Goal: Information Seeking & Learning: Learn about a topic

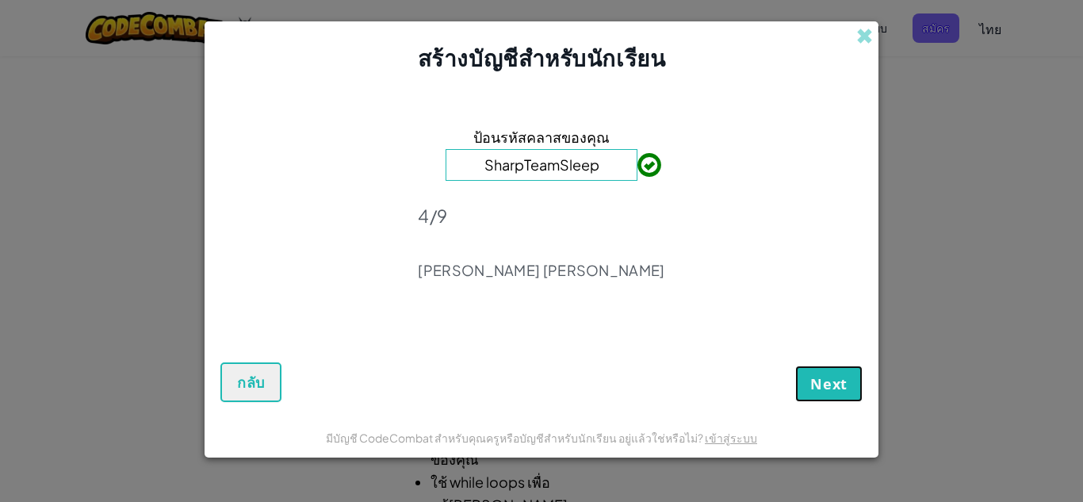
click at [839, 389] on span "Next" at bounding box center [828, 383] width 37 height 19
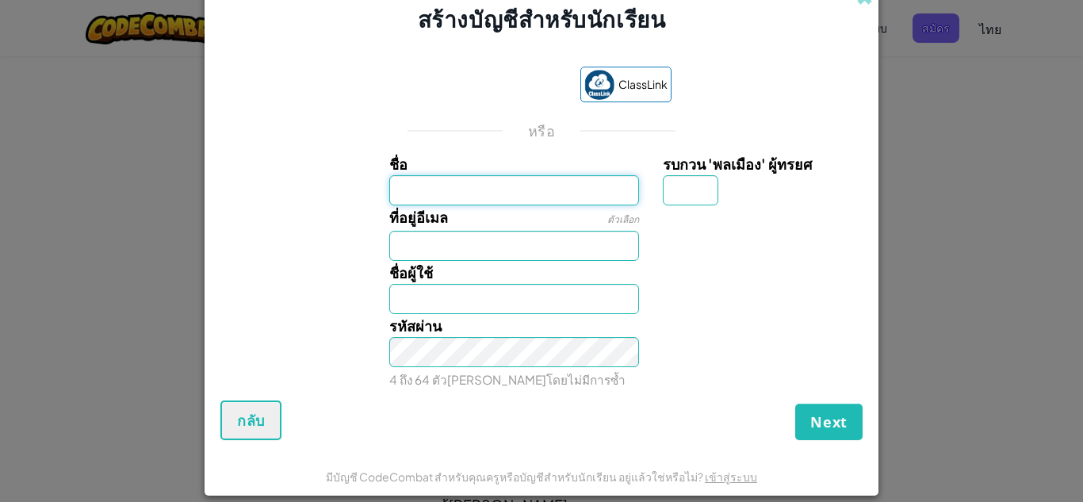
click at [474, 190] on input "ชื่อ" at bounding box center [514, 190] width 251 height 30
click at [550, 187] on input "ชื่อ" at bounding box center [514, 190] width 251 height 30
click at [503, 196] on input "ชื่อ" at bounding box center [514, 190] width 251 height 30
click at [500, 189] on input "ชื่อ" at bounding box center [514, 190] width 251 height 30
click at [842, 416] on button "Next" at bounding box center [828, 422] width 67 height 36
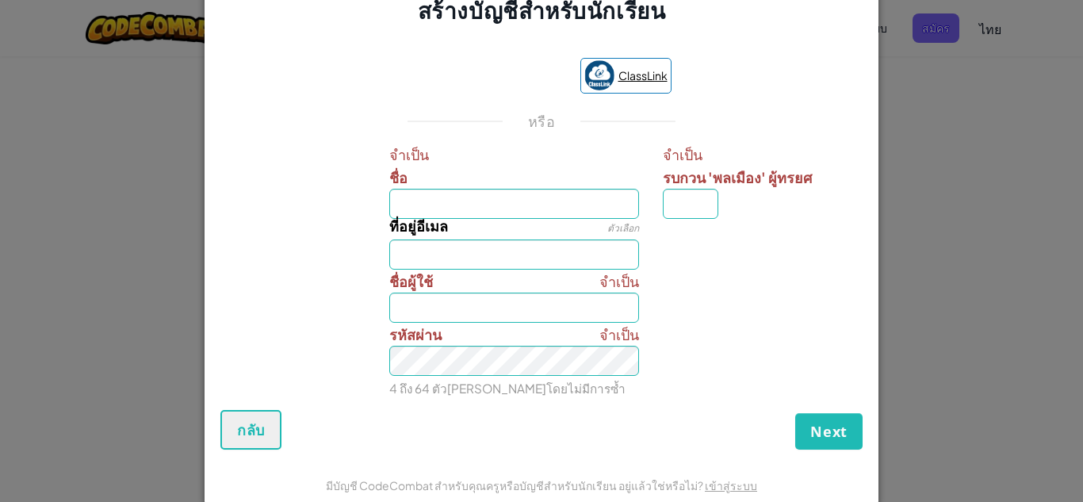
click at [607, 78] on img at bounding box center [599, 75] width 30 height 30
click at [530, 260] on input "ที่อยู่อีเมล" at bounding box center [514, 254] width 251 height 30
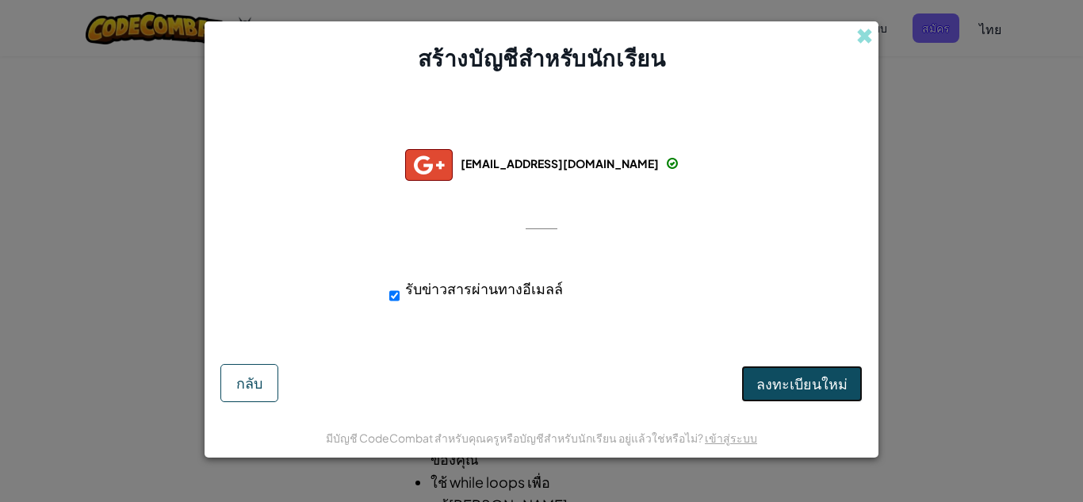
click at [789, 380] on span "ลงทะเบียนใหม่" at bounding box center [801, 383] width 91 height 18
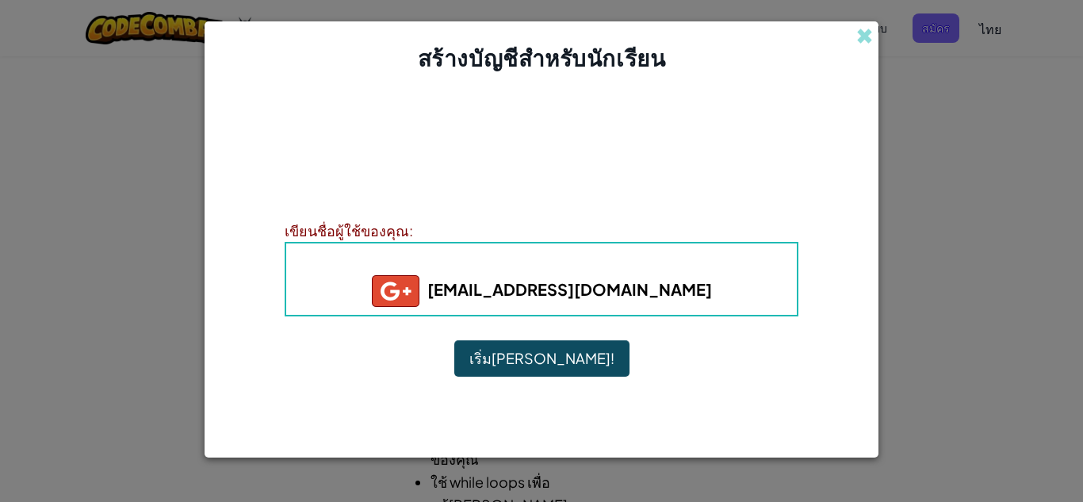
click at [546, 360] on button "เริ่มเล่น!" at bounding box center [541, 358] width 175 height 36
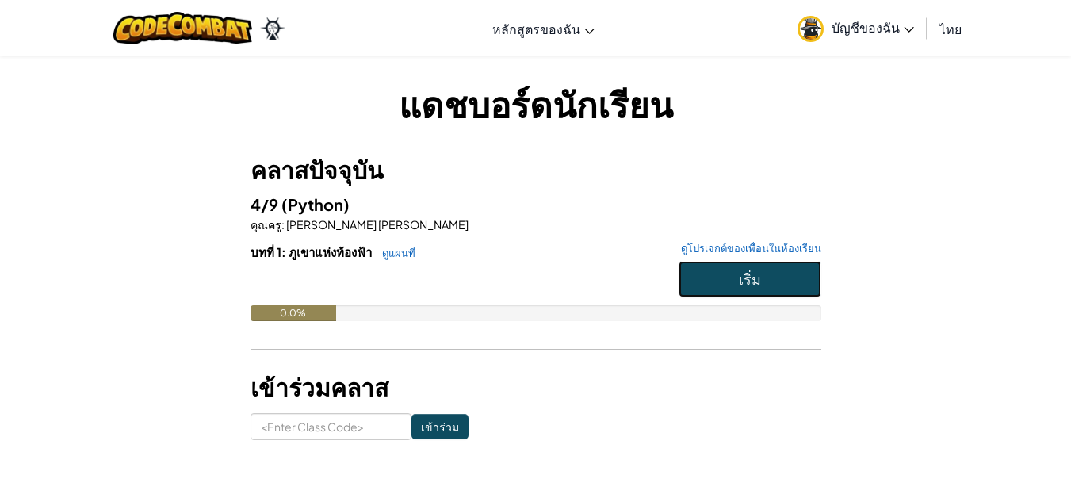
click at [749, 272] on span "เริ่ม" at bounding box center [750, 279] width 22 height 18
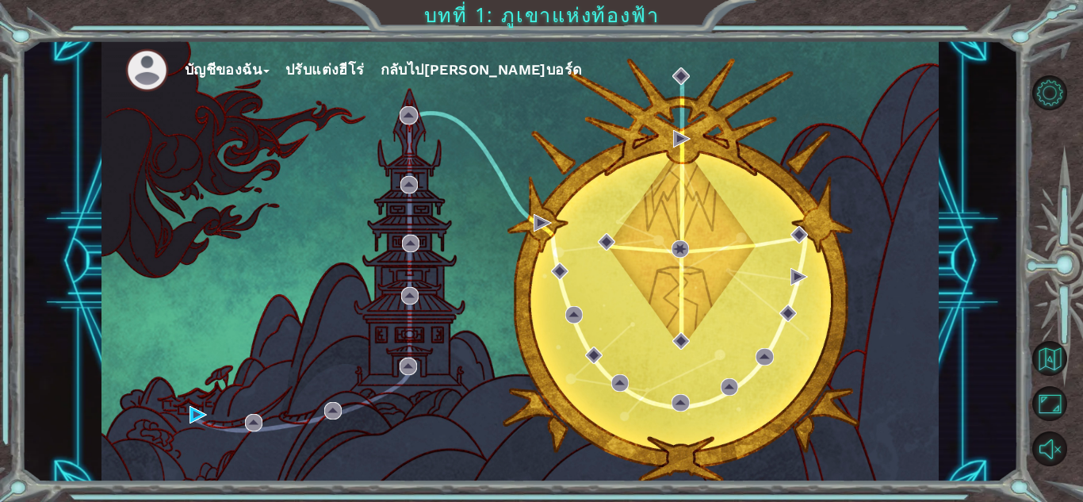
click at [263, 426] on div "บัญชีของฉัน ปรับแต่งฮีโร่ กลับไป[PERSON_NAME]บอร์ด" at bounding box center [519, 261] width 837 height 442
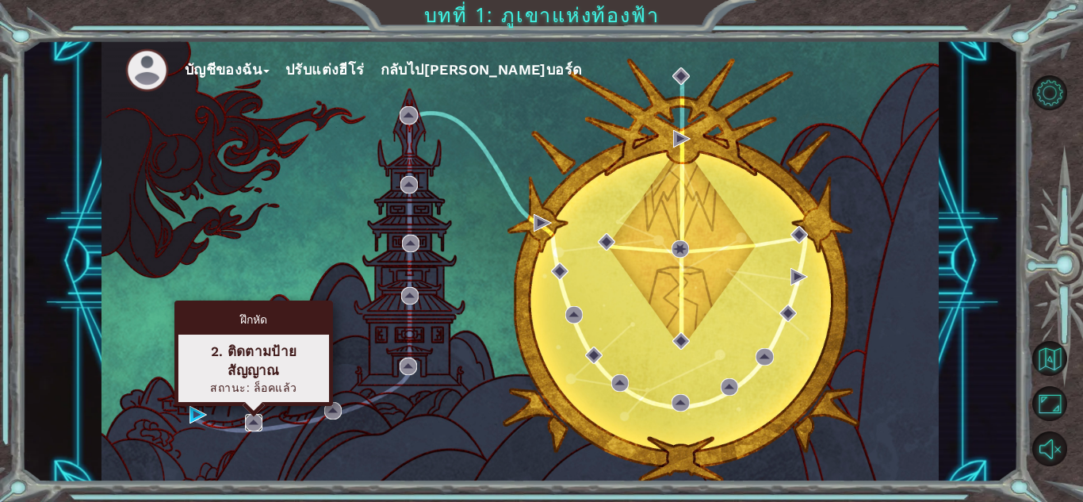
click at [260, 426] on img at bounding box center [253, 422] width 17 height 17
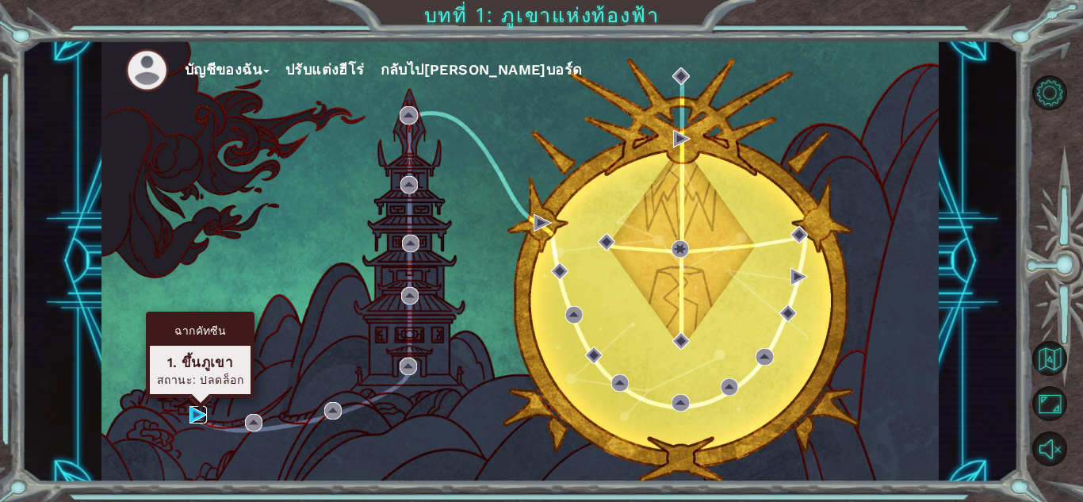
drag, startPoint x: 200, startPoint y: 420, endPoint x: 192, endPoint y: 415, distance: 9.7
click at [198, 420] on img at bounding box center [197, 414] width 17 height 17
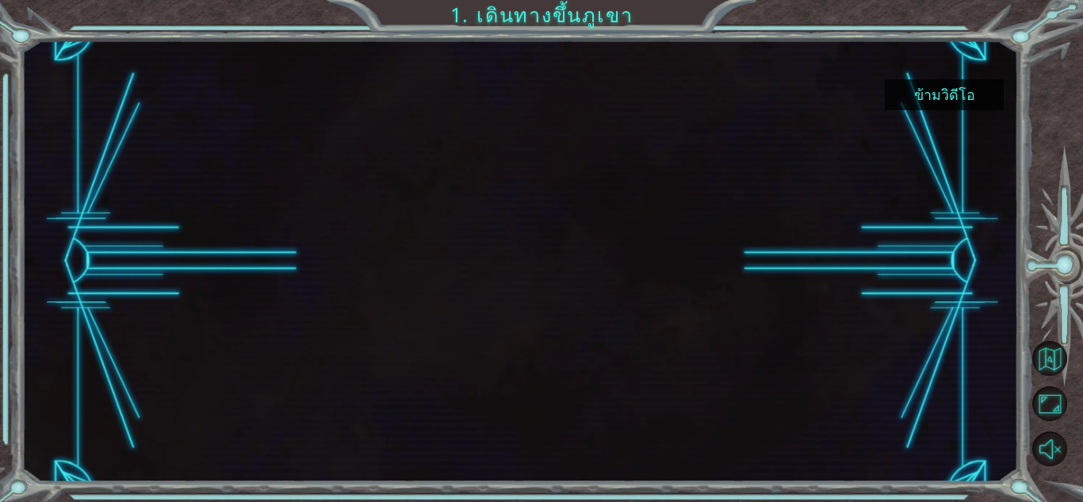
click at [942, 92] on button "ข้ามวิดีโอ" at bounding box center [944, 94] width 119 height 31
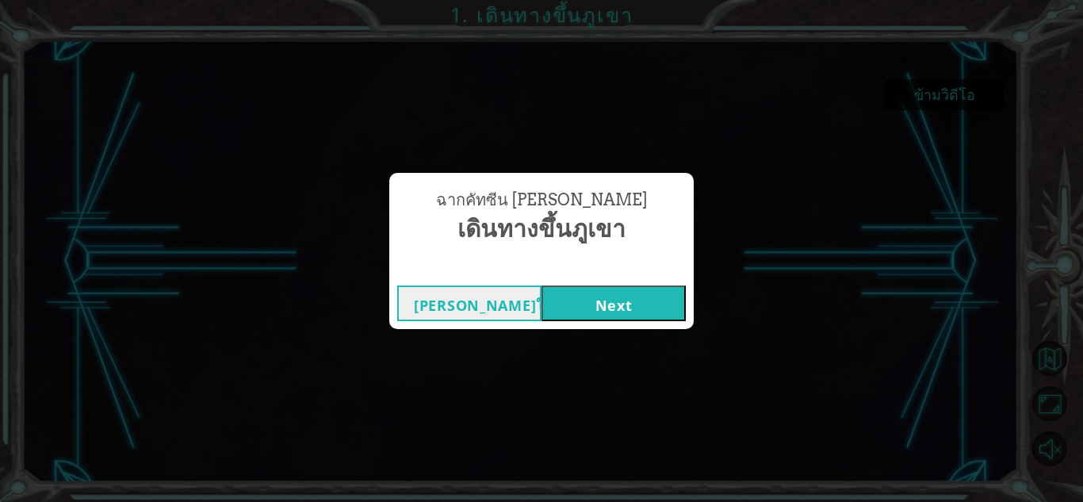
click at [612, 304] on button "Next" at bounding box center [614, 303] width 144 height 36
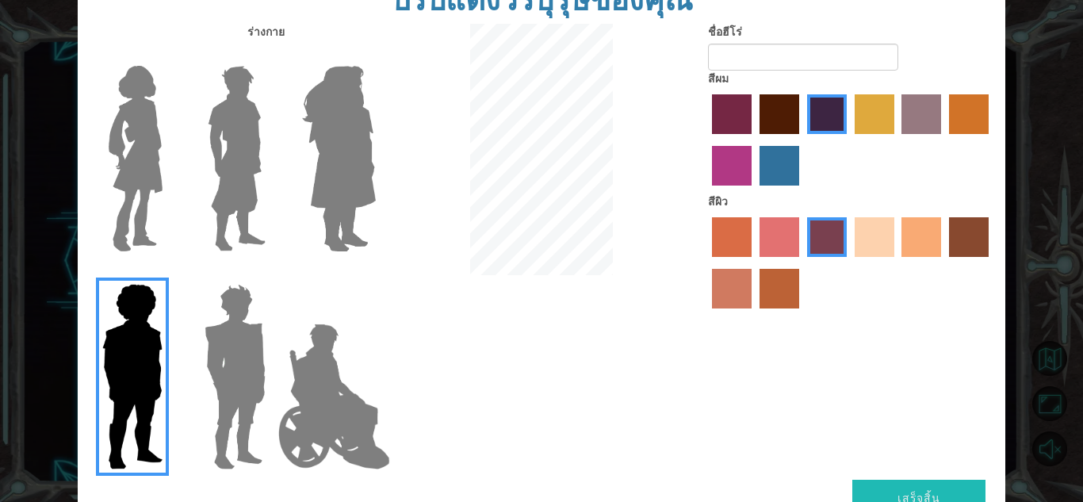
click at [248, 390] on img at bounding box center [235, 377] width 74 height 198
click at [272, 274] on input "Hero Garnet" at bounding box center [272, 274] width 0 height 0
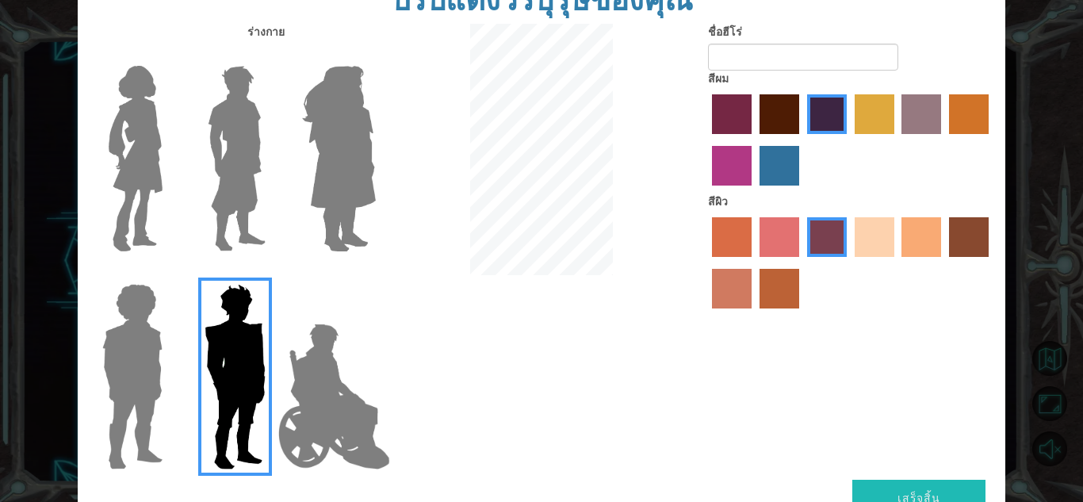
click at [246, 393] on img at bounding box center [235, 377] width 74 height 198
click at [272, 274] on input "Hero Garnet" at bounding box center [272, 274] width 0 height 0
click at [336, 423] on img at bounding box center [334, 396] width 124 height 159
click at [375, 274] on input "Hero Jamie" at bounding box center [375, 274] width 0 height 0
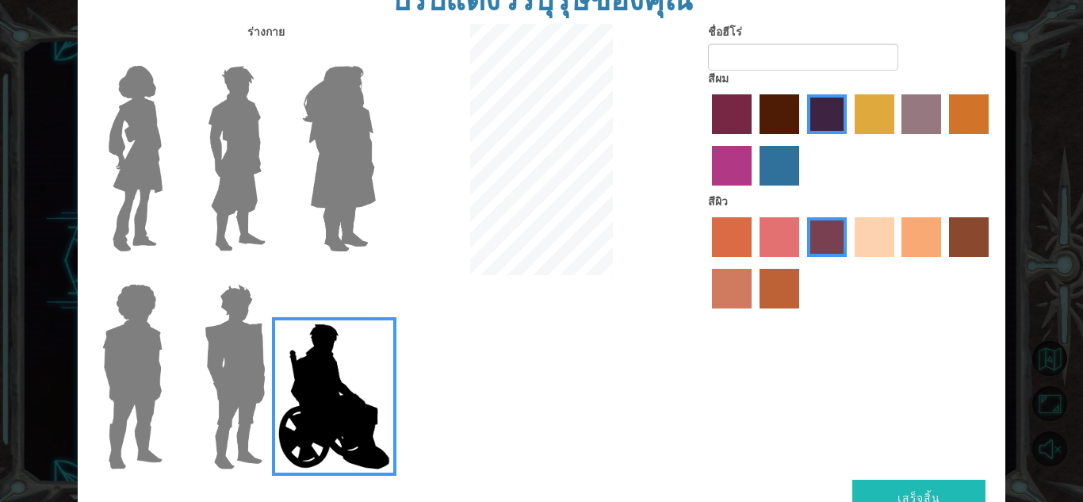
click at [335, 124] on img at bounding box center [339, 158] width 86 height 198
click at [375, 56] on input "Hero Amethyst" at bounding box center [375, 56] width 0 height 0
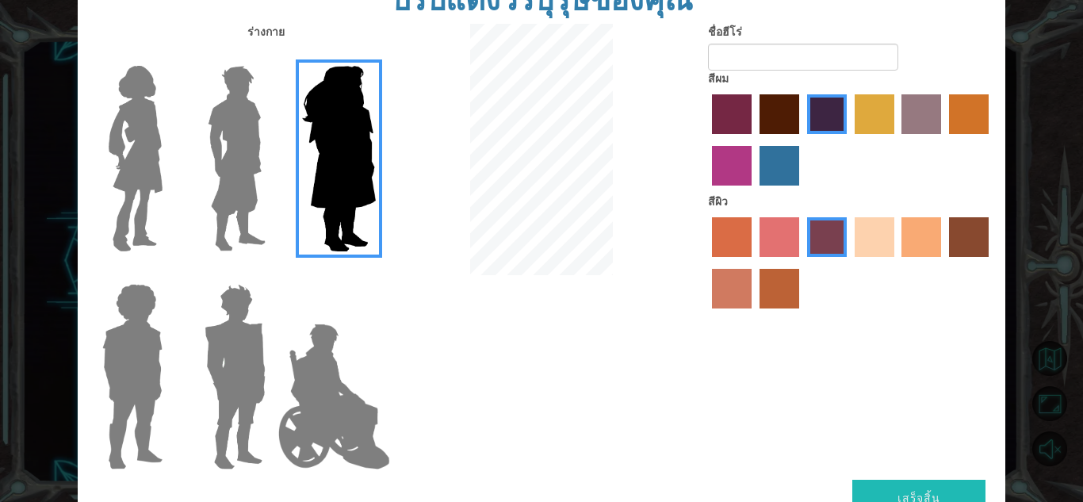
click at [174, 128] on div at bounding box center [129, 153] width 103 height 218
click at [269, 148] on img at bounding box center [236, 158] width 71 height 198
click at [272, 56] on input "Hero Lars" at bounding box center [272, 56] width 0 height 0
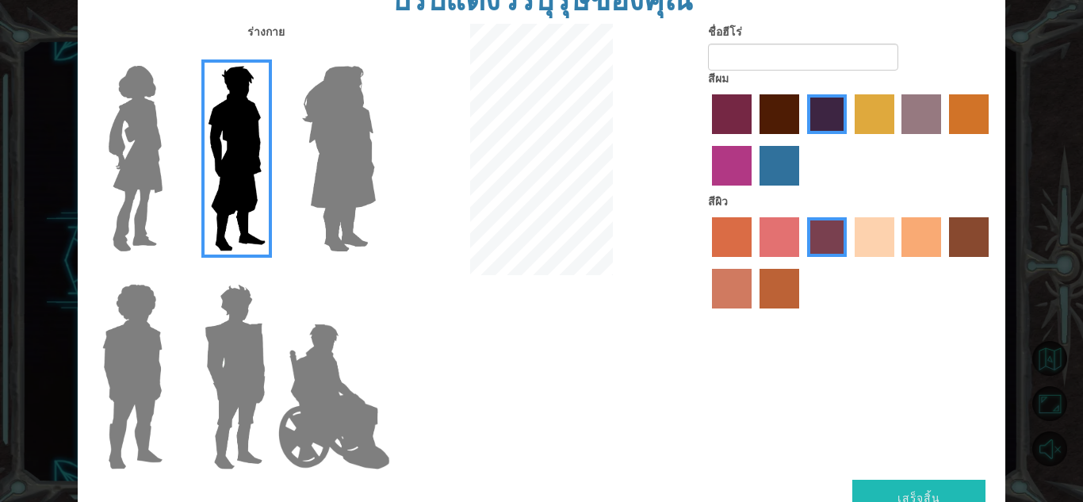
click at [212, 159] on img at bounding box center [236, 158] width 71 height 198
click at [272, 56] on input "Hero Lars" at bounding box center [272, 56] width 0 height 0
click at [162, 163] on img at bounding box center [135, 158] width 67 height 198
click at [169, 56] on input "Hero Connie" at bounding box center [169, 56] width 0 height 0
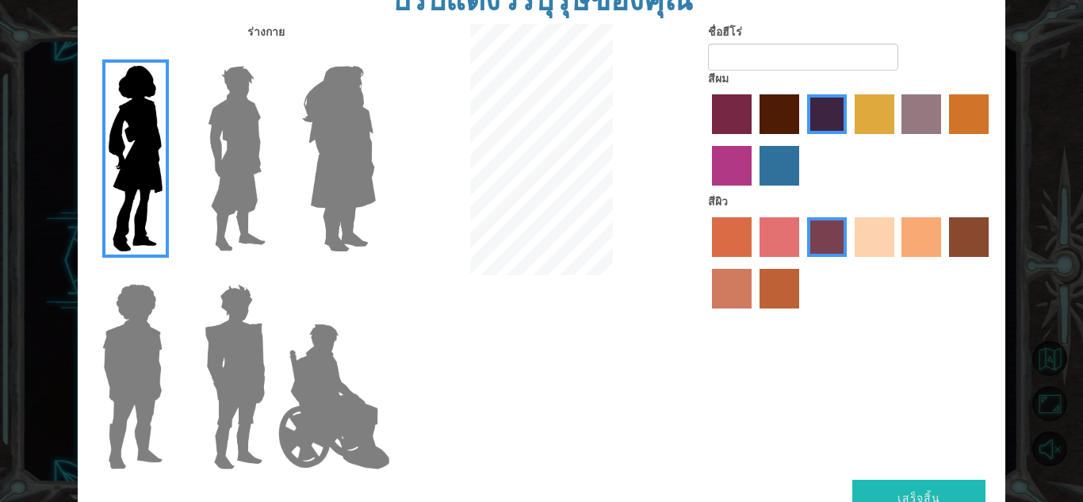
click at [130, 165] on img at bounding box center [135, 158] width 67 height 198
click at [169, 56] on input "Hero Connie" at bounding box center [169, 56] width 0 height 0
click at [239, 437] on img at bounding box center [235, 377] width 74 height 198
click at [272, 274] on input "Hero Garnet" at bounding box center [272, 274] width 0 height 0
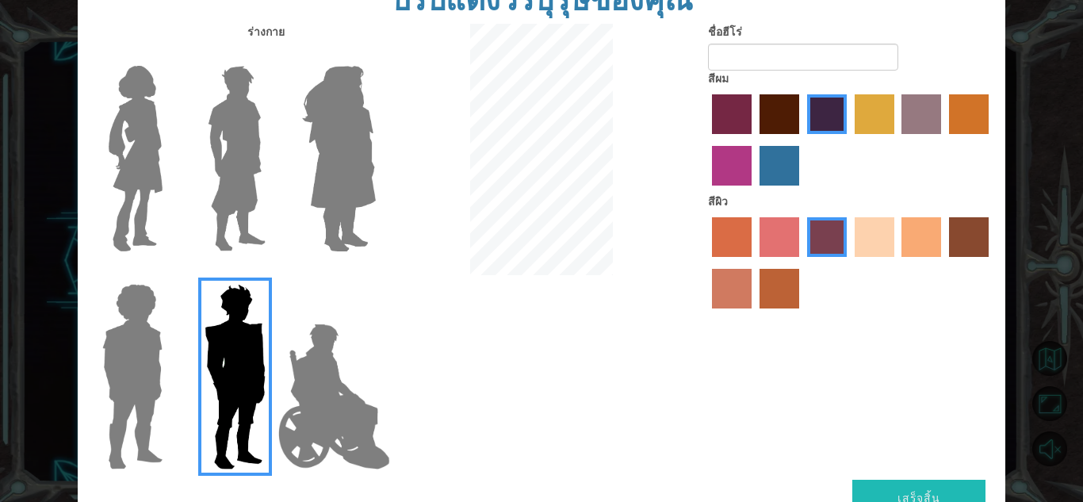
click at [70, 438] on div "ปรับแต่งวีรบุรุษของคุณ ร่างกาย ชื่อฮีโร่ สีผม สีผิว เสร็จสิ้น" at bounding box center [541, 251] width 1083 height 502
click at [128, 414] on img at bounding box center [132, 377] width 73 height 198
click at [169, 274] on input "Hero Steven" at bounding box center [169, 274] width 0 height 0
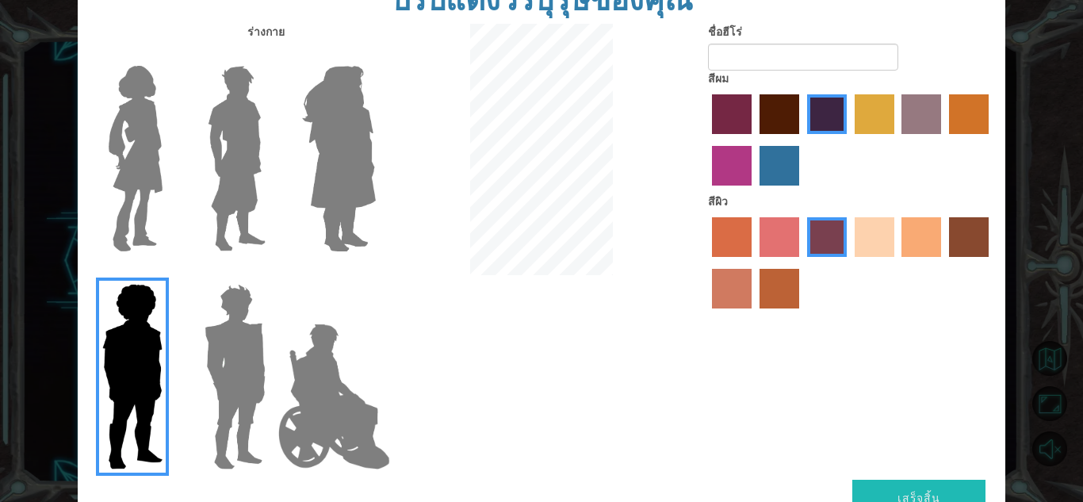
click at [334, 353] on img at bounding box center [334, 396] width 124 height 159
click at [375, 274] on input "Hero Jamie" at bounding box center [375, 274] width 0 height 0
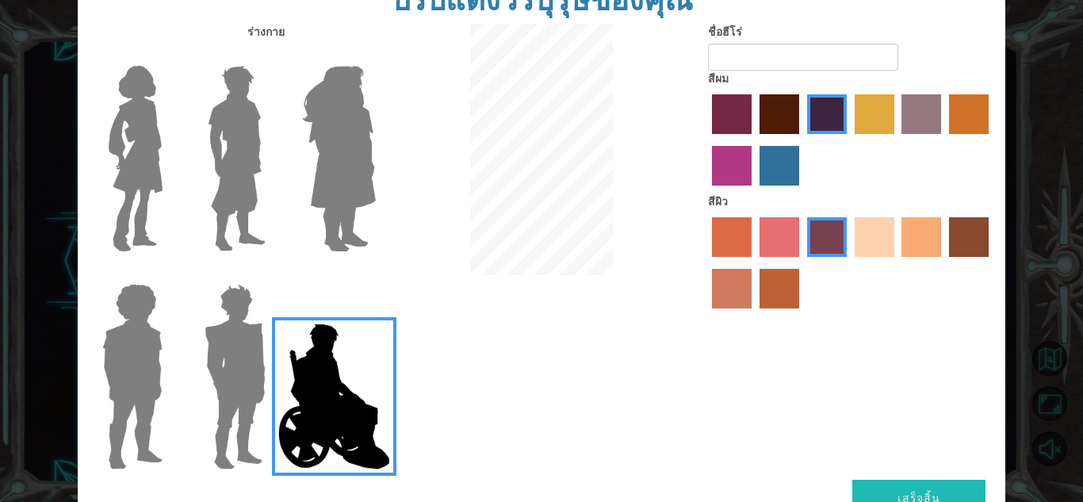
click at [892, 244] on label "sandy beach skin color" at bounding box center [875, 237] width 40 height 40
click at [849, 262] on input "sandy beach skin color" at bounding box center [849, 262] width 0 height 0
click at [231, 369] on img at bounding box center [235, 377] width 74 height 198
click at [272, 274] on input "Hero Garnet" at bounding box center [272, 274] width 0 height 0
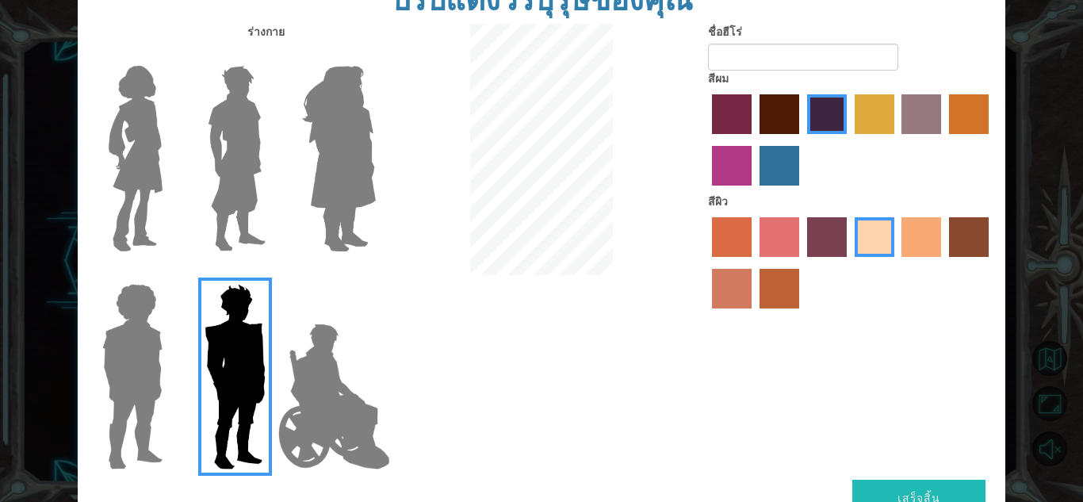
click at [302, 161] on img at bounding box center [339, 158] width 86 height 198
click at [375, 56] on input "Hero Amethyst" at bounding box center [375, 56] width 0 height 0
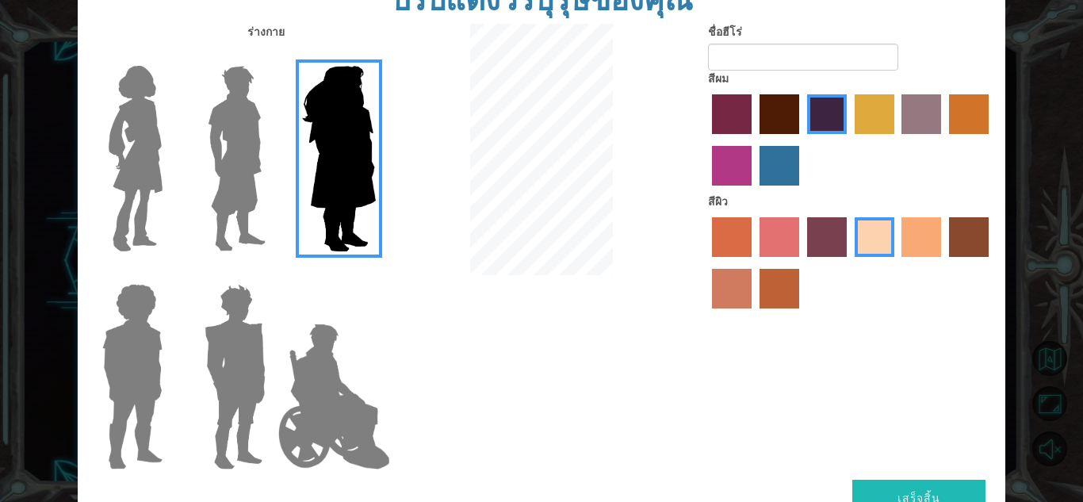
click at [235, 155] on img at bounding box center [236, 158] width 71 height 198
click at [272, 56] on input "Hero Lars" at bounding box center [272, 56] width 0 height 0
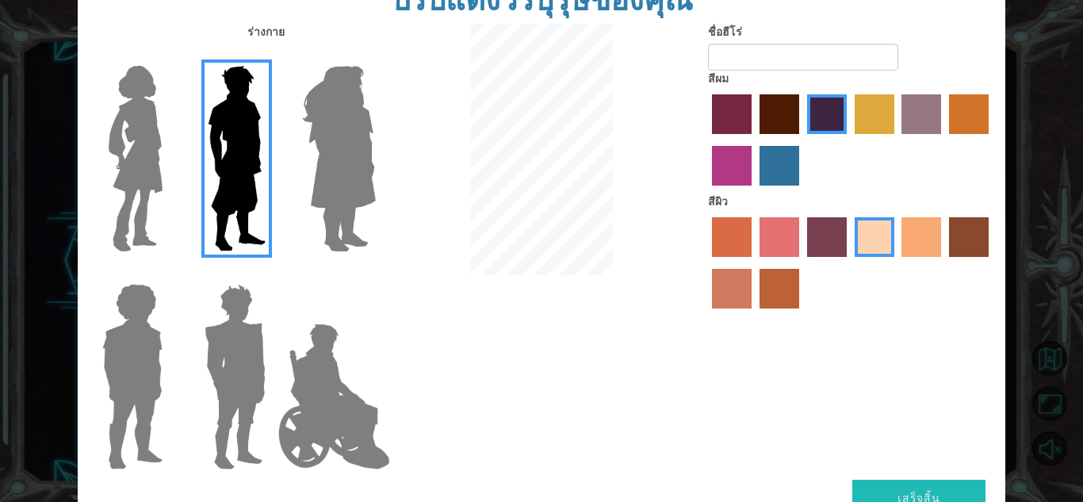
click at [863, 116] on label "tulip tree hair color" at bounding box center [875, 114] width 40 height 40
click at [849, 140] on input "tulip tree hair color" at bounding box center [849, 140] width 0 height 0
drag, startPoint x: 806, startPoint y: 109, endPoint x: 787, endPoint y: 113, distance: 19.4
click at [805, 109] on div at bounding box center [850, 141] width 285 height 103
click at [773, 117] on label "maroon hair color" at bounding box center [780, 114] width 40 height 40
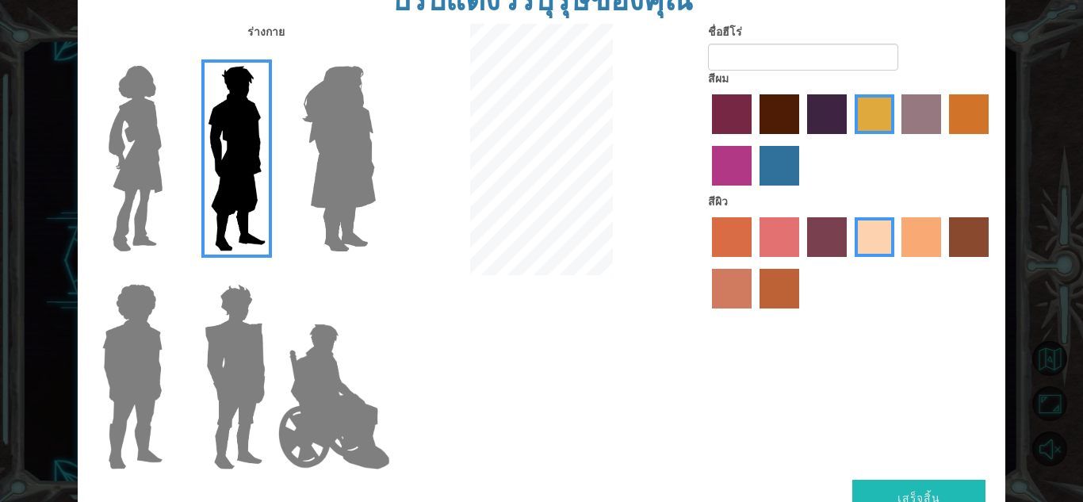
click at [754, 140] on input "maroon hair color" at bounding box center [754, 140] width 0 height 0
drag, startPoint x: 754, startPoint y: 114, endPoint x: 732, endPoint y: 114, distance: 22.2
click at [744, 114] on div at bounding box center [850, 141] width 285 height 103
click at [732, 114] on label "paprika hair color" at bounding box center [732, 114] width 40 height 40
click at [706, 140] on input "paprika hair color" at bounding box center [706, 140] width 0 height 0
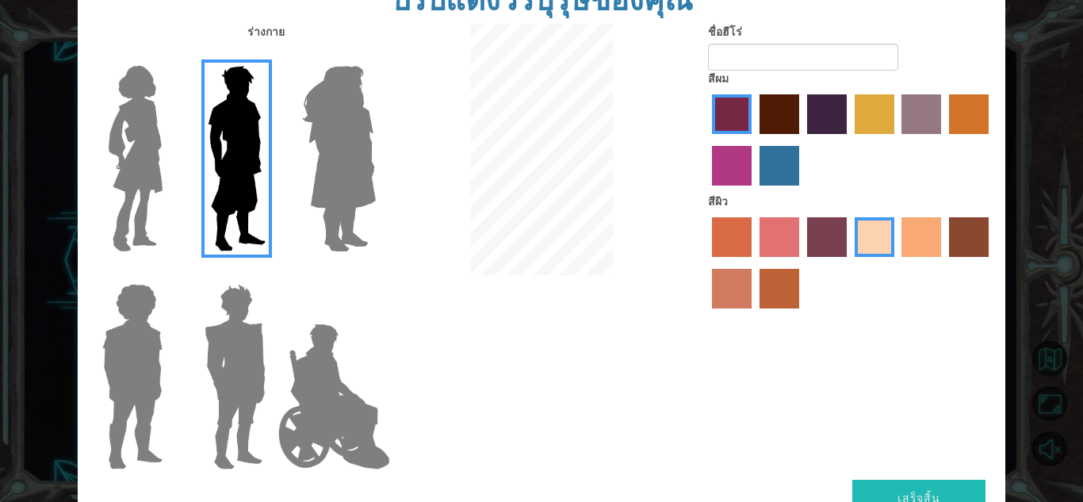
click at [774, 164] on label "lachmara hair color" at bounding box center [780, 166] width 40 height 40
click at [754, 191] on input "lachmara hair color" at bounding box center [754, 191] width 0 height 0
drag, startPoint x: 742, startPoint y: 113, endPoint x: 723, endPoint y: 107, distance: 19.8
click at [739, 110] on label "paprika hair color" at bounding box center [732, 114] width 40 height 40
click at [706, 140] on input "paprika hair color" at bounding box center [706, 140] width 0 height 0
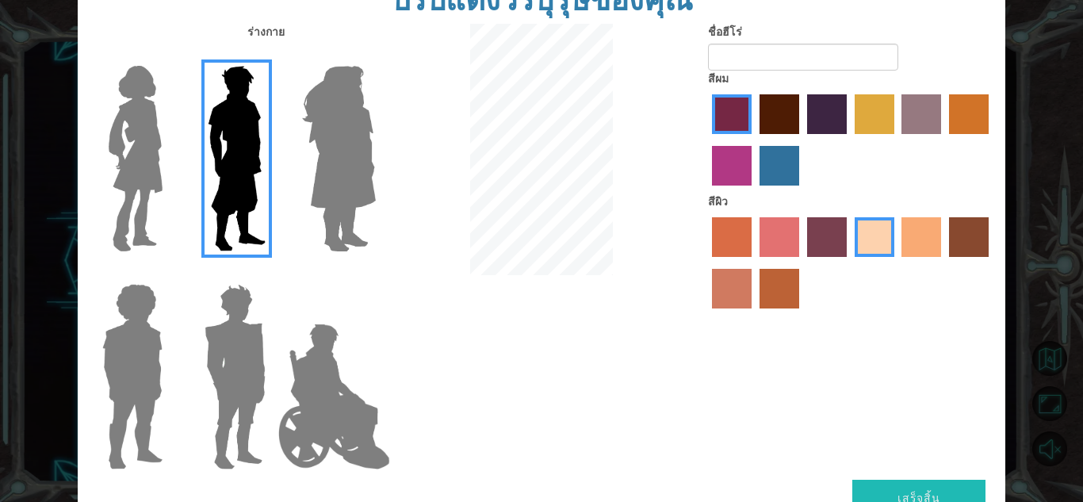
click at [715, 107] on label "paprika hair color" at bounding box center [732, 114] width 40 height 40
click at [706, 140] on input "paprika hair color" at bounding box center [706, 140] width 0 height 0
click at [710, 99] on div at bounding box center [850, 141] width 285 height 103
click at [243, 391] on img at bounding box center [235, 377] width 74 height 198
click at [272, 274] on input "Hero Garnet" at bounding box center [272, 274] width 0 height 0
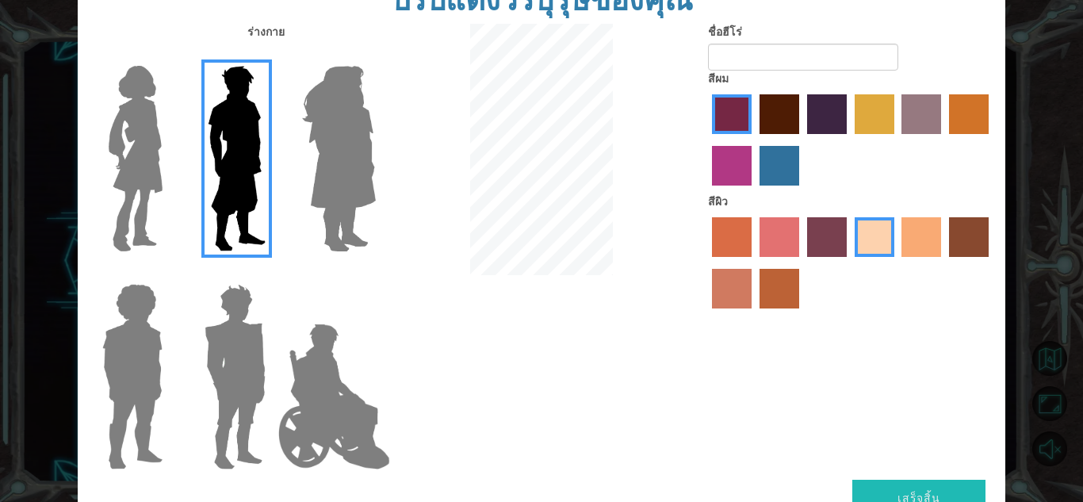
click at [243, 391] on img at bounding box center [235, 377] width 74 height 198
click at [272, 274] on input "Hero Garnet" at bounding box center [272, 274] width 0 height 0
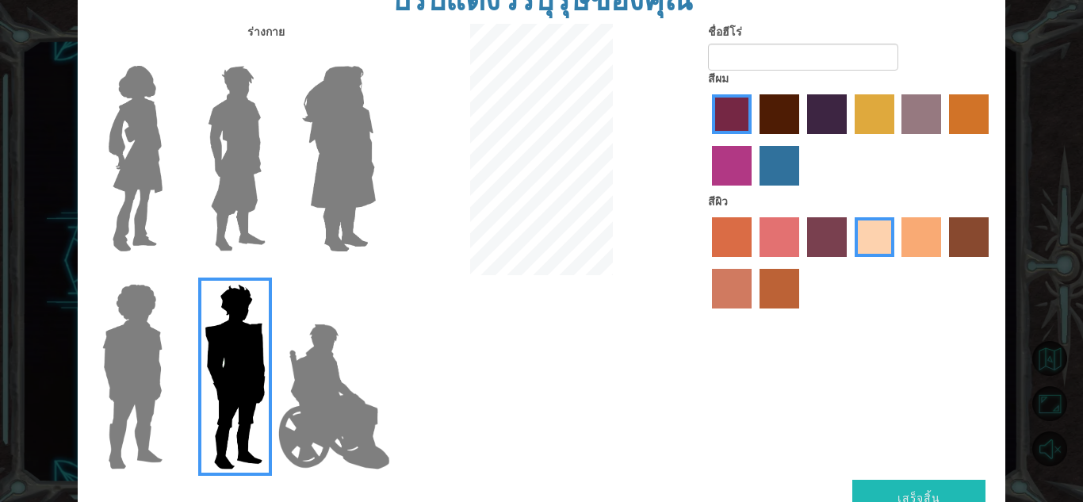
drag, startPoint x: 241, startPoint y: 203, endPoint x: 243, endPoint y: 194, distance: 8.9
click at [243, 201] on img at bounding box center [236, 158] width 71 height 198
click at [272, 56] on input "Hero Lars" at bounding box center [272, 56] width 0 height 0
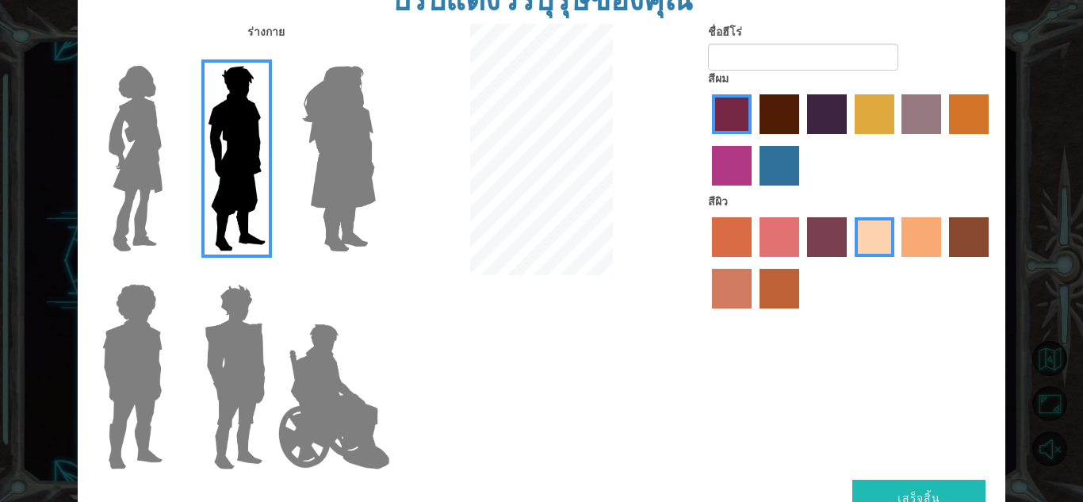
click at [910, 247] on label "tacao skin color" at bounding box center [922, 237] width 40 height 40
click at [897, 262] on input "tacao skin color" at bounding box center [897, 262] width 0 height 0
click at [870, 245] on label "sandy beach skin color" at bounding box center [875, 237] width 40 height 40
click at [849, 262] on input "sandy beach skin color" at bounding box center [849, 262] width 0 height 0
click at [787, 63] on input "ชื่อฮีโร่" at bounding box center [803, 57] width 190 height 27
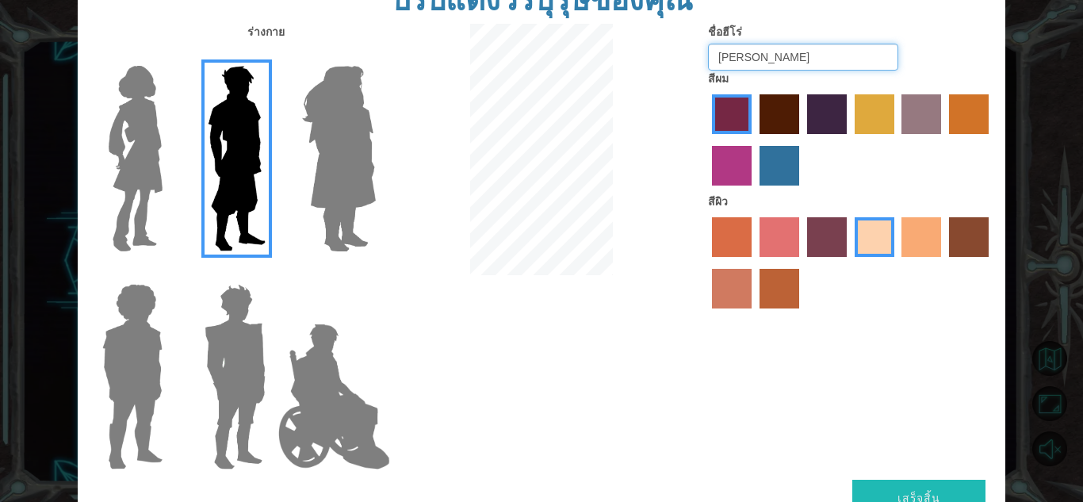
type input "[PERSON_NAME]"
click at [898, 482] on button "เสร็จสิ้น" at bounding box center [918, 498] width 133 height 36
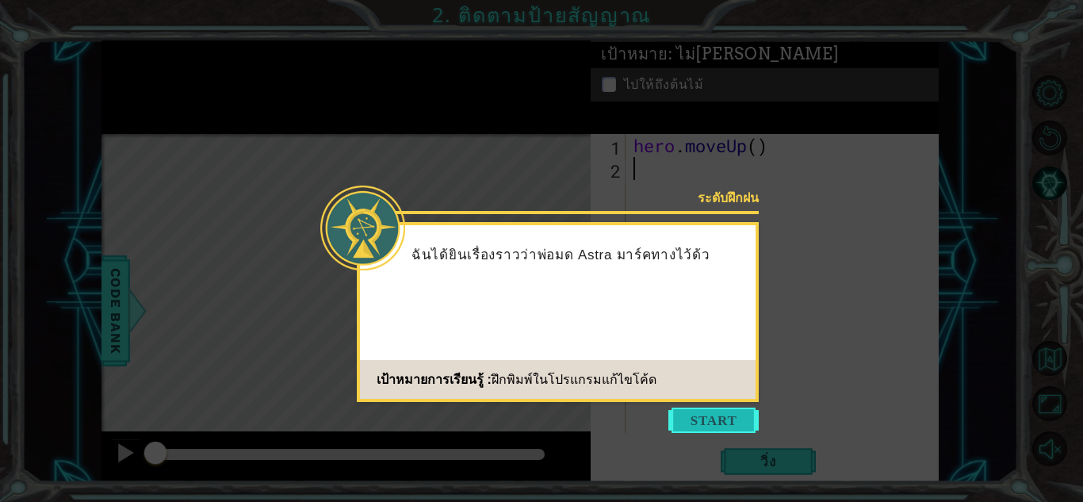
click at [737, 411] on button "Start" at bounding box center [713, 420] width 90 height 25
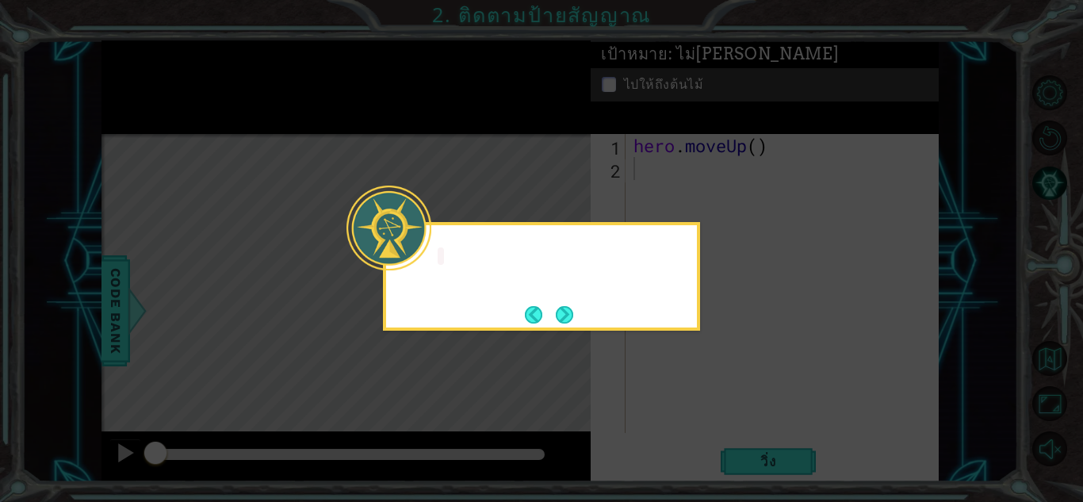
click at [709, 387] on icon at bounding box center [541, 251] width 1083 height 502
click at [574, 313] on button "Next" at bounding box center [564, 314] width 19 height 19
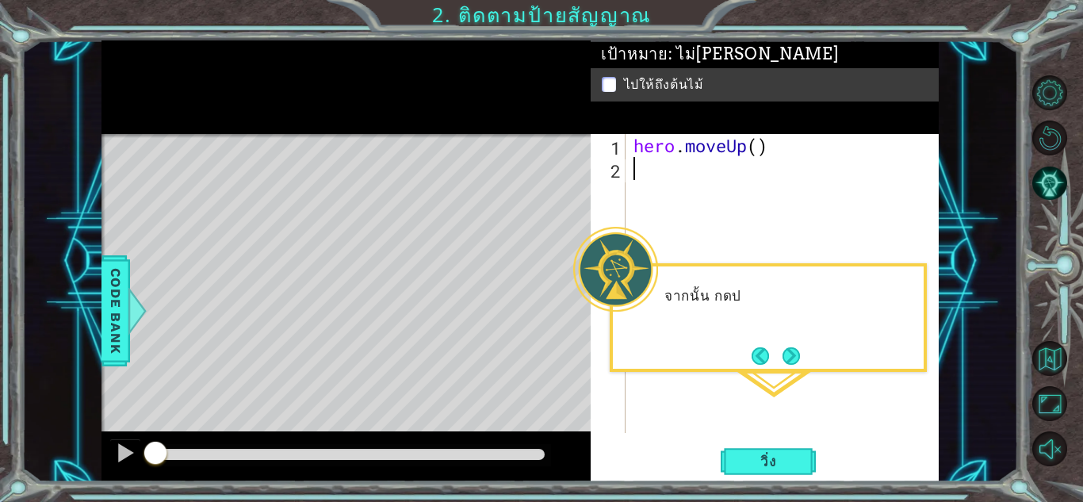
drag, startPoint x: 722, startPoint y: 416, endPoint x: 763, endPoint y: 376, distance: 57.7
click at [736, 401] on div "hero . moveUp ( )" at bounding box center [786, 306] width 312 height 345
click at [790, 354] on button "Next" at bounding box center [791, 355] width 19 height 19
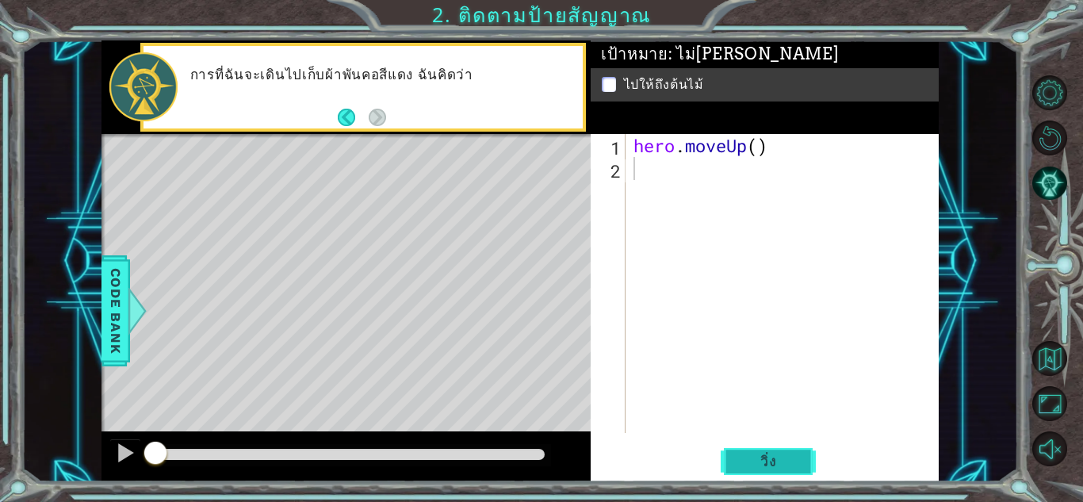
click at [739, 458] on button "วิ่ง" at bounding box center [768, 461] width 95 height 35
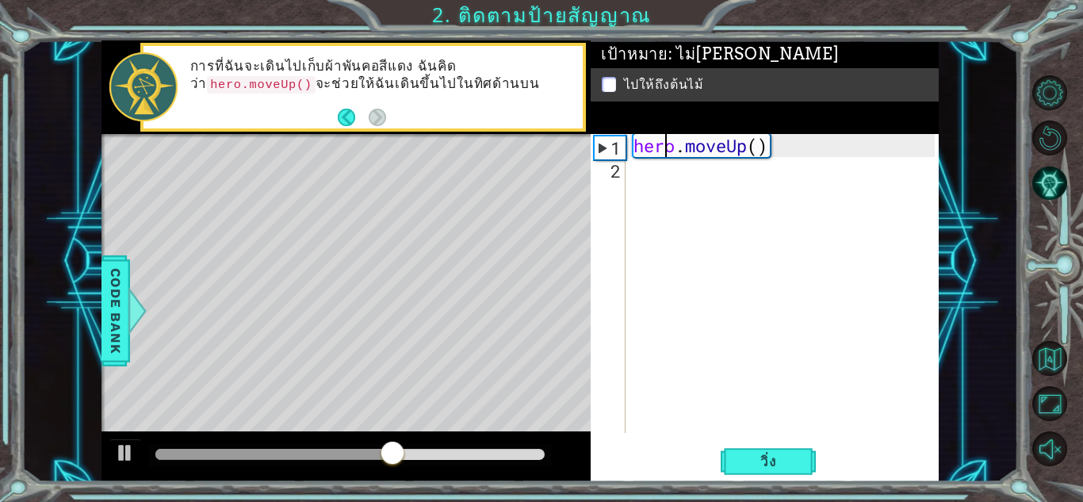
click at [779, 152] on div "hero . moveUp ( )" at bounding box center [786, 306] width 312 height 345
click at [768, 151] on div "hero . moveUp ( )" at bounding box center [786, 306] width 312 height 345
click at [765, 149] on div "hero . moveUp ( )" at bounding box center [786, 306] width 312 height 345
click at [762, 142] on div "hero . moveUp ( )" at bounding box center [786, 306] width 312 height 345
click at [762, 141] on div "hero . moveUp ( )" at bounding box center [786, 306] width 312 height 345
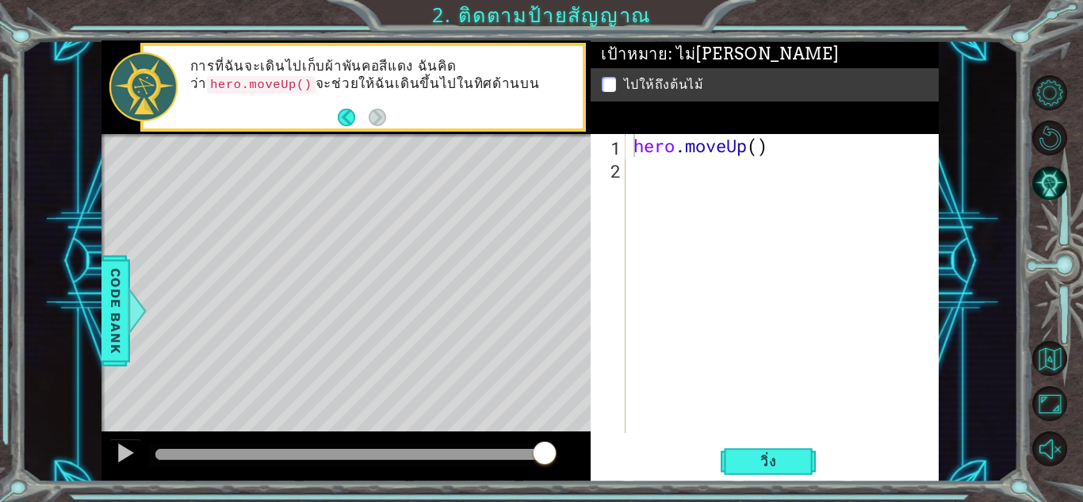
click at [775, 487] on div "1 ההההההההההההההההההההההההההההההההההההההההההההההההההההההההההההההההההההההההההההה…" at bounding box center [541, 251] width 1083 height 502
click at [781, 467] on span "วิ่ง" at bounding box center [769, 462] width 48 height 16
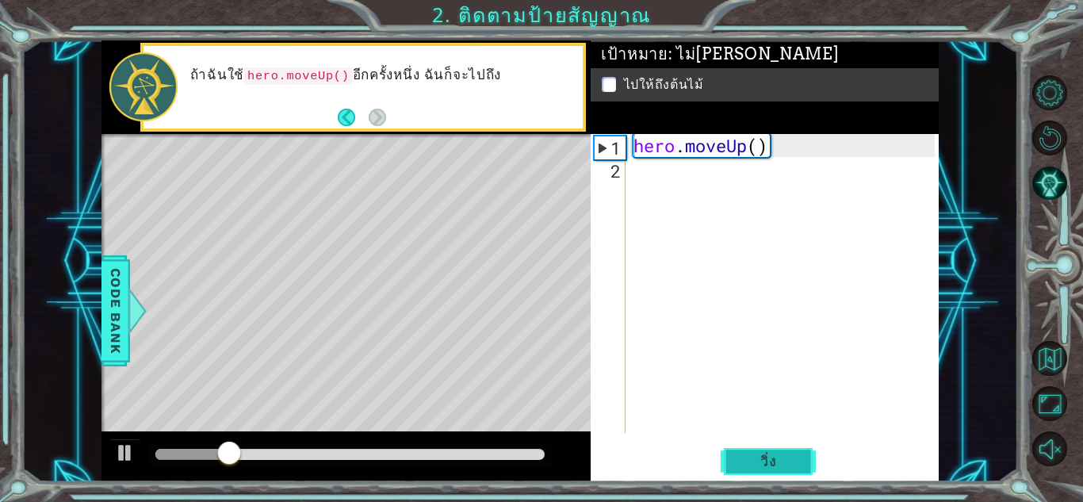
click at [783, 461] on span "วิ่ง" at bounding box center [769, 462] width 48 height 16
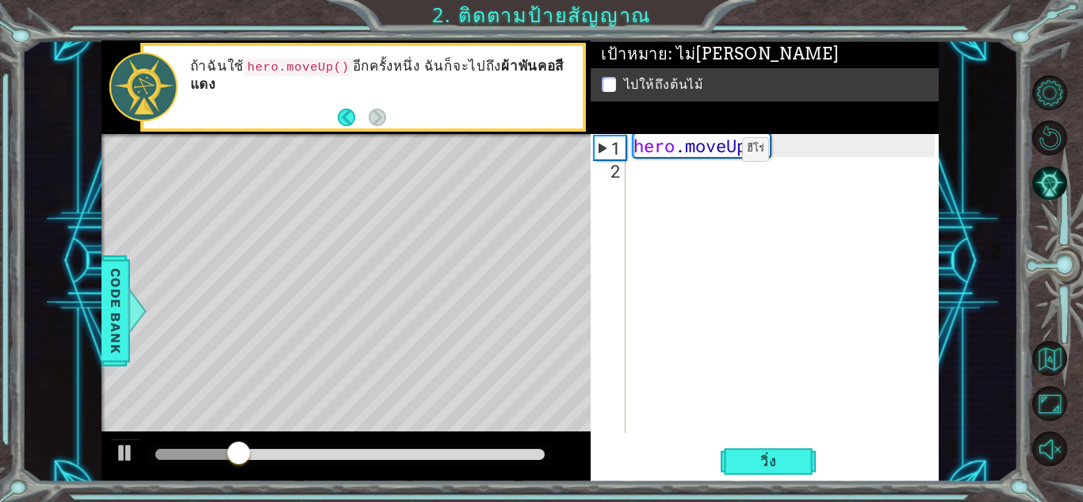
drag, startPoint x: 626, startPoint y: 137, endPoint x: 741, endPoint y: 150, distance: 114.9
click at [719, 153] on div "hero.moveUp() 1 2 hero . moveUp ( ) ההההההההההההההההההההההההההההההההההההההההההה…" at bounding box center [763, 283] width 344 height 299
drag, startPoint x: 755, startPoint y: 146, endPoint x: 666, endPoint y: 163, distance: 90.3
click at [673, 159] on div "hero . moveUp ( )" at bounding box center [786, 306] width 312 height 345
type textarea "hero.moveUp()"
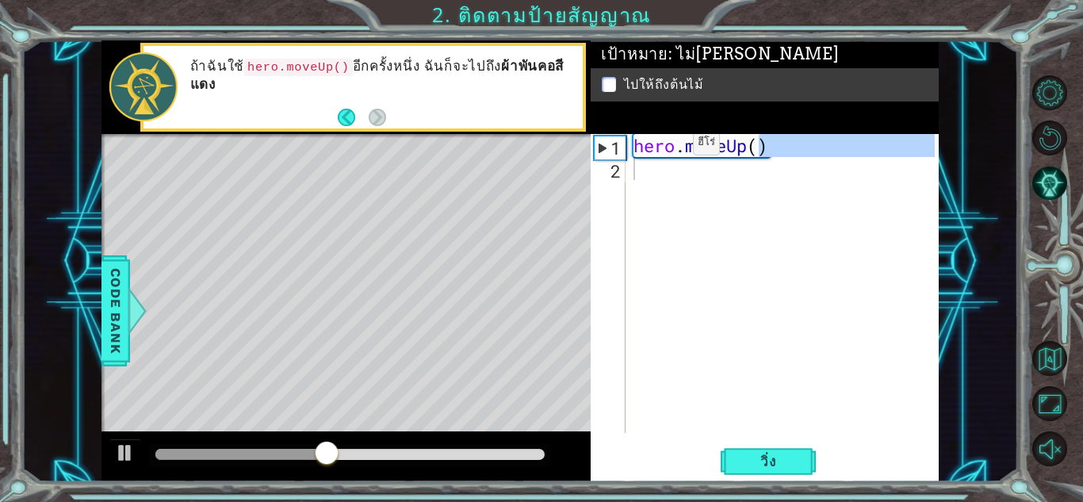
drag, startPoint x: 628, startPoint y: 146, endPoint x: 701, endPoint y: 147, distance: 73.0
click at [701, 147] on div "hero.moveUp() 1 2 hero . moveUp ( ) ההההההההההההההההההההההההההההההההההההההההההה…" at bounding box center [763, 283] width 344 height 299
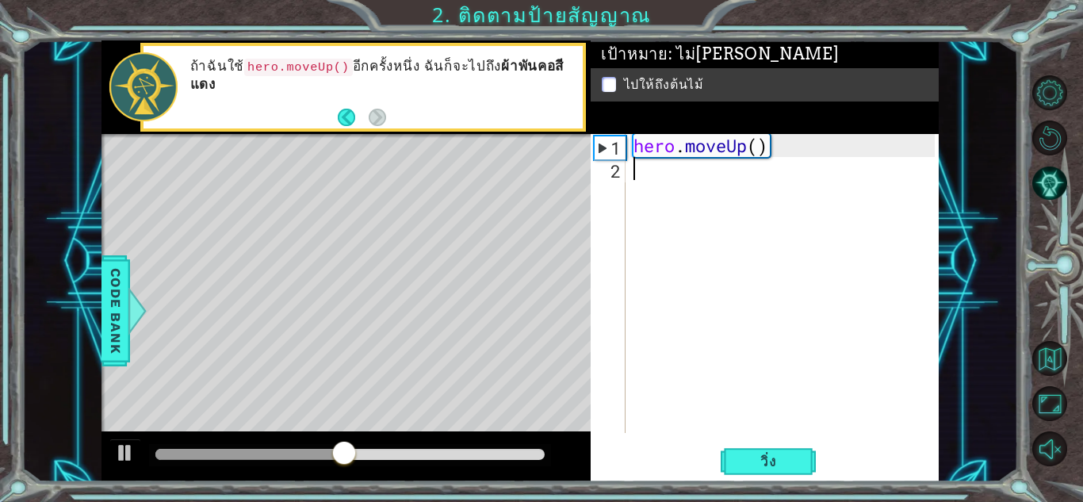
click at [775, 153] on div "hero . moveUp ( )" at bounding box center [786, 306] width 312 height 345
type textarea "hero.moveUp()"
click at [787, 148] on div "hero . moveUp ( )" at bounding box center [786, 306] width 312 height 345
click at [724, 184] on div "hero . moveUp ( )" at bounding box center [786, 306] width 312 height 345
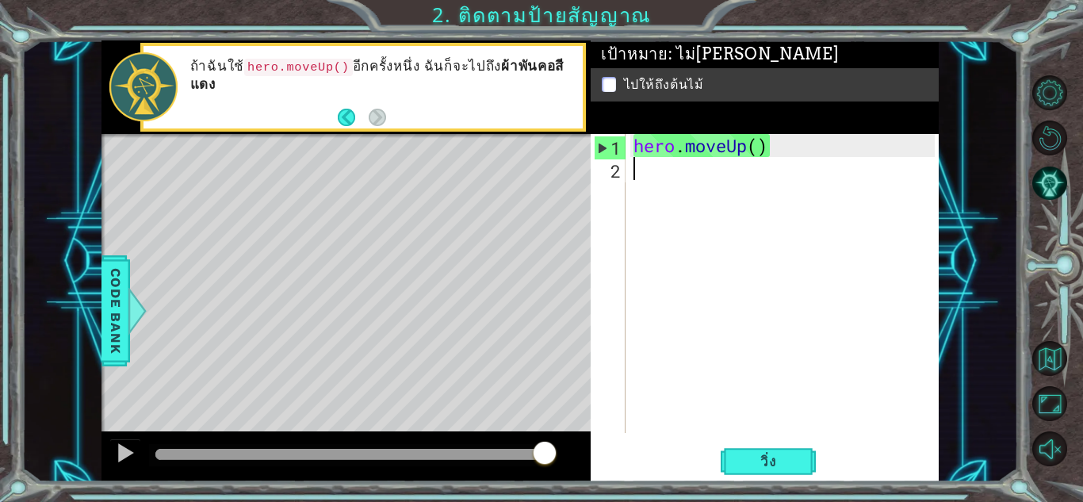
scroll to position [437, 0]
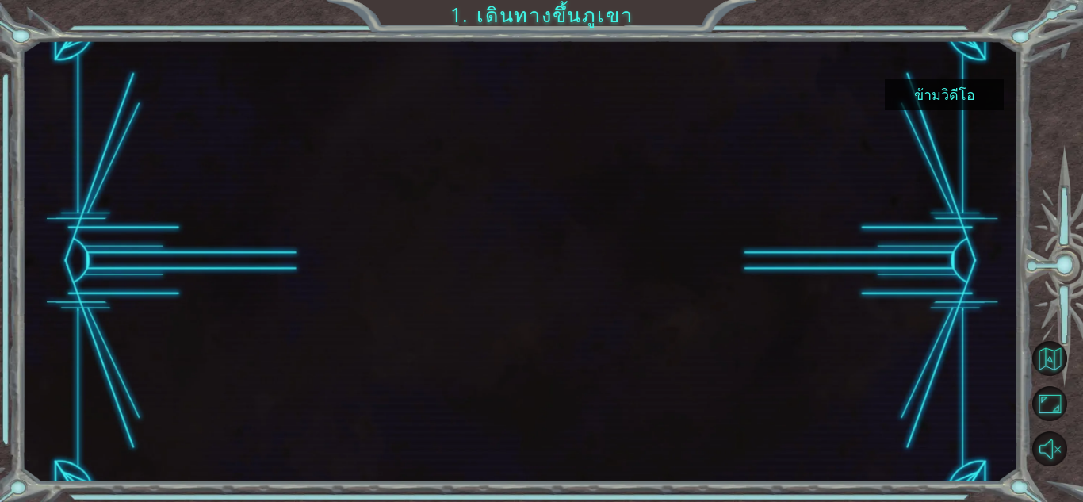
click at [960, 97] on button "ข้ามวิดีโอ" at bounding box center [944, 94] width 119 height 31
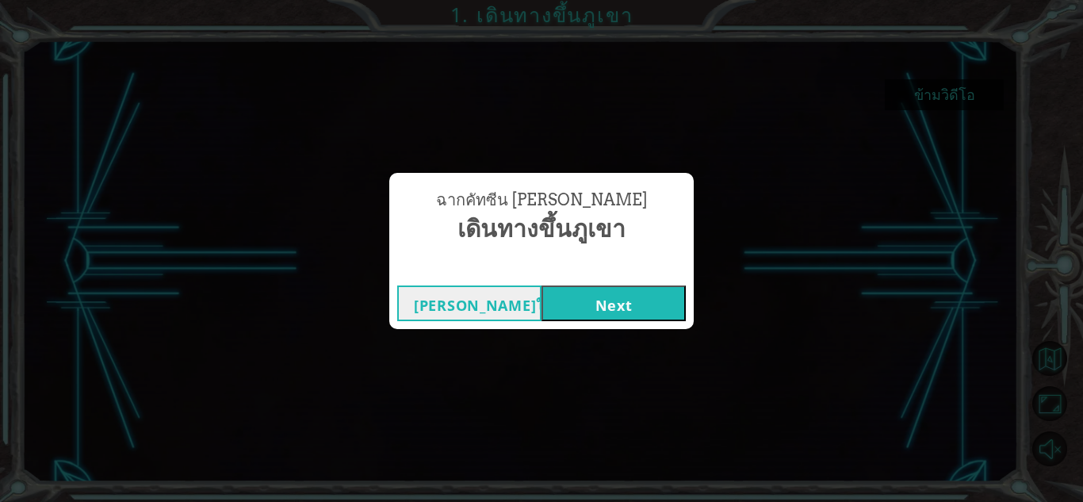
click at [622, 293] on button "Next" at bounding box center [614, 303] width 144 height 36
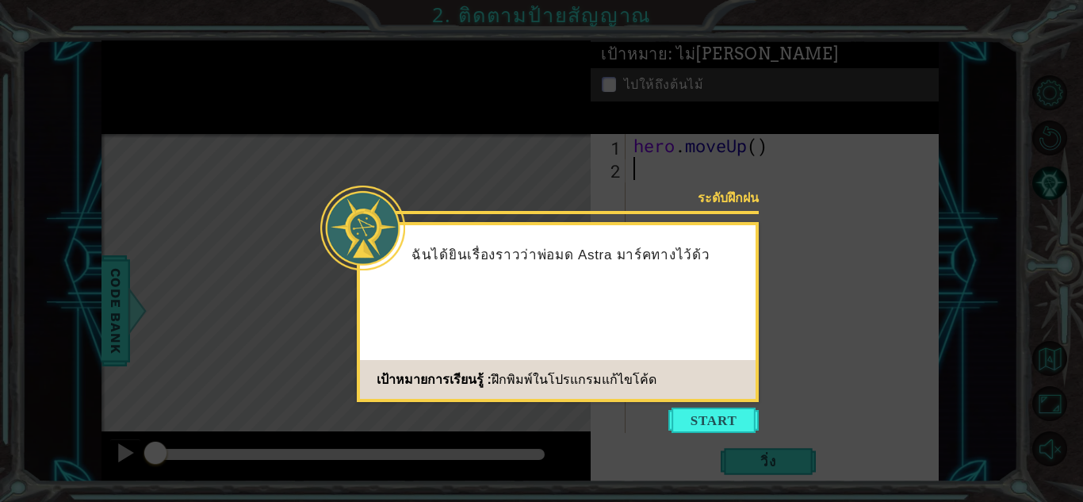
click at [549, 330] on div "ระดับฝึกฝน ฉันได้ยินเรื่องราวว่าพ่อมด Astra มาร์คทางไว้ด้ว เป้าหมายการเรียนรู้ …" at bounding box center [558, 312] width 402 height 180
click at [567, 353] on div "ระดับฝึกฝน ฉันได้ยินเรื่องราวว่าพ่อมด Astra มาร์คทางไว้ด้วยผ้าพันคอสีแดง ฉันค้น…" at bounding box center [558, 312] width 402 height 180
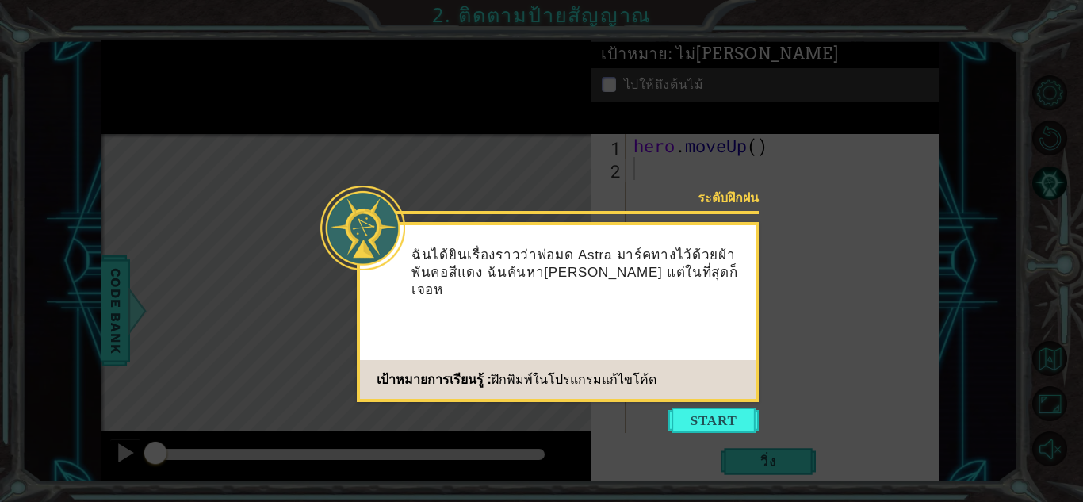
click at [667, 346] on div "ระดับฝึกฝน ฉันได้ยินเรื่องราวว่าพ่อมด Astra มาร์คทางไว้ด้วยผ้าพันคอสีแดง ฉันค้น…" at bounding box center [558, 312] width 402 height 180
click at [667, 343] on div "ระดับฝึกฝน ฉันได้ยินเรื่องราวว่าพ่อมด Astra มาร์คทางไว้ด้วยผ้าพันคอสีแดง ฉันค้น…" at bounding box center [558, 312] width 402 height 180
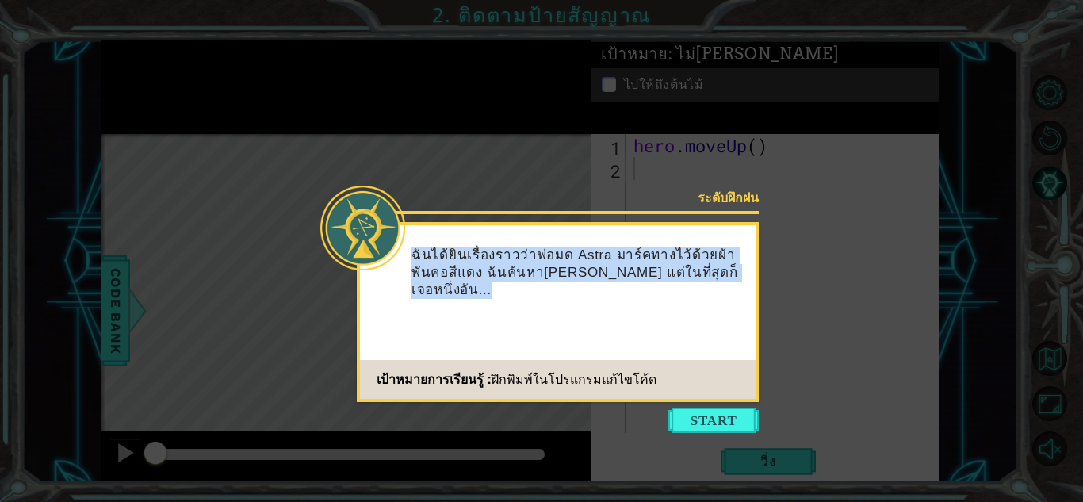
click at [667, 343] on div "ระดับฝึกฝน ฉันได้ยินเรื่องราวว่าพ่อมด Astra มาร์คทางไว้ด้วยผ้าพันคอสีแดง ฉันค้น…" at bounding box center [558, 312] width 402 height 180
click at [702, 426] on button "Start" at bounding box center [713, 420] width 90 height 25
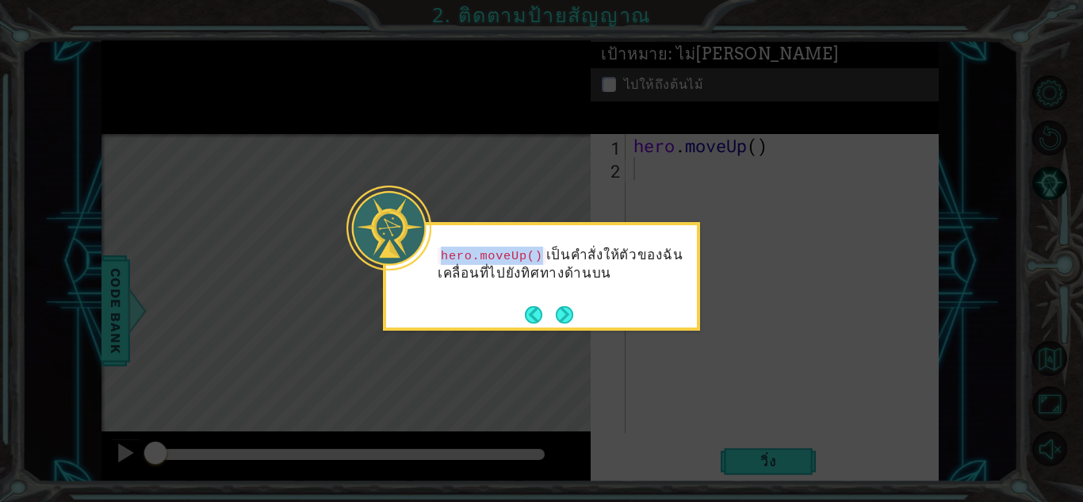
copy code "hero.moveUp()"
drag, startPoint x: 442, startPoint y: 258, endPoint x: 538, endPoint y: 255, distance: 96.0
click at [538, 255] on code "hero.moveUp()" at bounding box center [492, 255] width 109 height 17
click at [538, 308] on button "Back" at bounding box center [540, 314] width 31 height 17
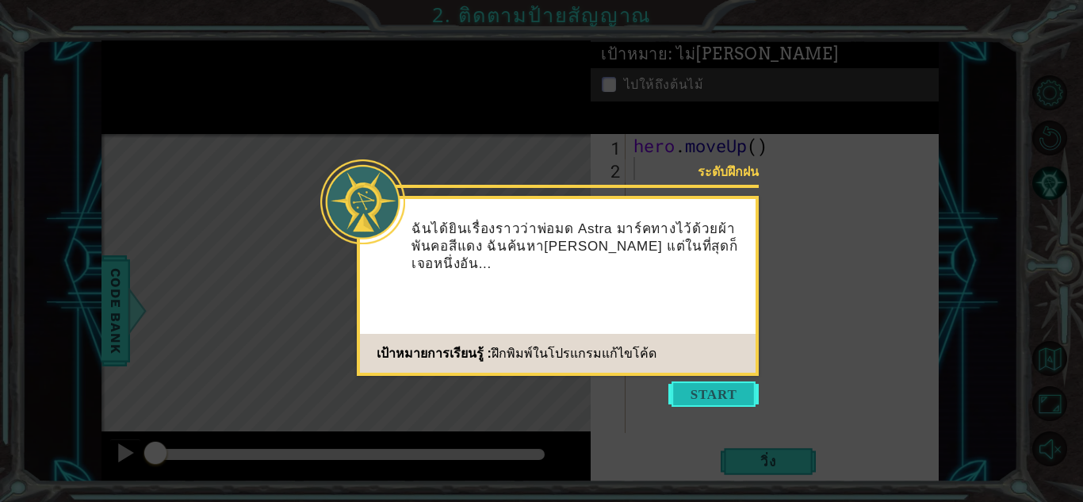
click at [675, 388] on button "Start" at bounding box center [713, 393] width 90 height 25
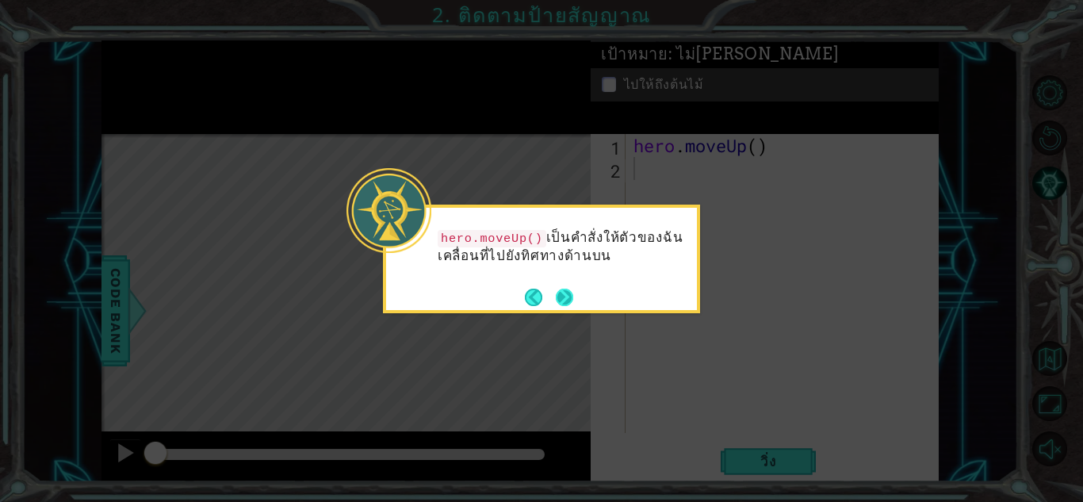
click at [559, 301] on button "Next" at bounding box center [564, 297] width 18 height 18
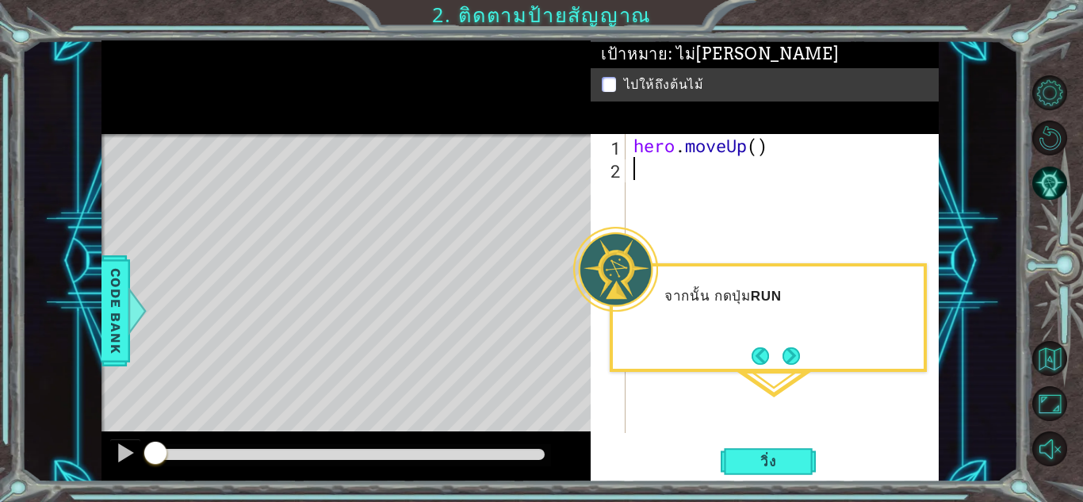
drag, startPoint x: 782, startPoint y: 327, endPoint x: 792, endPoint y: 334, distance: 12.5
click at [785, 327] on div "จากนั้น กดปุ่ม RUN" at bounding box center [768, 304] width 311 height 63
click at [787, 355] on button "Next" at bounding box center [791, 355] width 19 height 19
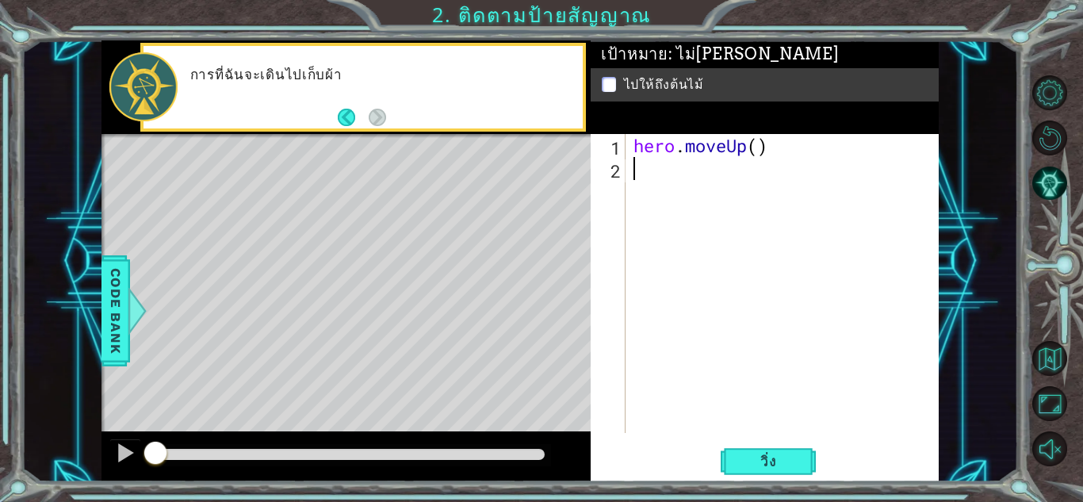
paste textarea "hero.moveUp()"
type textarea "hero.moveUp()"
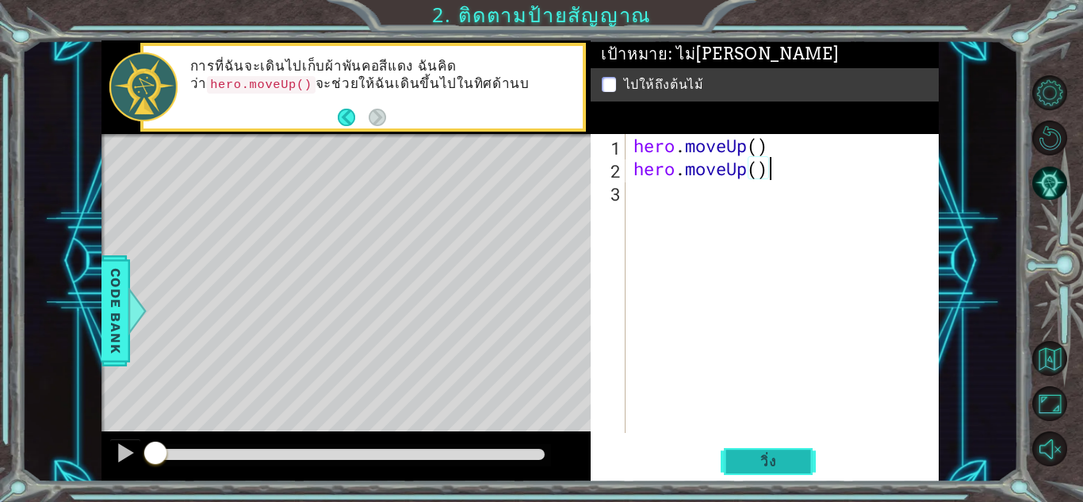
click at [768, 464] on span "วิ่ง" at bounding box center [769, 462] width 48 height 16
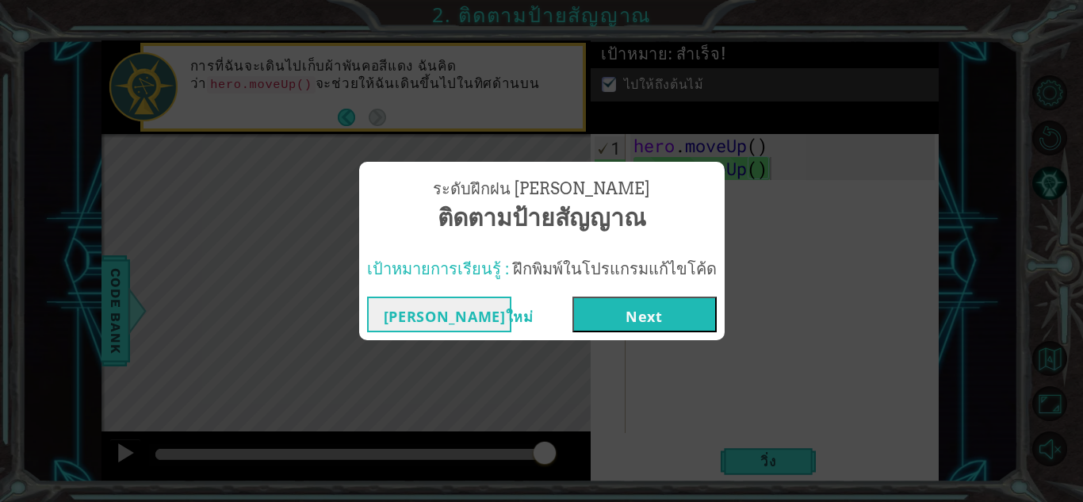
click at [611, 316] on button "Next" at bounding box center [644, 315] width 144 height 36
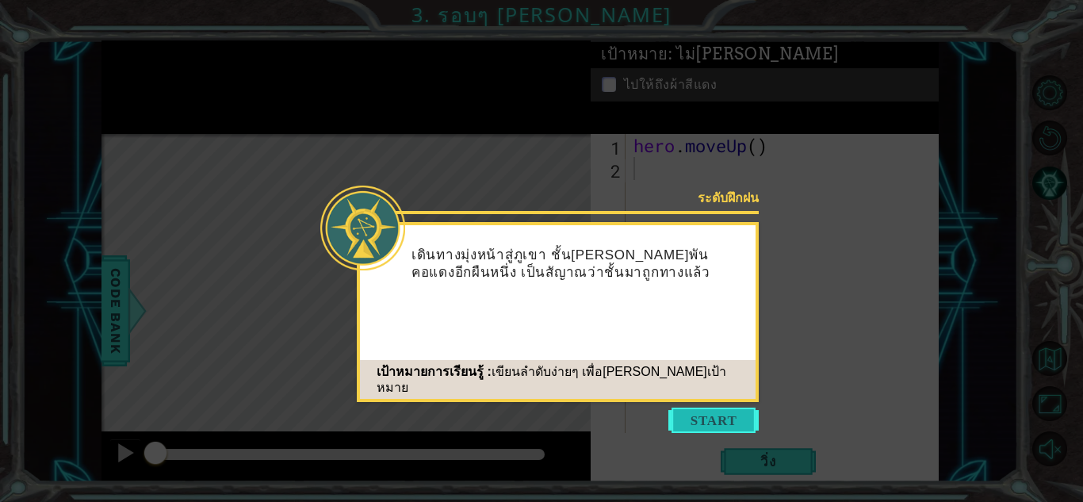
click at [690, 413] on button "Start" at bounding box center [713, 420] width 90 height 25
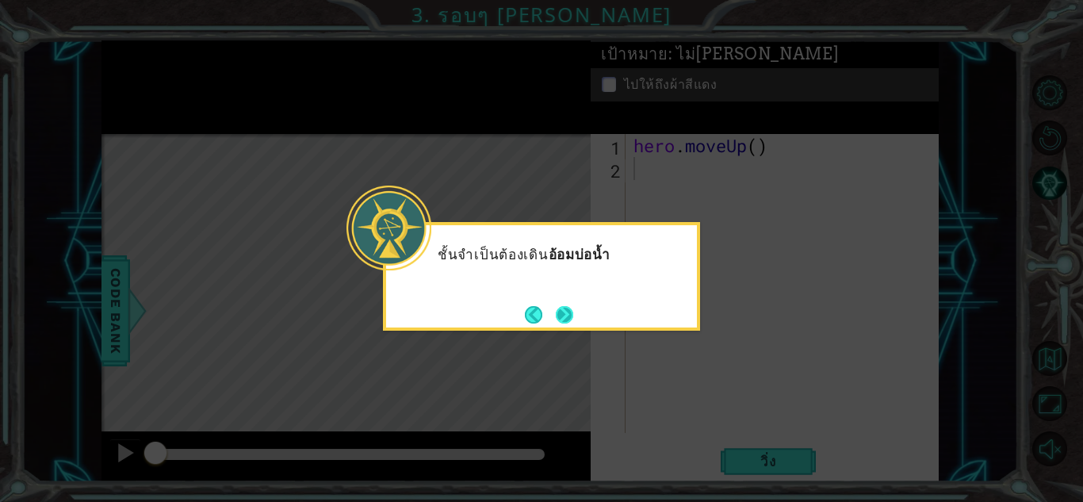
click at [571, 306] on button "Next" at bounding box center [564, 314] width 18 height 18
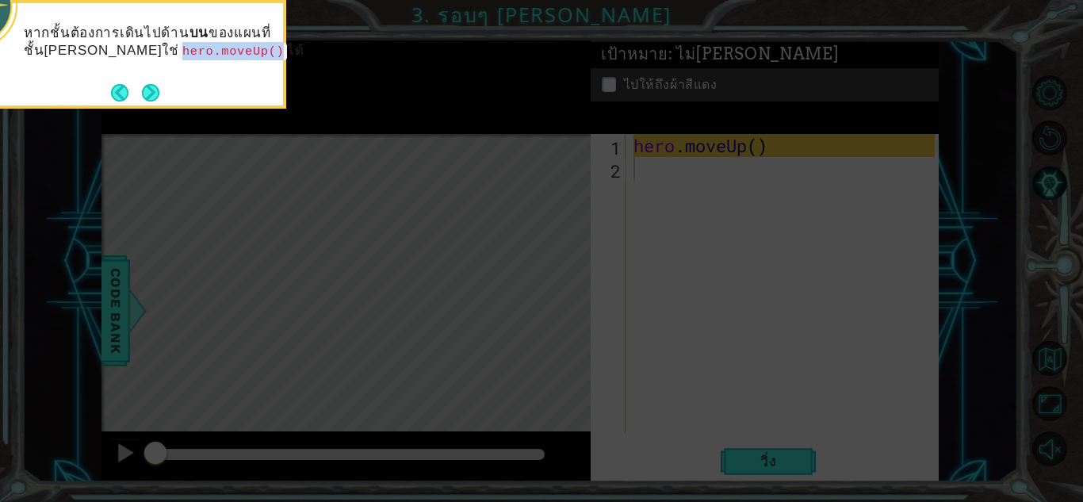
copy code "hero.moveUp()"
drag, startPoint x: 113, startPoint y: 50, endPoint x: 205, endPoint y: 49, distance: 92.8
click at [206, 48] on code "hero.moveUp()" at bounding box center [233, 51] width 109 height 17
click at [161, 86] on button "Next" at bounding box center [150, 92] width 21 height 21
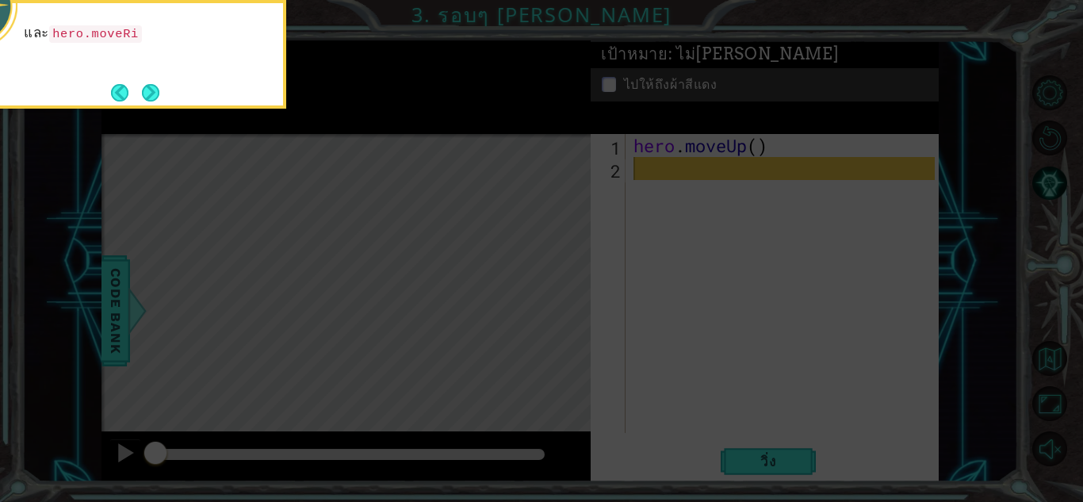
click at [186, 56] on div "และ hero.moveRi" at bounding box center [127, 41] width 311 height 63
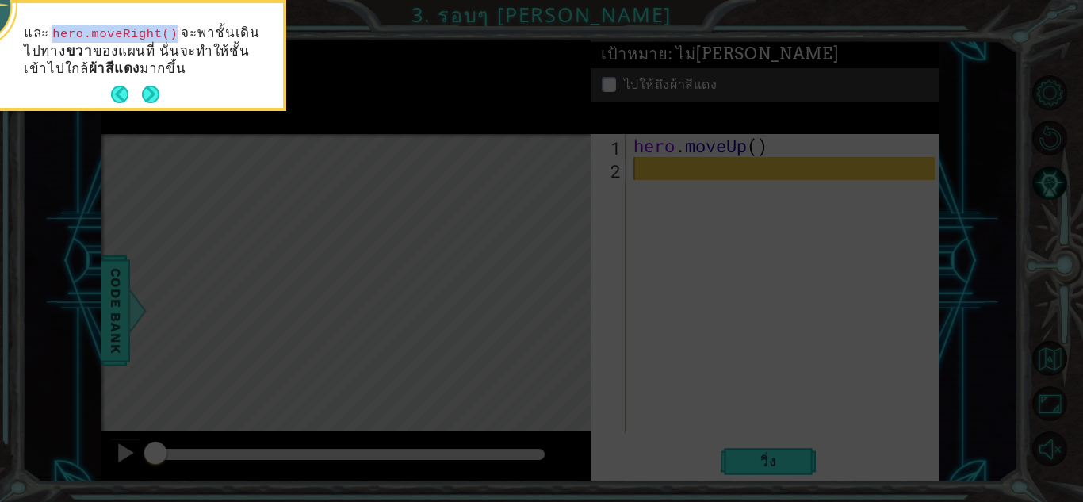
copy code "hero.moveRight()"
drag, startPoint x: 56, startPoint y: 31, endPoint x: 171, endPoint y: 33, distance: 115.0
click at [171, 33] on code "hero.moveRight()" at bounding box center [115, 33] width 132 height 17
click at [151, 98] on button "Next" at bounding box center [150, 94] width 25 height 25
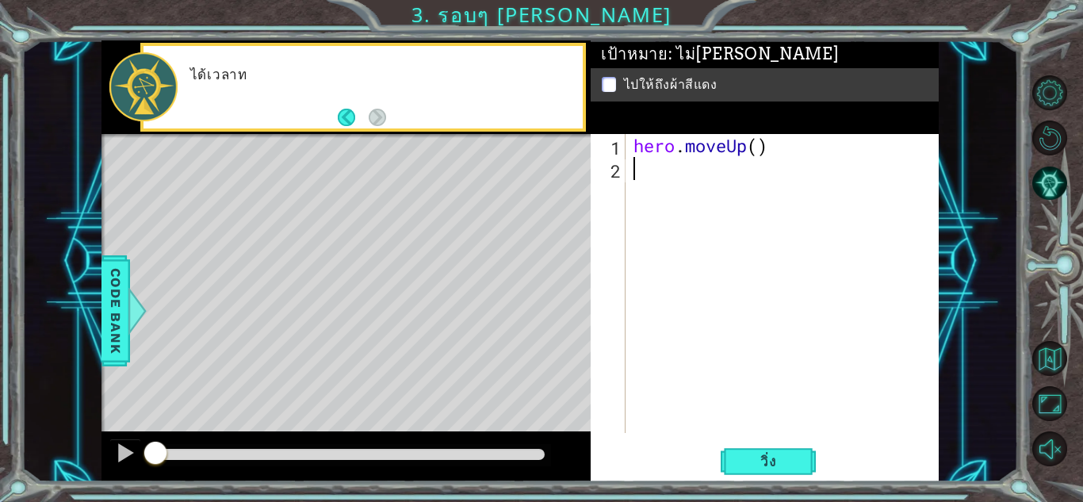
click at [678, 186] on div "hero . moveUp ( )" at bounding box center [786, 306] width 312 height 345
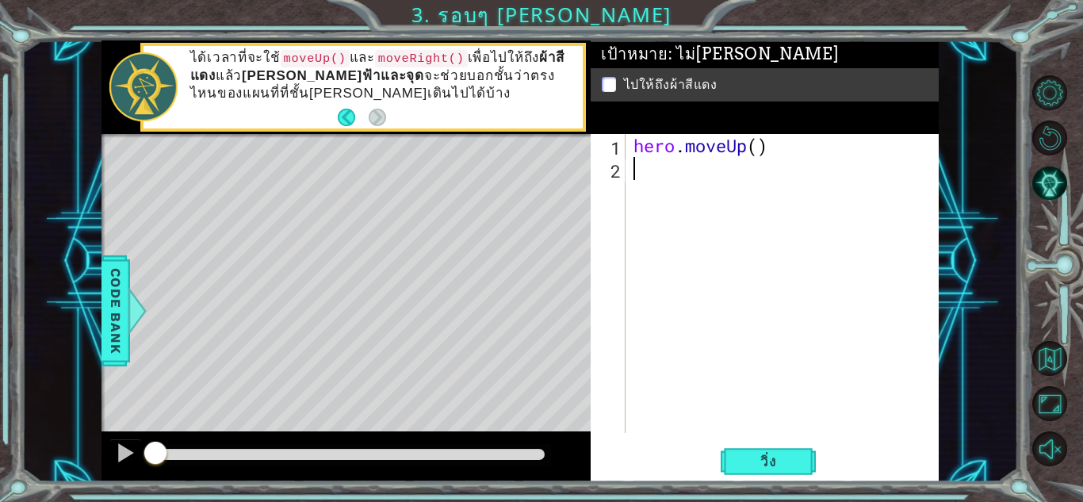
click at [375, 129] on footer at bounding box center [362, 117] width 48 height 24
click at [350, 117] on button "Back" at bounding box center [353, 117] width 31 height 17
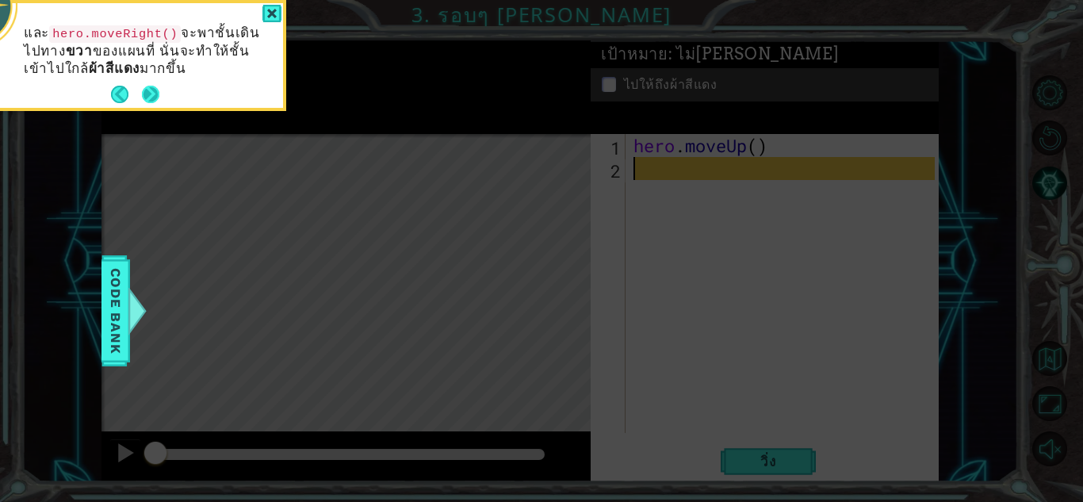
click at [153, 92] on button "Next" at bounding box center [150, 94] width 25 height 25
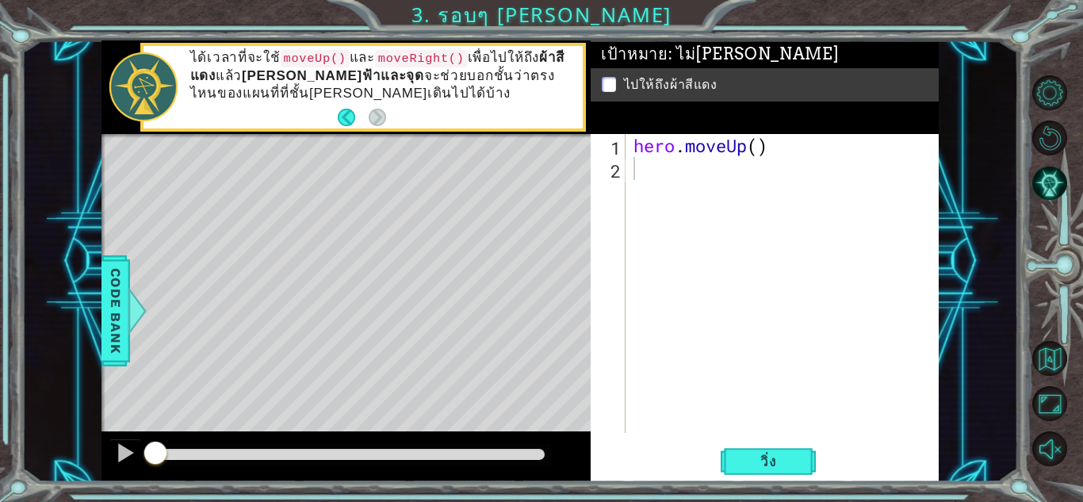
click at [350, 80] on strong "[PERSON_NAME]ฟ้าและจุด" at bounding box center [333, 75] width 182 height 15
drag, startPoint x: 350, startPoint y: 80, endPoint x: 372, endPoint y: 80, distance: 22.2
click at [352, 80] on strong "[PERSON_NAME]ฟ้าและจุด" at bounding box center [333, 75] width 182 height 15
drag, startPoint x: 372, startPoint y: 80, endPoint x: 391, endPoint y: 86, distance: 19.8
click at [377, 82] on p "ได้เวลาที่จะใช้ moveUp() และ moveRight() เพื่อไปให้ถึง ผ้าสีแดง แล้ว [PERSON_NA…" at bounding box center [380, 75] width 381 height 53
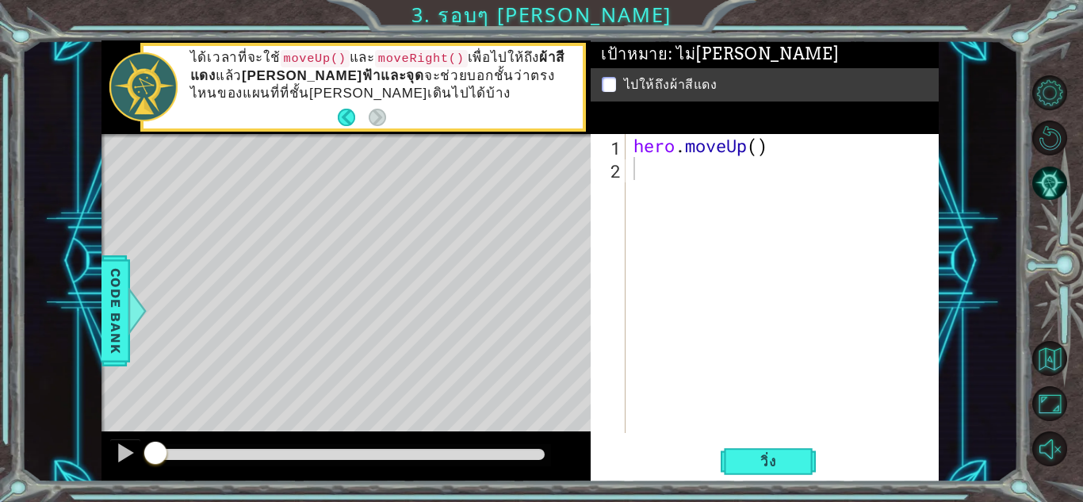
click at [423, 56] on code "moveRight()" at bounding box center [421, 58] width 93 height 17
drag, startPoint x: 351, startPoint y: 52, endPoint x: 401, endPoint y: 59, distance: 50.5
click at [399, 59] on p "ได้เวลาที่จะใช้ moveUp() และ moveRight() เพื่อไปให้ถึง ผ้าสีแดง แล้ว [PERSON_NA…" at bounding box center [380, 75] width 381 height 53
drag, startPoint x: 401, startPoint y: 60, endPoint x: 370, endPoint y: 110, distance: 58.7
click at [401, 67] on p "ได้เวลาที่จะใช้ moveUp() และ moveRight() เพื่อไปให้ถึง ผ้าสีแดง แล้ว [PERSON_NA…" at bounding box center [380, 75] width 381 height 53
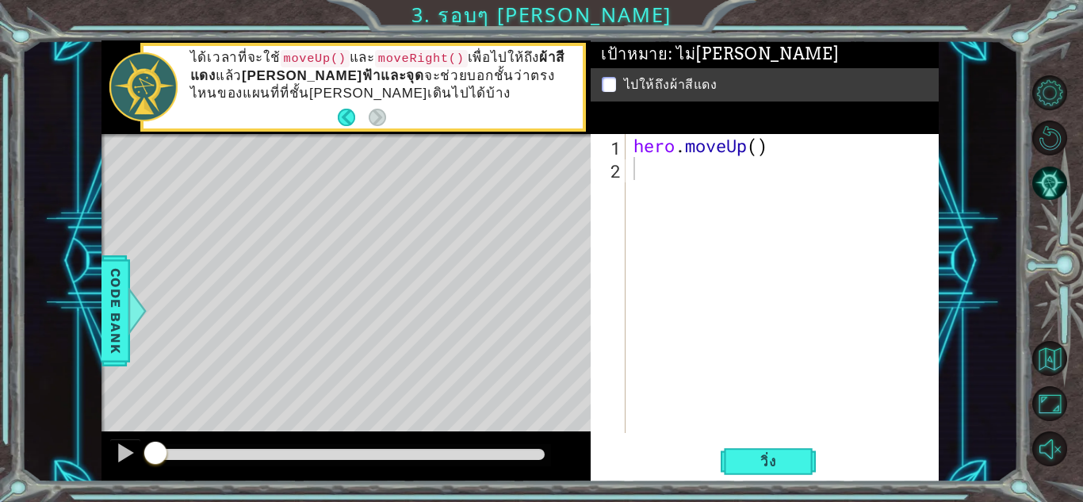
click at [422, 184] on div "Level Map" at bounding box center [467, 367] width 733 height 467
drag, startPoint x: 797, startPoint y: 235, endPoint x: 690, endPoint y: 177, distance: 121.7
click at [790, 225] on div "hero . moveUp ( )" at bounding box center [786, 306] width 312 height 345
drag, startPoint x: 690, startPoint y: 177, endPoint x: 684, endPoint y: 165, distance: 13.1
click at [687, 170] on div "hero . moveUp ( )" at bounding box center [786, 306] width 312 height 345
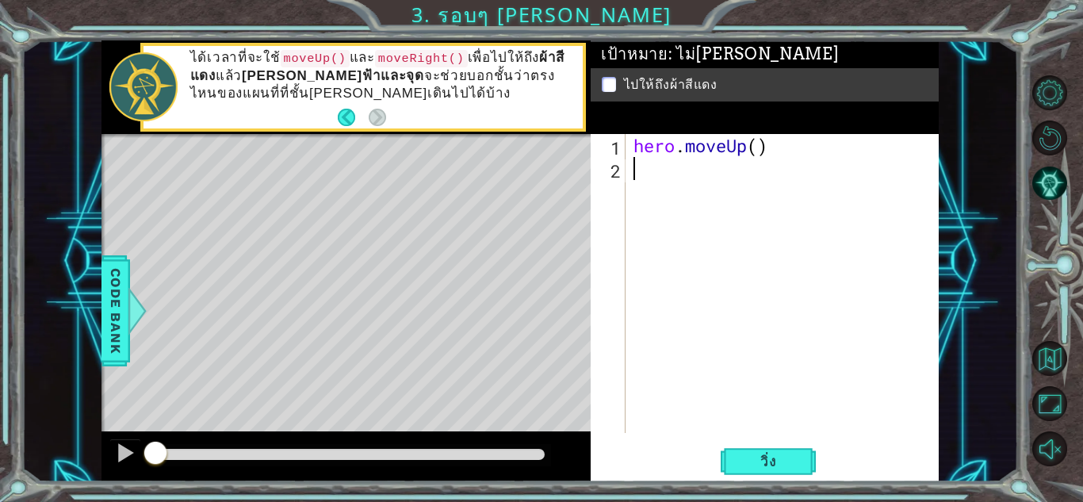
paste textarea "hero.moveRight()"
drag, startPoint x: 638, startPoint y: 147, endPoint x: 616, endPoint y: 147, distance: 22.2
click at [620, 146] on div "hero.moveRight() 1 2 3 hero . moveUp ( ) hero . moveRight ( ) ההההההההההההההההה…" at bounding box center [763, 283] width 344 height 299
type textarea "hero.moveUp()"
click at [783, 461] on span "วิ่ง" at bounding box center [769, 462] width 48 height 16
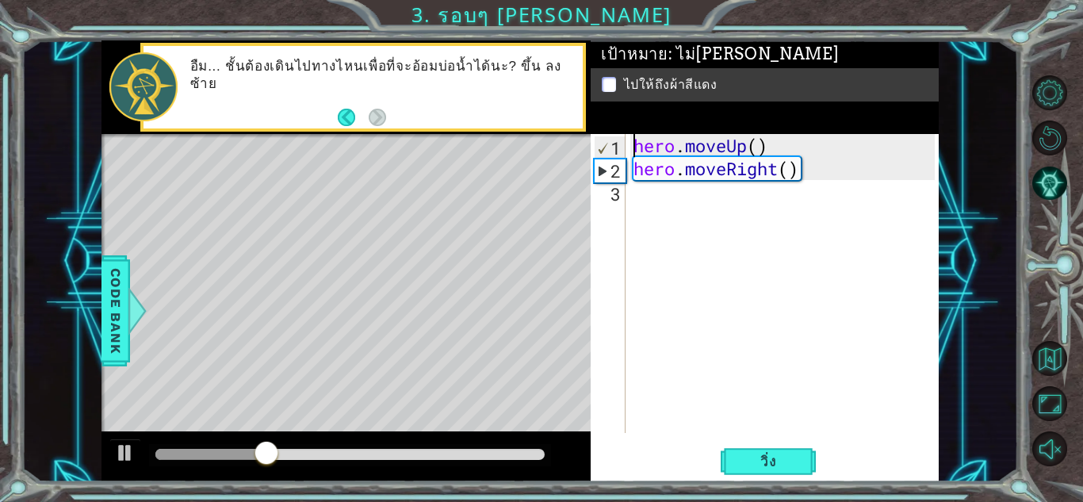
click at [651, 189] on div "hero . moveUp ( ) hero . moveRight ( )" at bounding box center [786, 306] width 312 height 345
click at [645, 201] on div "hero . moveUp ( ) hero . moveRight ( )" at bounding box center [786, 306] width 312 height 345
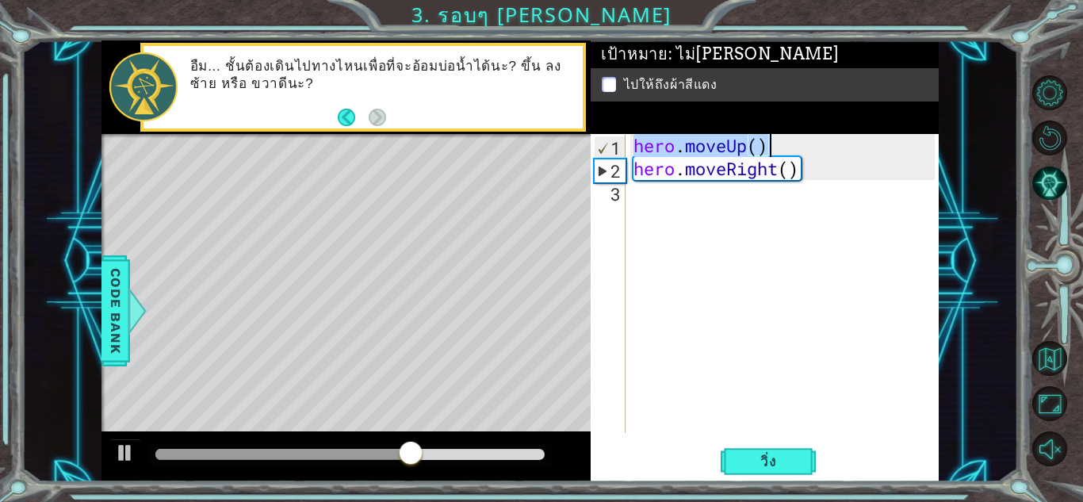
type textarea "hero.moveUp()"
drag, startPoint x: 636, startPoint y: 144, endPoint x: 769, endPoint y: 147, distance: 133.3
click at [769, 147] on div "hero . moveUp ( ) hero . moveRight ( )" at bounding box center [786, 306] width 312 height 345
click at [693, 200] on div "hero . moveUp ( ) hero . moveRight ( )" at bounding box center [786, 306] width 312 height 345
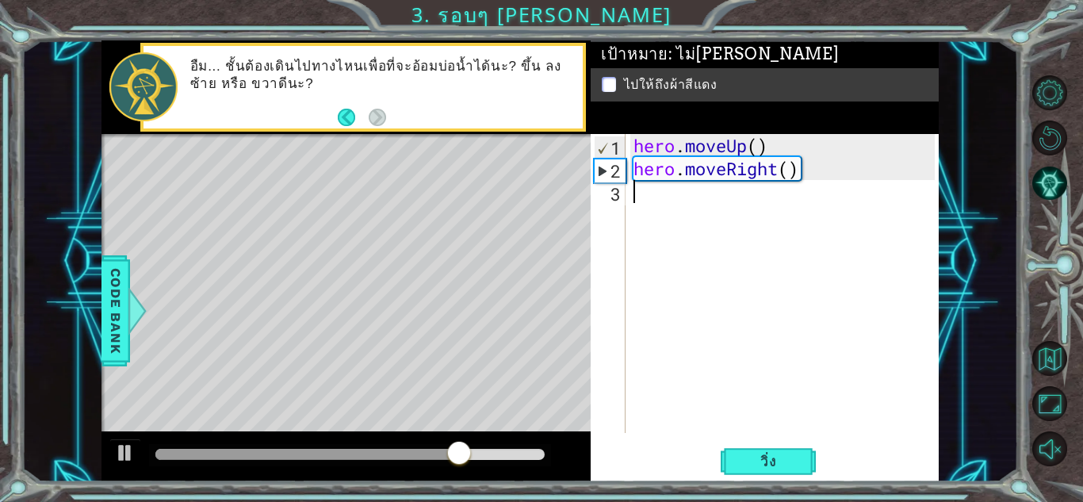
paste textarea "hero.moveUp()"
type textarea "hero.moveUp()"
click at [689, 224] on div "hero . moveUp ( ) hero . moveRight ( ) hero . moveUp ( )" at bounding box center [786, 306] width 312 height 345
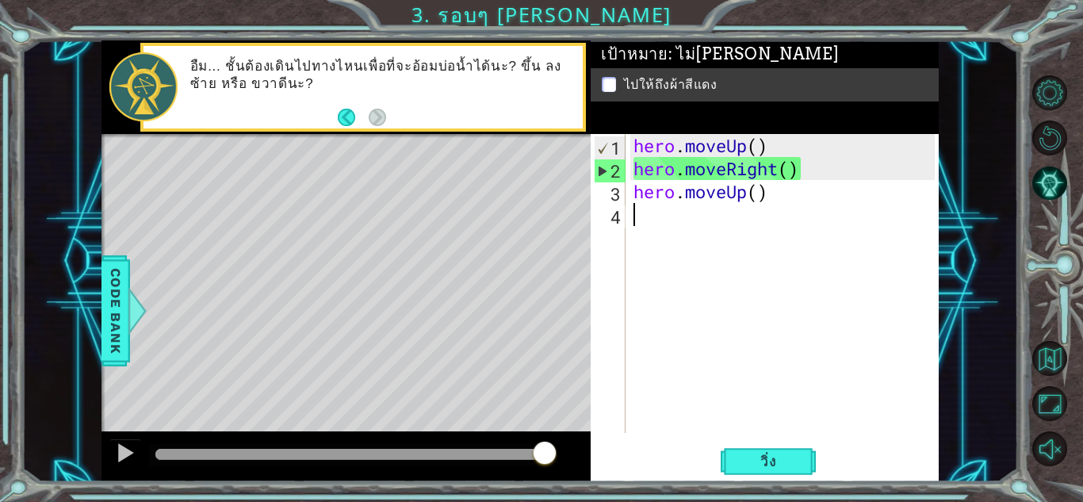
paste textarea "hero.moveUp()"
type textarea "hero.moveUp()"
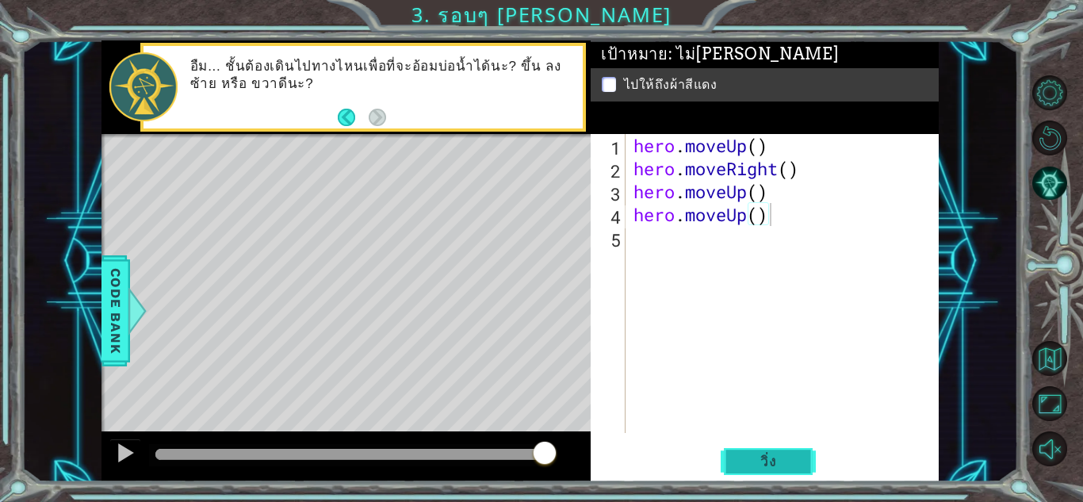
click at [771, 458] on span "วิ่ง" at bounding box center [769, 462] width 48 height 16
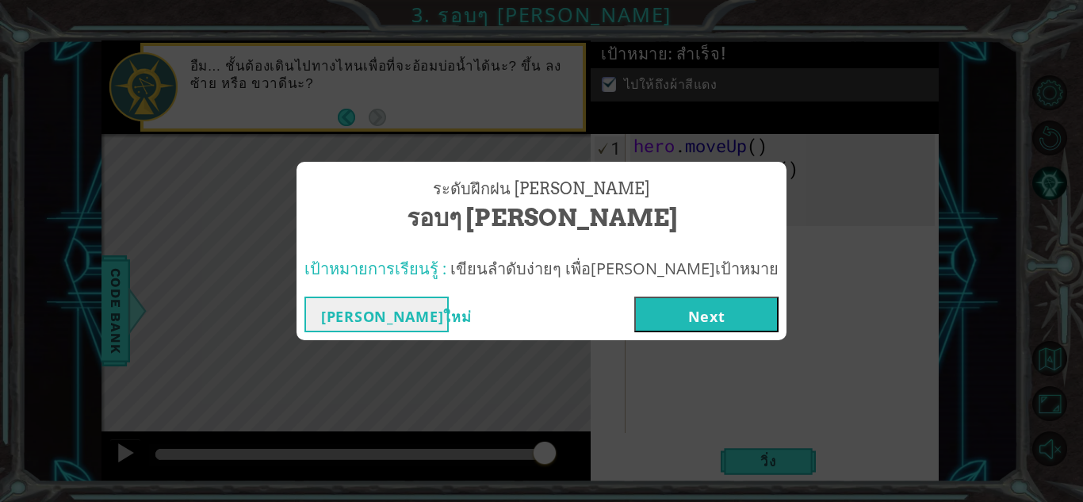
click at [653, 293] on div "[PERSON_NAME]ใหม่ Next" at bounding box center [542, 315] width 490 height 52
click at [651, 306] on button "Next" at bounding box center [706, 315] width 144 height 36
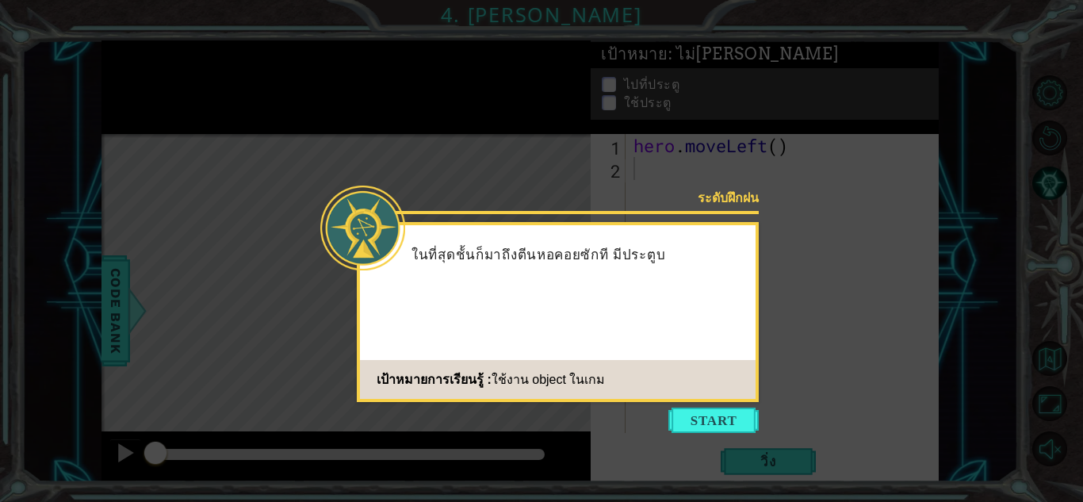
drag, startPoint x: 831, startPoint y: 335, endPoint x: 779, endPoint y: 379, distance: 67.5
click at [832, 335] on icon at bounding box center [541, 251] width 1083 height 502
click at [753, 399] on div "ระดับฝึกฝน ในที่สุดช้้นก็มาถึงตีนหอคอยซักที มีประตูบานใหญ่ถูกสลัก เป้าหมายการเร…" at bounding box center [558, 312] width 402 height 180
click at [735, 412] on button "Start" at bounding box center [713, 420] width 90 height 25
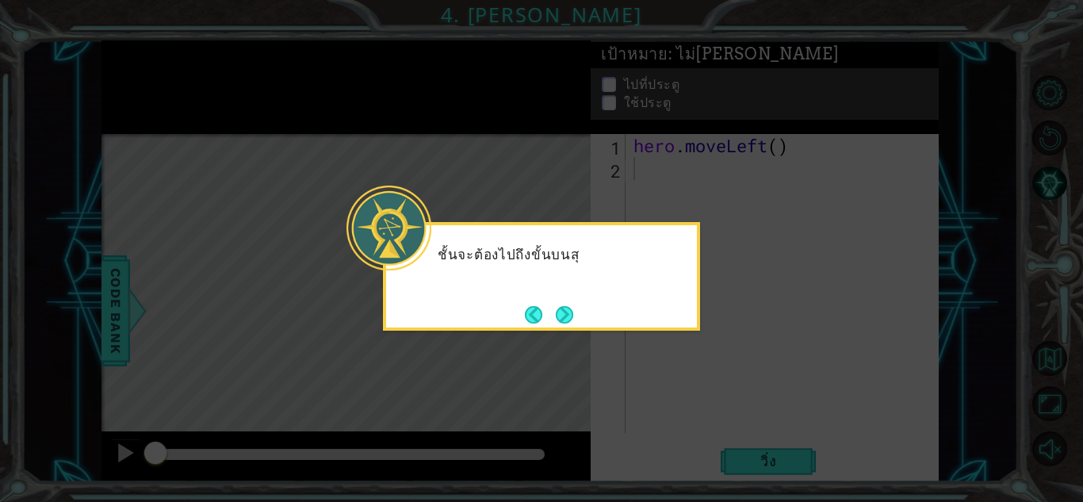
click at [581, 287] on div "ชั้นจะต้องไปถึงขั้นบนสุ" at bounding box center [541, 263] width 311 height 63
drag, startPoint x: 584, startPoint y: 287, endPoint x: 576, endPoint y: 305, distance: 19.6
click at [584, 289] on div "ชั้นจะต้องไปถึงขั้นบนสุดของบั" at bounding box center [541, 263] width 311 height 63
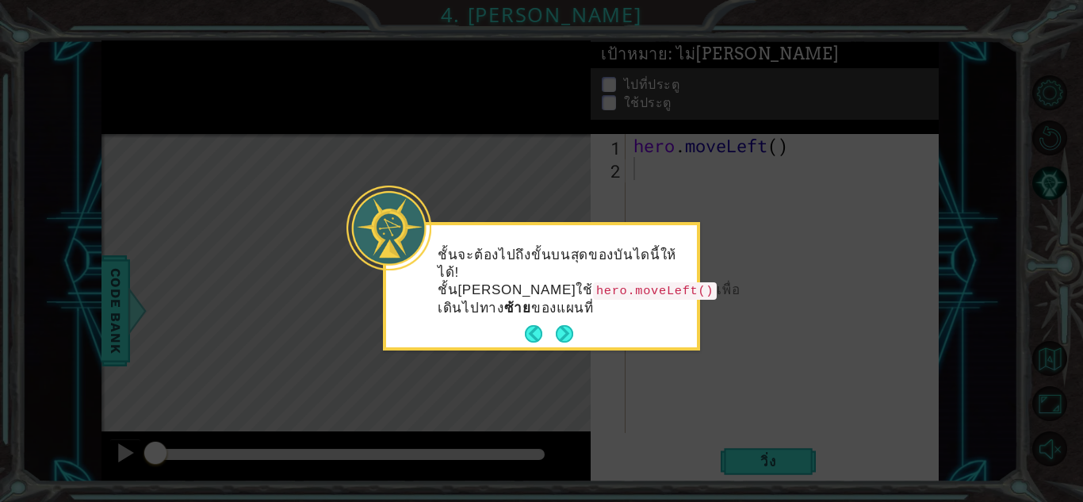
click at [576, 308] on div "ชั้นจะต้องไปถึงขั้นบนสุดของบันไดนี้ให้ได้! ชั้น[PERSON_NAME]ใช้ hero.moveLeft()…" at bounding box center [541, 290] width 311 height 116
click at [569, 320] on button "Next" at bounding box center [564, 333] width 27 height 27
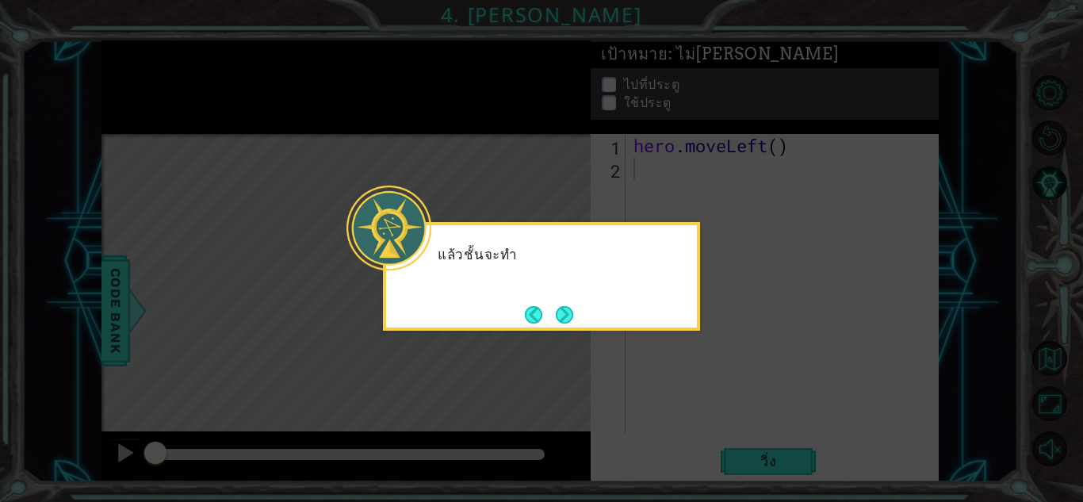
click at [649, 298] on div "แล้วชั้นจะทำ" at bounding box center [541, 276] width 317 height 109
click at [571, 306] on button "Next" at bounding box center [565, 314] width 18 height 18
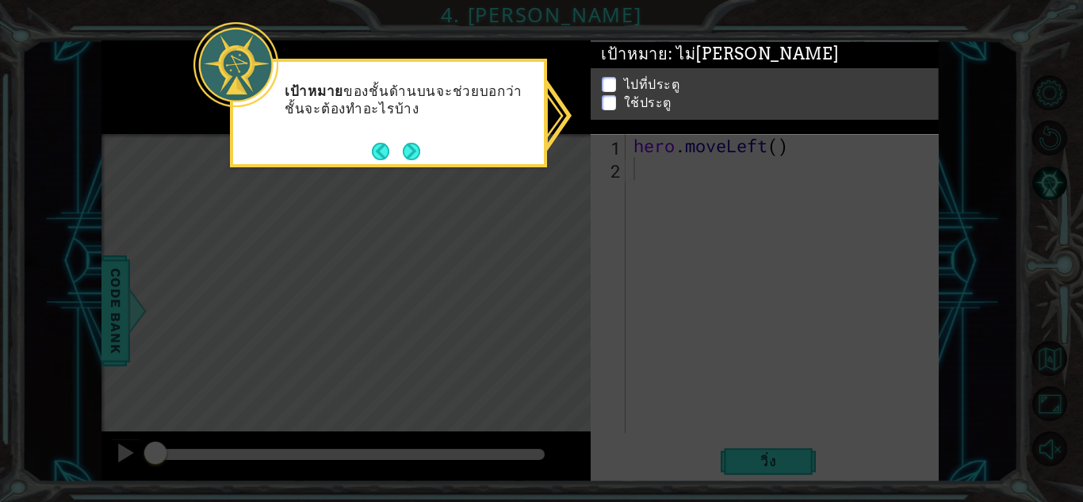
click at [608, 82] on p at bounding box center [609, 89] width 14 height 15
click at [604, 79] on p at bounding box center [609, 83] width 14 height 15
click at [604, 90] on p at bounding box center [609, 97] width 14 height 15
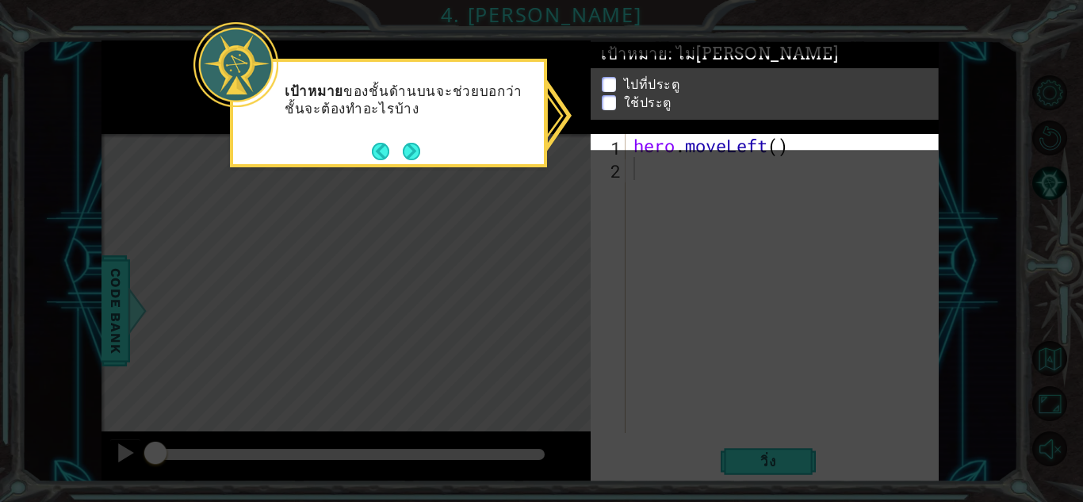
click at [606, 83] on div "ไปที่ประตู ใช้ประตู" at bounding box center [765, 105] width 348 height 52
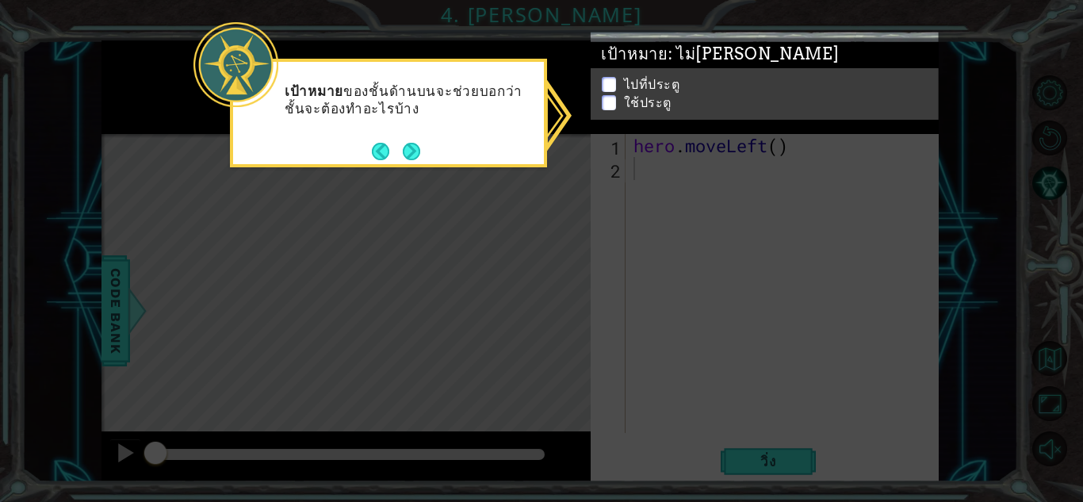
click at [607, 94] on li "ใช้ประตู" at bounding box center [767, 103] width 330 height 18
click at [607, 86] on p at bounding box center [609, 93] width 14 height 15
click at [607, 82] on p at bounding box center [609, 81] width 14 height 15
click at [607, 84] on p at bounding box center [609, 91] width 14 height 15
click at [409, 142] on button "Next" at bounding box center [412, 151] width 18 height 18
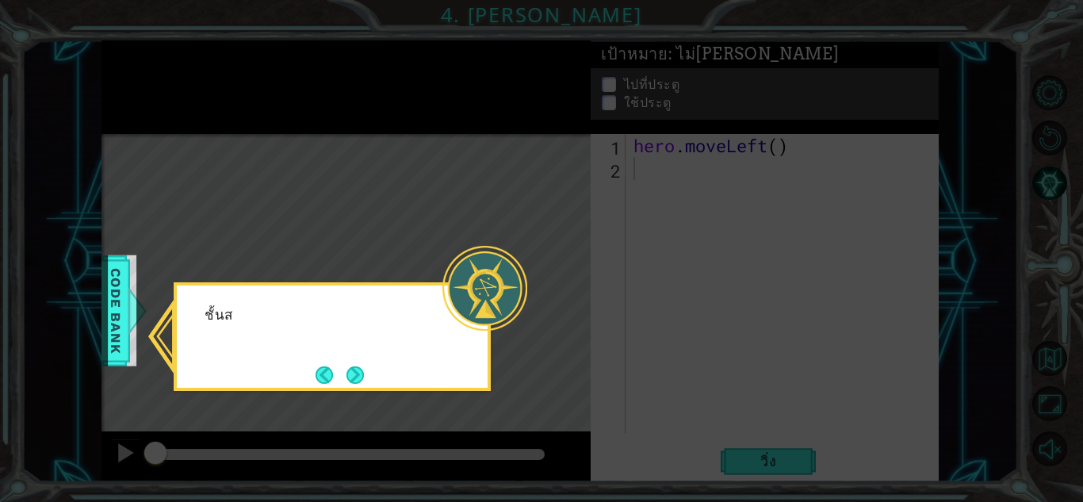
drag, startPoint x: 427, startPoint y: 329, endPoint x: 419, endPoint y: 333, distance: 9.6
click at [425, 333] on div "ชั้นส" at bounding box center [332, 323] width 311 height 63
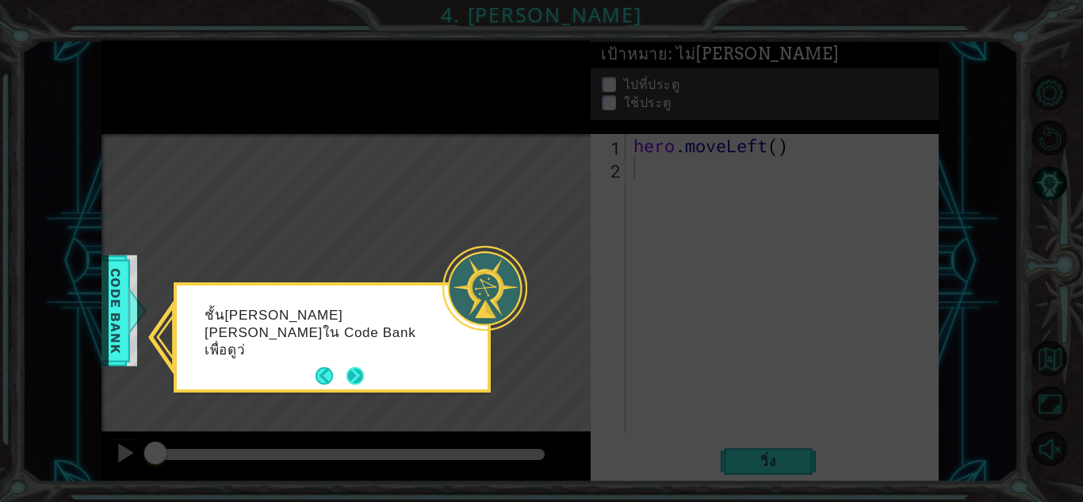
click at [353, 374] on button "Next" at bounding box center [355, 376] width 29 height 29
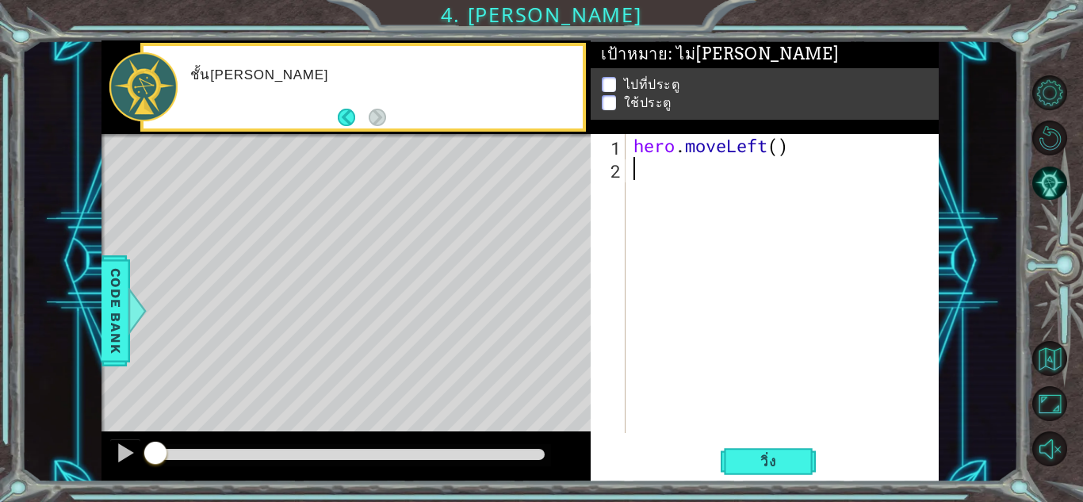
click at [600, 304] on div "1 ההההההההההההההההההההההההההההההההההההההההההההההההההההההההההההההההההההההההההההה…" at bounding box center [519, 261] width 837 height 442
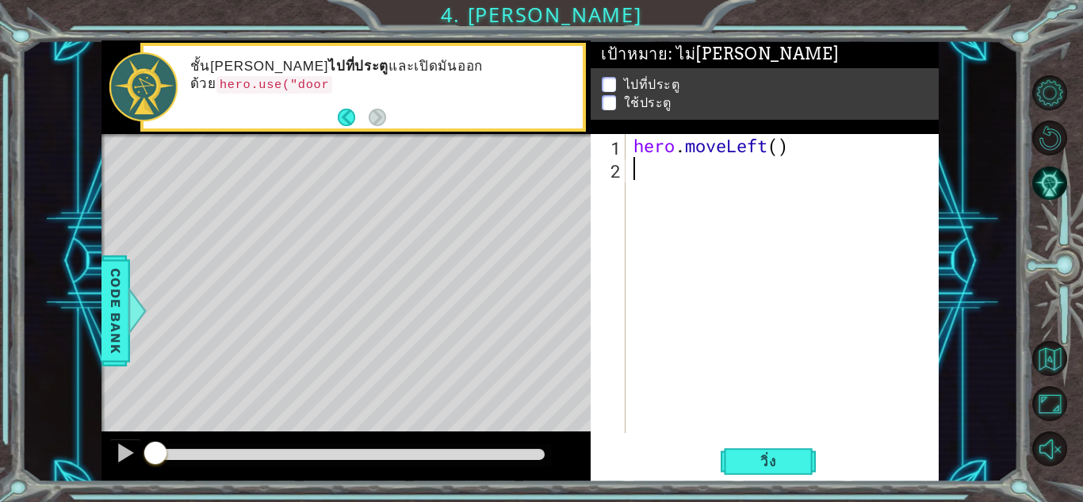
click at [343, 104] on div "ชั้น[PERSON_NAME] ไปที่ประตู และเปิดมันออกด้วย hero.use("door" at bounding box center [381, 87] width 404 height 75
drag, startPoint x: 450, startPoint y: 73, endPoint x: 484, endPoint y: 75, distance: 35.0
click at [348, 76] on code "hero.use("door")" at bounding box center [282, 84] width 132 height 17
drag, startPoint x: 478, startPoint y: 78, endPoint x: 450, endPoint y: 78, distance: 28.5
click at [348, 78] on code "hero.use("door")" at bounding box center [282, 84] width 132 height 17
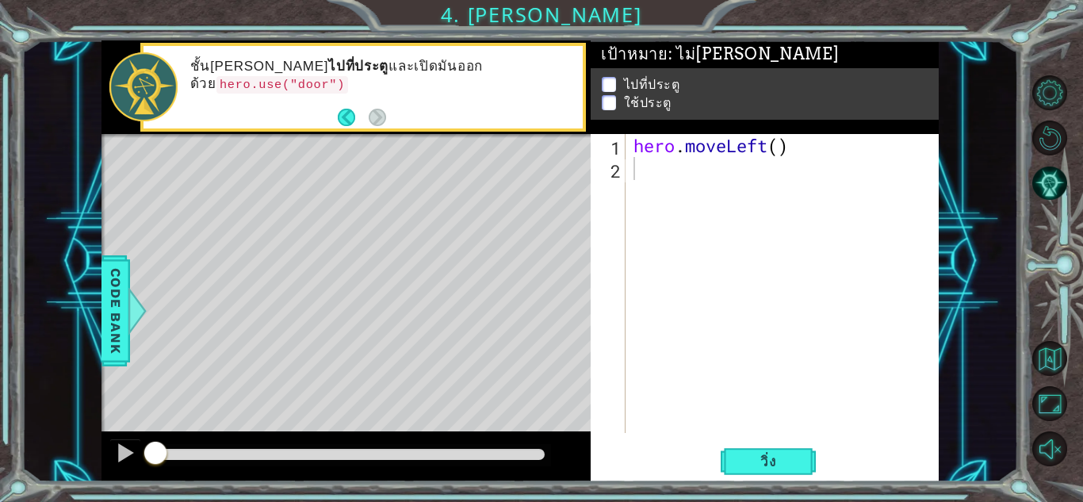
drag, startPoint x: 440, startPoint y: 78, endPoint x: 457, endPoint y: 80, distance: 16.7
click at [455, 80] on p "ชั้น[PERSON_NAME] ไปที่ประตู และเปิดมันออกด้วย hero.use("door")" at bounding box center [380, 76] width 381 height 36
drag, startPoint x: 457, startPoint y: 79, endPoint x: 493, endPoint y: 75, distance: 36.8
click at [348, 76] on code "hero.use("door")" at bounding box center [282, 84] width 132 height 17
drag, startPoint x: 571, startPoint y: 75, endPoint x: 515, endPoint y: 74, distance: 55.5
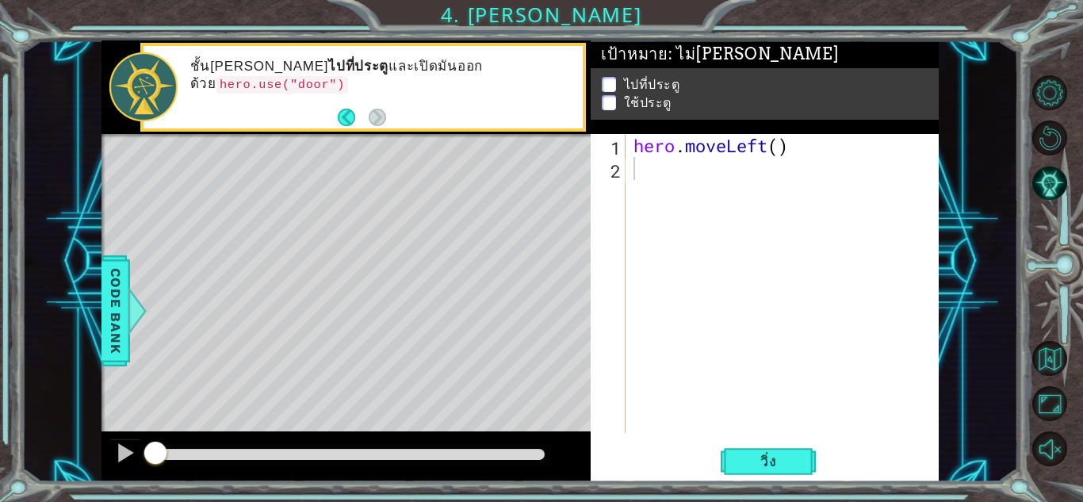
click at [515, 74] on p "ชั้น[PERSON_NAME] ไปที่ประตู และเปิดมันออกด้วย hero.use("door")" at bounding box center [380, 76] width 381 height 36
click at [348, 76] on code "hero.use("door")" at bounding box center [282, 84] width 132 height 17
drag, startPoint x: 385, startPoint y: 105, endPoint x: 548, endPoint y: 116, distance: 162.9
click at [388, 105] on div "ชั้น[PERSON_NAME] ไปที่ประตู และเปิดมันออกด้วย hero.use("door")" at bounding box center [363, 87] width 439 height 82
drag, startPoint x: 441, startPoint y: 64, endPoint x: 492, endPoint y: 67, distance: 50.8
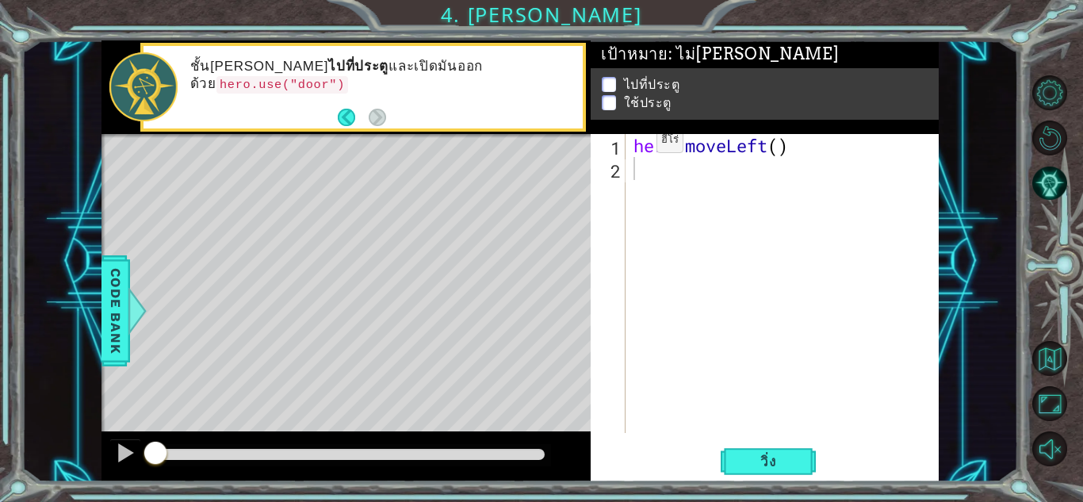
click at [492, 67] on div "ชั้น[PERSON_NAME] ไปที่ประตู และเปิดมันออกด้วย hero.use("door")" at bounding box center [381, 87] width 404 height 75
drag, startPoint x: 471, startPoint y: 73, endPoint x: 511, endPoint y: 75, distance: 39.7
click at [348, 76] on code "hero.use("door")" at bounding box center [282, 84] width 132 height 17
drag, startPoint x: 503, startPoint y: 72, endPoint x: 537, endPoint y: 76, distance: 34.3
click at [348, 76] on code "hero.use("door")" at bounding box center [282, 84] width 132 height 17
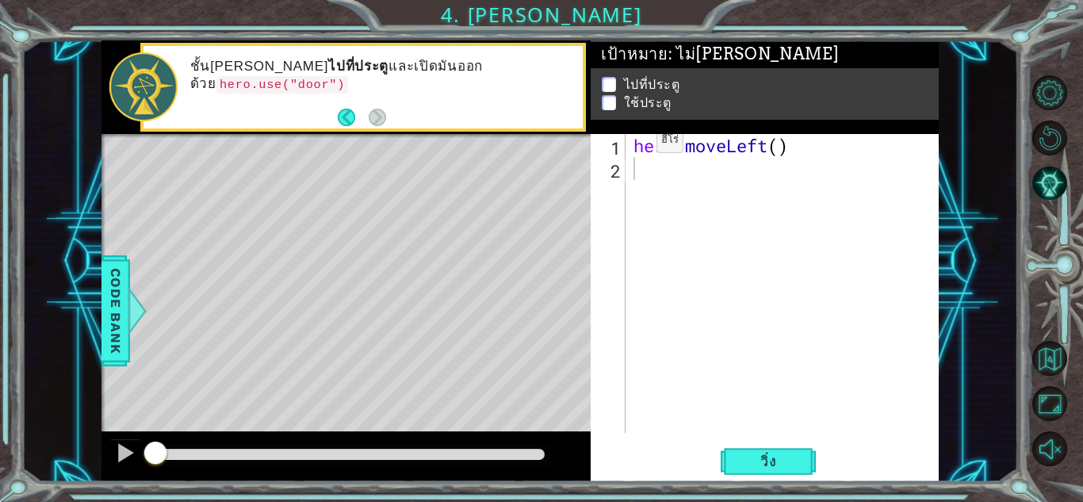
click at [348, 76] on code "hero.use("door")" at bounding box center [282, 84] width 132 height 17
type textarea "hero.moveLeft()"
drag, startPoint x: 637, startPoint y: 147, endPoint x: 807, endPoint y: 151, distance: 169.7
click at [802, 150] on div "hero . moveLeft ( )" at bounding box center [786, 306] width 312 height 345
click at [702, 175] on div "hero . moveLeft ( )" at bounding box center [786, 306] width 312 height 345
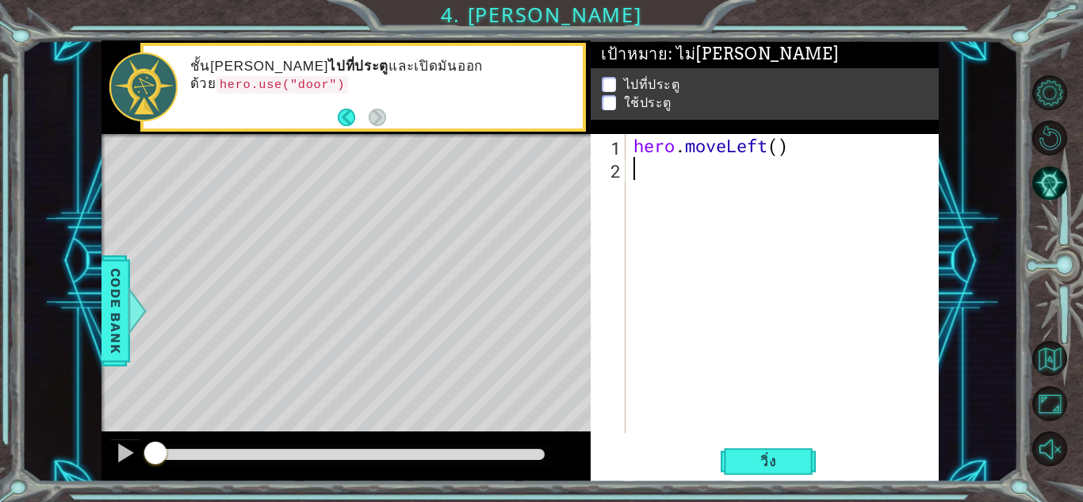
paste textarea "hero.moveLeft()"
click at [652, 200] on div "hero . moveLeft ( ) hero . moveLeft ( )" at bounding box center [786, 306] width 312 height 345
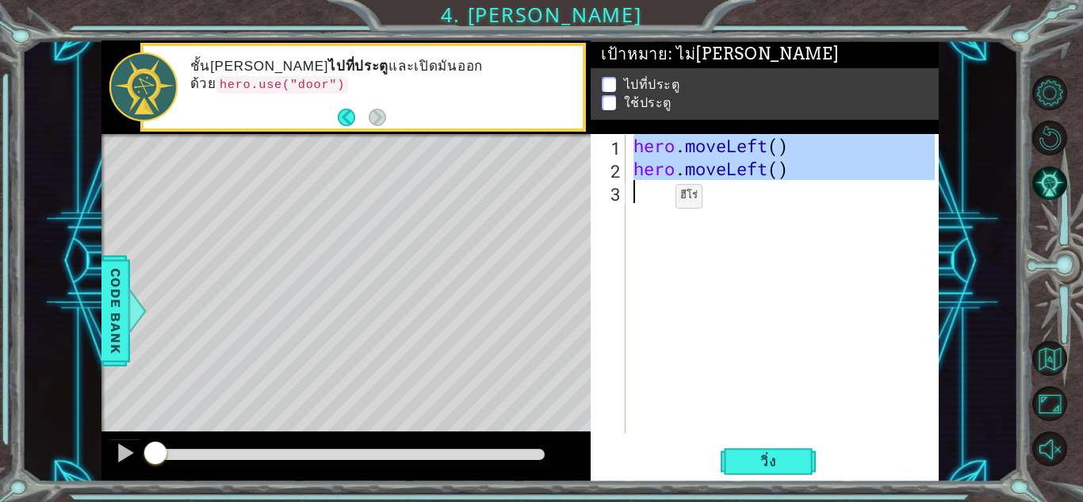
paste textarea "Code Area"
type textarea "hero.moveLeft()"
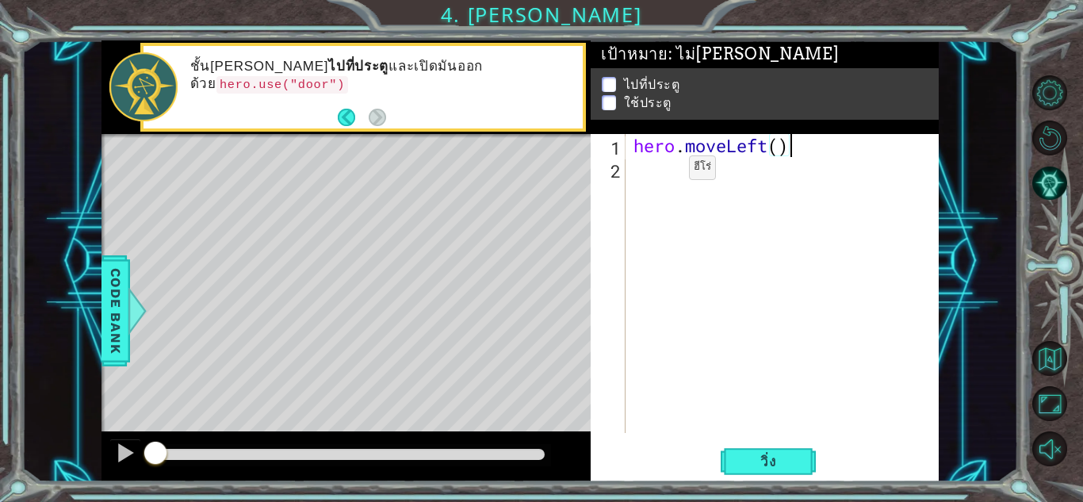
click at [661, 171] on div "hero . moveLeft ( )" at bounding box center [786, 306] width 312 height 345
paste textarea "hero.moveLeft()"
type textarea "hero.moveLeft()"
click at [647, 201] on div "hero . moveLeft ( ) hero . moveLeft ( )" at bounding box center [786, 306] width 312 height 345
paste textarea "hero.moveLeft()"
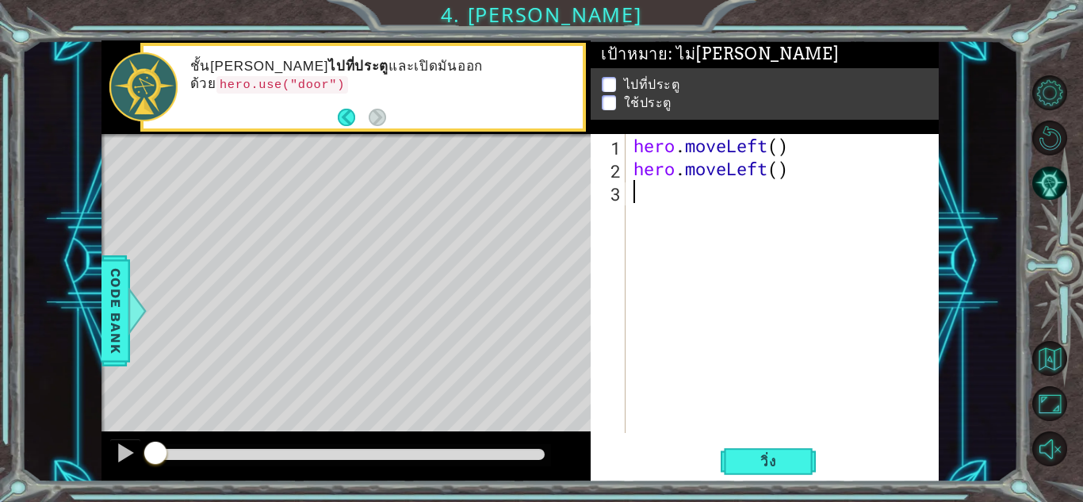
type textarea "hero.moveLeft()"
click at [639, 202] on div "hero . moveLeft ( ) hero . moveLeft ( ) hero . moveLeft ( )" at bounding box center [786, 306] width 312 height 345
click at [642, 216] on div "hero . moveLeft ( ) hero . moveLeft ( ) hero . moveLeft ( )" at bounding box center [786, 306] width 312 height 345
type textarea "v"
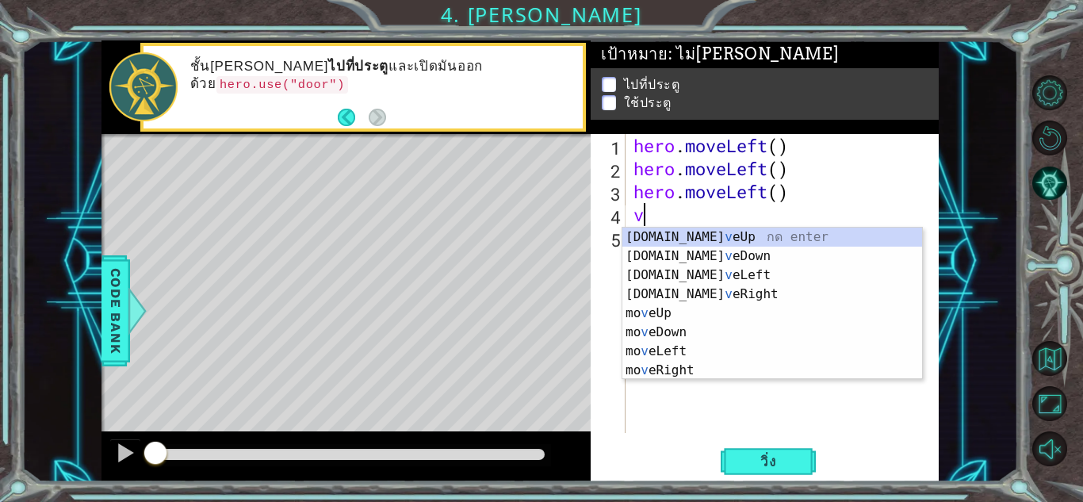
click at [676, 214] on div "hero . moveLeft ( ) hero . moveLeft ( ) hero . moveLeft ( ) v" at bounding box center [786, 306] width 312 height 345
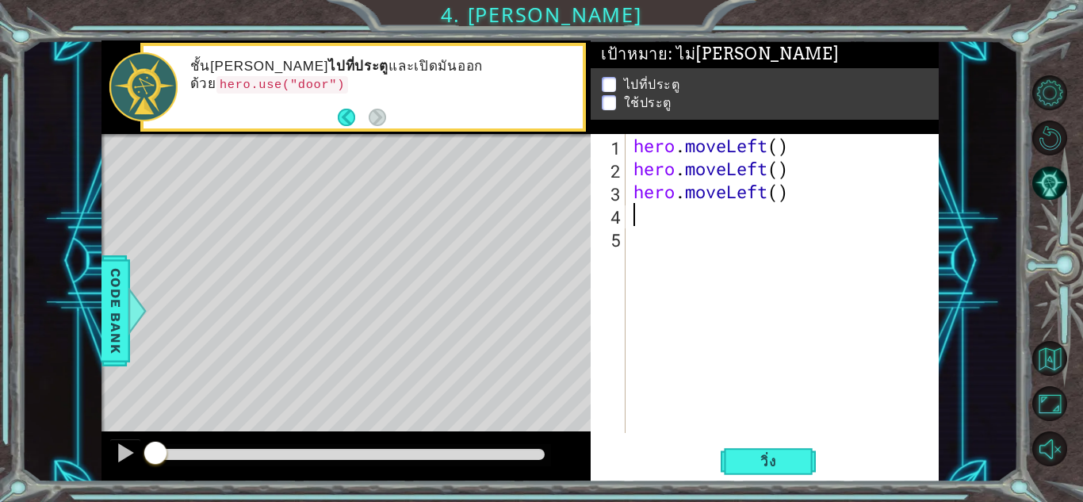
paste textarea "hero.moveLeft()"
type textarea "hero.moveLeft()"
click at [645, 243] on div "hero . moveLeft ( ) hero . moveLeft ( ) hero . moveLeft ( ) hero . moveLeft ( )" at bounding box center [786, 306] width 312 height 345
type textarea "v"
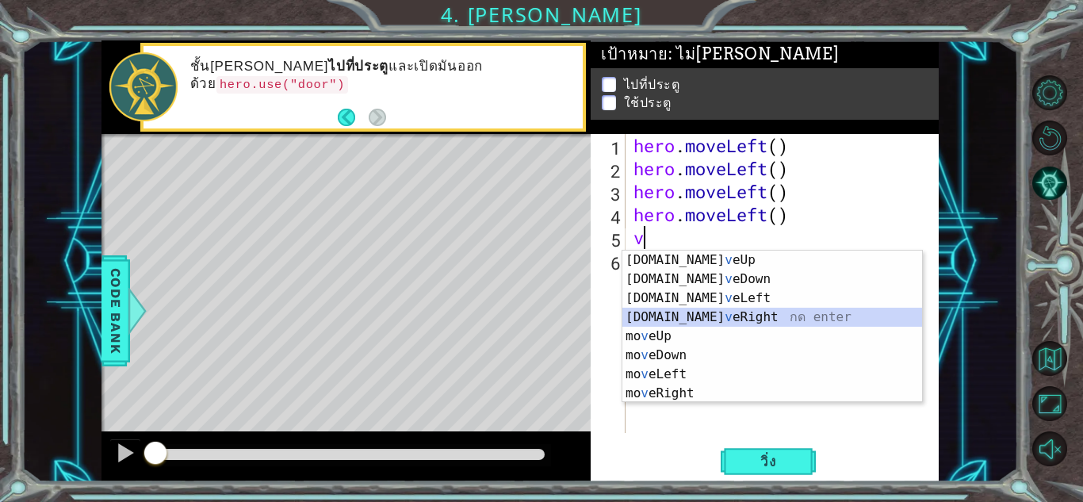
click at [696, 316] on div "[DOMAIN_NAME] v eUp กด enter [DOMAIN_NAME] v [GEOGRAPHIC_DATA] กด enter [DOMAIN…" at bounding box center [772, 346] width 300 height 190
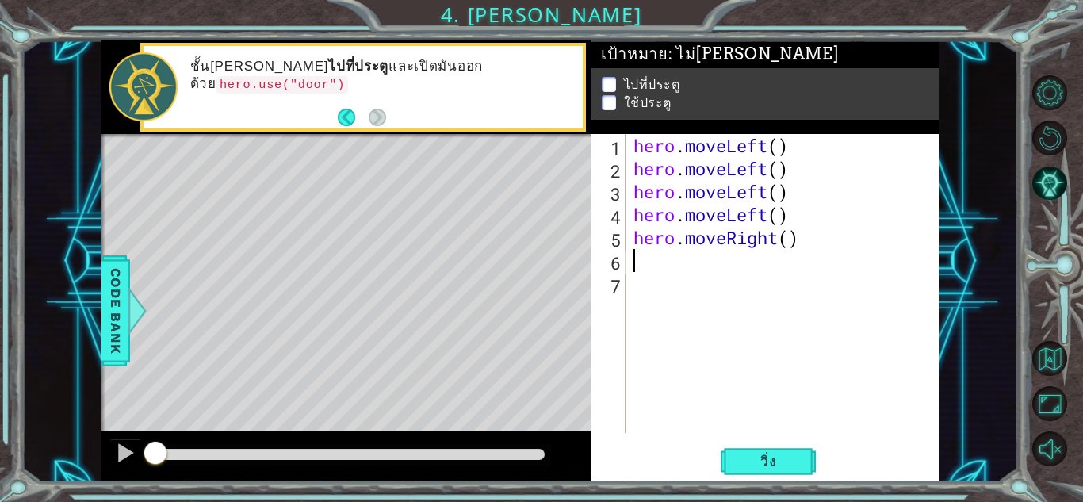
click at [773, 483] on div "1 ההההההההההההההההההההההההההההההההההההההההההההההההההההההההההההההההההההההההההההה…" at bounding box center [541, 251] width 1083 height 502
click at [771, 469] on button "วิ่ง" at bounding box center [768, 461] width 95 height 35
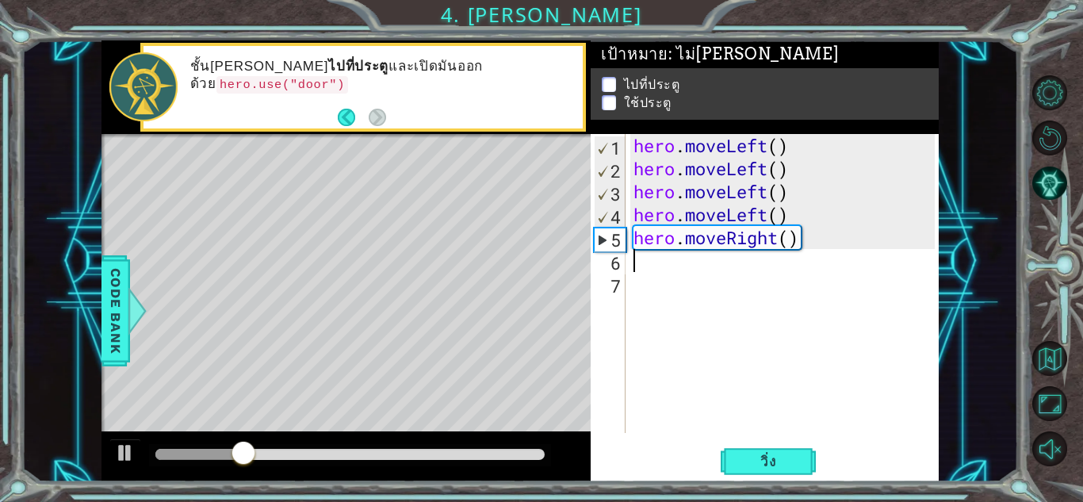
click at [802, 243] on div "hero . moveLeft ( ) hero . moveLeft ( ) hero . moveLeft ( ) hero . moveLeft ( )…" at bounding box center [786, 306] width 312 height 345
click at [803, 243] on div "hero . moveLeft ( ) hero . moveLeft ( ) hero . moveLeft ( ) hero . moveLeft ( )…" at bounding box center [786, 306] width 312 height 345
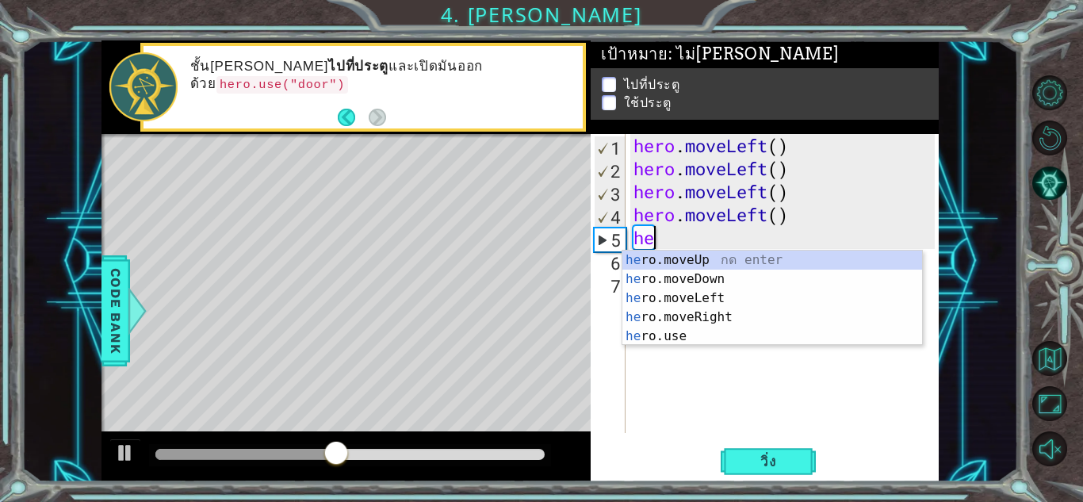
type textarea "h"
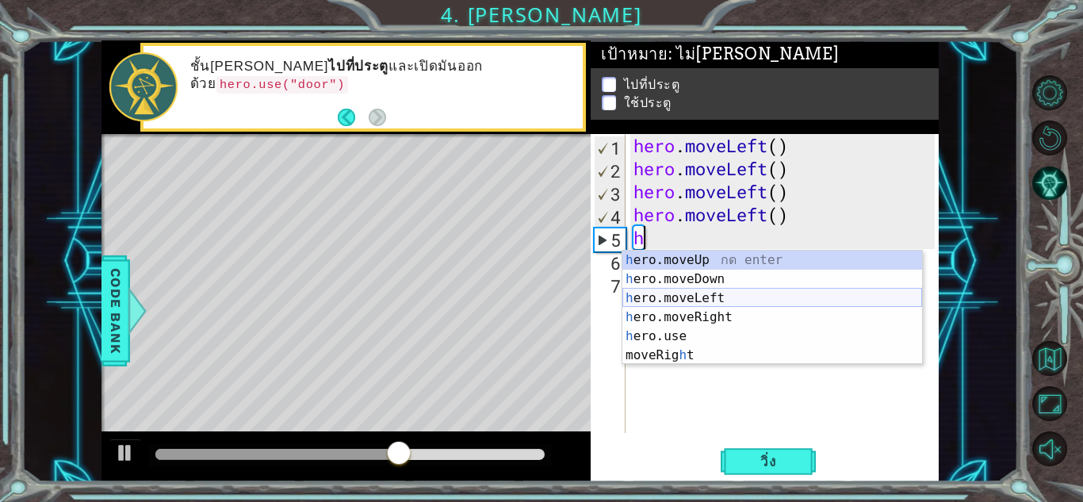
click at [739, 304] on div "h ero.moveUp กด enter h ero.moveDown กด enter h ero.moveLeft กด enter h ero.mov…" at bounding box center [772, 327] width 300 height 152
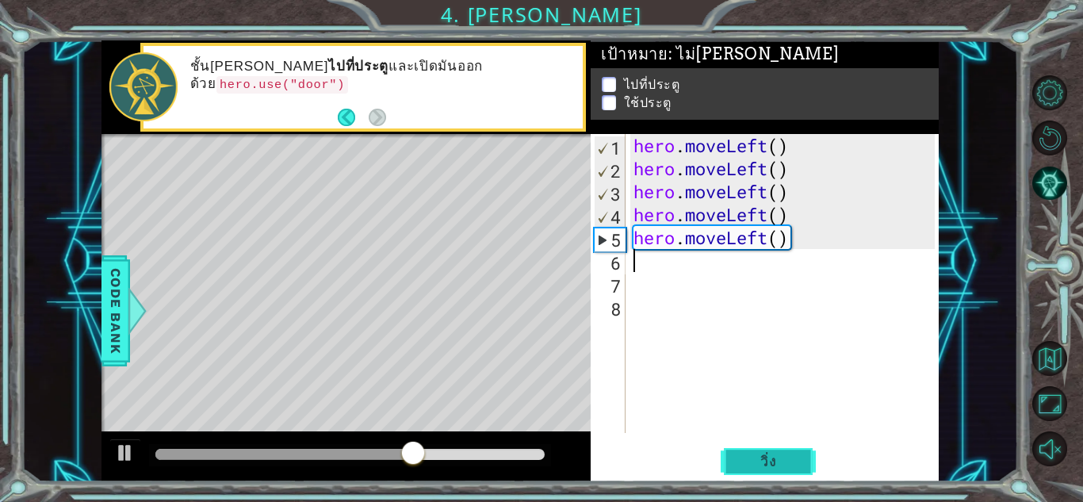
click at [768, 457] on span "วิ่ง" at bounding box center [769, 462] width 48 height 16
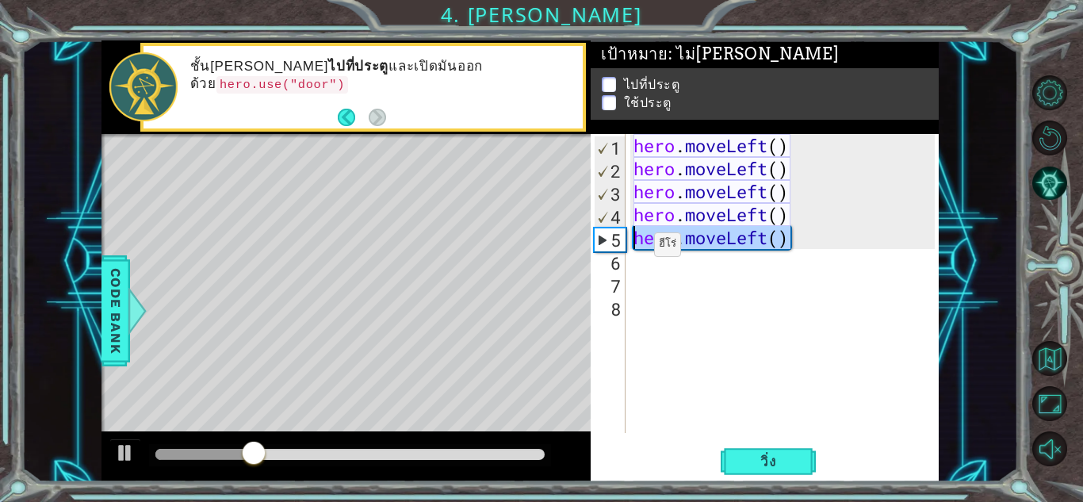
drag, startPoint x: 790, startPoint y: 246, endPoint x: 611, endPoint y: 252, distance: 180.1
click at [624, 248] on div "1 2 3 4 5 6 7 8 hero . moveLeft ( ) hero . moveLeft ( ) hero . moveLeft ( ) her…" at bounding box center [763, 283] width 344 height 299
type textarea "hero.moveLeft()"
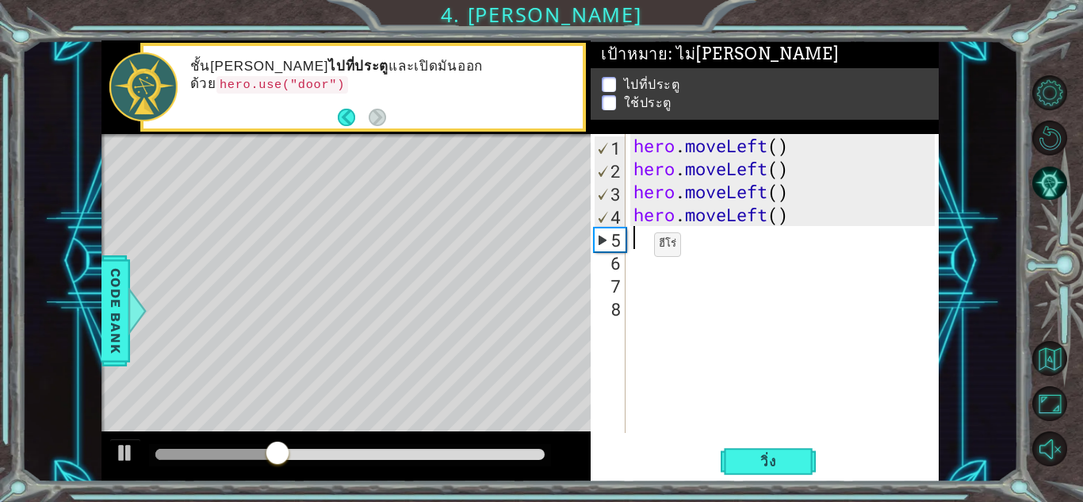
type textarea "v"
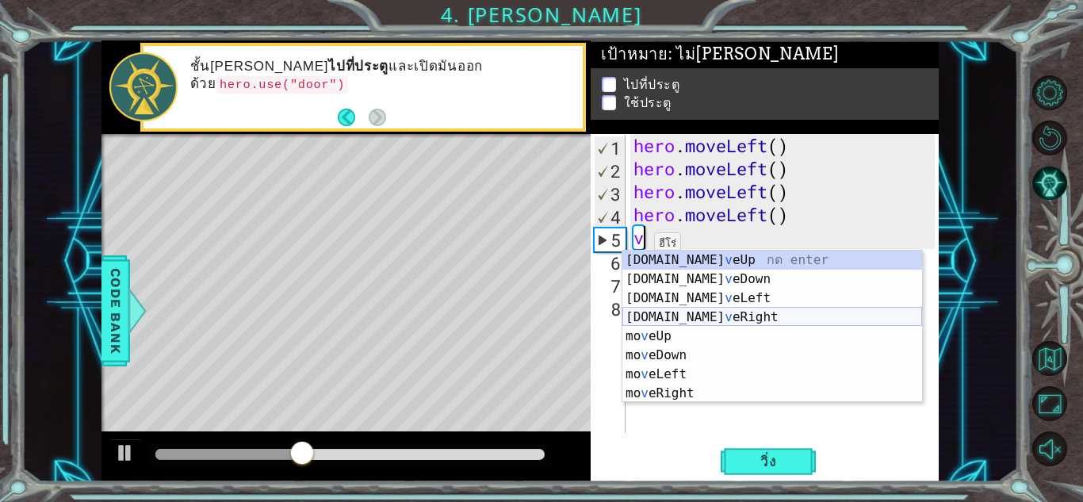
click at [714, 314] on div "[DOMAIN_NAME] v eUp กด enter [DOMAIN_NAME] v [GEOGRAPHIC_DATA] กด enter [DOMAIN…" at bounding box center [772, 346] width 300 height 190
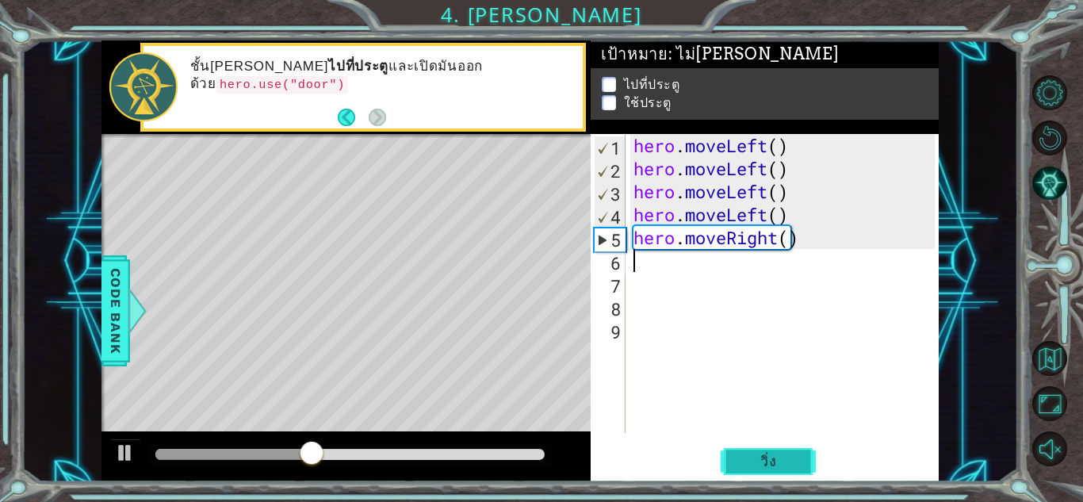
drag, startPoint x: 744, startPoint y: 419, endPoint x: 764, endPoint y: 456, distance: 41.9
click at [751, 438] on div "1 2 3 4 5 6 7 8 9 hero . moveLeft ( ) hero . moveLeft ( ) hero . moveLeft ( ) h…" at bounding box center [765, 307] width 348 height 347
click at [764, 456] on span "วิ่ง" at bounding box center [769, 462] width 48 height 16
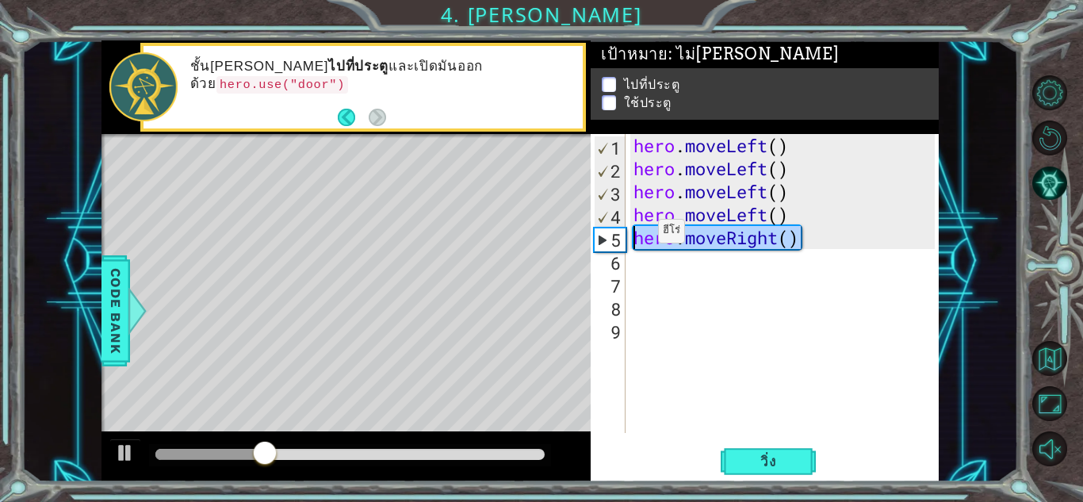
drag, startPoint x: 815, startPoint y: 232, endPoint x: 634, endPoint y: 235, distance: 180.8
click at [634, 235] on div "hero . moveLeft ( ) hero . moveLeft ( ) hero . moveLeft ( ) hero . moveLeft ( )…" at bounding box center [786, 306] width 312 height 345
type textarea "hero.moveRight()"
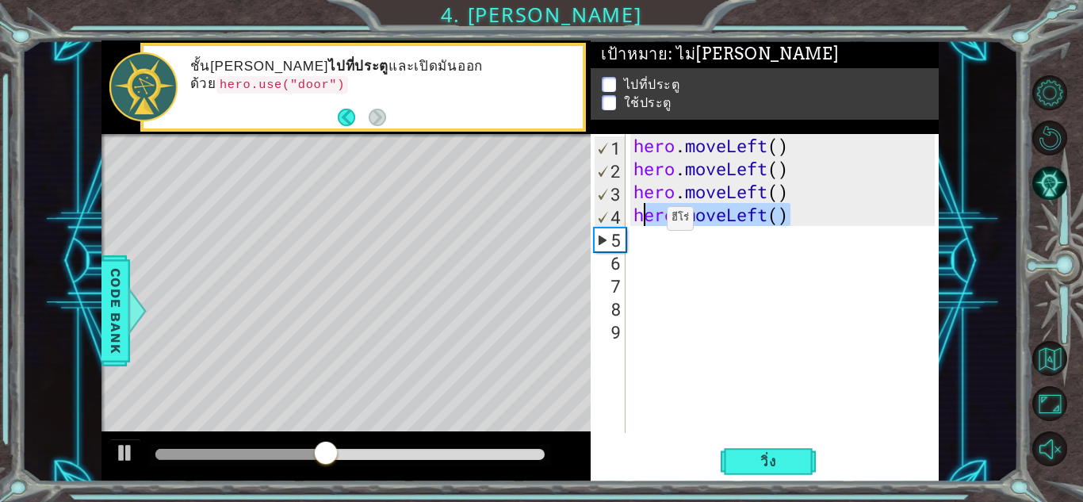
drag, startPoint x: 783, startPoint y: 219, endPoint x: 620, endPoint y: 230, distance: 162.9
click at [636, 224] on div "hero . moveLeft ( ) hero . moveLeft ( ) hero . moveLeft ( ) hero . moveLeft ( )" at bounding box center [786, 306] width 312 height 345
type textarea "hero.moveLeft()"
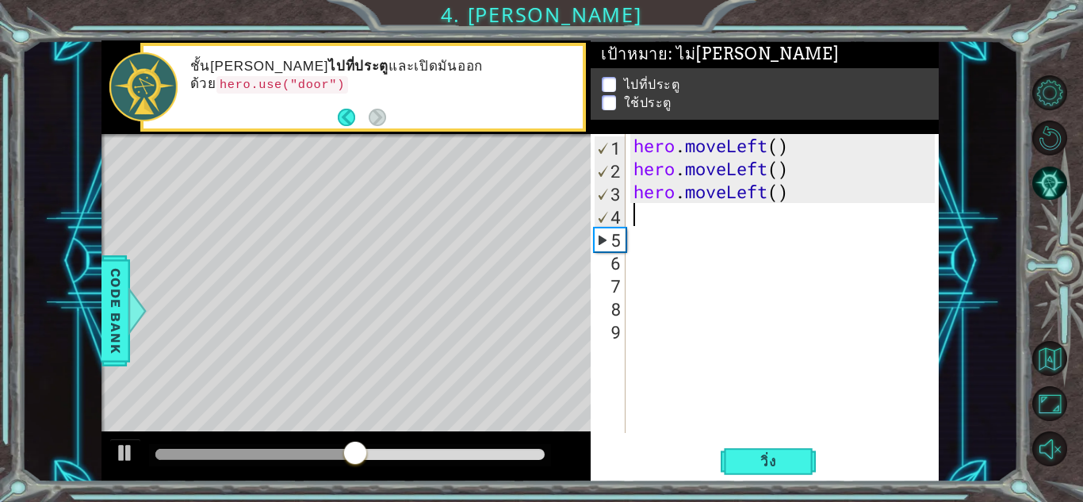
click at [649, 224] on div "hero . moveLeft ( ) hero . moveLeft ( ) hero . moveLeft ( )" at bounding box center [786, 306] width 312 height 345
type textarea "v"
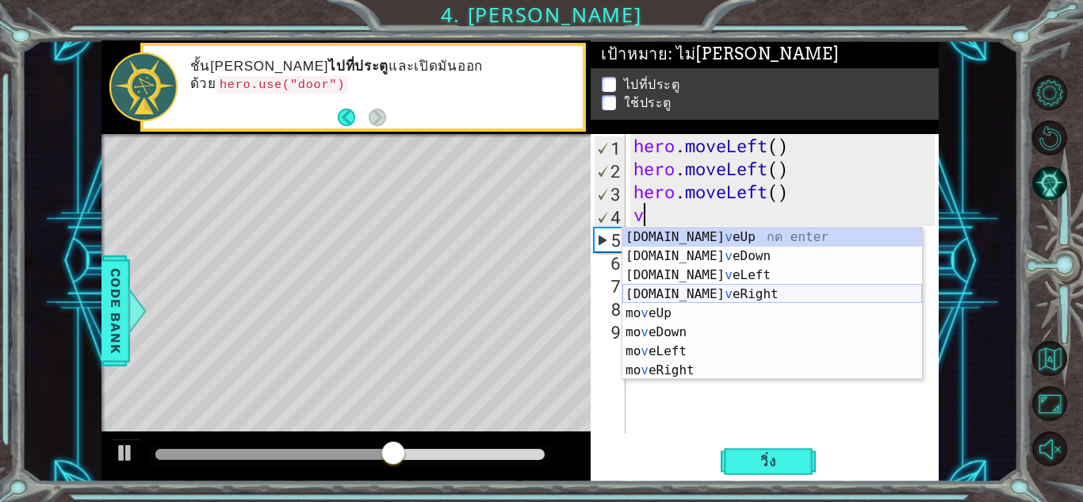
click at [667, 289] on div "[DOMAIN_NAME] v eUp กด enter [DOMAIN_NAME] v [GEOGRAPHIC_DATA] กด enter [DOMAIN…" at bounding box center [772, 323] width 300 height 190
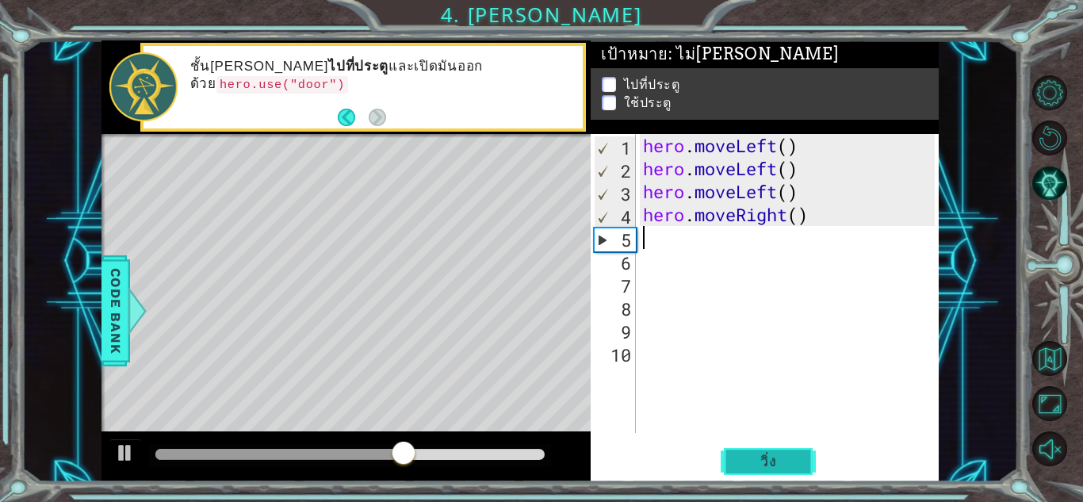
click at [761, 454] on span "วิ่ง" at bounding box center [769, 462] width 48 height 16
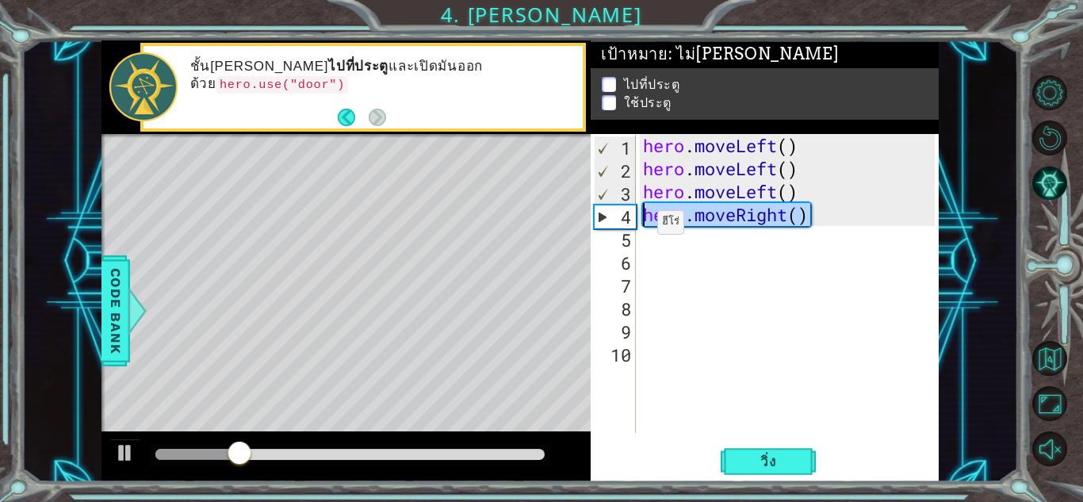
drag, startPoint x: 811, startPoint y: 220, endPoint x: 623, endPoint y: 223, distance: 187.9
click at [623, 223] on div "1 2 3 4 5 6 7 8 9 10 hero . moveLeft ( ) hero . moveLeft ( ) hero . moveLeft ( …" at bounding box center [763, 283] width 344 height 299
type textarea "hero.moveRight()"
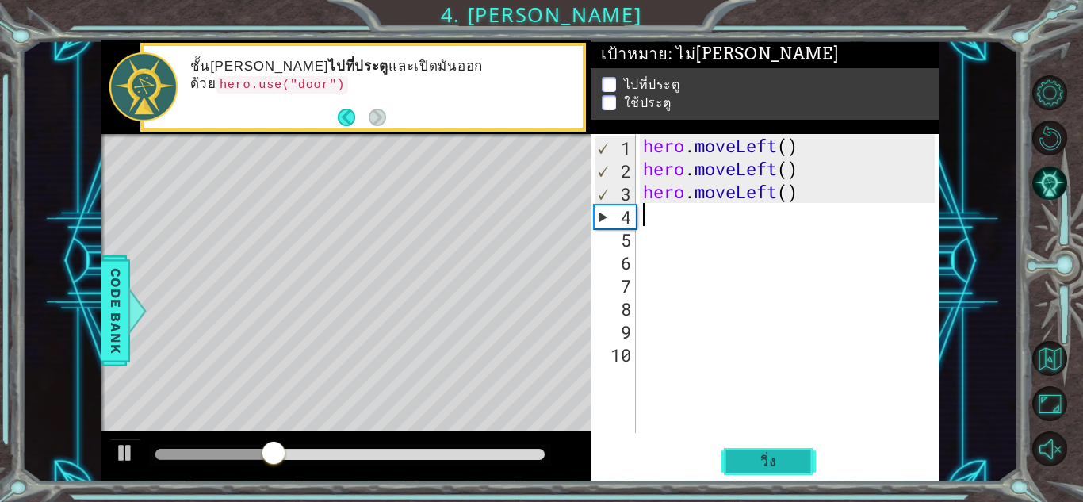
click at [778, 466] on span "วิ่ง" at bounding box center [769, 462] width 48 height 16
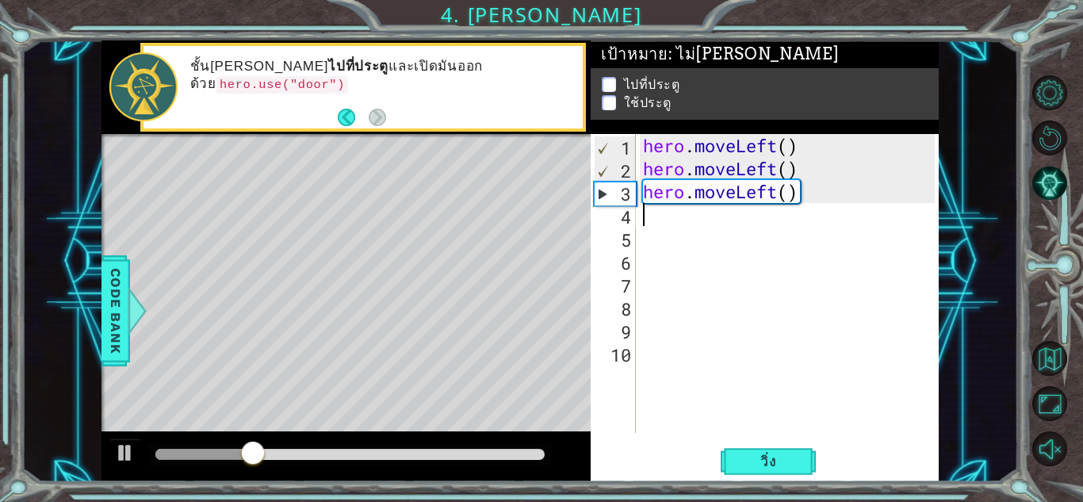
click at [657, 227] on div "hero . moveLeft ( ) hero . moveLeft ( ) hero . moveLeft ( )" at bounding box center [791, 306] width 303 height 345
click at [657, 218] on div "hero . moveLeft ( ) hero . moveLeft ( ) hero . moveLeft ( )" at bounding box center [791, 306] width 303 height 345
type textarea "v"
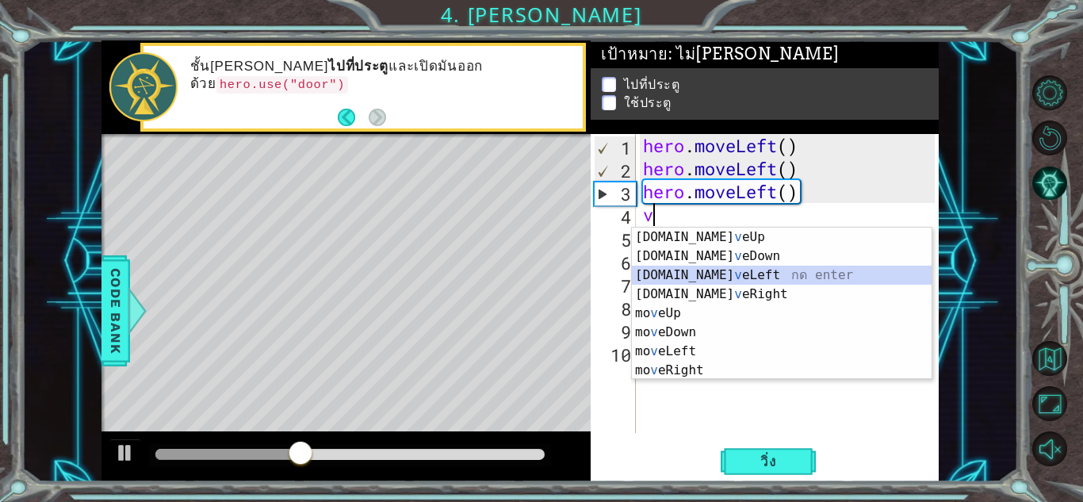
click at [689, 272] on div "[DOMAIN_NAME] v eUp กด enter [DOMAIN_NAME] v [GEOGRAPHIC_DATA] กด enter [DOMAIN…" at bounding box center [782, 323] width 300 height 190
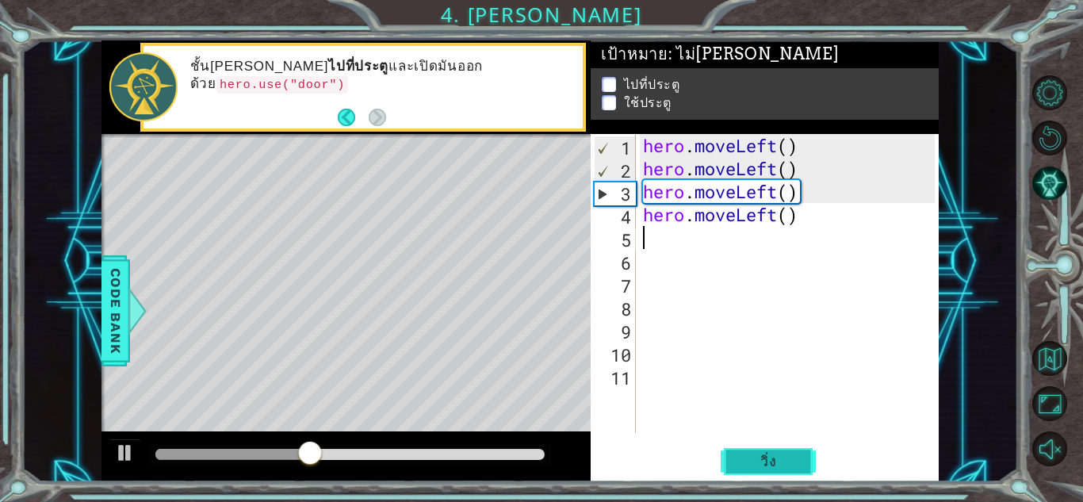
click at [758, 453] on button "วิ่ง" at bounding box center [768, 461] width 95 height 35
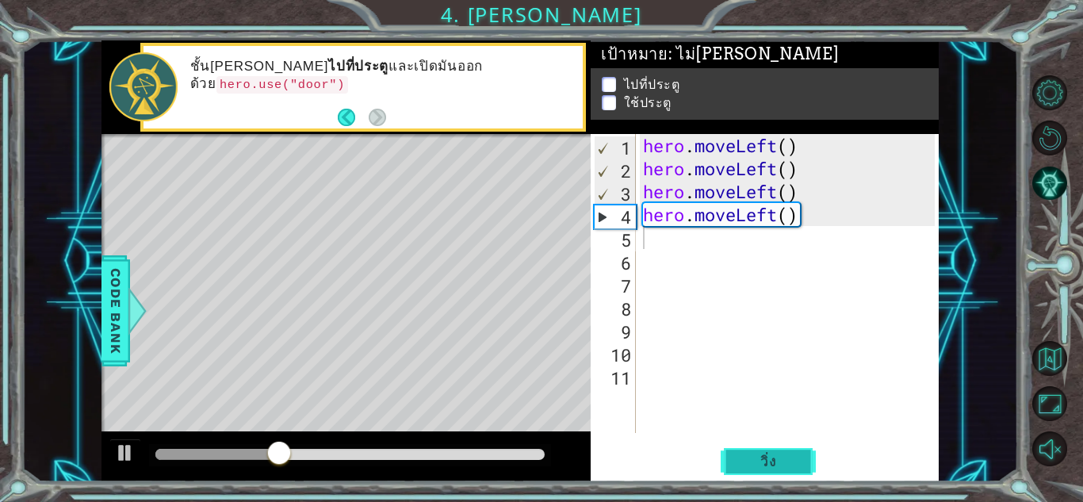
click at [768, 461] on span "วิ่ง" at bounding box center [769, 462] width 48 height 16
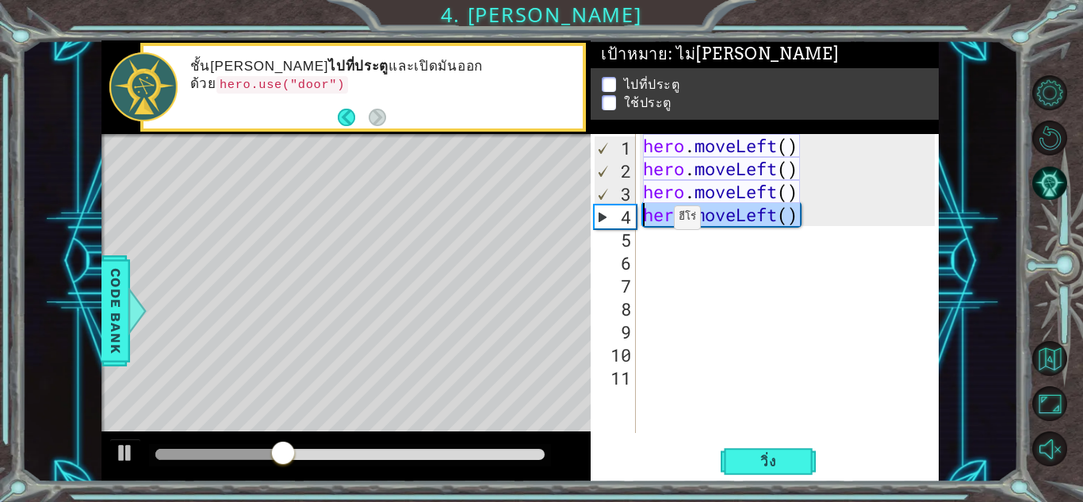
drag, startPoint x: 798, startPoint y: 221, endPoint x: 603, endPoint y: 221, distance: 194.3
click at [603, 221] on div "1 2 3 4 5 6 7 8 9 10 11 hero . moveLeft ( ) hero . moveLeft ( ) hero . moveLeft…" at bounding box center [763, 283] width 344 height 299
type textarea "hero.moveLeft()"
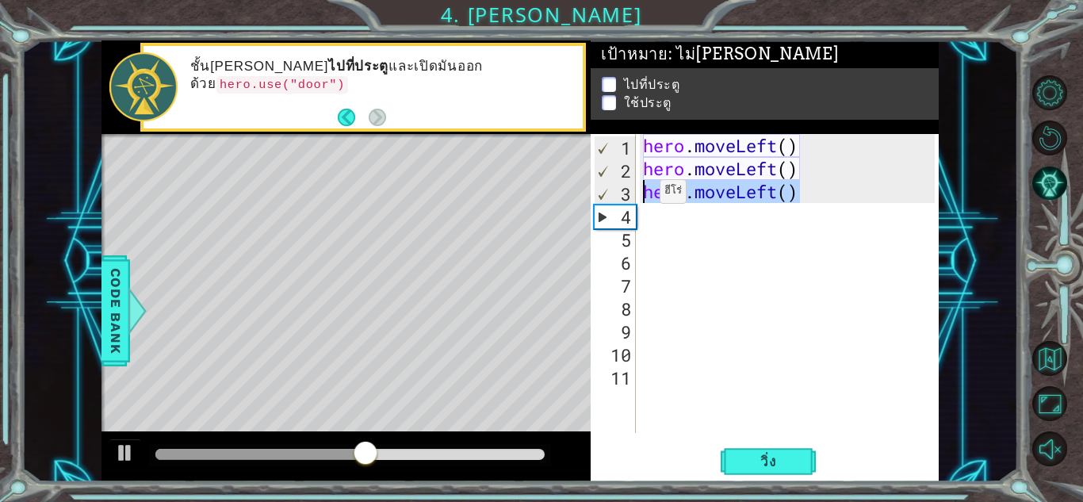
drag, startPoint x: 808, startPoint y: 193, endPoint x: 623, endPoint y: 195, distance: 184.7
click at [626, 195] on div "1 2 3 4 5 6 7 8 9 10 11 hero . moveLeft ( ) hero . moveLeft ( ) hero . moveLeft…" at bounding box center [763, 283] width 344 height 299
type textarea "hero.moveLeft()"
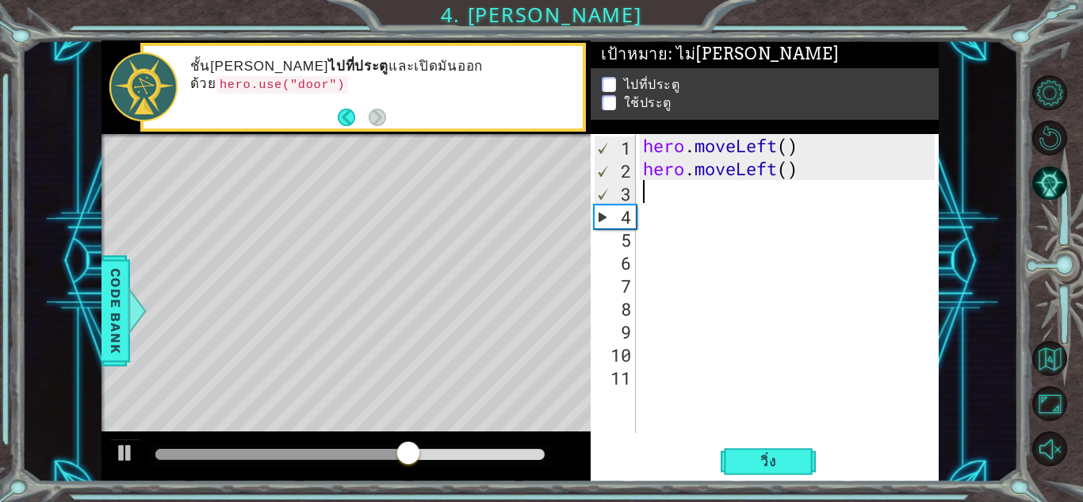
type textarea "v"
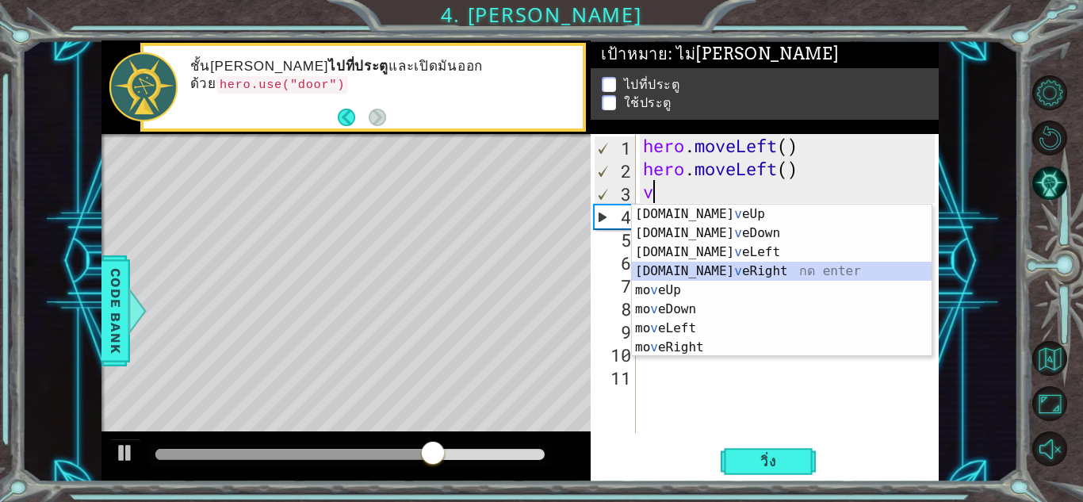
click at [679, 268] on div "[DOMAIN_NAME] v eUp กด enter [DOMAIN_NAME] v [GEOGRAPHIC_DATA] กด enter [DOMAIN…" at bounding box center [782, 300] width 300 height 190
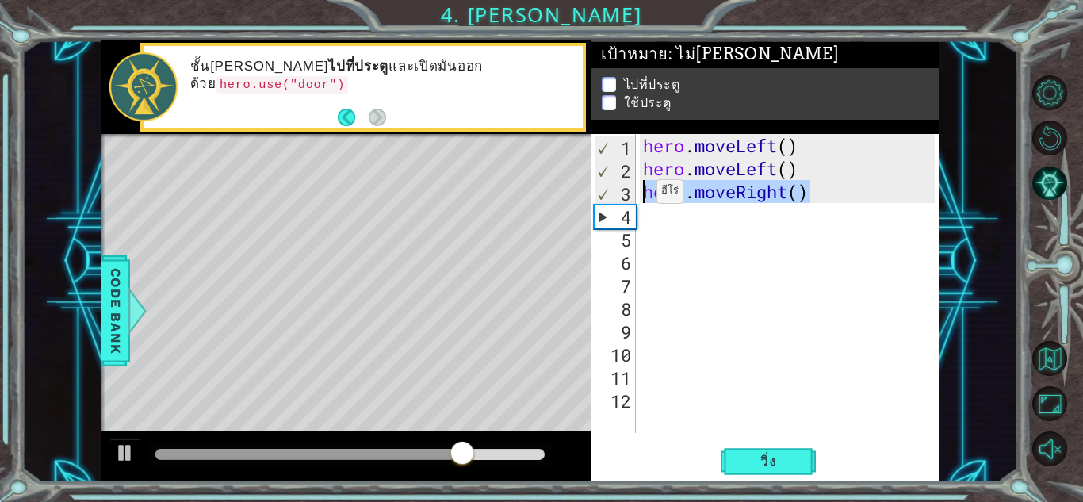
drag, startPoint x: 831, startPoint y: 201, endPoint x: 610, endPoint y: 204, distance: 221.2
click at [637, 197] on div "1 2 3 4 5 6 7 8 9 10 11 12 hero . moveLeft ( ) hero . moveLeft ( ) hero . moveR…" at bounding box center [763, 283] width 344 height 299
type textarea "hero.moveRight()"
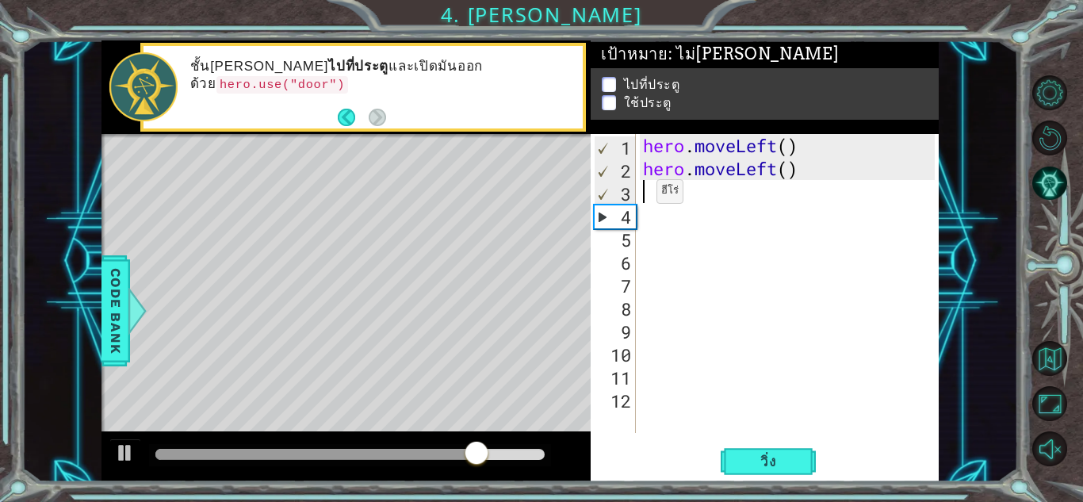
type textarea "v"
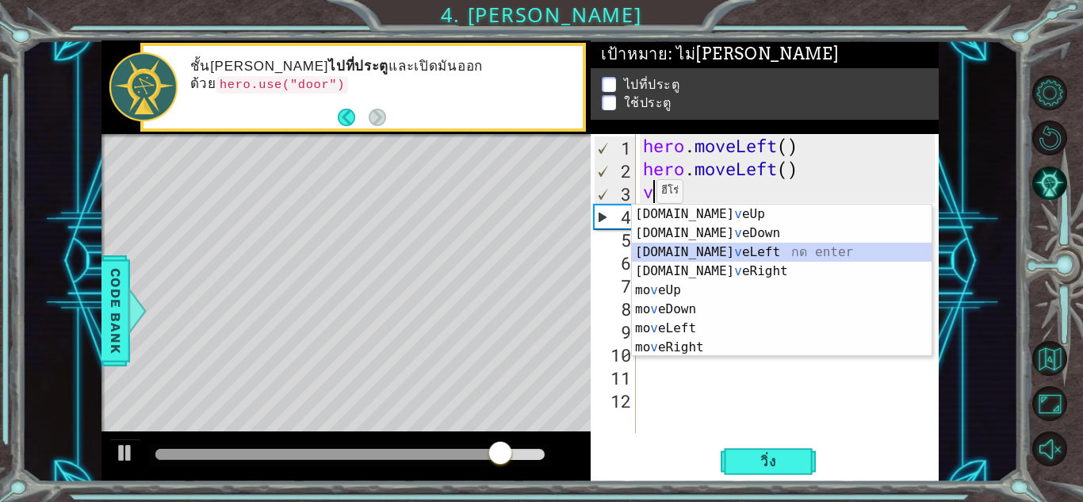
click at [702, 260] on div "[DOMAIN_NAME] v eUp กด enter [DOMAIN_NAME] v [GEOGRAPHIC_DATA] กด enter [DOMAIN…" at bounding box center [782, 300] width 300 height 190
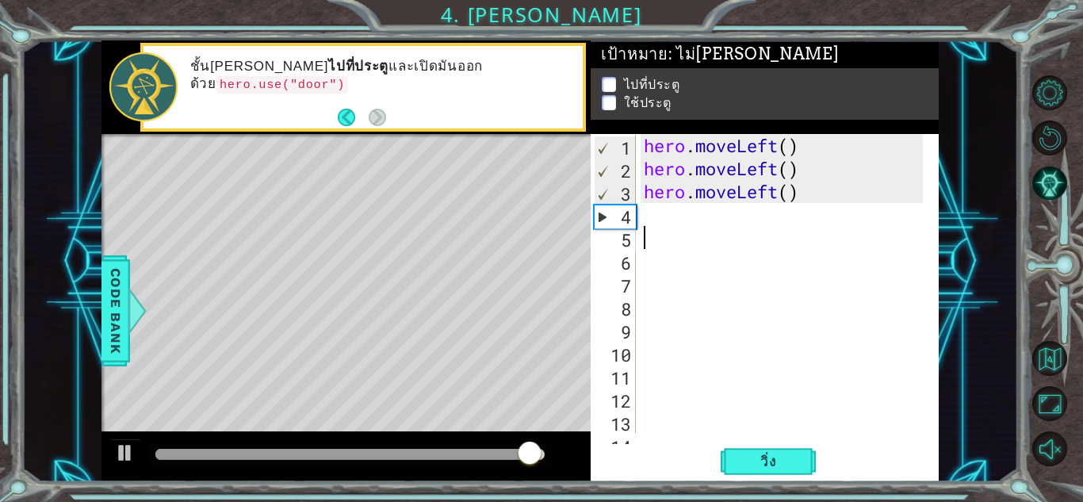
click at [825, 466] on div "วิ่ง" at bounding box center [768, 461] width 348 height 35
click at [788, 463] on span "วิ่ง" at bounding box center [769, 462] width 48 height 16
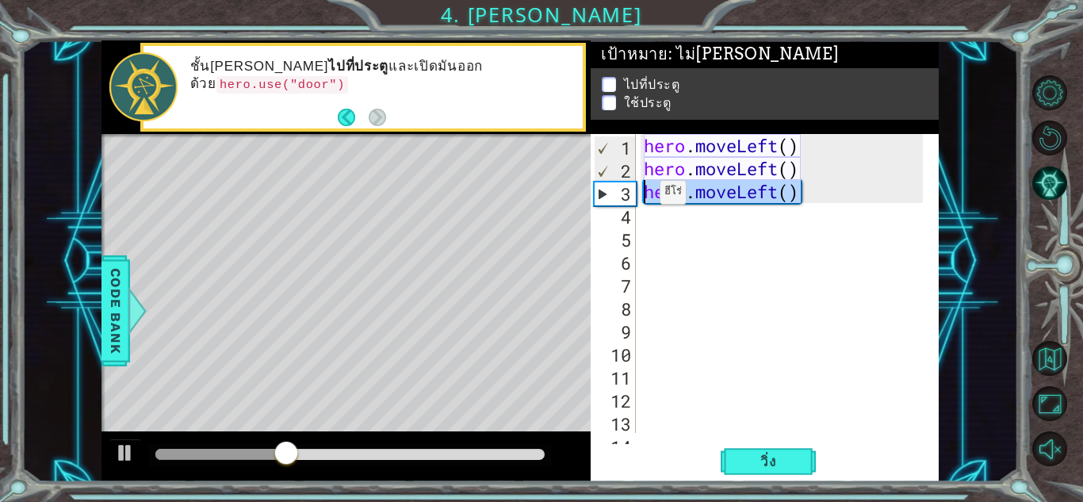
drag, startPoint x: 812, startPoint y: 193, endPoint x: 646, endPoint y: 196, distance: 165.7
click at [646, 196] on div "hero . moveLeft ( ) hero . moveLeft ( ) hero . moveLeft ( )" at bounding box center [786, 306] width 290 height 345
type textarea "hero.moveLeft()"
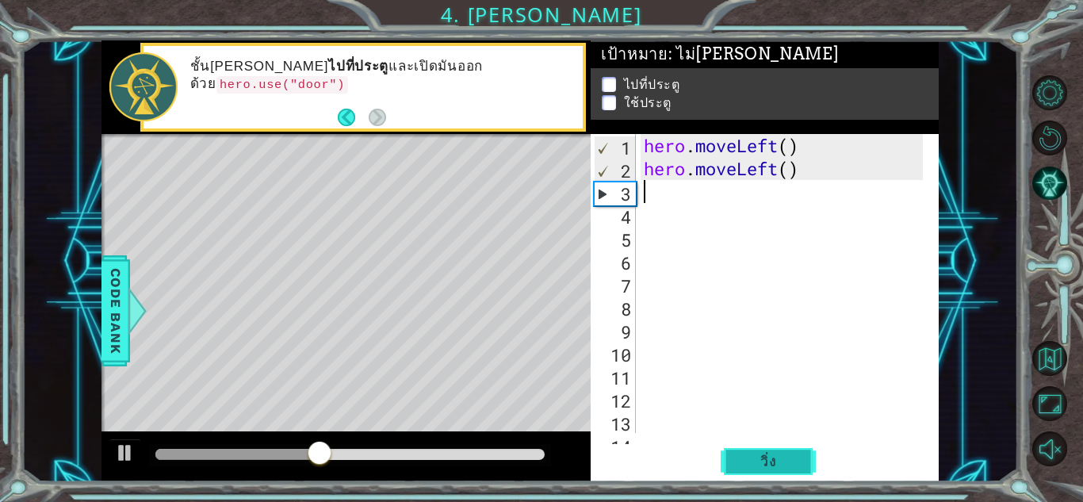
click at [775, 469] on button "วิ่ง" at bounding box center [768, 461] width 95 height 35
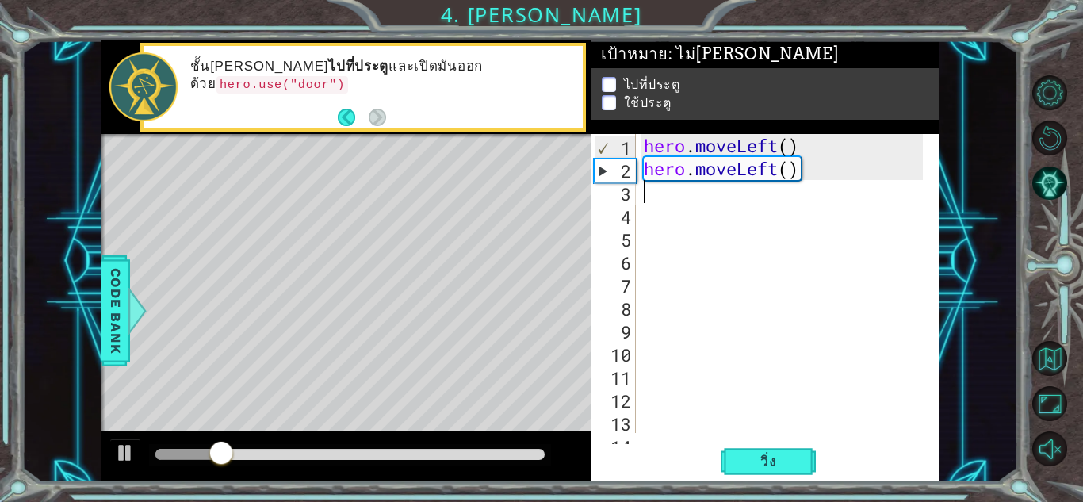
click at [682, 212] on div "hero . moveLeft ( ) hero . moveLeft ( )" at bounding box center [786, 306] width 290 height 345
drag, startPoint x: 672, startPoint y: 210, endPoint x: 667, endPoint y: 201, distance: 10.3
click at [672, 209] on div "hero . moveLeft ( ) hero . moveLeft ( )" at bounding box center [786, 306] width 290 height 345
click at [667, 201] on div "hero . moveLeft ( ) hero . moveLeft ( )" at bounding box center [786, 306] width 290 height 345
click at [654, 193] on div "hero . moveLeft ( ) hero . moveLeft ( )" at bounding box center [786, 306] width 290 height 345
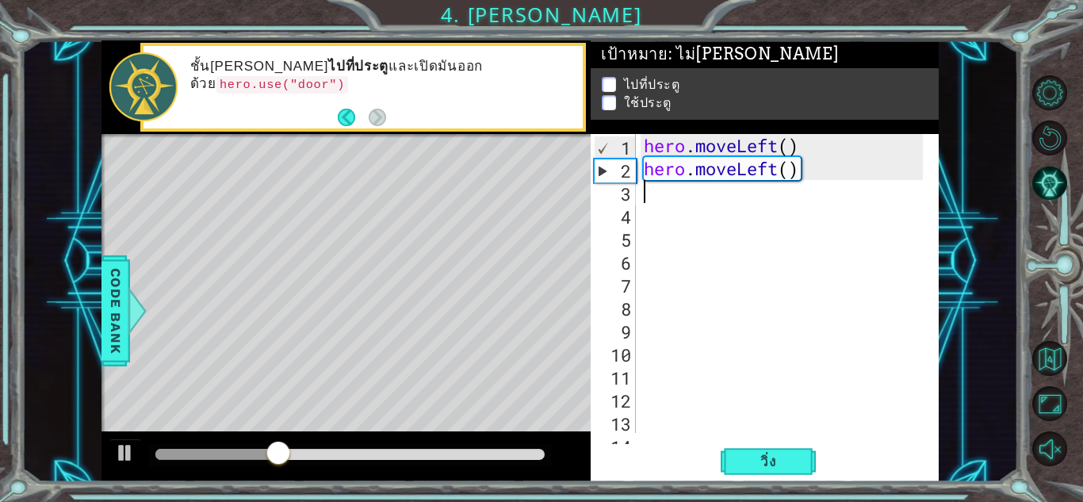
drag, startPoint x: 653, startPoint y: 195, endPoint x: 645, endPoint y: 186, distance: 11.3
click at [645, 186] on div "hero . moveLeft ( ) hero . moveLeft ( )" at bounding box center [786, 306] width 290 height 345
type textarea "v"
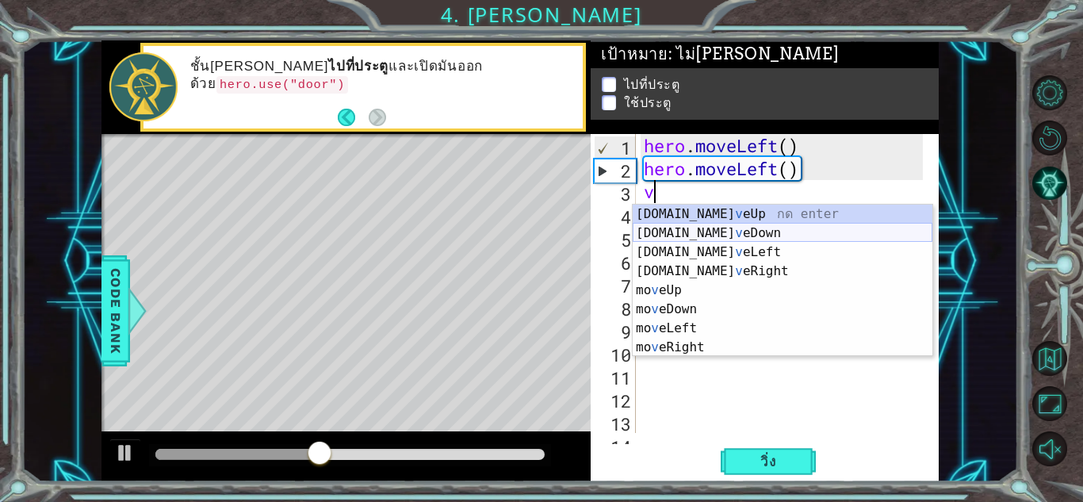
click at [725, 235] on div "[DOMAIN_NAME] v eUp กด enter [DOMAIN_NAME] v [GEOGRAPHIC_DATA] กด enter [DOMAIN…" at bounding box center [783, 300] width 300 height 190
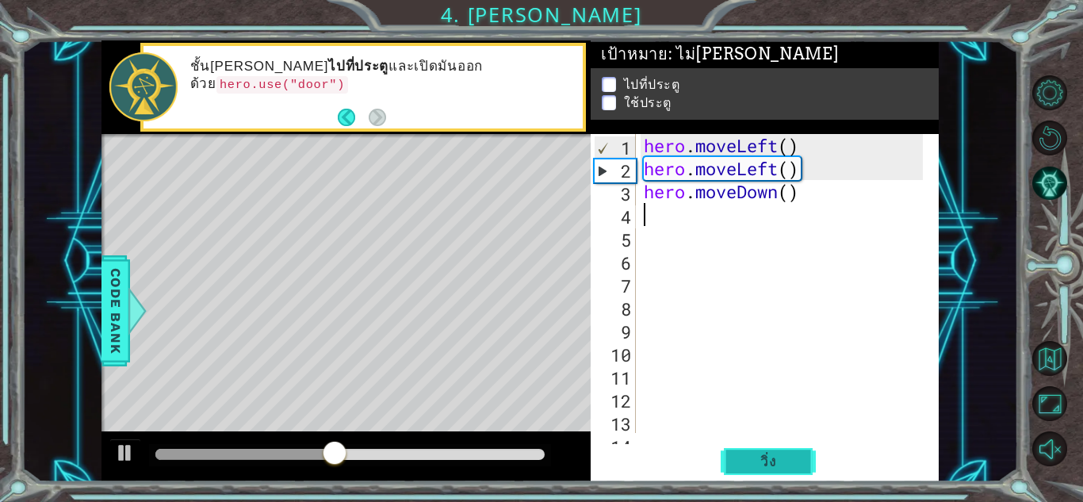
click at [760, 473] on button "วิ่ง" at bounding box center [768, 461] width 95 height 35
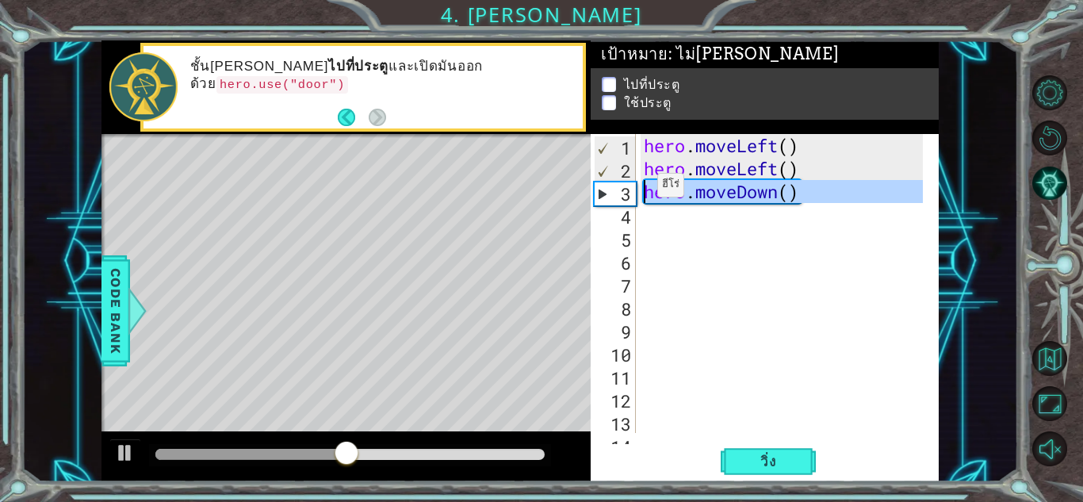
drag, startPoint x: 802, startPoint y: 206, endPoint x: 644, endPoint y: 189, distance: 159.5
click at [644, 189] on div "hero . moveLeft ( ) hero . moveLeft ( ) hero . moveDown ( )" at bounding box center [786, 306] width 290 height 345
type textarea "hero.moveDown()"
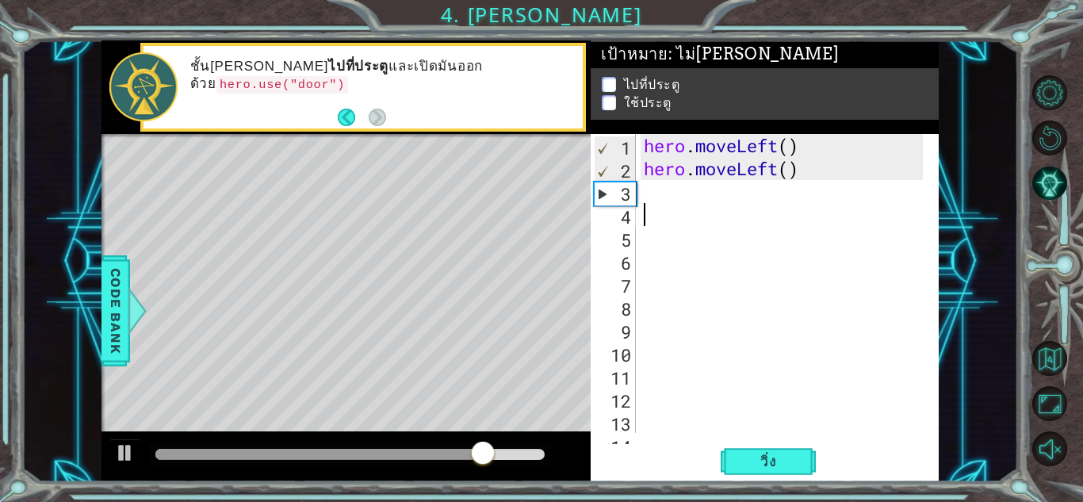
click at [659, 199] on div "hero . moveLeft ( ) hero . moveLeft ( )" at bounding box center [786, 306] width 290 height 345
click at [649, 200] on div "hero . moveLeft ( ) hero . moveLeft ( )" at bounding box center [786, 306] width 290 height 345
type textarea "v"
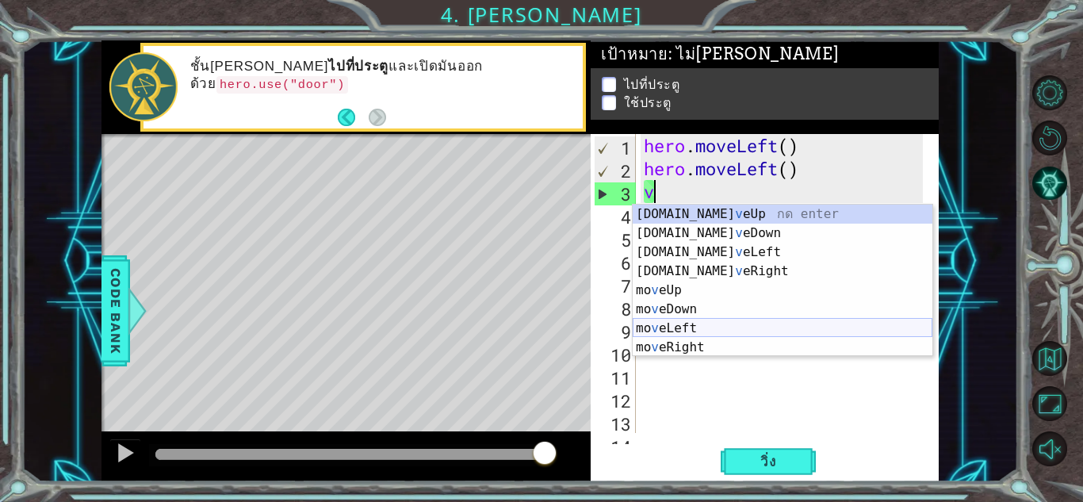
click at [706, 327] on div "[DOMAIN_NAME] v eUp กด enter [DOMAIN_NAME] v [GEOGRAPHIC_DATA] กด enter [DOMAIN…" at bounding box center [783, 300] width 300 height 190
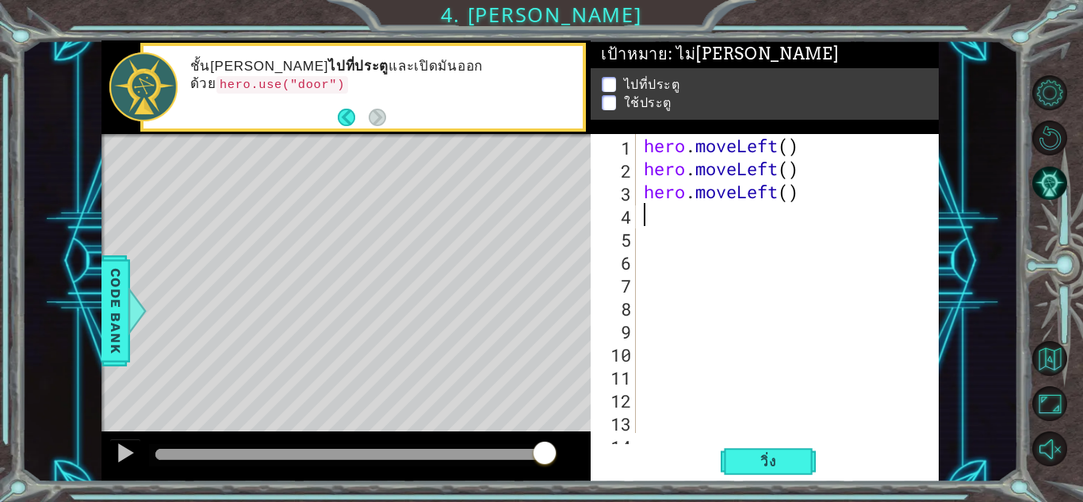
drag, startPoint x: 654, startPoint y: 214, endPoint x: 645, endPoint y: 221, distance: 11.3
click at [645, 221] on div "hero . moveLeft ( ) hero . moveLeft ( ) hero . moveLeft ( )" at bounding box center [786, 306] width 290 height 345
click at [656, 217] on div "hero . moveLeft ( ) hero . moveLeft ( ) hero . moveLeft ( )" at bounding box center [786, 306] width 290 height 345
drag, startPoint x: 835, startPoint y: 193, endPoint x: 624, endPoint y: 189, distance: 210.9
click at [624, 189] on div "v 1 2 3 4 5 6 7 8 9 10 11 12 13 14 hero . moveLeft ( ) hero . moveLeft ( ) hero…" at bounding box center [763, 283] width 344 height 299
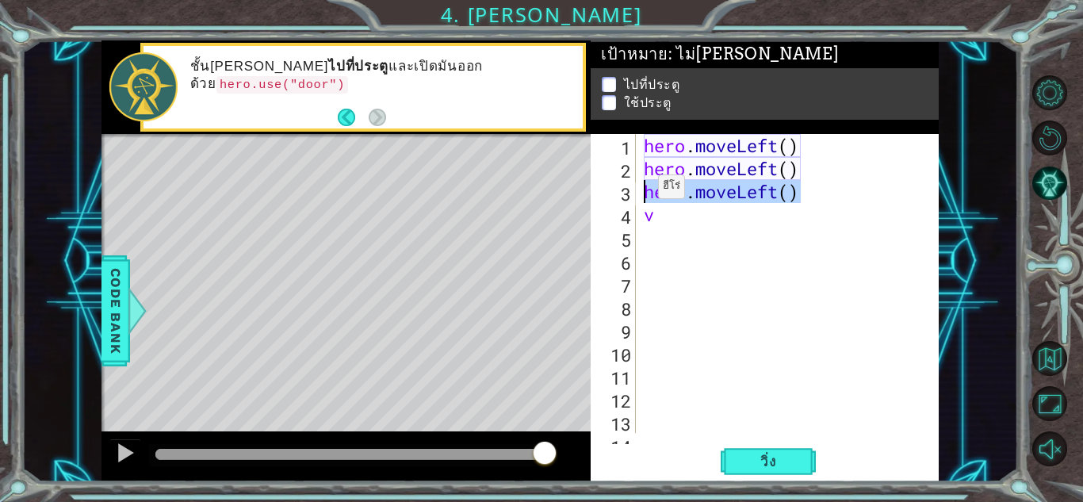
type textarea "hero.moveLeft()"
click at [676, 211] on div "hero . moveLeft ( ) hero . moveLeft ( ) v" at bounding box center [786, 306] width 290 height 345
type textarea "v"
click at [666, 180] on div "hero . moveLeft ( ) hero . moveLeft ( )" at bounding box center [786, 306] width 290 height 345
click at [655, 188] on div "hero . moveLeft ( ) hero . moveLeft ( )" at bounding box center [786, 306] width 290 height 345
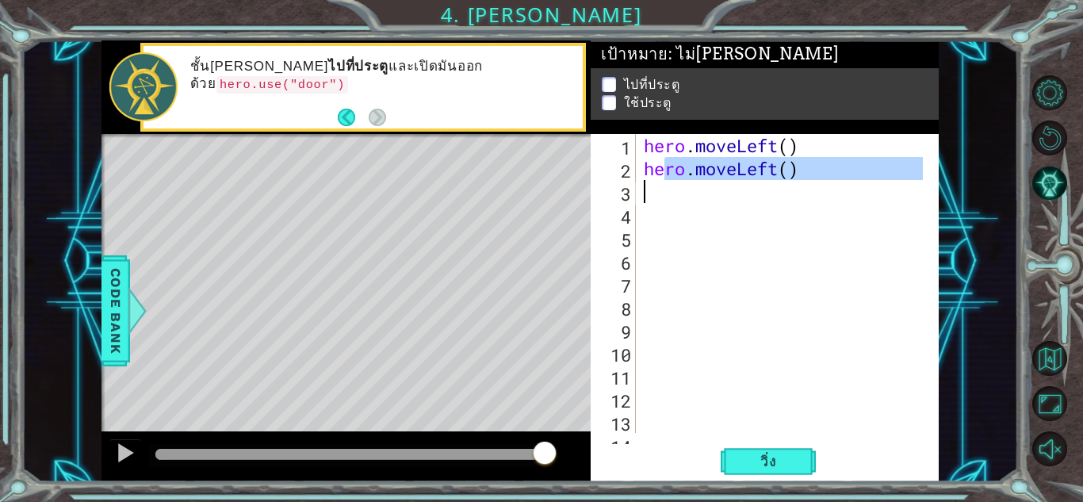
type textarea "hero.moveLeft()"
click at [645, 189] on div "hero . moveLeft ( ) hero . moveLeft ( )" at bounding box center [782, 283] width 282 height 299
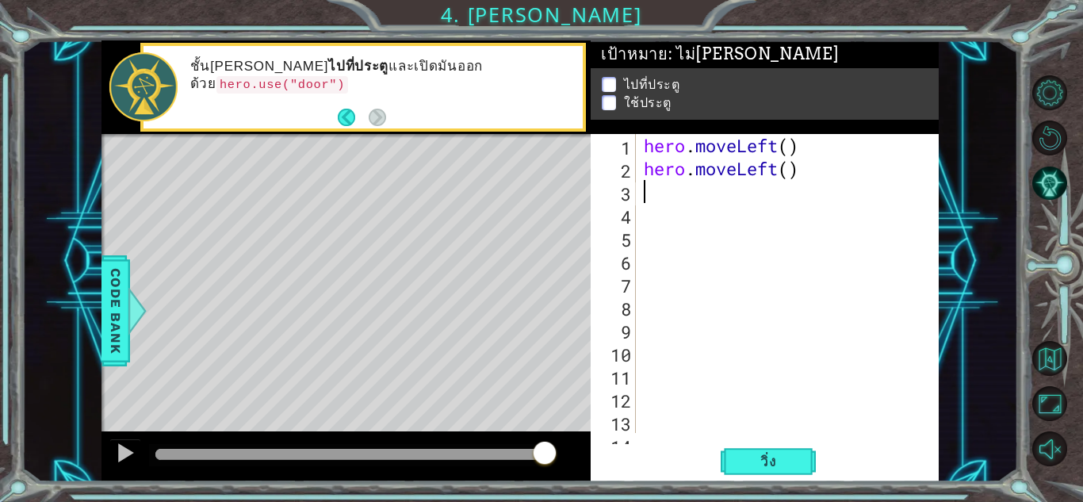
type textarea "v"
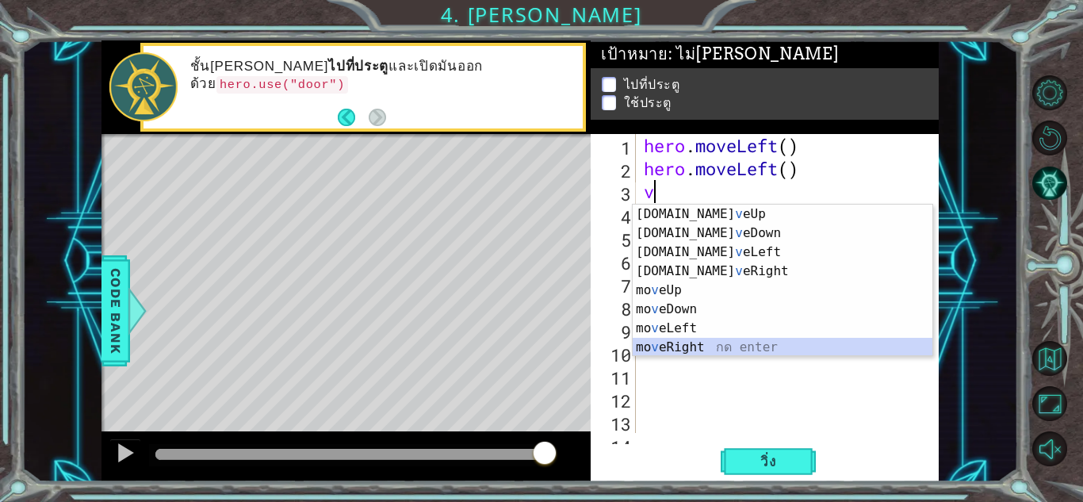
click at [700, 345] on div "[DOMAIN_NAME] v eUp กด enter [DOMAIN_NAME] v [GEOGRAPHIC_DATA] กด enter [DOMAIN…" at bounding box center [783, 300] width 300 height 190
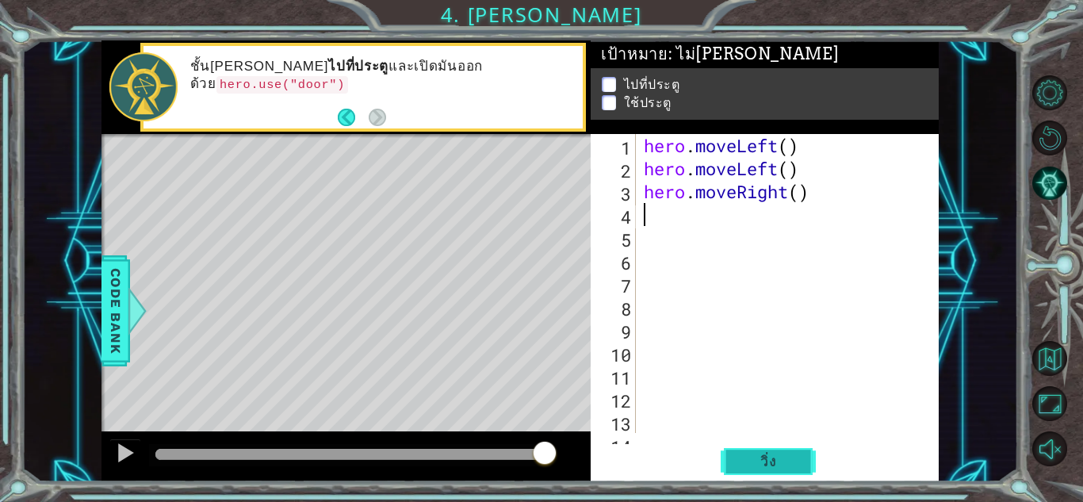
click at [794, 450] on button "วิ่ง" at bounding box center [768, 461] width 95 height 35
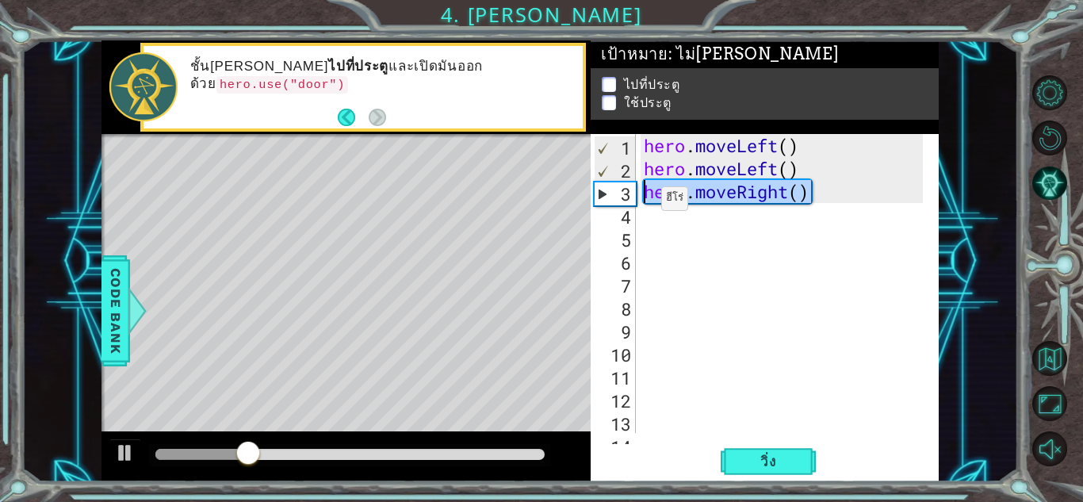
drag, startPoint x: 810, startPoint y: 196, endPoint x: 645, endPoint y: 198, distance: 164.1
click at [647, 198] on div "hero . moveLeft ( ) hero . moveLeft ( ) hero . moveRight ( )" at bounding box center [786, 306] width 290 height 345
type textarea "hero.moveRight()"
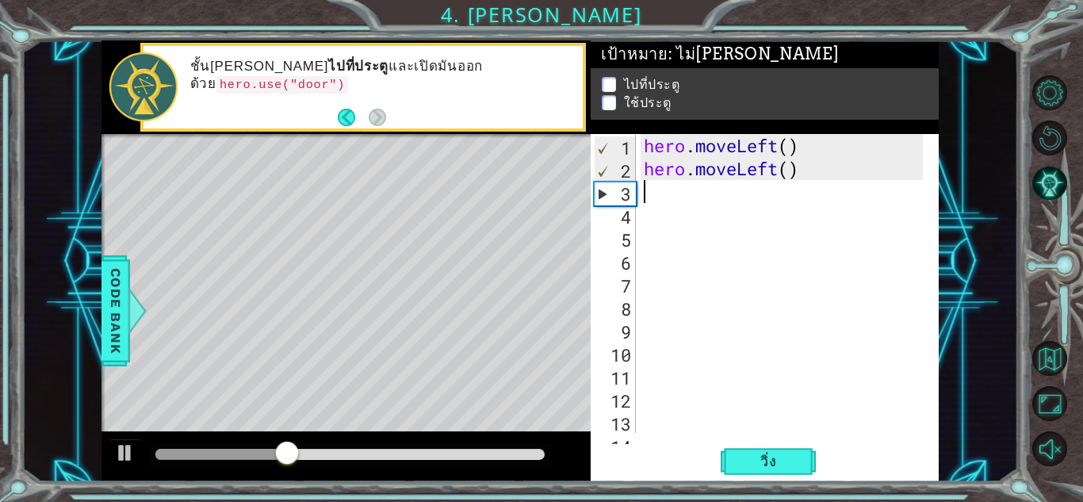
type textarea "v"
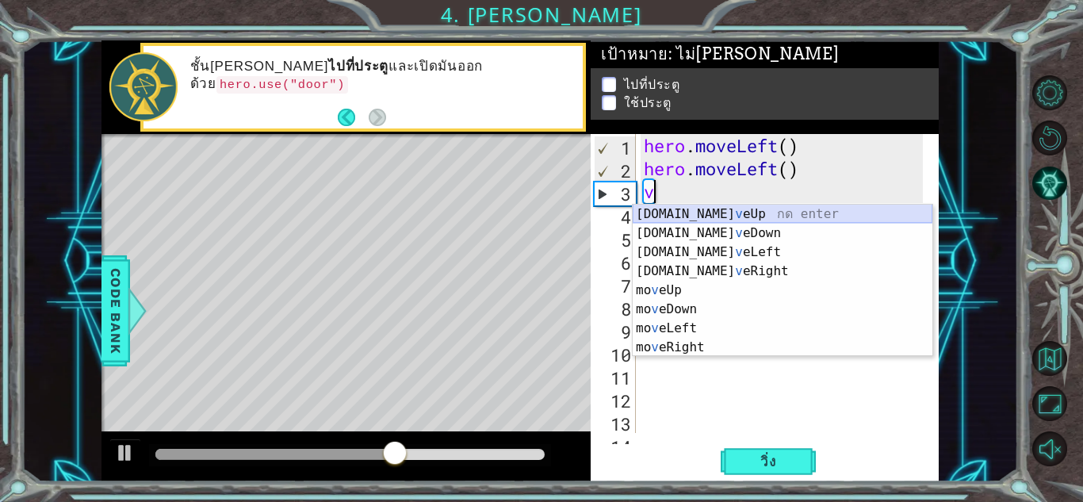
drag, startPoint x: 767, startPoint y: 212, endPoint x: 750, endPoint y: 215, distance: 16.9
click at [766, 211] on div "[DOMAIN_NAME] v eUp กด enter [DOMAIN_NAME] v [GEOGRAPHIC_DATA] กด enter [DOMAIN…" at bounding box center [783, 300] width 300 height 190
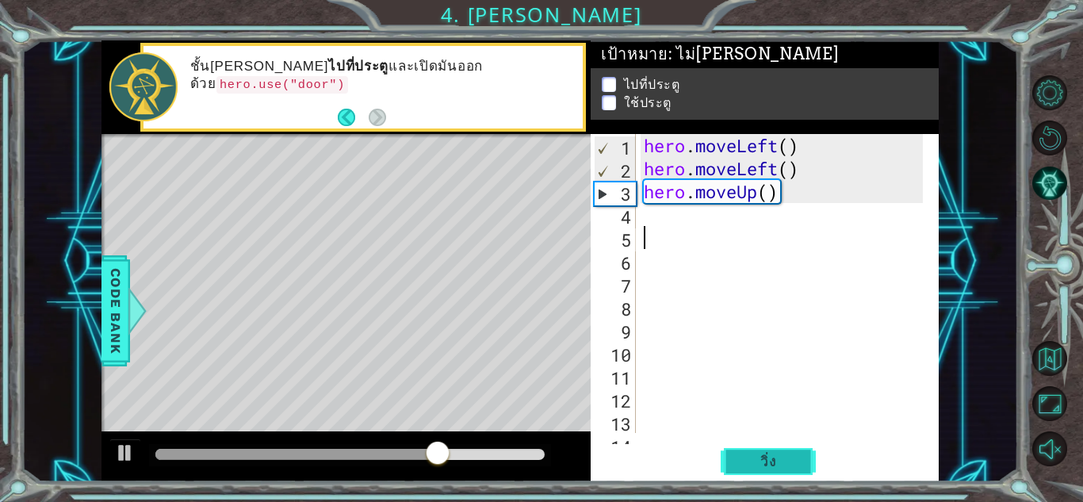
click at [773, 460] on span "วิ่ง" at bounding box center [769, 462] width 48 height 16
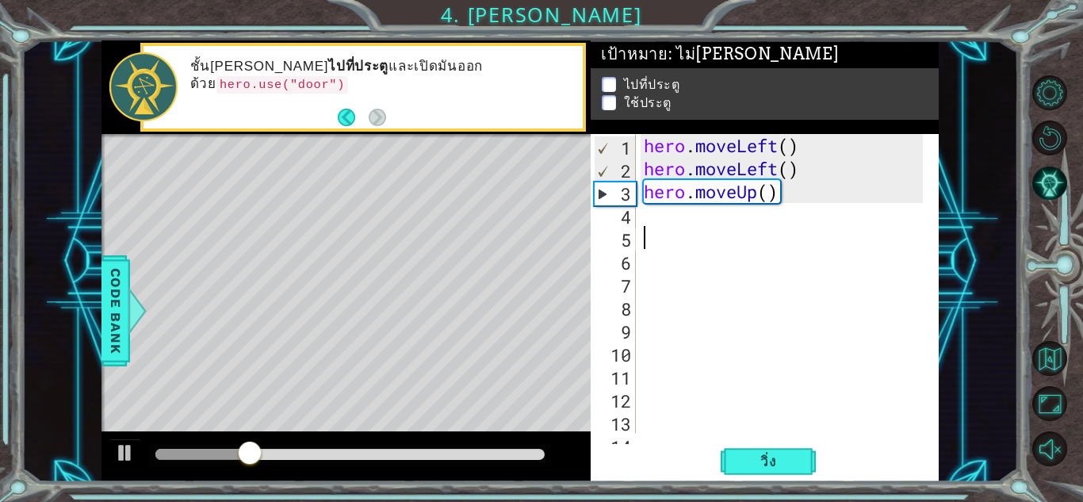
click at [695, 220] on div "hero . moveLeft ( ) hero . moveLeft ( ) hero . moveUp ( )" at bounding box center [786, 306] width 290 height 345
drag, startPoint x: 639, startPoint y: 165, endPoint x: 772, endPoint y: 163, distance: 133.2
click at [772, 163] on div "1 2 3 4 5 6 7 8 9 10 11 12 13 14 hero . moveLeft ( ) hero . moveLeft ( ) hero .…" at bounding box center [763, 283] width 344 height 299
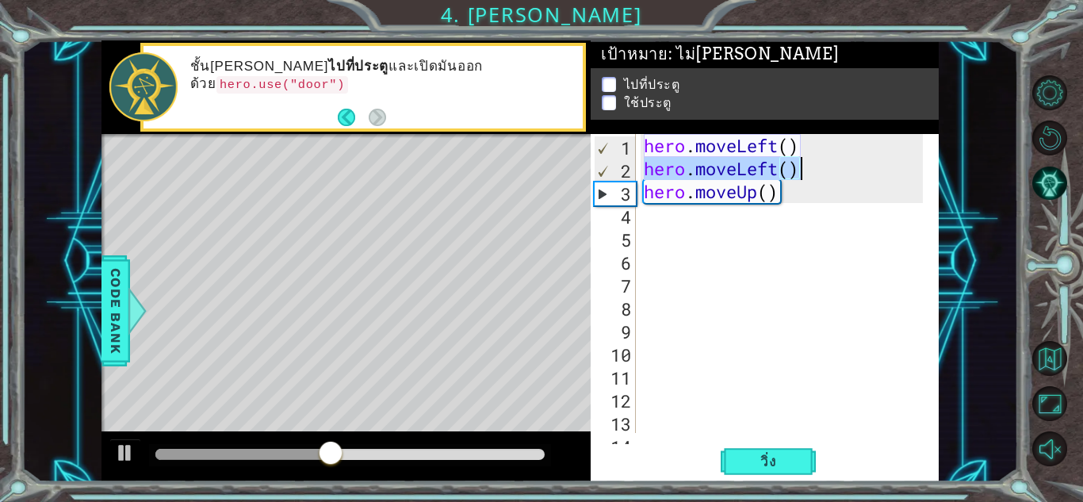
type textarea "hero.moveLeft()"
drag, startPoint x: 641, startPoint y: 167, endPoint x: 811, endPoint y: 161, distance: 169.8
click at [811, 161] on div "hero . moveLeft ( ) hero . moveLeft ( ) hero . moveUp ( )" at bounding box center [786, 306] width 290 height 345
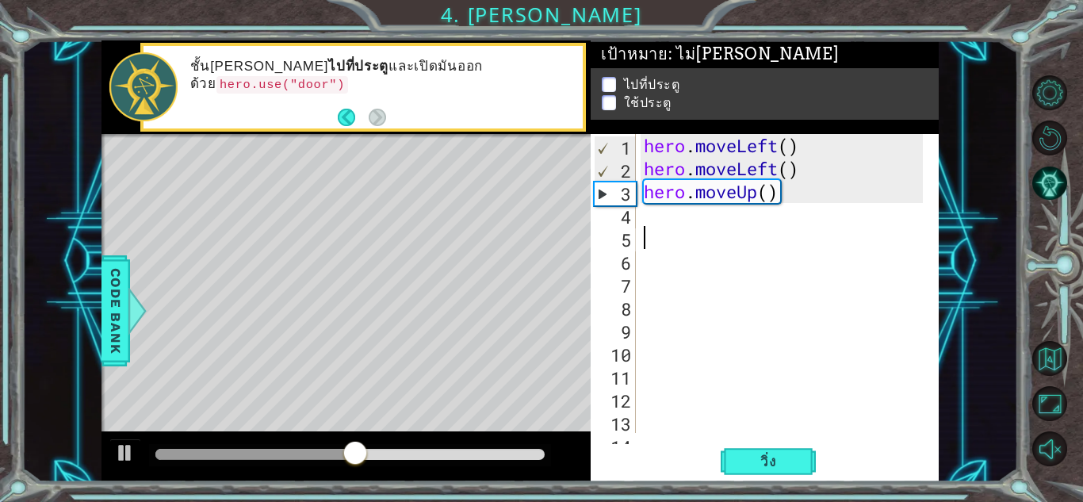
click at [699, 230] on div "hero . moveLeft ( ) hero . moveLeft ( ) hero . moveUp ( )" at bounding box center [786, 306] width 290 height 345
drag, startPoint x: 691, startPoint y: 225, endPoint x: 679, endPoint y: 221, distance: 11.8
click at [689, 225] on div "hero . moveLeft ( ) hero . moveLeft ( ) hero . moveUp ( )" at bounding box center [786, 306] width 290 height 345
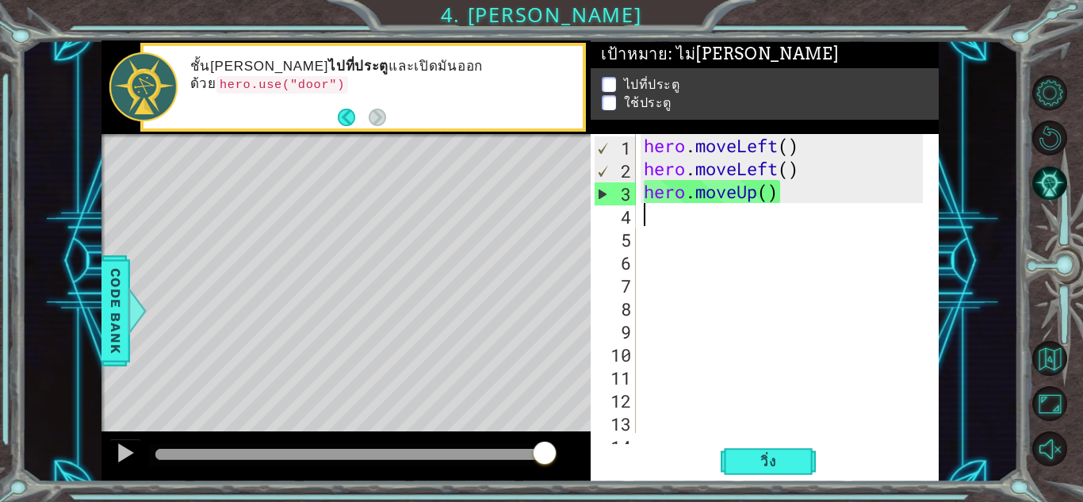
paste textarea "hero.moveLeft()"
type textarea "hero.moveLeft()"
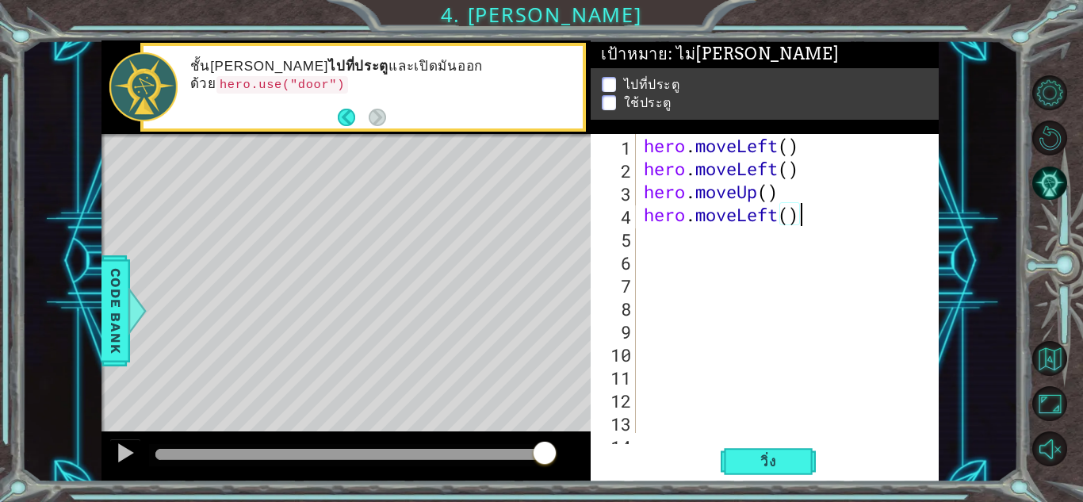
click at [703, 243] on div "hero . moveLeft ( ) hero . moveLeft ( ) hero . moveUp ( ) hero . moveLeft ( )" at bounding box center [786, 306] width 290 height 345
type textarea "v"
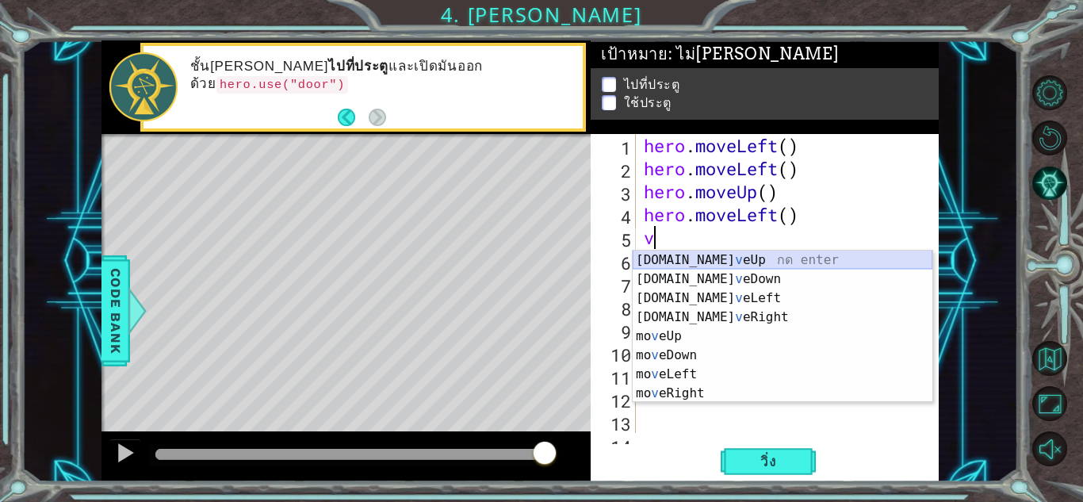
click at [689, 262] on div "[DOMAIN_NAME] v eUp กด enter [DOMAIN_NAME] v [GEOGRAPHIC_DATA] กด enter [DOMAIN…" at bounding box center [783, 346] width 300 height 190
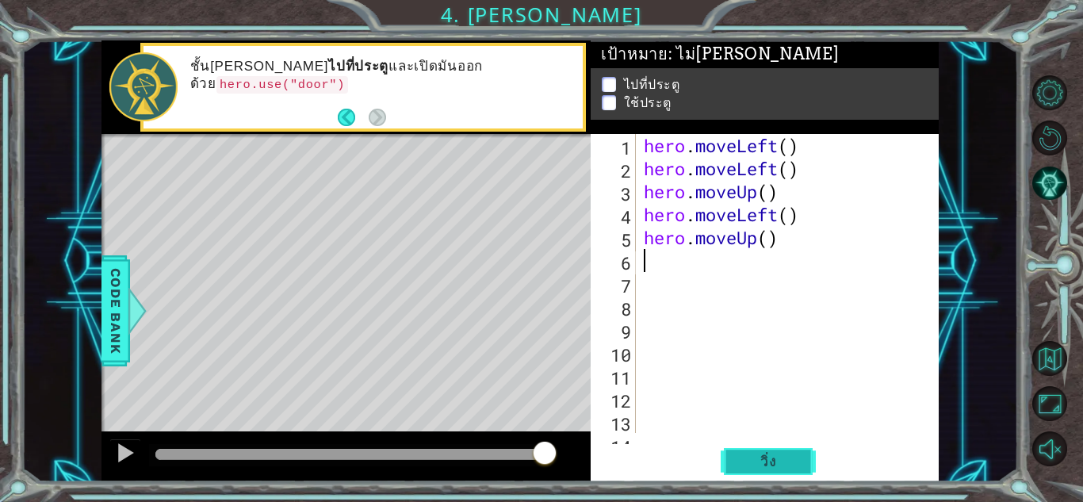
click at [763, 465] on span "วิ่ง" at bounding box center [769, 462] width 48 height 16
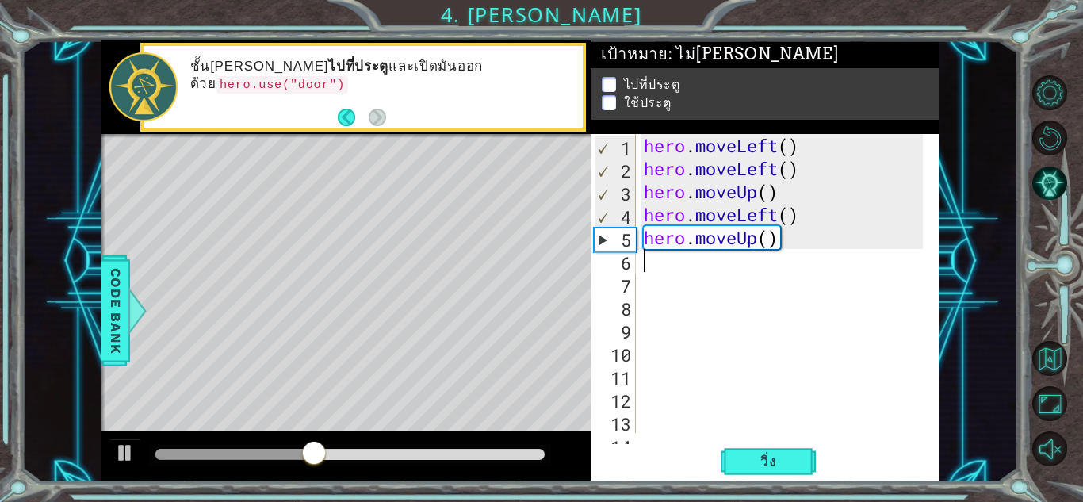
click at [787, 244] on div "hero . moveLeft ( ) hero . moveLeft ( ) hero . moveUp ( ) hero . moveLeft ( ) h…" at bounding box center [786, 306] width 290 height 345
type textarea "hero.moveUp()"
click at [751, 451] on button "วิ่ง" at bounding box center [768, 461] width 95 height 35
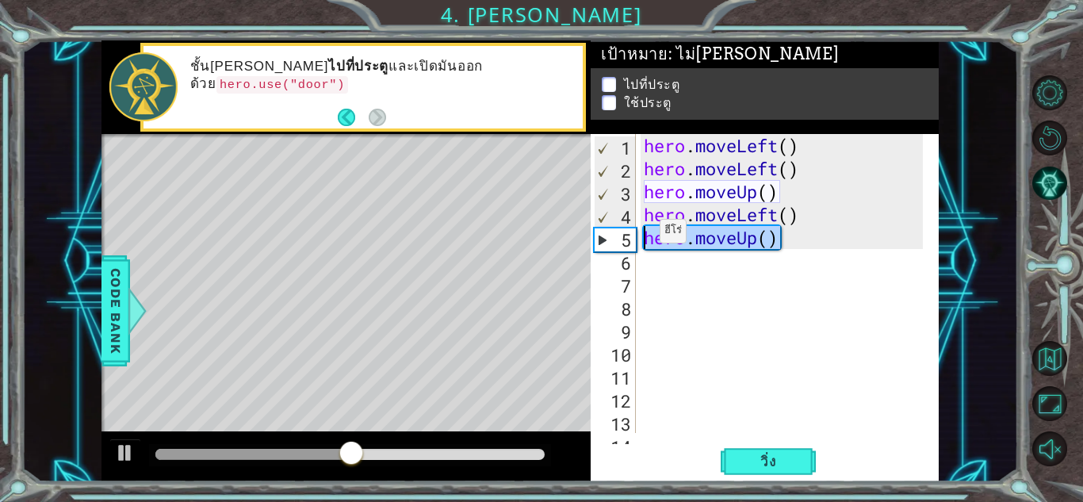
drag, startPoint x: 786, startPoint y: 248, endPoint x: 646, endPoint y: 235, distance: 140.2
click at [646, 235] on div "hero . moveLeft ( ) hero . moveLeft ( ) hero . moveUp ( ) hero . moveLeft ( ) h…" at bounding box center [786, 306] width 290 height 345
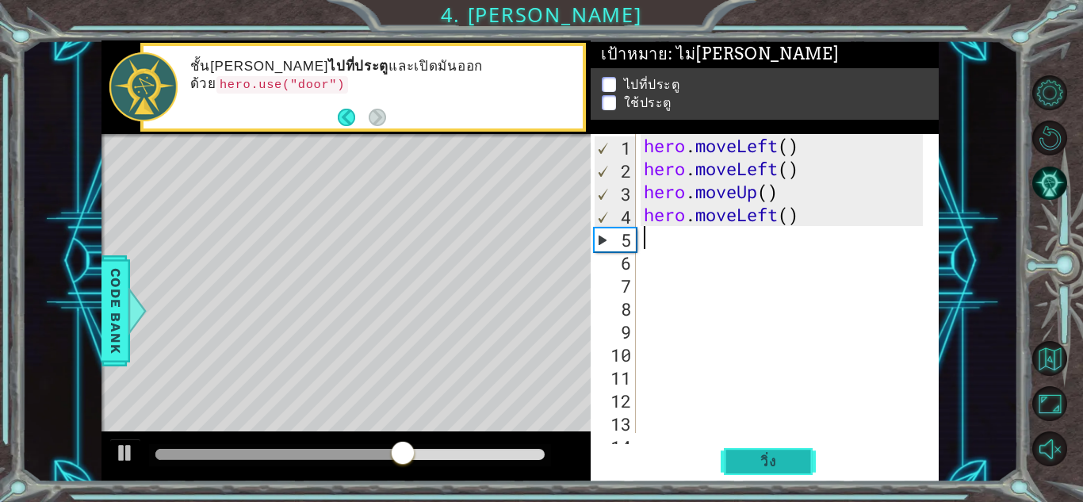
click at [771, 462] on span "วิ่ง" at bounding box center [769, 462] width 48 height 16
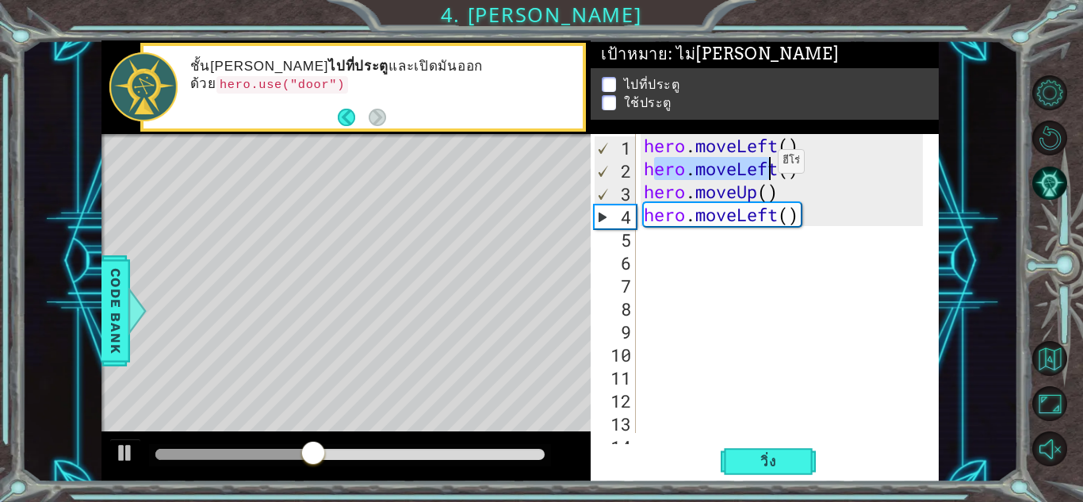
drag, startPoint x: 651, startPoint y: 174, endPoint x: 851, endPoint y: 201, distance: 201.7
click at [768, 165] on div "hero . moveLeft ( ) hero . moveLeft ( ) hero . moveUp ( ) hero . moveLeft ( )" at bounding box center [786, 306] width 290 height 345
click at [851, 201] on div "hero . moveLeft ( ) hero . moveLeft ( ) hero . moveUp ( ) hero . moveLeft ( )" at bounding box center [786, 306] width 290 height 345
drag, startPoint x: 639, startPoint y: 162, endPoint x: 789, endPoint y: 164, distance: 149.9
click at [789, 164] on div "hero.moveUp() 1 2 3 4 5 6 7 8 9 10 11 12 13 14 hero . moveLeft ( ) hero . moveL…" at bounding box center [763, 283] width 344 height 299
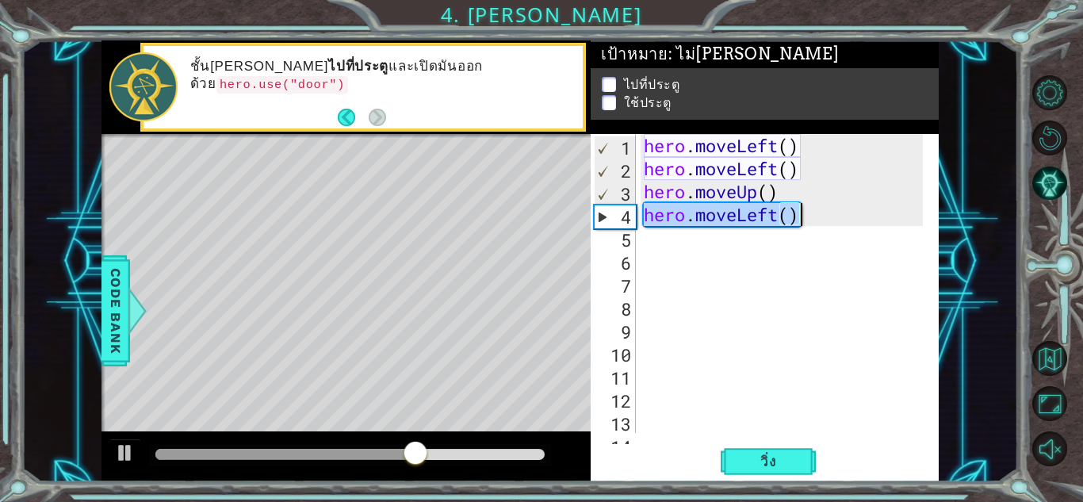
type textarea "hero.moveLeft()"
drag, startPoint x: 648, startPoint y: 214, endPoint x: 800, endPoint y: 224, distance: 152.5
click at [800, 224] on div "hero . moveLeft ( ) hero . moveLeft ( ) hero . moveUp ( ) hero . moveLeft ( )" at bounding box center [786, 306] width 290 height 345
click at [747, 237] on div "hero . moveLeft ( ) hero . moveLeft ( ) hero . moveUp ( ) hero . moveLeft ( )" at bounding box center [786, 306] width 290 height 345
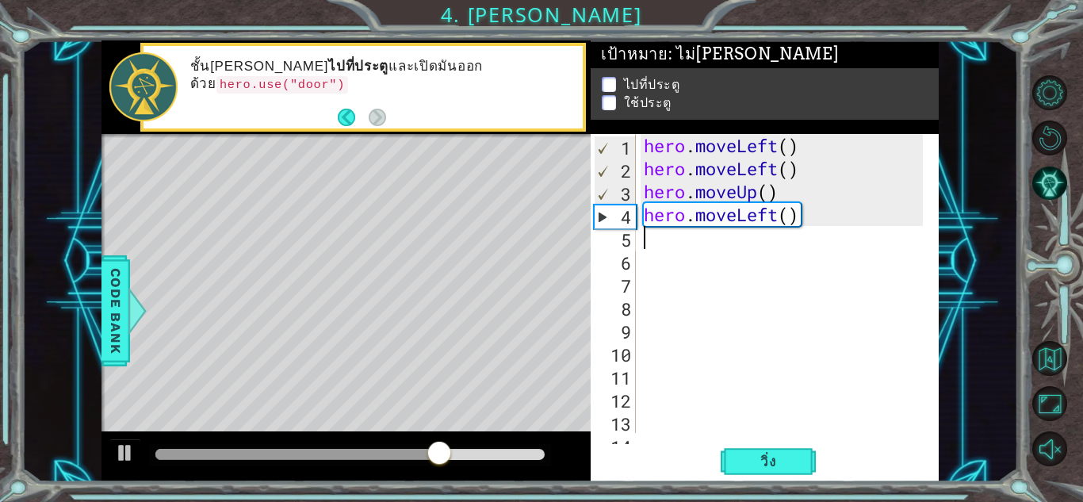
paste textarea "hero.moveLeft()"
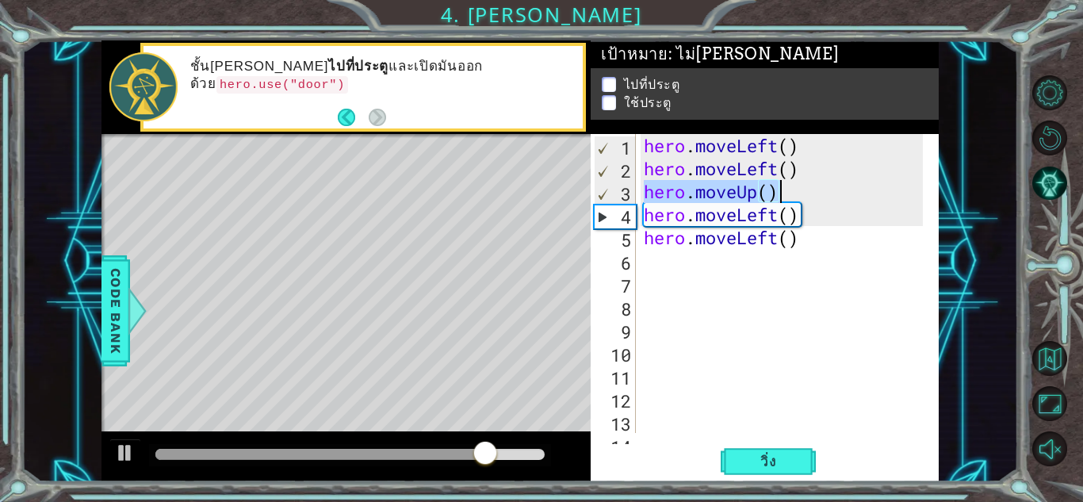
type textarea "hero.moveUp()"
drag, startPoint x: 683, startPoint y: 193, endPoint x: 783, endPoint y: 195, distance: 99.1
click at [783, 195] on div "hero . moveLeft ( ) hero . moveLeft ( ) hero . moveUp ( ) hero . moveLeft ( ) h…" at bounding box center [786, 306] width 290 height 345
click at [729, 266] on div "hero . moveLeft ( ) hero . moveLeft ( ) hero . moveUp ( ) hero . moveLeft ( ) h…" at bounding box center [786, 306] width 290 height 345
paste textarea "hero.moveUp()"
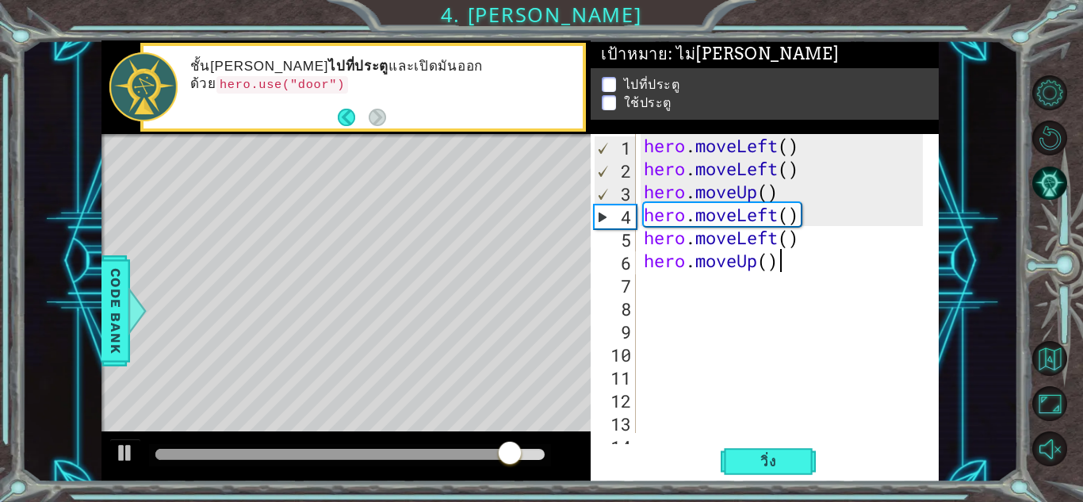
type textarea "hero.moveUp()"
click at [755, 468] on span "วิ่ง" at bounding box center [769, 462] width 48 height 16
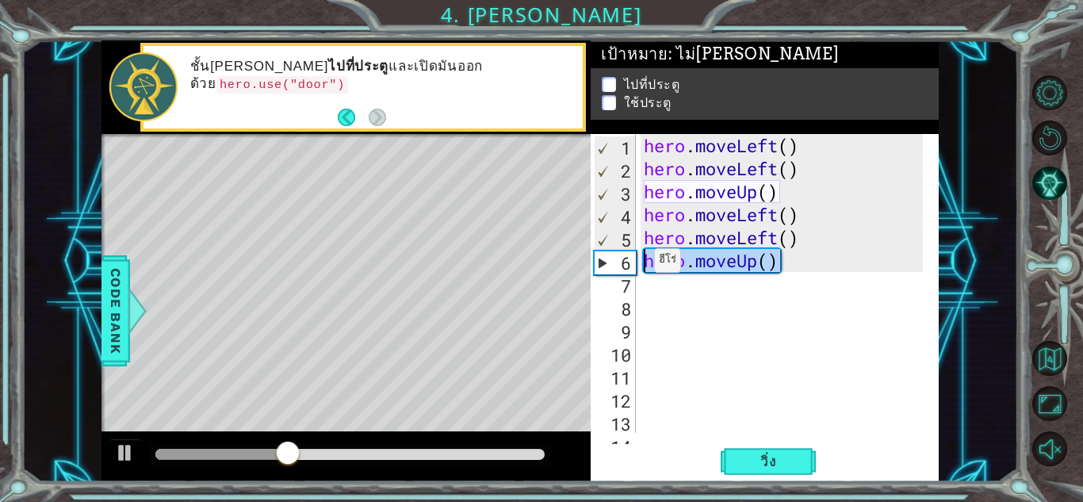
drag, startPoint x: 788, startPoint y: 259, endPoint x: 641, endPoint y: 264, distance: 147.6
click at [641, 264] on div "hero . moveLeft ( ) hero . moveLeft ( ) hero . moveUp ( ) hero . moveLeft ( ) h…" at bounding box center [786, 306] width 290 height 345
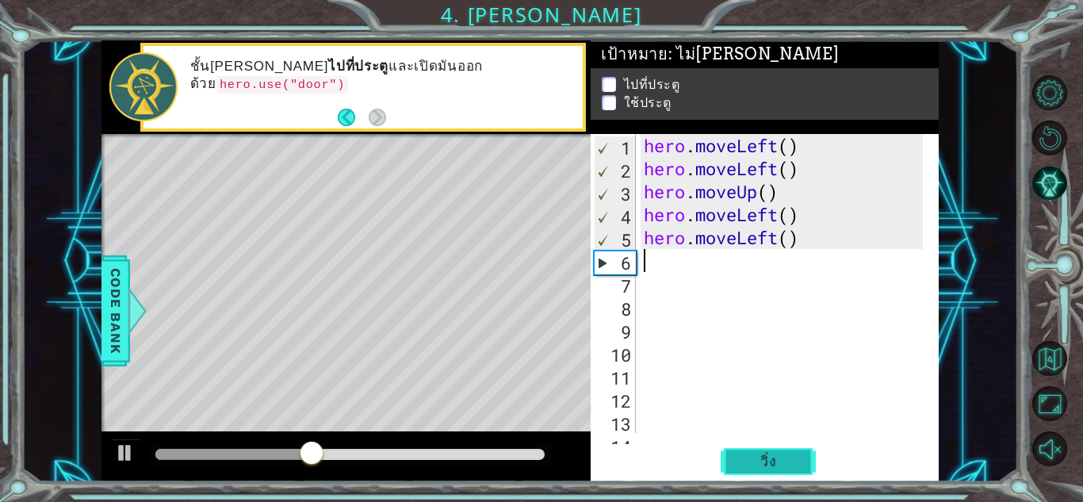
click at [767, 466] on span "วิ่ง" at bounding box center [769, 462] width 48 height 16
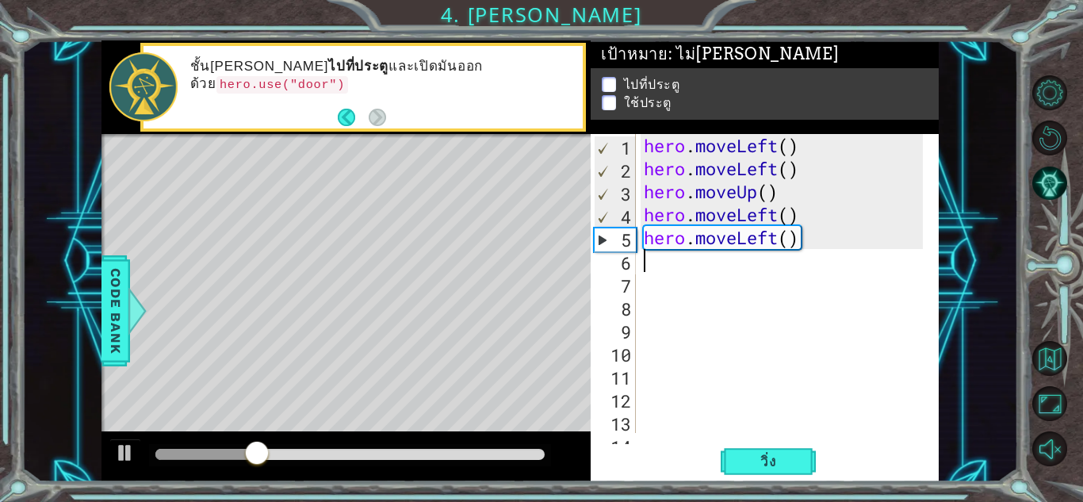
click at [697, 257] on div "hero . moveLeft ( ) hero . moveLeft ( ) hero . moveUp ( ) hero . moveLeft ( ) h…" at bounding box center [786, 306] width 290 height 345
type textarea "v"
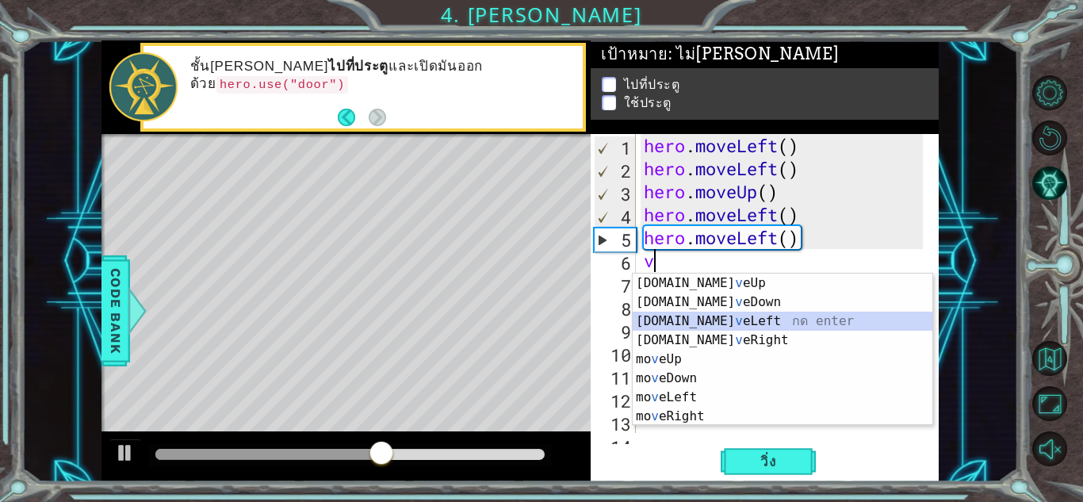
click at [727, 325] on div "[DOMAIN_NAME] v eUp กด enter [DOMAIN_NAME] v [GEOGRAPHIC_DATA] กด enter [DOMAIN…" at bounding box center [783, 369] width 300 height 190
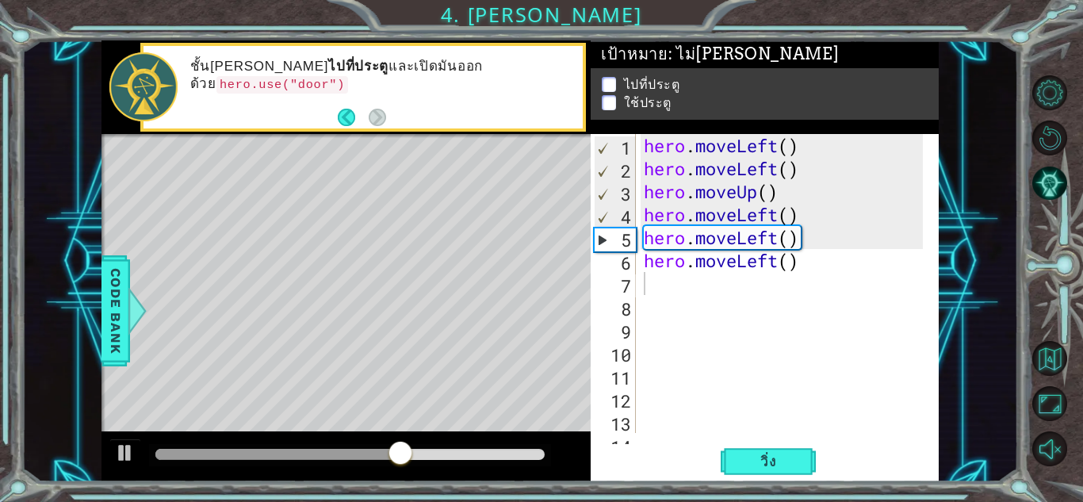
click at [770, 481] on div "1 2 3 4 5 6 7 8 9 10 11 12 13 14 hero . moveLeft ( ) hero . moveLeft ( ) hero .…" at bounding box center [765, 307] width 348 height 347
click at [773, 471] on button "วิ่ง" at bounding box center [768, 461] width 95 height 35
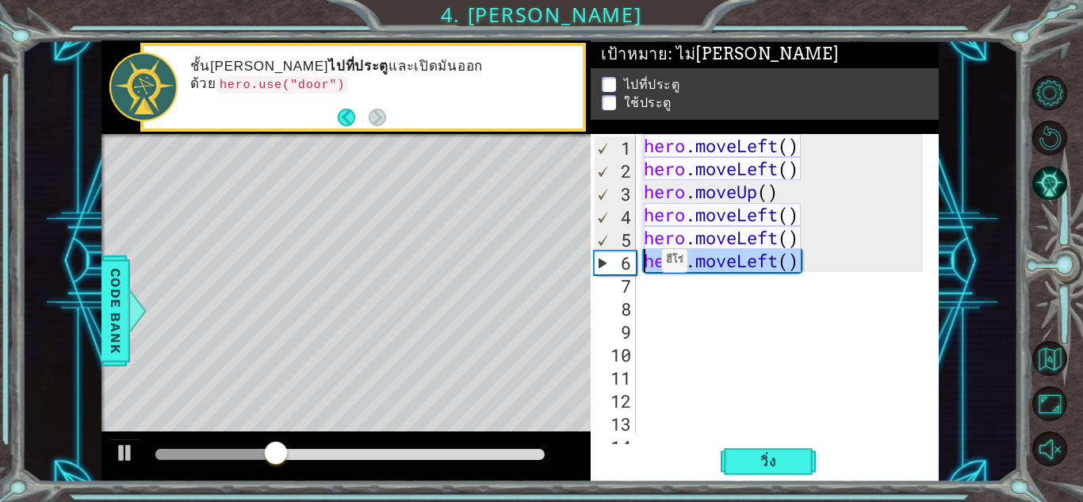
drag, startPoint x: 801, startPoint y: 262, endPoint x: 595, endPoint y: 257, distance: 205.4
click at [595, 257] on div "1 2 3 4 5 6 7 8 9 10 11 12 13 14 hero . moveLeft ( ) hero . moveLeft ( ) hero .…" at bounding box center [763, 283] width 344 height 299
type textarea "hero.moveLeft()"
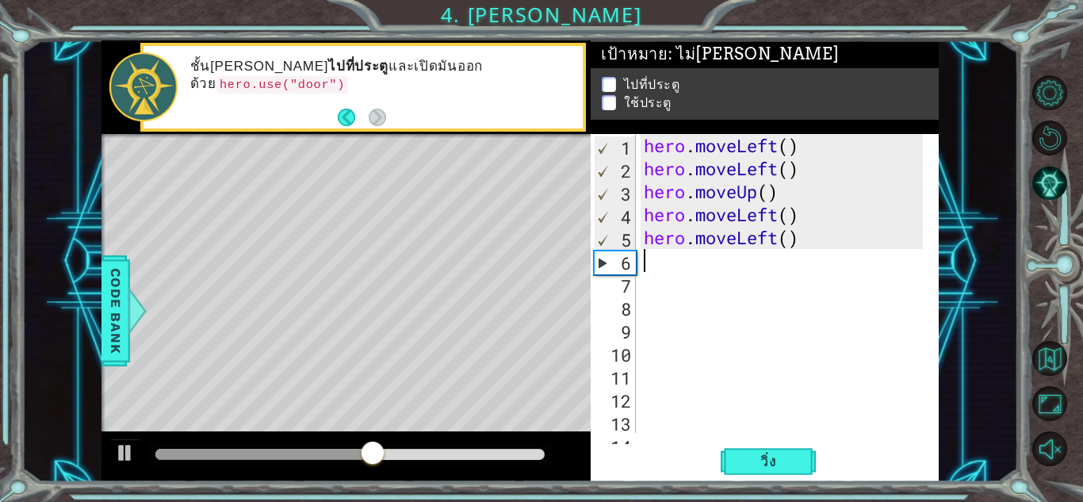
type textarea "v"
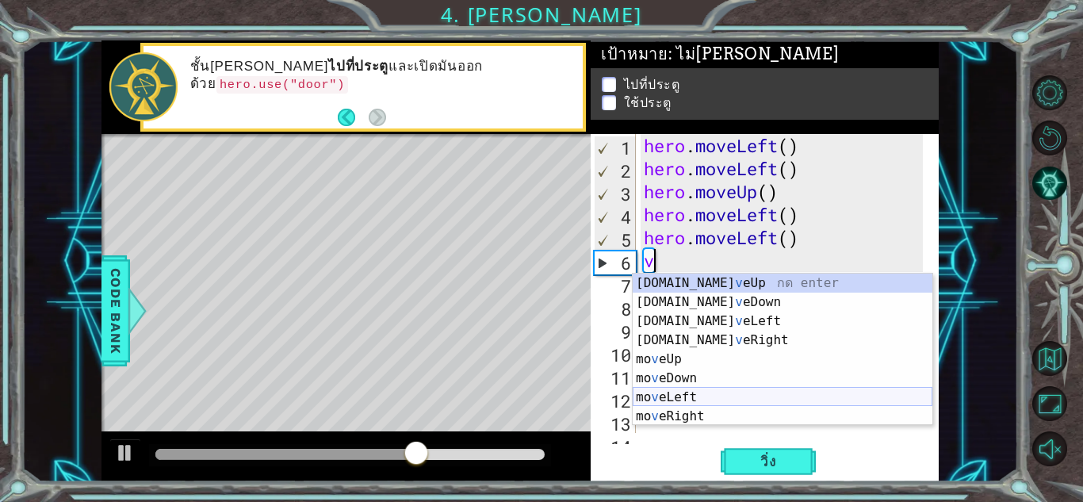
click at [702, 396] on div "[DOMAIN_NAME] v eUp กด enter [DOMAIN_NAME] v [GEOGRAPHIC_DATA] กด enter [DOMAIN…" at bounding box center [783, 369] width 300 height 190
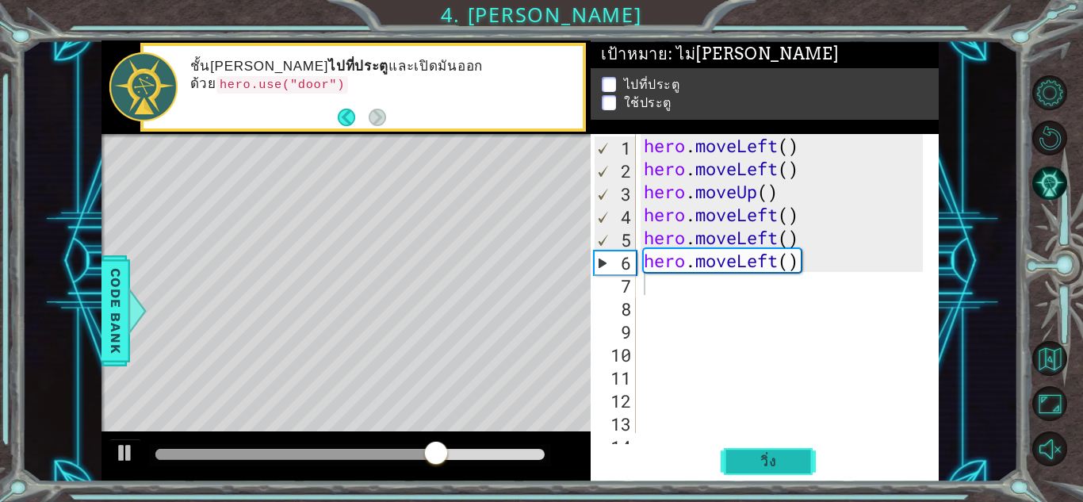
click at [780, 454] on span "วิ่ง" at bounding box center [769, 462] width 48 height 16
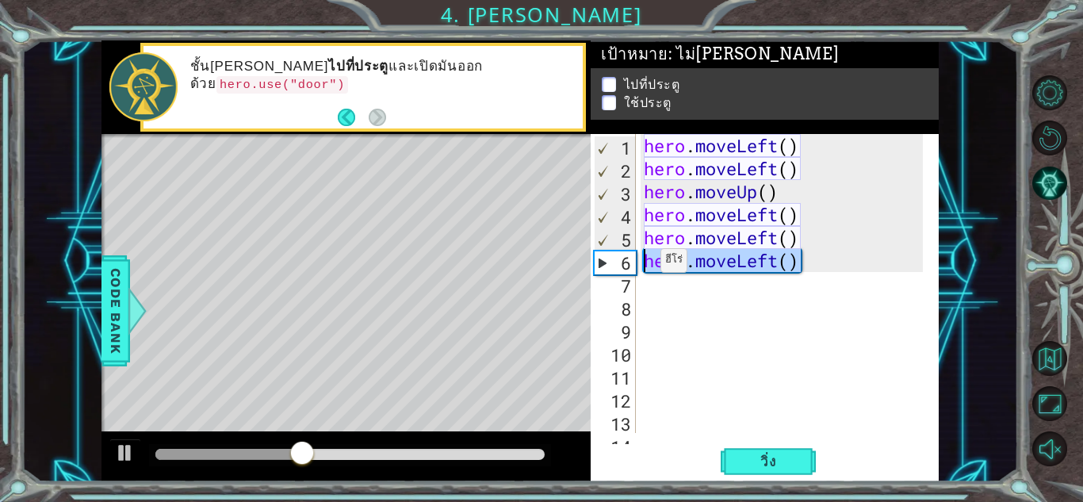
drag, startPoint x: 799, startPoint y: 264, endPoint x: 594, endPoint y: 258, distance: 205.4
click at [599, 258] on div "1 2 3 4 5 6 7 8 9 10 11 12 13 14 hero . moveLeft ( ) hero . moveLeft ( ) hero .…" at bounding box center [763, 283] width 344 height 299
type textarea "hero.moveLeft()"
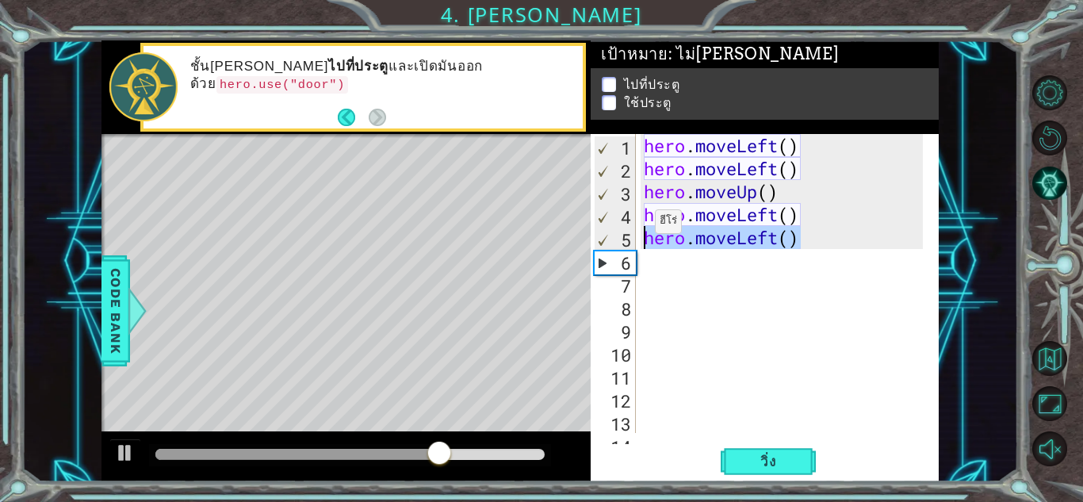
drag, startPoint x: 798, startPoint y: 245, endPoint x: 628, endPoint y: 232, distance: 171.0
click at [628, 232] on div "1 2 3 4 5 6 7 8 9 10 11 12 13 14 hero . moveLeft ( ) hero . moveLeft ( ) hero .…" at bounding box center [763, 283] width 344 height 299
type textarea "hero.moveLeft()"
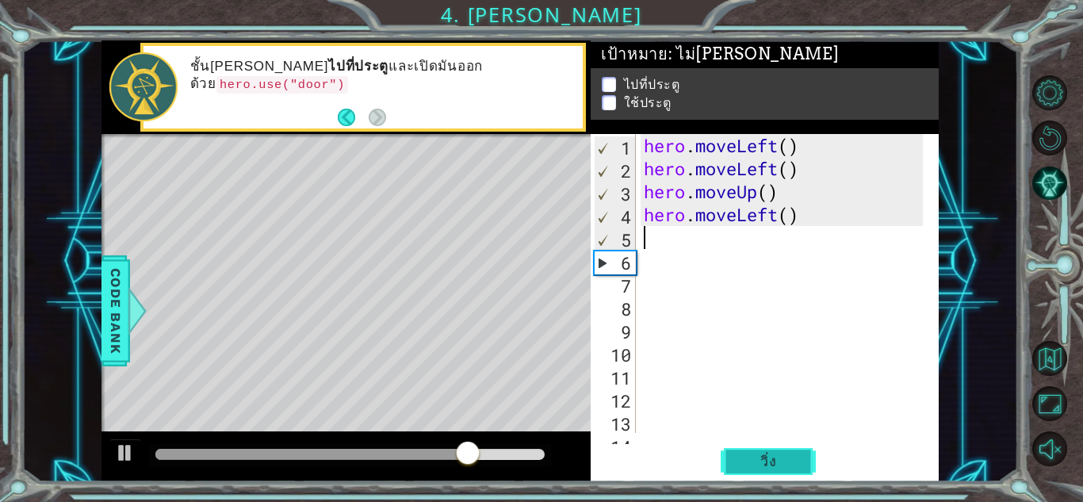
click at [788, 467] on span "วิ่ง" at bounding box center [769, 462] width 48 height 16
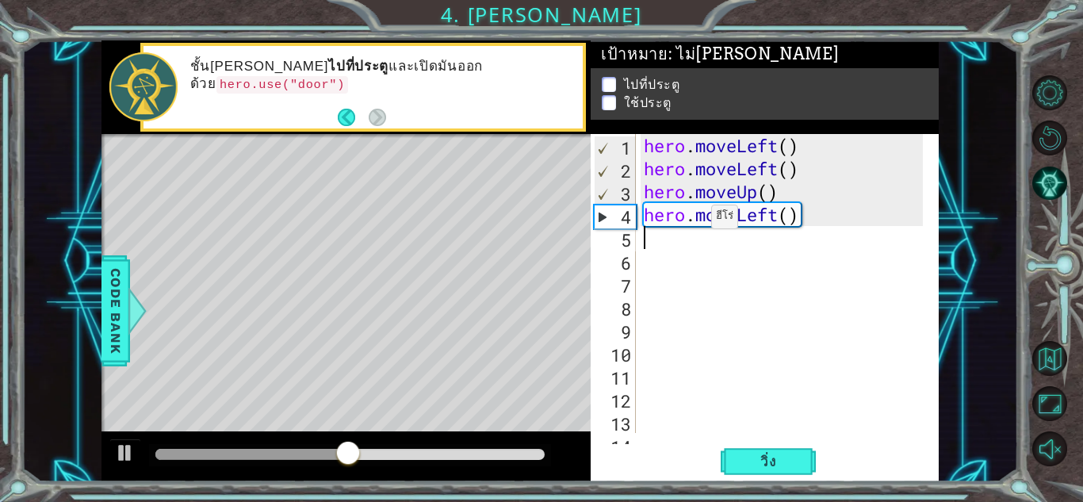
paste textarea "hero.moveUp()"
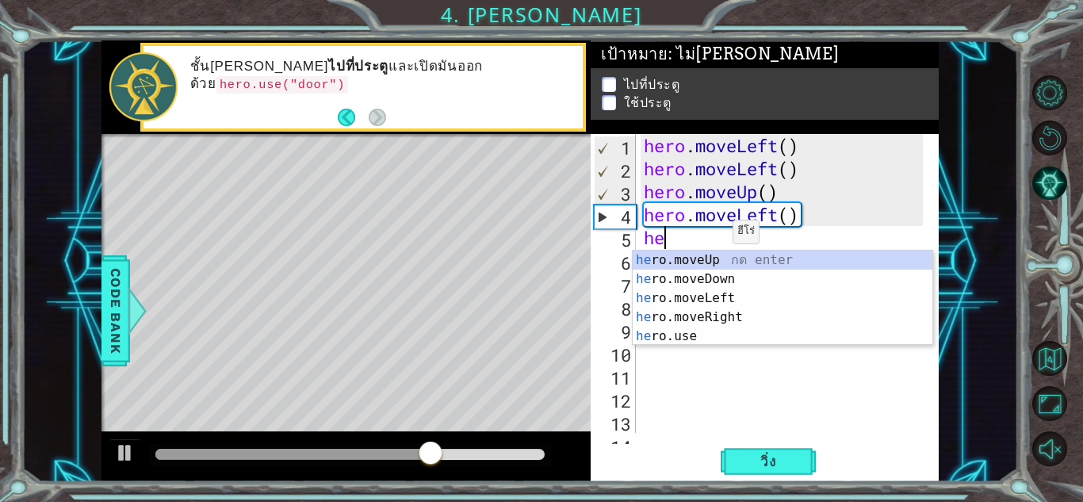
type textarea "h"
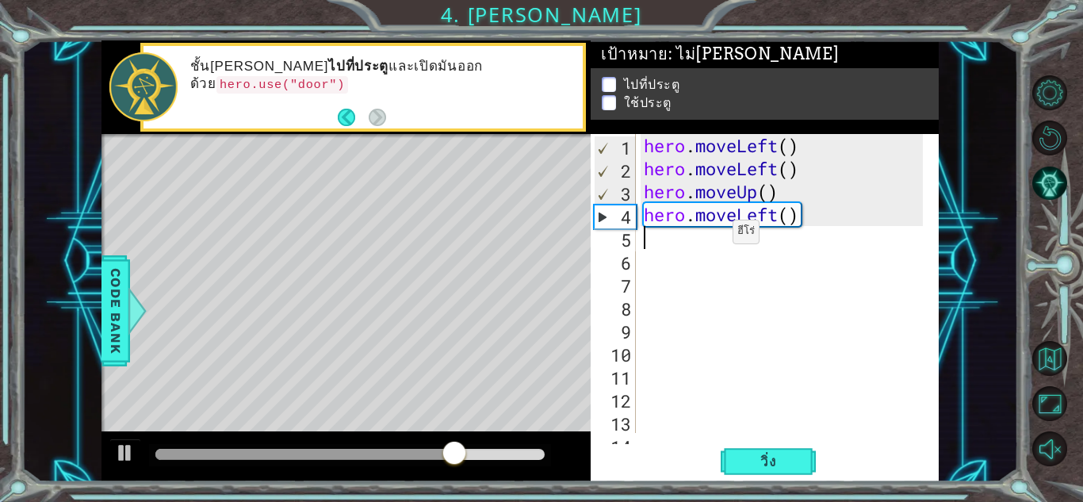
paste textarea "hero.moveUp()"
drag, startPoint x: 784, startPoint y: 255, endPoint x: 653, endPoint y: 246, distance: 131.1
click at [653, 246] on div "hero . moveLeft ( ) hero . moveLeft ( ) hero . moveUp ( ) hero . moveLeft ( ) h…" at bounding box center [786, 306] width 290 height 345
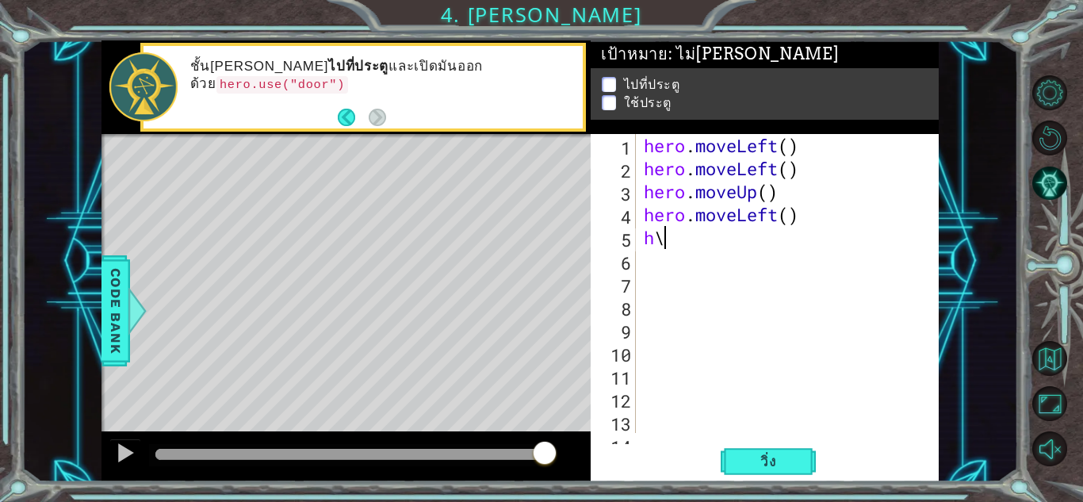
type textarea "h"
type textarea "v"
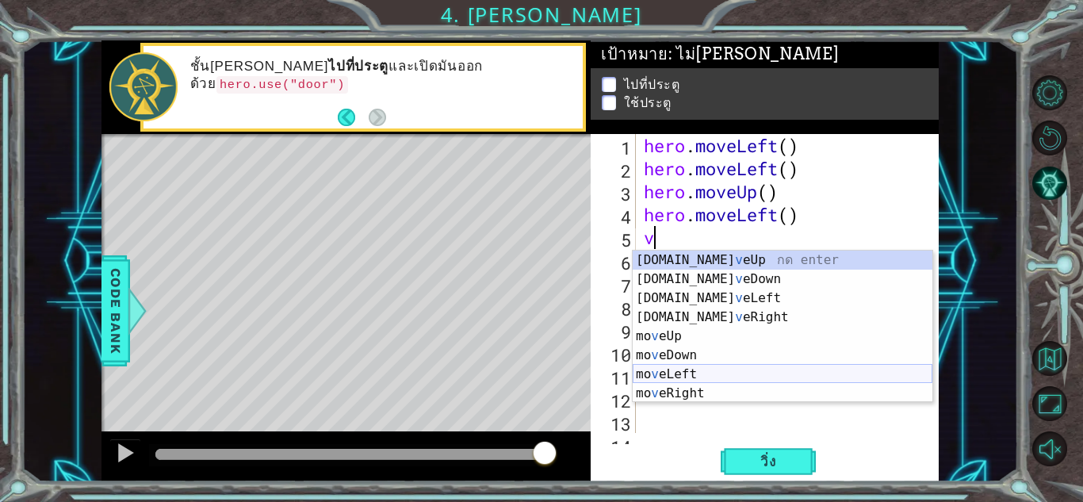
click at [705, 369] on div "[DOMAIN_NAME] v eUp กด enter [DOMAIN_NAME] v [GEOGRAPHIC_DATA] กด enter [DOMAIN…" at bounding box center [783, 346] width 300 height 190
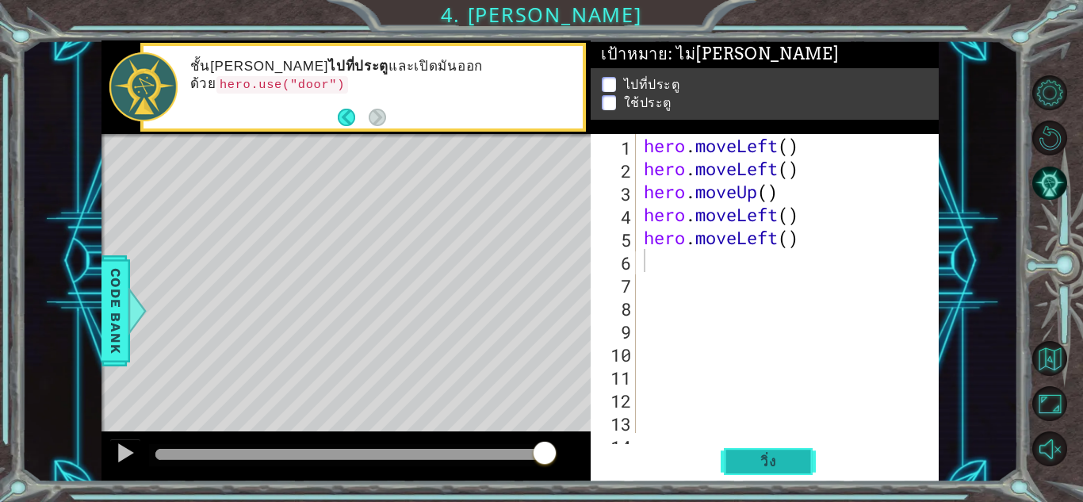
click at [742, 460] on button "วิ่ง" at bounding box center [768, 461] width 95 height 35
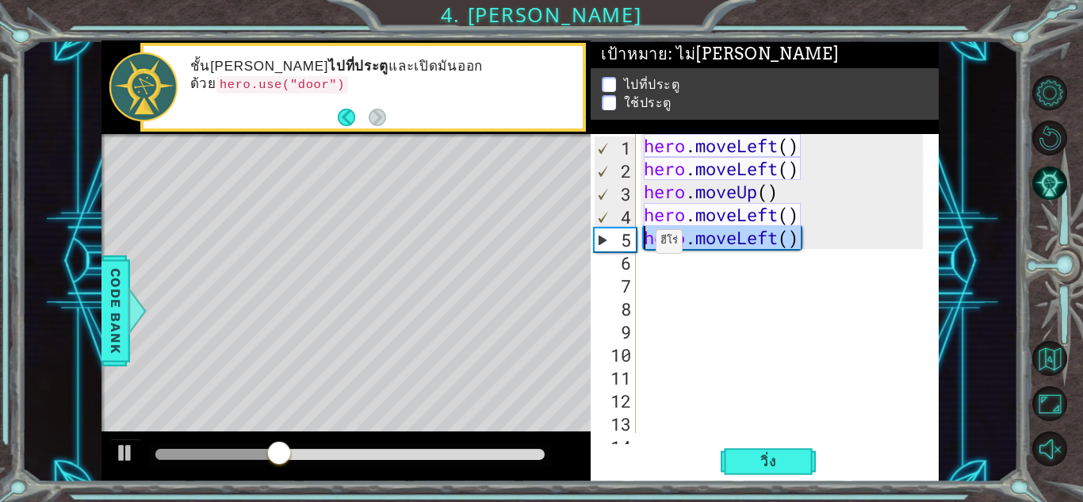
drag, startPoint x: 762, startPoint y: 245, endPoint x: 622, endPoint y: 245, distance: 140.3
click at [622, 245] on div "1 2 3 4 5 6 7 8 9 10 11 12 13 14 hero . moveLeft ( ) hero . moveLeft ( ) hero .…" at bounding box center [763, 283] width 344 height 299
type textarea "hero.moveLeft()"
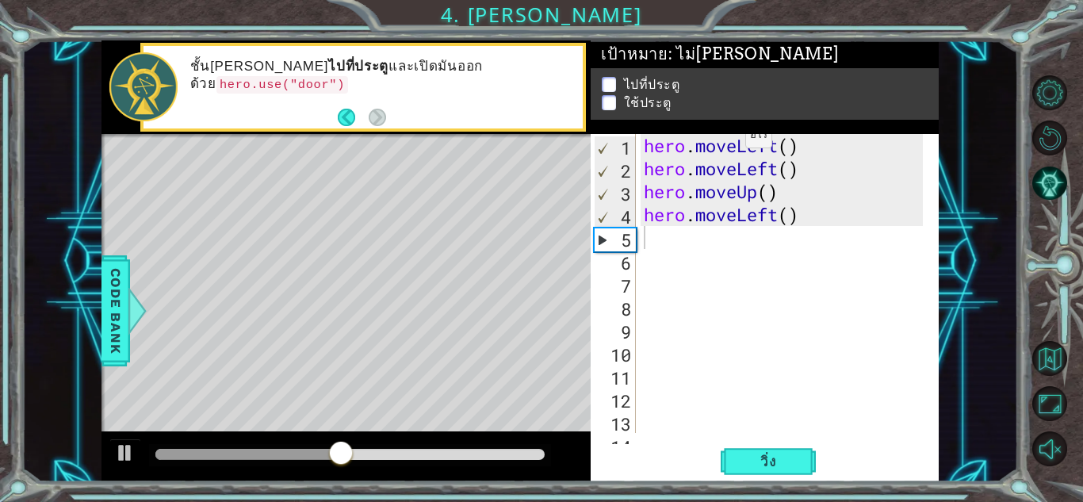
click at [603, 89] on p at bounding box center [609, 96] width 14 height 15
click at [351, 115] on button "Back" at bounding box center [353, 117] width 31 height 17
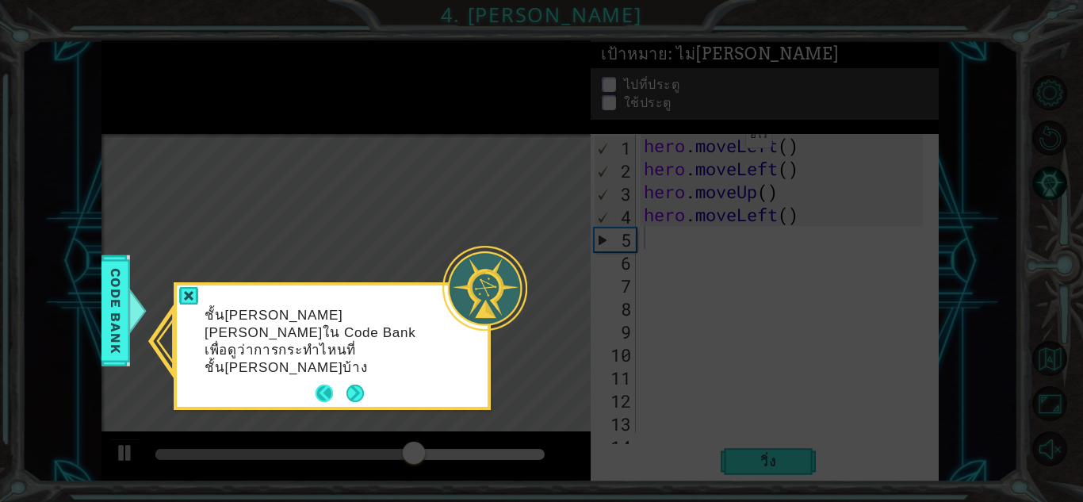
click at [322, 385] on button "Back" at bounding box center [331, 393] width 31 height 17
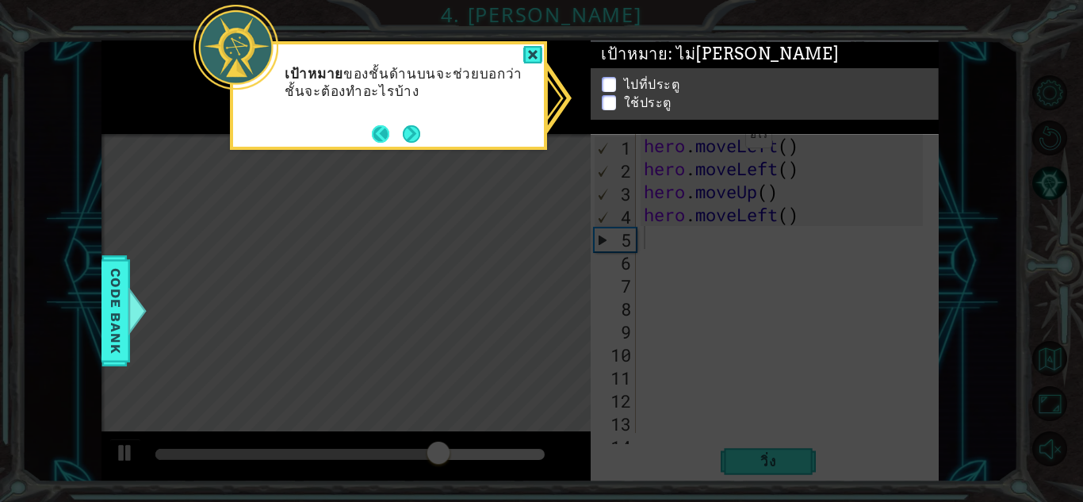
click at [379, 126] on button "Back" at bounding box center [387, 133] width 31 height 17
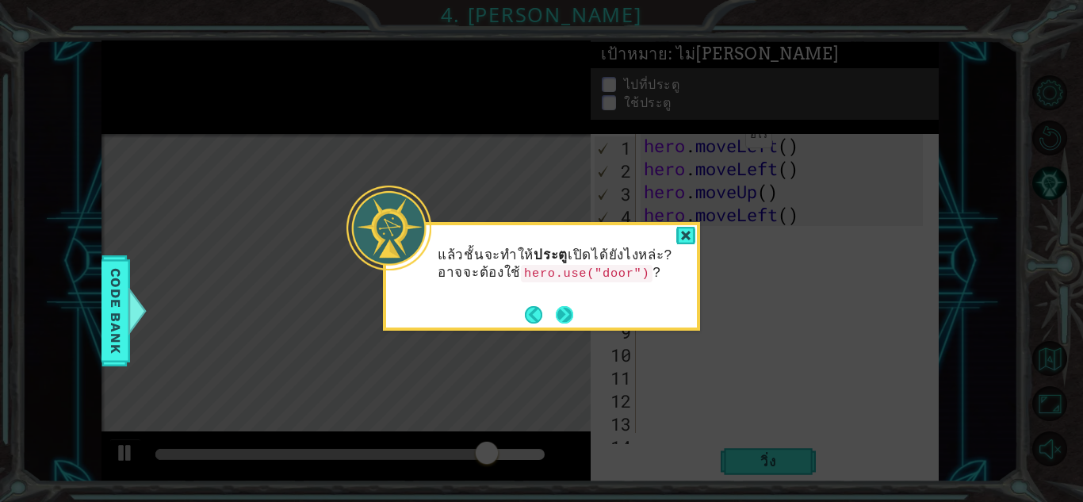
click at [565, 310] on button "Next" at bounding box center [564, 314] width 17 height 17
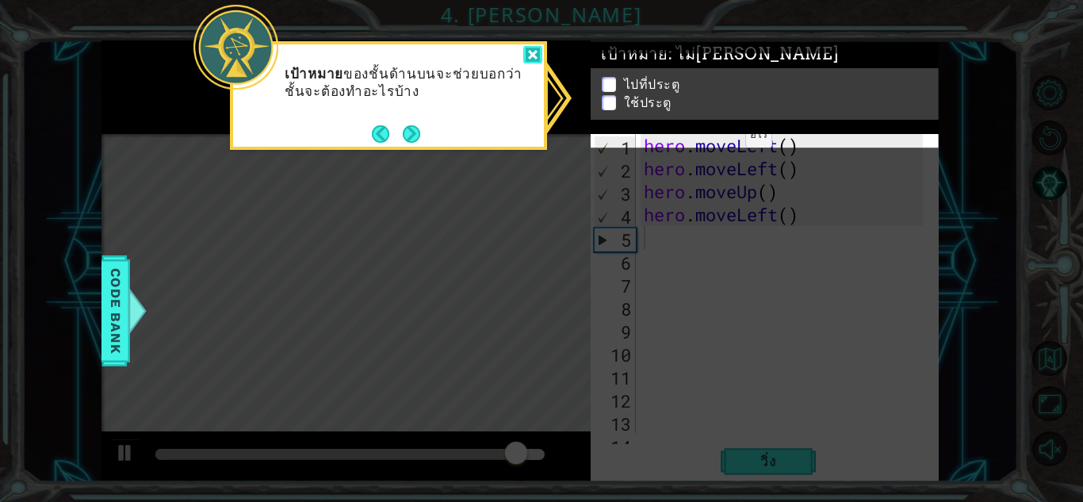
click at [531, 52] on div at bounding box center [532, 55] width 19 height 18
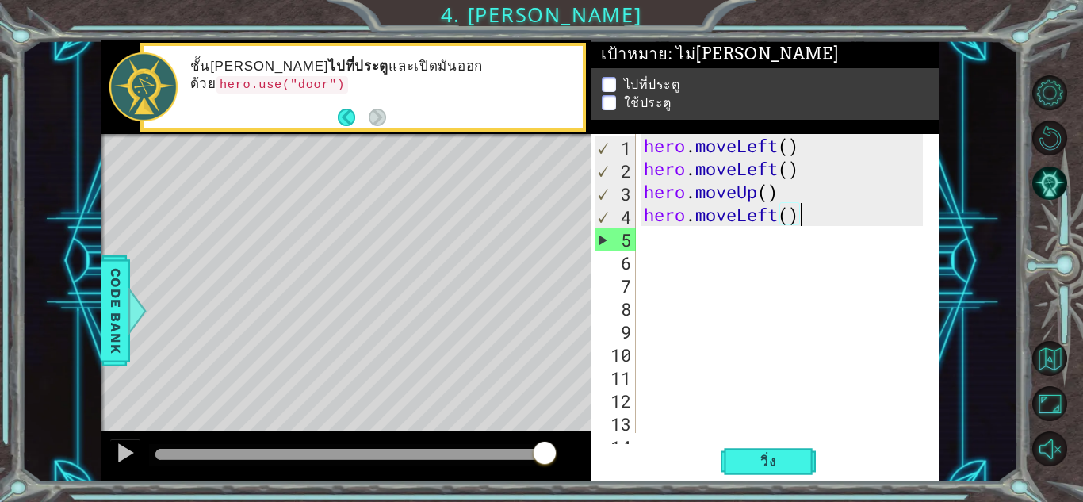
click at [802, 216] on div "hero . moveLeft ( ) hero . moveLeft ( ) hero . moveUp ( ) hero . moveLeft ( )" at bounding box center [786, 306] width 290 height 345
type textarea "hero.moveLeft()"
click at [678, 243] on div "hero . moveLeft ( ) hero . moveLeft ( ) hero . moveUp ( ) hero . moveLeft ( )" at bounding box center [786, 306] width 290 height 345
click at [790, 466] on span "วิ่ง" at bounding box center [769, 462] width 48 height 16
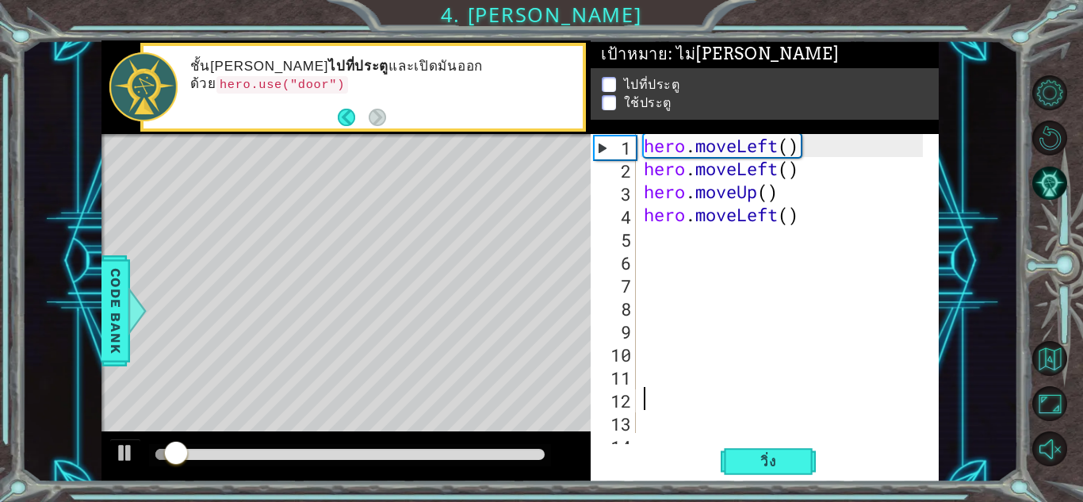
drag, startPoint x: 750, startPoint y: 392, endPoint x: 717, endPoint y: 335, distance: 66.1
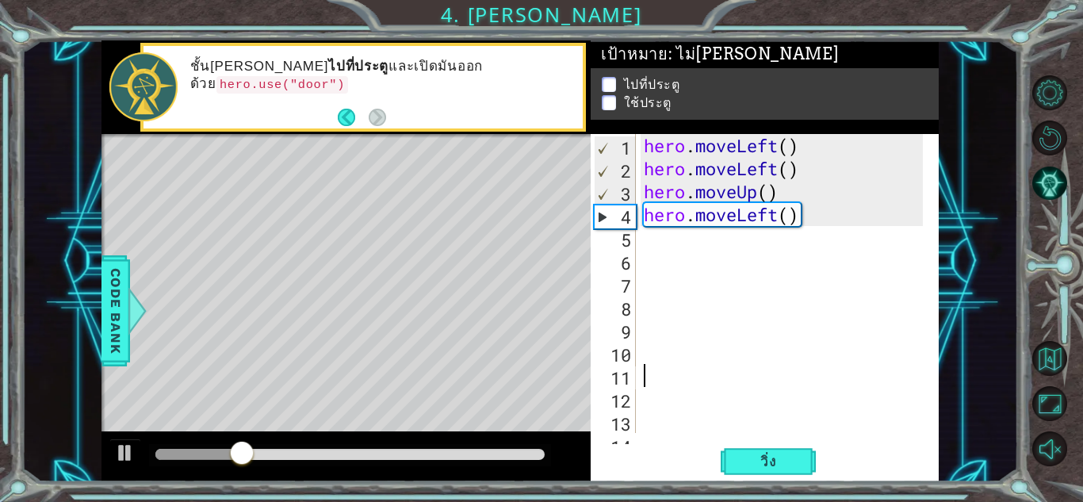
drag, startPoint x: 717, startPoint y: 335, endPoint x: 690, endPoint y: 368, distance: 42.2
click at [690, 368] on div "hero . moveLeft ( ) hero . moveLeft ( ) hero . moveUp ( ) hero . moveLeft ( )" at bounding box center [786, 306] width 290 height 345
click at [783, 214] on div "hero . moveLeft ( ) hero . moveLeft ( ) hero . moveUp ( ) hero . moveLeft ( )" at bounding box center [786, 306] width 290 height 345
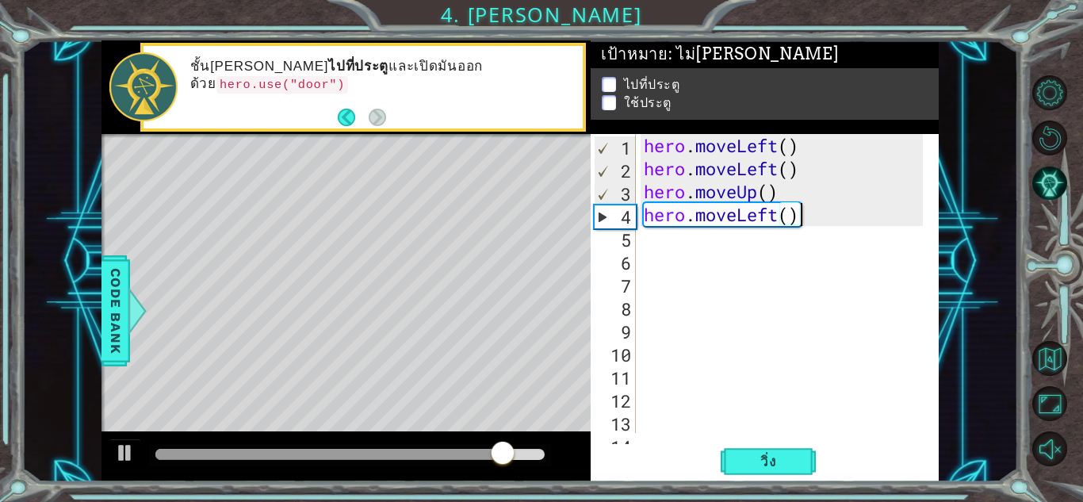
click at [804, 215] on div "hero . moveLeft ( ) hero . moveLeft ( ) hero . moveUp ( ) hero . moveLeft ( )" at bounding box center [786, 306] width 290 height 345
click at [811, 220] on div "hero . moveLeft ( ) hero . moveLeft ( ) hero . moveUp ( ) hero . moveLeft ( )" at bounding box center [786, 306] width 290 height 345
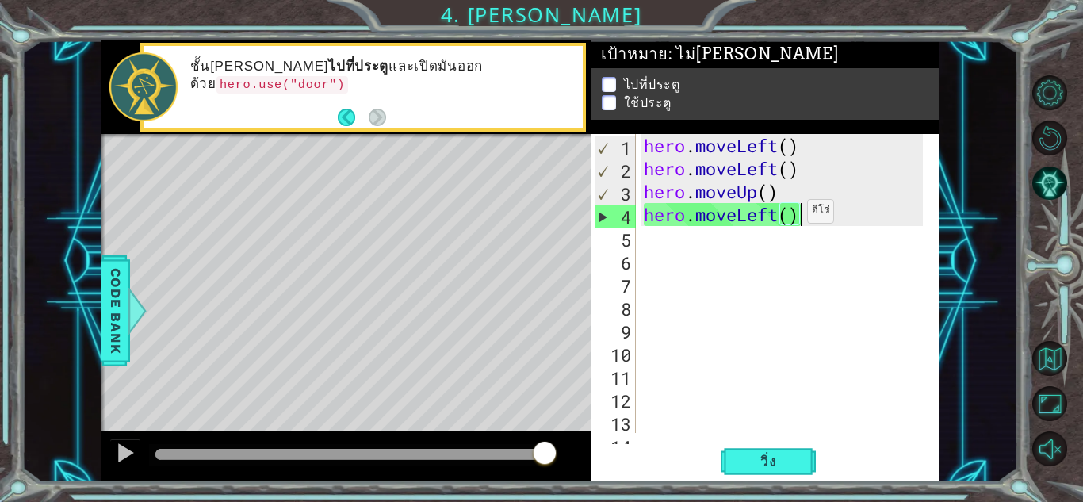
click at [800, 215] on div "hero . moveLeft ( ) hero . moveLeft ( ) hero . moveUp ( ) hero . moveLeft ( )" at bounding box center [786, 306] width 290 height 345
type textarea "hero.moveLeft("
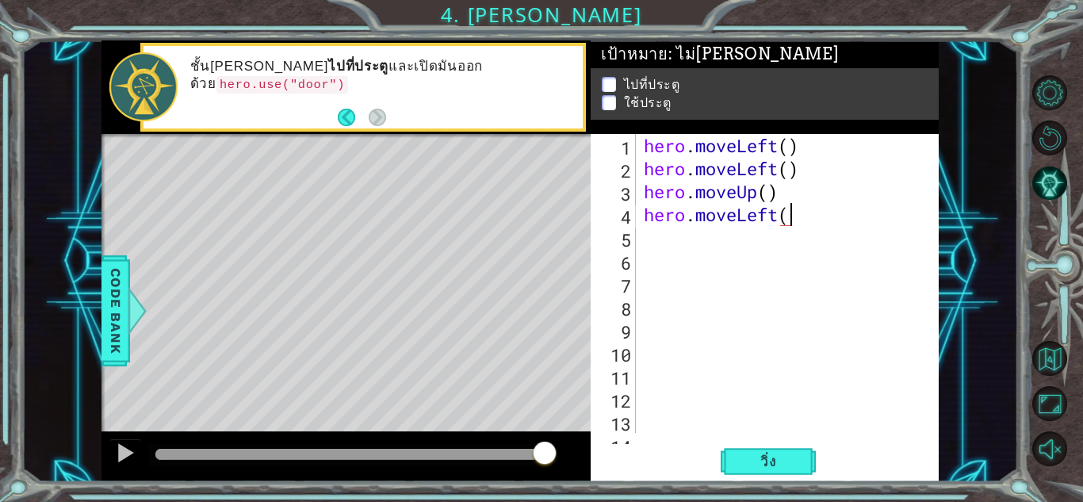
click at [809, 212] on div "hero . moveLeft ( ) hero . moveLeft ( ) hero . moveUp ( ) hero . moveLeft (" at bounding box center [786, 306] width 290 height 345
click at [817, 205] on div "hero . moveLeft ( ) hero . moveLeft ( ) hero . moveUp ( ) hero . moveLeft (" at bounding box center [786, 306] width 290 height 345
drag, startPoint x: 810, startPoint y: 205, endPoint x: 639, endPoint y: 220, distance: 171.9
click at [639, 220] on div "hero.moveLeft( 1 2 3 4 5 6 7 8 9 10 11 12 13 14 hero . moveLeft ( ) hero . move…" at bounding box center [763, 283] width 344 height 299
type textarea "v"
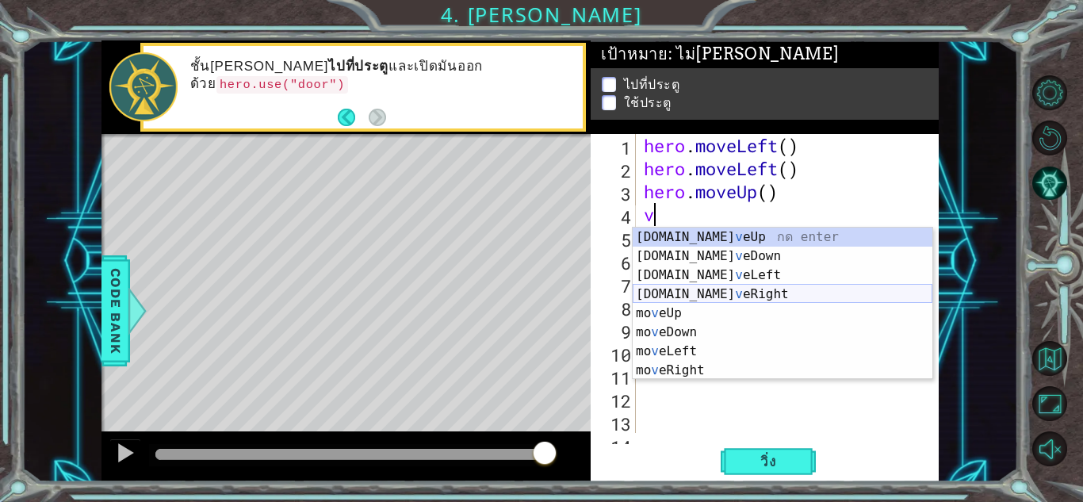
click at [721, 289] on div "[DOMAIN_NAME] v eUp กด enter [DOMAIN_NAME] v [GEOGRAPHIC_DATA] กด enter [DOMAIN…" at bounding box center [783, 323] width 300 height 190
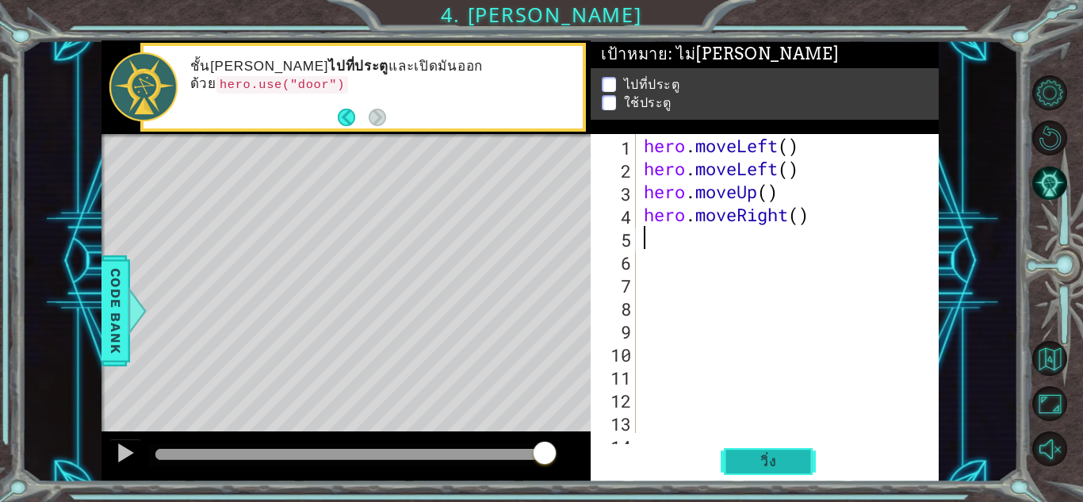
click at [781, 462] on span "วิ่ง" at bounding box center [769, 462] width 48 height 16
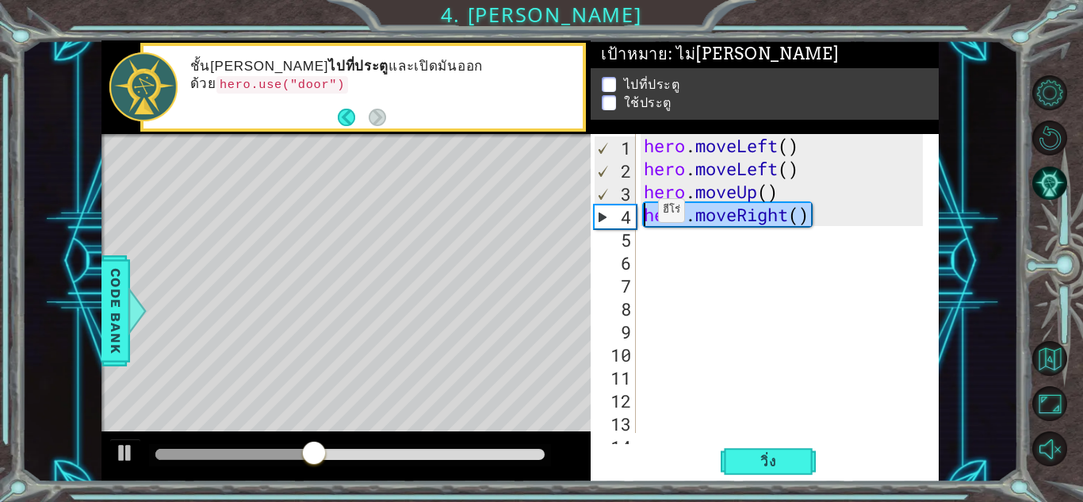
drag, startPoint x: 820, startPoint y: 226, endPoint x: 623, endPoint y: 216, distance: 196.9
click at [641, 214] on div "hero . moveLeft ( ) hero . moveLeft ( ) hero . moveUp ( ) hero . moveRight ( )" at bounding box center [786, 306] width 290 height 345
type textarea "hero.moveRight()"
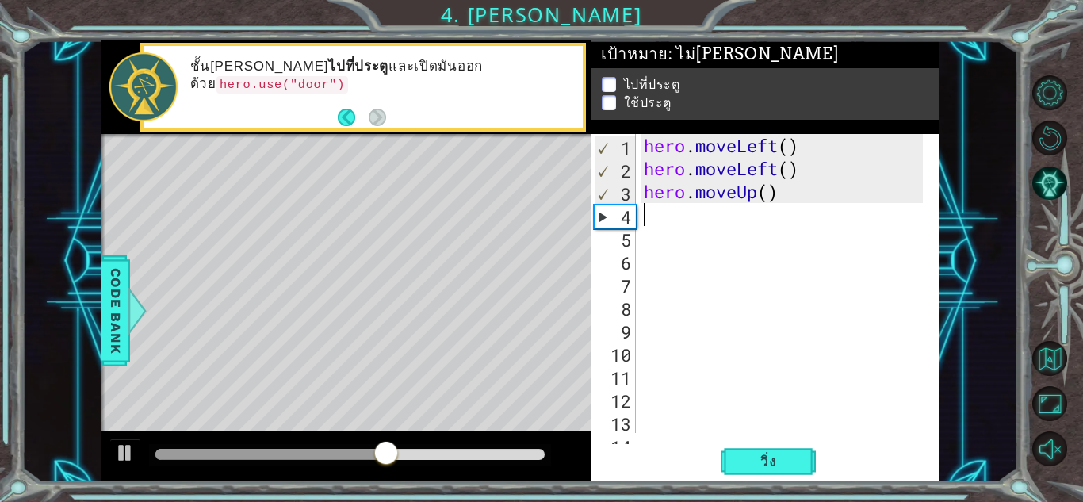
type textarea "v"
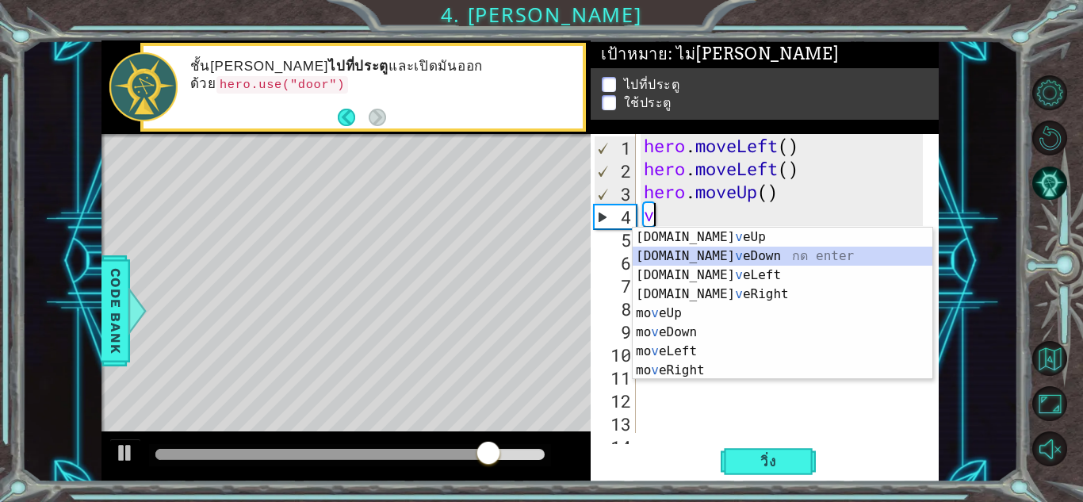
click at [730, 256] on div "[DOMAIN_NAME] v eUp กด enter [DOMAIN_NAME] v [GEOGRAPHIC_DATA] กด enter [DOMAIN…" at bounding box center [783, 323] width 300 height 190
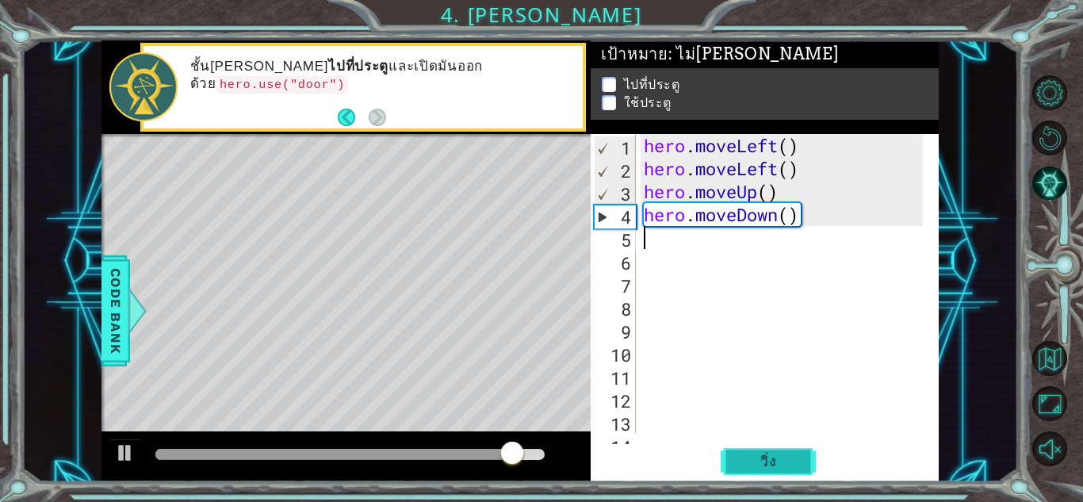
click at [756, 458] on span "วิ่ง" at bounding box center [769, 462] width 48 height 16
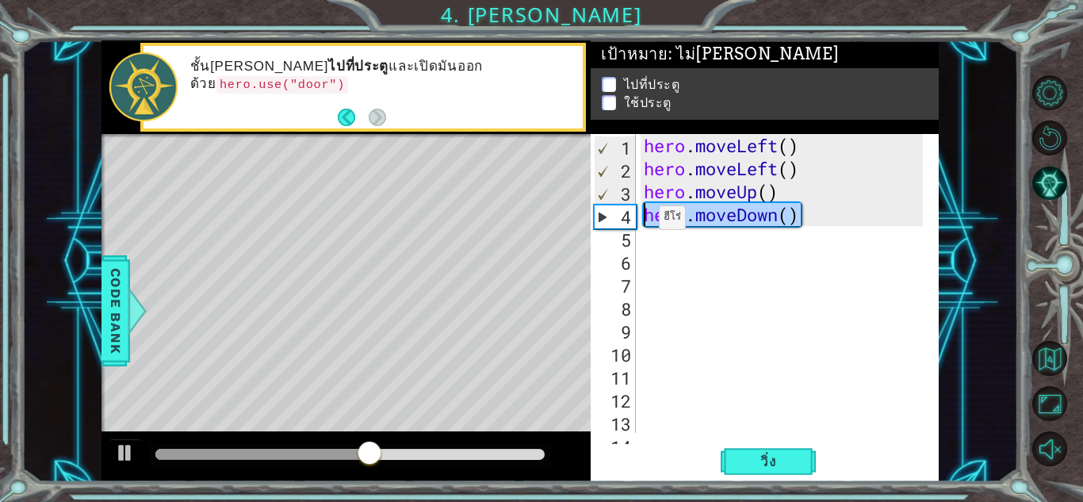
drag, startPoint x: 801, startPoint y: 221, endPoint x: 629, endPoint y: 226, distance: 172.1
click at [645, 222] on div "hero . moveLeft ( ) hero . moveLeft ( ) hero . moveUp ( ) hero . moveDown ( )" at bounding box center [786, 306] width 290 height 345
type textarea "hero.moveDown()"
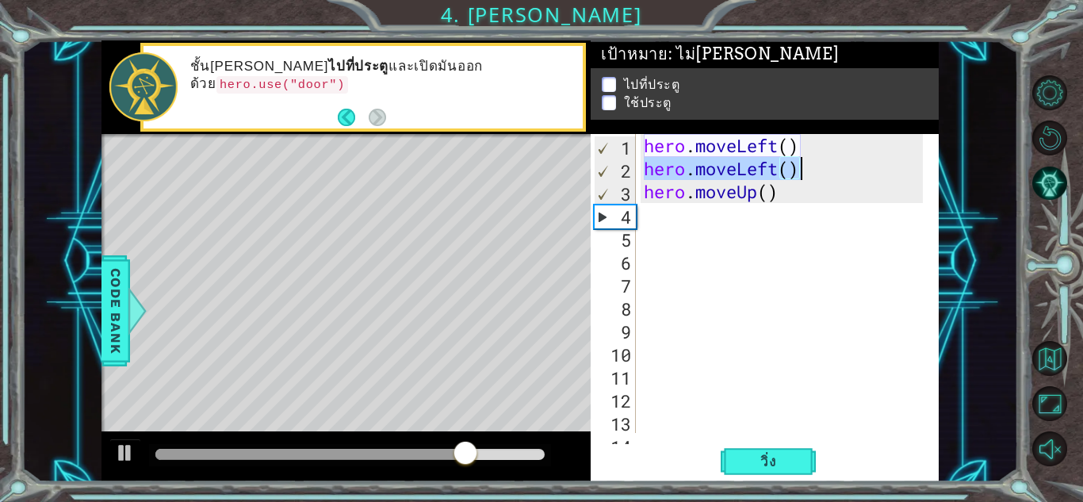
paste textarea "hero.moveUp()"
type textarea "hero.moveUp()"
drag, startPoint x: 643, startPoint y: 165, endPoint x: 817, endPoint y: 180, distance: 175.1
click at [817, 180] on div "hero . moveLeft ( ) hero . moveLeft ( ) hero . moveUp ( )" at bounding box center [786, 306] width 290 height 345
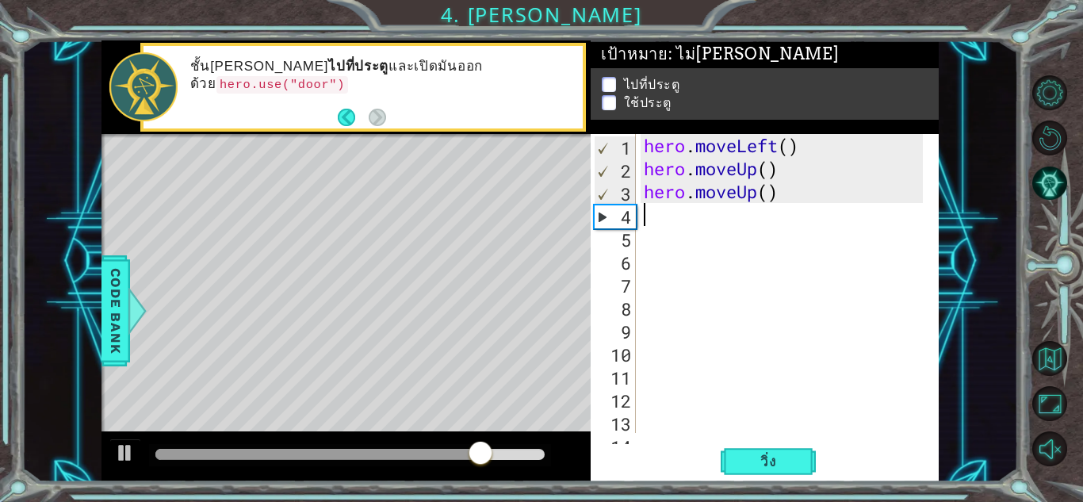
click at [714, 221] on div "hero . moveLeft ( ) hero . moveUp ( ) hero . moveUp ( )" at bounding box center [786, 306] width 290 height 345
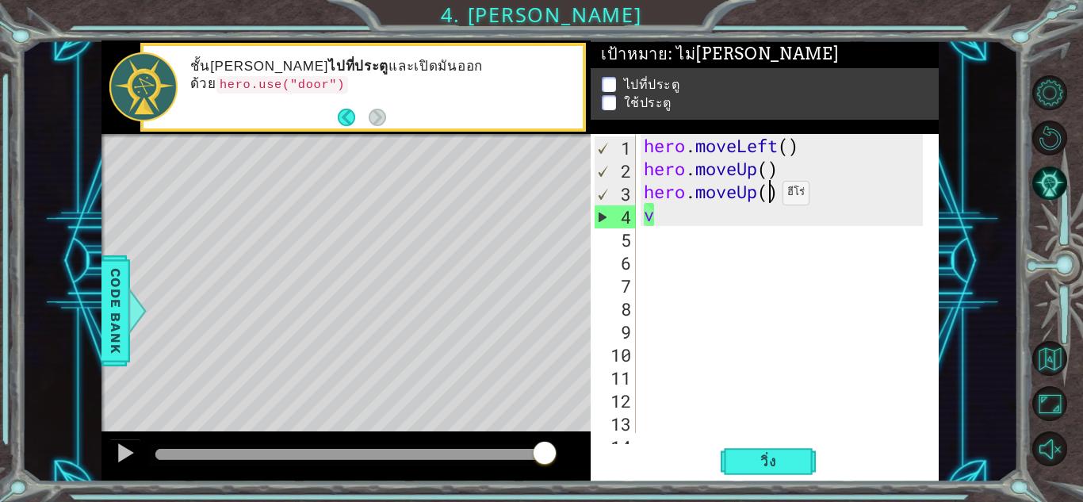
click at [769, 197] on div "hero . moveLeft ( ) hero . moveUp ( ) hero . moveUp ( ) v" at bounding box center [786, 306] width 290 height 345
drag, startPoint x: 778, startPoint y: 197, endPoint x: 802, endPoint y: 193, distance: 24.0
click at [802, 193] on div "hero . moveLeft ( ) hero . moveUp ( ) hero . moveUp ( ) v" at bounding box center [786, 306] width 290 height 345
click at [765, 467] on span "วิ่ง" at bounding box center [769, 462] width 48 height 16
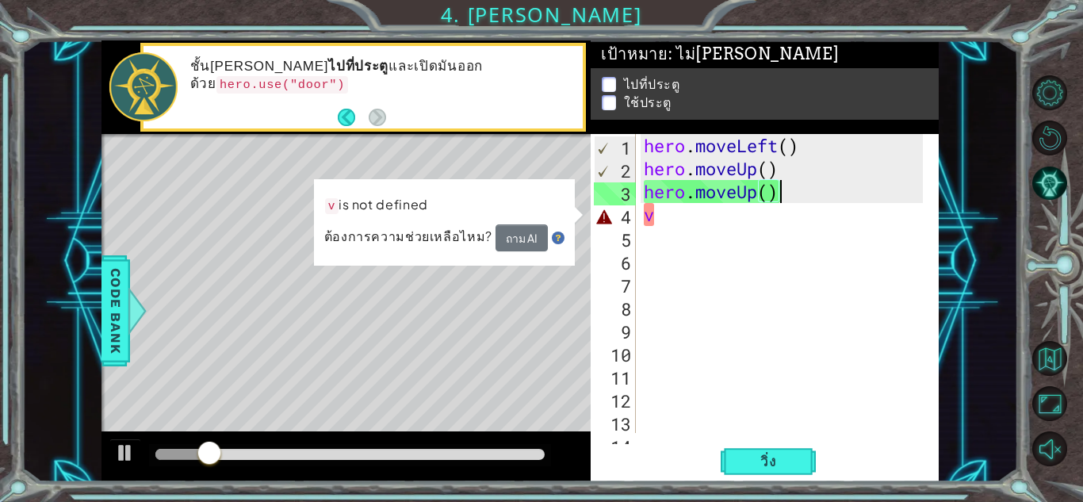
type textarea "hero.moveUp("
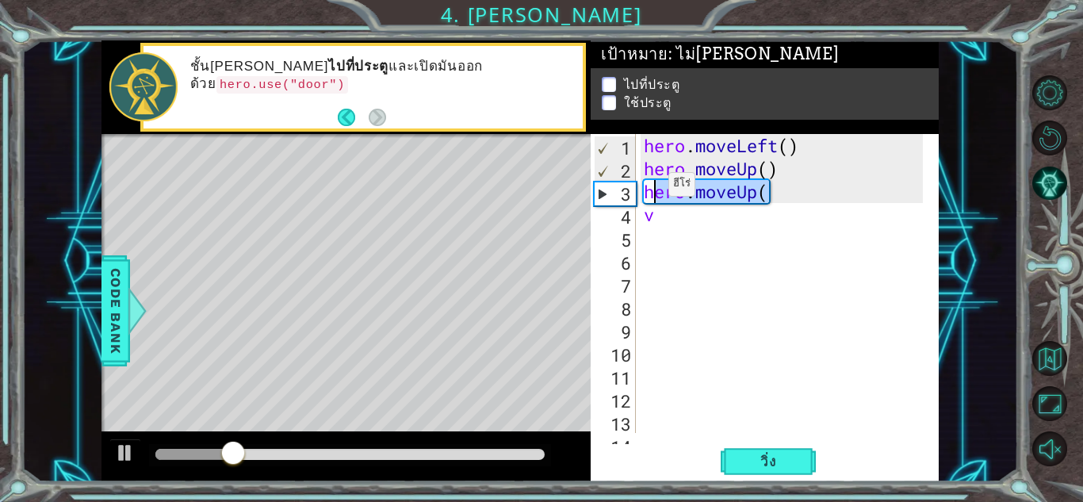
drag, startPoint x: 788, startPoint y: 192, endPoint x: 630, endPoint y: 188, distance: 157.8
click at [630, 188] on div "hero.moveUp( 1 2 3 4 5 6 7 8 9 10 11 12 13 14 hero . moveLeft ( ) hero . moveUp…" at bounding box center [763, 283] width 344 height 299
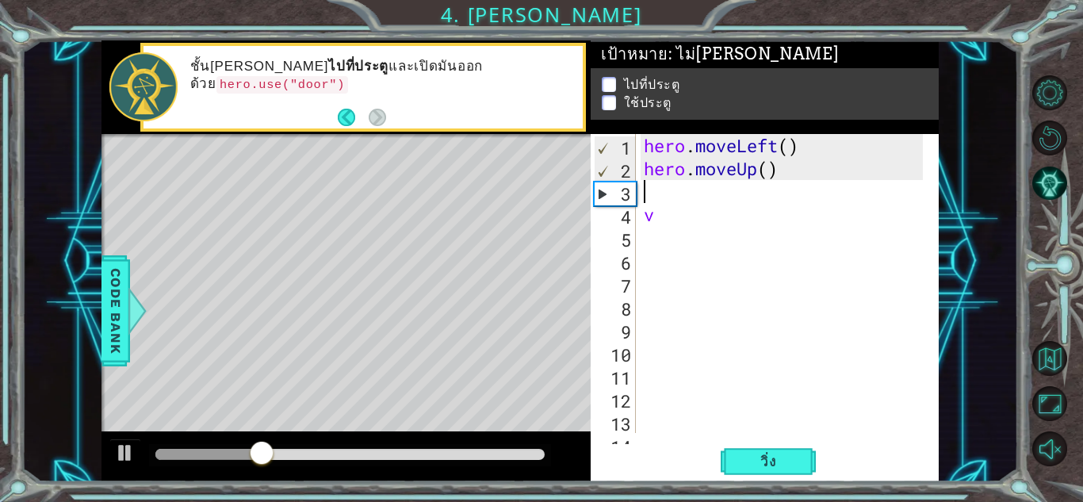
click at [676, 229] on div "hero . moveLeft ( ) hero . moveUp ( ) v" at bounding box center [786, 306] width 290 height 345
type textarea "v"
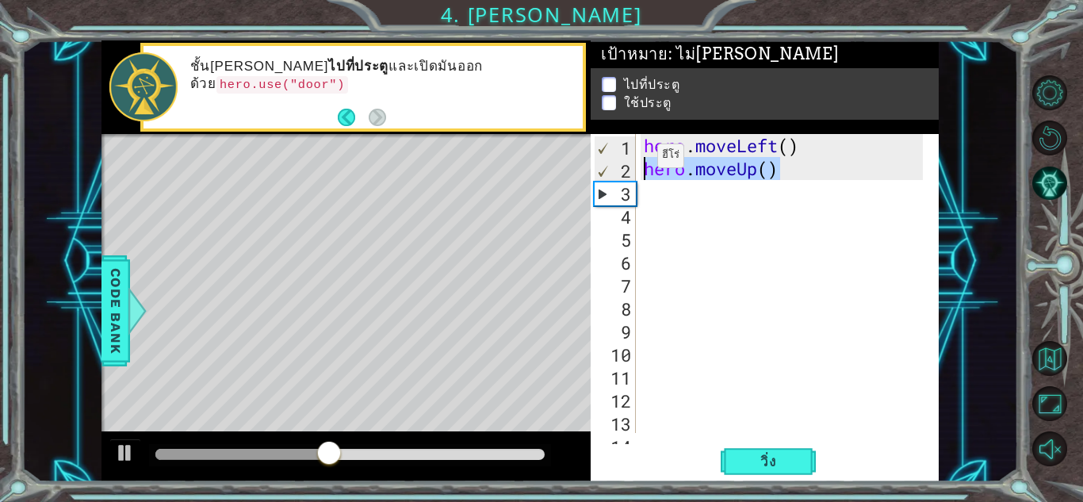
drag, startPoint x: 803, startPoint y: 173, endPoint x: 634, endPoint y: 159, distance: 170.2
click at [634, 159] on div "1 2 3 4 5 6 7 8 9 10 11 12 13 14 hero . moveLeft ( ) hero . moveUp ( ) הההההההה…" at bounding box center [763, 283] width 344 height 299
type textarea "hero.moveUp()"
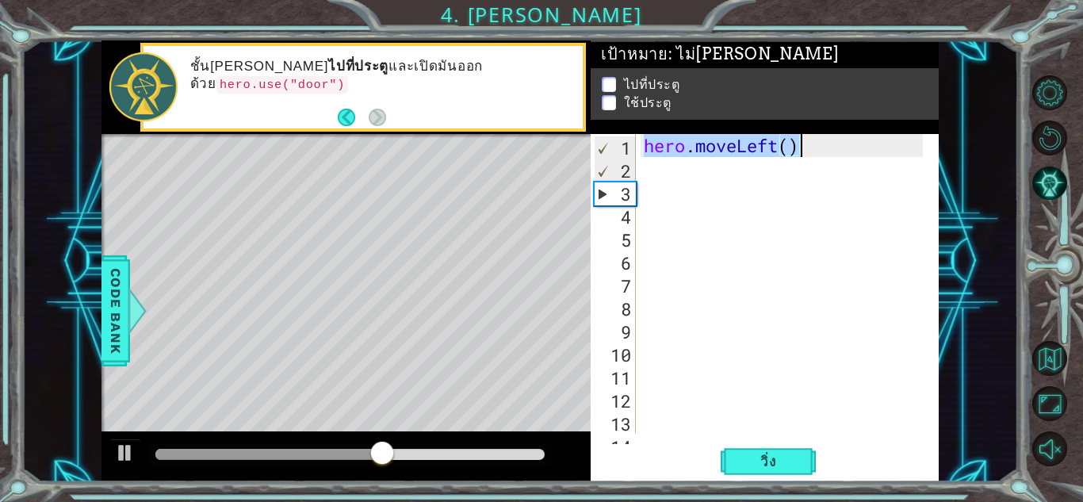
type textarea "hero.moveLeft()"
drag, startPoint x: 640, startPoint y: 152, endPoint x: 820, endPoint y: 151, distance: 180.0
click at [820, 151] on div "hero . moveLeft ( )" at bounding box center [782, 283] width 282 height 299
click at [777, 184] on div "hero . moveLeft ( )" at bounding box center [786, 306] width 290 height 345
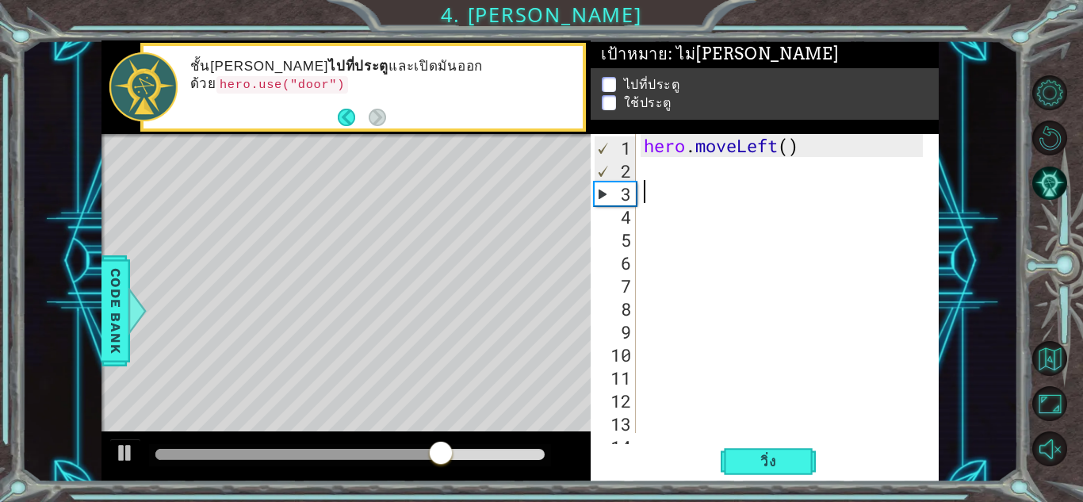
drag, startPoint x: 753, startPoint y: 166, endPoint x: 732, endPoint y: 168, distance: 21.5
click at [745, 168] on div "hero . moveLeft ( )" at bounding box center [786, 306] width 290 height 345
paste textarea "hero.moveLeft()"
type textarea "hero.moveLeft()"
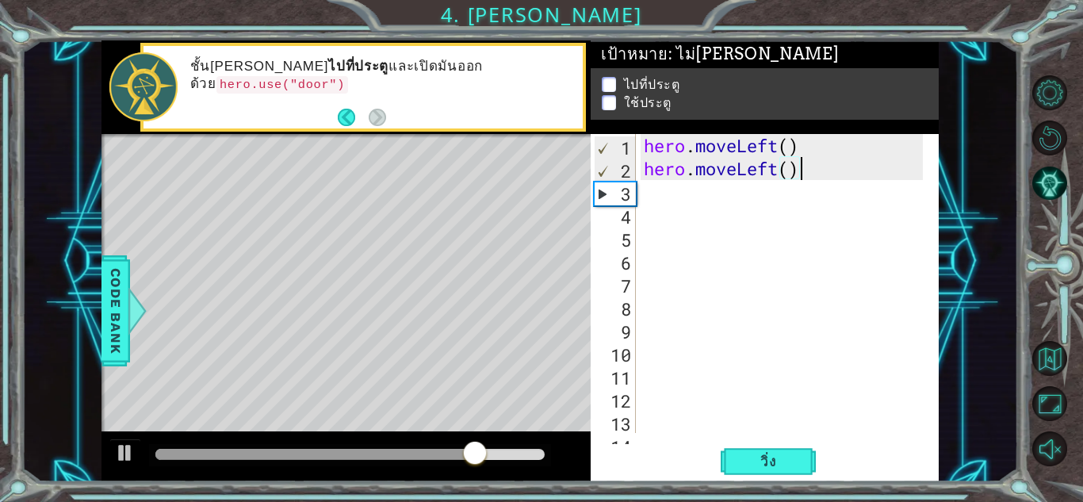
click at [664, 201] on div "hero . moveLeft ( ) hero . moveLeft ( )" at bounding box center [786, 306] width 290 height 345
type textarea "v"
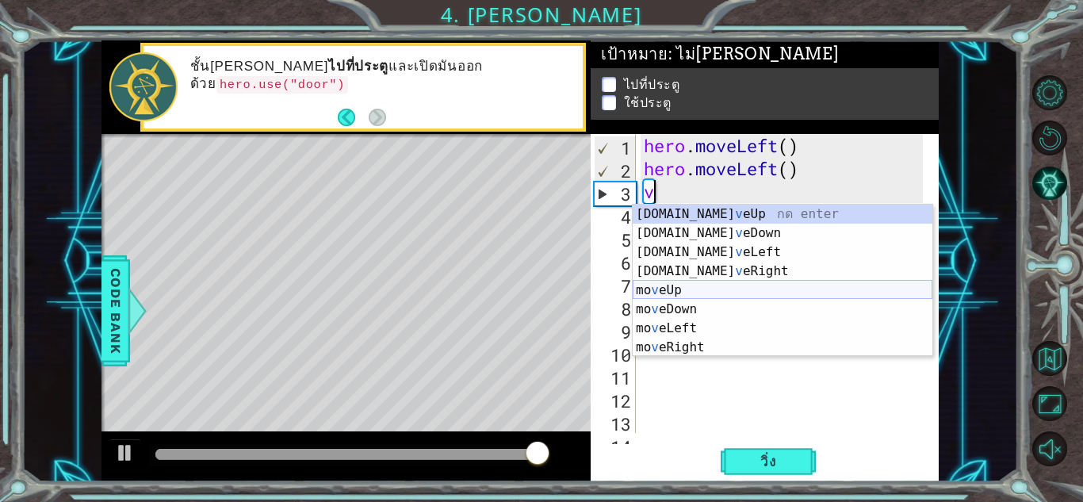
click at [693, 292] on div "[DOMAIN_NAME] v eUp กด enter [DOMAIN_NAME] v [GEOGRAPHIC_DATA] กด enter [DOMAIN…" at bounding box center [783, 300] width 300 height 190
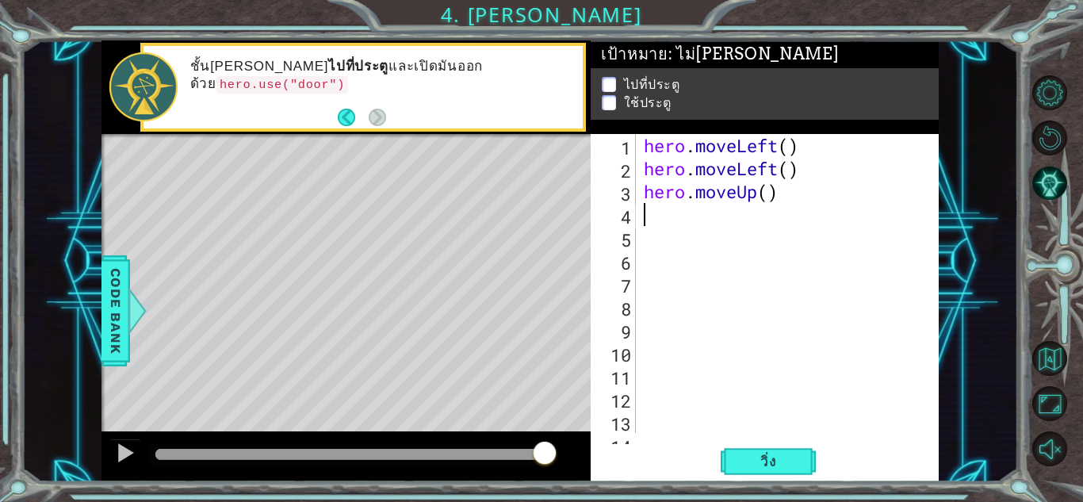
type textarea "v"
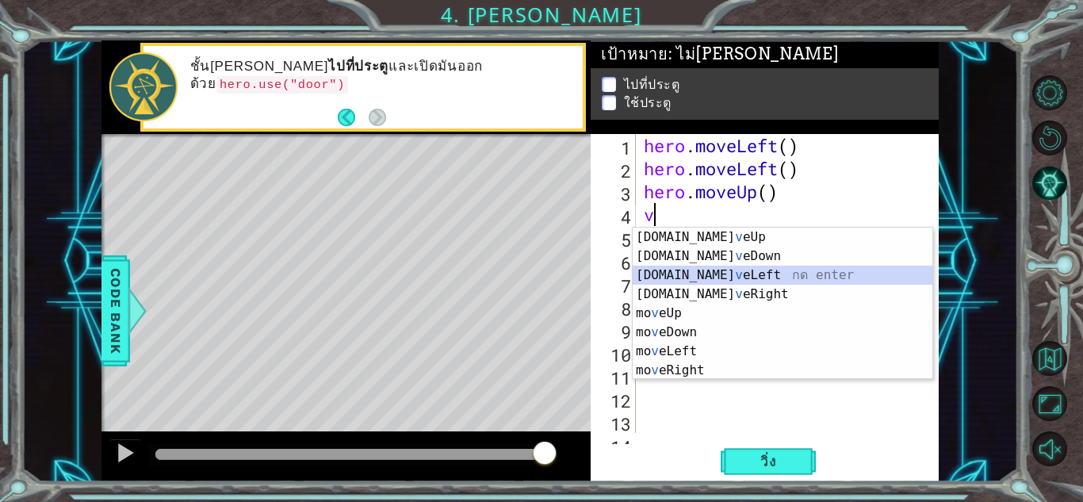
click at [710, 278] on div "[DOMAIN_NAME] v eUp กด enter [DOMAIN_NAME] v [GEOGRAPHIC_DATA] กด enter [DOMAIN…" at bounding box center [783, 323] width 300 height 190
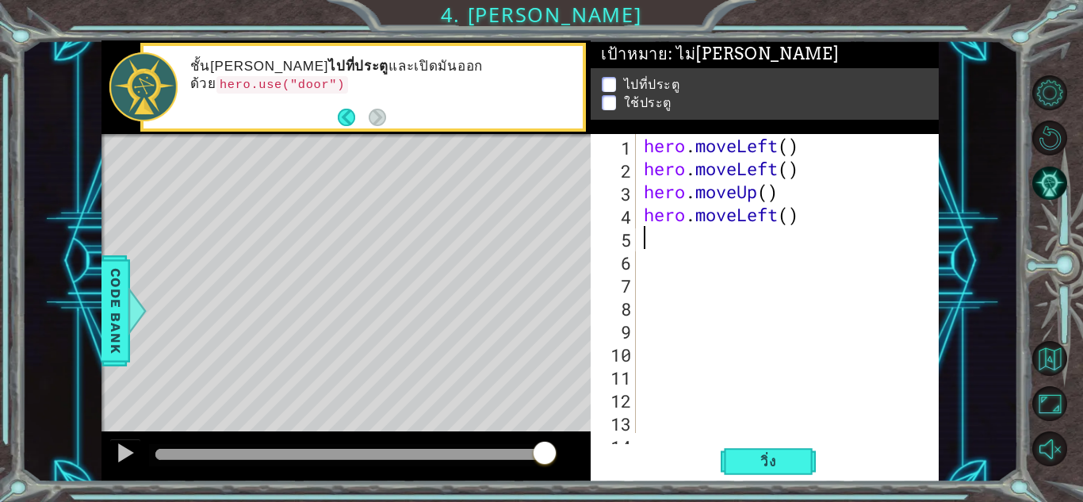
type textarea "v"
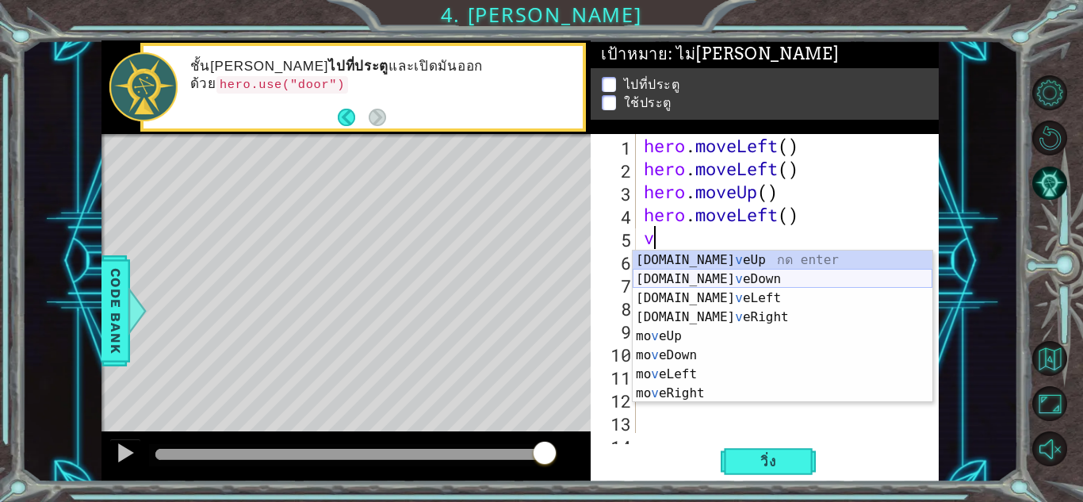
click at [699, 283] on div "[DOMAIN_NAME] v eUp กด enter [DOMAIN_NAME] v [GEOGRAPHIC_DATA] กด enter [DOMAIN…" at bounding box center [783, 346] width 300 height 190
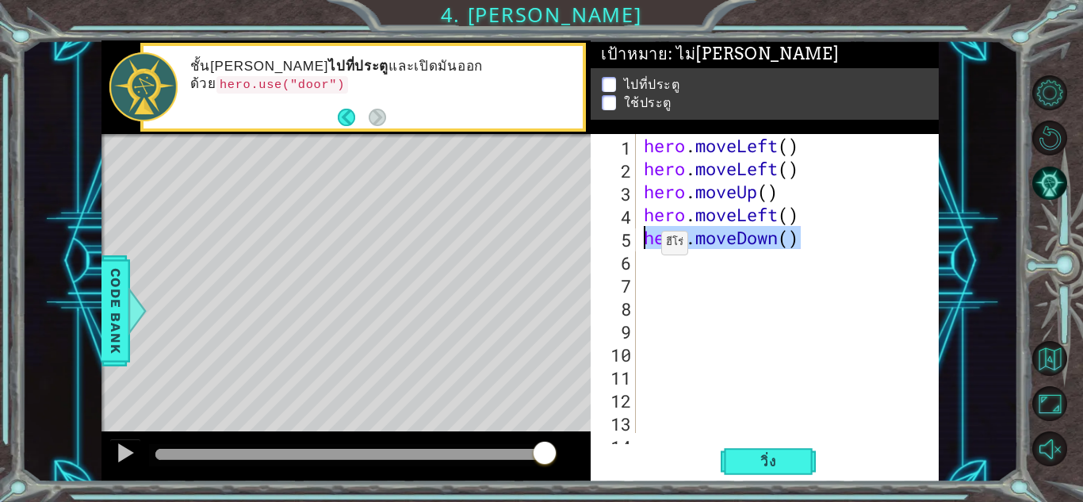
drag, startPoint x: 794, startPoint y: 243, endPoint x: 648, endPoint y: 247, distance: 146.7
click at [648, 247] on div "hero . moveLeft ( ) hero . moveLeft ( ) hero . moveUp ( ) hero . moveLeft ( ) h…" at bounding box center [786, 306] width 290 height 345
type textarea "v"
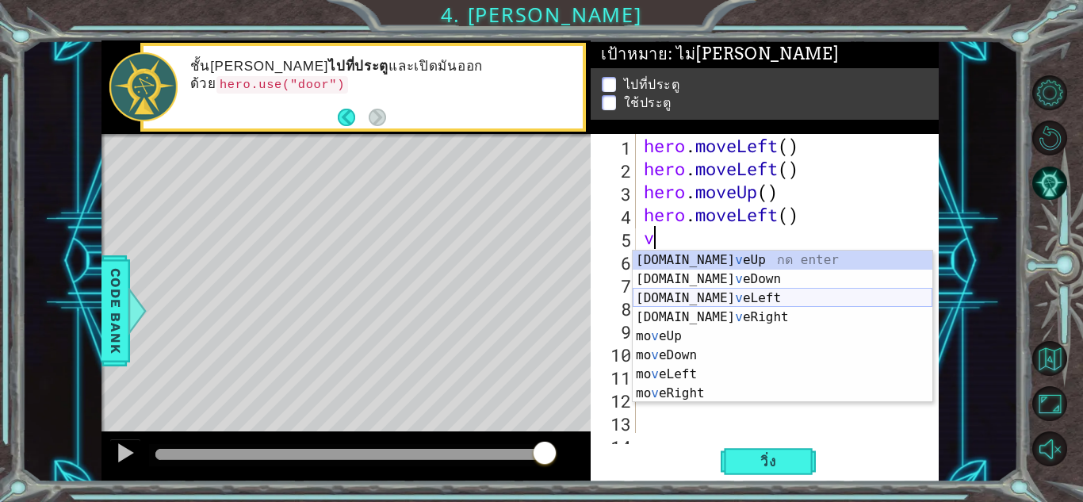
click at [713, 298] on div "[DOMAIN_NAME] v eUp กด enter [DOMAIN_NAME] v [GEOGRAPHIC_DATA] กด enter [DOMAIN…" at bounding box center [783, 346] width 300 height 190
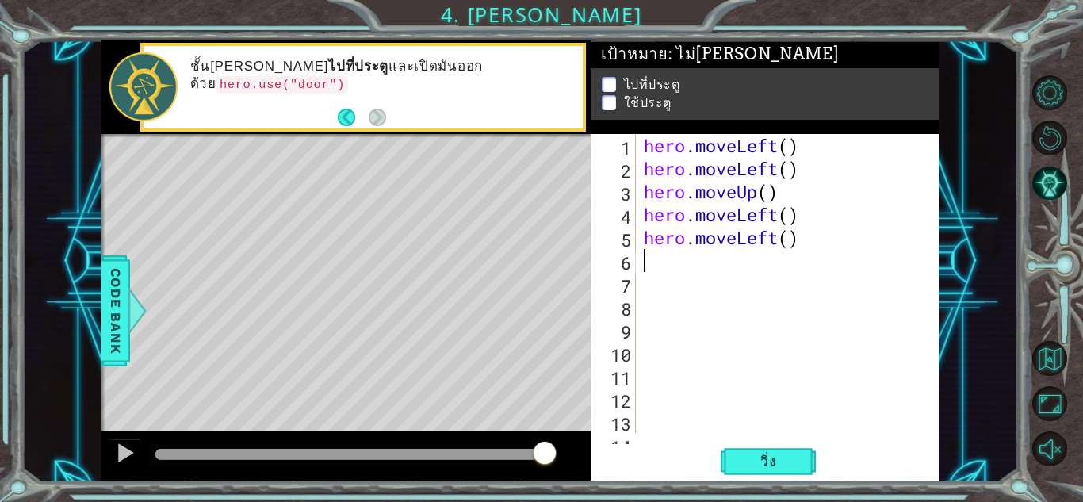
type textarea "v"
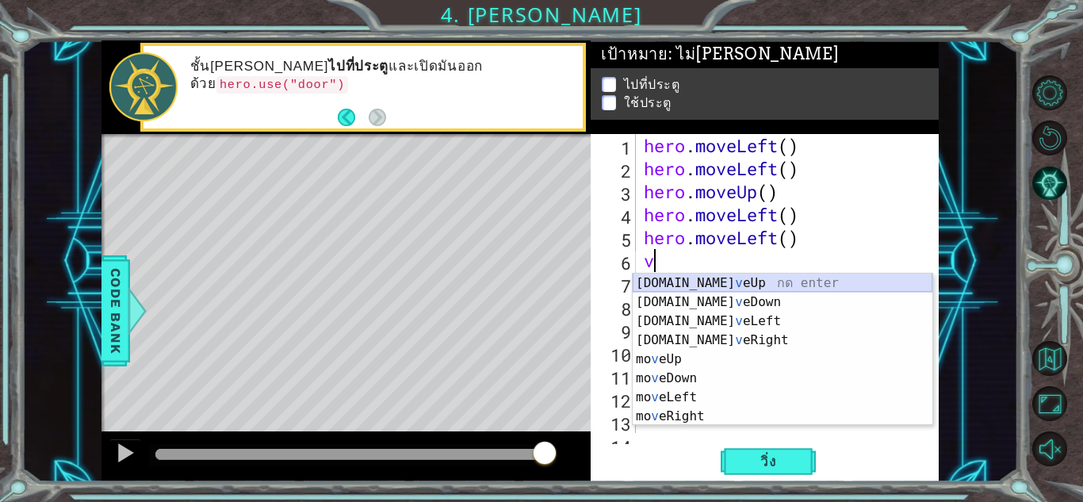
click at [701, 286] on div "[DOMAIN_NAME] v eUp กด enter [DOMAIN_NAME] v [GEOGRAPHIC_DATA] กด enter [DOMAIN…" at bounding box center [783, 369] width 300 height 190
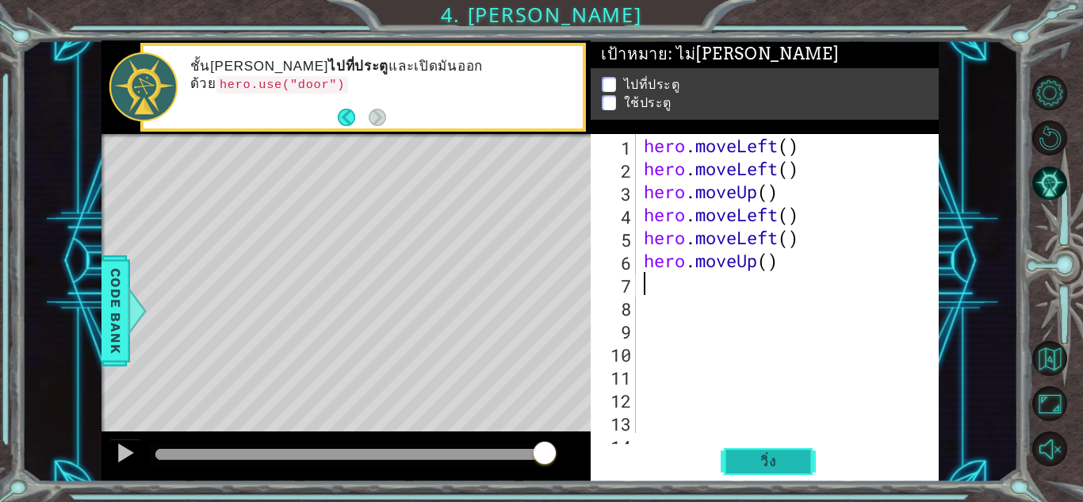
click at [741, 451] on button "วิ่ง" at bounding box center [768, 461] width 95 height 35
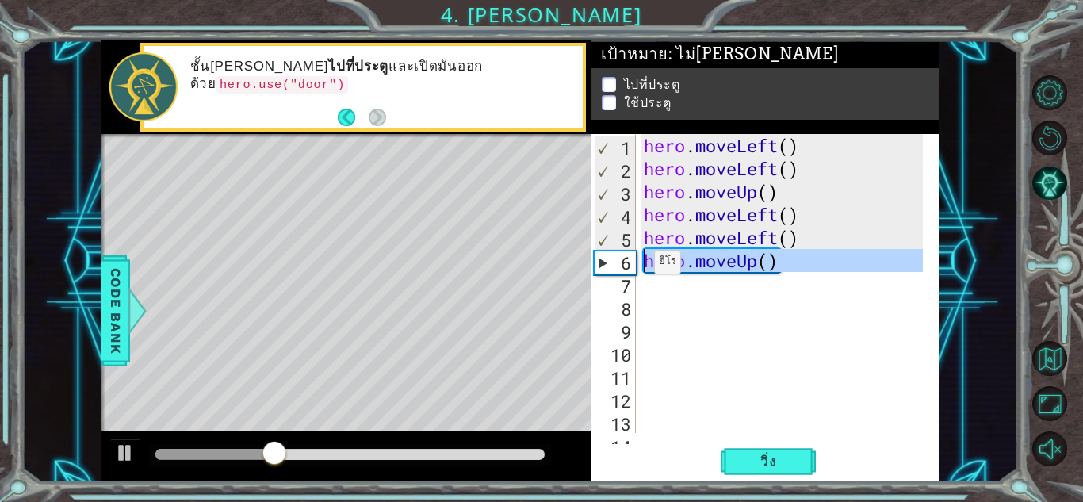
click at [584, 255] on div "1 ההההההההההההההההההההההההההההההההההההההההההההההההההההההההההההההההההההההההההההה…" at bounding box center [519, 261] width 837 height 442
type textarea "hero.moveUp()"
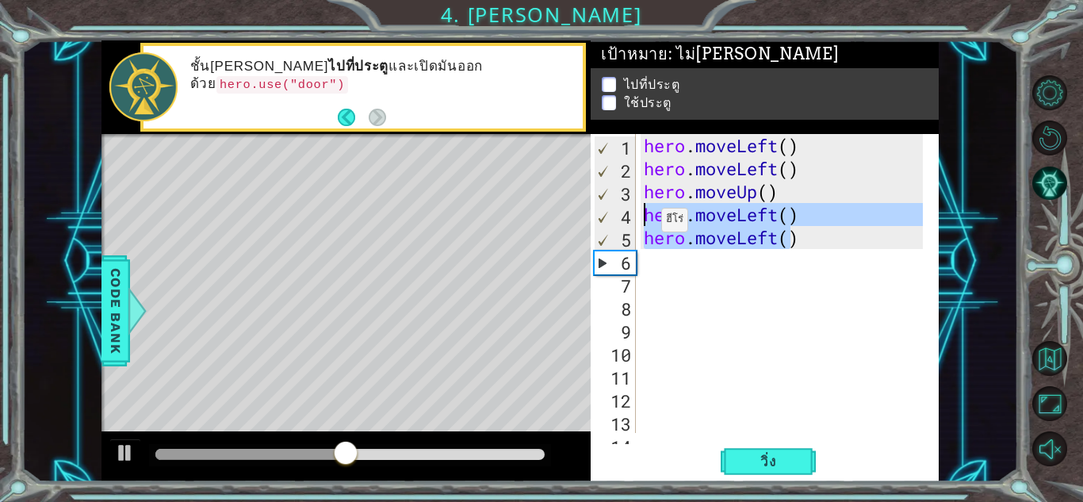
drag, startPoint x: 790, startPoint y: 245, endPoint x: 627, endPoint y: 224, distance: 163.9
click at [627, 224] on div "1 2 3 4 5 6 7 8 9 10 11 12 13 14 hero . moveLeft ( ) hero . moveLeft ( ) hero .…" at bounding box center [763, 283] width 344 height 299
type textarea ")"
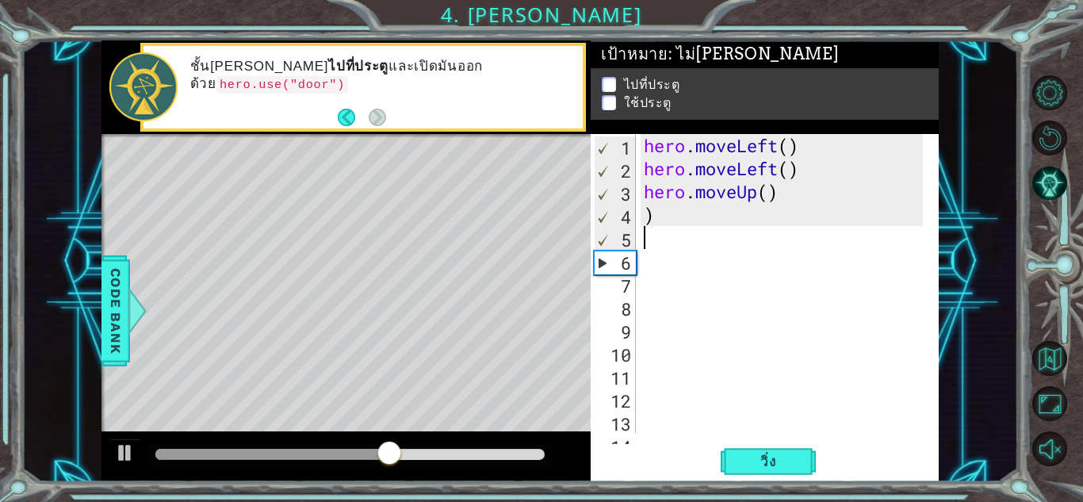
click at [685, 232] on div "hero . moveLeft ( ) hero . moveLeft ( ) hero . moveUp ( ) )" at bounding box center [786, 306] width 290 height 345
click at [655, 211] on div "hero . moveLeft ( ) hero . moveLeft ( ) hero . moveUp ( ) )" at bounding box center [786, 306] width 290 height 345
type textarea ")"
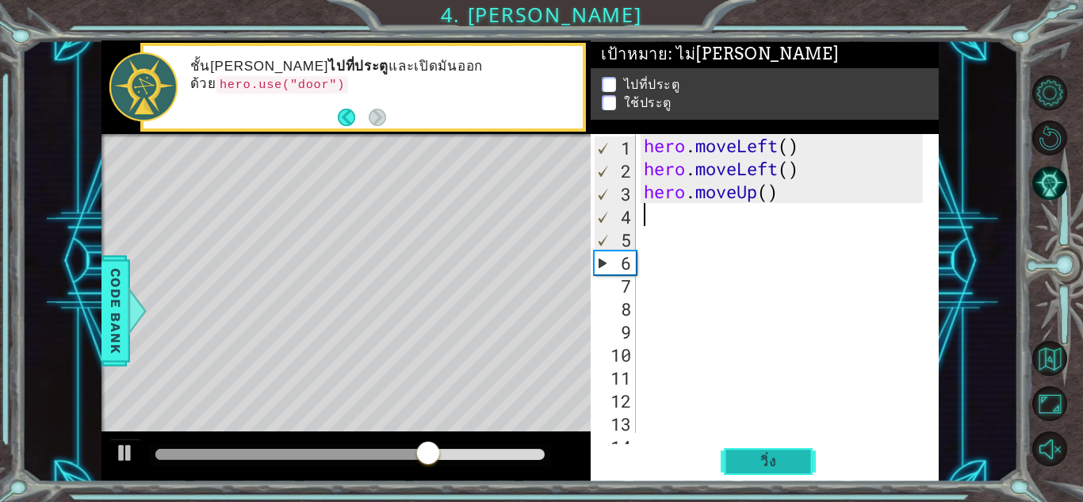
click at [779, 473] on button "วิ่ง" at bounding box center [768, 461] width 95 height 35
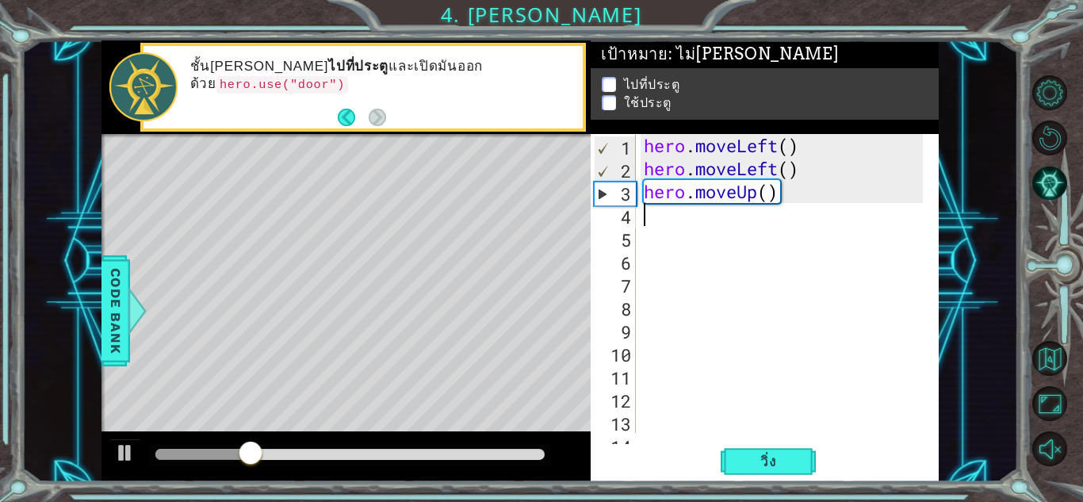
click at [705, 224] on div "hero . moveLeft ( ) hero . moveLeft ( ) hero . moveUp ( )" at bounding box center [786, 306] width 290 height 345
type textarea "v"
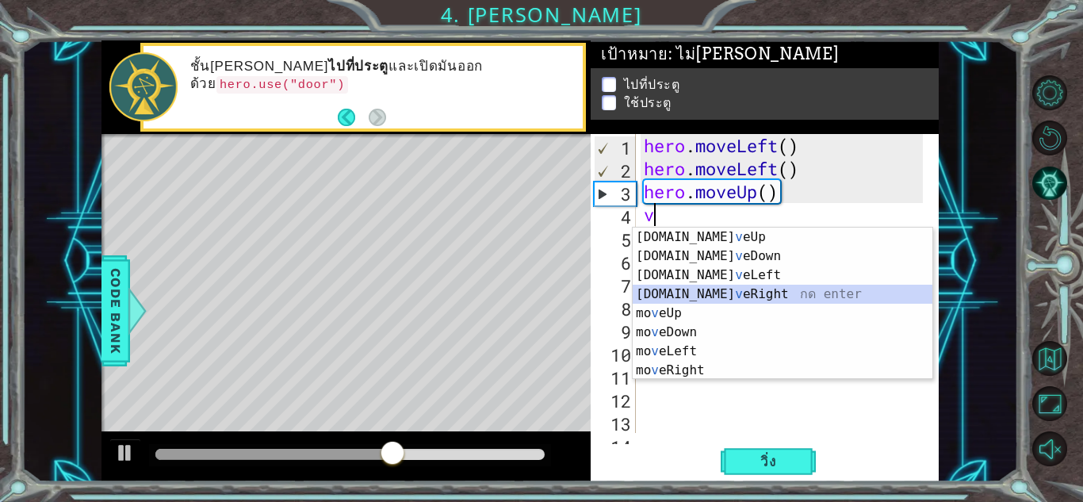
click at [710, 293] on div "[DOMAIN_NAME] v eUp กด enter [DOMAIN_NAME] v [GEOGRAPHIC_DATA] กด enter [DOMAIN…" at bounding box center [783, 323] width 300 height 190
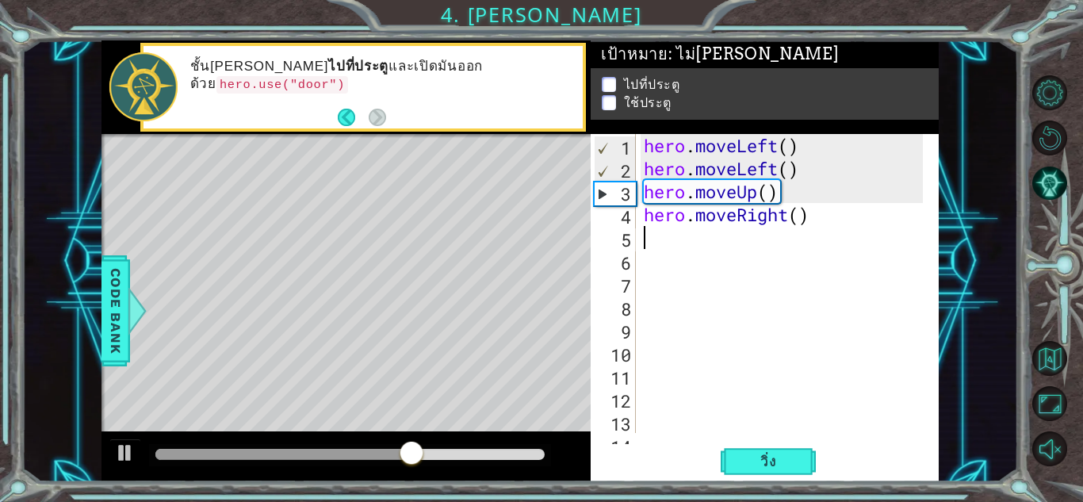
click at [699, 244] on div "hero . moveLeft ( ) hero . moveLeft ( ) hero . moveUp ( ) hero . moveRight ( )" at bounding box center [786, 306] width 290 height 345
type textarea "v"
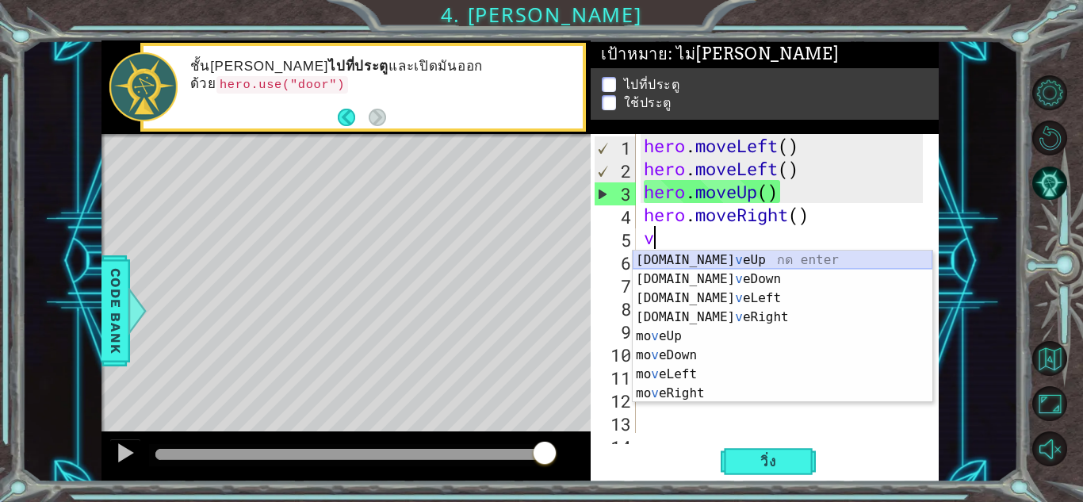
click at [729, 261] on div "[DOMAIN_NAME] v eUp กด enter [DOMAIN_NAME] v [GEOGRAPHIC_DATA] กด enter [DOMAIN…" at bounding box center [783, 346] width 300 height 190
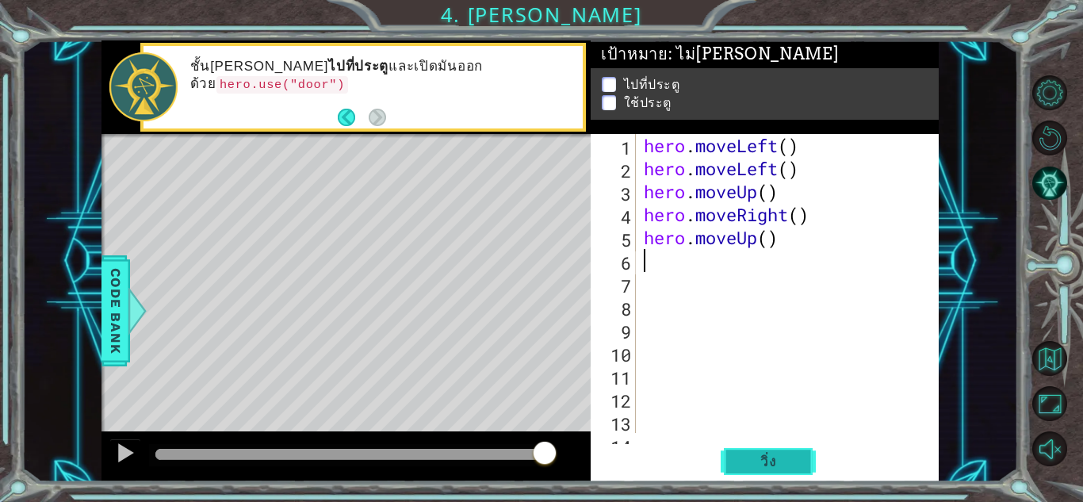
click at [768, 465] on span "วิ่ง" at bounding box center [769, 462] width 48 height 16
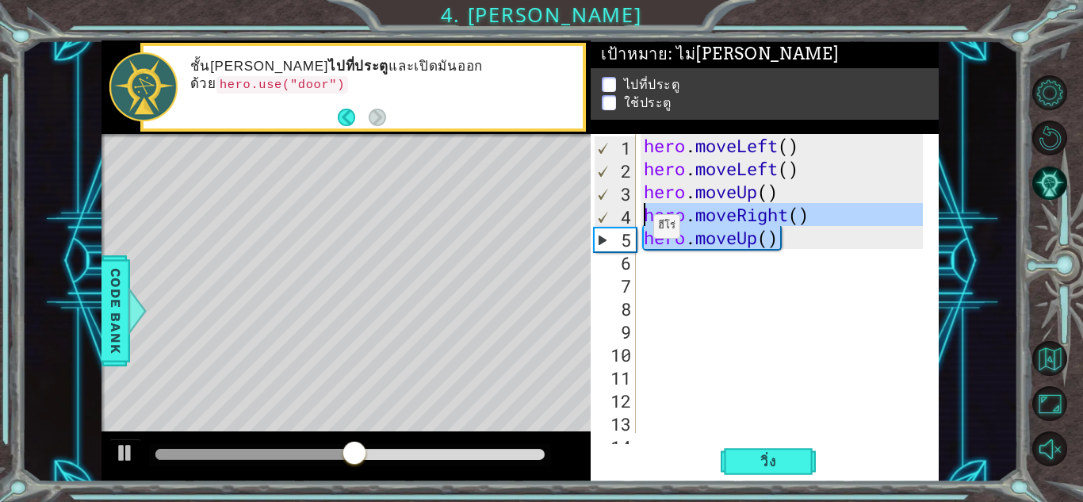
drag, startPoint x: 745, startPoint y: 234, endPoint x: 639, endPoint y: 217, distance: 107.5
click at [639, 217] on div "1 2 3 4 5 6 7 8 9 10 11 12 13 14 hero . moveLeft ( ) hero . moveLeft ( ) hero .…" at bounding box center [763, 283] width 344 height 299
type textarea "hero.moveRight() hero.moveUp()"
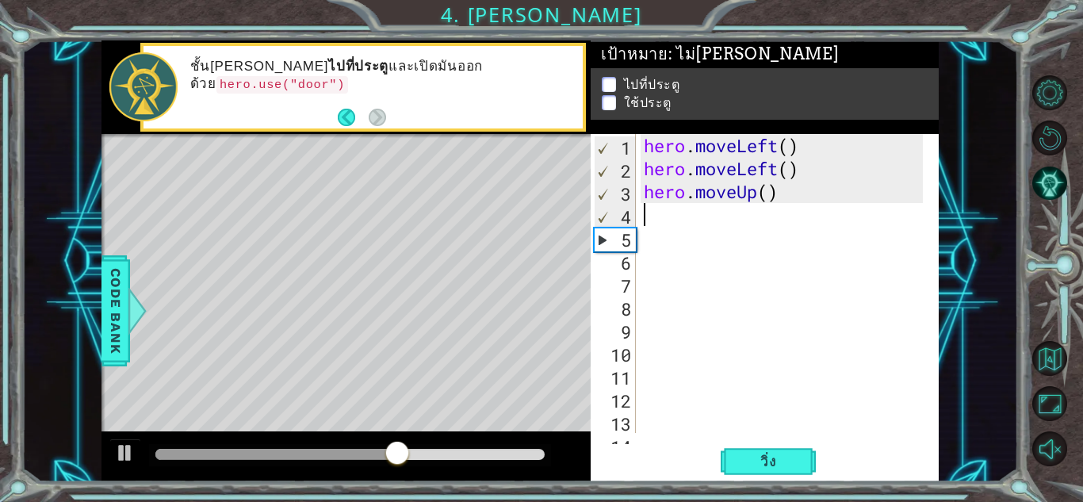
click at [780, 441] on div "1 2 3 4 5 6 7 8 9 10 11 12 13 14 hero . moveLeft ( ) hero . moveLeft ( ) hero .…" at bounding box center [765, 307] width 348 height 347
click at [722, 255] on div "hero . moveLeft ( ) hero . moveLeft ( ) hero . moveUp ( )" at bounding box center [786, 306] width 290 height 345
click at [673, 215] on div "hero . moveLeft ( ) hero . moveLeft ( ) hero . moveUp ( )" at bounding box center [786, 306] width 290 height 345
type textarea "v"
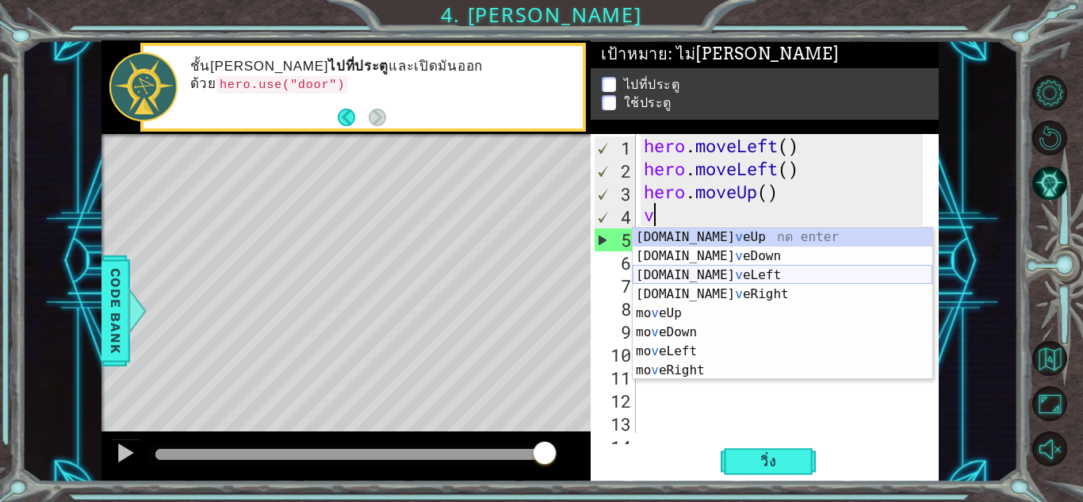
click at [697, 274] on div "[DOMAIN_NAME] v eUp กด enter [DOMAIN_NAME] v [GEOGRAPHIC_DATA] กด enter [DOMAIN…" at bounding box center [783, 323] width 300 height 190
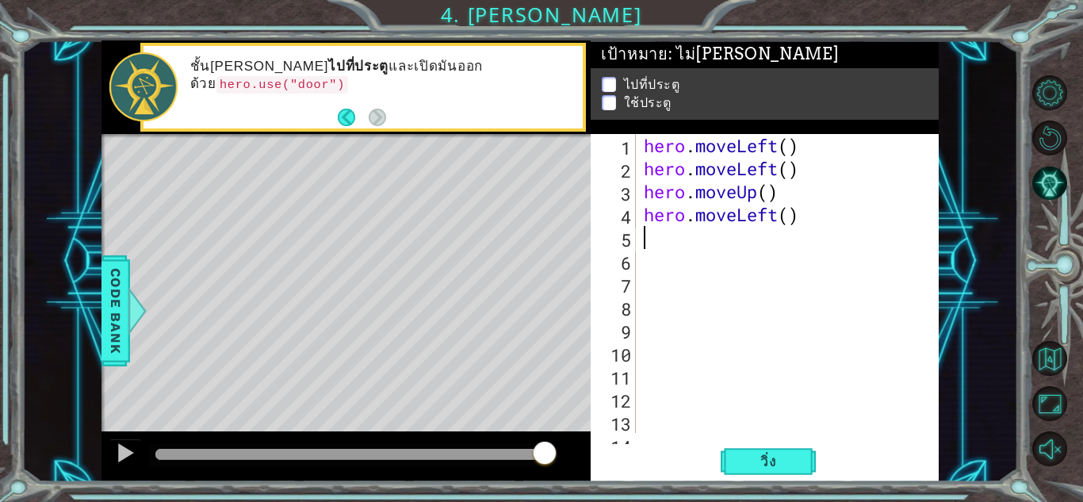
type textarea "v"
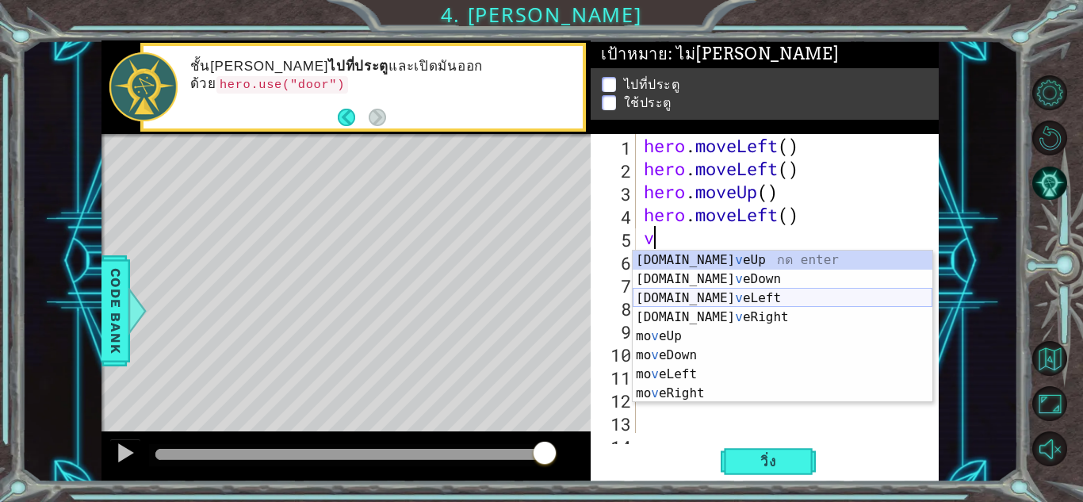
click at [689, 298] on div "[DOMAIN_NAME] v eUp กด enter [DOMAIN_NAME] v [GEOGRAPHIC_DATA] กด enter [DOMAIN…" at bounding box center [783, 346] width 300 height 190
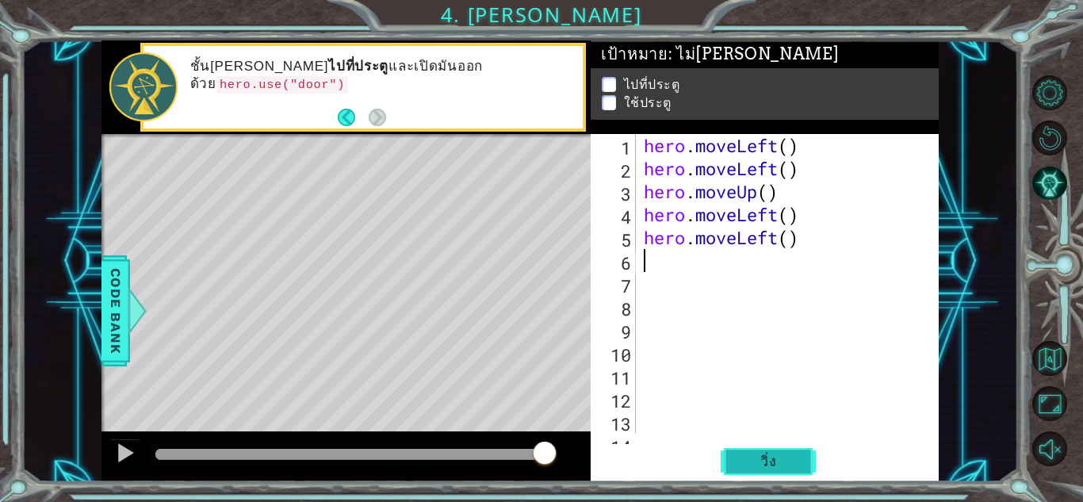
click at [761, 449] on button "วิ่ง" at bounding box center [768, 461] width 95 height 35
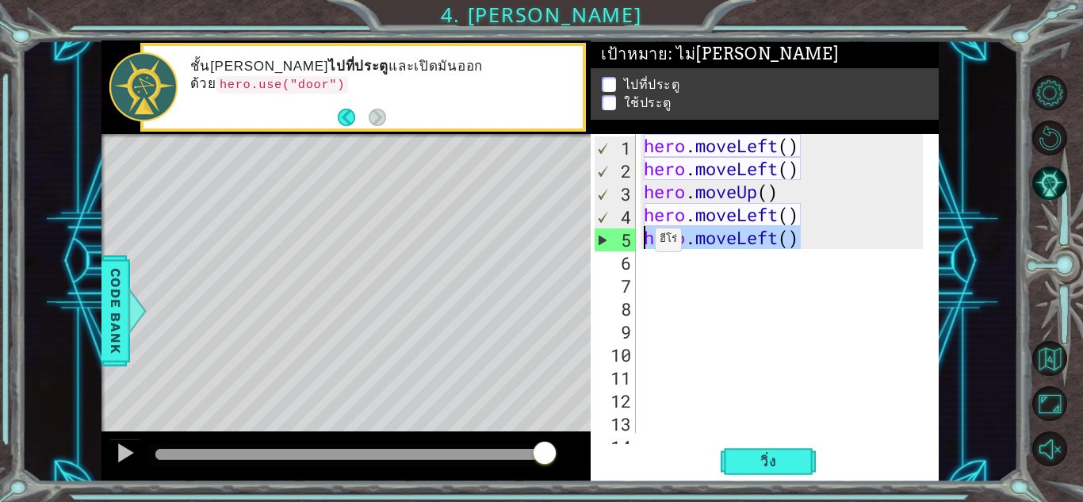
drag, startPoint x: 817, startPoint y: 236, endPoint x: 641, endPoint y: 243, distance: 175.4
click at [641, 243] on div "hero . moveLeft ( ) hero . moveLeft ( ) hero . moveUp ( ) hero . moveLeft ( ) h…" at bounding box center [786, 306] width 290 height 345
type textarea "hero.moveLeft()"
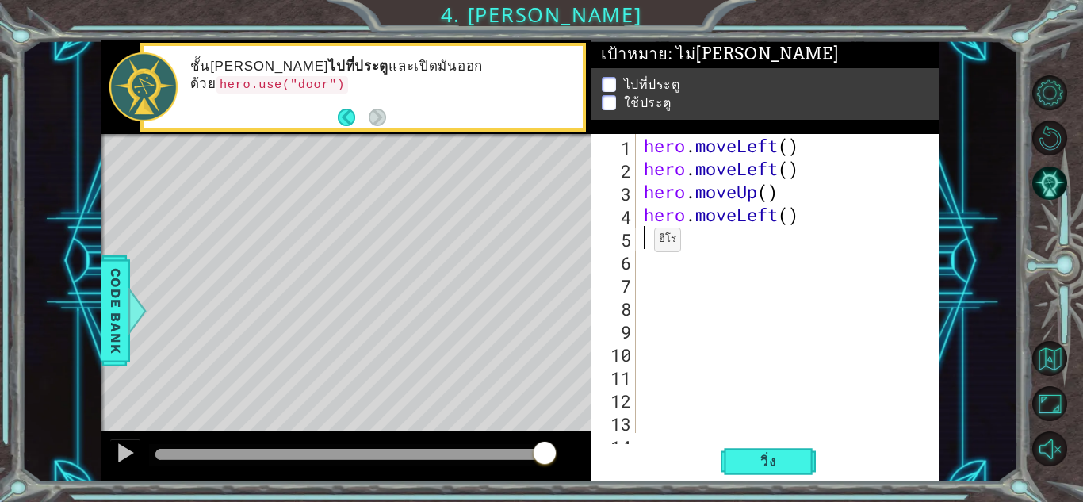
type textarea "v"
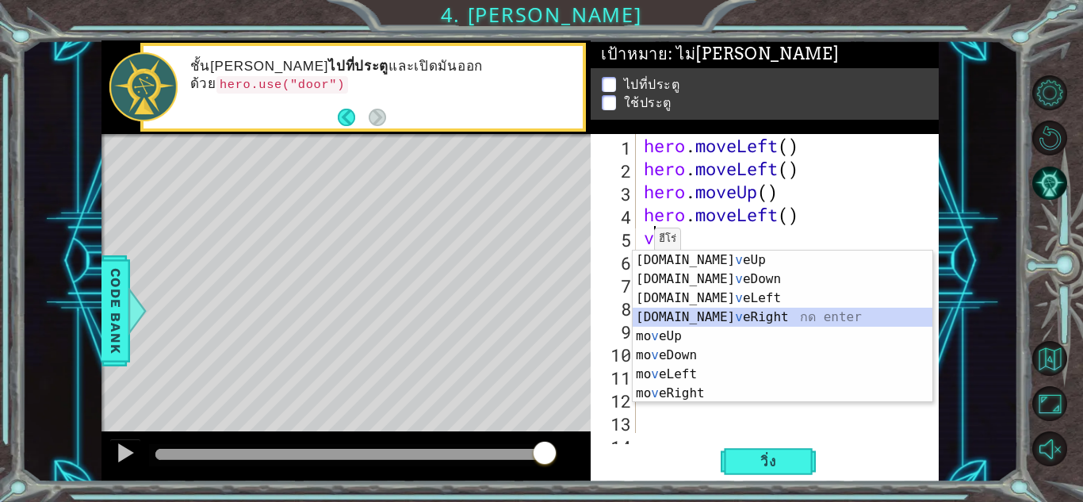
click at [748, 310] on div "[DOMAIN_NAME] v eUp กด enter [DOMAIN_NAME] v [GEOGRAPHIC_DATA] กด enter [DOMAIN…" at bounding box center [783, 346] width 300 height 190
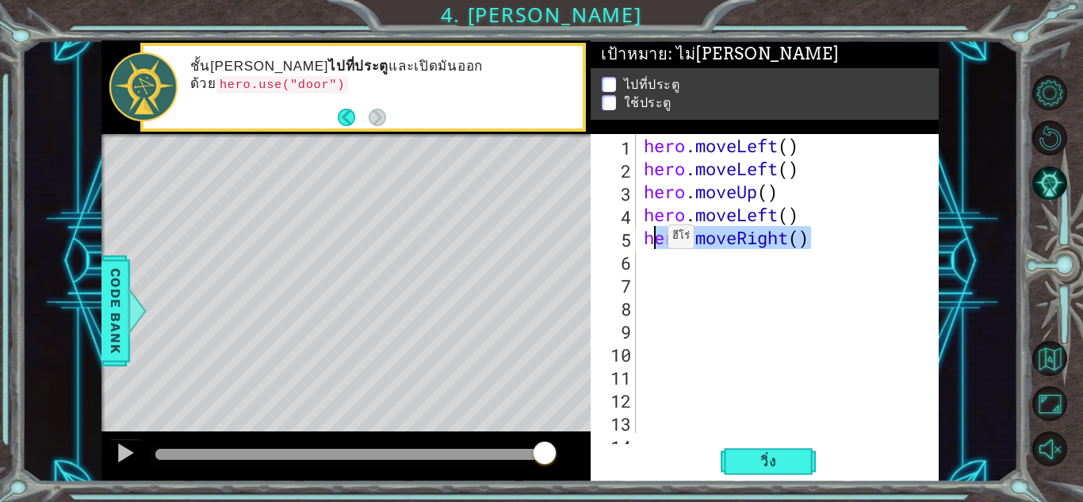
drag, startPoint x: 794, startPoint y: 240, endPoint x: 653, endPoint y: 243, distance: 141.2
click at [653, 242] on div "hero . moveLeft ( ) hero . moveLeft ( ) hero . moveUp ( ) hero . moveLeft ( ) h…" at bounding box center [786, 306] width 290 height 345
click at [798, 237] on div "hero . moveLeft ( ) hero . moveLeft ( ) hero . moveUp ( ) hero . moveLeft ( ) e…" at bounding box center [782, 283] width 282 height 299
drag, startPoint x: 803, startPoint y: 234, endPoint x: 813, endPoint y: 234, distance: 10.3
click at [806, 234] on div "hero . moveLeft ( ) hero . moveLeft ( ) hero . moveUp ( ) hero . moveLeft ( ) e…" at bounding box center [786, 306] width 290 height 345
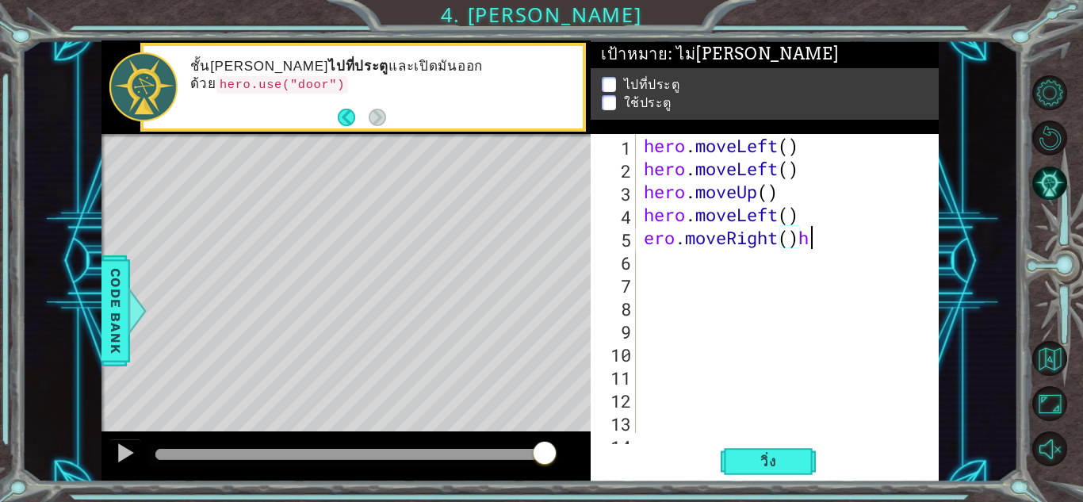
click at [813, 234] on div "hero . moveLeft ( ) hero . moveLeft ( ) hero . moveUp ( ) hero . moveLeft ( ) e…" at bounding box center [786, 306] width 290 height 345
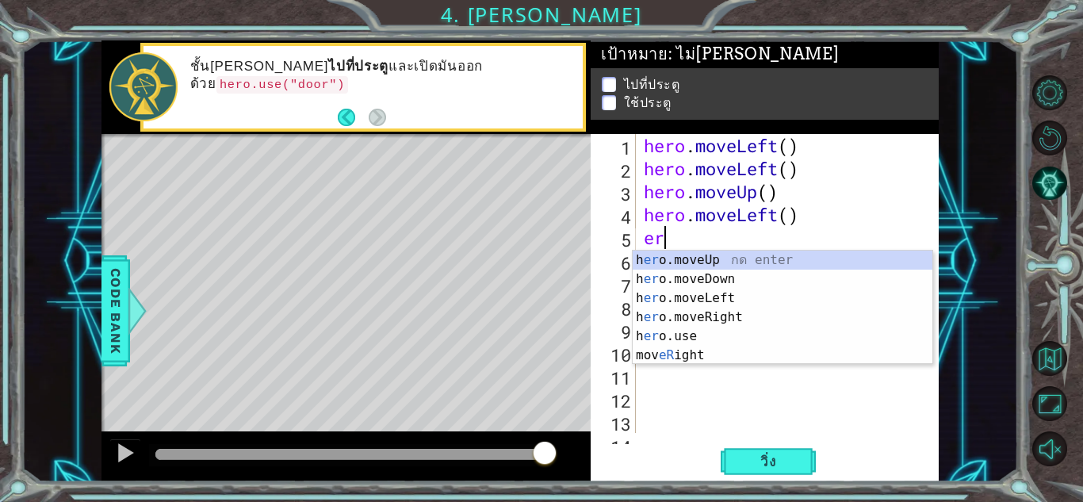
type textarea "e"
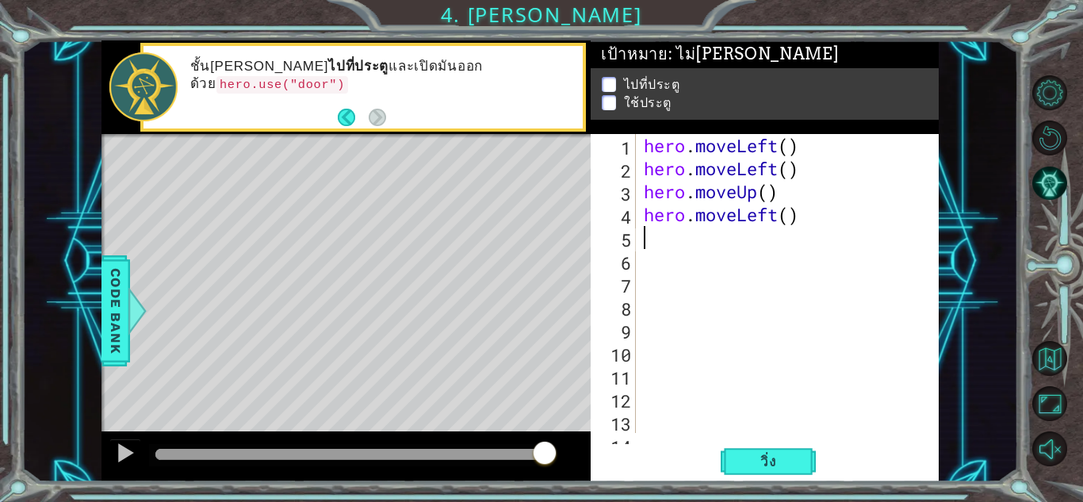
type textarea "v"
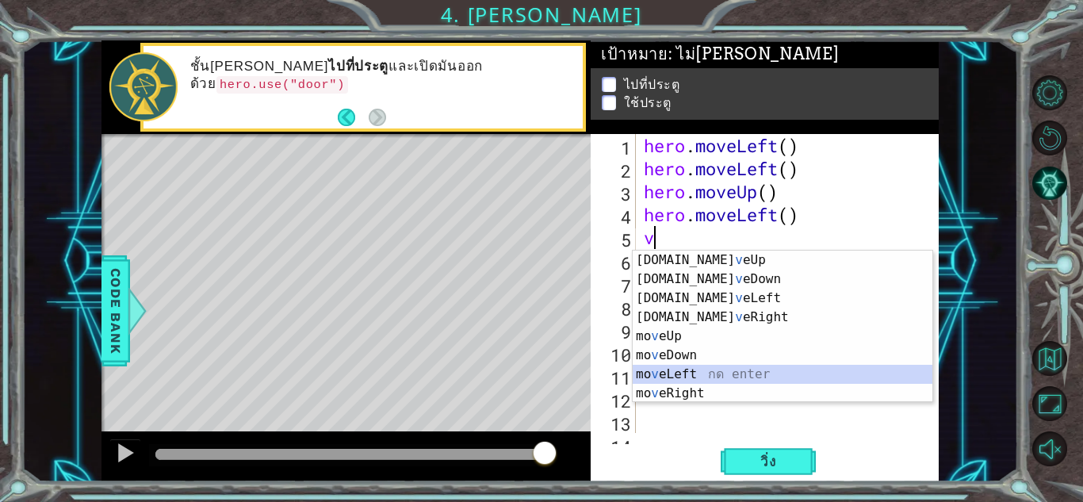
click at [708, 376] on div "[DOMAIN_NAME] v eUp กด enter [DOMAIN_NAME] v [GEOGRAPHIC_DATA] กด enter [DOMAIN…" at bounding box center [783, 346] width 300 height 190
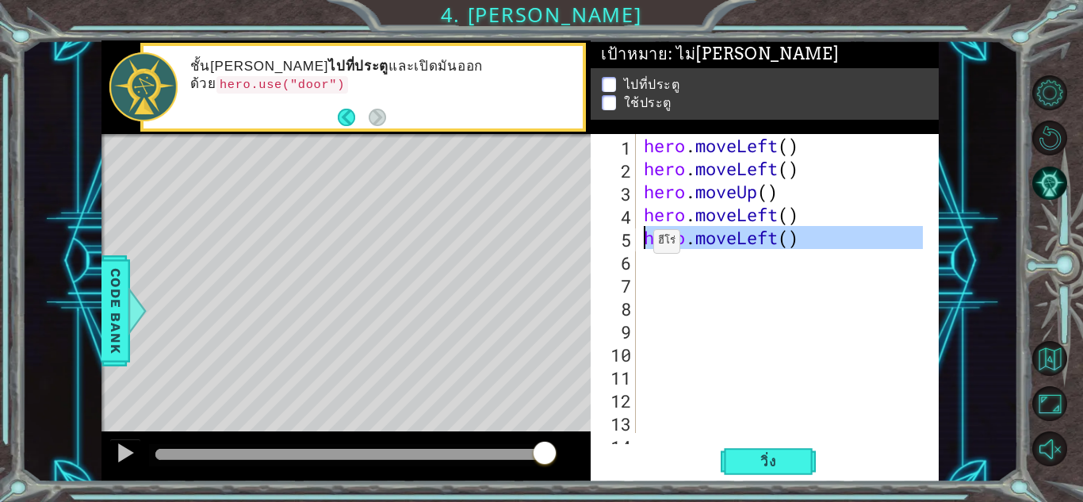
drag, startPoint x: 762, startPoint y: 249, endPoint x: 640, endPoint y: 245, distance: 122.2
click at [641, 245] on div "hero . moveLeft ( ) hero . moveLeft ( ) hero . moveUp ( ) hero . moveLeft ( ) h…" at bounding box center [782, 283] width 282 height 299
type textarea "hero.moveLeft()"
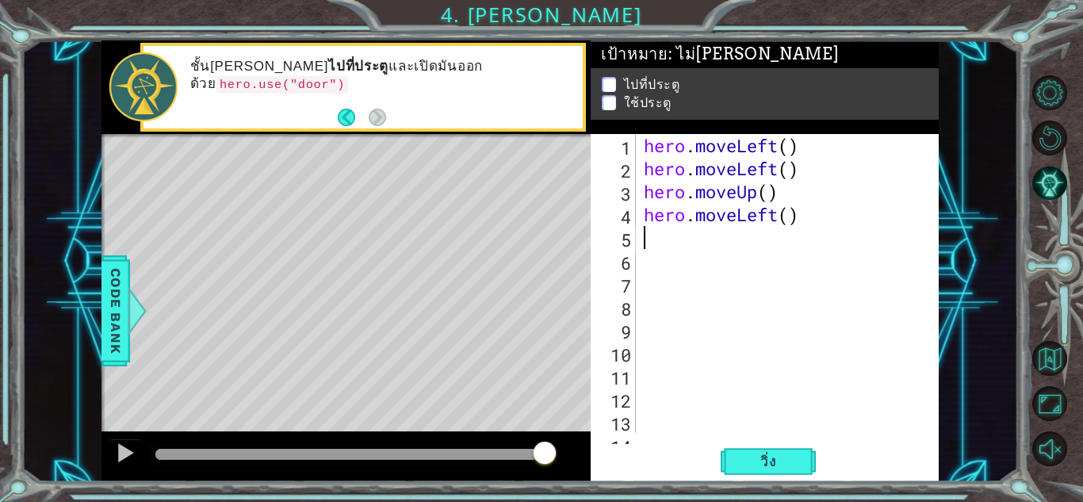
type textarea "v"
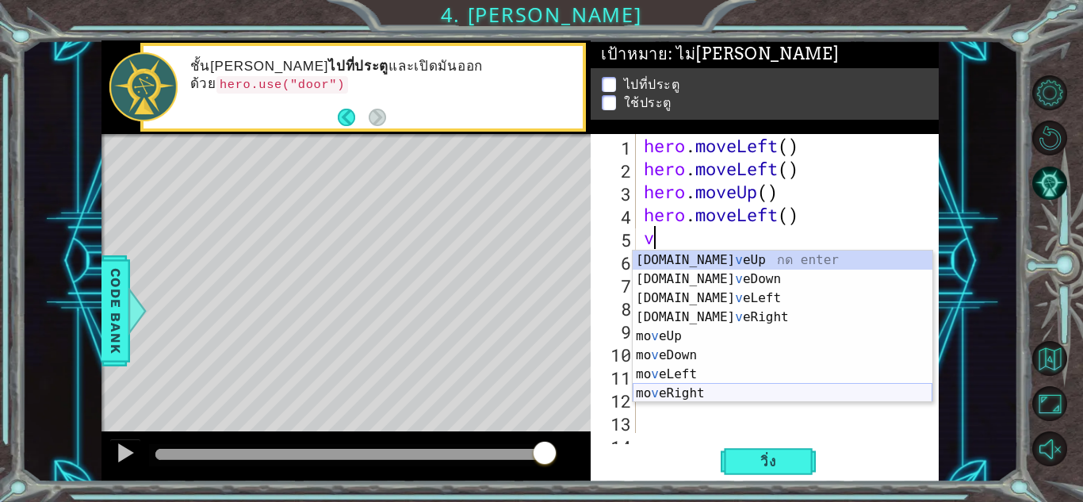
click at [709, 391] on div "[DOMAIN_NAME] v eUp กด enter [DOMAIN_NAME] v [GEOGRAPHIC_DATA] กด enter [DOMAIN…" at bounding box center [783, 346] width 300 height 190
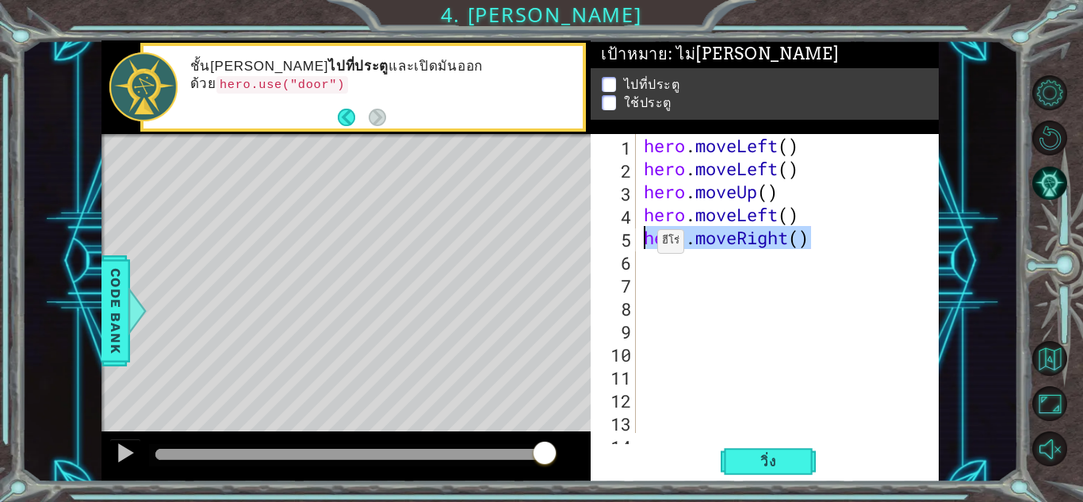
drag, startPoint x: 820, startPoint y: 242, endPoint x: 612, endPoint y: 247, distance: 207.8
click at [624, 246] on div "1 2 3 4 5 6 7 8 9 10 11 12 13 14 hero . moveLeft ( ) hero . moveLeft ( ) hero .…" at bounding box center [763, 283] width 344 height 299
type textarea "hero.moveRight()"
type textarea "v"
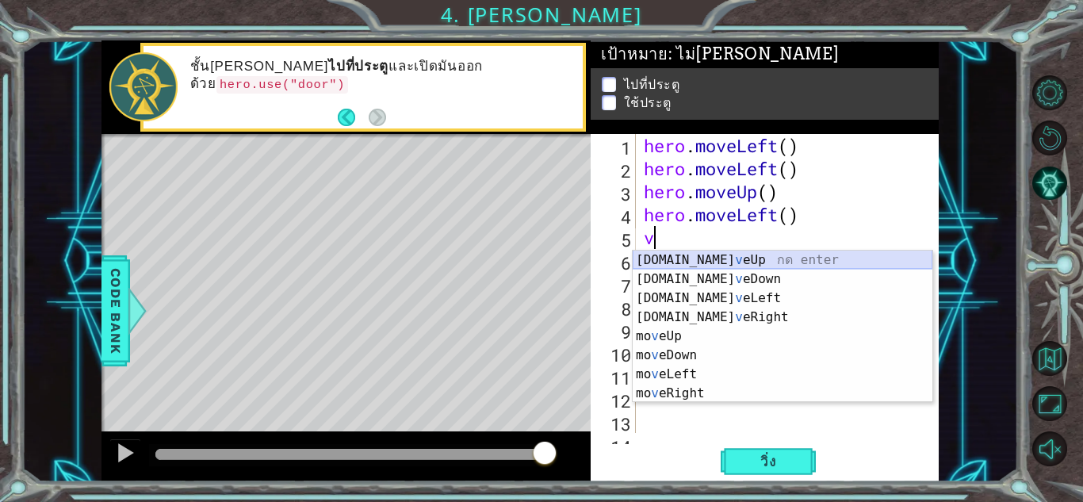
click at [729, 260] on div "[DOMAIN_NAME] v eUp กด enter [DOMAIN_NAME] v [GEOGRAPHIC_DATA] กด enter [DOMAIN…" at bounding box center [783, 346] width 300 height 190
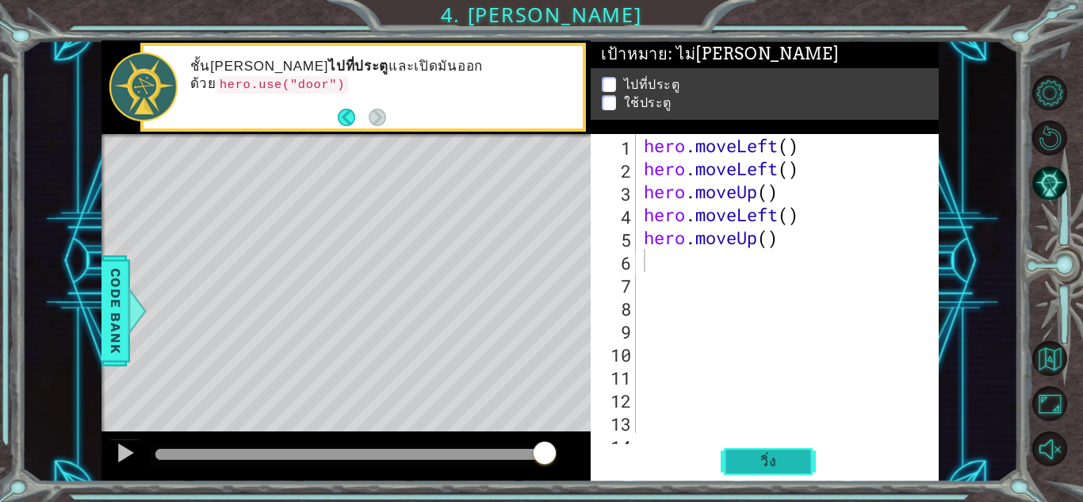
click at [771, 464] on span "วิ่ง" at bounding box center [769, 462] width 48 height 16
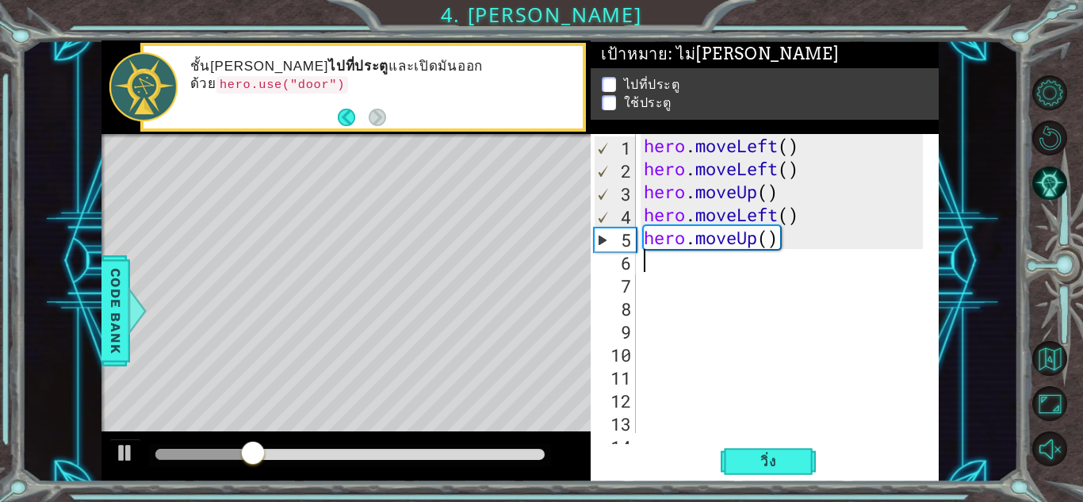
click at [786, 239] on div "hero . moveLeft ( ) hero . moveLeft ( ) hero . moveUp ( ) hero . moveLeft ( ) h…" at bounding box center [786, 306] width 290 height 345
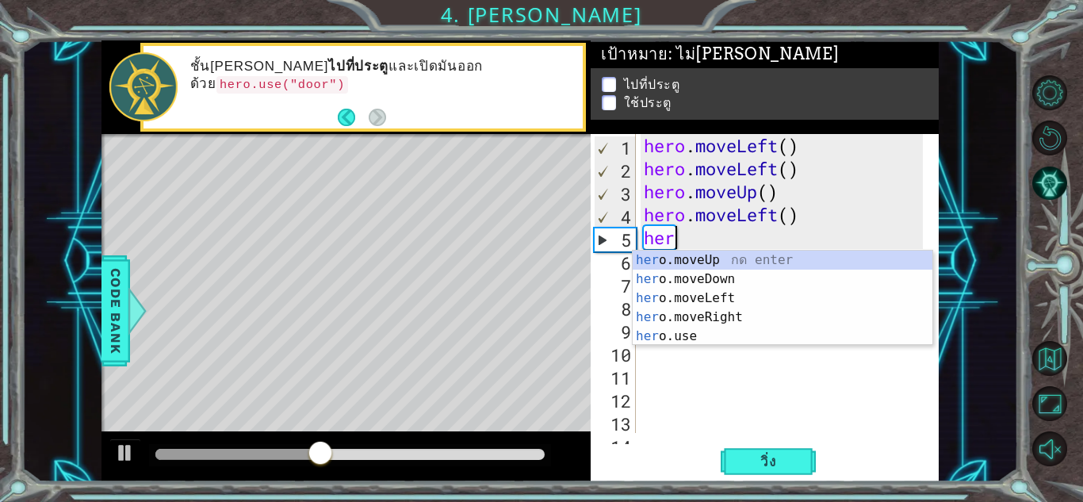
type textarea "h"
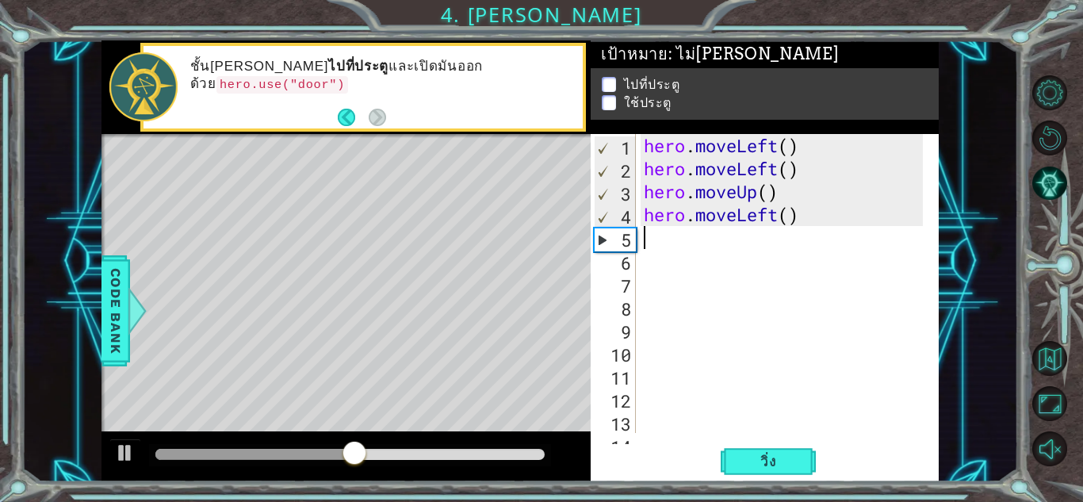
type textarea "v"
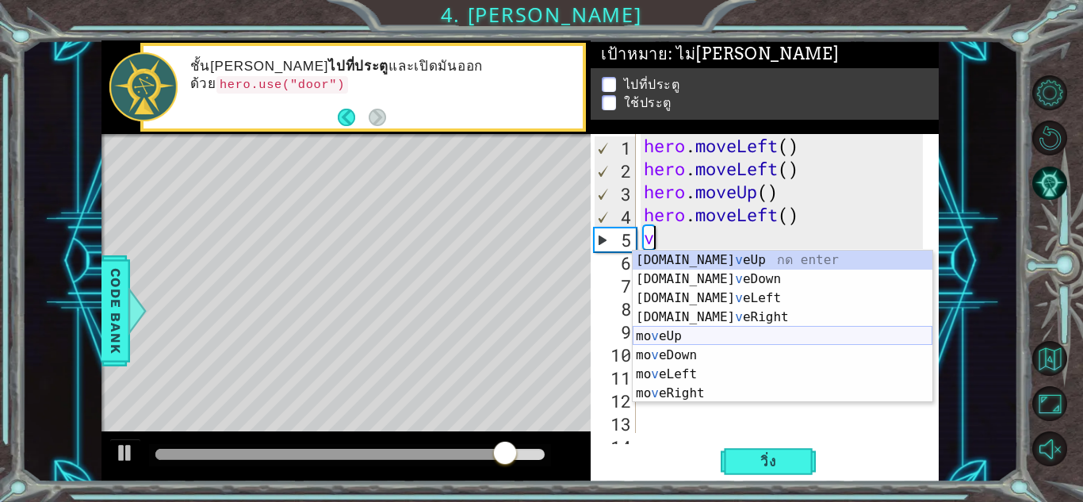
click at [694, 340] on div "[DOMAIN_NAME] v eUp กด enter [DOMAIN_NAME] v [GEOGRAPHIC_DATA] กด enter [DOMAIN…" at bounding box center [783, 346] width 300 height 190
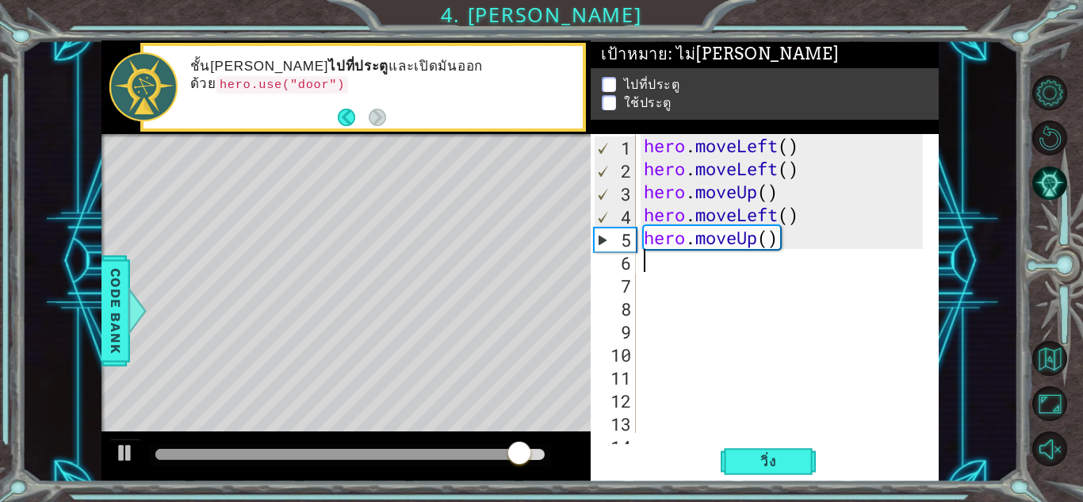
click at [760, 436] on div "1 2 3 4 5 6 7 8 9 10 11 12 13 14 hero . moveLeft ( ) hero . moveLeft ( ) hero .…" at bounding box center [765, 307] width 348 height 347
click at [760, 450] on button "วิ่ง" at bounding box center [768, 461] width 95 height 35
click at [779, 243] on div "hero . moveLeft ( ) hero . moveLeft ( ) hero . moveUp ( ) hero . moveLeft ( ) h…" at bounding box center [786, 306] width 290 height 345
type textarea "hero.moveUp()"
click at [711, 270] on div "hero . moveLeft ( ) hero . moveLeft ( ) hero . moveUp ( ) hero . moveLeft ( ) h…" at bounding box center [786, 306] width 290 height 345
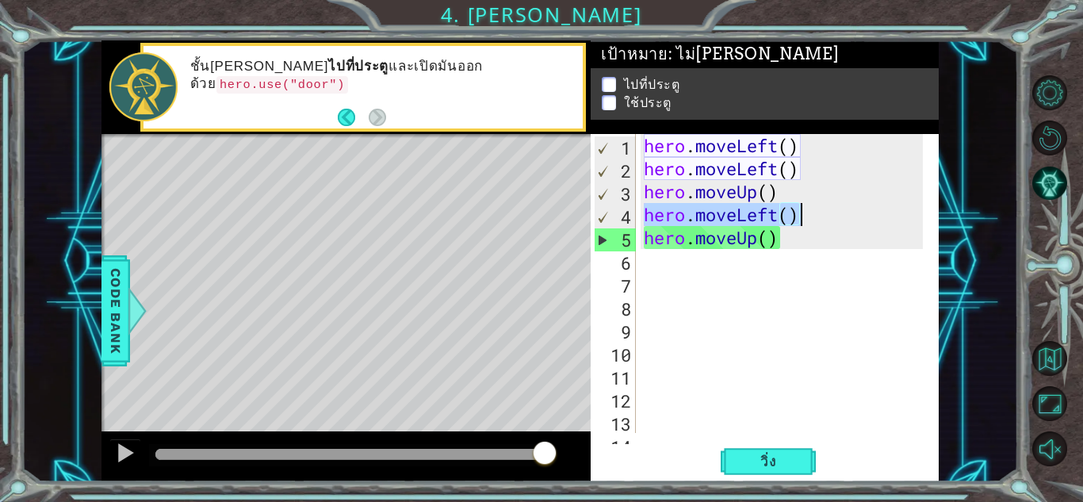
paste textarea "hero.moveLeft()"
type textarea "hero.moveLeft()"
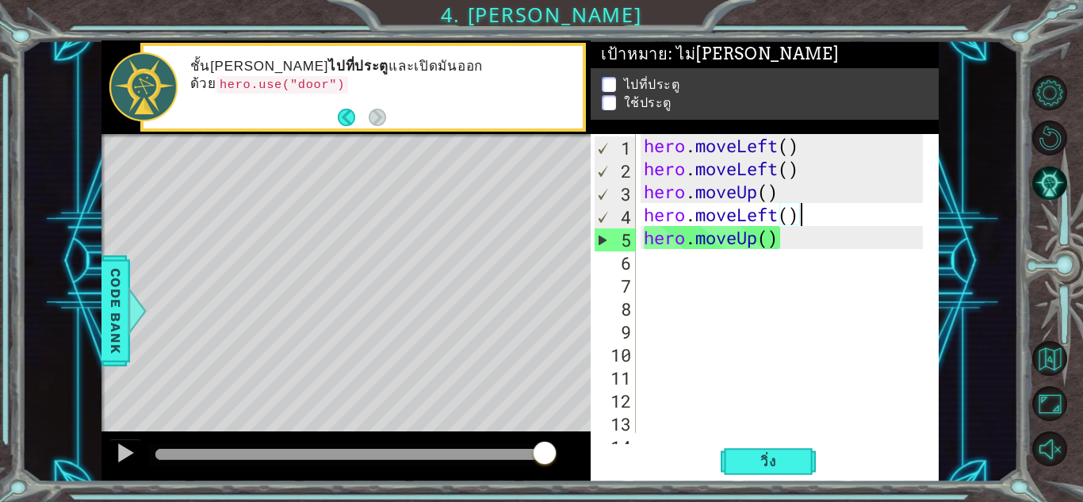
drag, startPoint x: 646, startPoint y: 220, endPoint x: 810, endPoint y: 211, distance: 163.6
click at [810, 211] on div "hero . moveLeft ( ) hero . moveLeft ( ) hero . moveUp ( ) hero . moveLeft ( ) h…" at bounding box center [786, 306] width 290 height 345
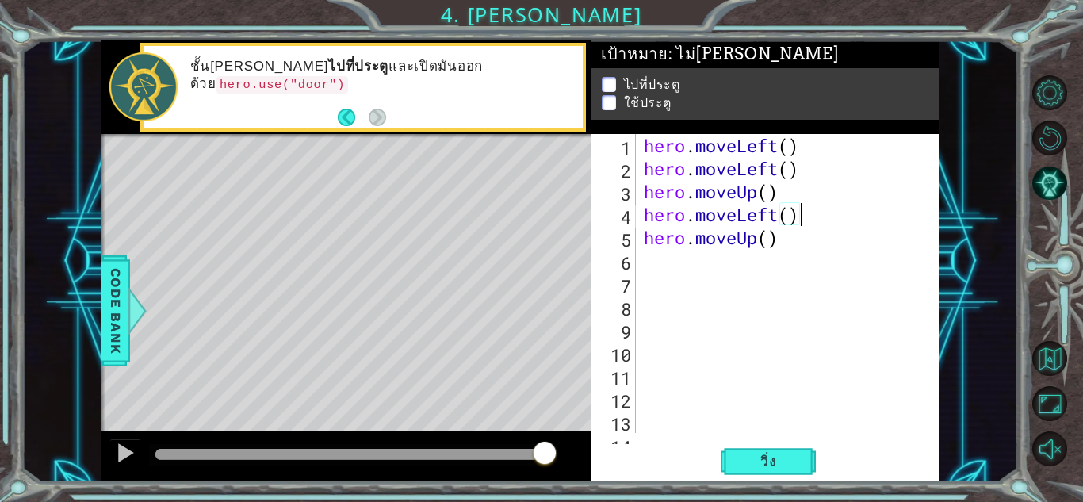
click at [705, 258] on div "hero . moveLeft ( ) hero . moveLeft ( ) hero . moveUp ( ) hero . moveLeft ( ) h…" at bounding box center [786, 306] width 290 height 345
type textarea "v"
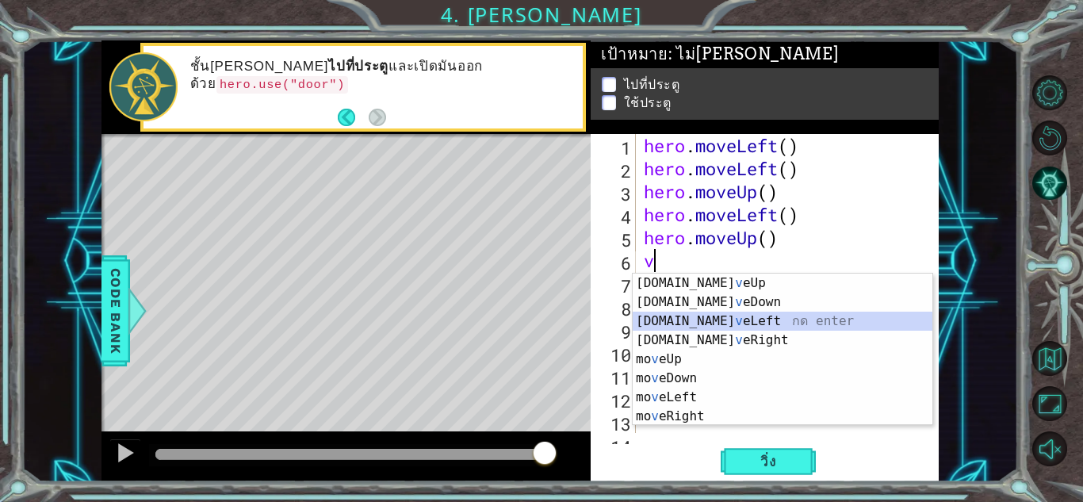
drag, startPoint x: 718, startPoint y: 325, endPoint x: 722, endPoint y: 391, distance: 65.9
click at [719, 323] on div "[DOMAIN_NAME] v eUp กด enter [DOMAIN_NAME] v [GEOGRAPHIC_DATA] กด enter [DOMAIN…" at bounding box center [783, 369] width 300 height 190
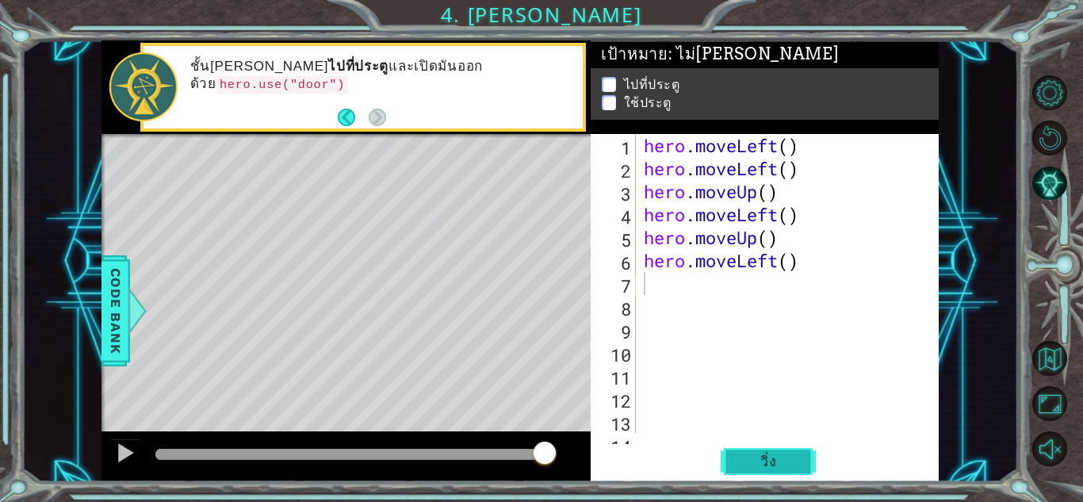
click at [766, 455] on span "วิ่ง" at bounding box center [769, 462] width 48 height 16
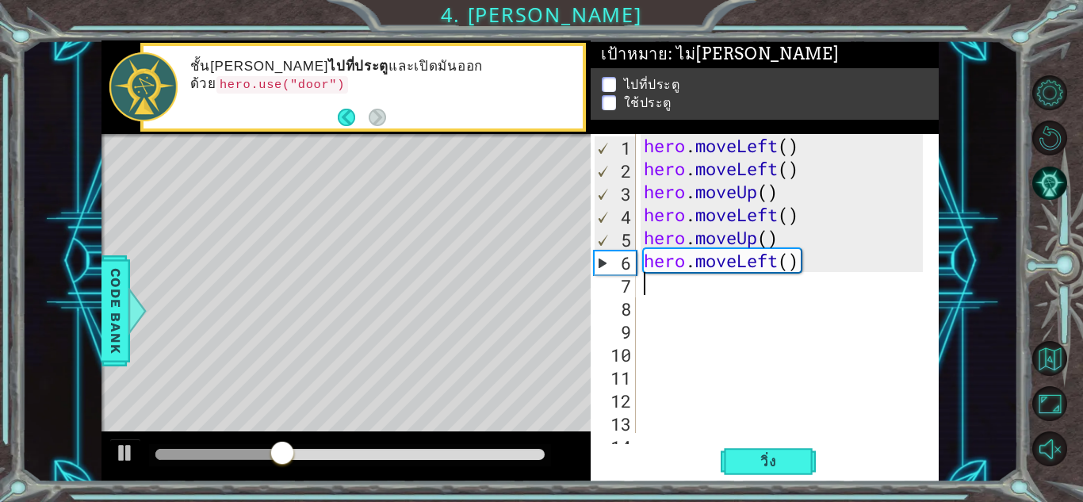
drag, startPoint x: 710, startPoint y: 297, endPoint x: 694, endPoint y: 285, distance: 19.8
click at [705, 294] on div "hero . moveLeft ( ) hero . moveLeft ( ) hero . moveUp ( ) hero . moveLeft ( ) h…" at bounding box center [786, 306] width 290 height 345
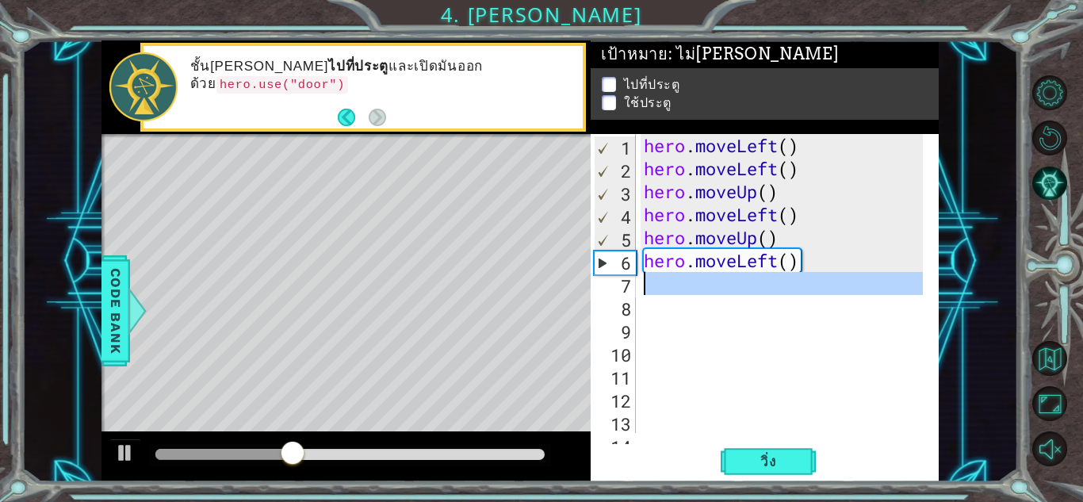
click at [691, 285] on div "hero . moveLeft ( ) hero . moveLeft ( ) hero . moveUp ( ) hero . moveLeft ( ) h…" at bounding box center [782, 283] width 282 height 299
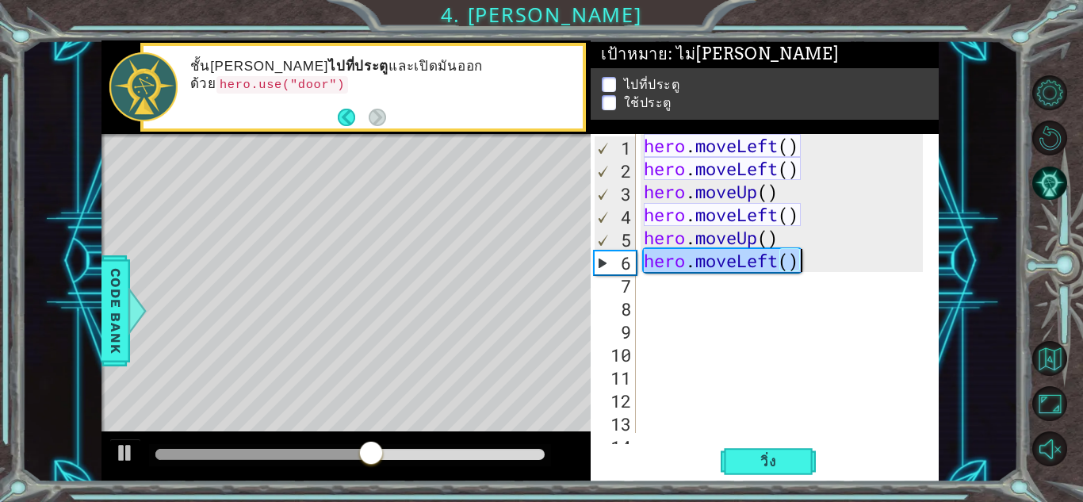
drag, startPoint x: 647, startPoint y: 260, endPoint x: 806, endPoint y: 260, distance: 159.4
click at [806, 260] on div "hero . moveLeft ( ) hero . moveLeft ( ) hero . moveUp ( ) hero . moveLeft ( ) h…" at bounding box center [786, 306] width 290 height 345
type textarea "hero.moveLeft()"
click at [741, 304] on div "hero . moveLeft ( ) hero . moveLeft ( ) hero . moveUp ( ) hero . moveLeft ( ) h…" at bounding box center [786, 306] width 290 height 345
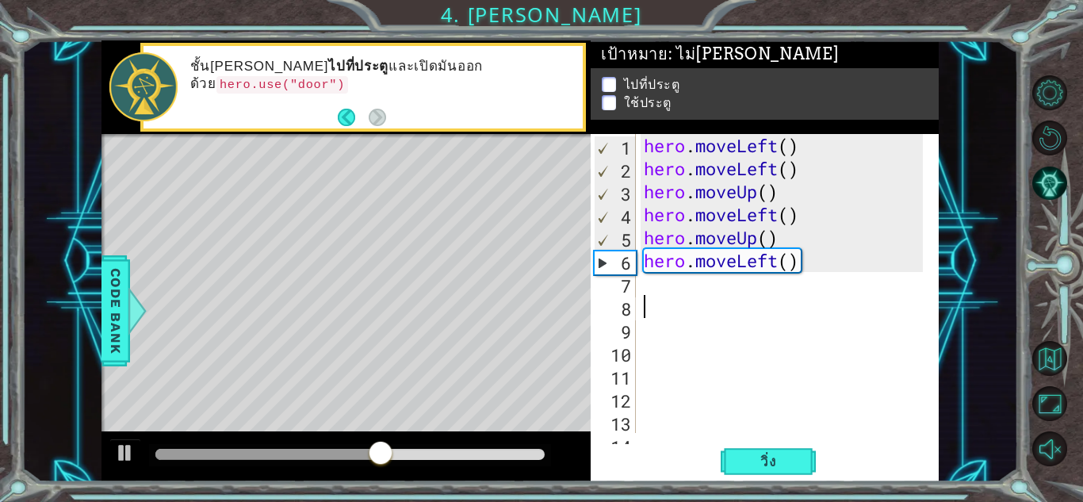
click at [733, 288] on div "hero . moveLeft ( ) hero . moveLeft ( ) hero . moveUp ( ) hero . moveLeft ( ) h…" at bounding box center [786, 306] width 290 height 345
type textarea "v"
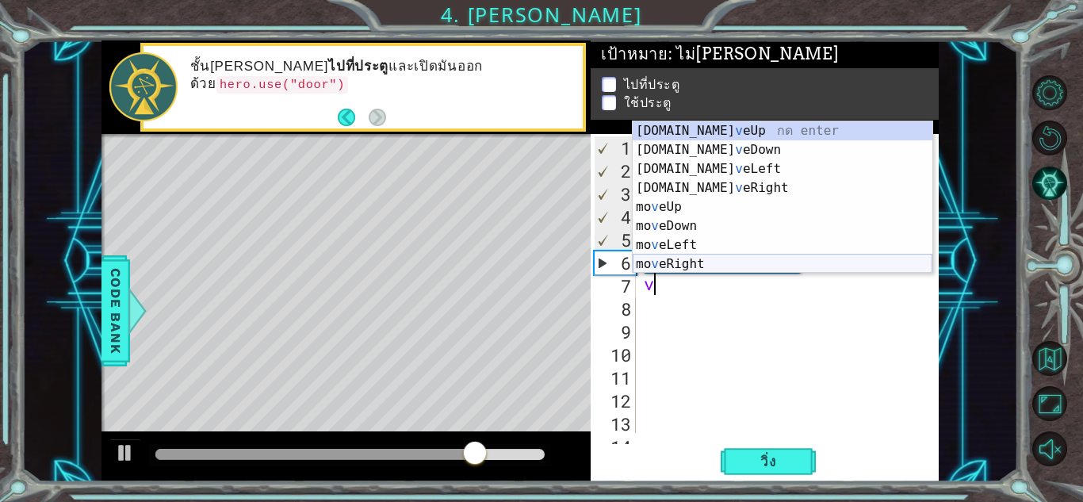
click at [707, 258] on div "[DOMAIN_NAME] v eUp กด enter [DOMAIN_NAME] v [GEOGRAPHIC_DATA] กด enter [DOMAIN…" at bounding box center [783, 216] width 300 height 190
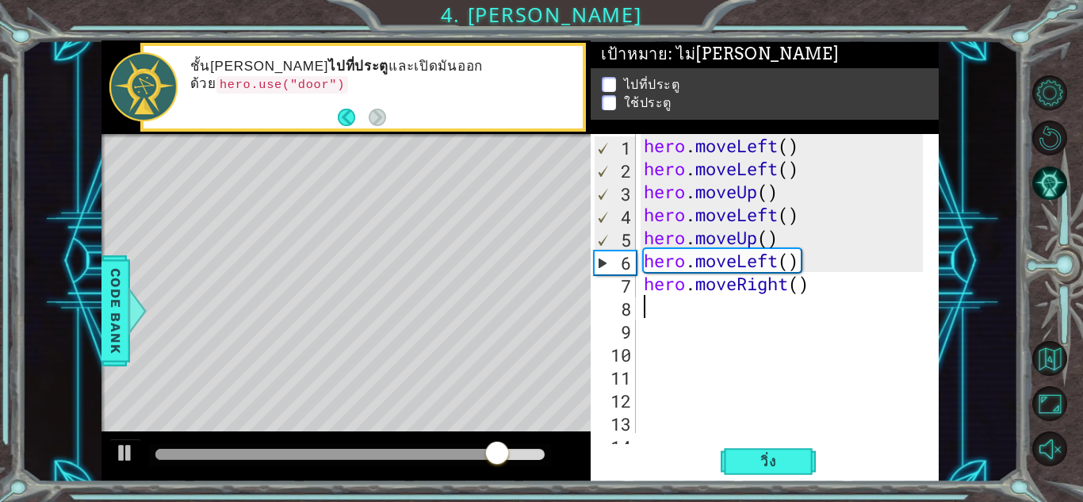
click at [709, 308] on div "hero . moveLeft ( ) hero . moveLeft ( ) hero . moveUp ( ) hero . moveLeft ( ) h…" at bounding box center [786, 306] width 290 height 345
type textarea "v"
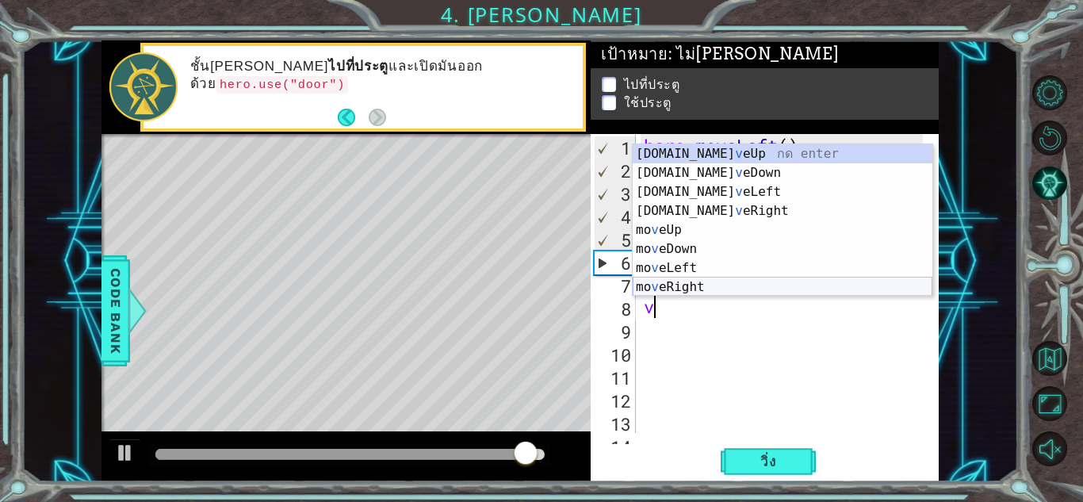
click at [704, 293] on div "[DOMAIN_NAME] v eUp กด enter [DOMAIN_NAME] v [GEOGRAPHIC_DATA] กด enter [DOMAIN…" at bounding box center [783, 239] width 300 height 190
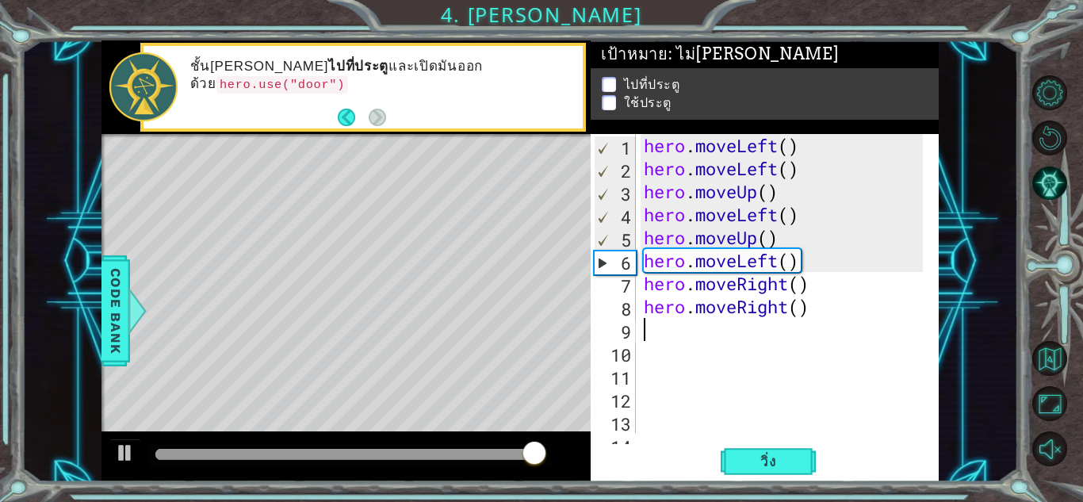
click at [692, 337] on div "hero . moveLeft ( ) hero . moveLeft ( ) hero . moveUp ( ) hero . moveLeft ( ) h…" at bounding box center [786, 306] width 290 height 345
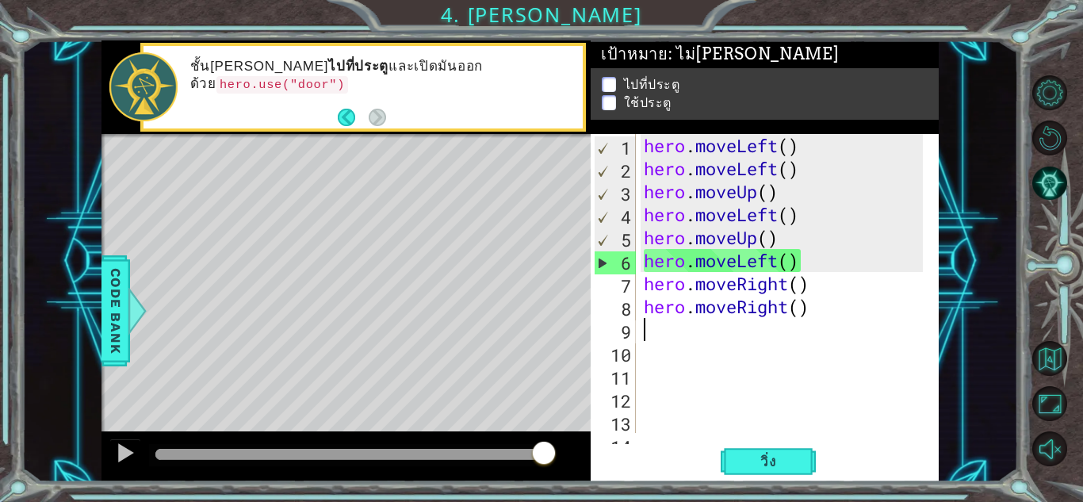
type textarea "v"
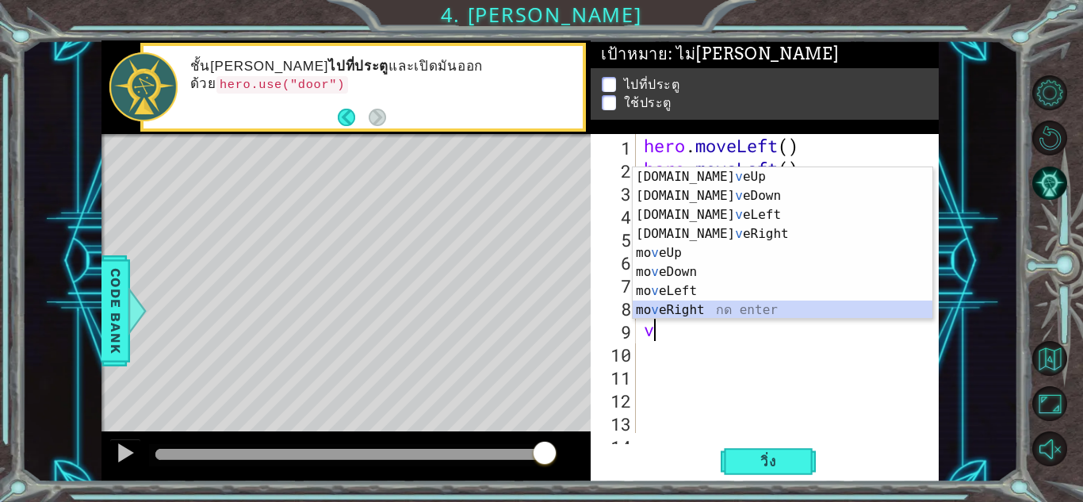
click at [691, 313] on div "[DOMAIN_NAME] v eUp กด enter [DOMAIN_NAME] v [GEOGRAPHIC_DATA] กด enter [DOMAIN…" at bounding box center [783, 262] width 300 height 190
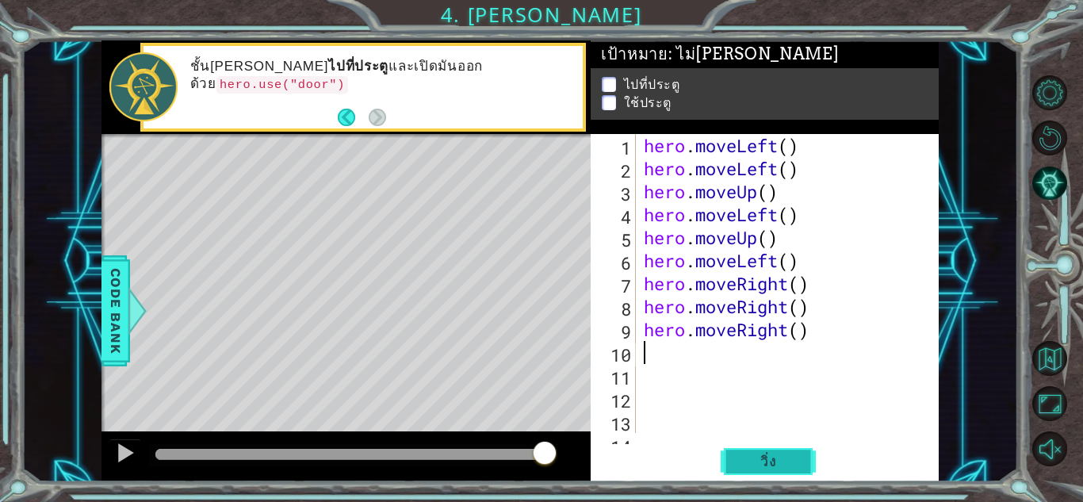
click at [766, 461] on span "วิ่ง" at bounding box center [769, 462] width 48 height 16
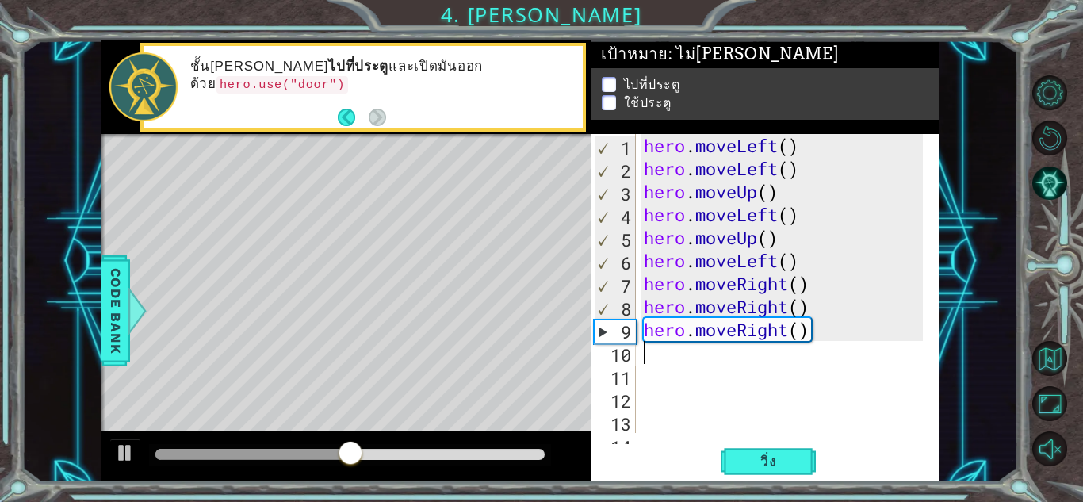
type textarea "v"
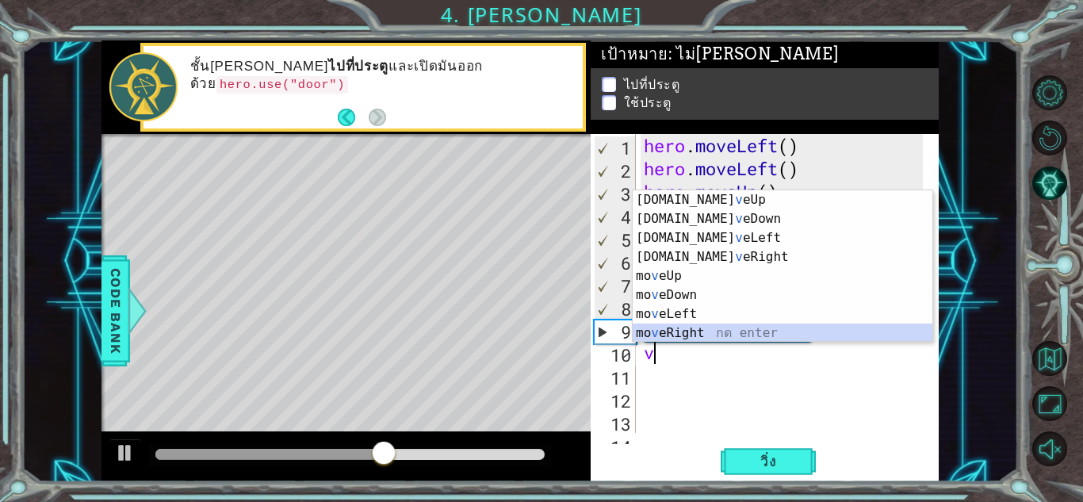
click at [687, 325] on div "[DOMAIN_NAME] v eUp กด enter [DOMAIN_NAME] v [GEOGRAPHIC_DATA] กด enter [DOMAIN…" at bounding box center [783, 285] width 300 height 190
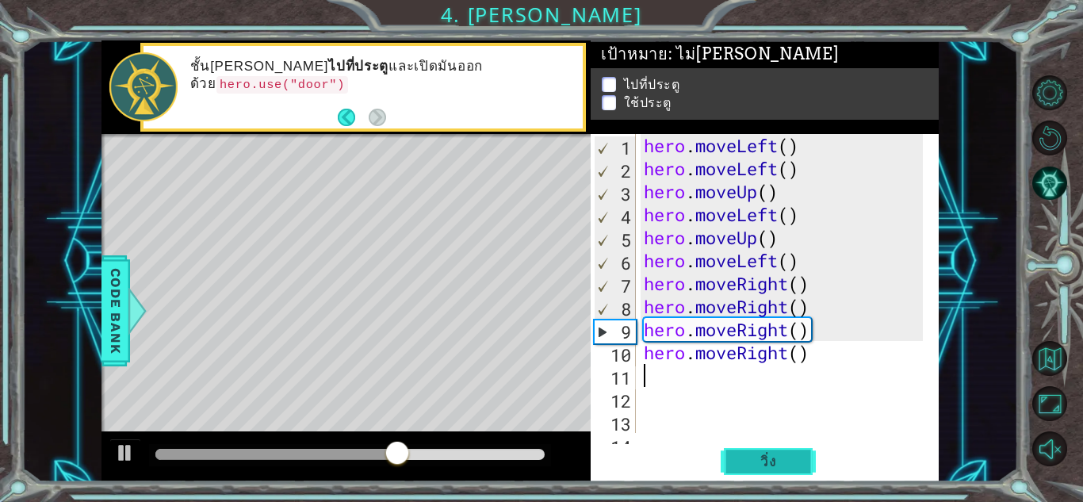
click at [753, 461] on span "วิ่ง" at bounding box center [769, 462] width 48 height 16
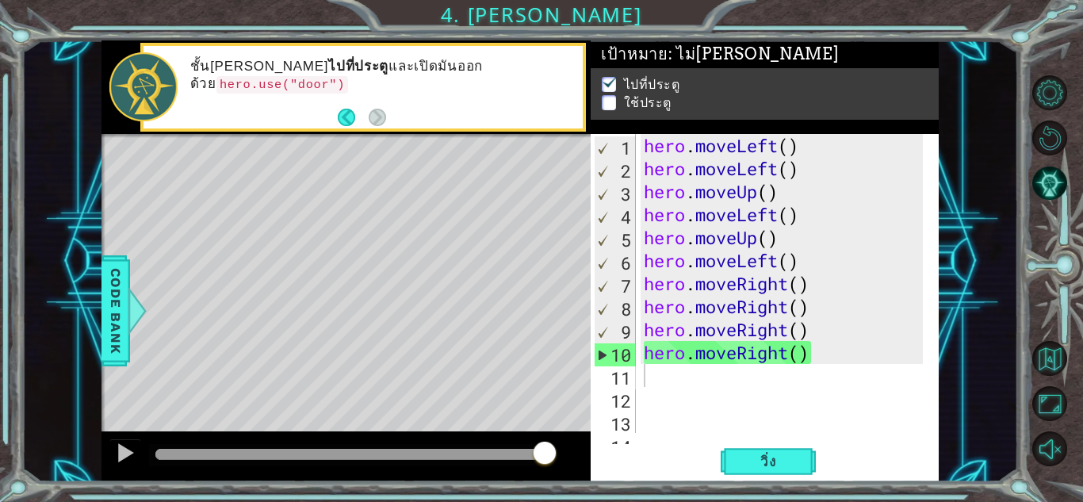
click at [450, 66] on div "ชั้น[PERSON_NAME] ไปที่ประตู และเปิดมันออกด้วย hero.use("door")" at bounding box center [381, 87] width 404 height 75
click at [348, 76] on code "hero.use("door")" at bounding box center [282, 84] width 132 height 17
type textarea "hero.moveRight()"
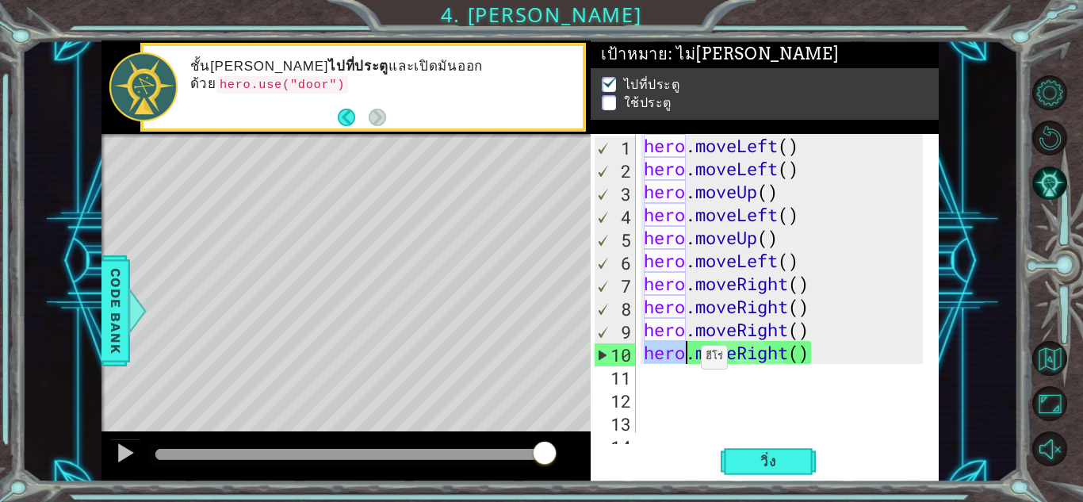
drag, startPoint x: 648, startPoint y: 359, endPoint x: 687, endPoint y: 361, distance: 39.7
click at [687, 361] on div "hero . moveLeft ( ) hero . moveLeft ( ) hero . moveUp ( ) hero . moveLeft ( ) h…" at bounding box center [786, 306] width 290 height 345
click at [672, 378] on div "hero . moveLeft ( ) hero . moveLeft ( ) hero . moveUp ( ) hero . moveLeft ( ) h…" at bounding box center [786, 306] width 290 height 345
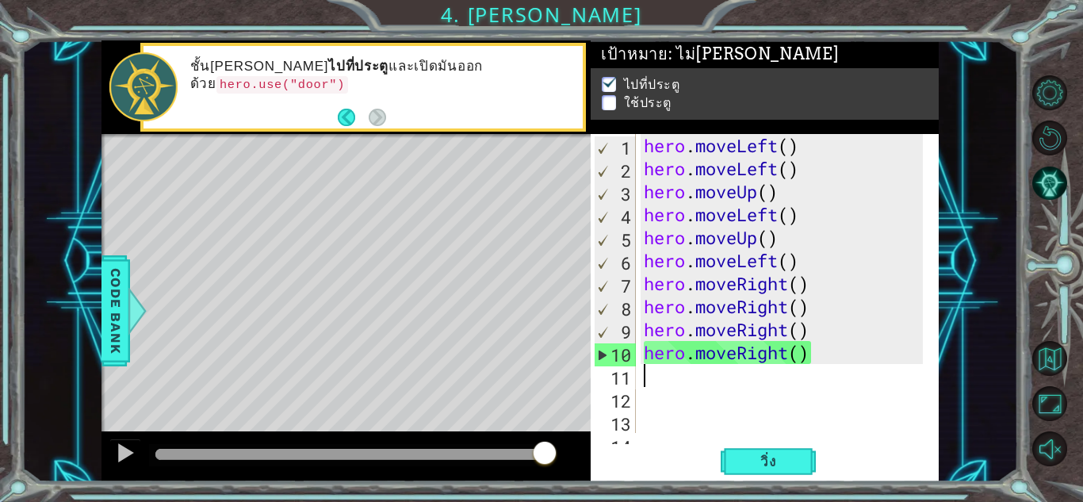
paste textarea "hero"
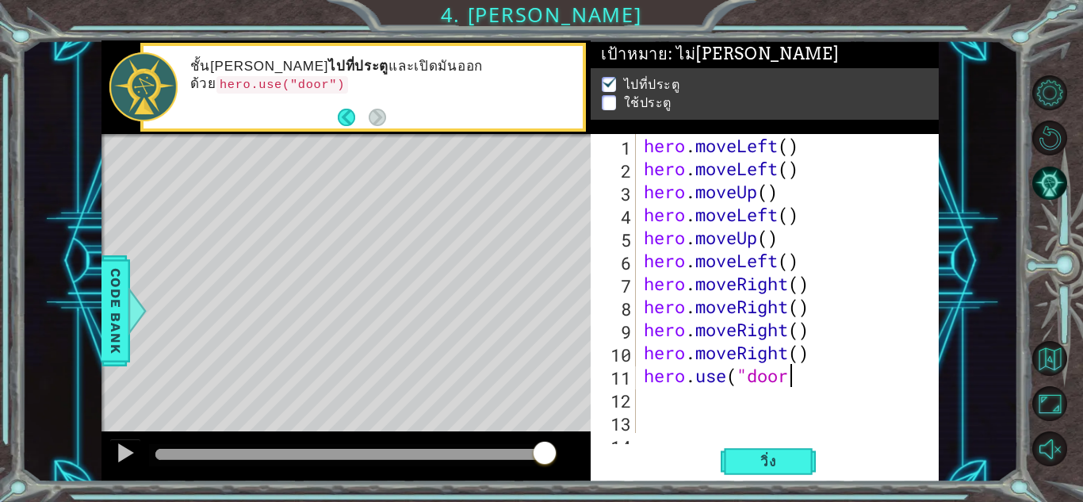
scroll to position [0, 6]
type textarea "hero.use("door")"
click at [781, 452] on button "วิ่ง" at bounding box center [768, 461] width 95 height 35
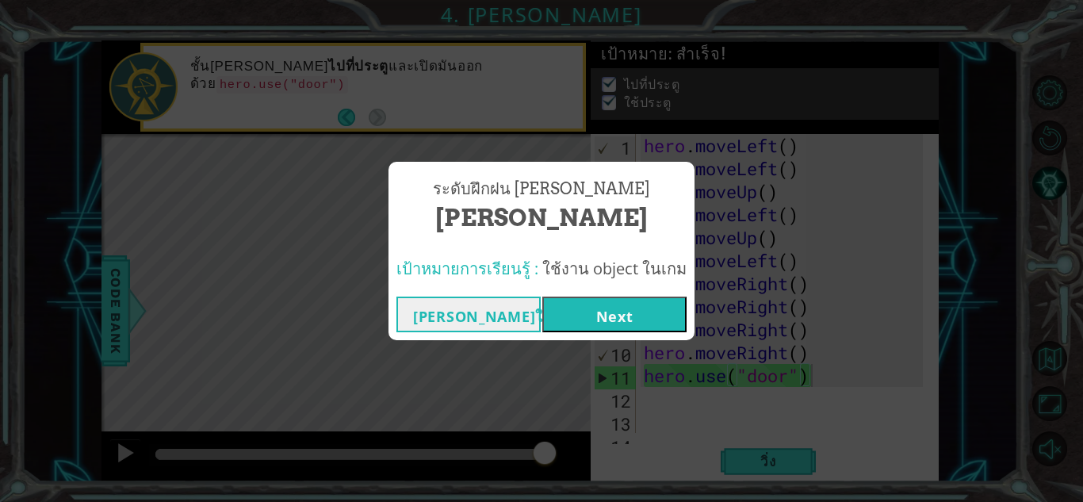
click at [612, 310] on button "Next" at bounding box center [614, 315] width 144 height 36
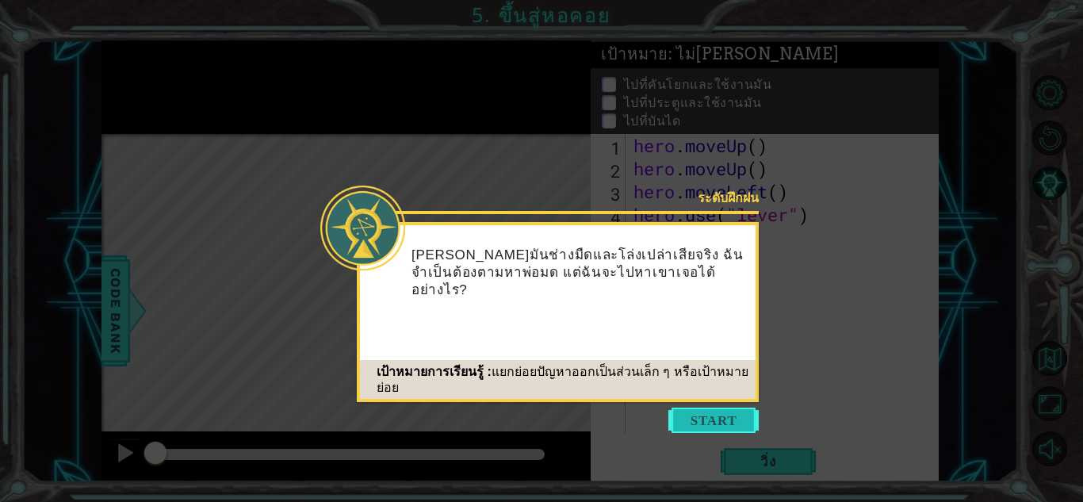
click at [727, 415] on button "Start" at bounding box center [713, 420] width 90 height 25
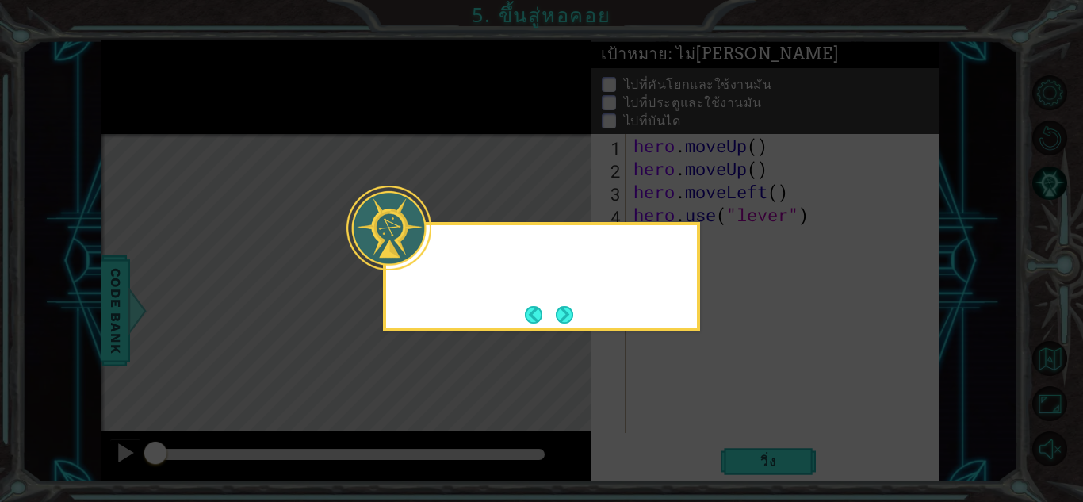
click at [703, 404] on icon at bounding box center [541, 251] width 1083 height 502
click at [582, 346] on icon at bounding box center [541, 251] width 1083 height 502
click at [648, 332] on icon at bounding box center [541, 251] width 1083 height 502
click at [563, 314] on button "Next" at bounding box center [564, 315] width 28 height 28
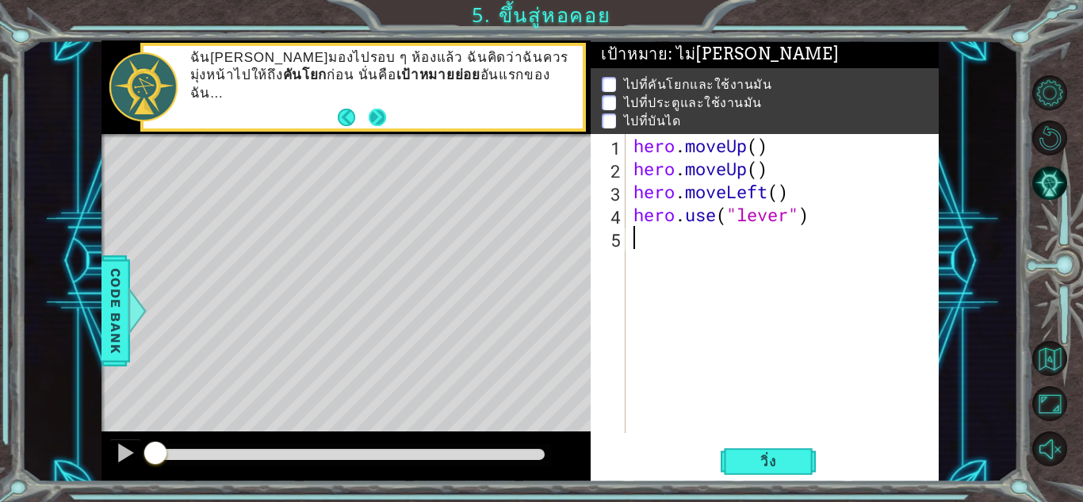
click at [377, 109] on button "Next" at bounding box center [378, 118] width 18 height 18
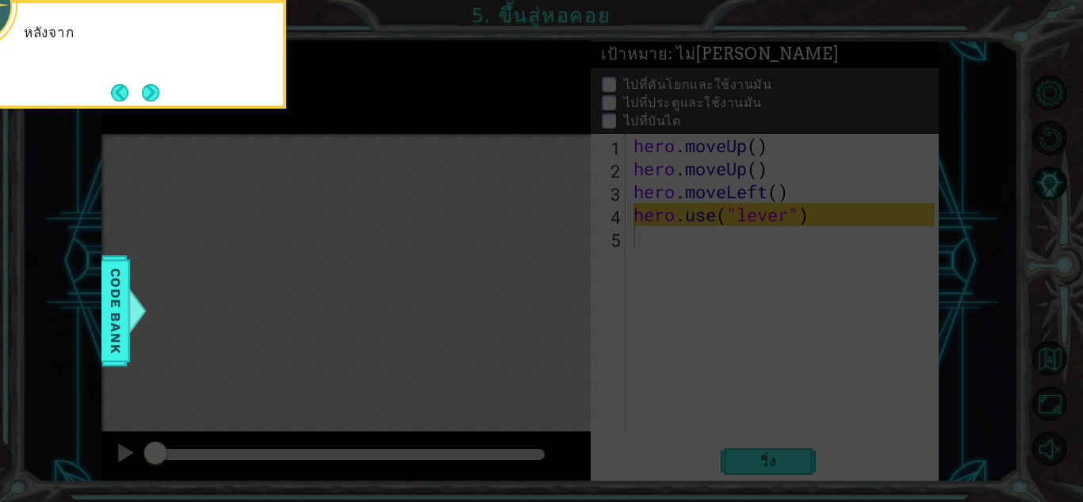
drag, startPoint x: 368, startPoint y: 109, endPoint x: 359, endPoint y: 105, distance: 9.3
click at [365, 107] on icon at bounding box center [541, 75] width 1083 height 854
click at [200, 99] on div "หลังจากฉันใช้ง" at bounding box center [127, 54] width 317 height 109
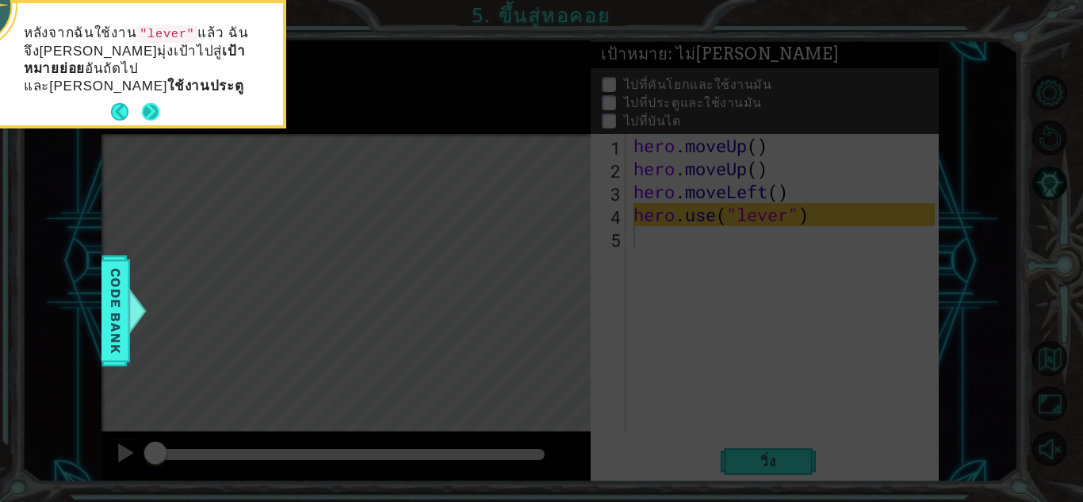
click at [152, 102] on button "Next" at bounding box center [151, 112] width 20 height 20
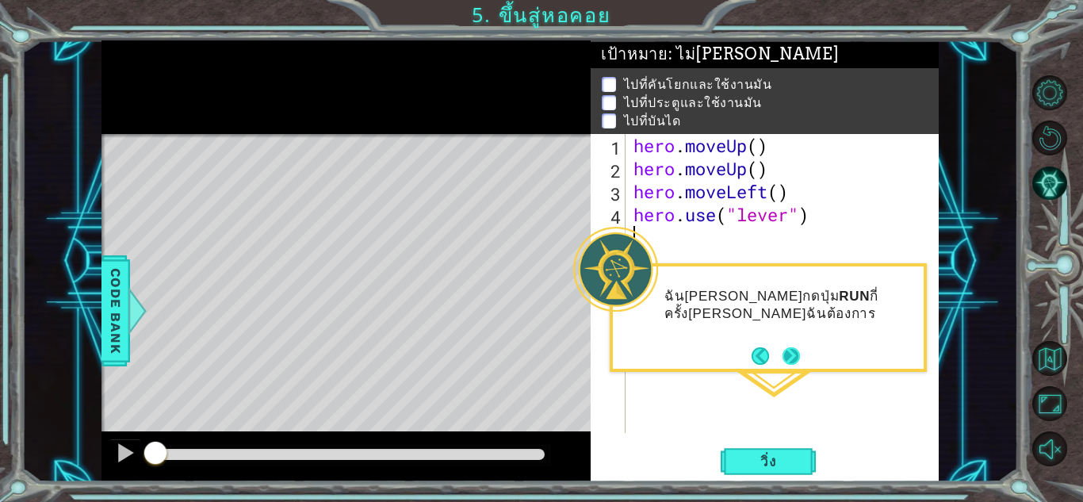
click at [794, 354] on button "Next" at bounding box center [792, 356] width 20 height 20
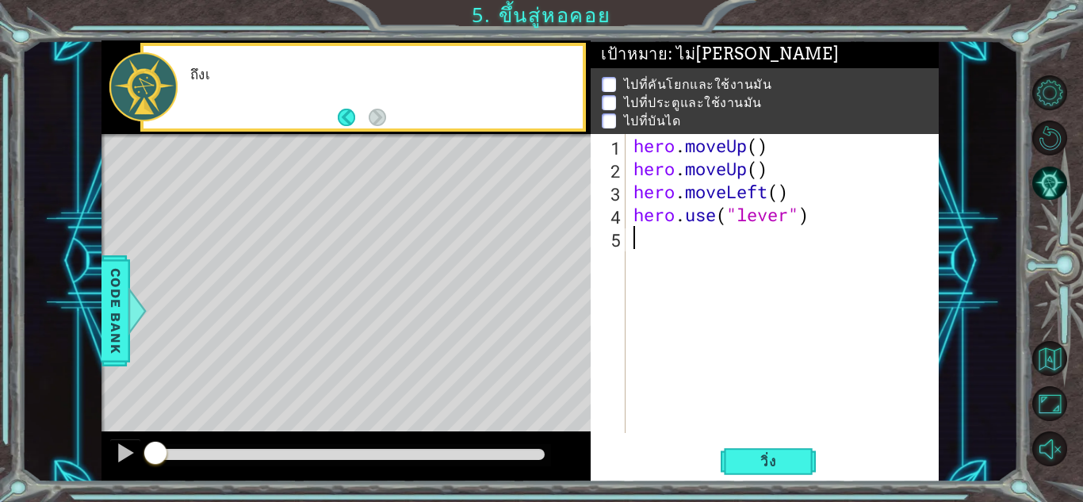
click at [782, 407] on div "hero . moveUp ( ) hero . moveUp ( ) hero . moveLeft ( ) hero . use ( "lever" )" at bounding box center [786, 306] width 312 height 345
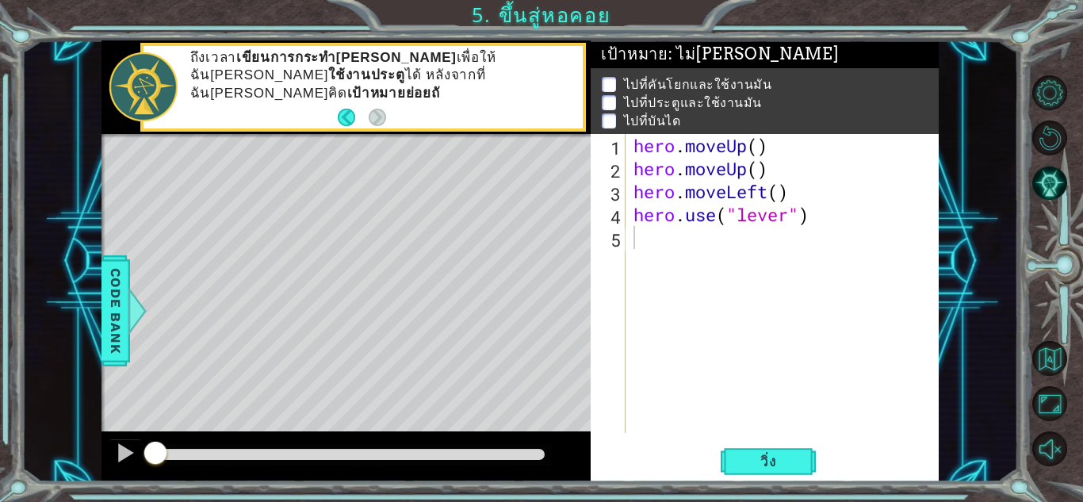
click at [388, 107] on div "ถึงเวลา เขียนการกระทำ[PERSON_NAME] เพื่อให้ฉัน[PERSON_NAME] ใช้งานประตู ได้ หลั…" at bounding box center [363, 87] width 439 height 82
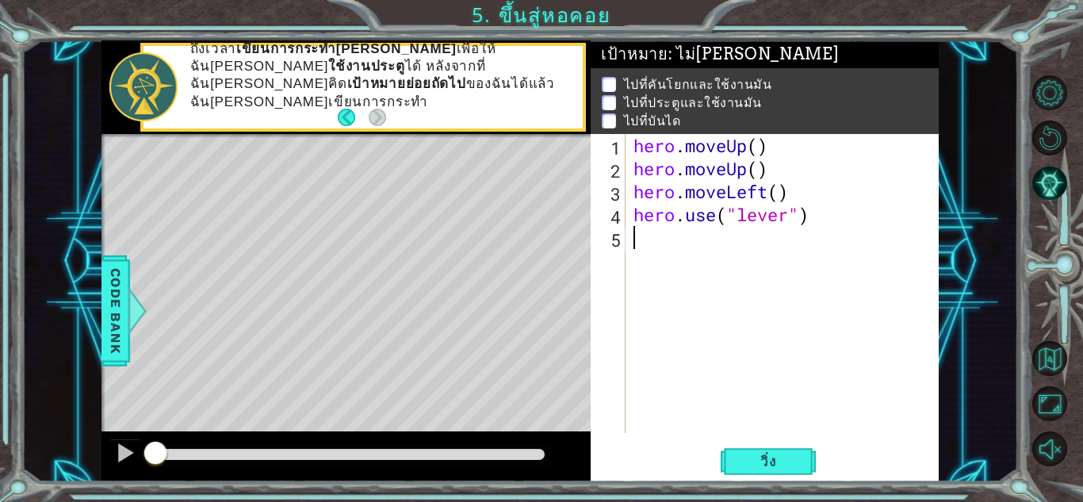
click at [696, 263] on div "hero . moveUp ( ) hero . moveUp ( ) hero . moveLeft ( ) hero . use ( "lever" )" at bounding box center [786, 306] width 312 height 345
click at [802, 452] on button "วิ่ง" at bounding box center [768, 461] width 95 height 35
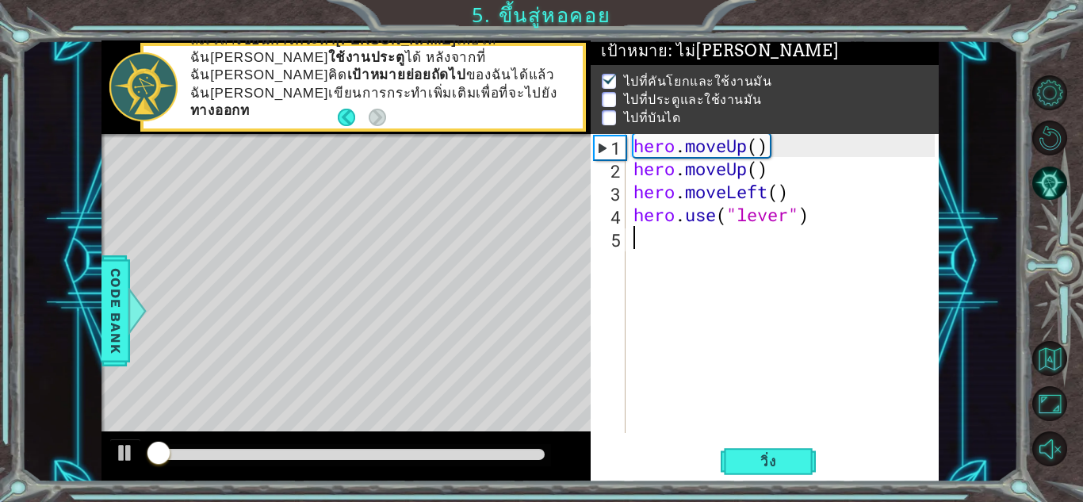
scroll to position [12, 0]
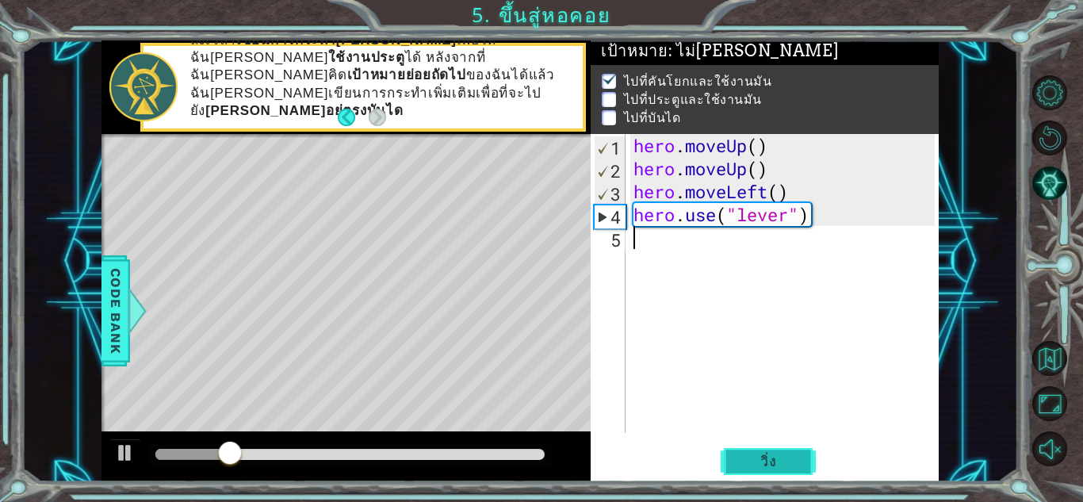
click at [790, 455] on span "วิ่ง" at bounding box center [769, 462] width 48 height 16
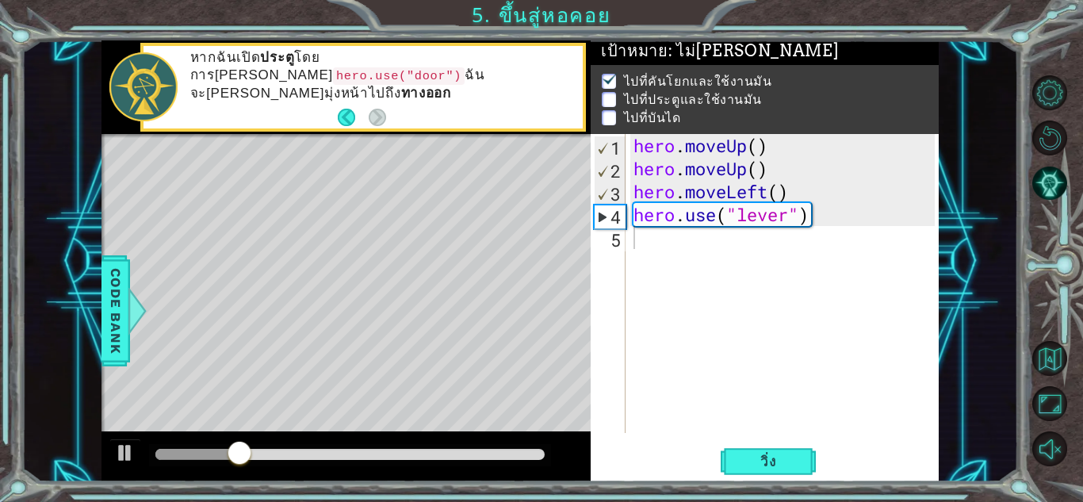
click at [764, 442] on div "1 2 3 4 5 hero . moveUp ( ) hero . moveUp ( ) hero . moveLeft ( ) hero . use ( …" at bounding box center [765, 307] width 348 height 347
click at [761, 447] on button "วิ่ง" at bounding box center [768, 461] width 95 height 35
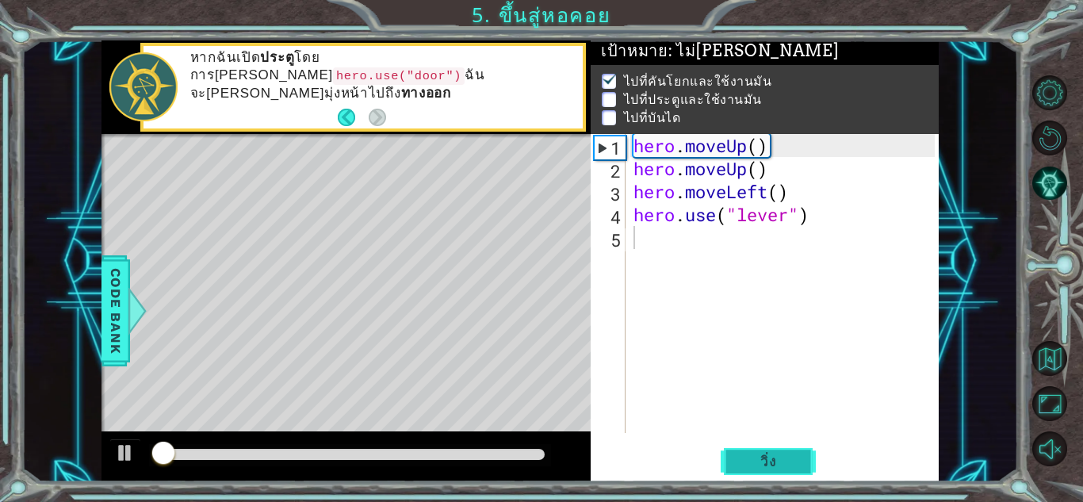
click at [766, 457] on span "วิ่ง" at bounding box center [769, 462] width 48 height 16
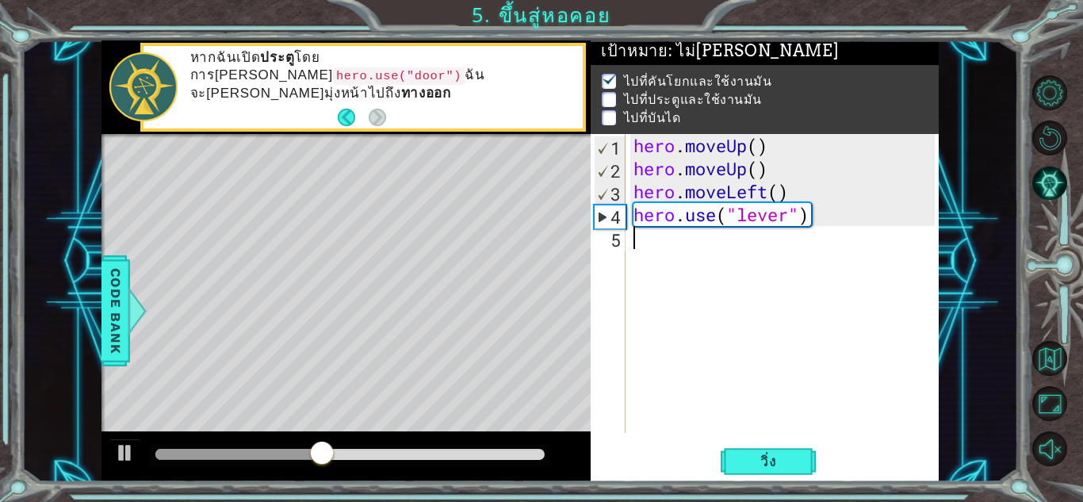
click at [653, 246] on div "hero . moveUp ( ) hero . moveUp ( ) hero . moveLeft ( ) hero . use ( "lever" )" at bounding box center [786, 306] width 312 height 345
type textarea "อ"
type textarea "v"
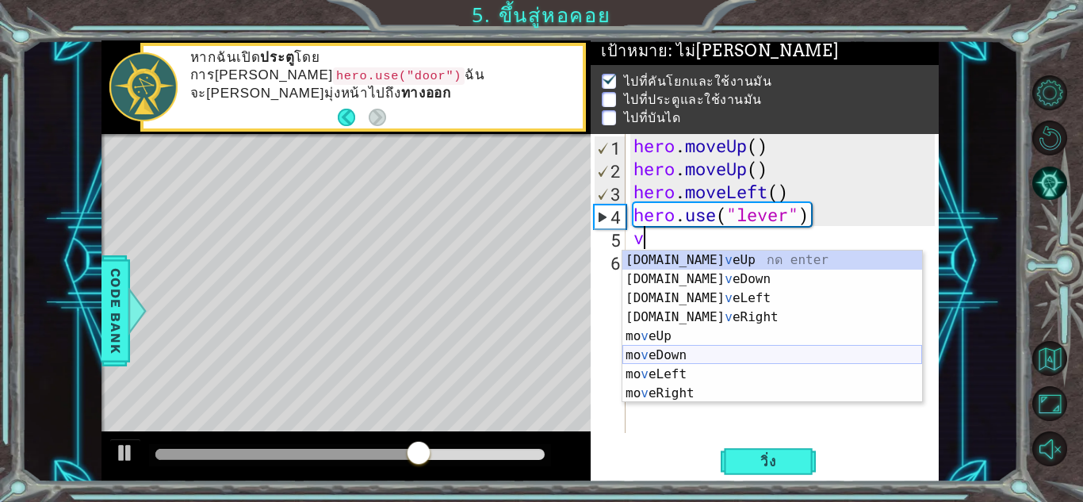
click at [687, 348] on div "[DOMAIN_NAME] v eUp กด enter [DOMAIN_NAME] v [GEOGRAPHIC_DATA] กด enter [DOMAIN…" at bounding box center [772, 346] width 300 height 190
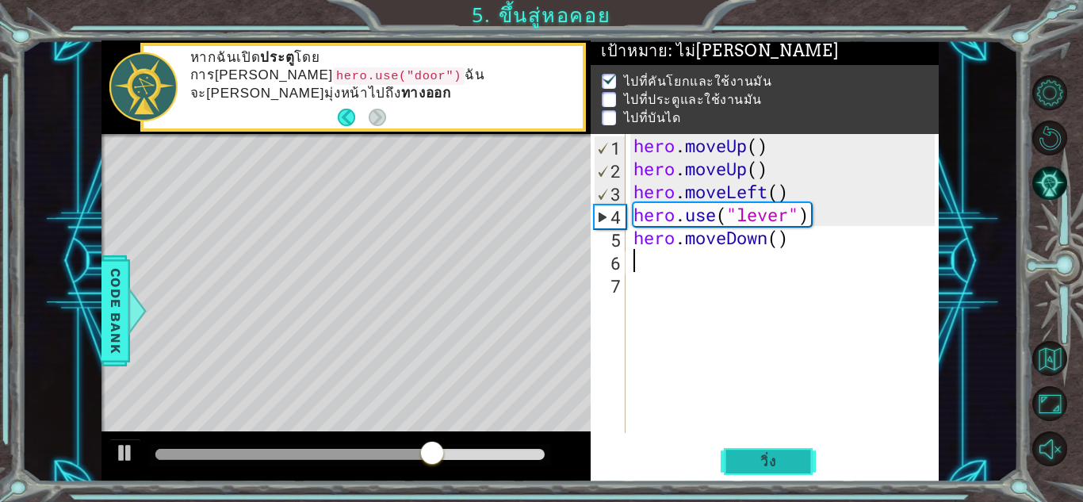
click at [768, 453] on button "วิ่ง" at bounding box center [768, 461] width 95 height 35
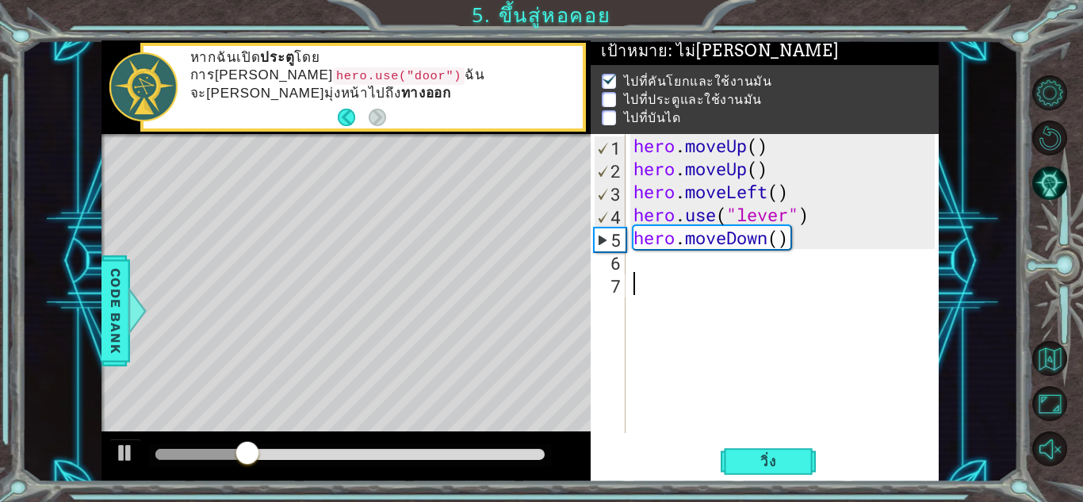
click at [713, 287] on div "hero . moveUp ( ) hero . moveUp ( ) hero . moveLeft ( ) hero . use ( "lever" ) …" at bounding box center [786, 306] width 312 height 345
click at [678, 279] on div "hero . moveUp ( ) hero . moveUp ( ) hero . moveLeft ( ) hero . use ( "lever" ) …" at bounding box center [786, 306] width 312 height 345
click at [647, 270] on div "hero . moveUp ( ) hero . moveUp ( ) hero . moveLeft ( ) hero . use ( "lever" ) …" at bounding box center [786, 306] width 312 height 345
drag, startPoint x: 792, startPoint y: 251, endPoint x: 677, endPoint y: 247, distance: 115.1
click at [666, 249] on div "hero . moveUp ( ) hero . moveUp ( ) hero . moveLeft ( ) hero . use ( "lever" ) …" at bounding box center [786, 306] width 312 height 345
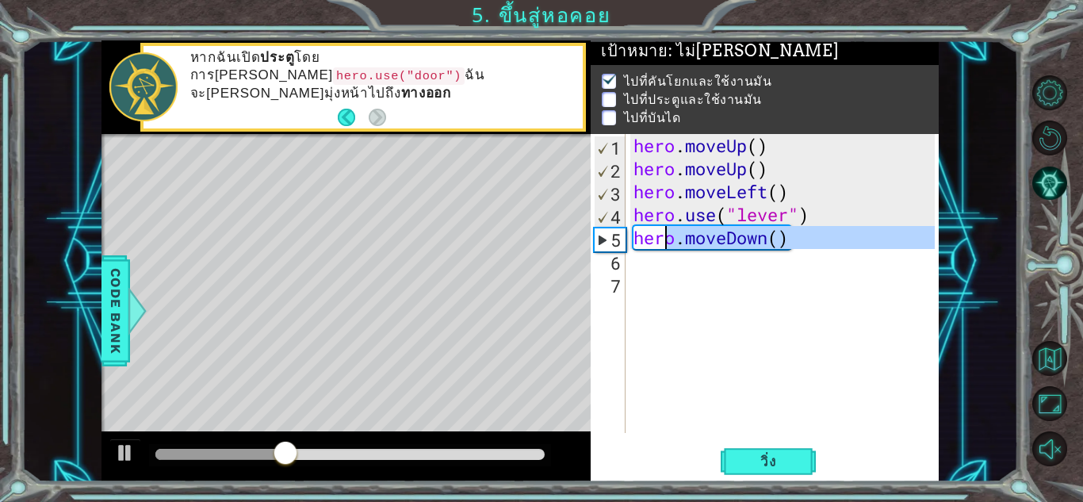
type textarea "hero.moveDown()"
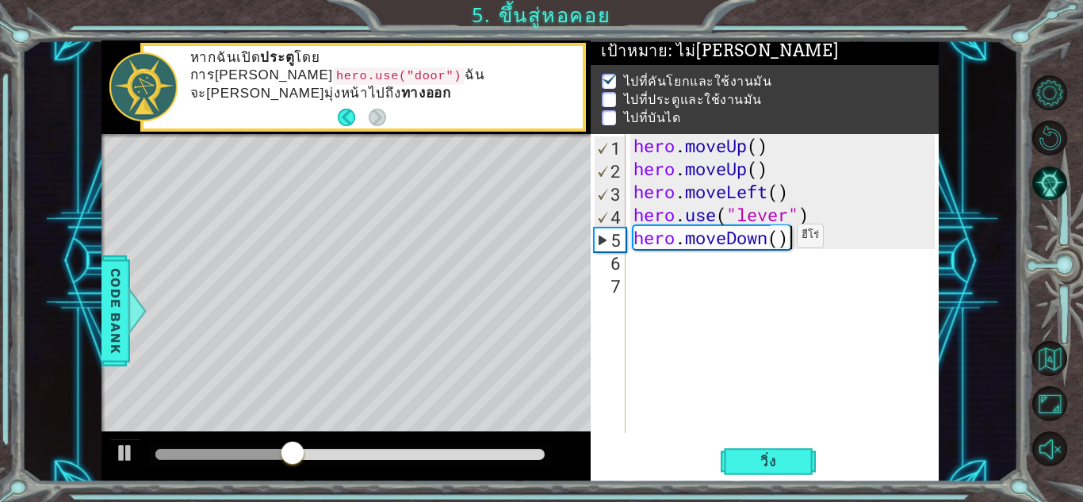
drag, startPoint x: 773, startPoint y: 239, endPoint x: 815, endPoint y: 233, distance: 42.5
click at [781, 238] on div "hero . moveUp ( ) hero . moveUp ( ) hero . moveLeft ( ) hero . use ( "lever" ) …" at bounding box center [786, 306] width 312 height 345
drag, startPoint x: 815, startPoint y: 233, endPoint x: 627, endPoint y: 240, distance: 188.0
click at [627, 240] on div "hero.moveDown() 1 2 3 4 5 6 7 hero . moveUp ( ) hero . moveUp ( ) hero . moveLe…" at bounding box center [763, 283] width 344 height 299
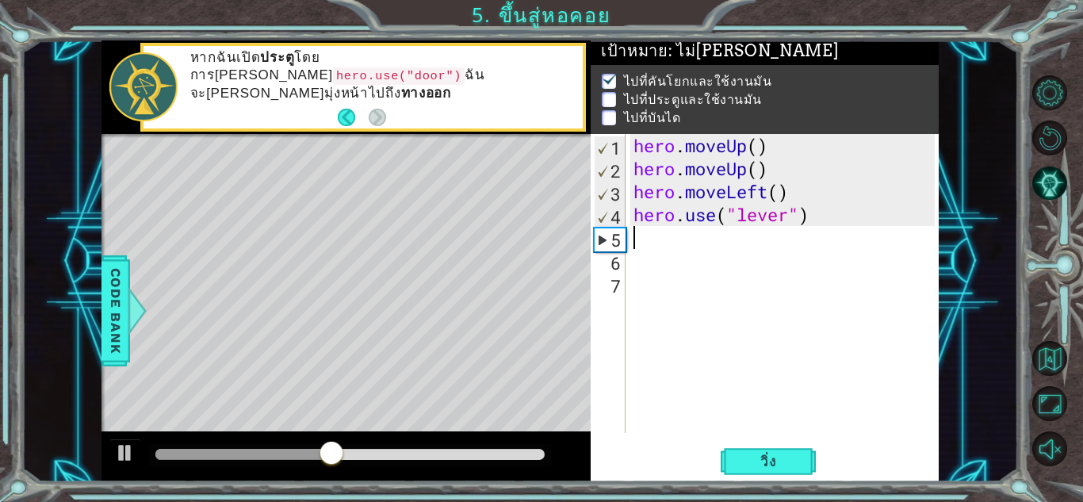
type textarea "v"
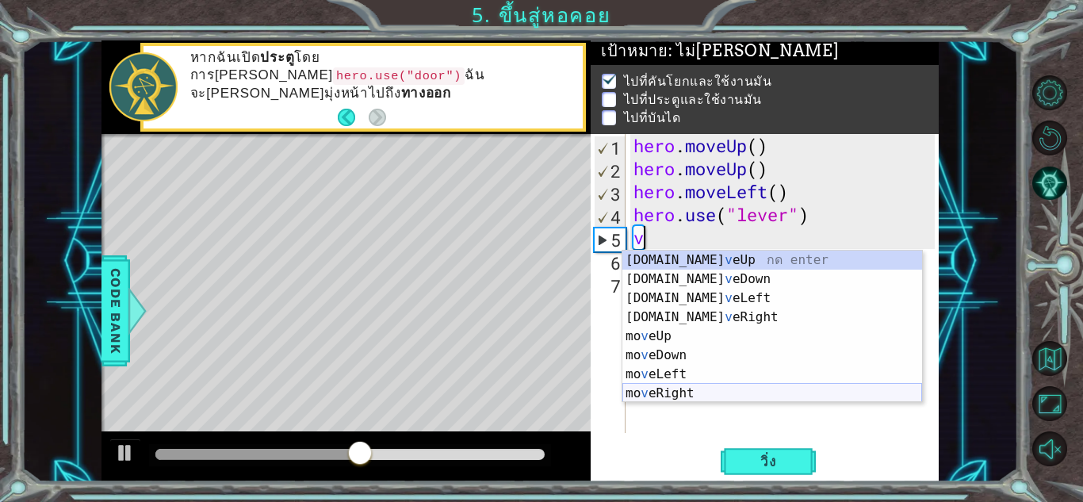
click at [698, 390] on div "[DOMAIN_NAME] v eUp กด enter [DOMAIN_NAME] v [GEOGRAPHIC_DATA] กด enter [DOMAIN…" at bounding box center [772, 346] width 300 height 190
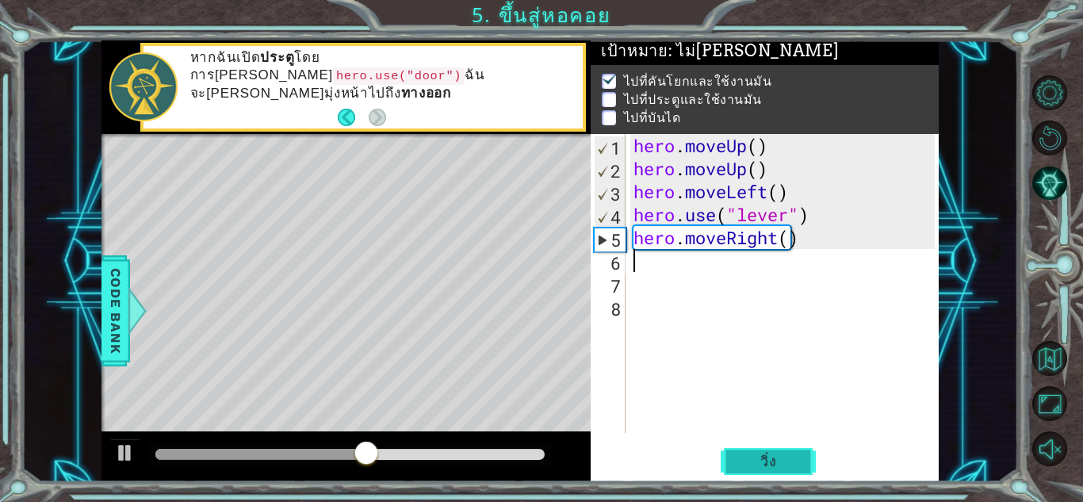
click at [771, 458] on span "วิ่ง" at bounding box center [769, 462] width 48 height 16
type textarea "v"
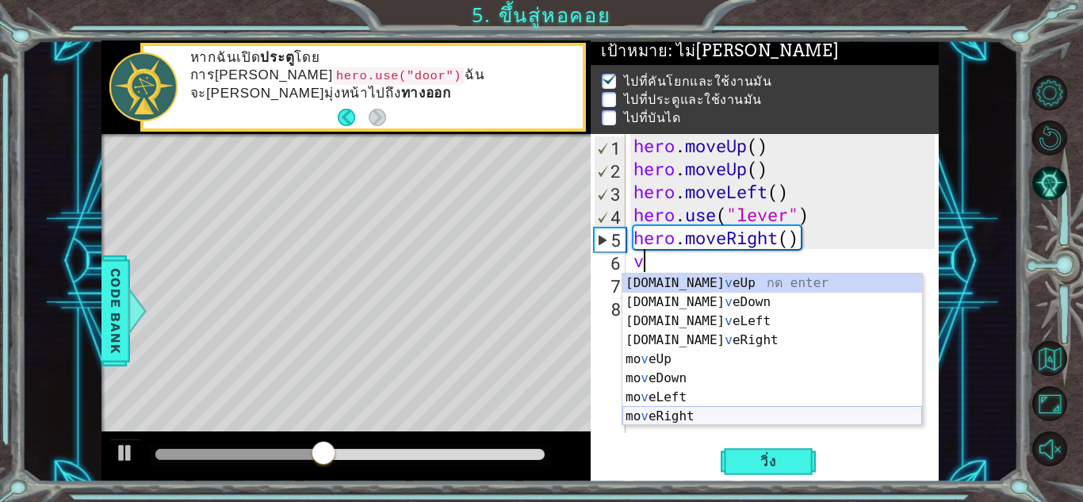
drag, startPoint x: 683, startPoint y: 419, endPoint x: 677, endPoint y: 398, distance: 21.6
click at [683, 419] on div "[DOMAIN_NAME] v eUp กด enter [DOMAIN_NAME] v [GEOGRAPHIC_DATA] กด enter [DOMAIN…" at bounding box center [772, 369] width 300 height 190
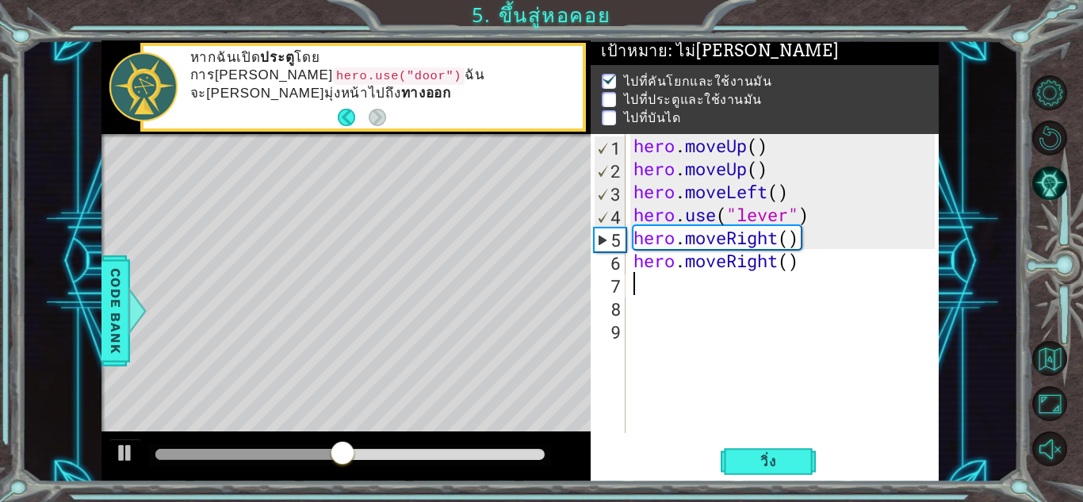
type textarea "v"
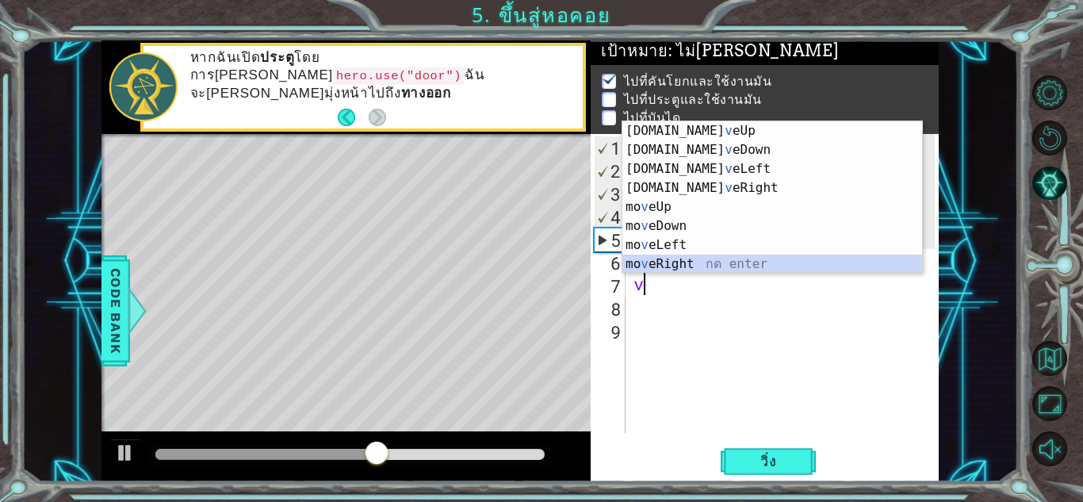
click at [676, 266] on div "[DOMAIN_NAME] v eUp กด enter [DOMAIN_NAME] v [GEOGRAPHIC_DATA] กด enter [DOMAIN…" at bounding box center [772, 216] width 300 height 190
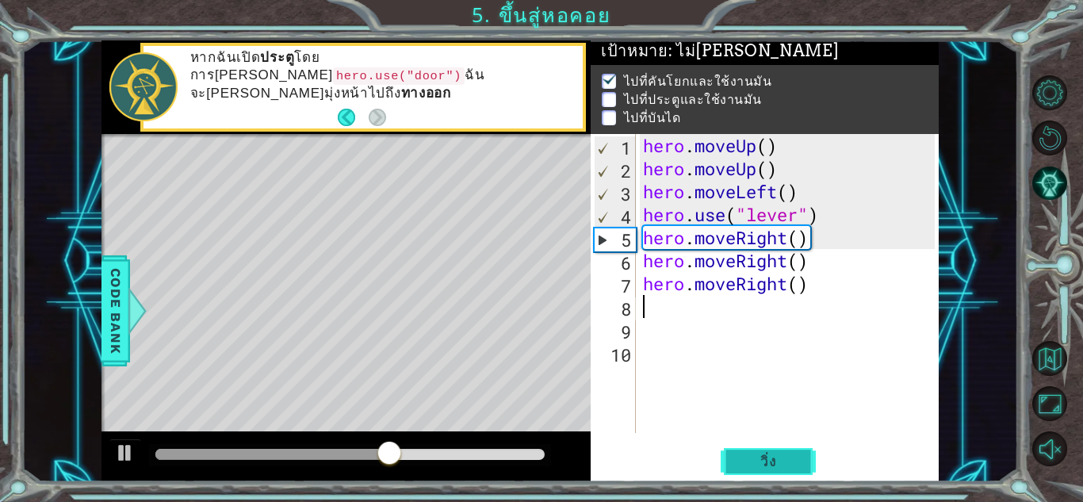
click at [756, 469] on span "วิ่ง" at bounding box center [769, 462] width 48 height 16
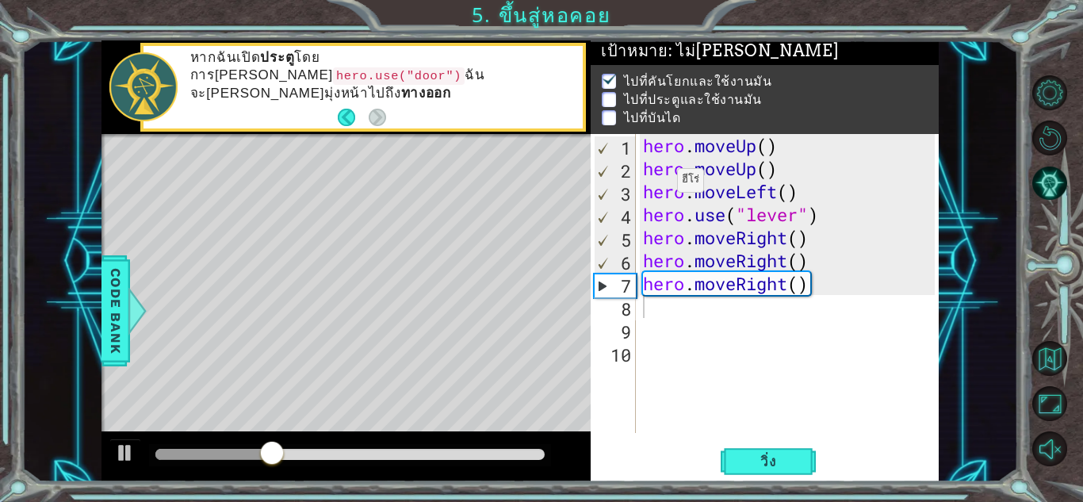
drag, startPoint x: 369, startPoint y: 60, endPoint x: 404, endPoint y: 64, distance: 35.1
click at [404, 64] on p "หากฉันเปิด ประตู โดยการ[PERSON_NAME] hero.use("door") ฉันจะ[PERSON_NAME]มุ่งหน้…" at bounding box center [380, 75] width 381 height 53
click at [393, 67] on code "hero.use("door")" at bounding box center [399, 75] width 132 height 17
click at [389, 69] on code "hero.use("door")" at bounding box center [399, 75] width 132 height 17
click at [388, 69] on code "hero.use("door")" at bounding box center [399, 75] width 132 height 17
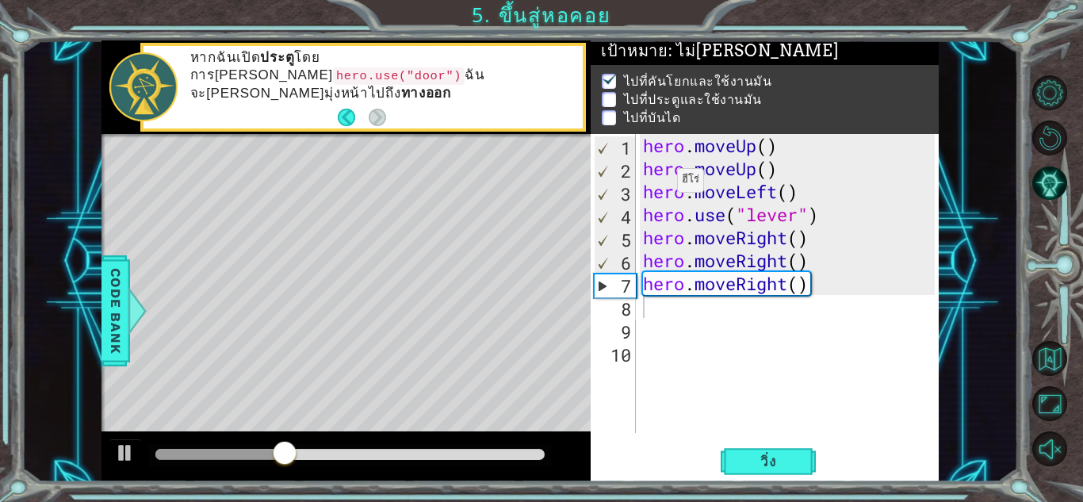
drag, startPoint x: 401, startPoint y: 71, endPoint x: 480, endPoint y: 160, distance: 119.6
click at [415, 86] on p "หากฉันเปิด ประตู โดยการ[PERSON_NAME] hero.use("door") ฉันจะ[PERSON_NAME]มุ่งหน้…" at bounding box center [380, 75] width 381 height 53
click at [670, 318] on div "hero . moveUp ( ) hero . moveUp ( ) hero . moveLeft ( ) hero . use ( "lever" ) …" at bounding box center [791, 306] width 303 height 345
type textarea "v"
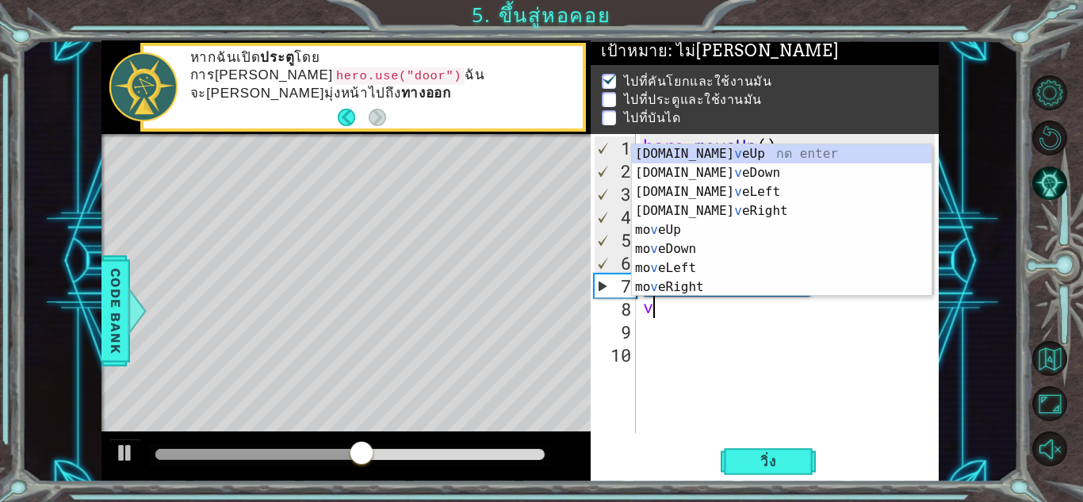
click at [710, 372] on div "hero . moveUp ( ) hero . moveUp ( ) hero . moveLeft ( ) hero . use ( "lever" ) …" at bounding box center [791, 306] width 303 height 345
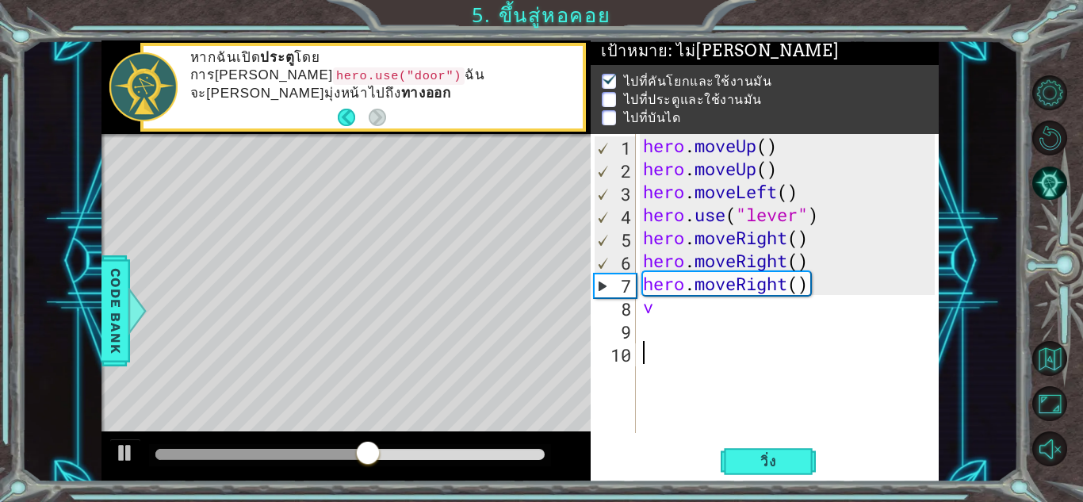
click at [672, 316] on div "hero . moveUp ( ) hero . moveUp ( ) hero . moveLeft ( ) hero . use ( "lever" ) …" at bounding box center [791, 306] width 303 height 345
type textarea "v"
type textarea "hero.moveRight()"
drag, startPoint x: 648, startPoint y: 282, endPoint x: 693, endPoint y: 324, distance: 61.7
click at [682, 286] on div "hero . moveUp ( ) hero . moveUp ( ) hero . moveLeft ( ) hero . use ( "lever" ) …" at bounding box center [791, 306] width 303 height 345
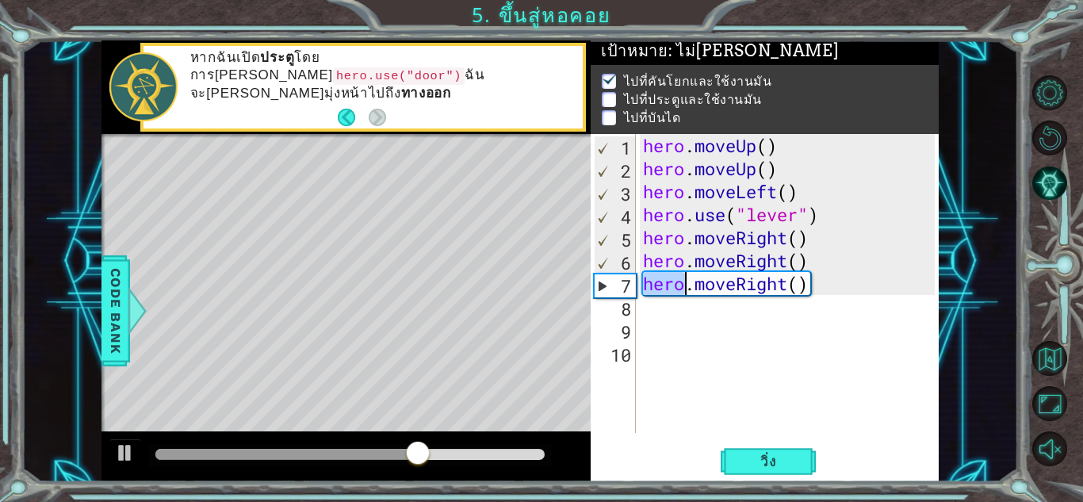
click at [679, 311] on div "hero . moveUp ( ) hero . moveUp ( ) hero . moveLeft ( ) hero . use ( "lever" ) …" at bounding box center [791, 306] width 303 height 345
paste textarea "hero"
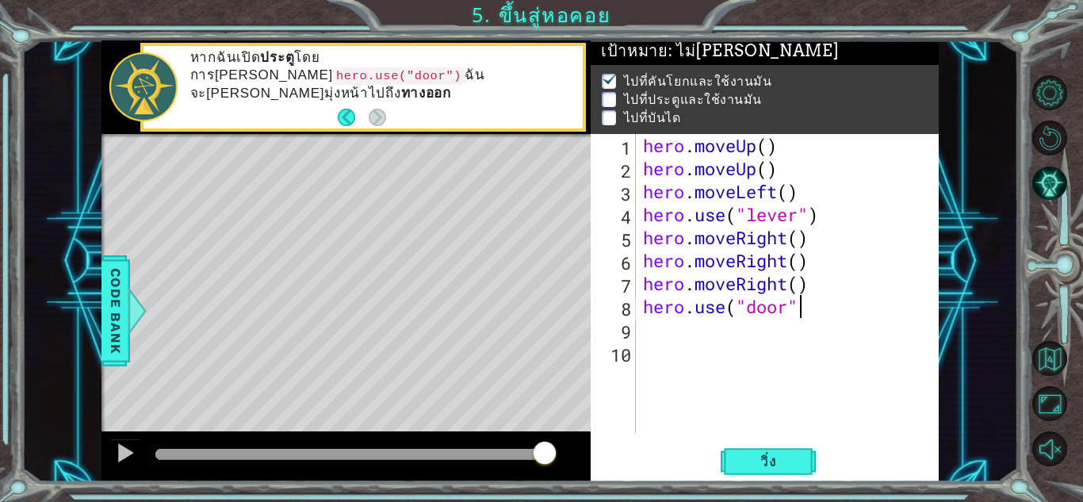
scroll to position [0, 6]
type textarea "hero.use("door")"
click at [679, 337] on div "hero . moveUp ( ) hero . moveUp ( ) hero . moveLeft ( ) hero . use ( "lever" ) …" at bounding box center [791, 306] width 303 height 345
click at [760, 464] on span "วิ่ง" at bounding box center [769, 462] width 48 height 16
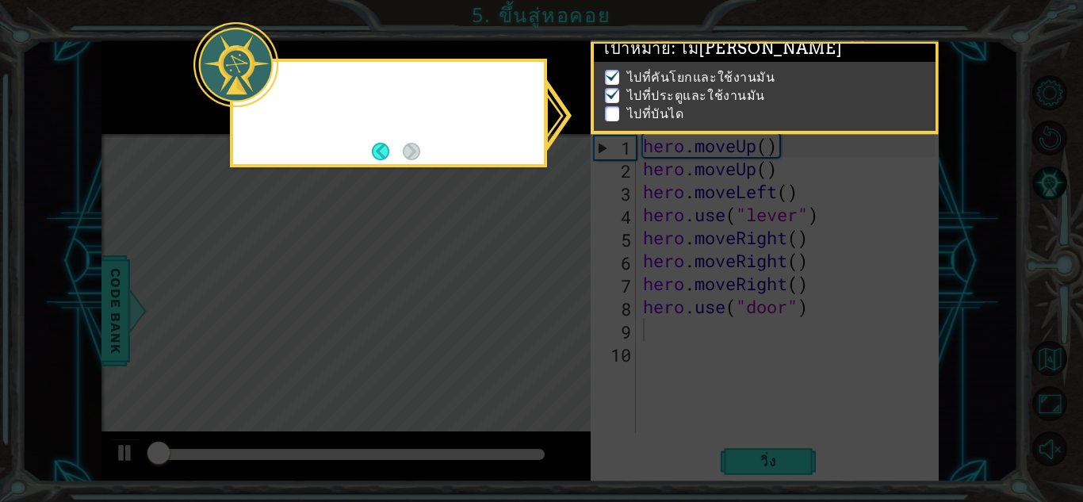
scroll to position [12, 0]
click at [488, 286] on icon at bounding box center [541, 251] width 1083 height 502
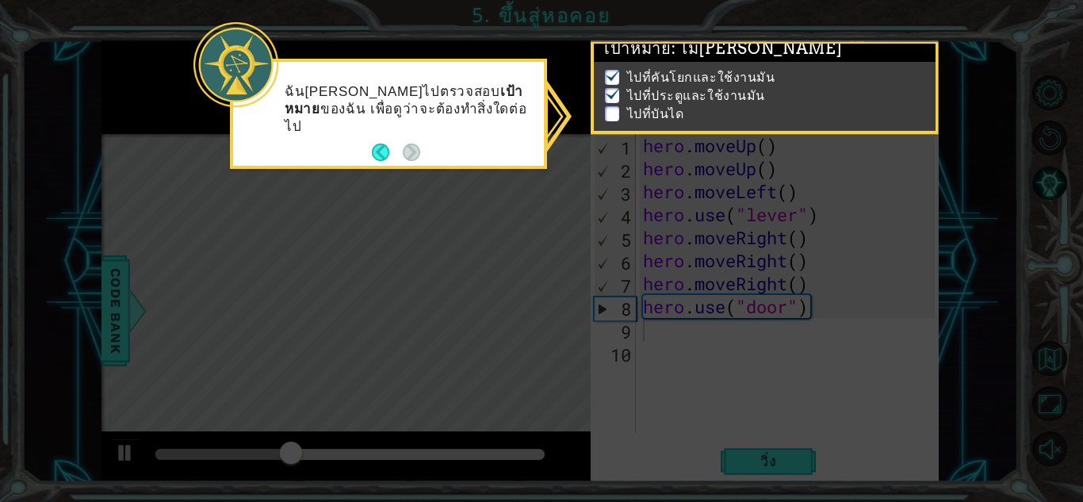
click at [400, 183] on icon at bounding box center [541, 251] width 1083 height 502
click at [613, 105] on li "ไปที่บันได" at bounding box center [766, 114] width 323 height 18
click at [611, 106] on p at bounding box center [612, 113] width 14 height 15
click at [367, 151] on div "ฉัน[PERSON_NAME]ไปตรวจสอบ เป้าหมาย ของฉัน เพื่อดูว่าจะต้องทำสิ่งใดต่อไป" at bounding box center [388, 114] width 317 height 110
click at [373, 148] on button "Back" at bounding box center [387, 152] width 31 height 17
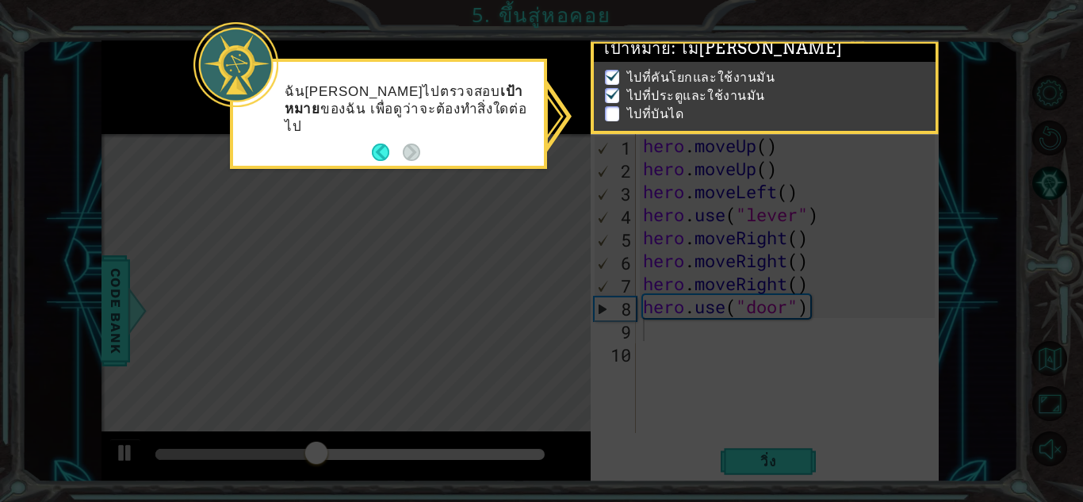
scroll to position [10, 0]
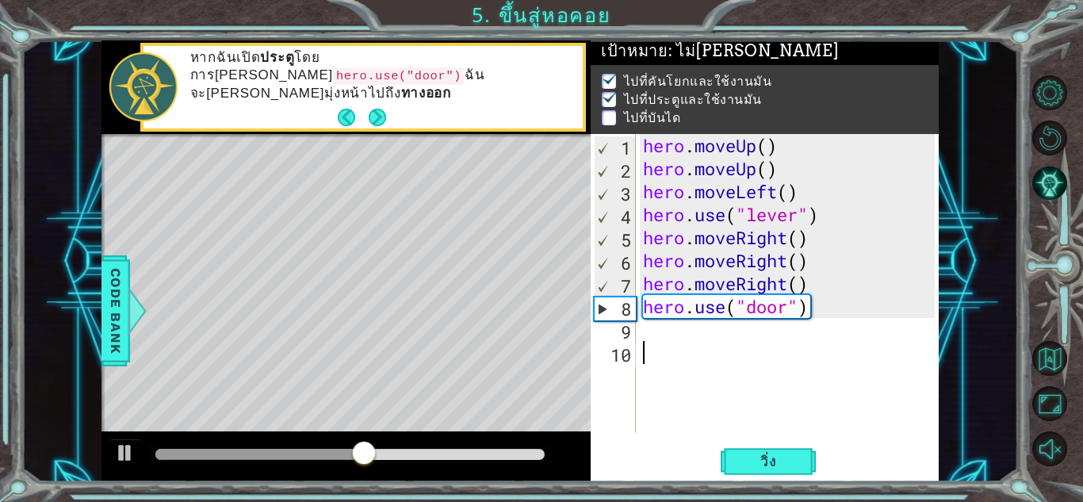
click at [664, 343] on div "hero . moveUp ( ) hero . moveUp ( ) hero . moveLeft ( ) hero . use ( "lever" ) …" at bounding box center [791, 306] width 303 height 345
click at [657, 343] on div "hero . moveUp ( ) hero . moveUp ( ) hero . moveLeft ( ) hero . use ( "lever" ) …" at bounding box center [791, 306] width 303 height 345
click at [655, 336] on div "hero . moveUp ( ) hero . moveUp ( ) hero . moveLeft ( ) hero . use ( "lever" ) …" at bounding box center [791, 306] width 303 height 345
type textarea "v"
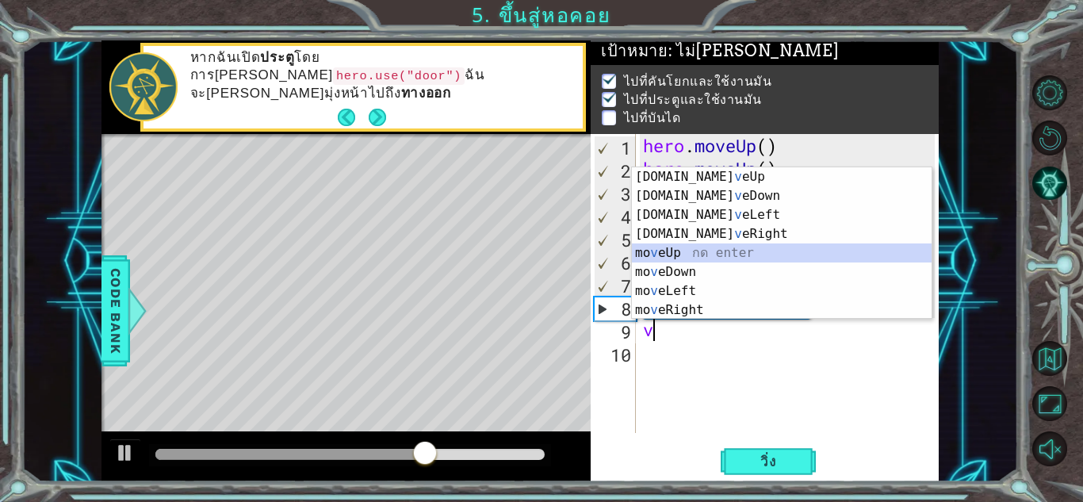
click at [684, 258] on div "[DOMAIN_NAME] v eUp กด enter [DOMAIN_NAME] v [GEOGRAPHIC_DATA] กด enter [DOMAIN…" at bounding box center [782, 262] width 300 height 190
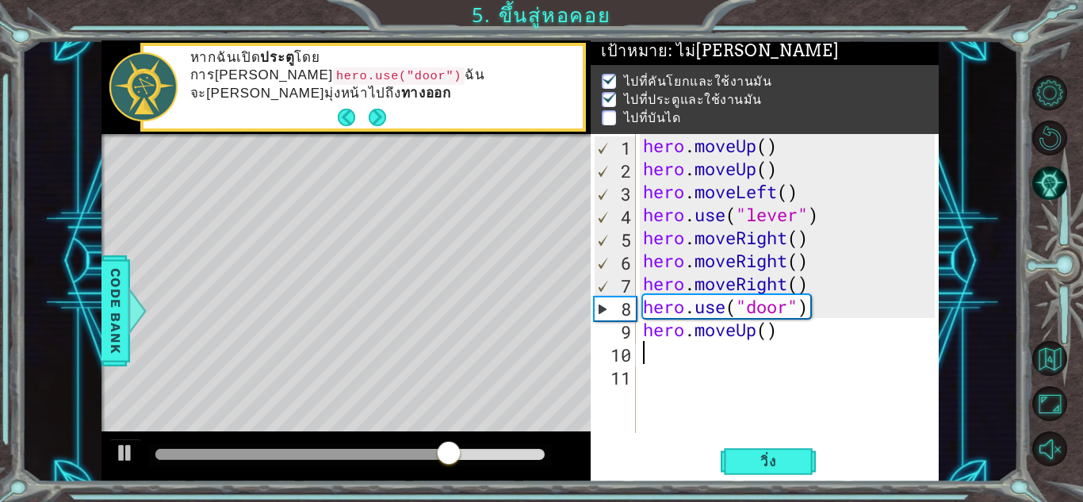
type textarea "v"
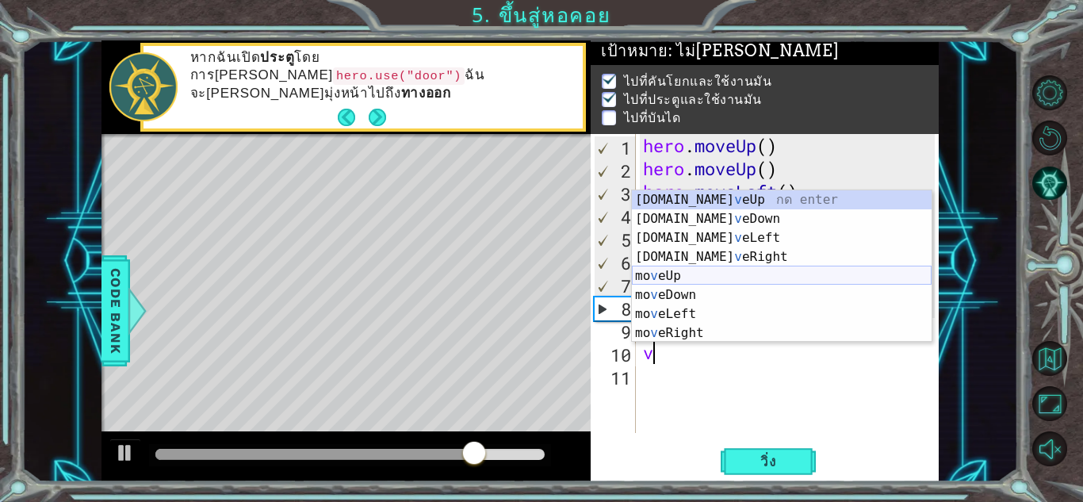
click at [681, 283] on div "[DOMAIN_NAME] v eUp กด enter [DOMAIN_NAME] v [GEOGRAPHIC_DATA] กด enter [DOMAIN…" at bounding box center [782, 285] width 300 height 190
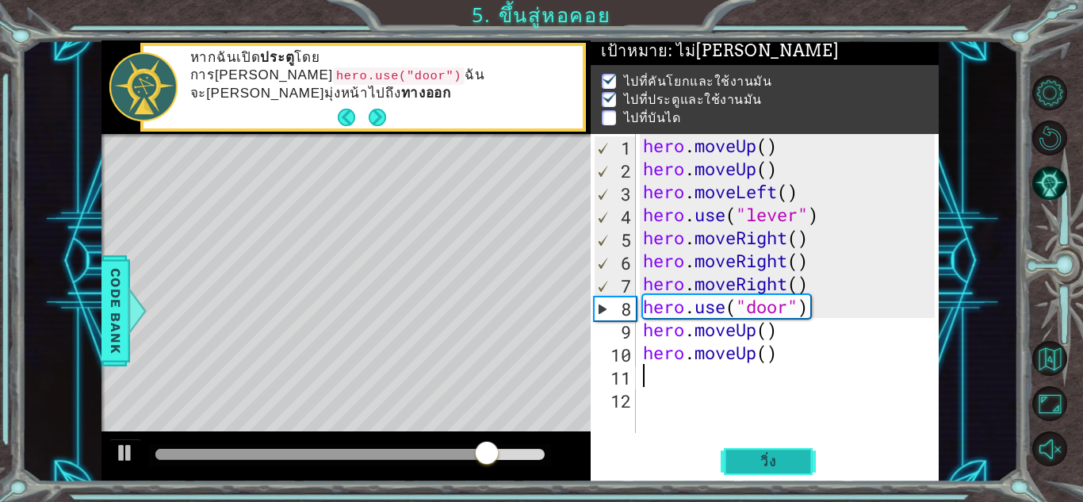
click at [762, 463] on span "วิ่ง" at bounding box center [769, 462] width 48 height 16
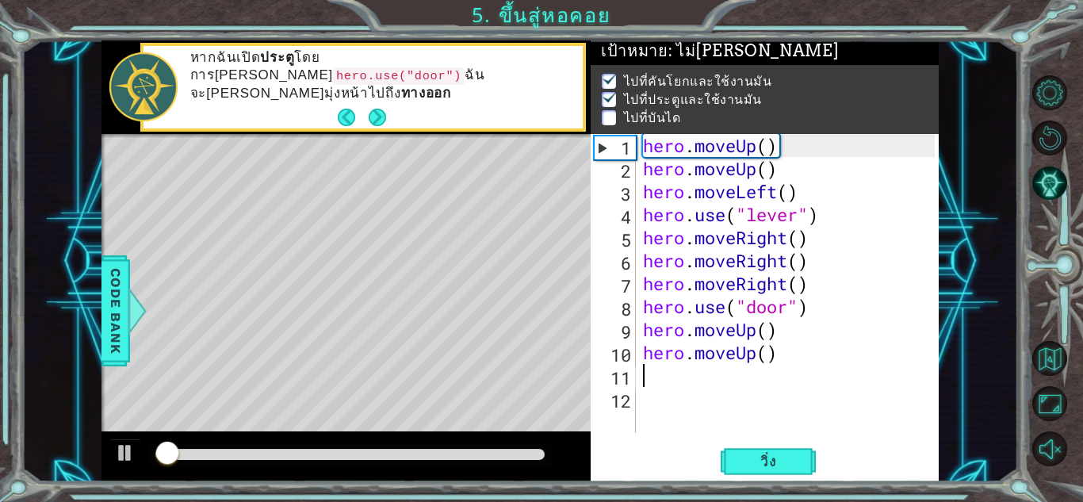
scroll to position [12, 0]
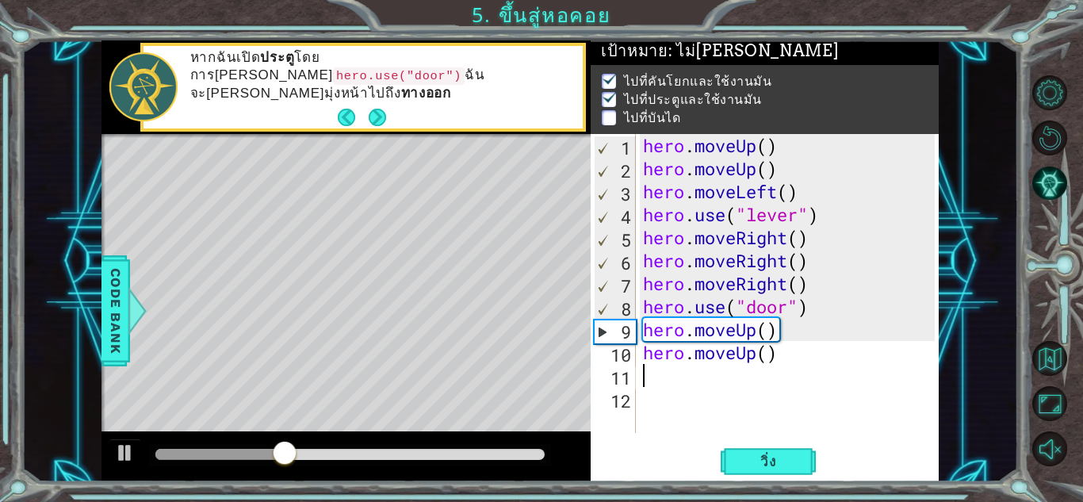
click at [690, 377] on div "hero . moveUp ( ) hero . moveUp ( ) hero . moveLeft ( ) hero . use ( "lever" ) …" at bounding box center [791, 306] width 303 height 345
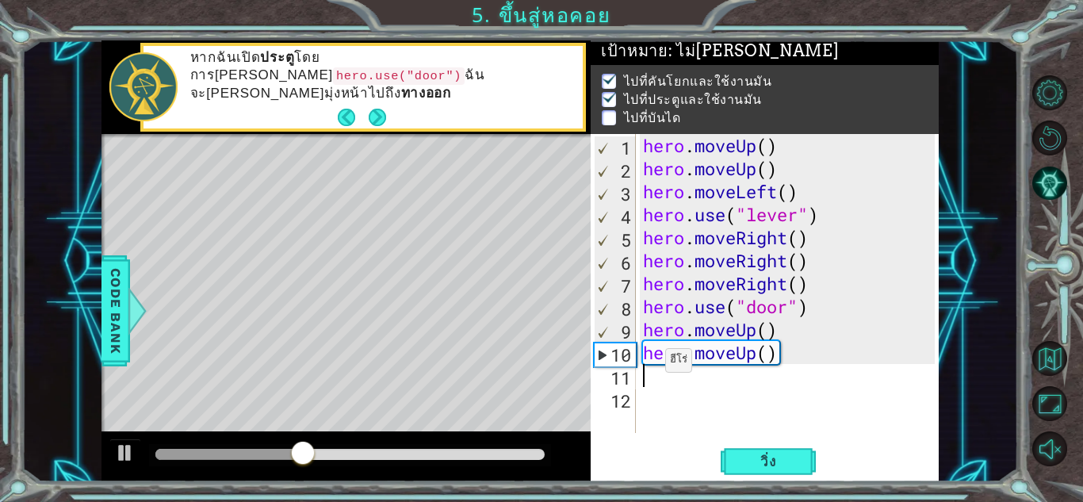
type textarea "v"
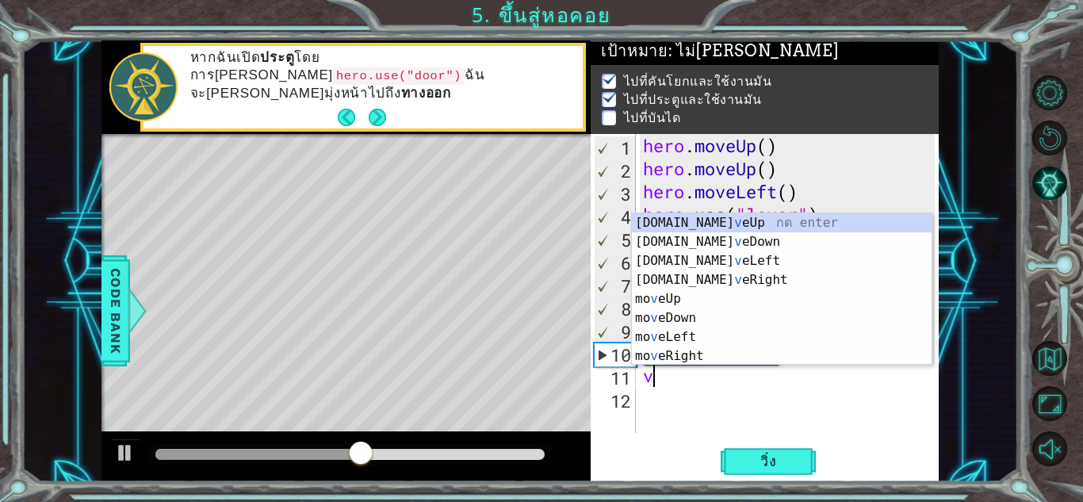
click at [660, 377] on div "hero . moveUp ( ) hero . moveUp ( ) hero . moveLeft ( ) hero . use ( "lever" ) …" at bounding box center [791, 306] width 303 height 345
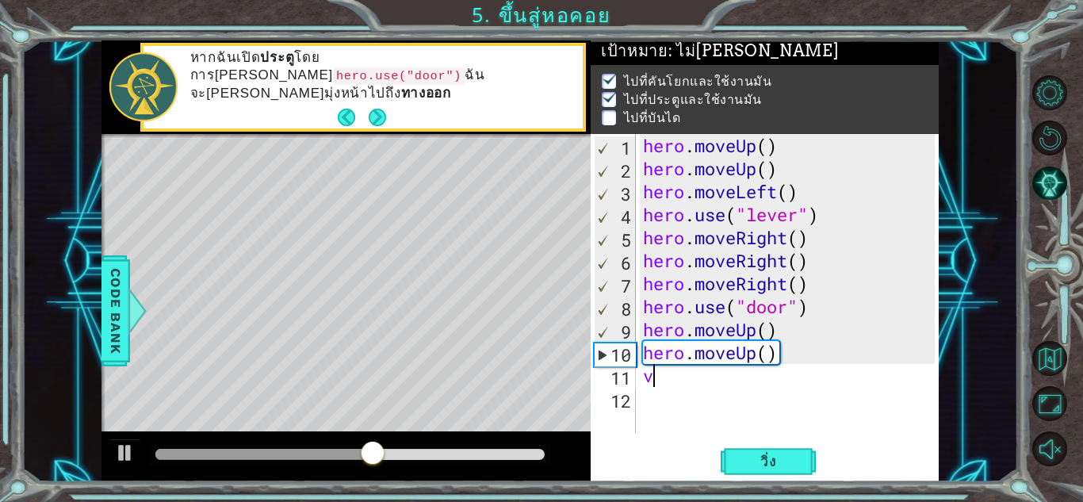
click at [678, 375] on div "hero . moveUp ( ) hero . moveUp ( ) hero . moveLeft ( ) hero . use ( "lever" ) …" at bounding box center [791, 306] width 303 height 345
type textarea "v"
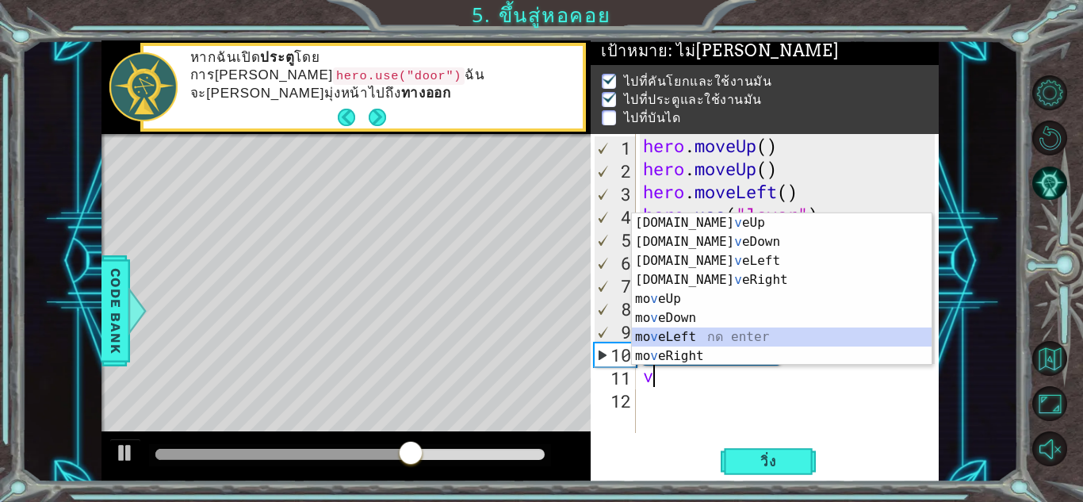
click at [680, 331] on div "[DOMAIN_NAME] v eUp กด enter [DOMAIN_NAME] v [GEOGRAPHIC_DATA] กด enter [DOMAIN…" at bounding box center [782, 308] width 300 height 190
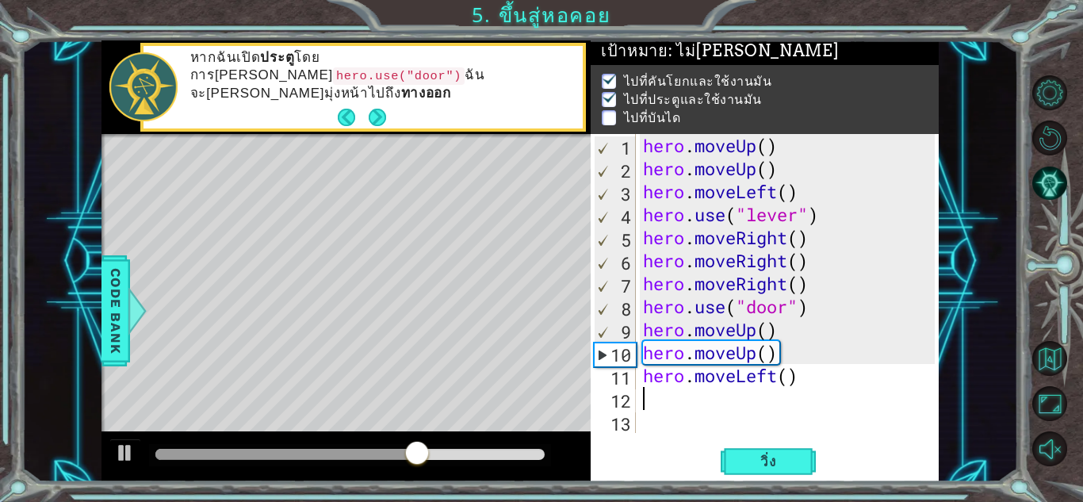
type textarea "v"
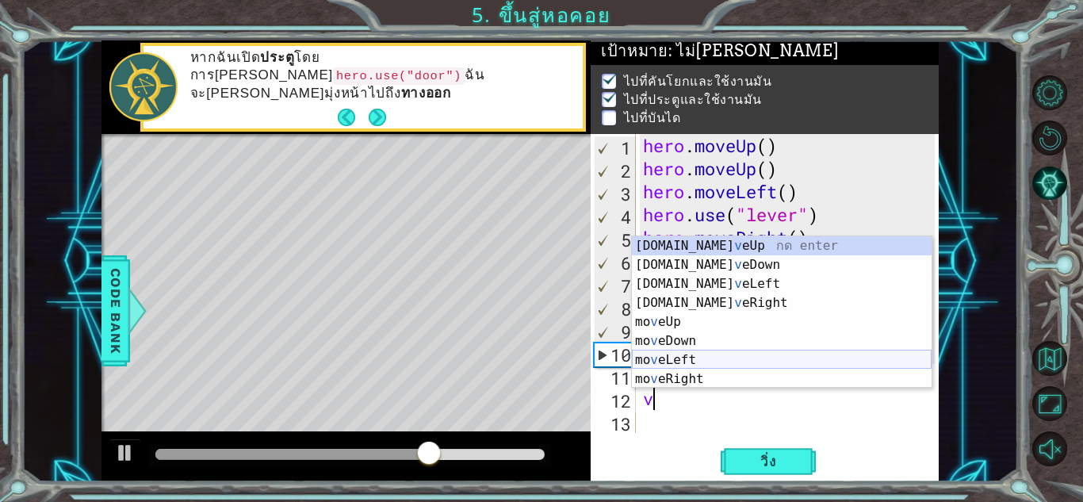
click at [684, 362] on div "[DOMAIN_NAME] v eUp กด enter [DOMAIN_NAME] v [GEOGRAPHIC_DATA] กด enter [DOMAIN…" at bounding box center [782, 331] width 300 height 190
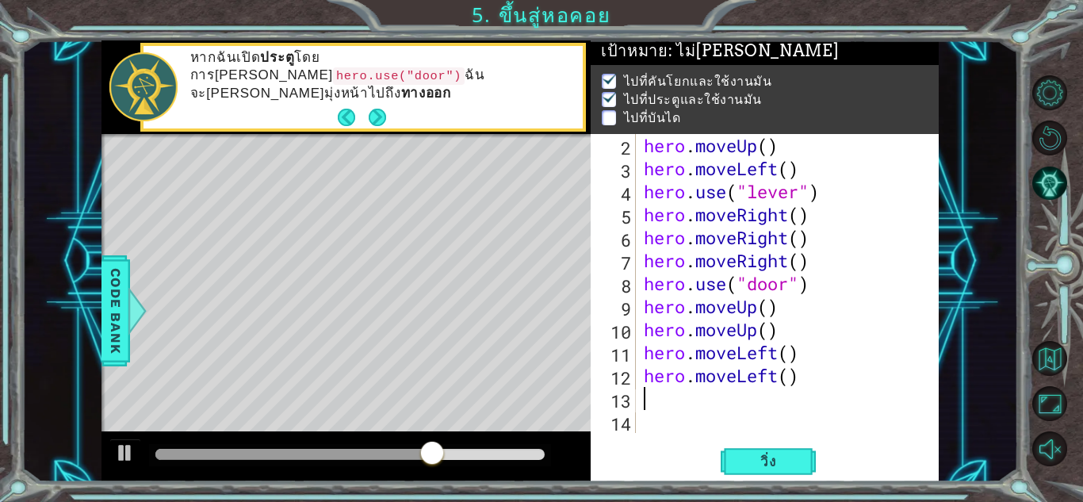
type textarea "v"
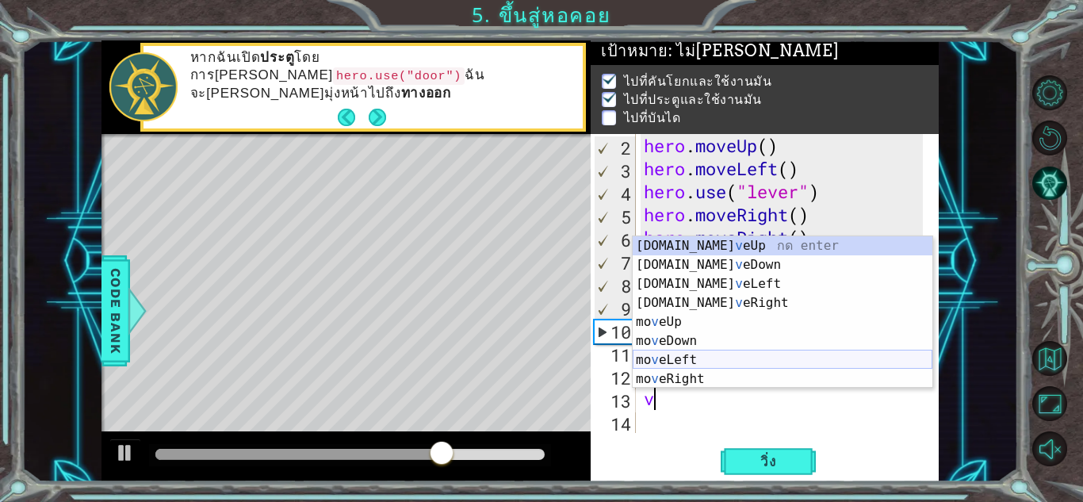
click at [677, 357] on div "[DOMAIN_NAME] v eUp กด enter [DOMAIN_NAME] v [GEOGRAPHIC_DATA] กด enter [DOMAIN…" at bounding box center [783, 331] width 300 height 190
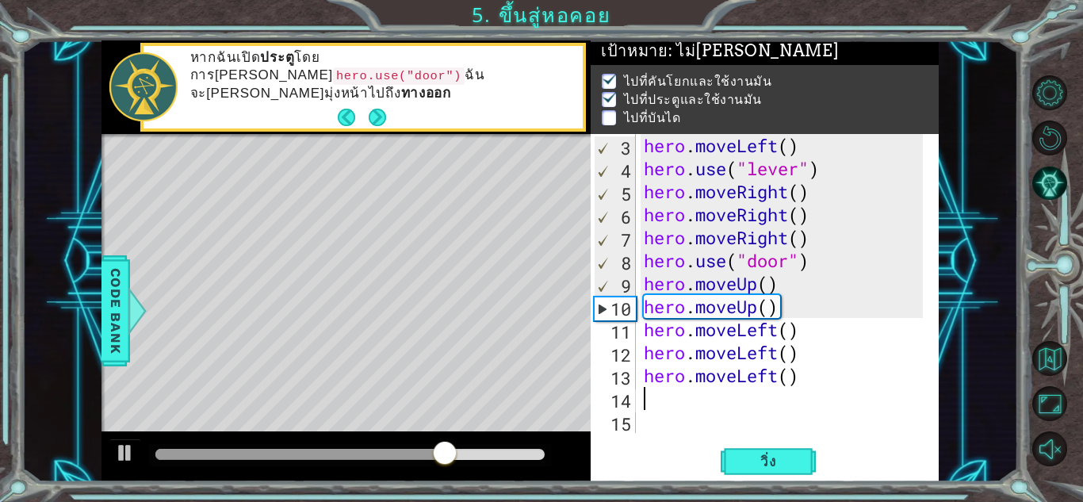
scroll to position [46, 0]
type textarea "v"
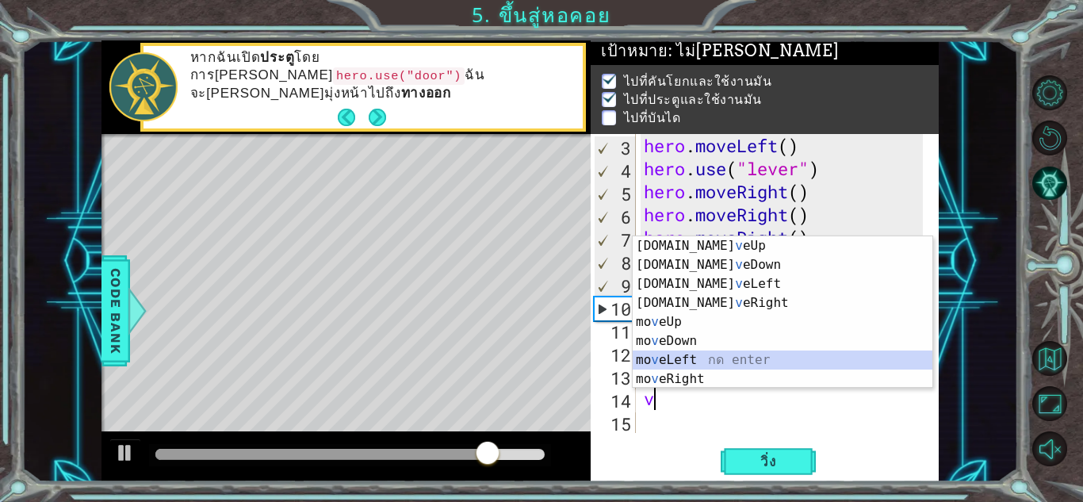
click at [680, 357] on div "[DOMAIN_NAME] v eUp กด enter [DOMAIN_NAME] v [GEOGRAPHIC_DATA] กด enter [DOMAIN…" at bounding box center [783, 331] width 300 height 190
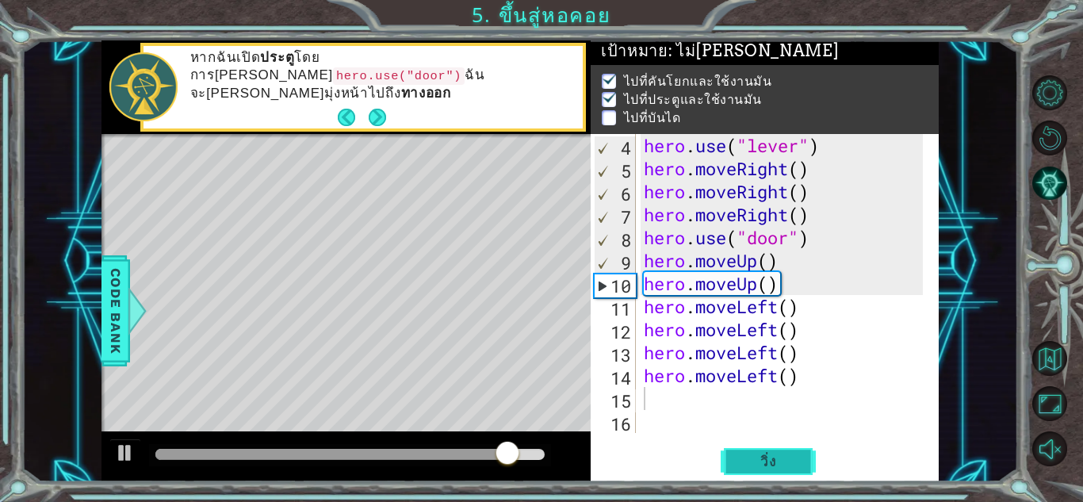
click at [758, 454] on span "วิ่ง" at bounding box center [769, 462] width 48 height 16
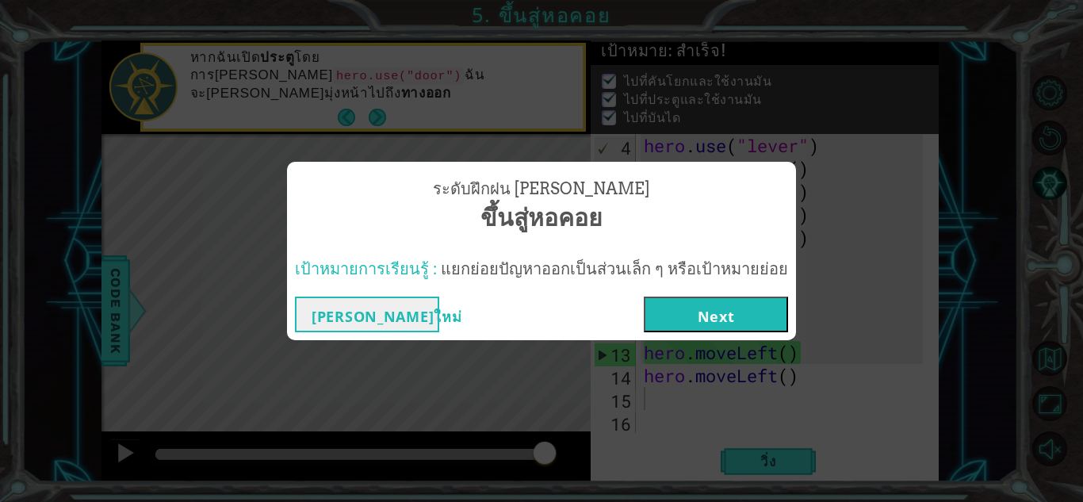
click at [732, 303] on button "Next" at bounding box center [716, 315] width 144 height 36
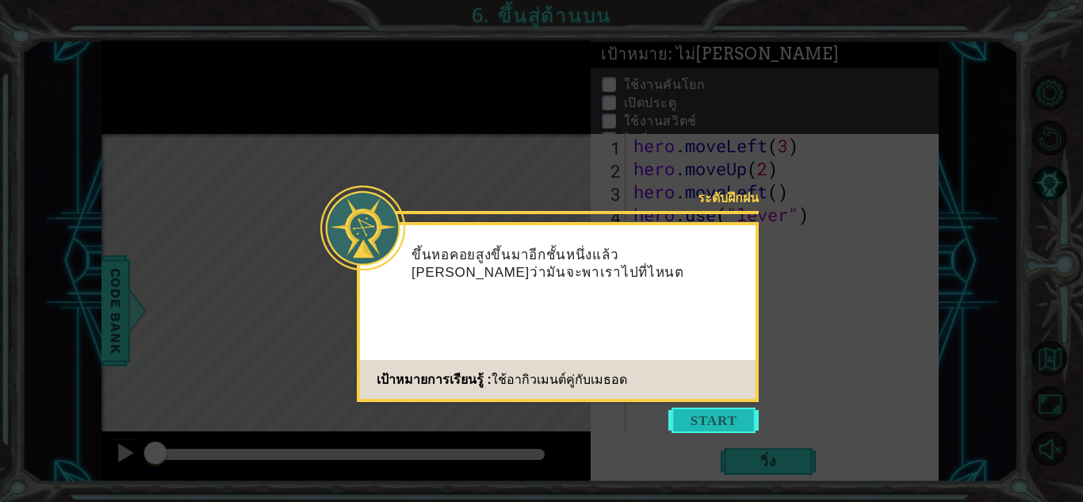
click at [725, 414] on button "Start" at bounding box center [713, 420] width 90 height 25
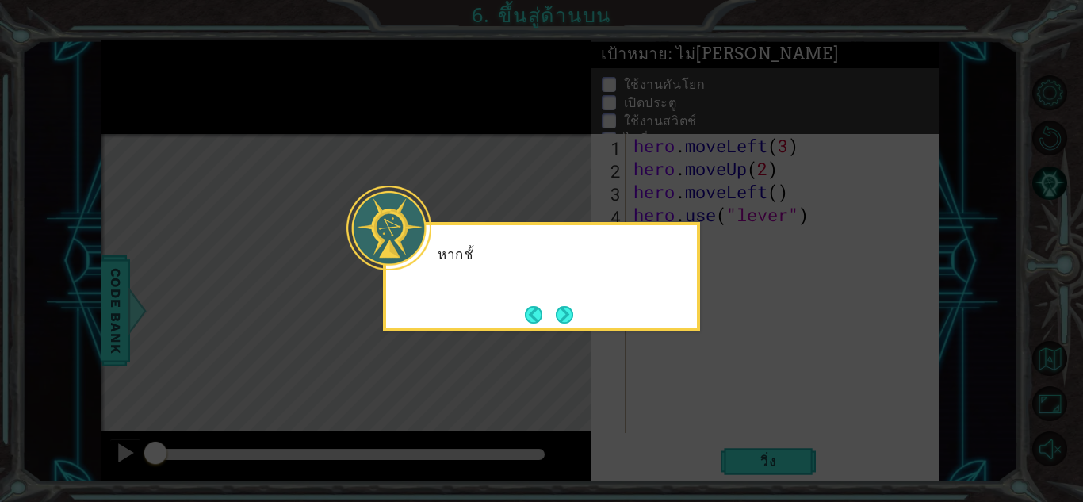
drag, startPoint x: 664, startPoint y: 387, endPoint x: 655, endPoint y: 377, distance: 13.5
click at [664, 385] on icon at bounding box center [541, 251] width 1083 height 502
click at [677, 259] on p "หากชั้นจำเป็นต้องเดินเป็นระยะทาง" at bounding box center [562, 255] width 248 height 17
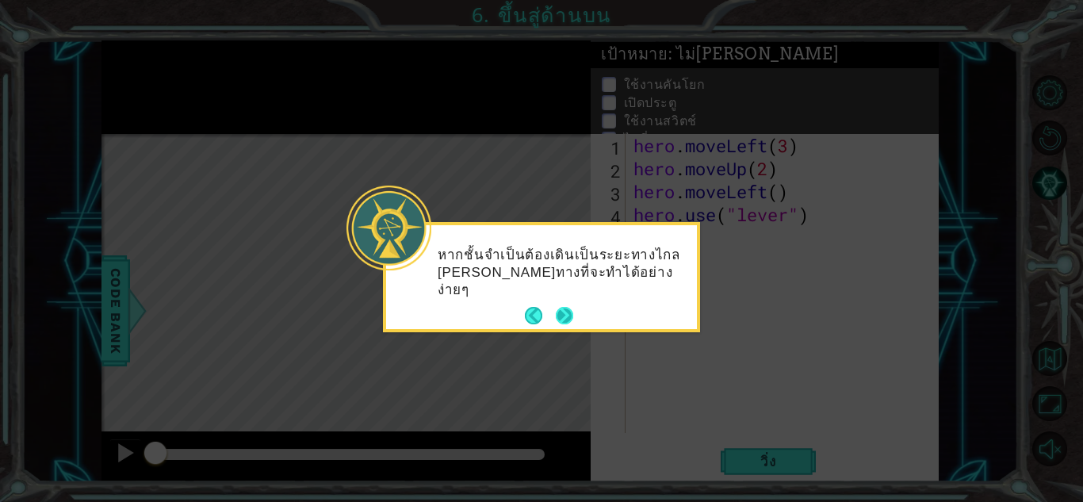
click at [565, 312] on button "Next" at bounding box center [564, 316] width 20 height 20
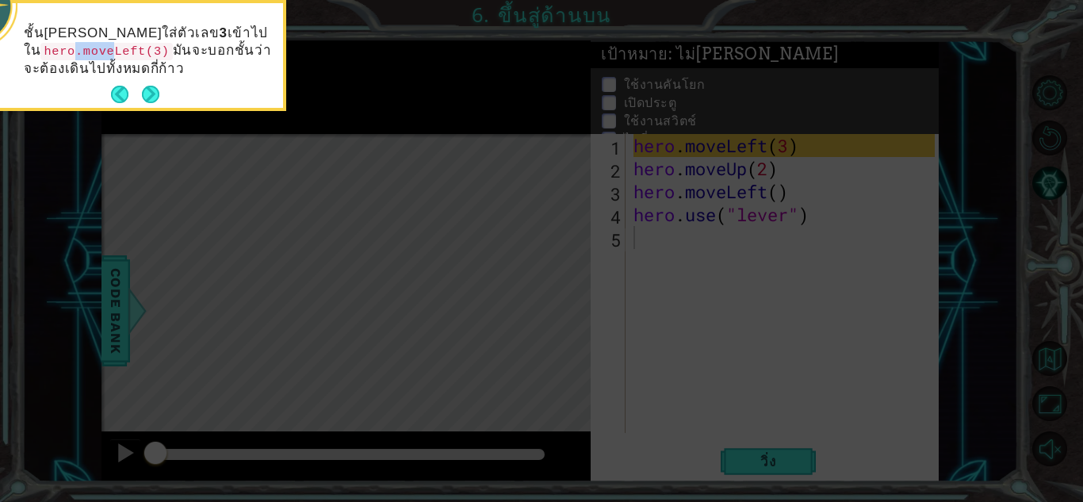
drag, startPoint x: 55, startPoint y: 57, endPoint x: 90, endPoint y: 56, distance: 34.9
click at [90, 56] on code "hero.moveLeft(3)" at bounding box center [106, 51] width 132 height 17
drag, startPoint x: 11, startPoint y: 55, endPoint x: 22, endPoint y: 54, distance: 11.1
click at [22, 54] on div "ชั้น[PERSON_NAME]ใส่ตัวเลข 3 เข้าไปใน hero.moveLeft(3) มันจะบอกชั้นว่าจะต้องเดิ…" at bounding box center [127, 59] width 311 height 98
copy code "hero.moveLeft(3)"
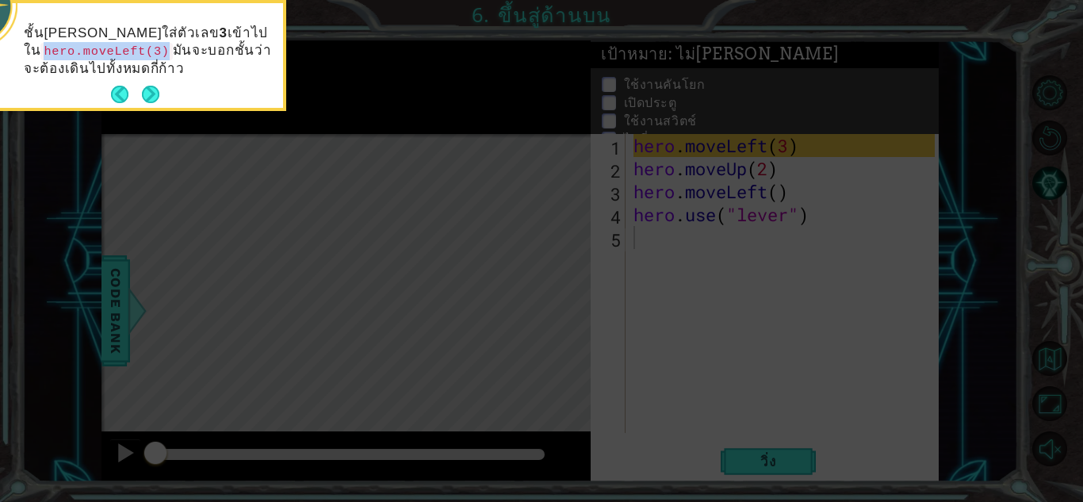
drag, startPoint x: 22, startPoint y: 54, endPoint x: 140, endPoint y: 52, distance: 118.2
click at [140, 52] on div "ชั้น[PERSON_NAME]ใส่ตัวเลข 3 เข้าไปใน hero.moveLeft(3) มันจะบอกชั้นว่าจะต้องเดิ…" at bounding box center [127, 59] width 311 height 98
click at [698, 202] on icon at bounding box center [541, 75] width 1083 height 854
click at [679, 220] on icon at bounding box center [541, 75] width 1083 height 854
drag, startPoint x: 636, startPoint y: 235, endPoint x: 610, endPoint y: 243, distance: 27.3
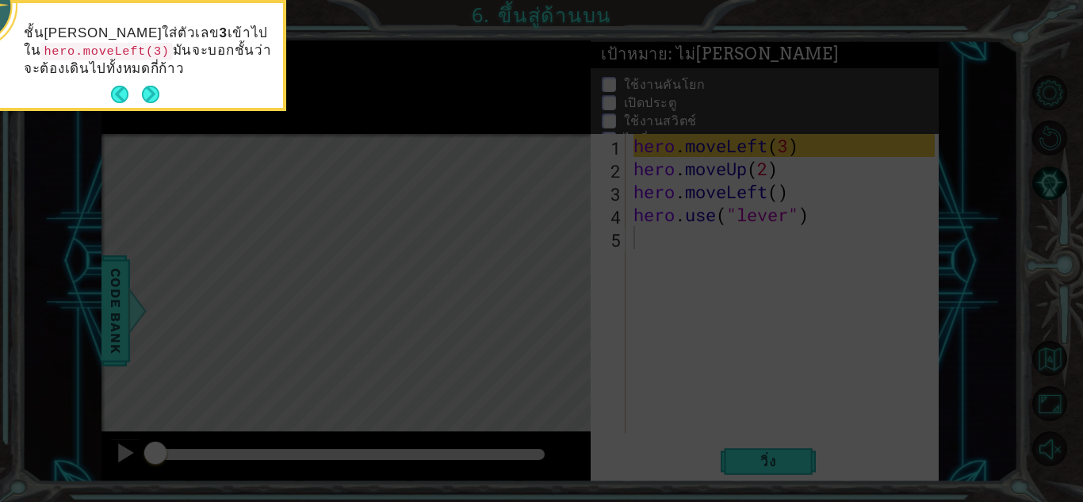
click at [634, 236] on icon at bounding box center [541, 75] width 1083 height 854
click at [137, 84] on footer at bounding box center [135, 94] width 48 height 24
click at [143, 89] on button "Next" at bounding box center [151, 95] width 20 height 20
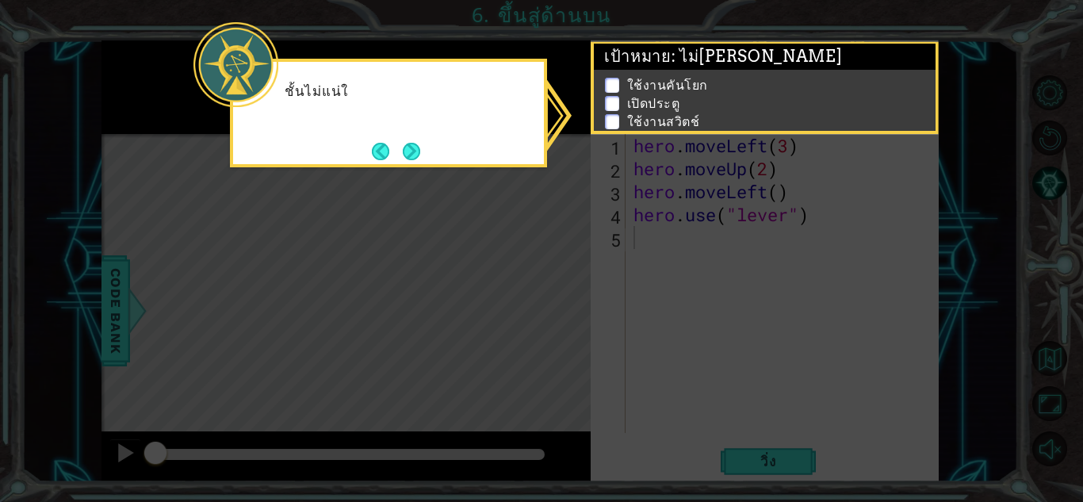
click at [457, 160] on div "ชั้นไม่แน่ใ" at bounding box center [388, 113] width 317 height 109
click at [480, 162] on div "ชั้นไม่แน่ใจว่าทางออก[PERSON_NAME]" at bounding box center [388, 113] width 317 height 109
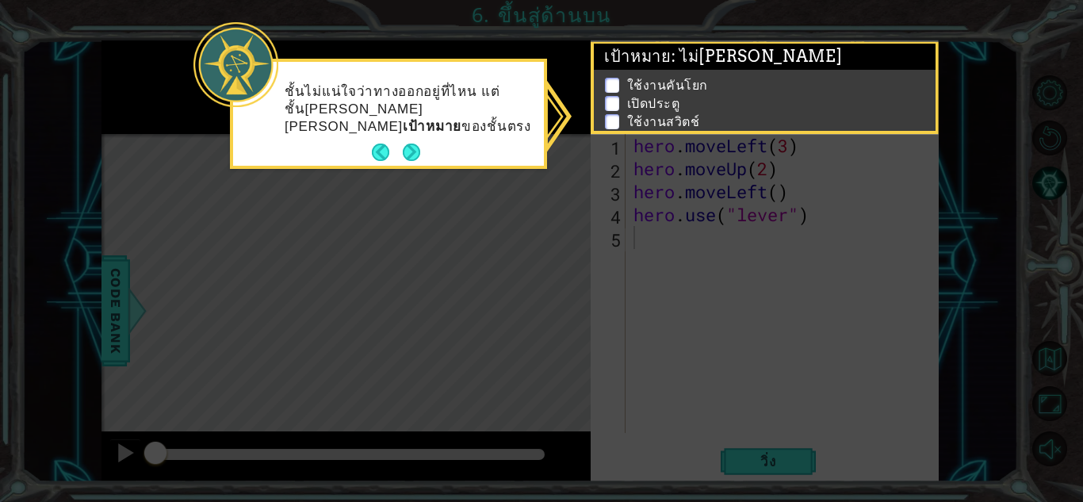
click at [485, 149] on div "ชั้นไม่แน่ใจว่าทางออกอยู่ที่ไหน แต่ชั้น[PERSON_NAME][PERSON_NAME] เป้าหมาย ของช…" at bounding box center [388, 114] width 317 height 110
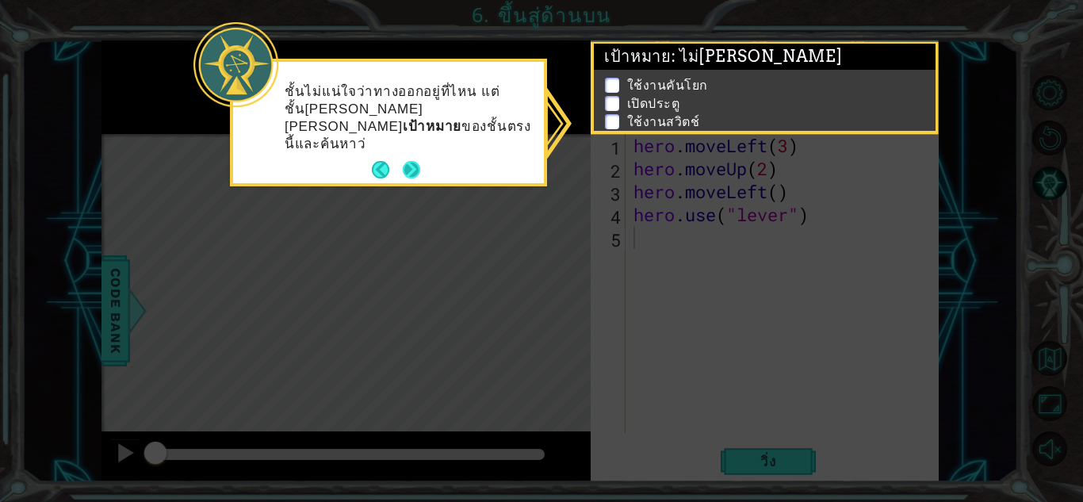
click at [412, 159] on button "Next" at bounding box center [411, 169] width 21 height 21
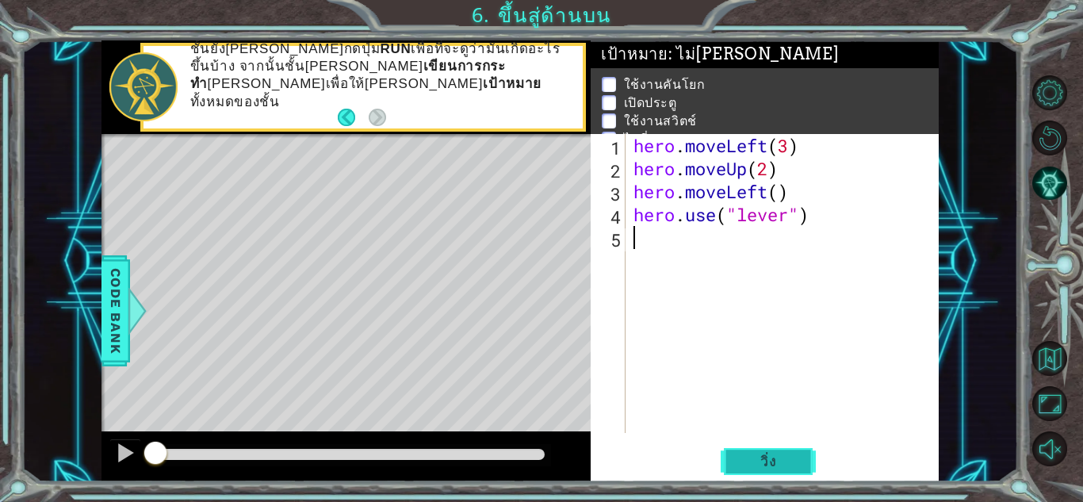
click at [779, 457] on span "วิ่ง" at bounding box center [769, 462] width 48 height 16
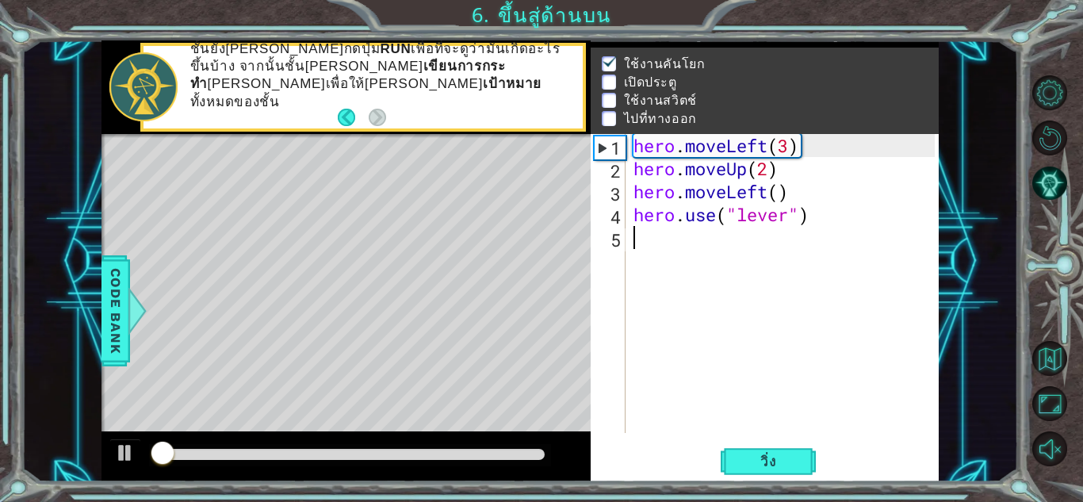
scroll to position [21, 0]
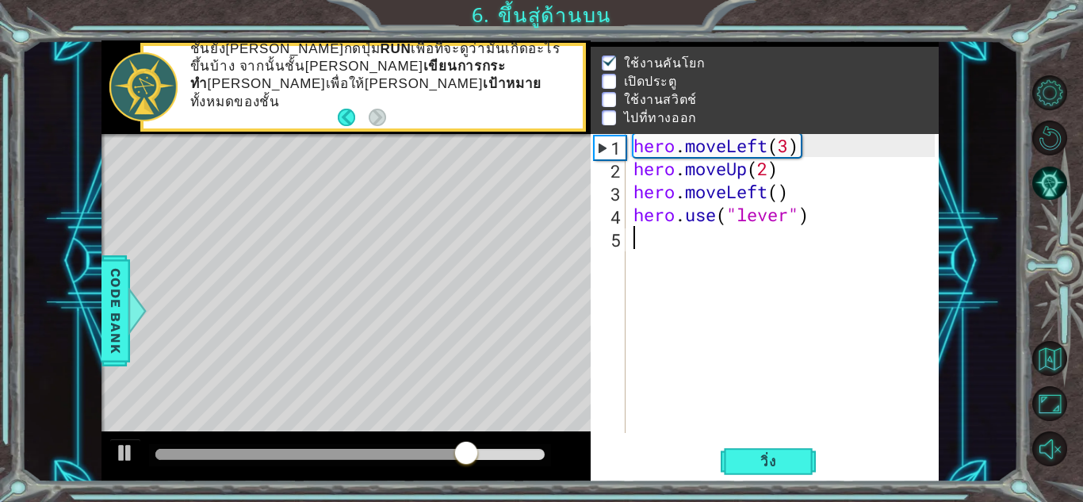
click at [648, 242] on div "hero . moveLeft ( 3 ) hero . moveUp ( 2 ) hero . moveLeft ( ) hero . use ( "lev…" at bounding box center [786, 306] width 312 height 345
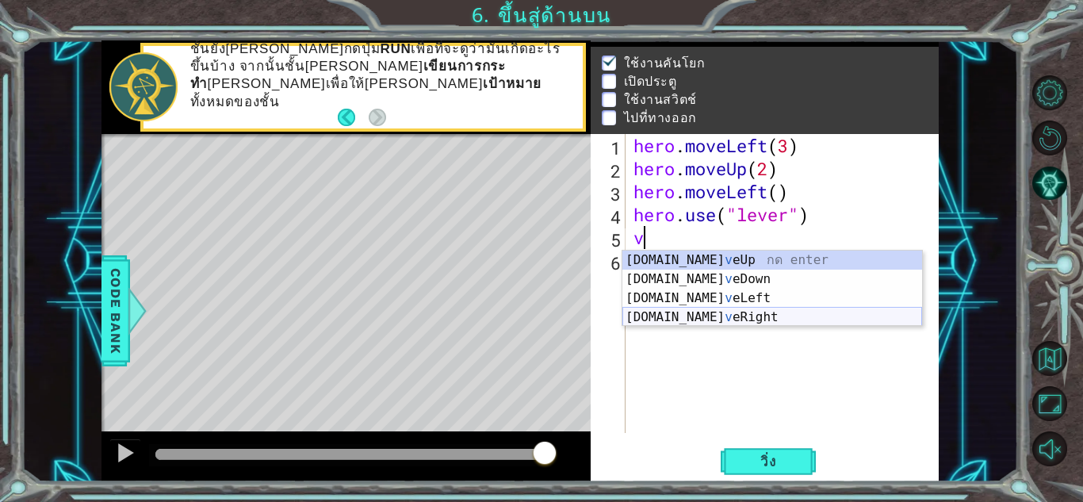
click at [703, 315] on div "[DOMAIN_NAME] v eUp กด enter [DOMAIN_NAME] v [GEOGRAPHIC_DATA] กด enter [DOMAIN…" at bounding box center [772, 308] width 300 height 114
type textarea "hero.moveRight(1)"
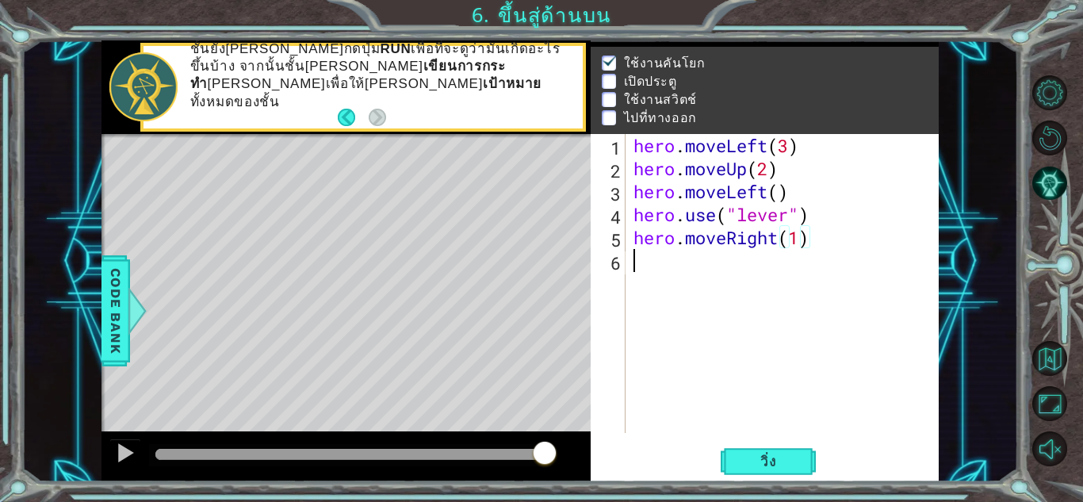
click at [643, 276] on div "hero . moveLeft ( 3 ) hero . moveUp ( 2 ) hero . moveLeft ( ) hero . use ( "lev…" at bounding box center [786, 306] width 312 height 345
type textarea "v"
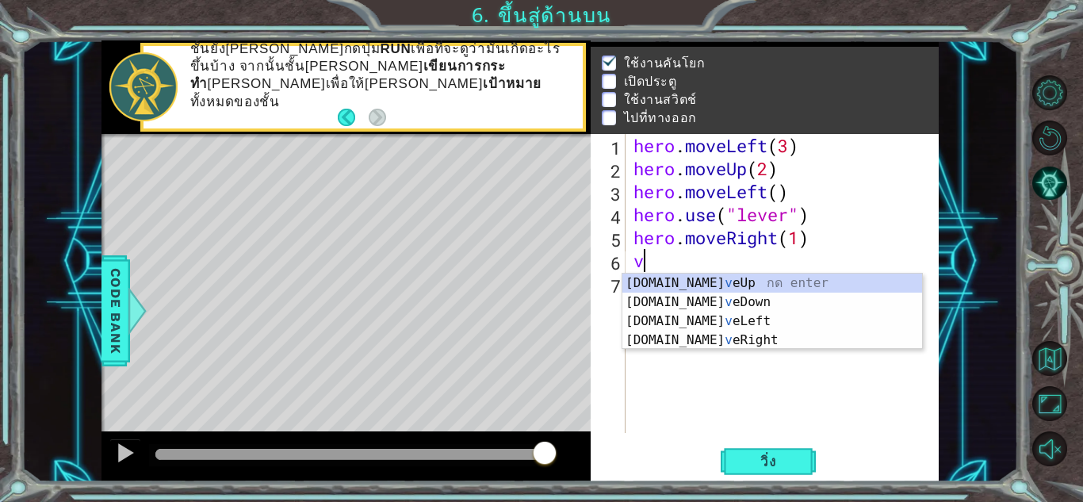
drag, startPoint x: 696, startPoint y: 381, endPoint x: 718, endPoint y: 392, distance: 24.5
click at [696, 382] on div "hero . moveLeft ( 3 ) hero . moveUp ( 2 ) hero . moveLeft ( ) hero . use ( "lev…" at bounding box center [786, 306] width 312 height 345
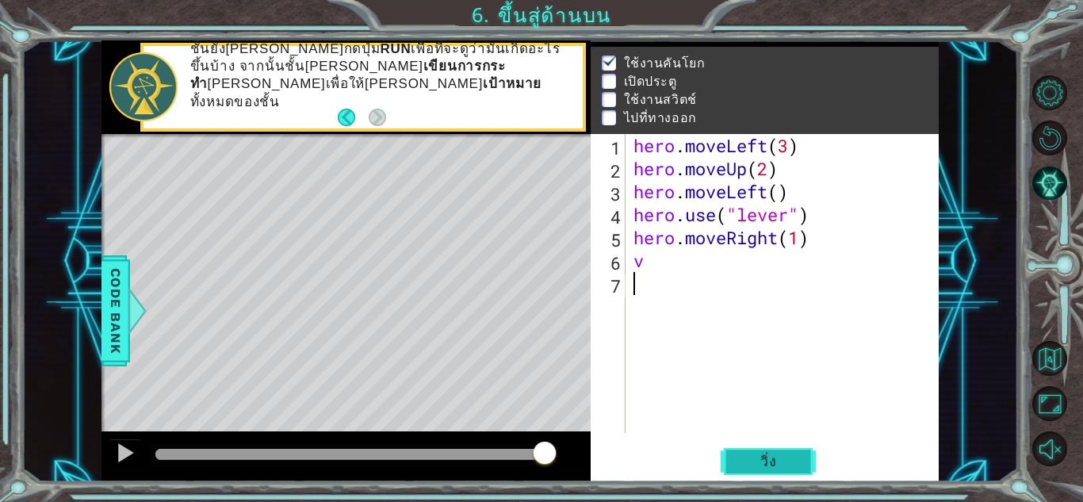
click at [773, 464] on span "วิ่ง" at bounding box center [769, 462] width 48 height 16
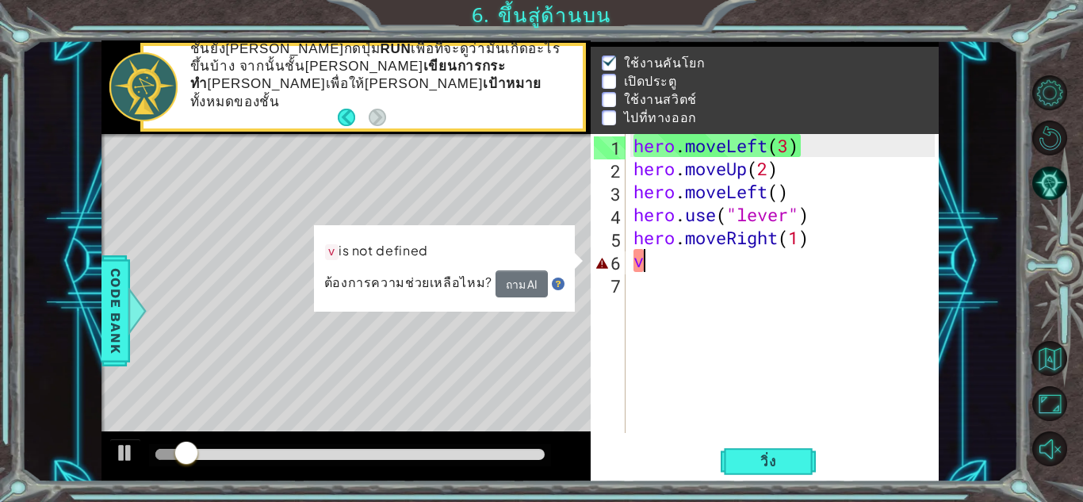
click at [664, 270] on div "hero . moveLeft ( 3 ) hero . moveUp ( 2 ) hero . moveLeft ( ) hero . use ( "lev…" at bounding box center [786, 306] width 312 height 345
type textarea "v"
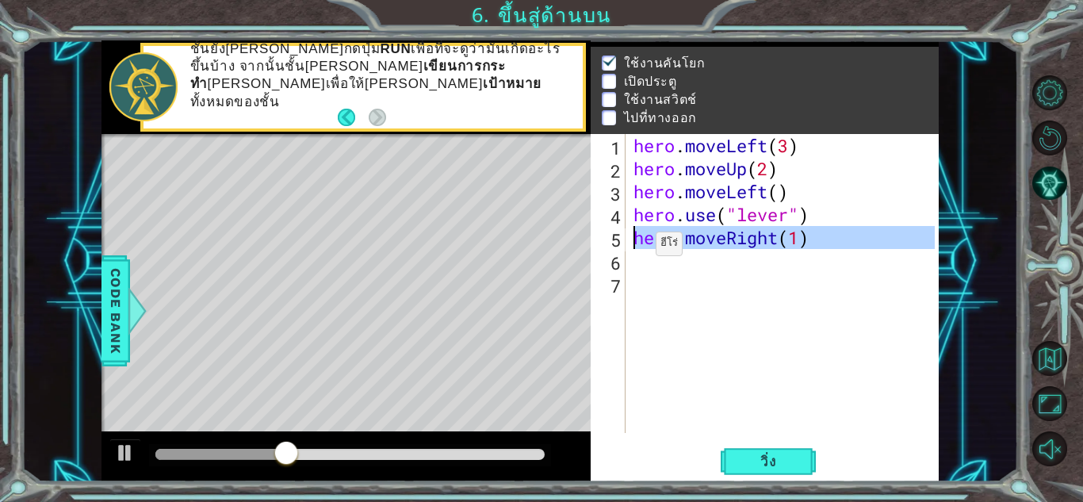
drag, startPoint x: 821, startPoint y: 255, endPoint x: 600, endPoint y: 247, distance: 221.3
click at [626, 247] on div "1 2 3 4 5 6 7 hero . moveLeft ( 3 ) hero . moveUp ( 2 ) hero . moveLeft ( ) her…" at bounding box center [763, 283] width 344 height 299
type textarea "hero.moveRight(1)"
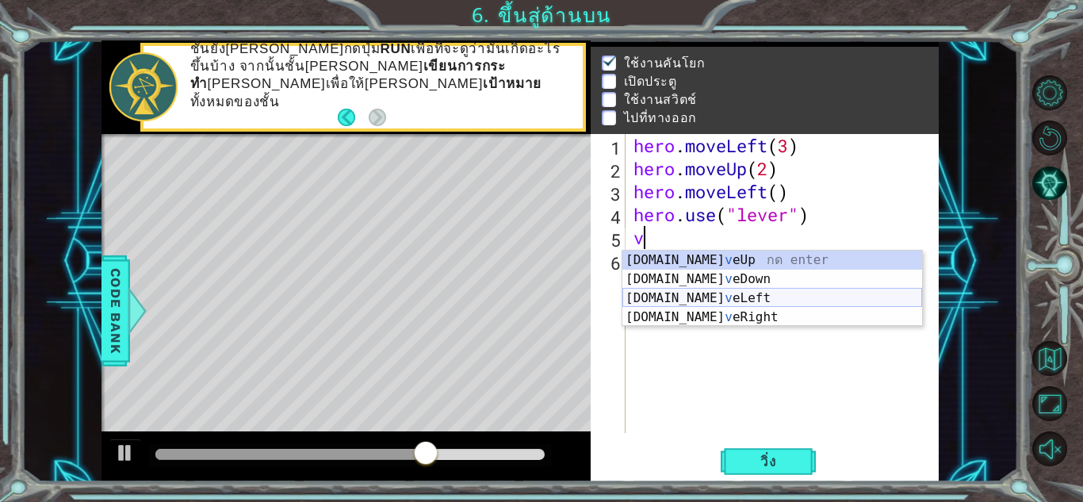
drag, startPoint x: 723, startPoint y: 305, endPoint x: 749, endPoint y: 362, distance: 62.1
click at [723, 304] on div "[DOMAIN_NAME] v eUp กด enter [DOMAIN_NAME] v [GEOGRAPHIC_DATA] กด enter [DOMAIN…" at bounding box center [772, 308] width 300 height 114
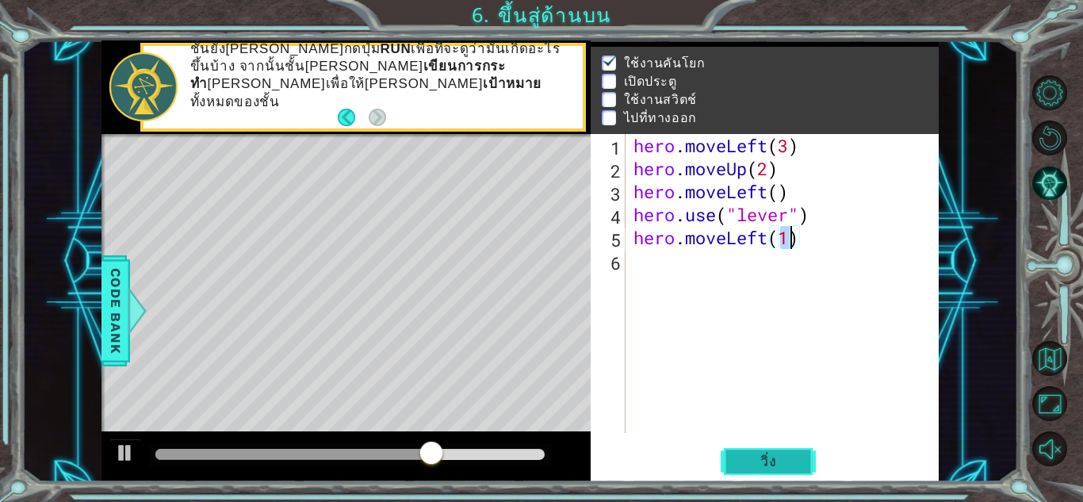
type textarea "hero.moveLeft(1)"
click at [775, 454] on span "วิ่ง" at bounding box center [769, 462] width 48 height 16
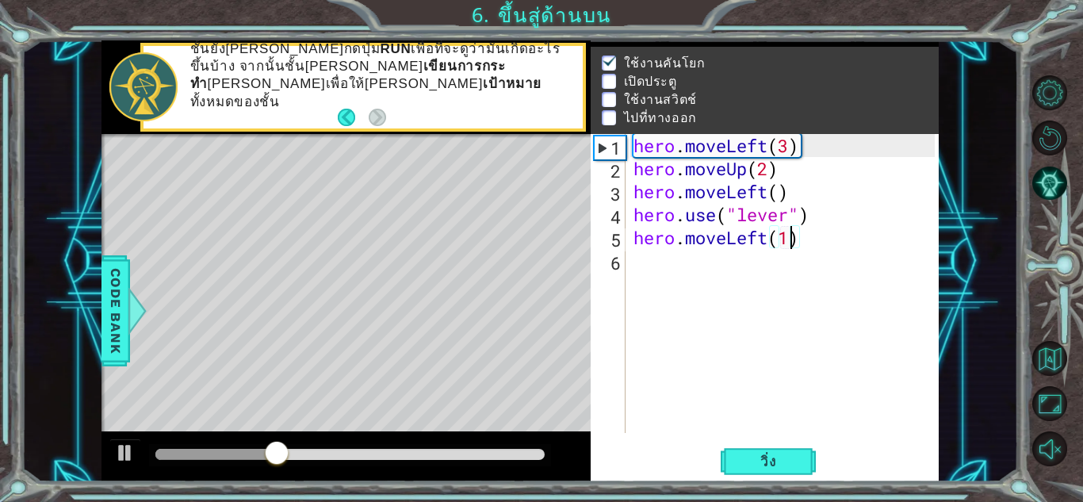
click at [698, 270] on div "hero . moveLeft ( 3 ) hero . moveUp ( 2 ) hero . moveLeft ( ) hero . use ( "lev…" at bounding box center [786, 306] width 312 height 345
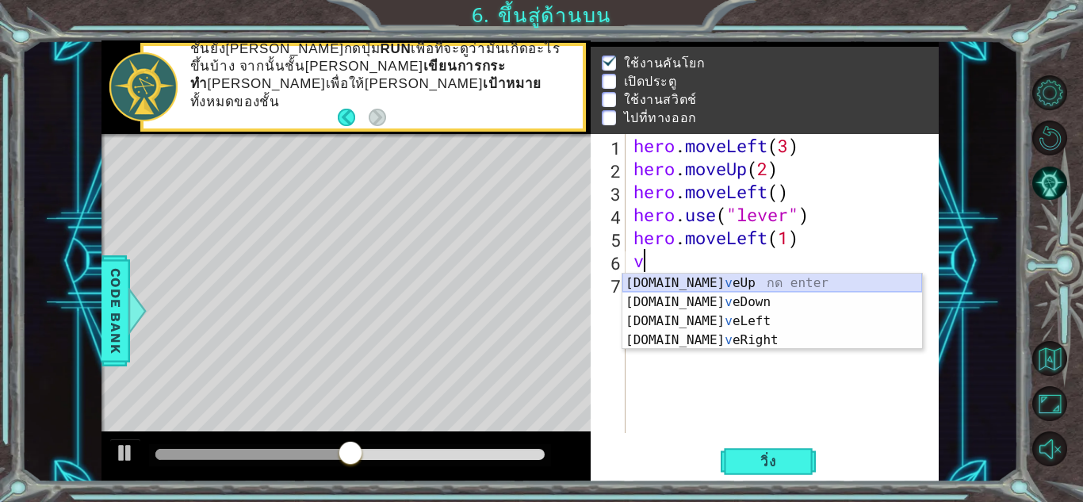
click at [649, 285] on div "[DOMAIN_NAME] v eUp กด enter [DOMAIN_NAME] v [GEOGRAPHIC_DATA] กด enter [DOMAIN…" at bounding box center [772, 331] width 300 height 114
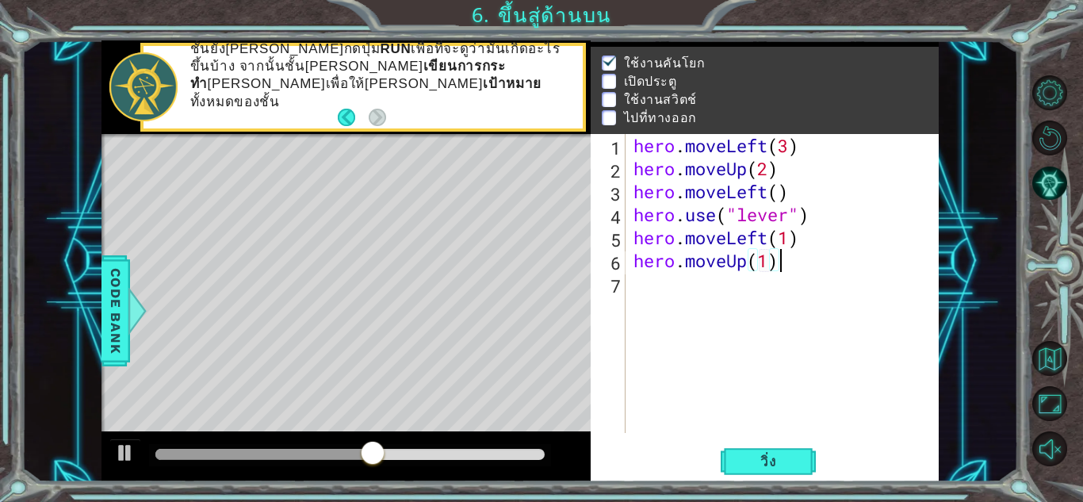
click at [789, 263] on div "hero . moveLeft ( 3 ) hero . moveUp ( 2 ) hero . moveLeft ( ) hero . use ( "lev…" at bounding box center [786, 306] width 312 height 345
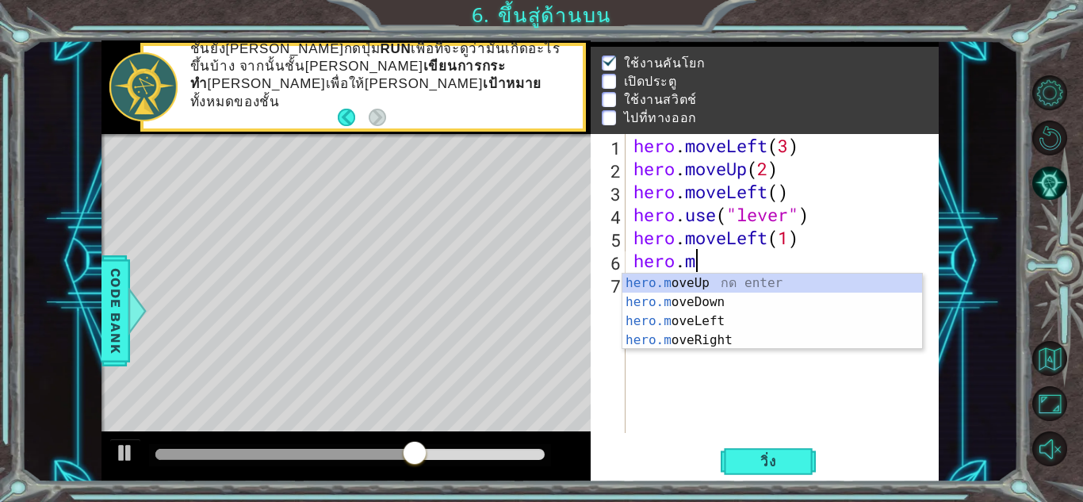
scroll to position [0, 2]
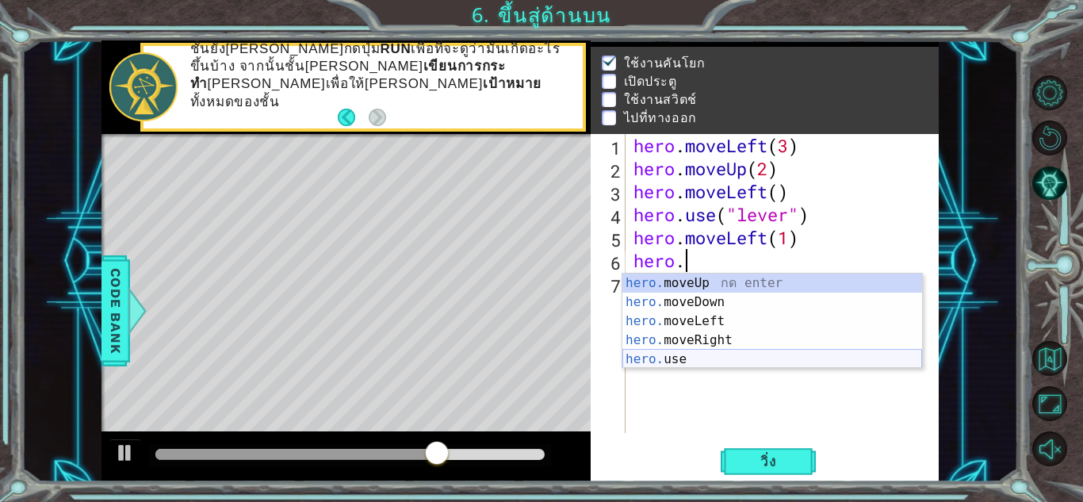
click at [739, 362] on div "hero. moveUp กด enter hero. moveDown กด enter hero. moveLeft กด enter hero. mov…" at bounding box center [772, 340] width 300 height 133
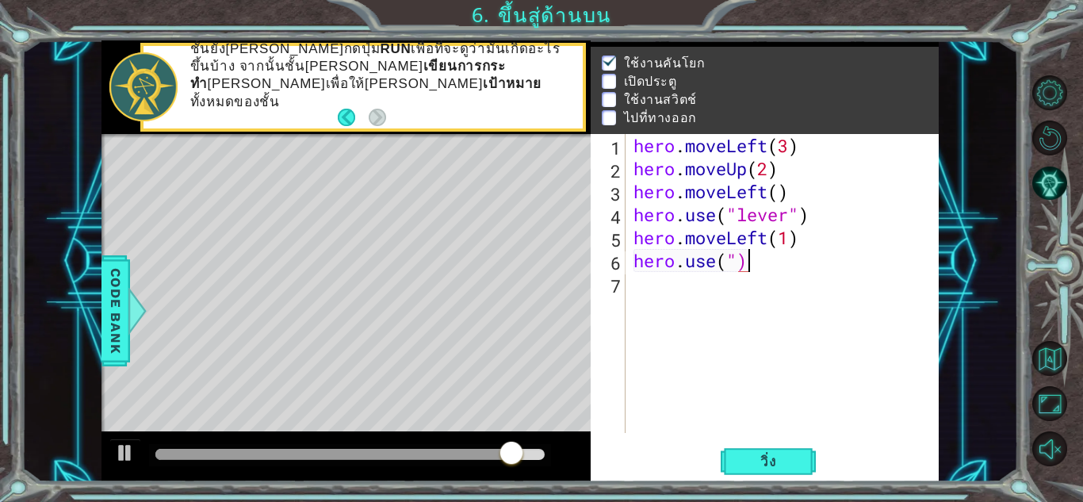
click at [769, 266] on div "hero . moveLeft ( 3 ) hero . moveUp ( 2 ) hero . moveLeft ( ) hero . use ( "lev…" at bounding box center [786, 306] width 312 height 345
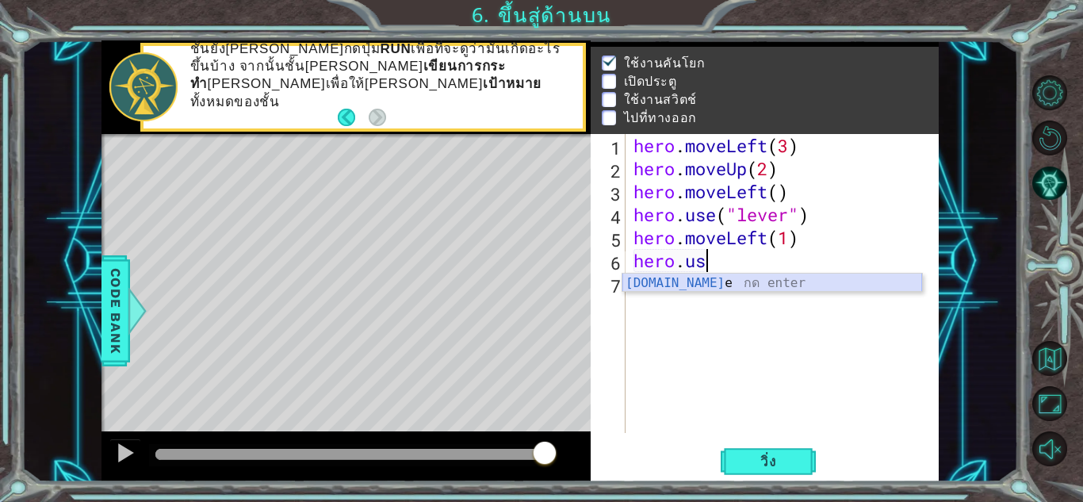
click at [678, 285] on div "[DOMAIN_NAME] e กด enter" at bounding box center [772, 302] width 300 height 57
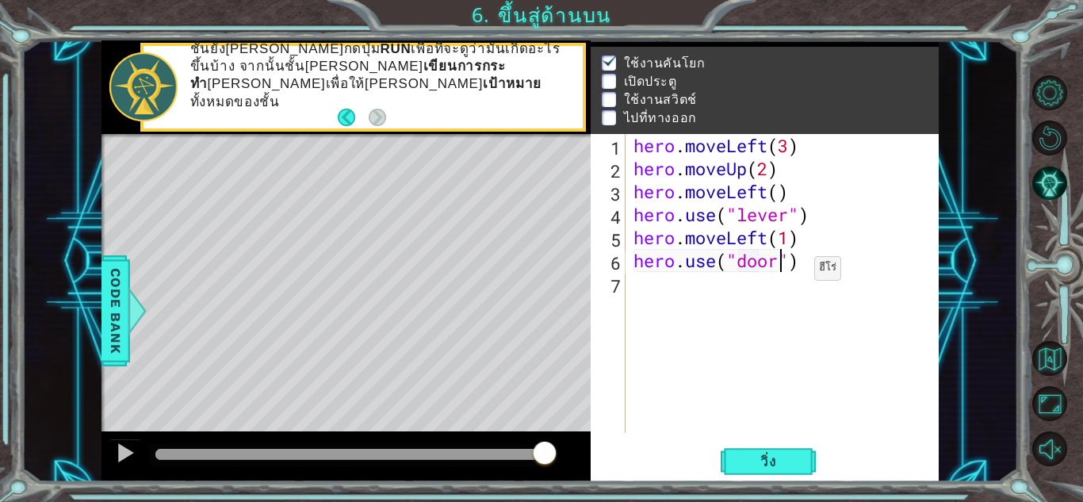
scroll to position [0, 6]
type textarea "hero.use("door")"
click at [770, 463] on span "วิ่ง" at bounding box center [769, 462] width 48 height 16
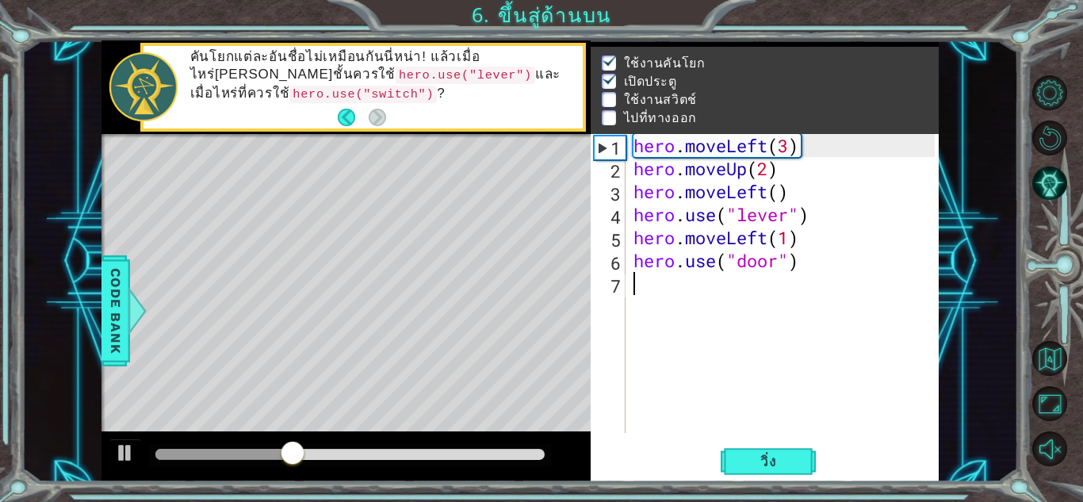
click at [689, 290] on div "hero . moveLeft ( 3 ) hero . moveUp ( 2 ) hero . moveLeft ( ) hero . use ( "lev…" at bounding box center [786, 306] width 312 height 345
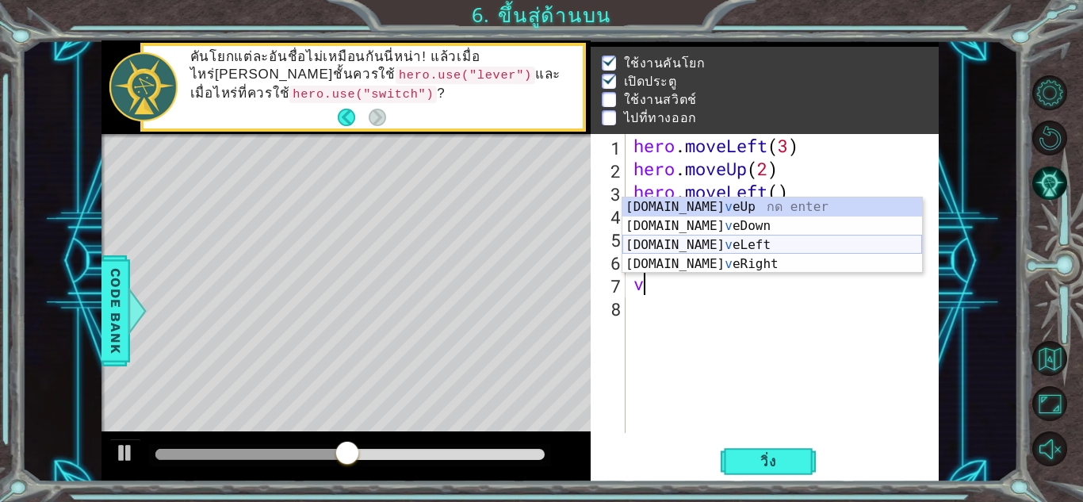
click at [683, 251] on div "[DOMAIN_NAME] v eUp กด enter [DOMAIN_NAME] v [GEOGRAPHIC_DATA] กด enter [DOMAIN…" at bounding box center [772, 254] width 300 height 114
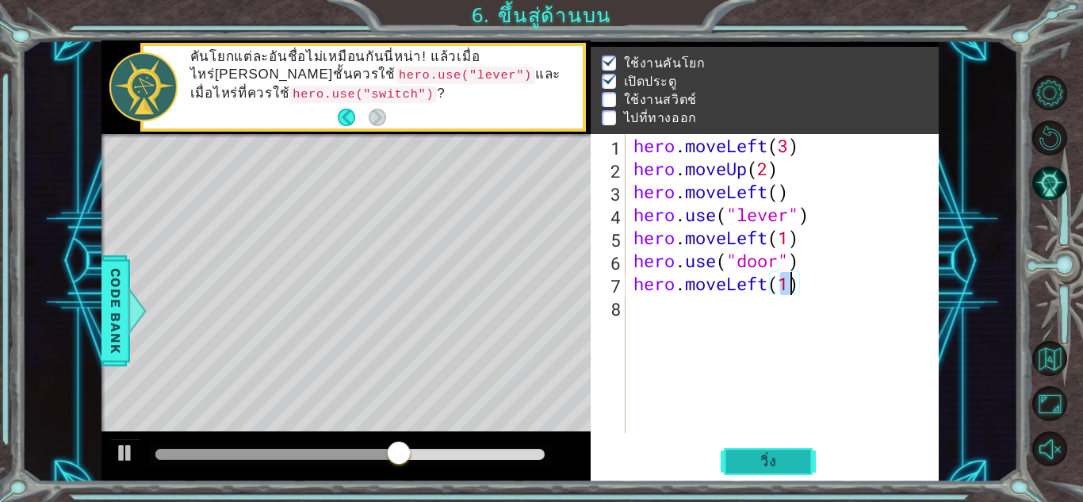
click at [756, 462] on span "วิ่ง" at bounding box center [769, 462] width 48 height 16
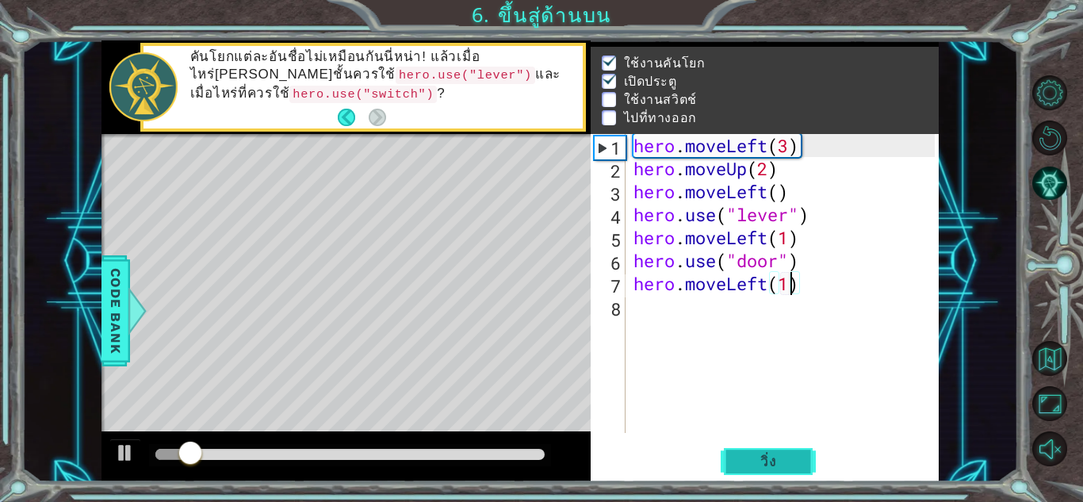
click at [771, 457] on span "วิ่ง" at bounding box center [769, 462] width 48 height 16
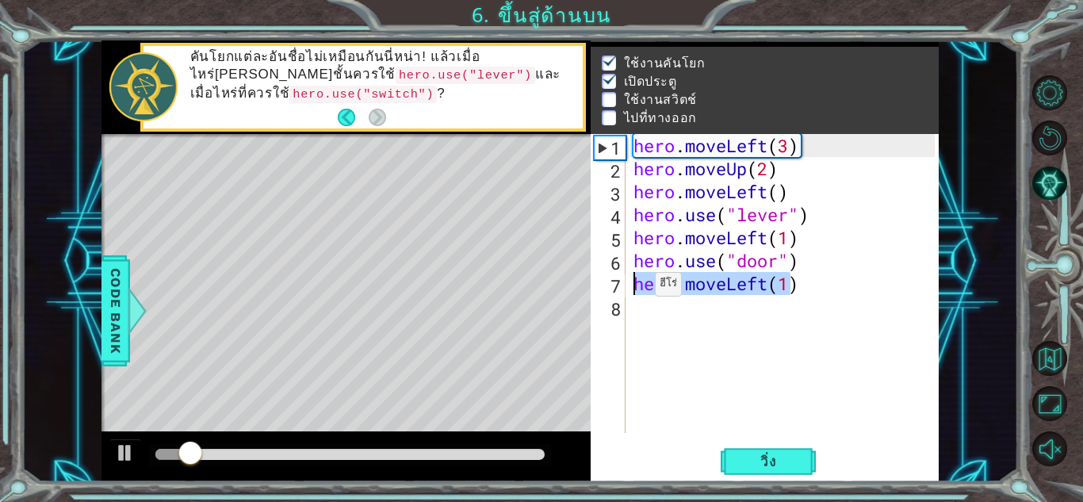
drag, startPoint x: 795, startPoint y: 289, endPoint x: 624, endPoint y: 288, distance: 171.3
click at [624, 288] on div "hero.moveLeft(1) 1 2 3 4 5 6 7 8 hero . moveLeft ( 3 ) hero . moveUp ( 2 ) hero…" at bounding box center [763, 283] width 344 height 299
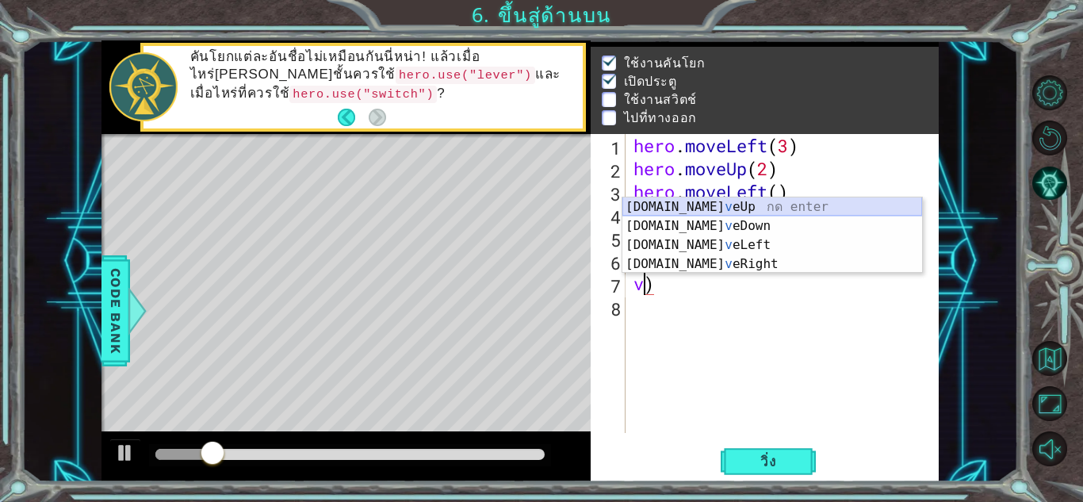
click at [676, 211] on div "[DOMAIN_NAME] v eUp กด enter [DOMAIN_NAME] v [GEOGRAPHIC_DATA] กด enter [DOMAIN…" at bounding box center [772, 254] width 300 height 114
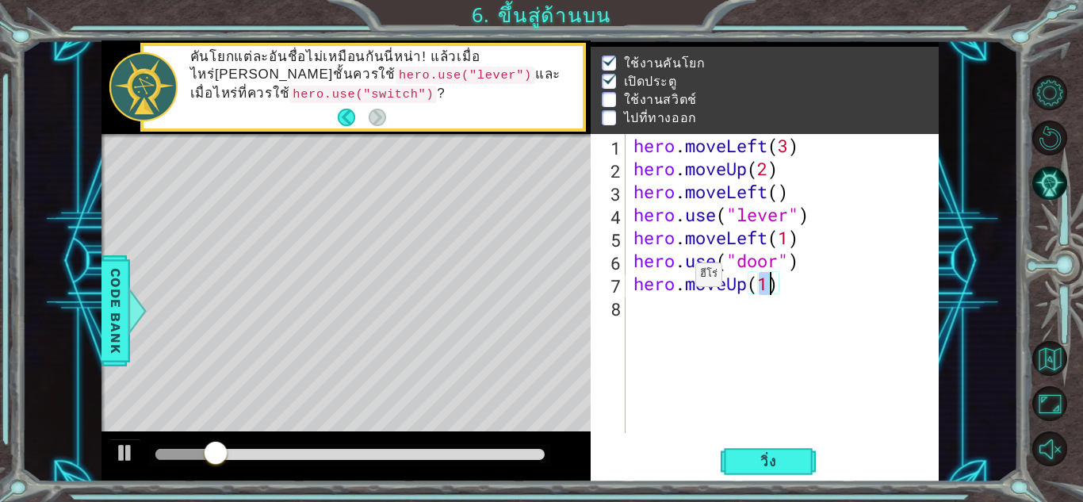
scroll to position [0, 6]
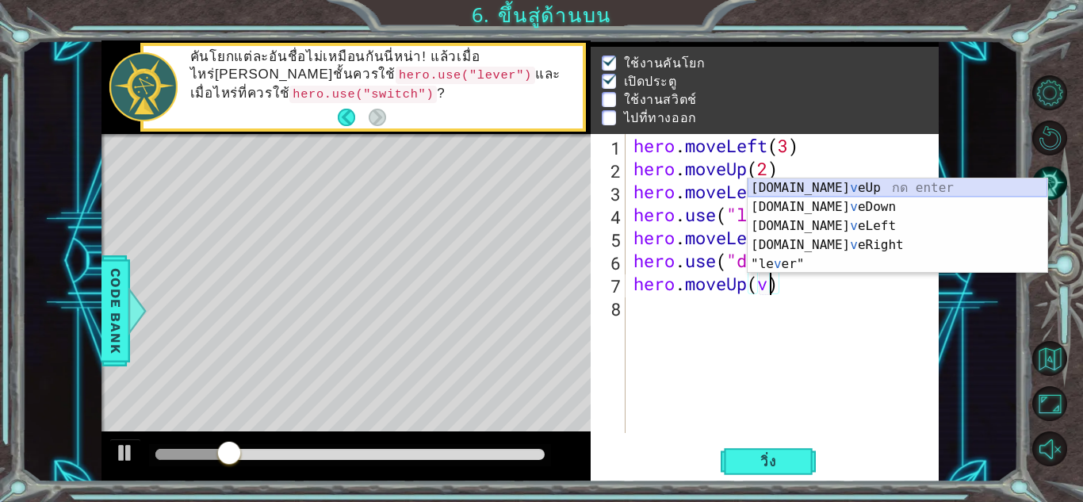
click at [790, 185] on div "[DOMAIN_NAME] v eUp กด enter [DOMAIN_NAME] v [GEOGRAPHIC_DATA] กด enter [DOMAIN…" at bounding box center [898, 244] width 300 height 133
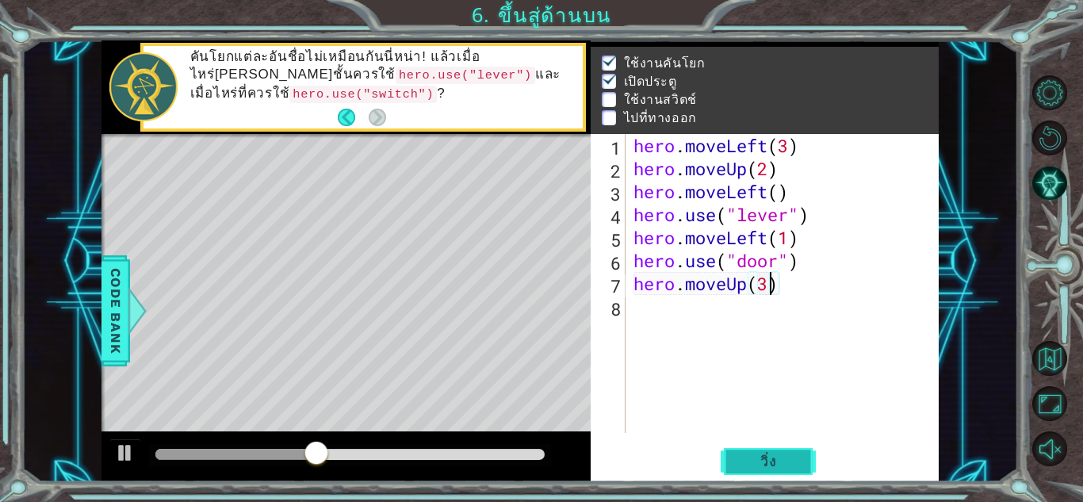
type textarea "hero.moveUp(3)"
click at [790, 465] on span "วิ่ง" at bounding box center [769, 462] width 48 height 16
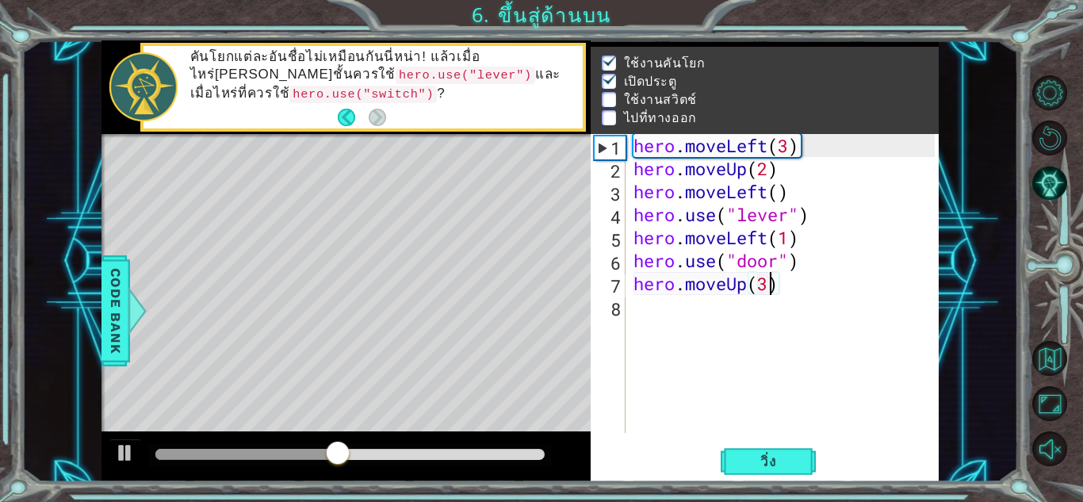
click at [727, 315] on div "hero . moveLeft ( 3 ) hero . moveUp ( 2 ) hero . moveLeft ( ) hero . use ( "lev…" at bounding box center [786, 306] width 312 height 345
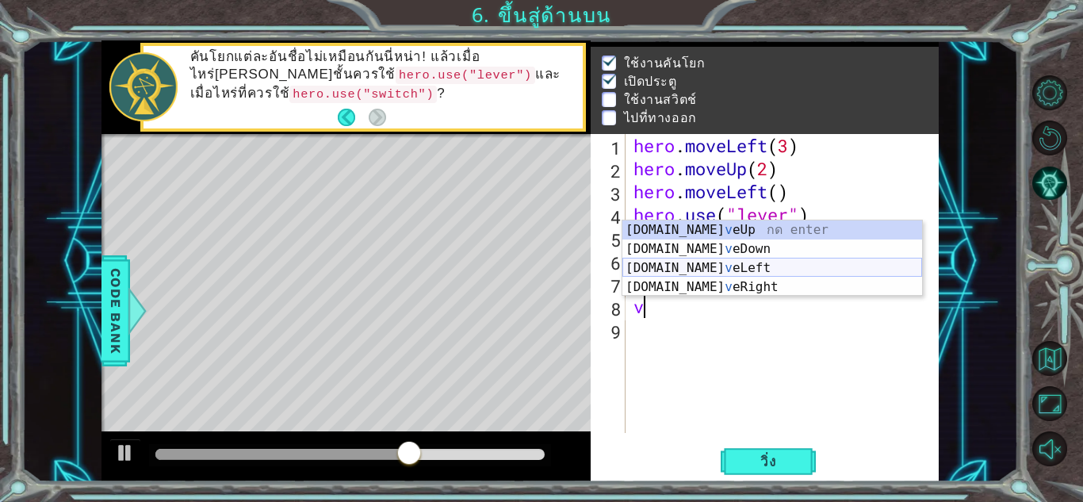
click at [720, 271] on div "[DOMAIN_NAME] v eUp กด enter [DOMAIN_NAME] v [GEOGRAPHIC_DATA] กด enter [DOMAIN…" at bounding box center [772, 277] width 300 height 114
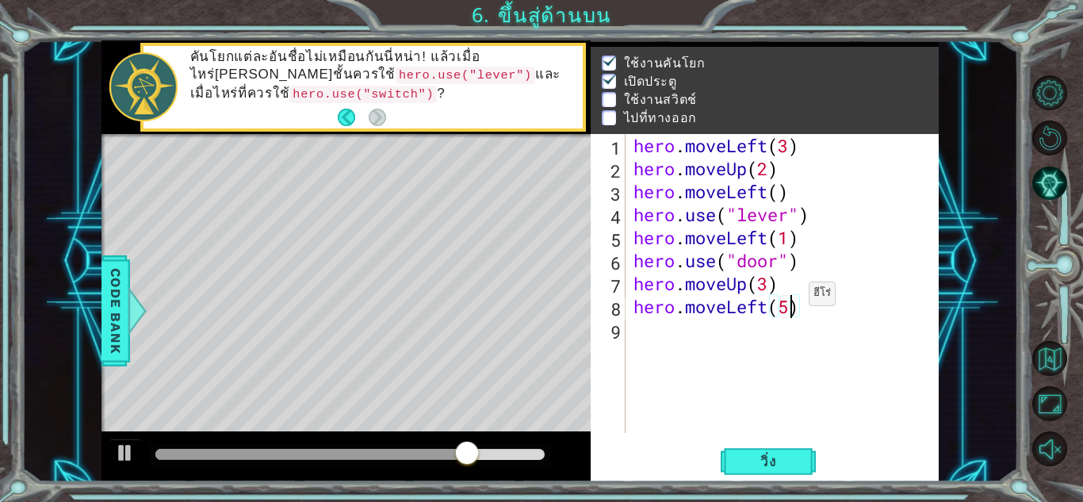
scroll to position [0, 6]
click at [782, 462] on span "วิ่ง" at bounding box center [769, 462] width 48 height 16
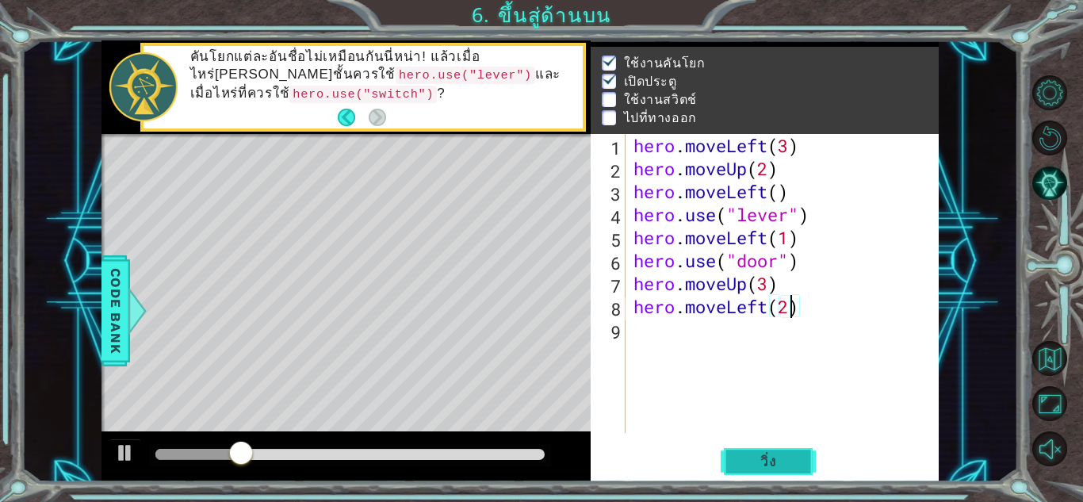
type textarea "hero.moveLeft(2)"
click at [746, 465] on span "วิ่ง" at bounding box center [769, 462] width 48 height 16
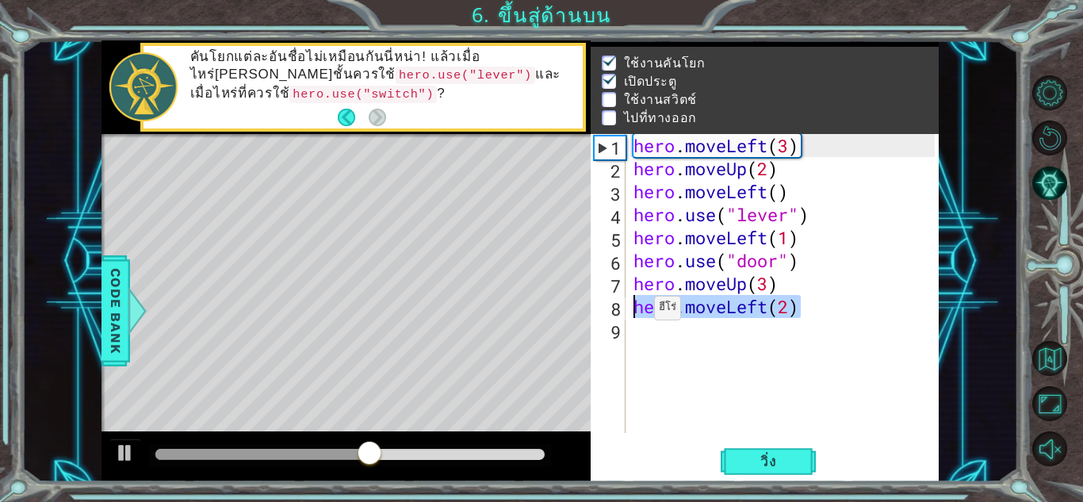
drag, startPoint x: 850, startPoint y: 305, endPoint x: 630, endPoint y: 312, distance: 219.7
click at [630, 312] on div "hero . moveLeft ( 3 ) hero . moveUp ( 2 ) hero . moveLeft ( ) hero . use ( "lev…" at bounding box center [786, 306] width 312 height 345
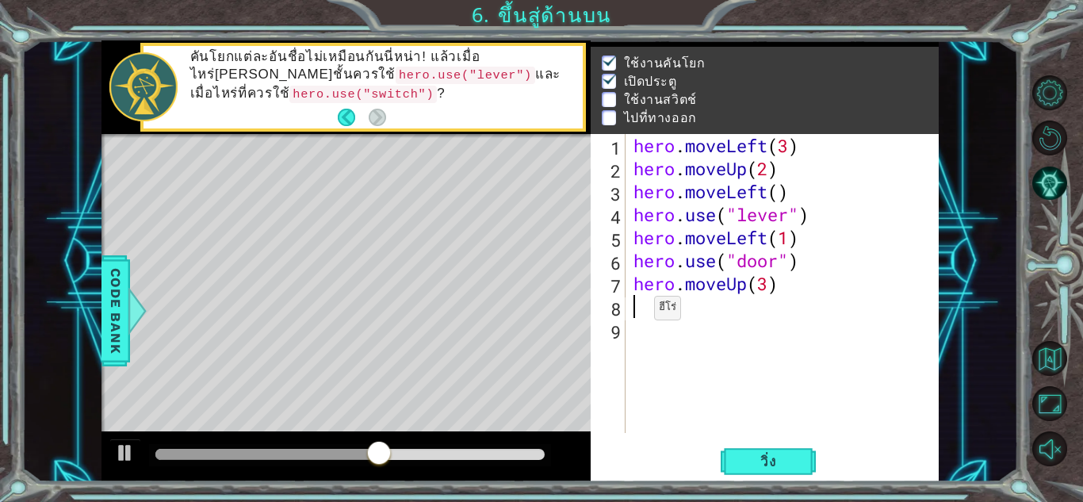
scroll to position [0, 0]
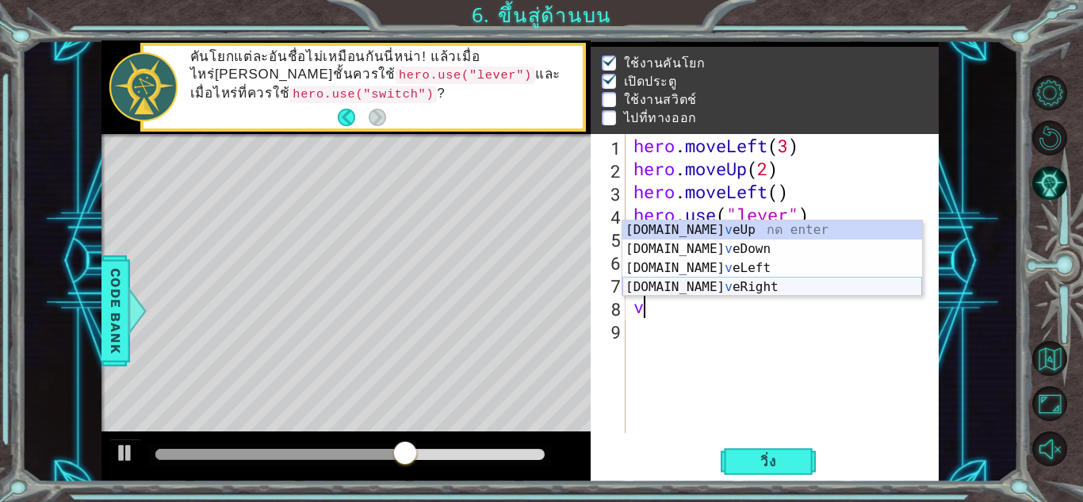
click at [710, 289] on div "[DOMAIN_NAME] v eUp กด enter [DOMAIN_NAME] v [GEOGRAPHIC_DATA] กด enter [DOMAIN…" at bounding box center [772, 277] width 300 height 114
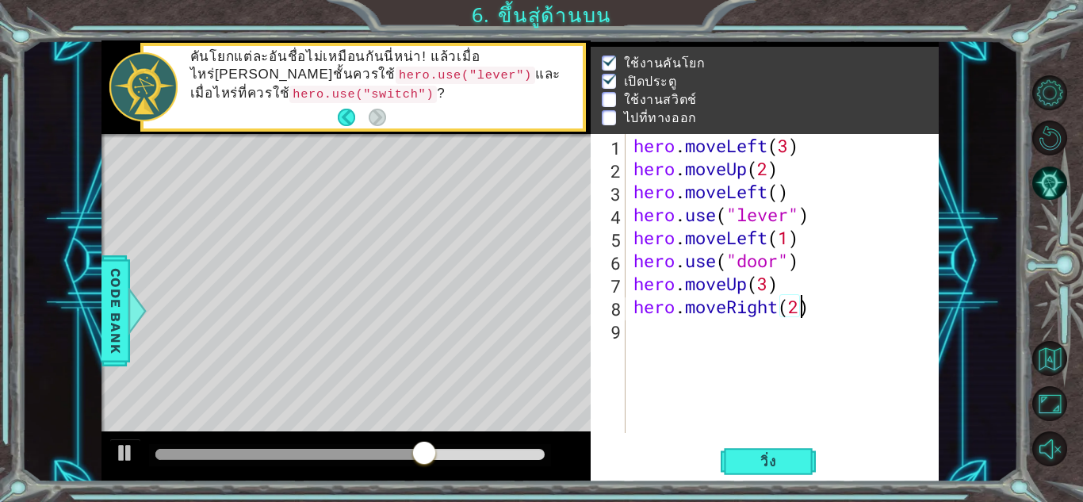
scroll to position [0, 7]
click at [768, 470] on button "วิ่ง" at bounding box center [768, 461] width 95 height 35
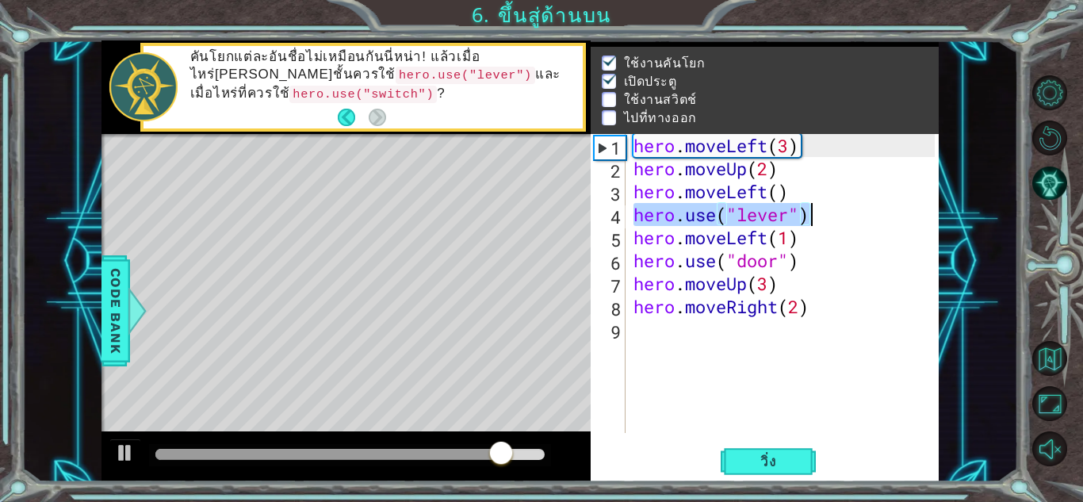
type textarea "hero.use("lever")"
drag, startPoint x: 637, startPoint y: 216, endPoint x: 821, endPoint y: 212, distance: 183.2
click at [821, 212] on div "hero . moveLeft ( 3 ) hero . moveUp ( 2 ) hero . moveLeft ( ) hero . use ( "lev…" at bounding box center [786, 306] width 312 height 345
drag, startPoint x: 709, startPoint y: 356, endPoint x: 695, endPoint y: 335, distance: 24.6
click at [708, 354] on div "hero . moveLeft ( 3 ) hero . moveUp ( 2 ) hero . moveLeft ( ) hero . use ( "lev…" at bounding box center [786, 306] width 312 height 345
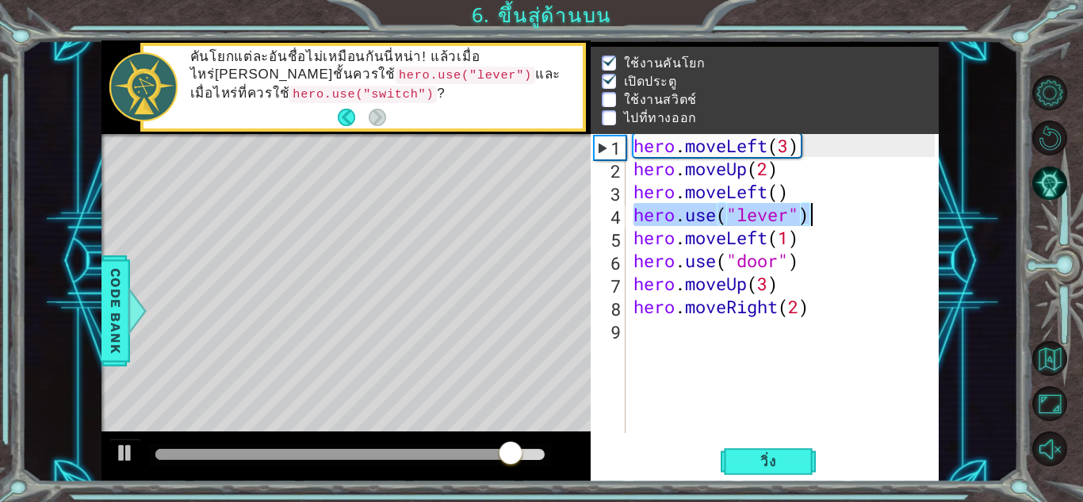
scroll to position [0, 0]
paste textarea "hero.use("lever")"
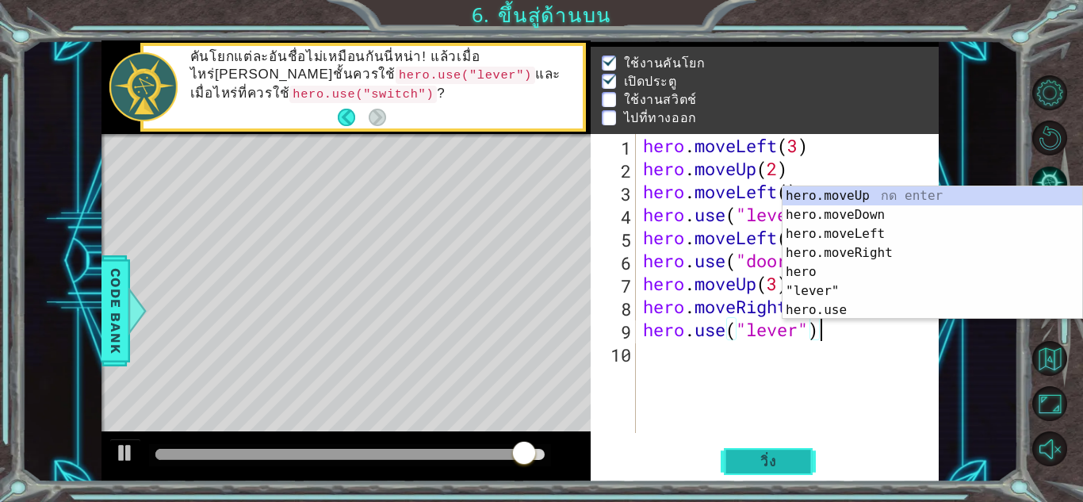
click at [775, 468] on span "วิ่ง" at bounding box center [769, 462] width 48 height 16
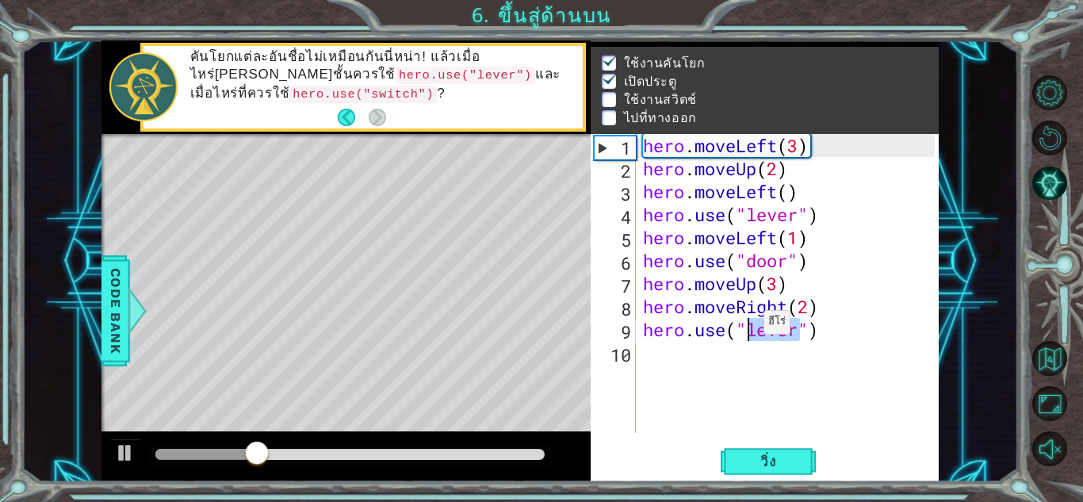
drag, startPoint x: 797, startPoint y: 332, endPoint x: 749, endPoint y: 326, distance: 48.0
click at [749, 326] on div "hero . moveLeft ( 3 ) hero . moveUp ( 2 ) hero . moveLeft ( ) hero . use ( "lev…" at bounding box center [791, 306] width 303 height 345
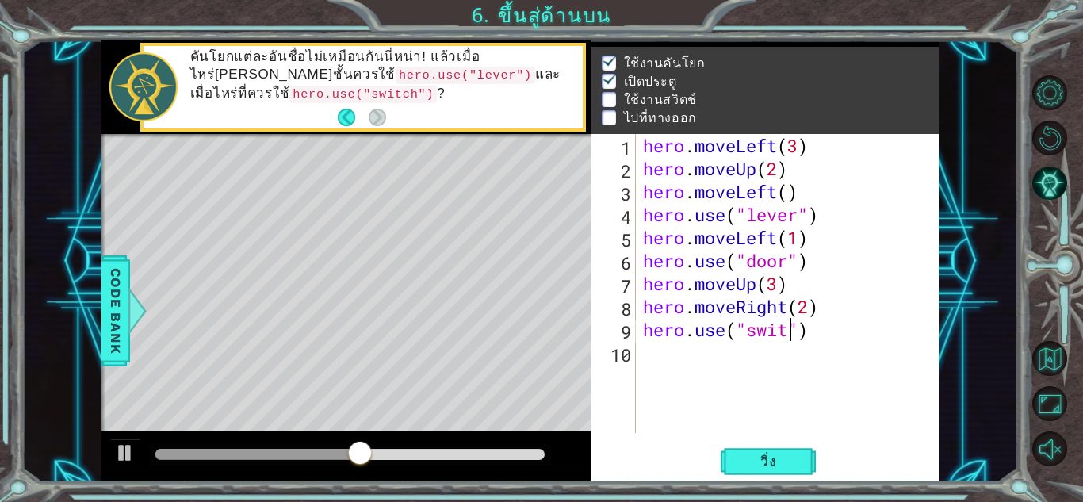
scroll to position [0, 7]
type textarea "hero.use("switch")"
click at [779, 457] on span "วิ่ง" at bounding box center [769, 462] width 48 height 16
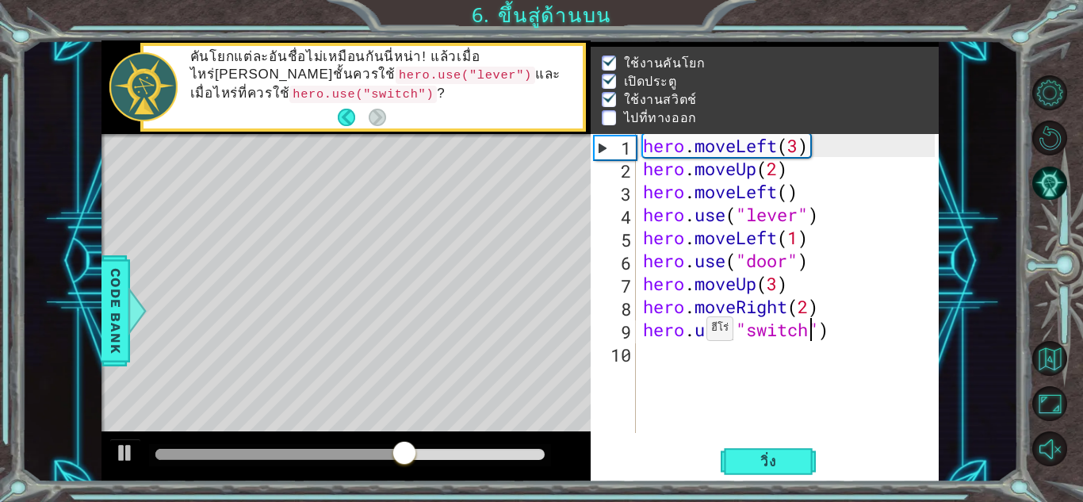
click at [668, 350] on div "hero . moveLeft ( 3 ) hero . moveUp ( 2 ) hero . moveLeft ( ) hero . use ( "lev…" at bounding box center [791, 306] width 303 height 345
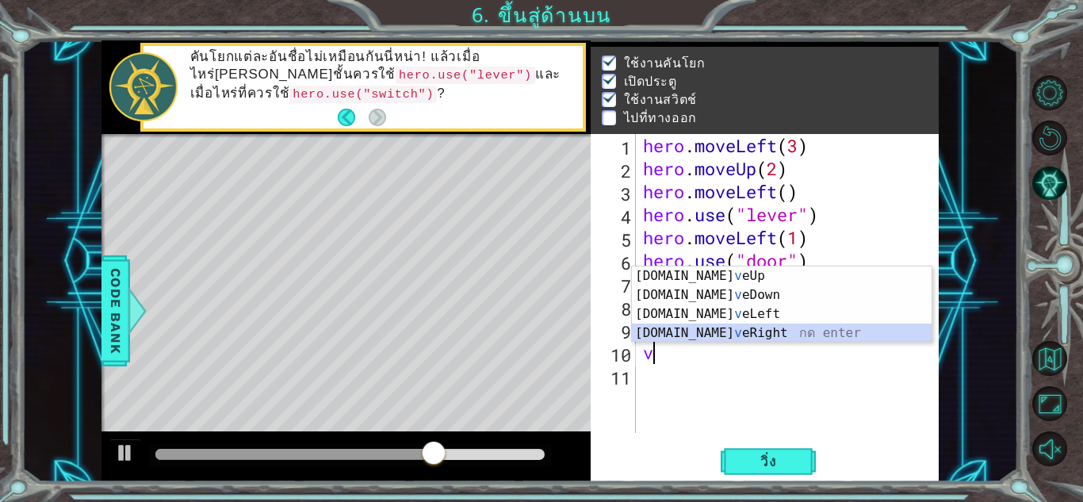
click at [695, 330] on div "[DOMAIN_NAME] v eUp กด enter [DOMAIN_NAME] v [GEOGRAPHIC_DATA] กด enter [DOMAIN…" at bounding box center [782, 323] width 300 height 114
type textarea "hero.moveRight(1)"
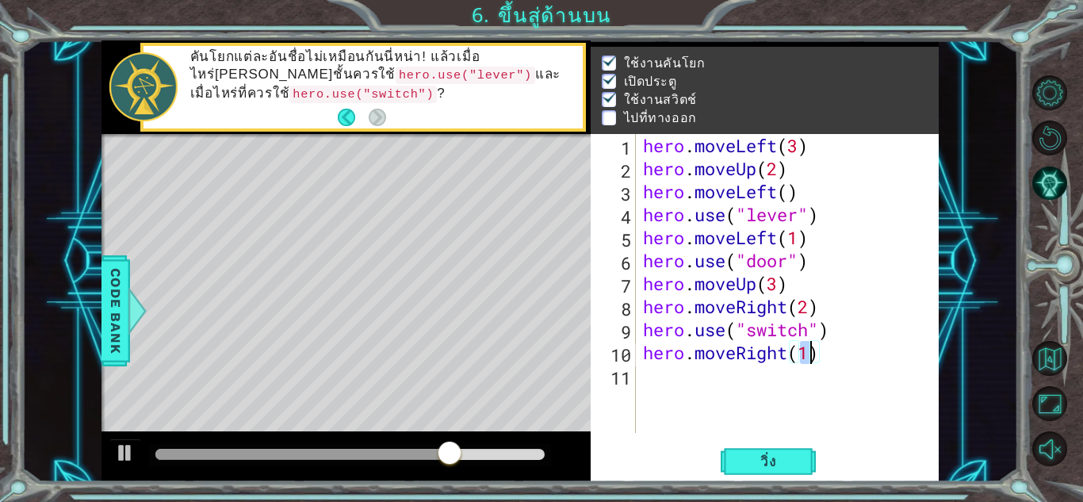
click at [688, 375] on div "hero . moveLeft ( 3 ) hero . moveUp ( 2 ) hero . moveLeft ( ) hero . use ( "lev…" at bounding box center [791, 306] width 303 height 345
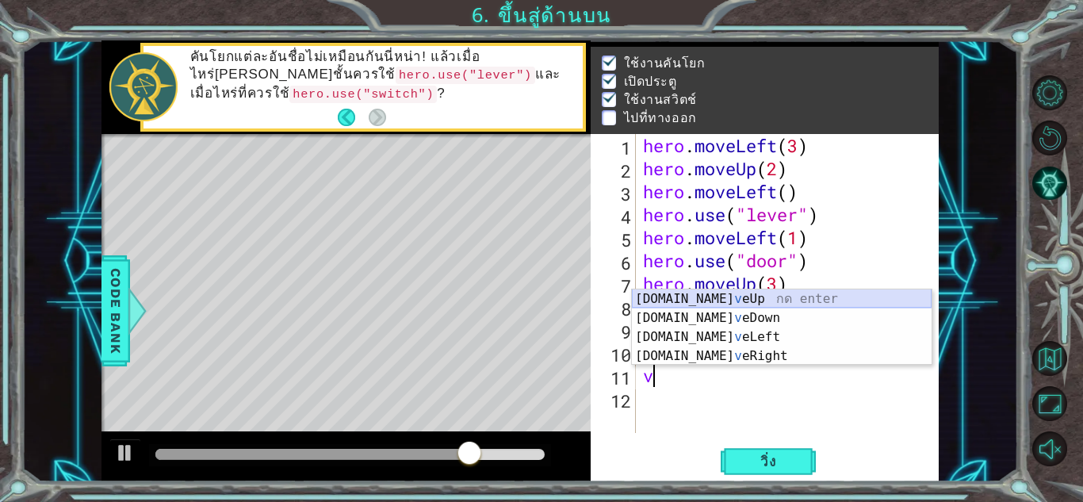
click at [692, 301] on div "[DOMAIN_NAME] v eUp กด enter [DOMAIN_NAME] v [GEOGRAPHIC_DATA] กด enter [DOMAIN…" at bounding box center [782, 346] width 300 height 114
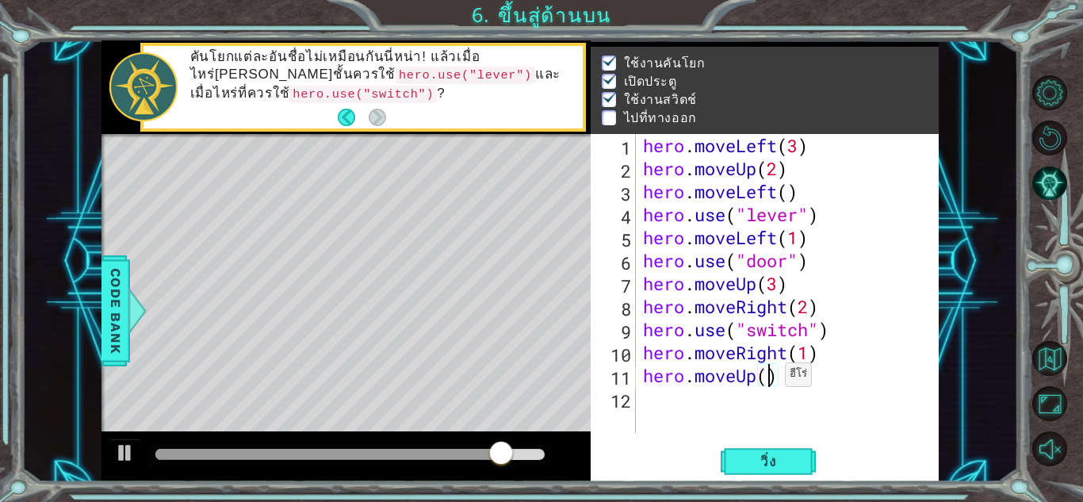
scroll to position [0, 6]
type textarea "hero.moveUp(2)"
click at [794, 464] on button "วิ่ง" at bounding box center [768, 461] width 95 height 35
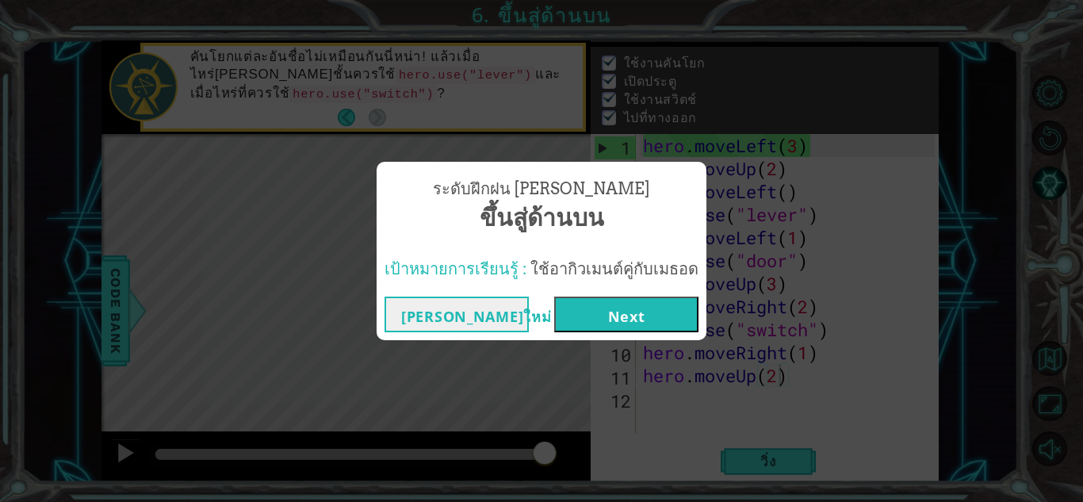
click at [624, 337] on div "[PERSON_NAME]ใหม่ Next" at bounding box center [542, 315] width 330 height 52
click at [626, 329] on div "[PERSON_NAME]ใหม่ Next" at bounding box center [542, 315] width 330 height 52
click at [626, 318] on button "Next" at bounding box center [626, 315] width 144 height 36
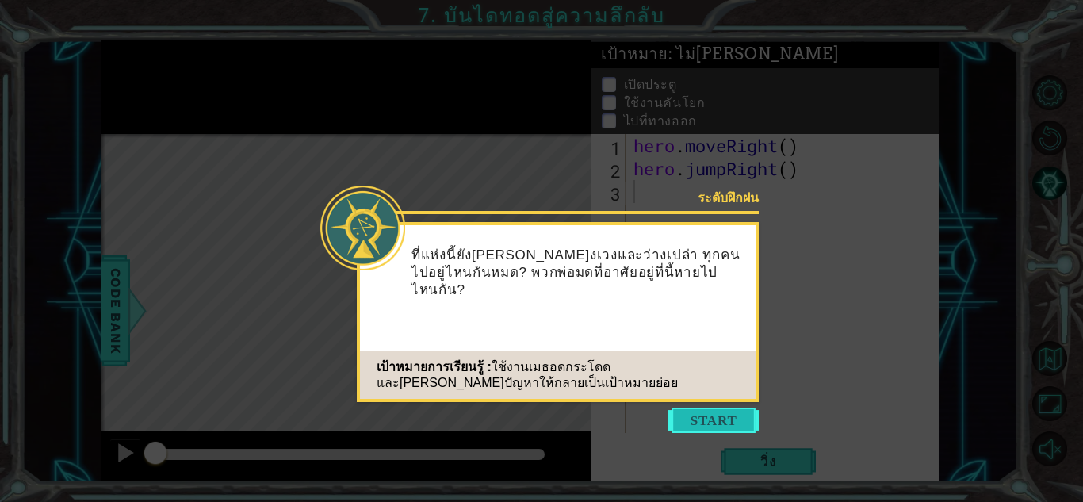
click at [714, 420] on button "Start" at bounding box center [713, 420] width 90 height 25
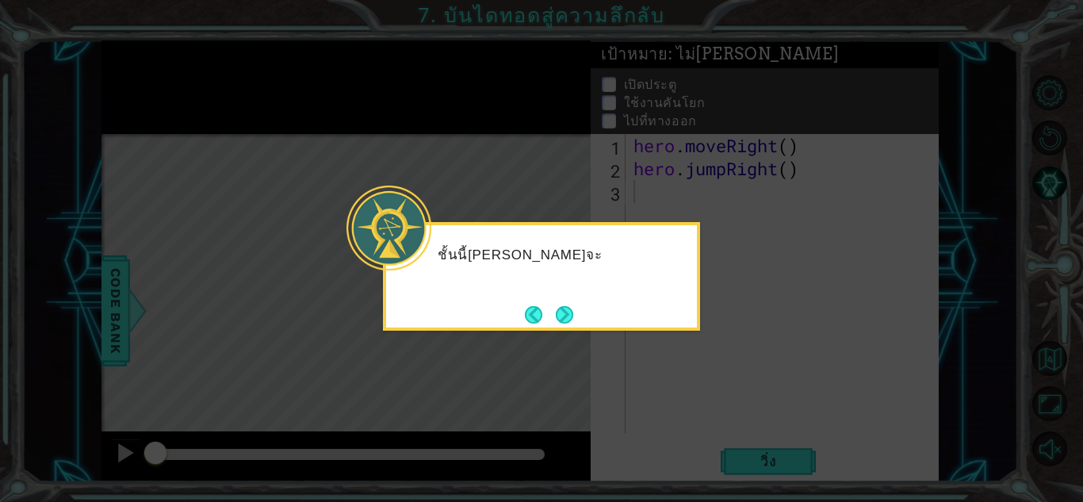
click at [622, 321] on div "ชั้นนี้[PERSON_NAME]จะ" at bounding box center [541, 276] width 317 height 109
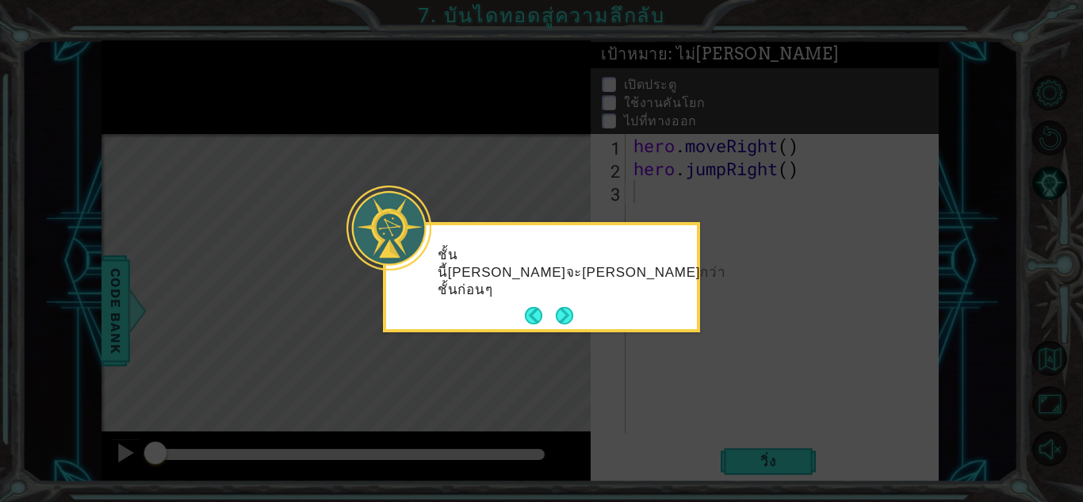
click at [567, 310] on button "Next" at bounding box center [564, 316] width 20 height 20
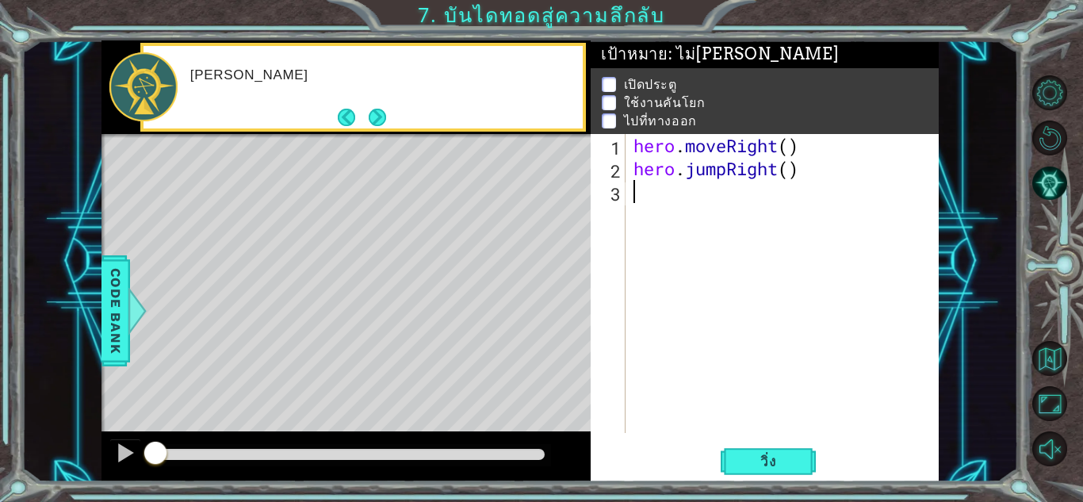
click at [574, 311] on div "Level Map" at bounding box center [467, 367] width 733 height 467
drag, startPoint x: 631, startPoint y: 358, endPoint x: 637, endPoint y: 352, distance: 8.4
click at [633, 358] on div "hero . moveRight ( ) hero . jumpRight ( )" at bounding box center [786, 306] width 312 height 345
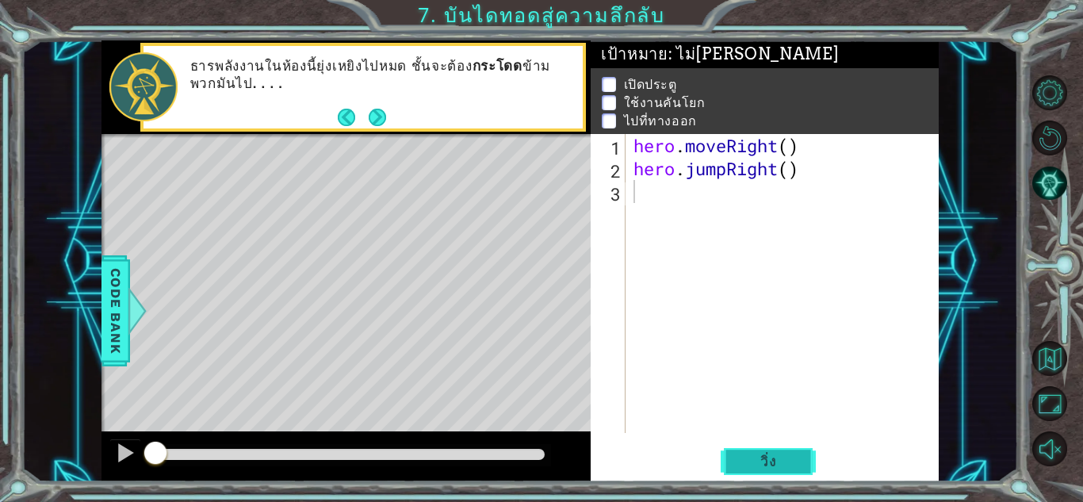
click at [778, 465] on span "วิ่ง" at bounding box center [769, 462] width 48 height 16
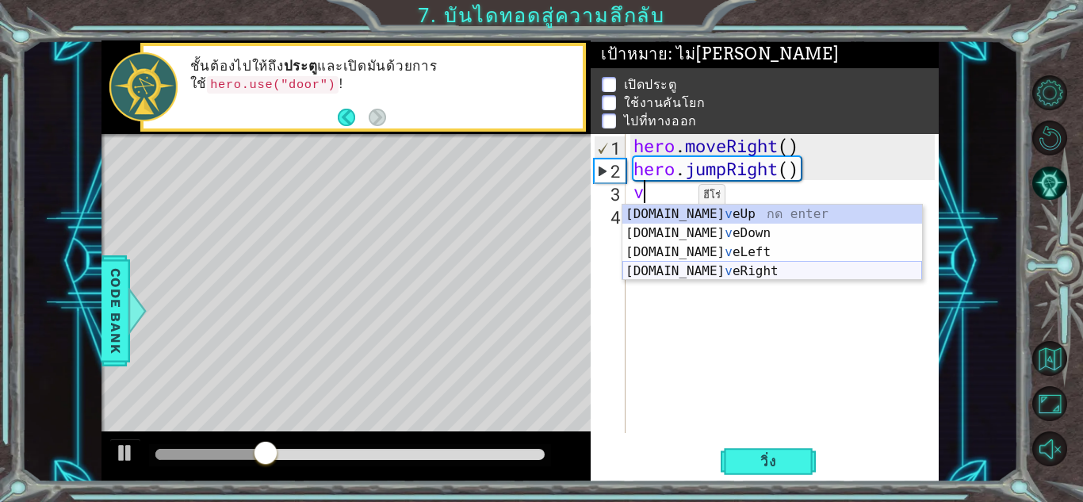
click at [698, 269] on div "[DOMAIN_NAME] v eUp กด enter [DOMAIN_NAME] v [GEOGRAPHIC_DATA] กด enter [DOMAIN…" at bounding box center [772, 262] width 300 height 114
type textarea "hero.moveRight(1)"
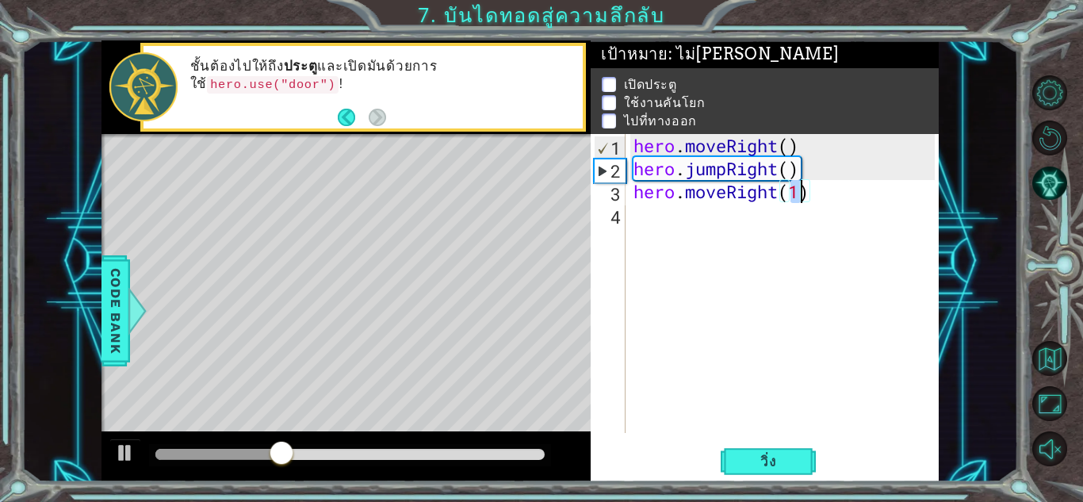
click at [660, 220] on div "hero . moveRight ( ) hero . jumpRight ( ) hero . moveRight ( 1 )" at bounding box center [786, 306] width 312 height 345
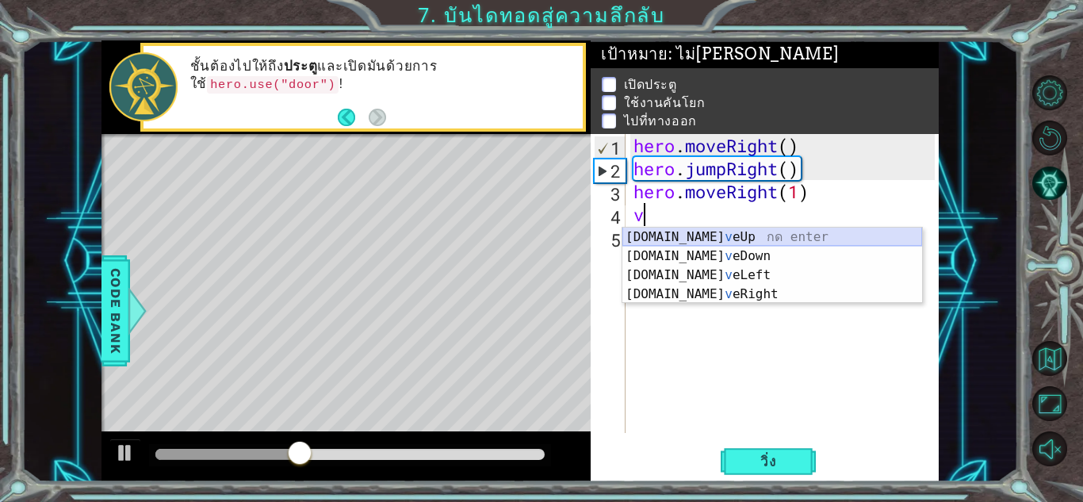
drag, startPoint x: 679, startPoint y: 236, endPoint x: 672, endPoint y: 242, distance: 9.7
click at [673, 235] on div "[DOMAIN_NAME] v eUp กด enter [DOMAIN_NAME] v [GEOGRAPHIC_DATA] กด enter [DOMAIN…" at bounding box center [772, 285] width 300 height 114
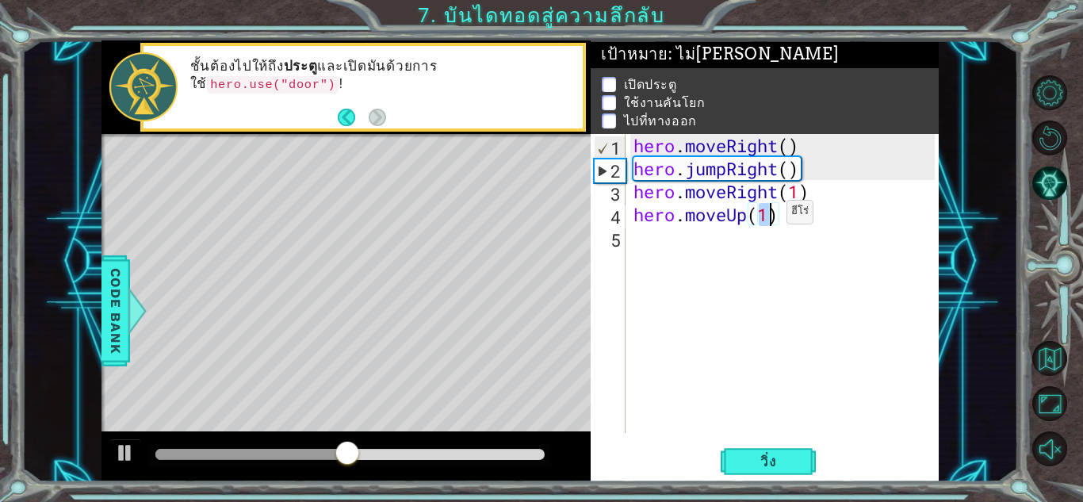
click at [763, 216] on div "hero . moveRight ( ) hero . jumpRight ( ) hero . moveRight ( 1 ) hero . moveUp …" at bounding box center [782, 283] width 304 height 299
click at [777, 209] on div "hero . moveRight ( ) hero . jumpRight ( ) hero . moveRight ( 1 ) hero . moveUp …" at bounding box center [786, 306] width 312 height 345
type textarea "hero.moveUp(2)"
click at [670, 245] on div "hero . moveRight ( ) hero . jumpRight ( ) hero . moveRight ( 1 ) hero . moveUp …" at bounding box center [786, 306] width 312 height 345
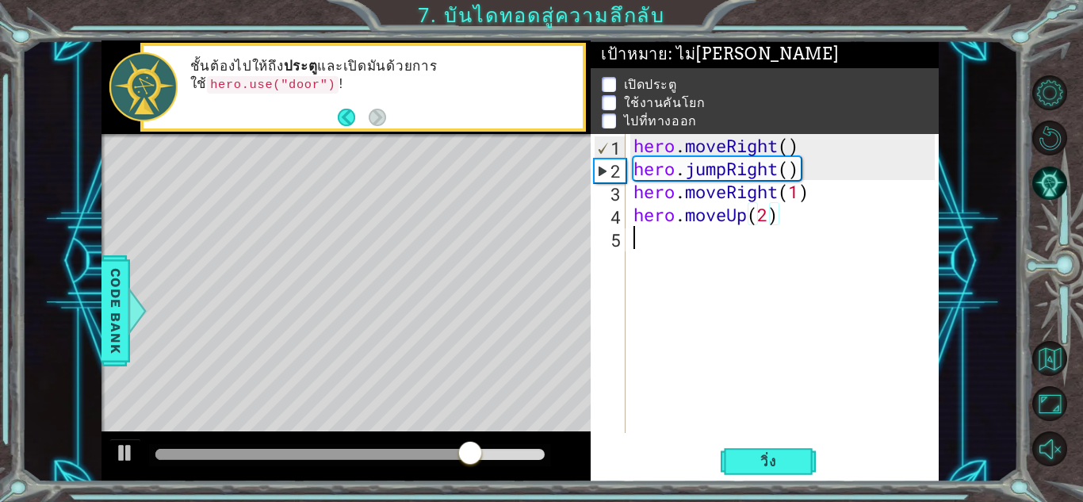
scroll to position [0, 0]
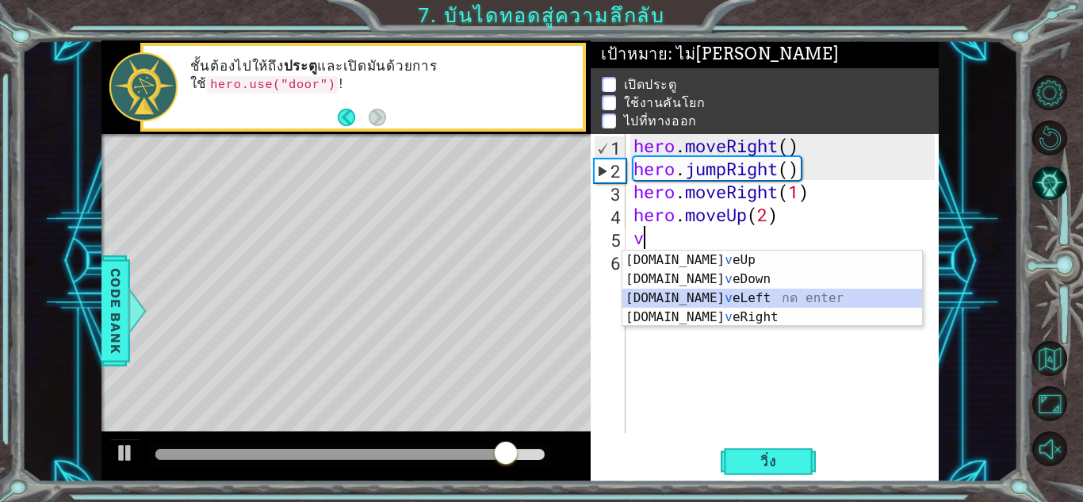
click at [686, 292] on div "[DOMAIN_NAME] v eUp กด enter [DOMAIN_NAME] v [GEOGRAPHIC_DATA] กด enter [DOMAIN…" at bounding box center [772, 308] width 300 height 114
type textarea "hero.moveLeft(1)"
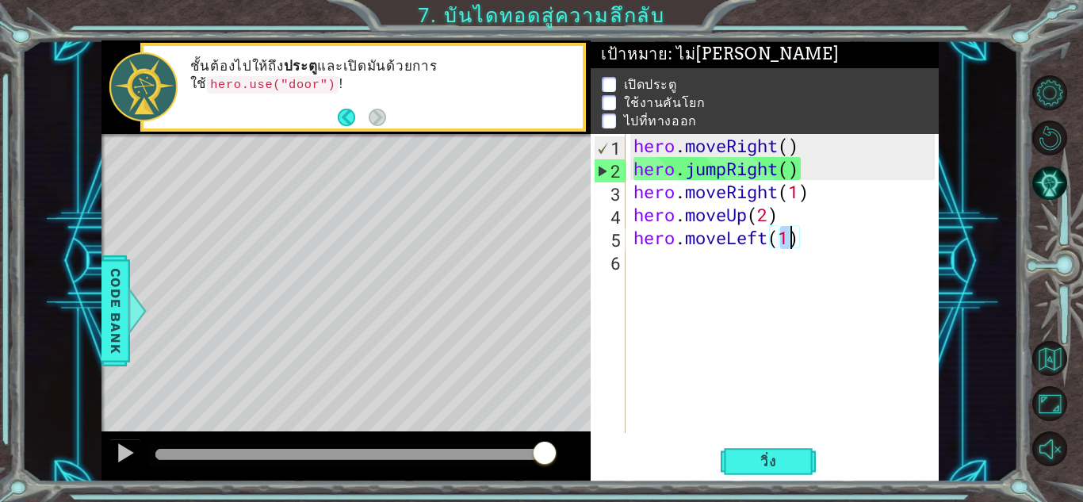
click at [685, 270] on div "hero . moveRight ( ) hero . jumpRight ( ) hero . moveRight ( 1 ) hero . moveUp …" at bounding box center [786, 306] width 312 height 345
type textarea "v"
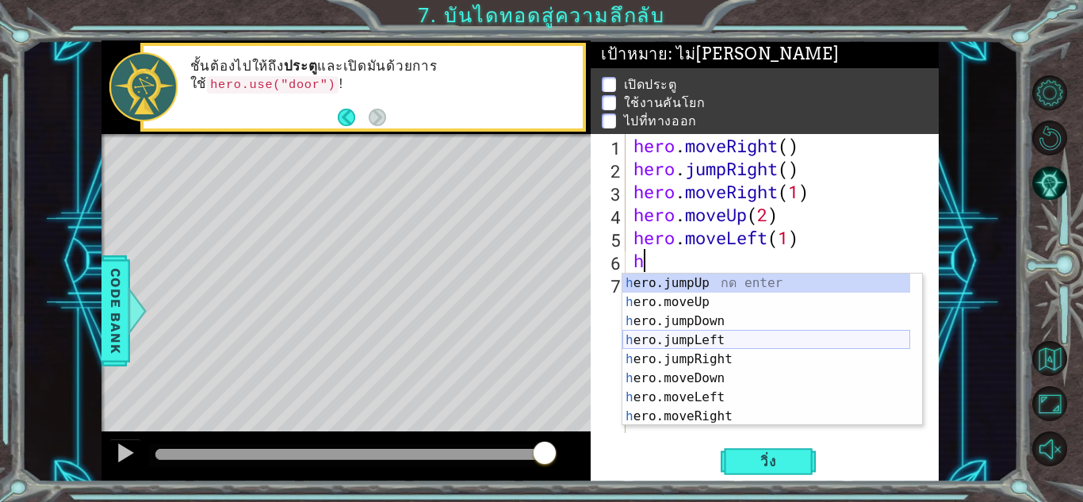
scroll to position [19, 0]
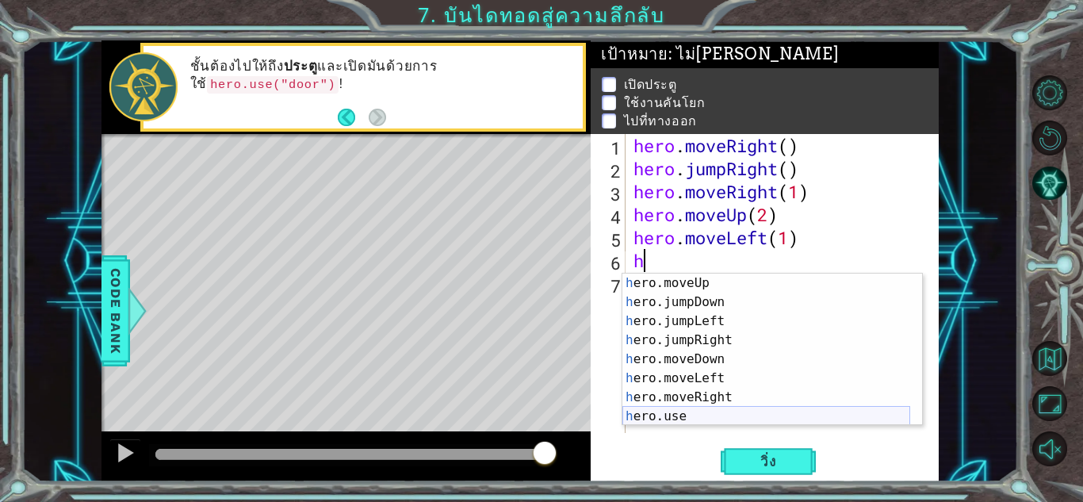
click at [715, 413] on div "h ero.moveUp กด enter h ero.jumpDown กด enter h ero.jumpLeft กด enter h ero.jum…" at bounding box center [766, 369] width 288 height 190
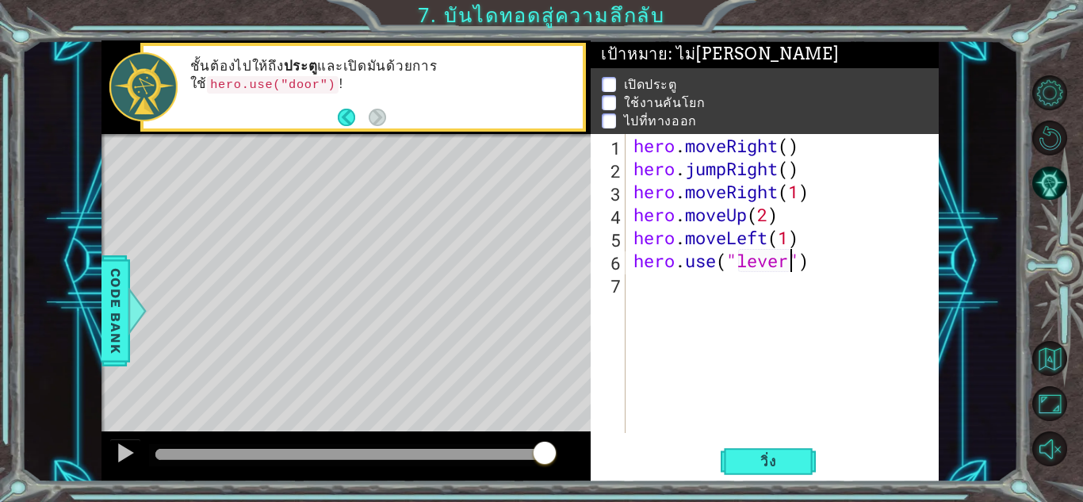
scroll to position [0, 7]
click at [771, 470] on button "วิ่ง" at bounding box center [768, 461] width 95 height 35
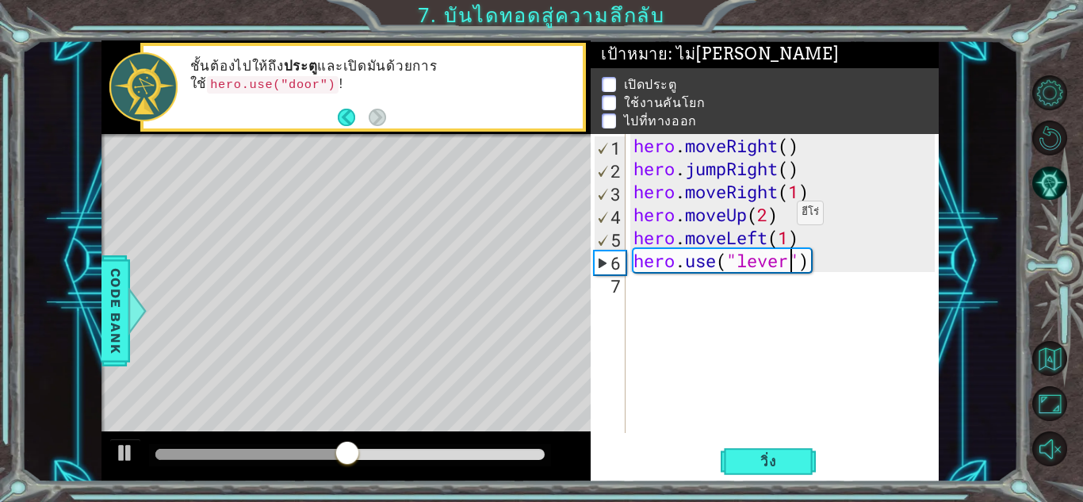
click at [773, 216] on div "hero . moveRight ( ) hero . jumpRight ( ) hero . moveRight ( 1 ) hero . moveUp …" at bounding box center [786, 306] width 312 height 345
click at [636, 235] on div "hero . moveRight ( ) hero . jumpRight ( ) hero . moveRight ( 1 ) hero . moveUp …" at bounding box center [786, 306] width 312 height 345
click at [616, 231] on div "5" at bounding box center [610, 239] width 31 height 23
click at [625, 229] on div "5" at bounding box center [610, 239] width 31 height 23
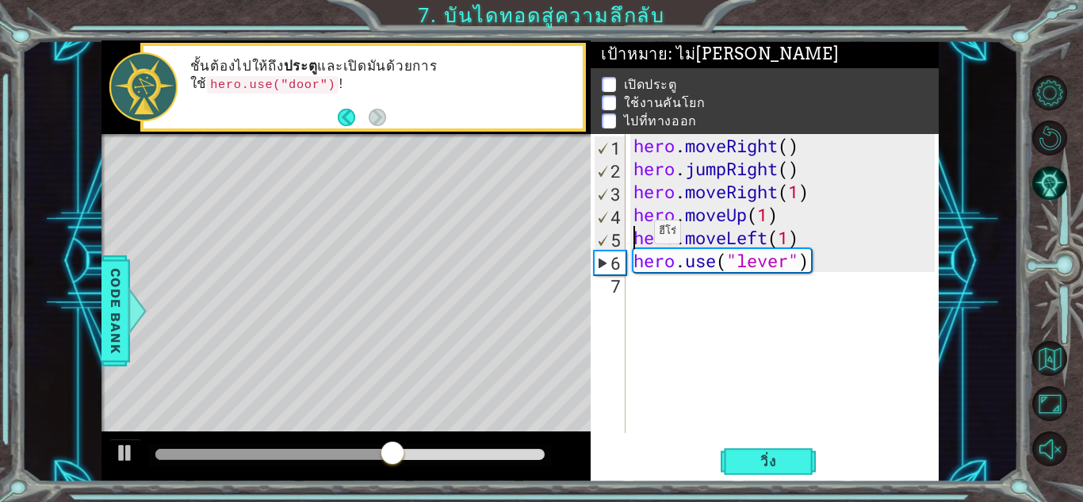
type textarea "hero.moveLeft(1)"
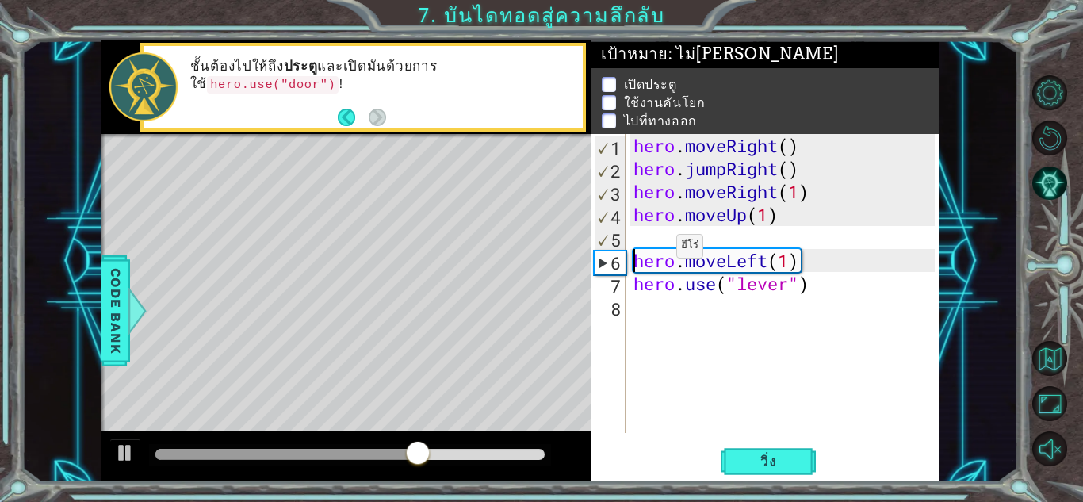
click at [645, 246] on div "hero . moveRight ( ) hero . jumpRight ( ) hero . moveRight ( 1 ) hero . moveUp …" at bounding box center [786, 306] width 312 height 345
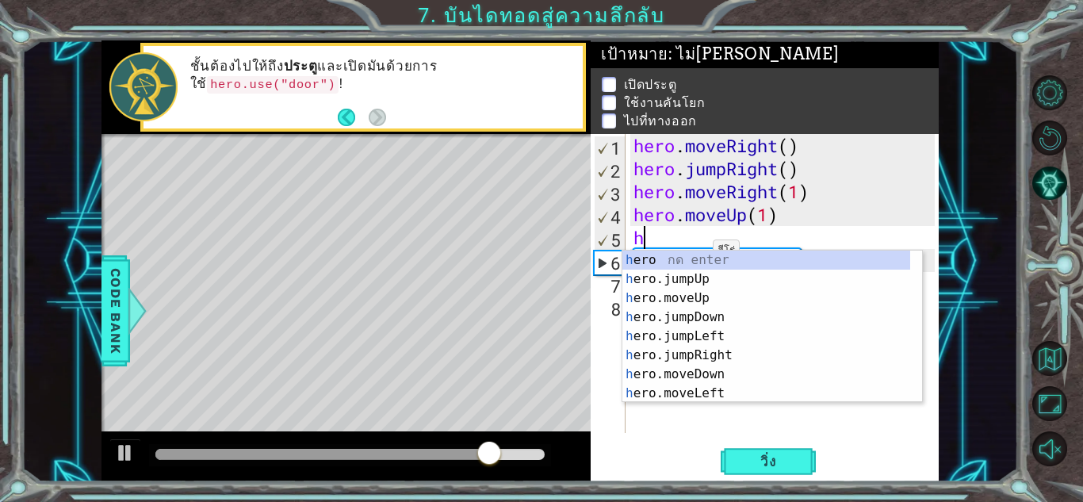
scroll to position [0, 0]
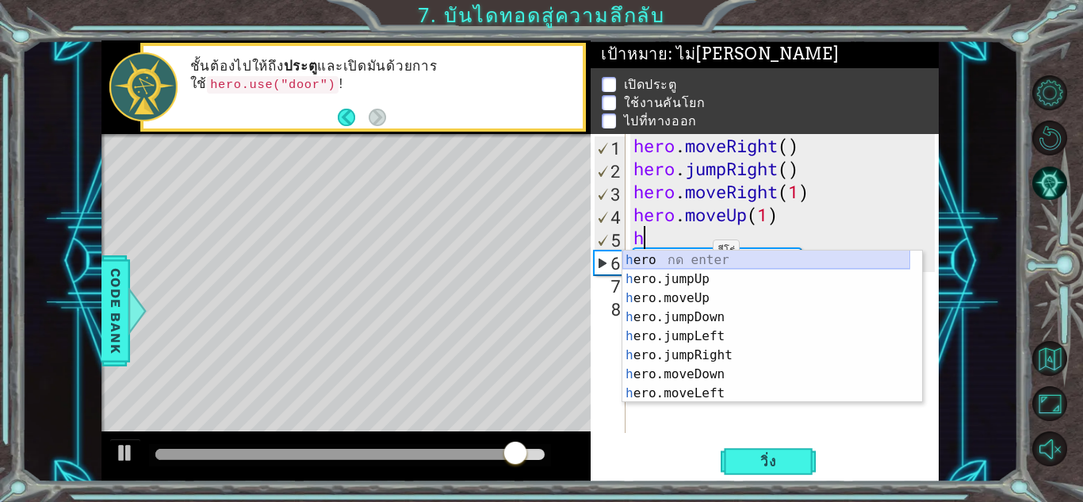
click at [692, 258] on div "h ero กด enter h ero.jumpUp กด enter h ero.moveUp กด enter h ero.jumpDown กด en…" at bounding box center [766, 346] width 288 height 190
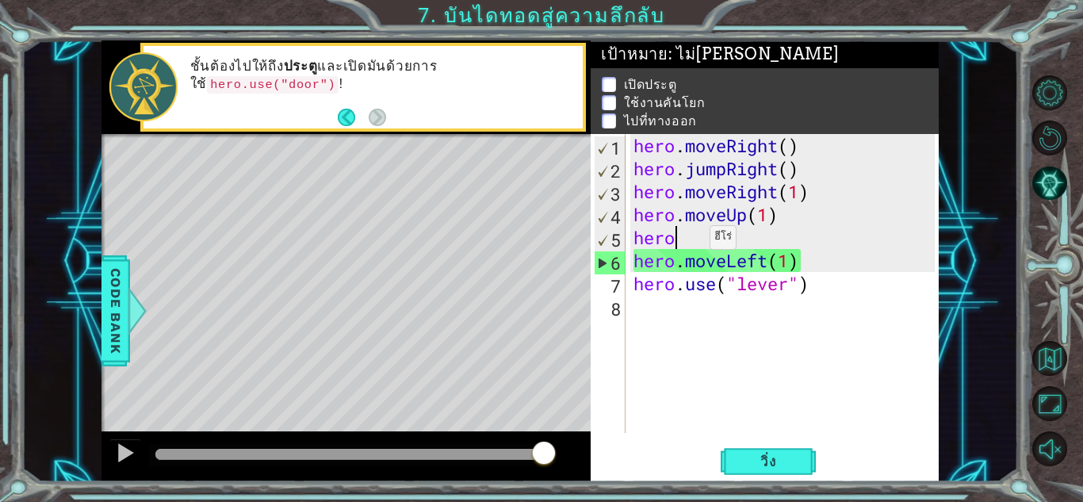
scroll to position [0, 2]
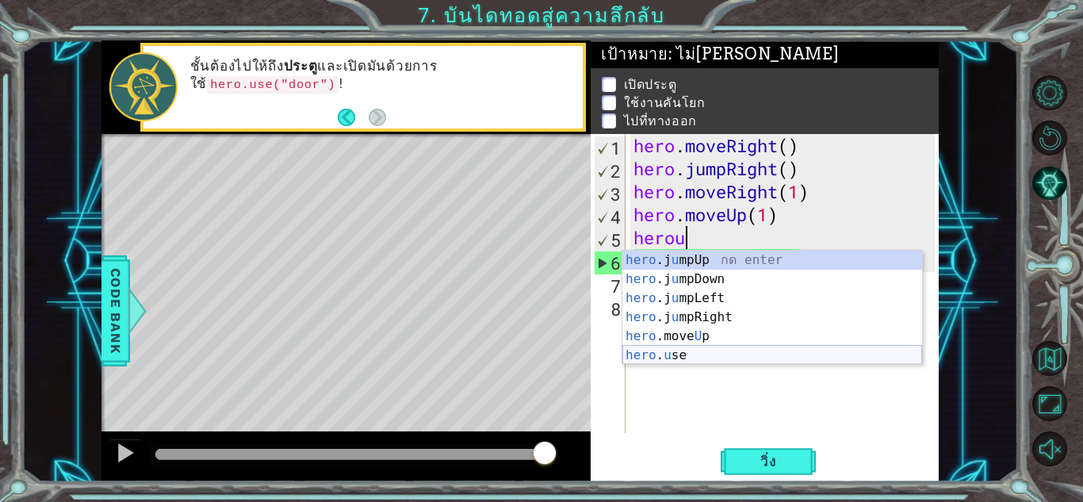
click at [700, 348] on div "hero .j u mpUp กด enter hero .j u mpDown กด enter hero .j u mpLeft กด enter her…" at bounding box center [772, 327] width 300 height 152
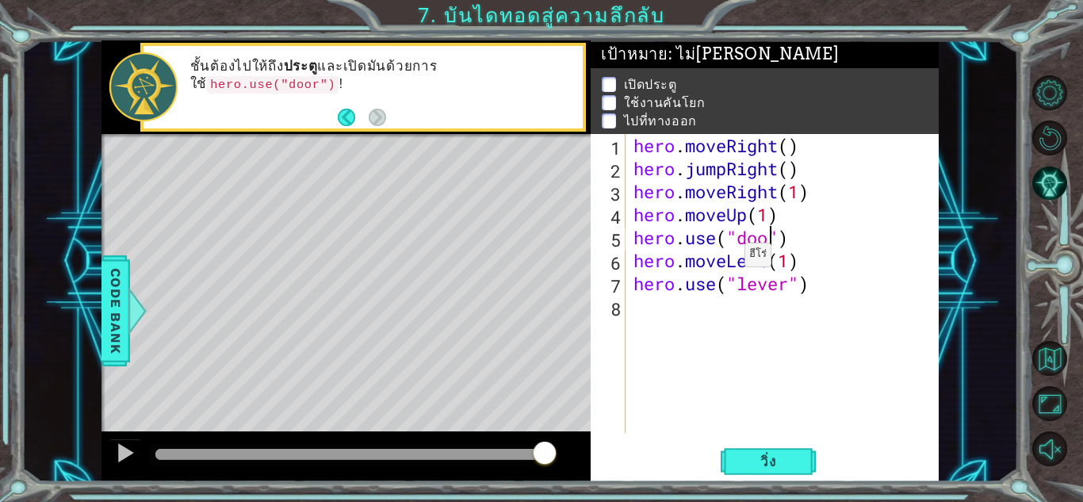
scroll to position [0, 6]
click at [779, 458] on span "วิ่ง" at bounding box center [769, 462] width 48 height 16
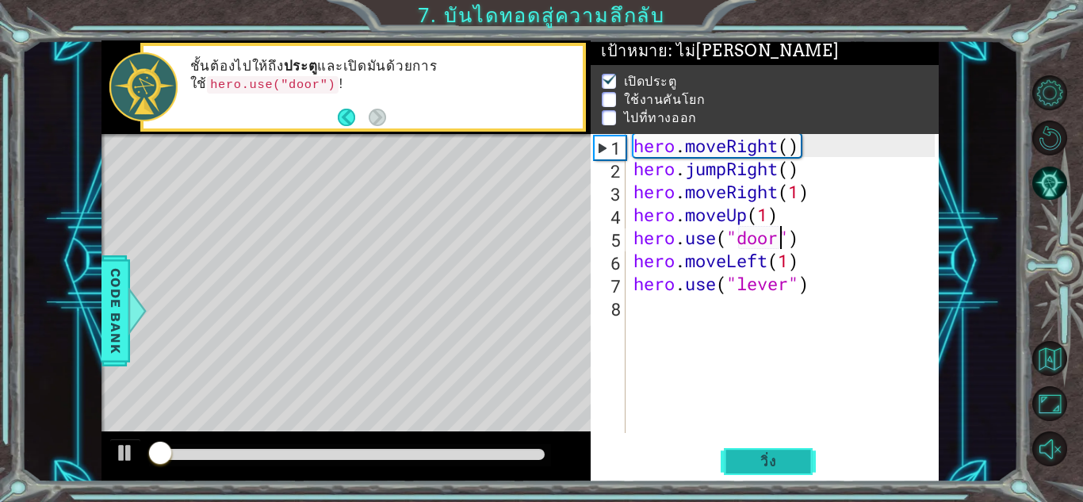
scroll to position [12, 0]
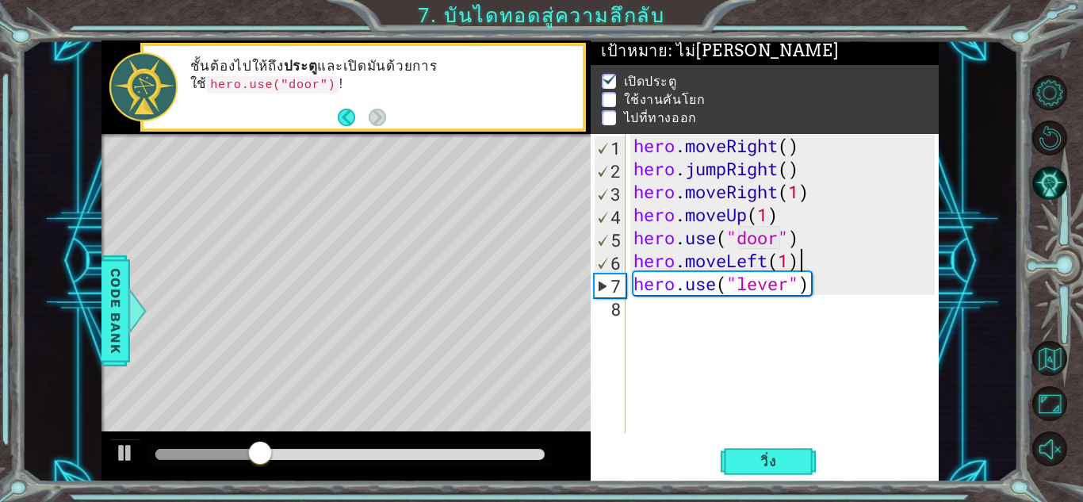
click at [796, 257] on div "hero . moveRight ( ) hero . jumpRight ( ) hero . moveRight ( 1 ) hero . moveUp …" at bounding box center [786, 306] width 312 height 345
type textarea "hero.moveLeft(1)"
click at [637, 255] on div "hero . moveRight ( ) hero . jumpRight ( ) hero . moveRight ( 1 ) hero . moveUp …" at bounding box center [786, 306] width 312 height 345
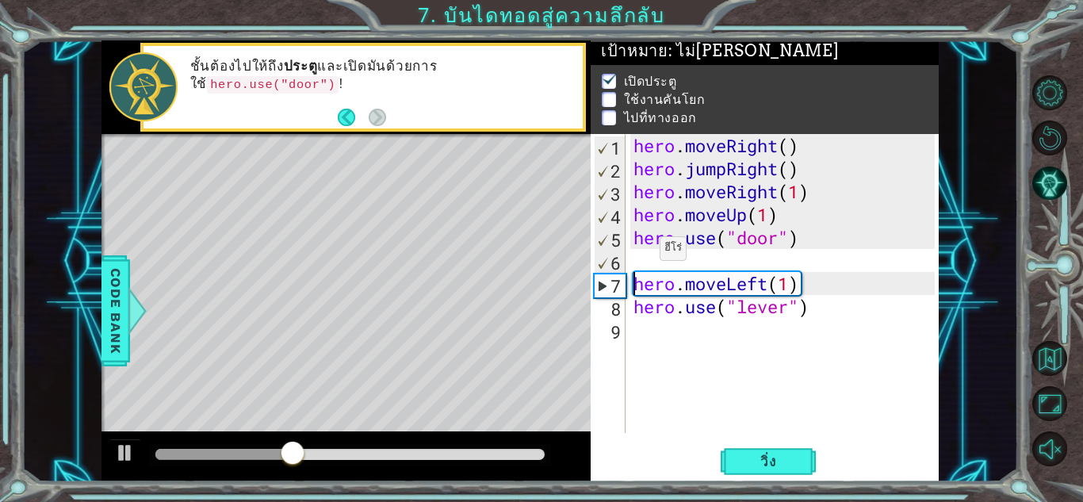
click at [636, 252] on div "hero . moveRight ( ) hero . jumpRight ( ) hero . moveRight ( 1 ) hero . moveUp …" at bounding box center [786, 306] width 312 height 345
click at [649, 263] on div "hero . moveRight ( ) hero . jumpRight ( ) hero . moveRight ( 1 ) hero . moveUp …" at bounding box center [786, 306] width 312 height 345
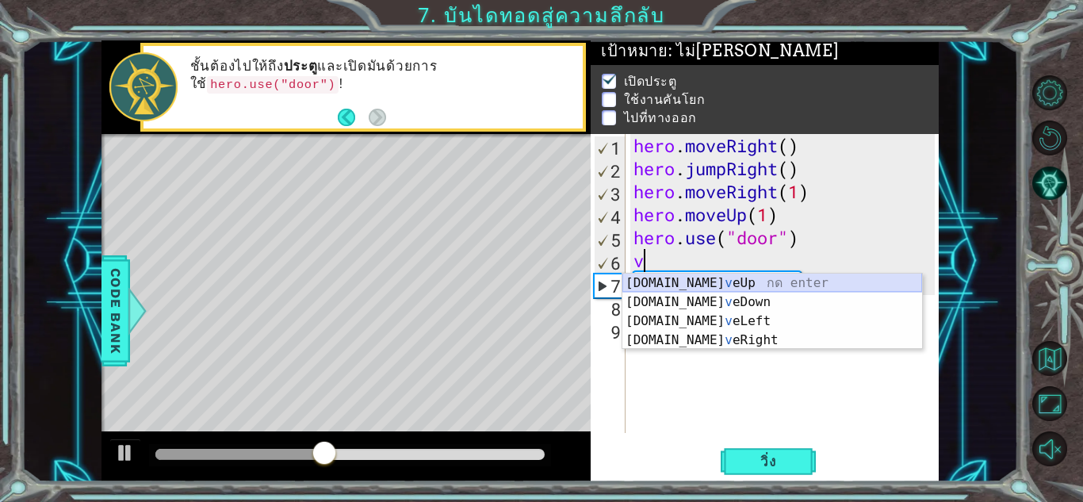
click at [700, 281] on div "[DOMAIN_NAME] v eUp กด enter [DOMAIN_NAME] v [GEOGRAPHIC_DATA] กด enter [DOMAIN…" at bounding box center [772, 331] width 300 height 114
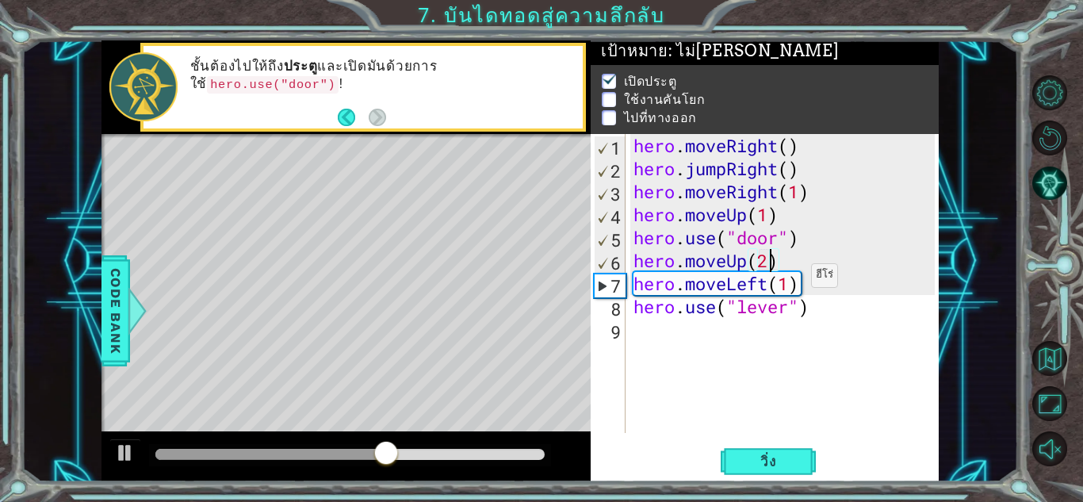
scroll to position [0, 6]
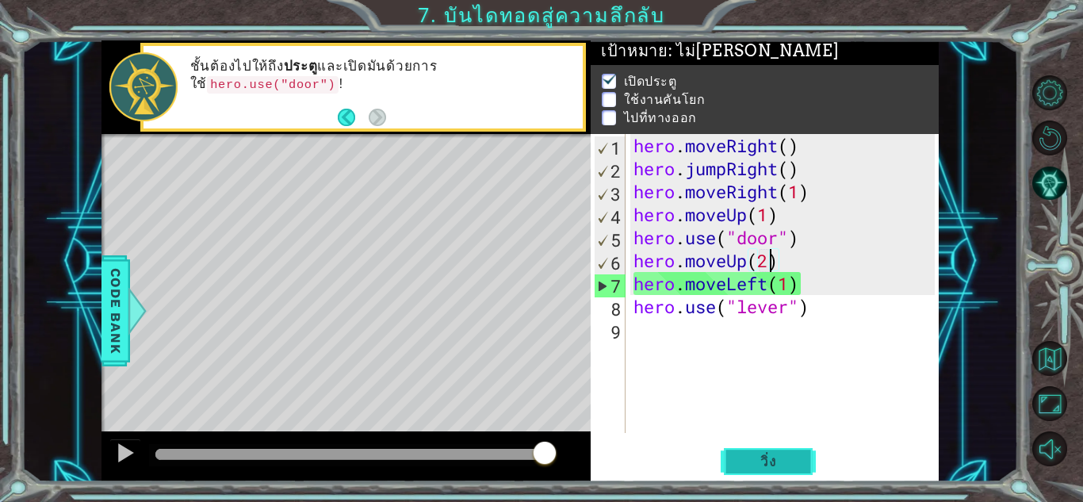
type textarea "hero.moveUp(2)"
click at [770, 458] on span "วิ่ง" at bounding box center [769, 462] width 48 height 16
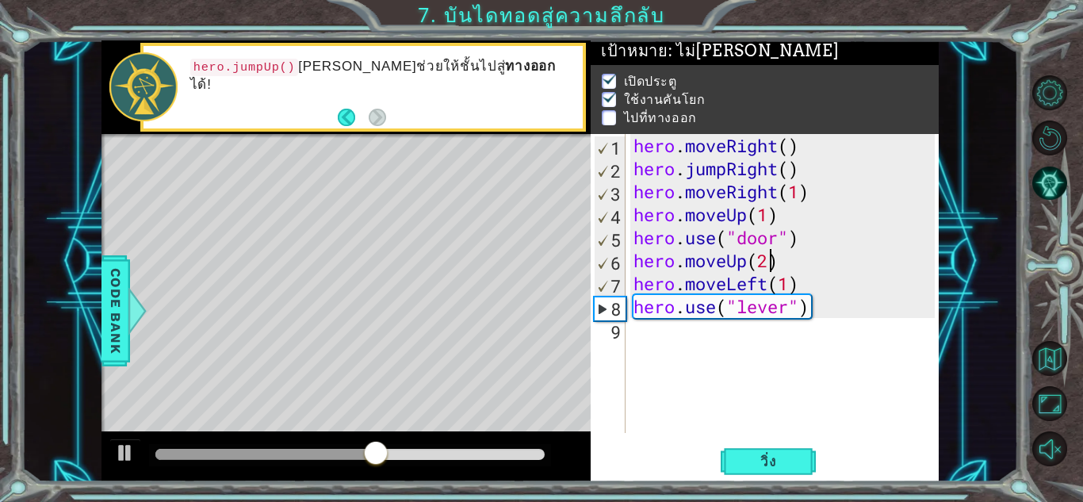
click at [728, 325] on div "hero . moveRight ( ) hero . jumpRight ( ) hero . moveRight ( 1 ) hero . moveUp …" at bounding box center [786, 306] width 312 height 345
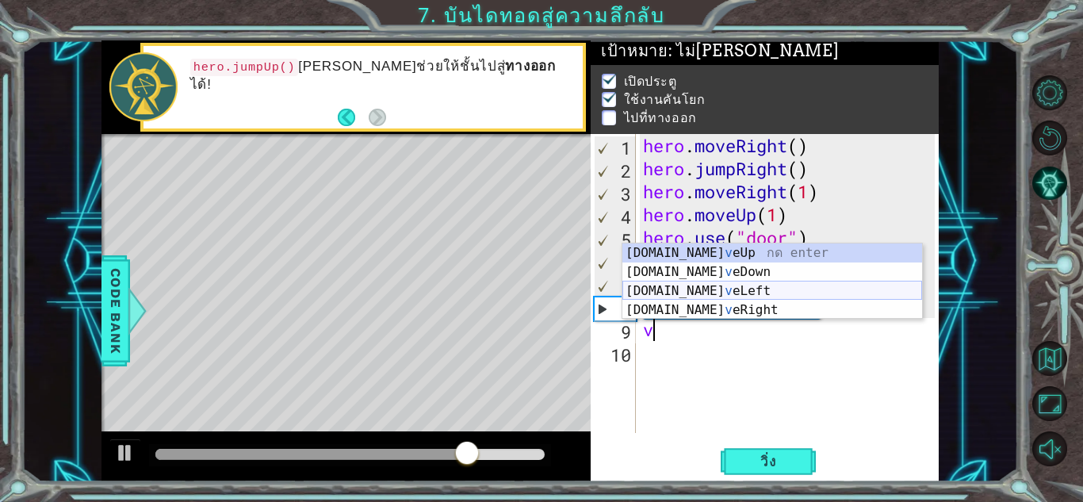
click at [693, 291] on div "[DOMAIN_NAME] v eUp กด enter [DOMAIN_NAME] v [GEOGRAPHIC_DATA] กด enter [DOMAIN…" at bounding box center [772, 300] width 300 height 114
type textarea "hero.moveLeft(1)"
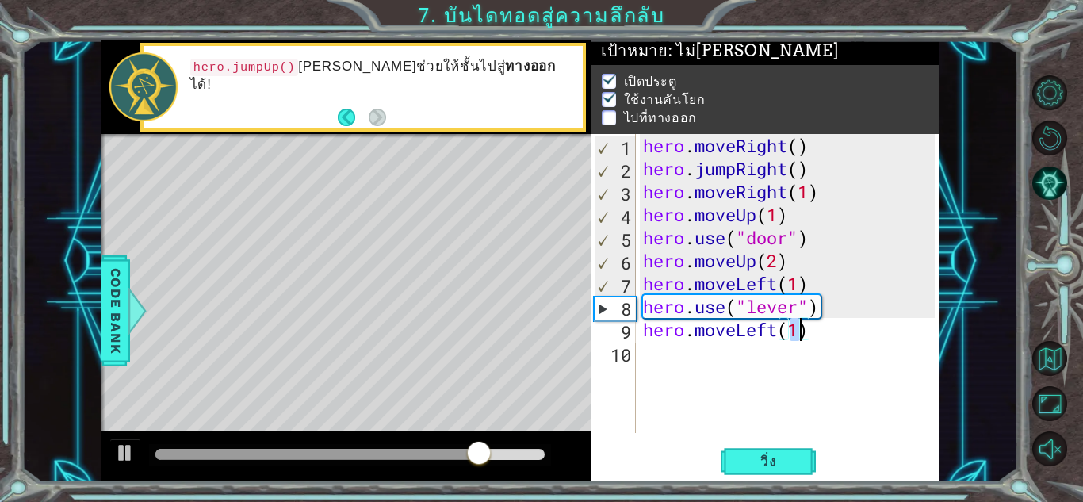
click at [695, 369] on div "hero . moveRight ( ) hero . jumpRight ( ) hero . moveRight ( 1 ) hero . moveUp …" at bounding box center [791, 306] width 303 height 345
click at [799, 327] on div "hero . moveRight ( ) hero . jumpRight ( ) hero . moveRight ( 1 ) hero . moveUp …" at bounding box center [791, 306] width 303 height 345
click at [798, 331] on div "hero . moveRight ( ) hero . jumpRight ( ) hero . moveRight ( 1 ) hero . moveUp …" at bounding box center [791, 306] width 303 height 345
type textarea "hero.moveLeft(2)"
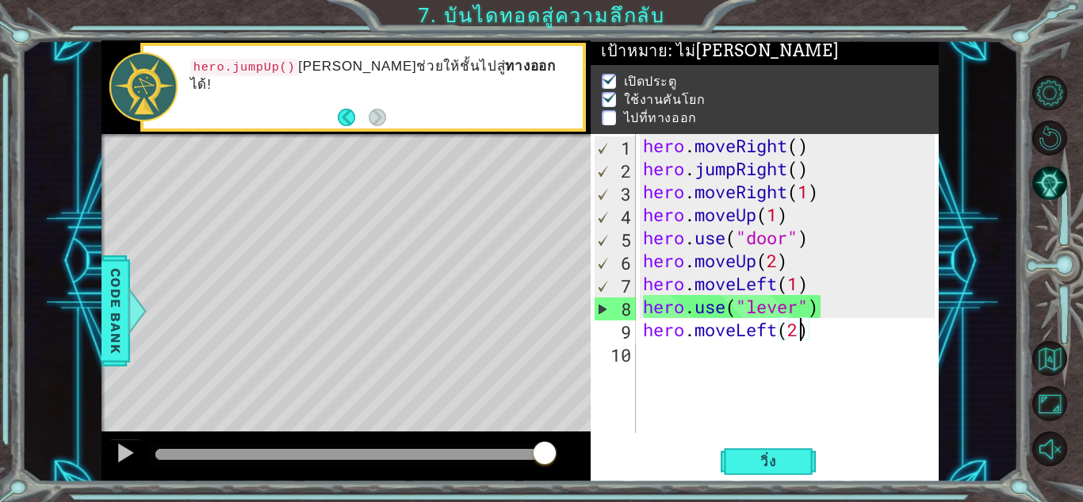
click at [714, 345] on div "hero . moveRight ( ) hero . jumpRight ( ) hero . moveRight ( 1 ) hero . moveUp …" at bounding box center [791, 306] width 303 height 345
type textarea "v"
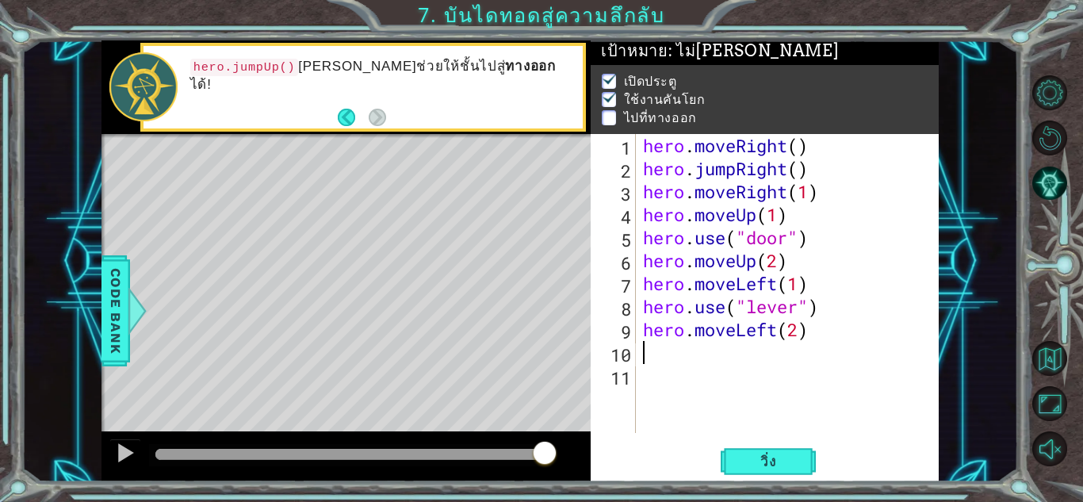
type textarea "h"
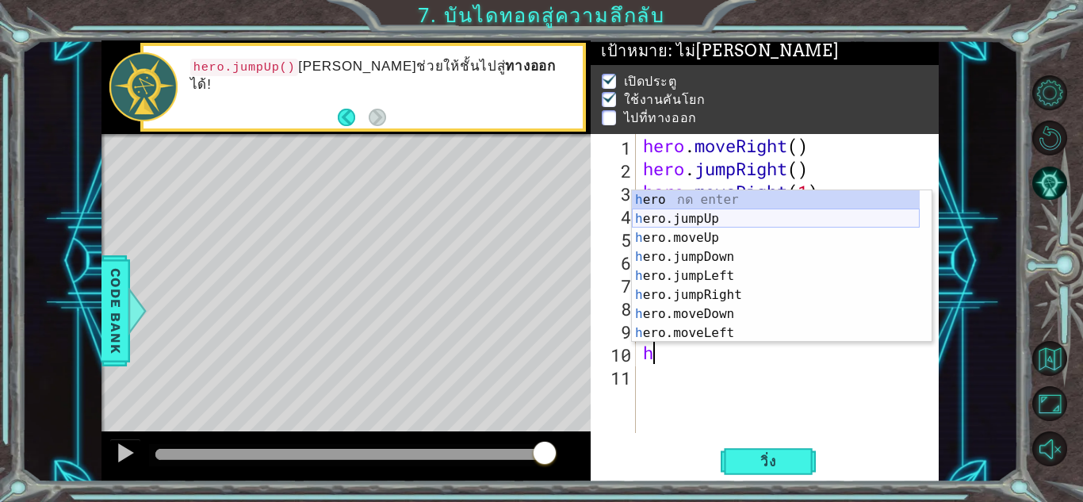
click at [725, 219] on div "h ero กด enter h ero.jumpUp กด enter h ero.moveUp กด enter h ero.jumpDown กด en…" at bounding box center [776, 285] width 288 height 190
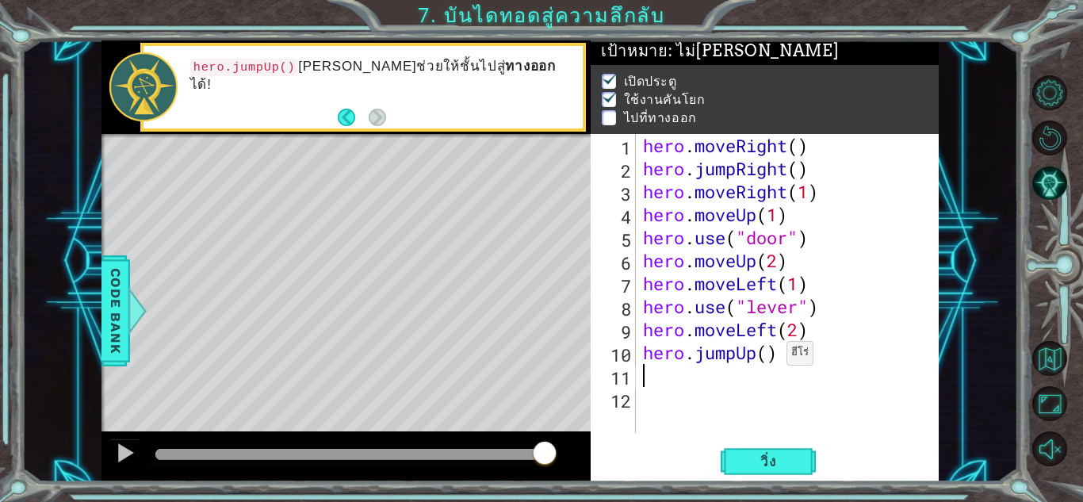
click at [772, 357] on div "hero . moveRight ( ) hero . jumpRight ( ) hero . moveRight ( 1 ) hero . moveUp …" at bounding box center [791, 306] width 303 height 345
type textarea "hero.jumpUp()"
click at [771, 463] on span "วิ่ง" at bounding box center [769, 462] width 48 height 16
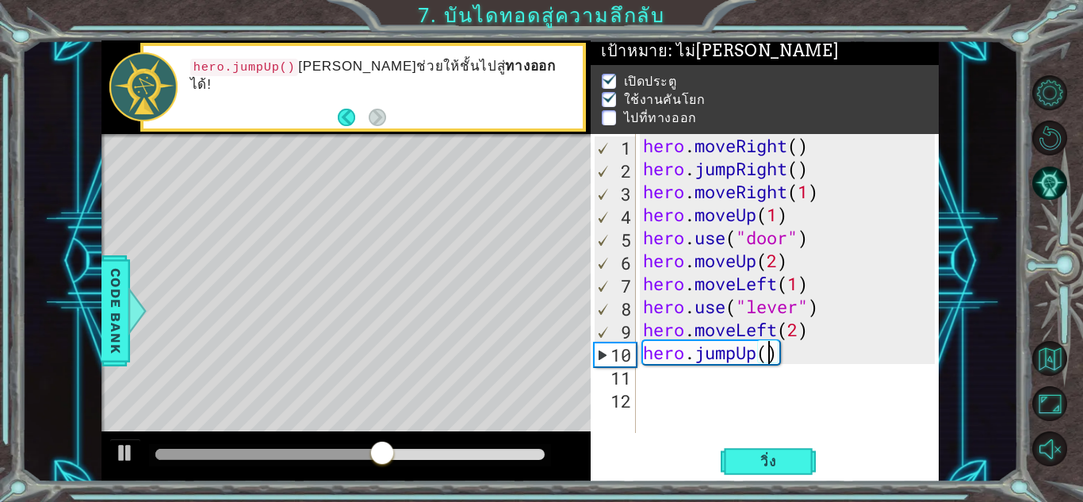
click at [710, 382] on div "hero . moveRight ( ) hero . jumpRight ( ) hero . moveRight ( 1 ) hero . moveUp …" at bounding box center [791, 306] width 303 height 345
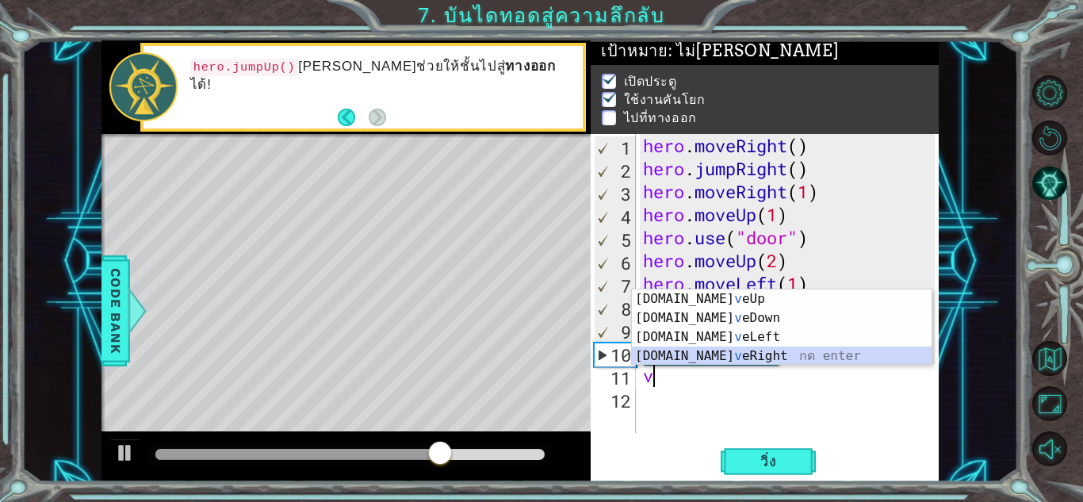
click at [714, 351] on div "[DOMAIN_NAME] v eUp กด enter [DOMAIN_NAME] v [GEOGRAPHIC_DATA] กด enter [DOMAIN…" at bounding box center [782, 346] width 300 height 114
type textarea "hero.moveRight(1)"
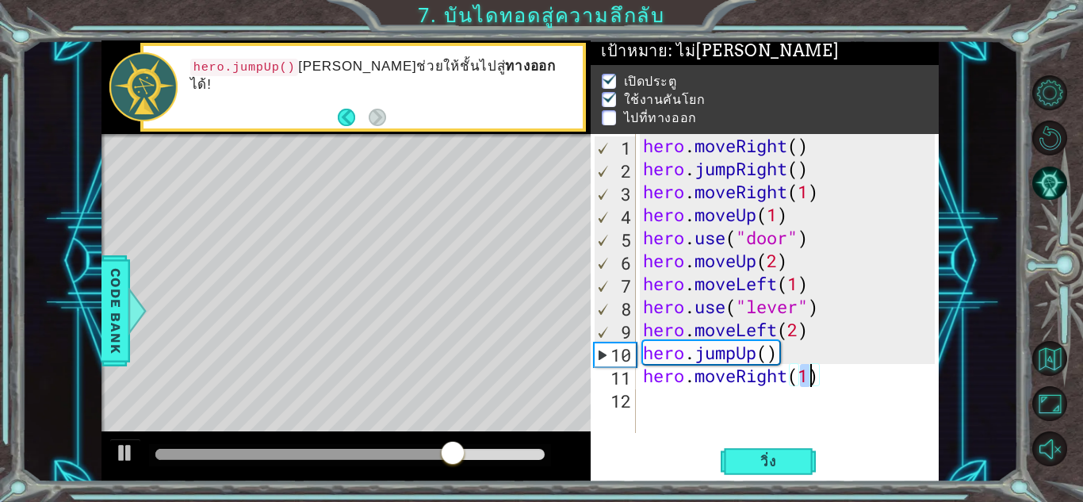
click at [696, 398] on div "hero . moveRight ( ) hero . jumpRight ( ) hero . moveRight ( 1 ) hero . moveUp …" at bounding box center [791, 306] width 303 height 345
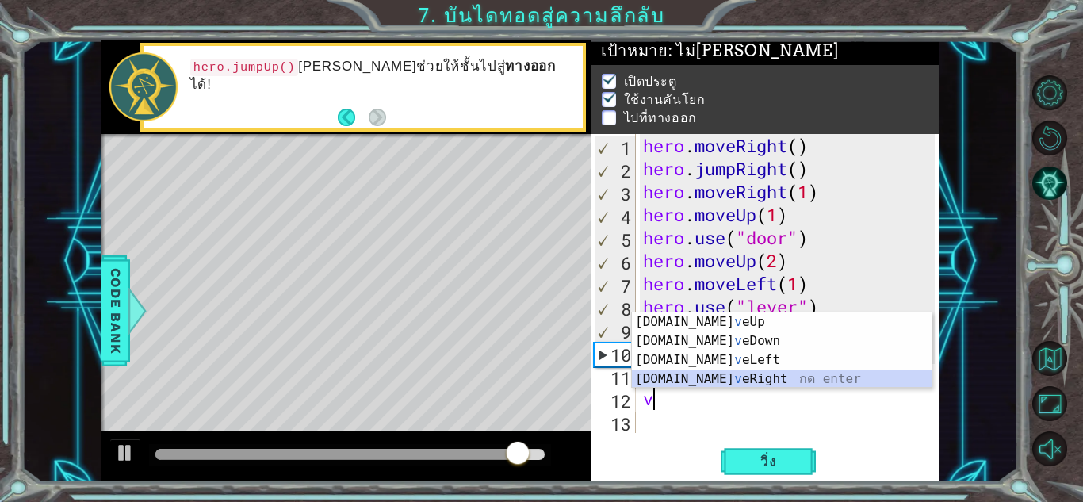
click at [711, 378] on div "[DOMAIN_NAME] v eUp กด enter [DOMAIN_NAME] v [GEOGRAPHIC_DATA] กด enter [DOMAIN…" at bounding box center [782, 369] width 300 height 114
type textarea "hero.moveRight(1)"
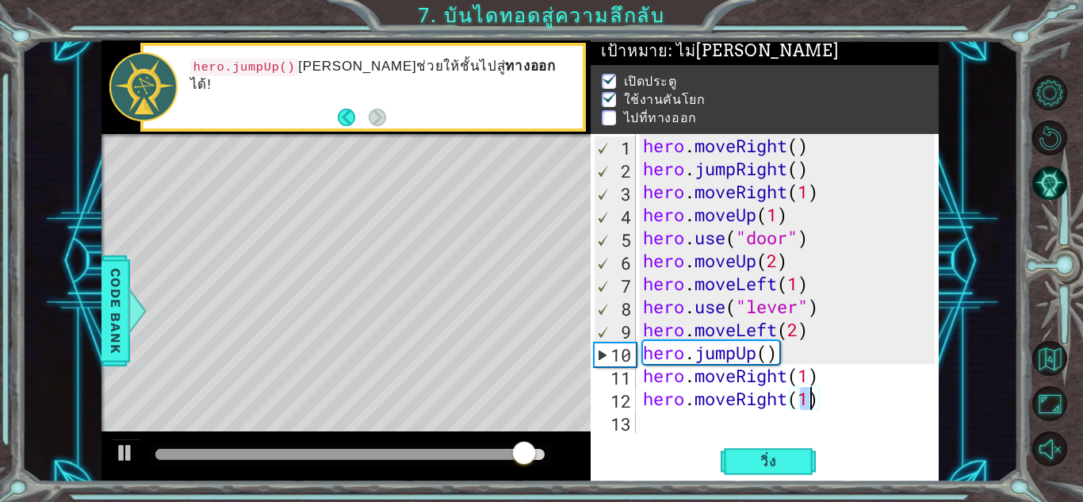
click at [672, 419] on div "hero . moveRight ( ) hero . jumpRight ( ) hero . moveRight ( 1 ) hero . moveUp …" at bounding box center [791, 306] width 303 height 345
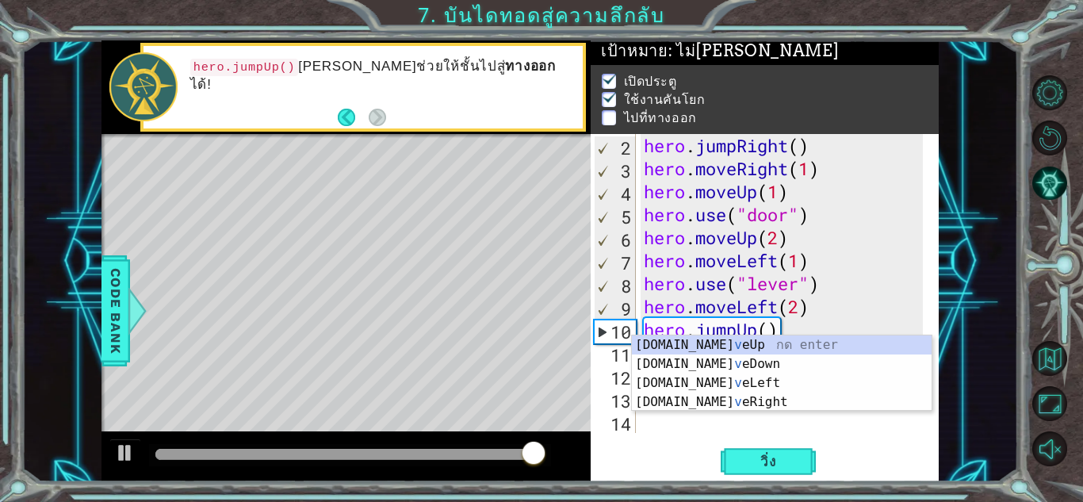
scroll to position [23, 0]
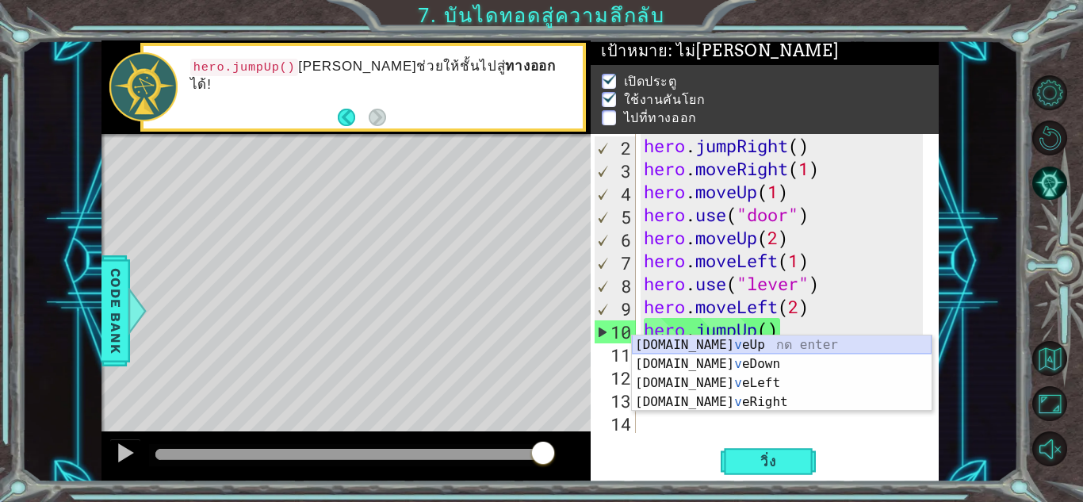
click at [710, 347] on div "[DOMAIN_NAME] v eUp กด enter [DOMAIN_NAME] v [GEOGRAPHIC_DATA] กด enter [DOMAIN…" at bounding box center [782, 392] width 300 height 114
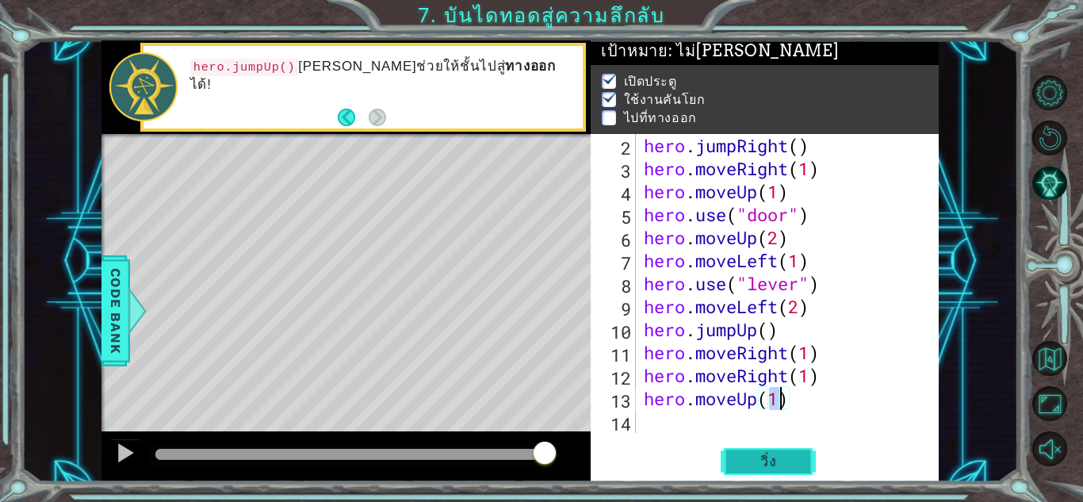
type textarea "hero.moveUp(1)"
click at [782, 444] on button "วิ่ง" at bounding box center [768, 461] width 95 height 35
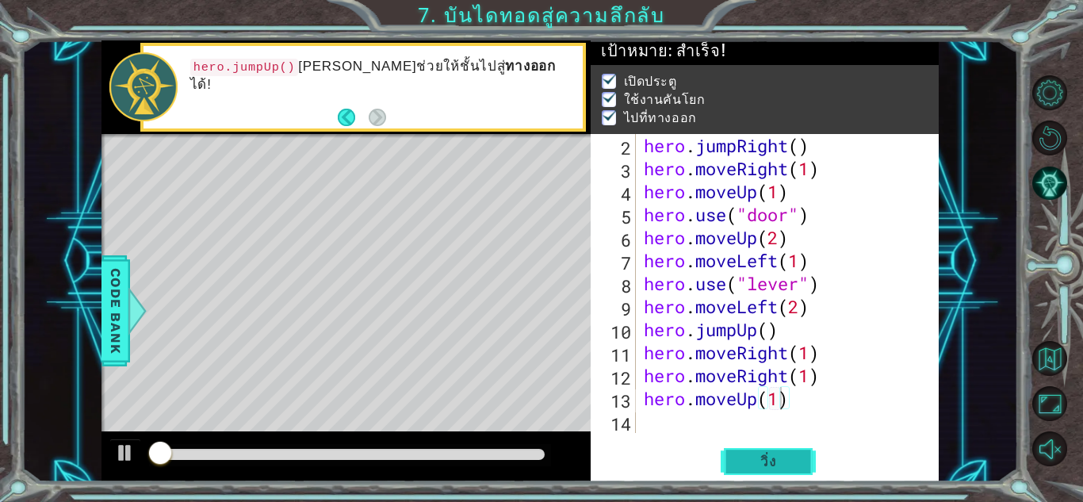
click at [781, 451] on button "วิ่ง" at bounding box center [768, 461] width 95 height 35
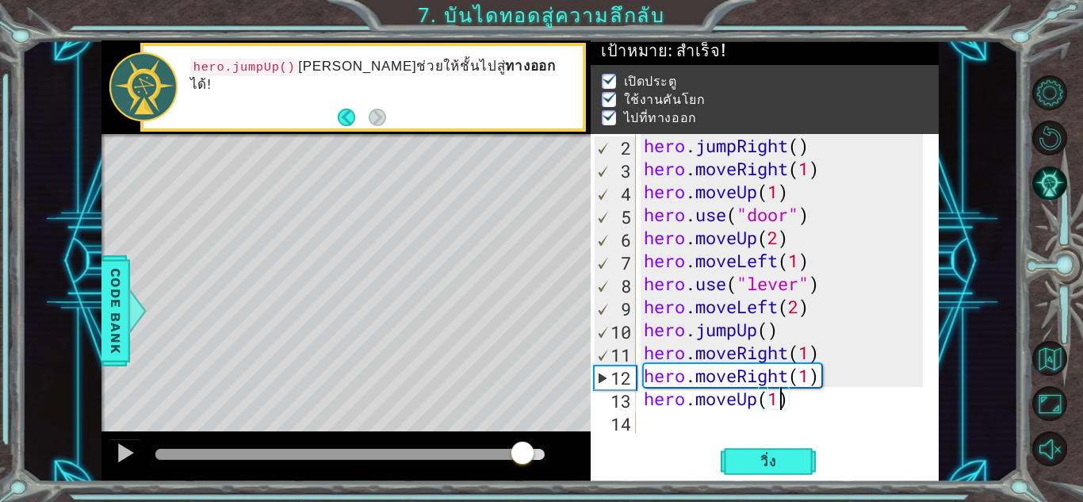
drag, startPoint x: 198, startPoint y: 454, endPoint x: 540, endPoint y: 446, distance: 341.8
click at [540, 449] on div at bounding box center [349, 454] width 389 height 11
drag, startPoint x: 503, startPoint y: 448, endPoint x: 519, endPoint y: 448, distance: 15.9
click at [519, 449] on div at bounding box center [349, 454] width 389 height 11
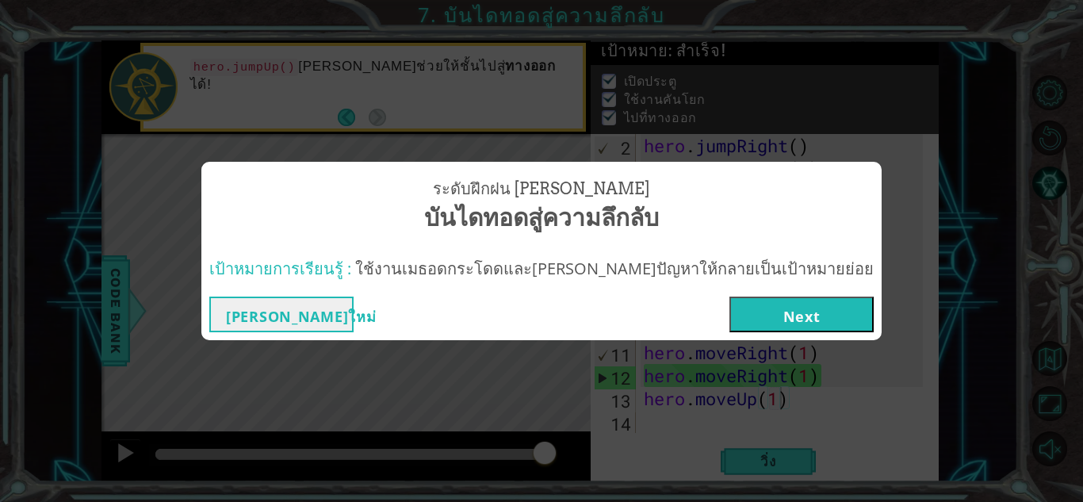
click at [729, 303] on button "Next" at bounding box center [801, 315] width 144 height 36
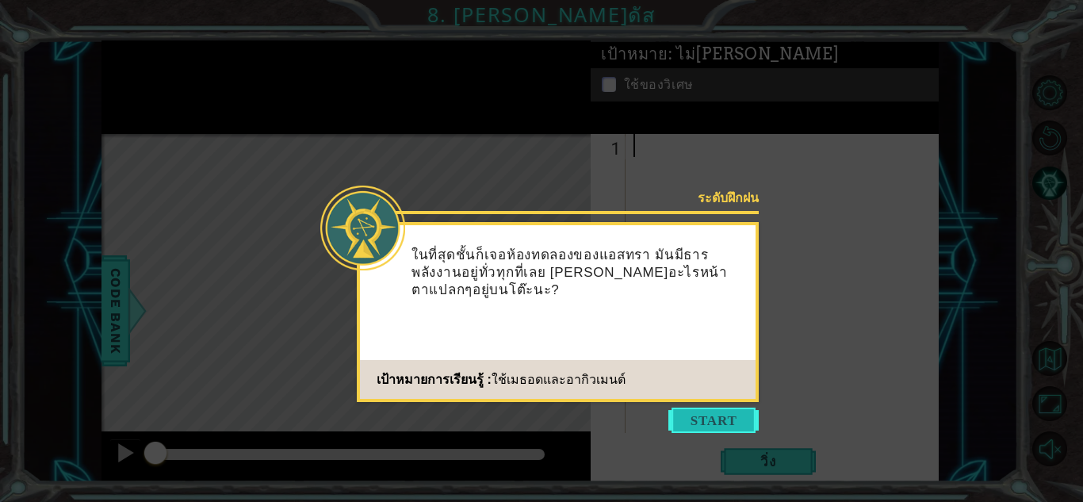
click at [728, 424] on button "Start" at bounding box center [713, 420] width 90 height 25
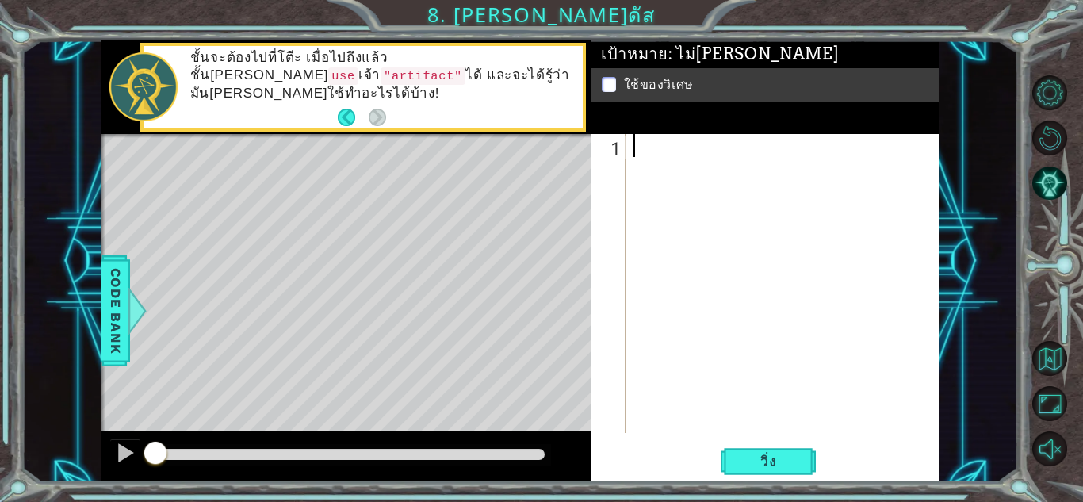
click at [415, 69] on p "ชั้นจะต้องไปที่โตีะ เมื่อไปถึงแล้ว ชั้น[PERSON_NAME] use เจ้า "artifact" ได้ แล…" at bounding box center [380, 75] width 381 height 53
drag, startPoint x: 461, startPoint y: 61, endPoint x: 506, endPoint y: 67, distance: 44.9
click at [506, 67] on p "ชั้นจะต้องไปที่โตีะ เมื่อไปถึงแล้ว ชั้น[PERSON_NAME] use เจ้า "artifact" ได้ แล…" at bounding box center [380, 75] width 381 height 53
drag, startPoint x: 632, startPoint y: 146, endPoint x: 642, endPoint y: 147, distance: 10.3
click at [641, 147] on div at bounding box center [786, 306] width 312 height 345
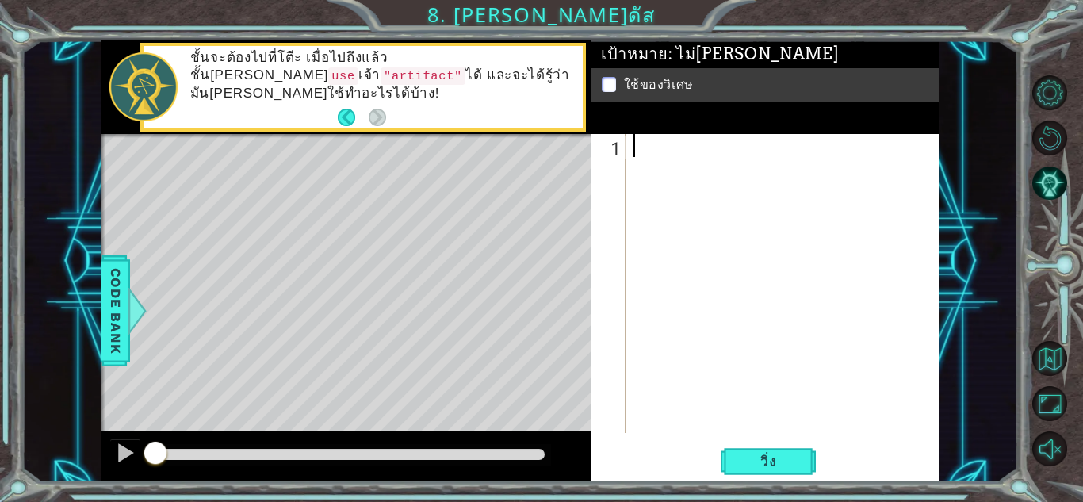
click at [645, 147] on div at bounding box center [786, 306] width 312 height 345
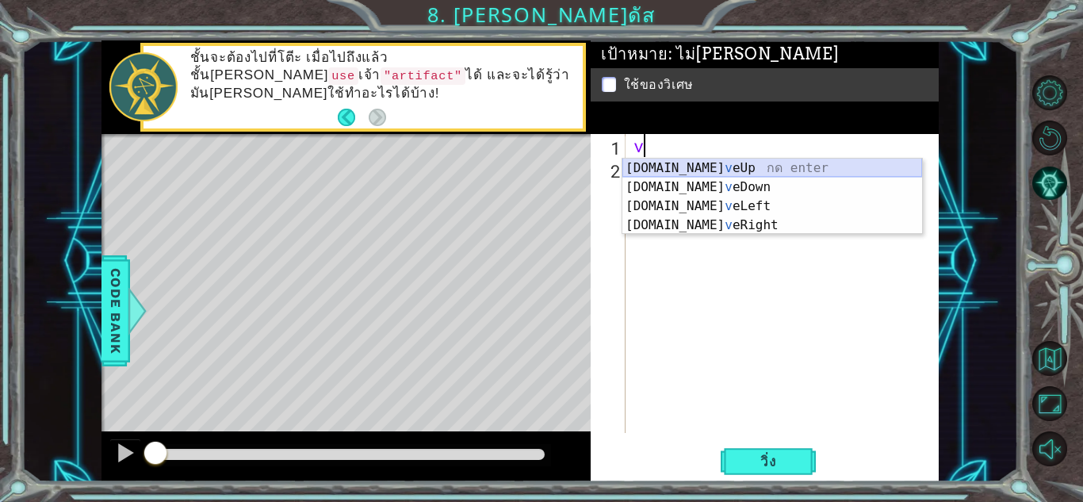
click at [671, 168] on div "[DOMAIN_NAME] v eUp กด enter [DOMAIN_NAME] v [GEOGRAPHIC_DATA] กด enter [DOMAIN…" at bounding box center [772, 216] width 300 height 114
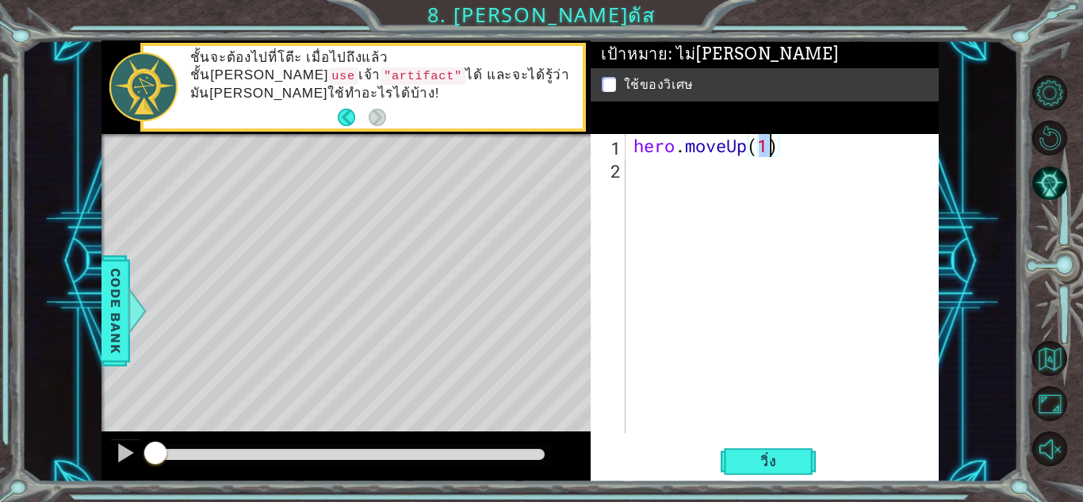
scroll to position [0, 6]
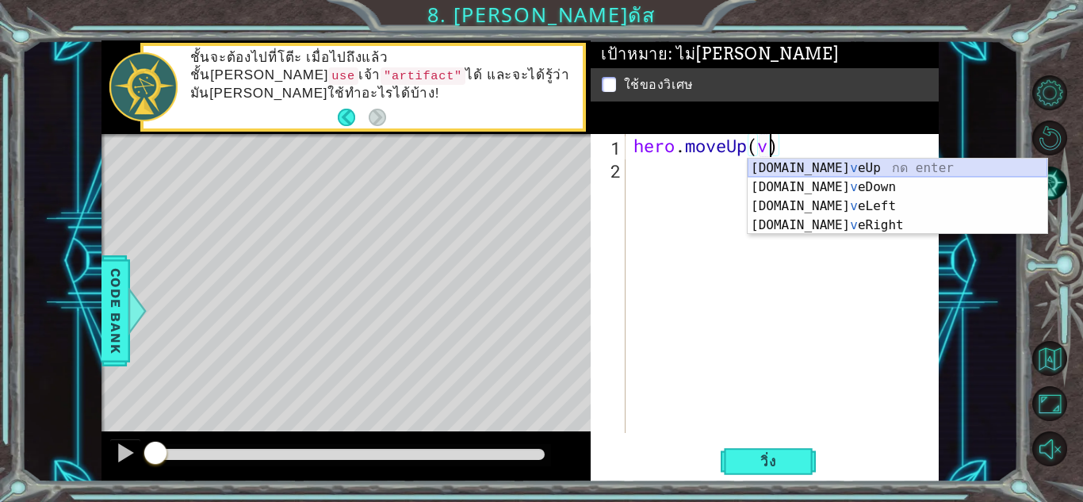
click at [766, 167] on div "[DOMAIN_NAME] v eUp กด enter [DOMAIN_NAME] v [GEOGRAPHIC_DATA] กด enter [DOMAIN…" at bounding box center [898, 216] width 300 height 114
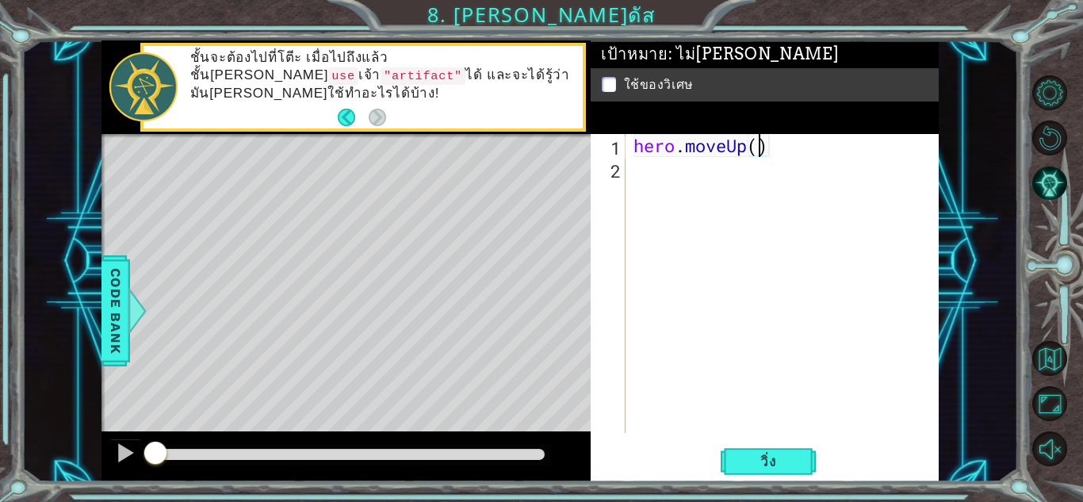
type textarea "hero.moveUp(2)"
click at [653, 177] on div "hero . moveUp ( 2 )" at bounding box center [786, 306] width 312 height 345
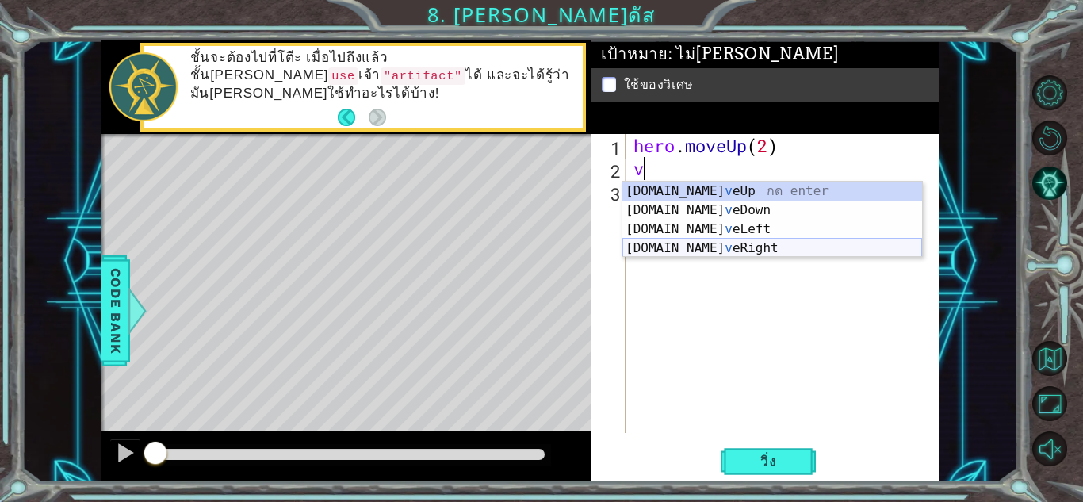
click at [695, 243] on div "[DOMAIN_NAME] v eUp กด enter [DOMAIN_NAME] v [GEOGRAPHIC_DATA] กด enter [DOMAIN…" at bounding box center [772, 239] width 300 height 114
type textarea "hero.moveRight(1)"
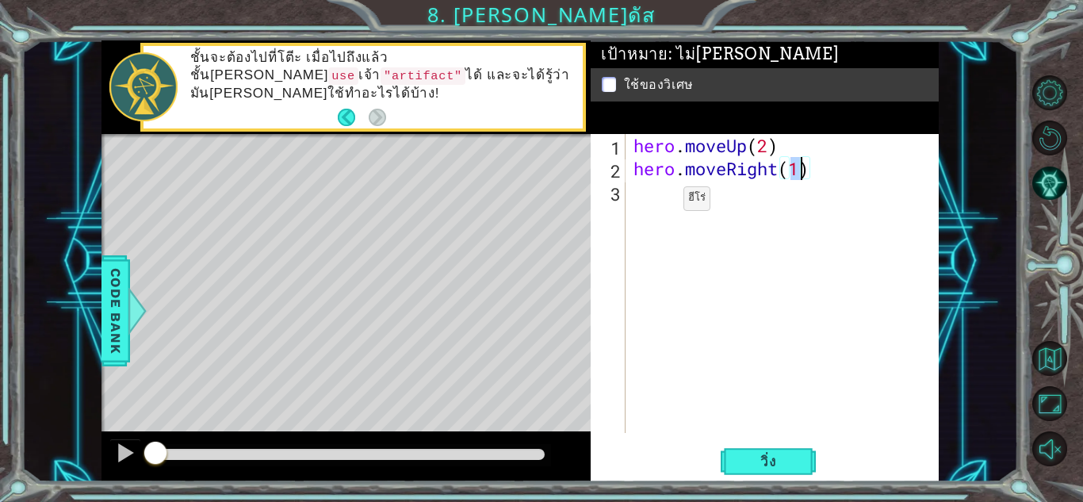
click at [660, 201] on div "hero . moveUp ( 2 ) hero . moveRight ( 1 )" at bounding box center [786, 306] width 312 height 345
click at [802, 167] on div "hero . moveUp ( 2 ) hero . moveRight ( 1 )" at bounding box center [786, 306] width 312 height 345
type textarea "hero.moveRight(2)"
click at [681, 209] on div "hero . moveUp ( 2 ) hero . moveRight ( 2 )" at bounding box center [786, 306] width 312 height 345
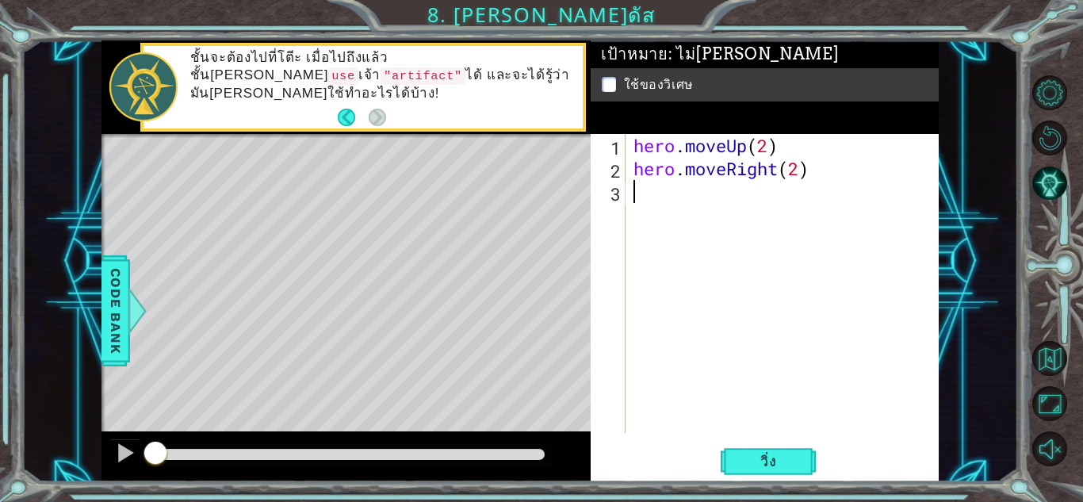
scroll to position [0, 0]
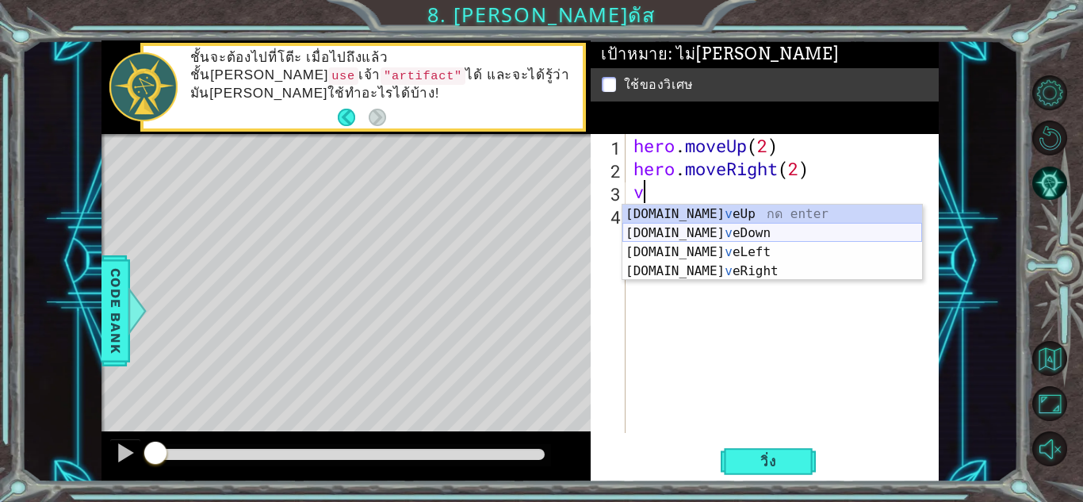
click at [724, 234] on div "[DOMAIN_NAME] v eUp กด enter [DOMAIN_NAME] v [GEOGRAPHIC_DATA] กด enter [DOMAIN…" at bounding box center [772, 262] width 300 height 114
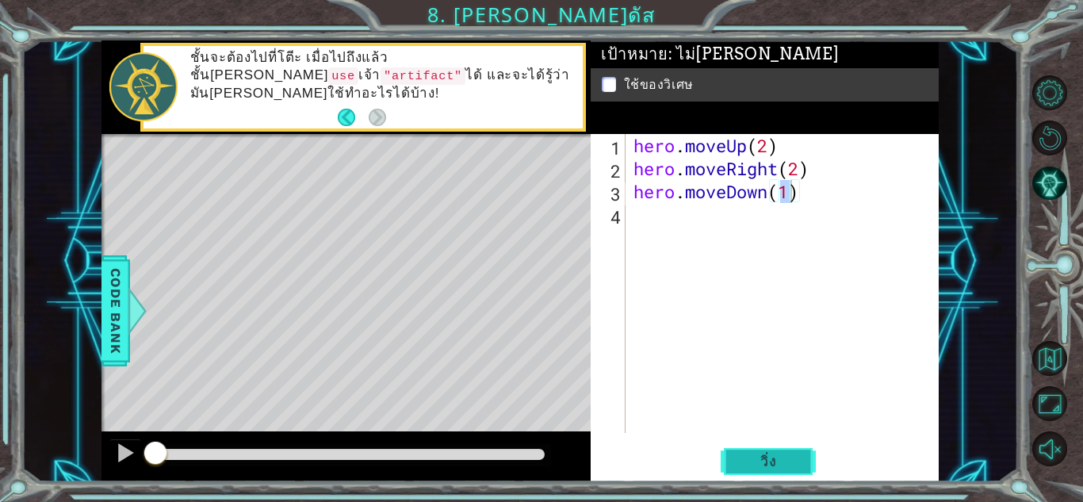
click at [782, 450] on button "วิ่ง" at bounding box center [768, 461] width 95 height 35
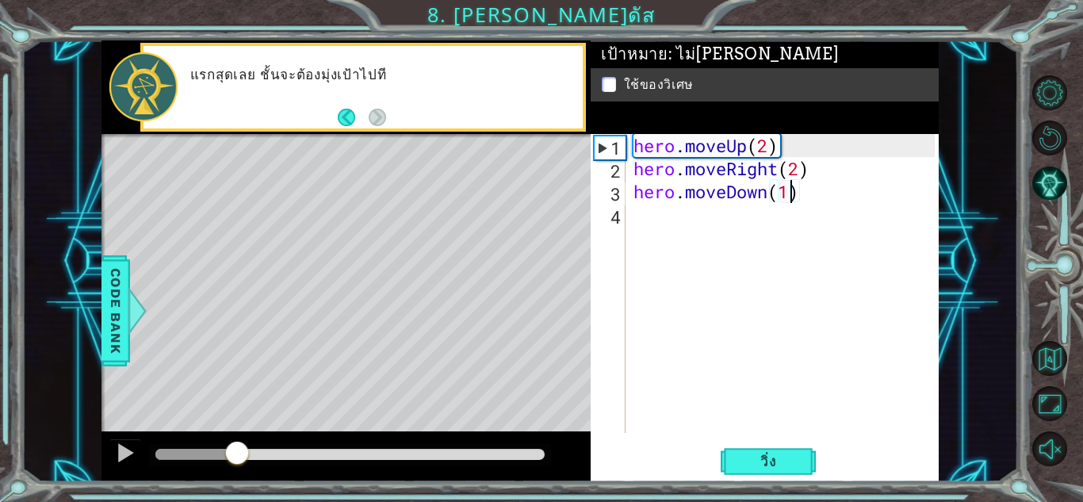
drag, startPoint x: 335, startPoint y: 455, endPoint x: 217, endPoint y: 454, distance: 118.1
click at [217, 454] on div at bounding box center [349, 454] width 389 height 11
drag, startPoint x: 222, startPoint y: 454, endPoint x: 193, endPoint y: 456, distance: 28.6
click at [193, 456] on div at bounding box center [194, 454] width 29 height 29
click at [805, 195] on div "hero . moveUp ( 2 ) hero . moveRight ( 2 ) hero . moveDown ( 1 )" at bounding box center [786, 306] width 312 height 345
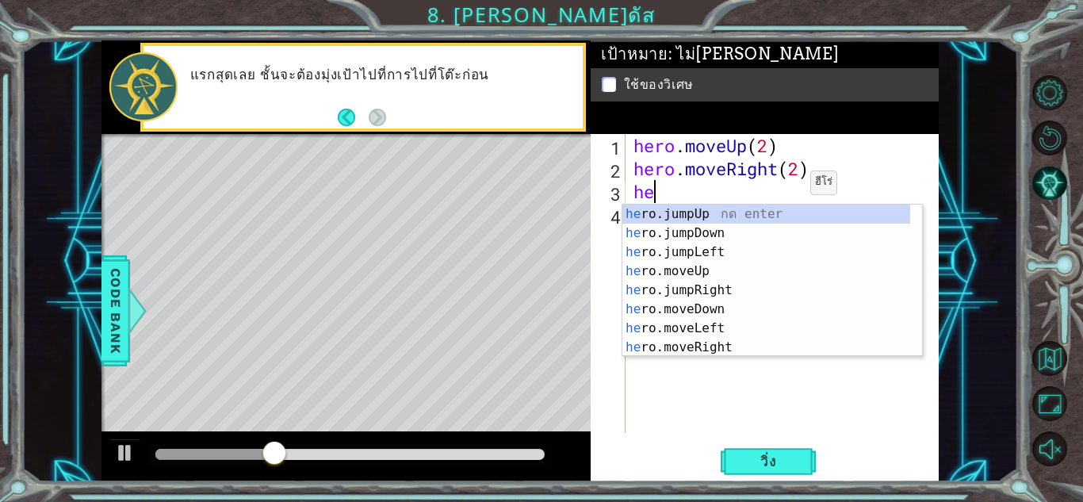
type textarea "h"
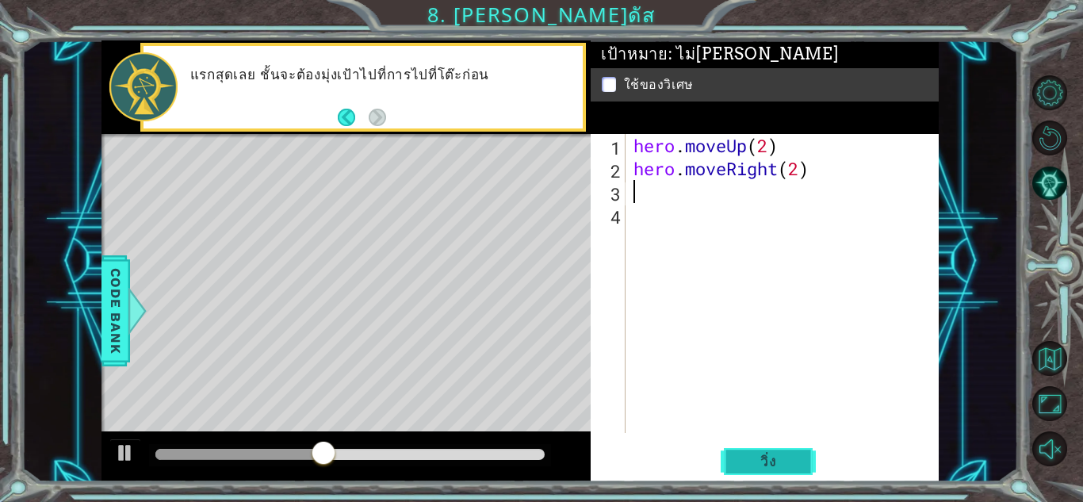
click at [783, 465] on span "วิ่ง" at bounding box center [769, 462] width 48 height 16
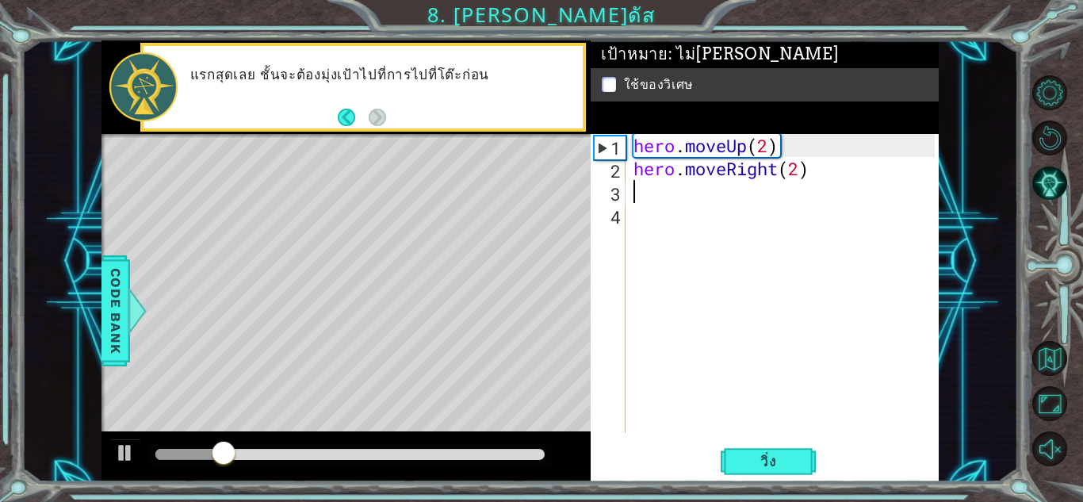
click at [822, 175] on div "hero . moveUp ( 2 ) hero . moveRight ( 2 )" at bounding box center [786, 306] width 312 height 345
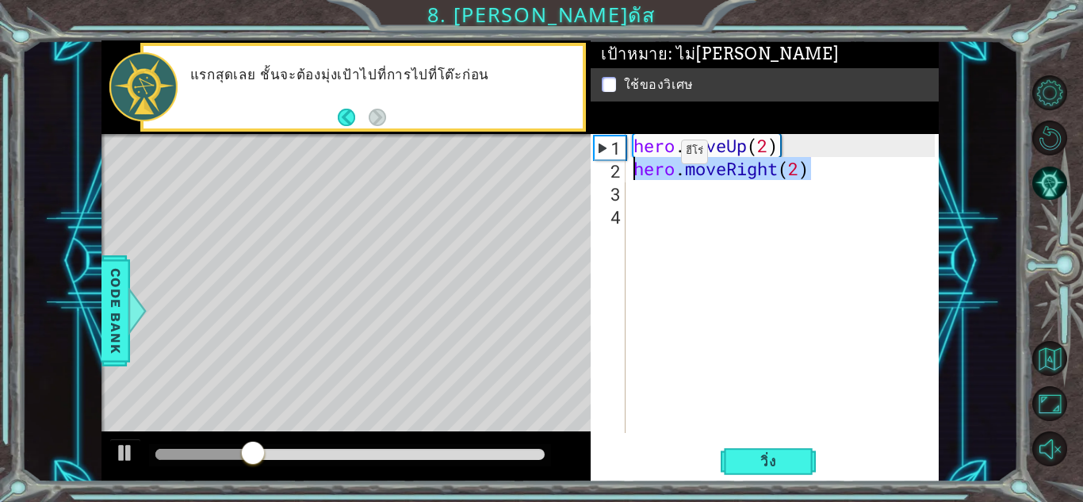
drag, startPoint x: 827, startPoint y: 171, endPoint x: 616, endPoint y: 186, distance: 211.4
click at [616, 186] on div "hero.moveRight(2) 1 2 3 4 hero . moveUp ( 2 ) hero . moveRight ( 2 ) הההההההההה…" at bounding box center [763, 283] width 344 height 299
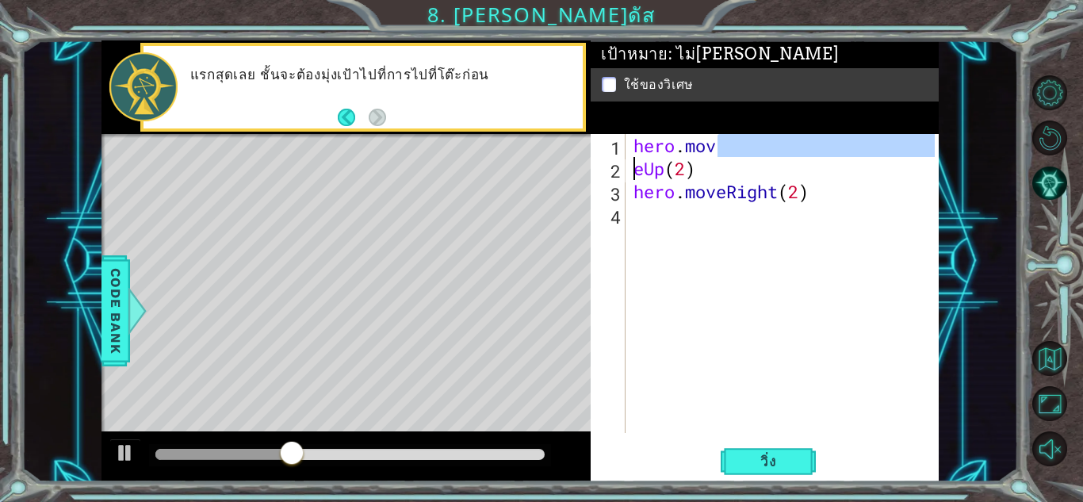
click at [795, 182] on div "hero . mov eUp ( 2 ) hero . moveRight ( 2 )" at bounding box center [786, 306] width 312 height 345
type textarea "eUp(2) hero.moveRight(2)"
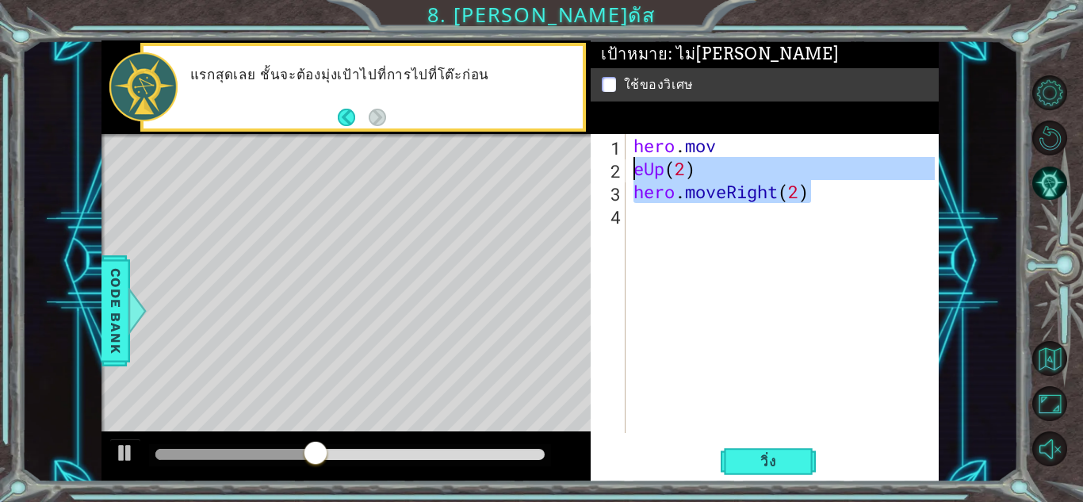
drag, startPoint x: 826, startPoint y: 194, endPoint x: 624, endPoint y: 163, distance: 204.7
click at [632, 163] on div "hero . mov eUp ( 2 ) hero . moveRight ( 2 )" at bounding box center [786, 306] width 312 height 345
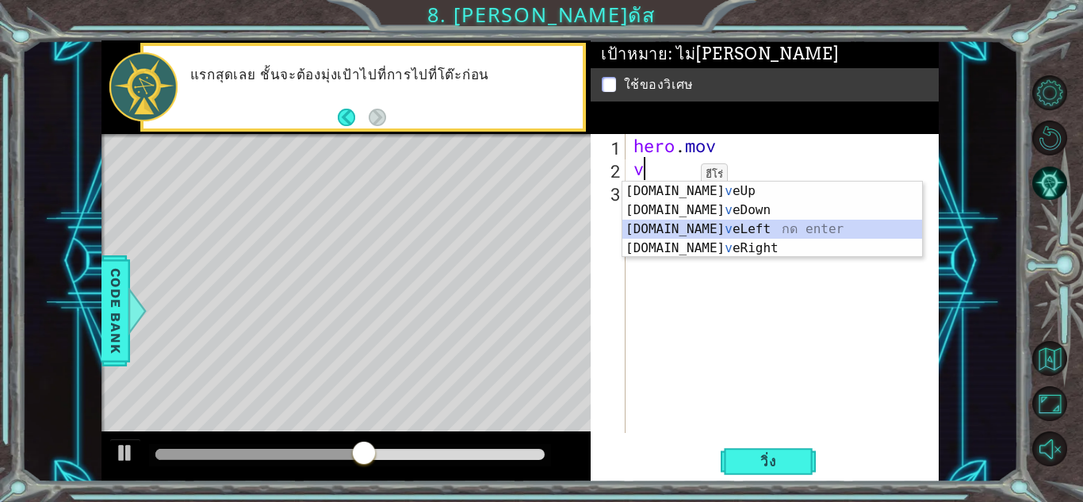
click at [745, 231] on div "[DOMAIN_NAME] v eUp กด enter [DOMAIN_NAME] v [GEOGRAPHIC_DATA] กด enter [DOMAIN…" at bounding box center [772, 239] width 300 height 114
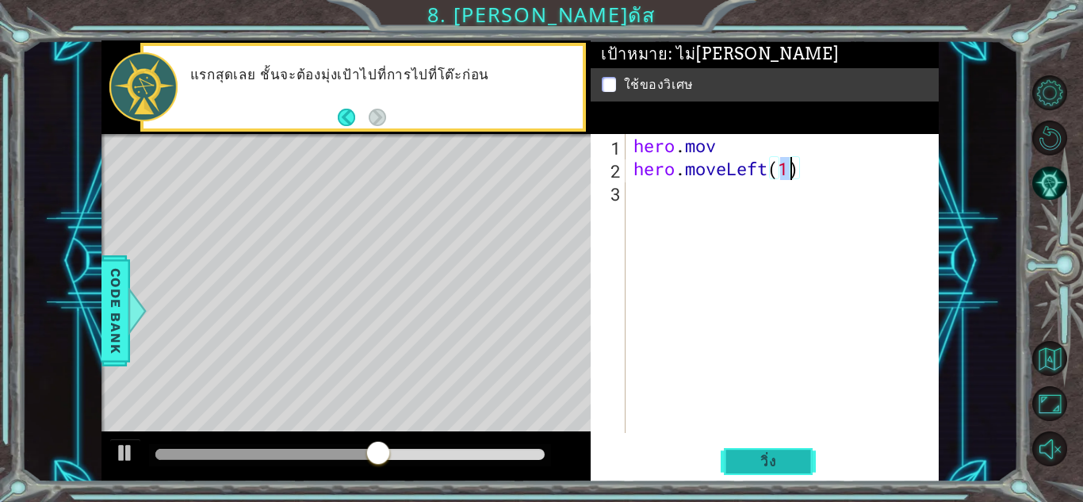
type textarea "hero.moveLeft(1)"
click at [776, 448] on button "วิ่ง" at bounding box center [768, 461] width 95 height 35
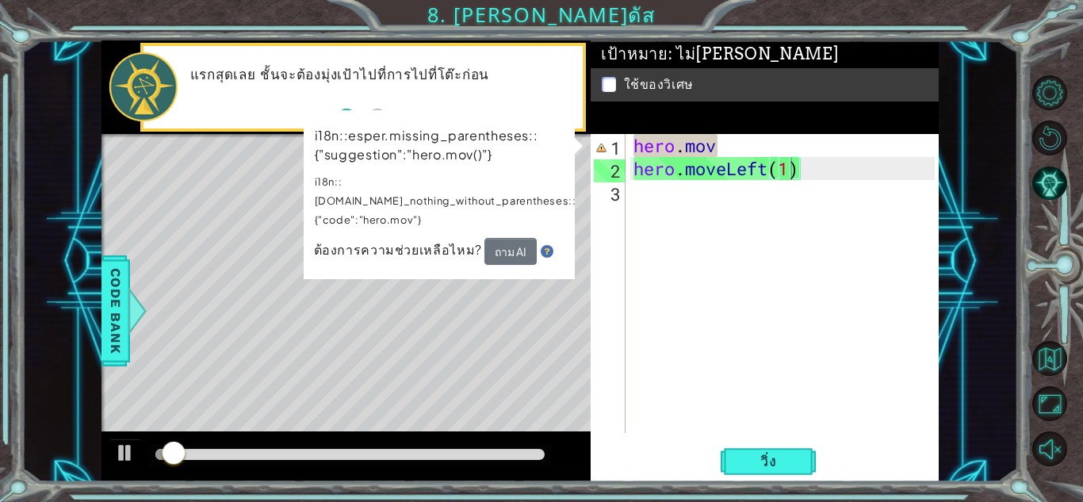
click at [272, 446] on div at bounding box center [345, 456] width 489 height 51
drag, startPoint x: 270, startPoint y: 451, endPoint x: 293, endPoint y: 457, distance: 23.7
click at [273, 451] on div at bounding box center [349, 454] width 389 height 11
drag, startPoint x: 297, startPoint y: 457, endPoint x: 309, endPoint y: 455, distance: 12.8
click at [297, 457] on div at bounding box center [349, 454] width 389 height 11
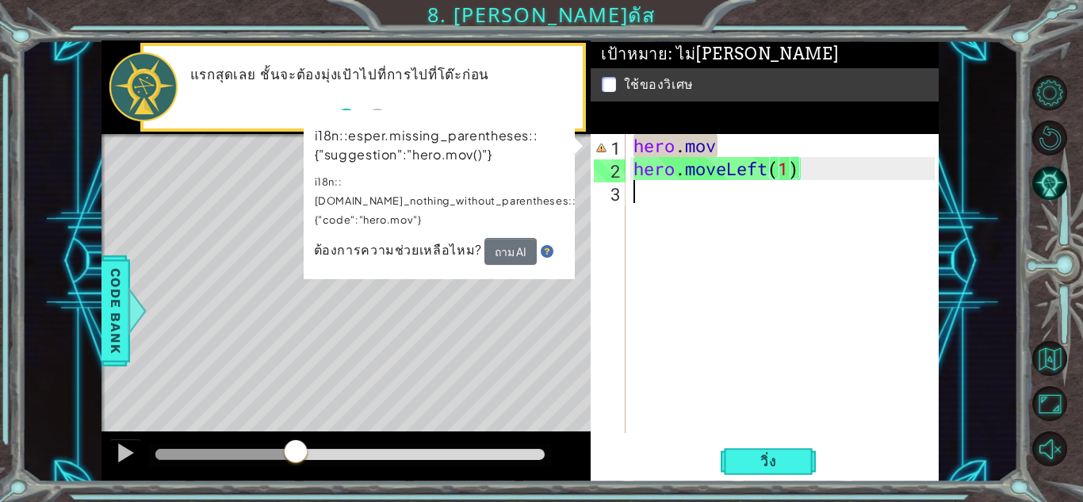
drag, startPoint x: 844, startPoint y: 293, endPoint x: 874, endPoint y: 204, distance: 93.5
click at [858, 265] on div "hero . mov hero . moveLeft ( 1 )" at bounding box center [786, 306] width 312 height 345
click at [782, 161] on div "hero . mov hero . moveLeft ( 1 )" at bounding box center [786, 306] width 312 height 345
click at [747, 151] on div "hero . mov hero . moveLeft ( 1 )" at bounding box center [786, 306] width 312 height 345
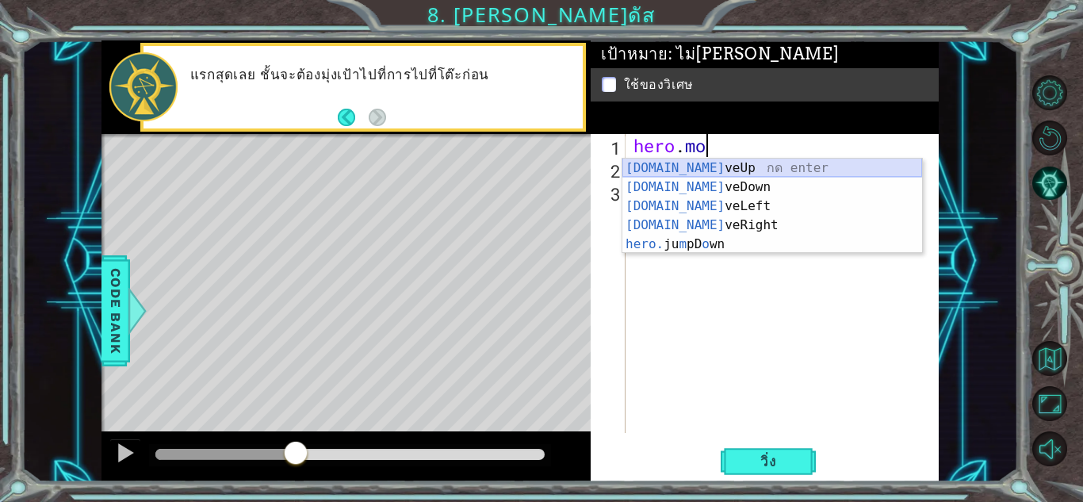
click at [713, 172] on div "[DOMAIN_NAME] veUp กด enter [DOMAIN_NAME] veDown กด enter [DOMAIN_NAME] veLeft …" at bounding box center [772, 225] width 300 height 133
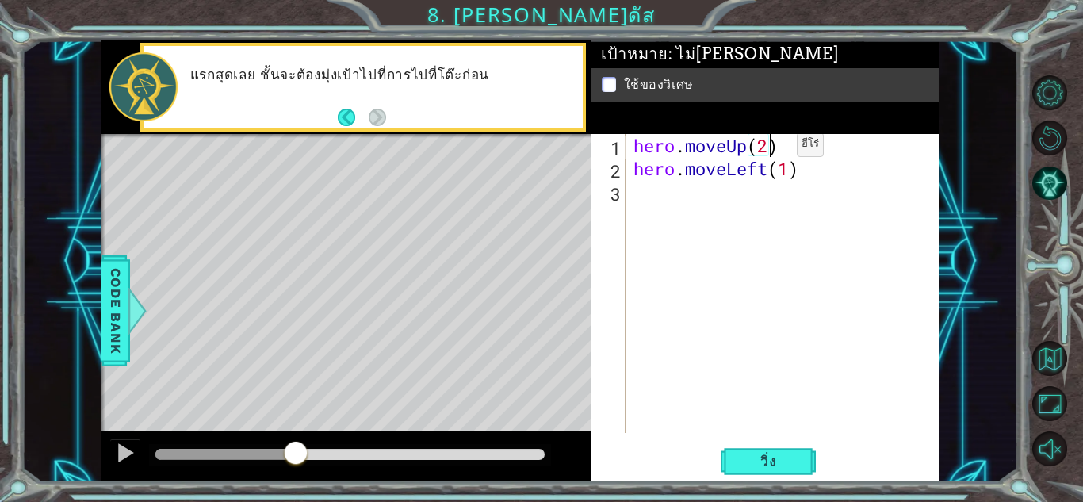
scroll to position [0, 6]
click at [767, 471] on button "วิ่ง" at bounding box center [768, 461] width 95 height 35
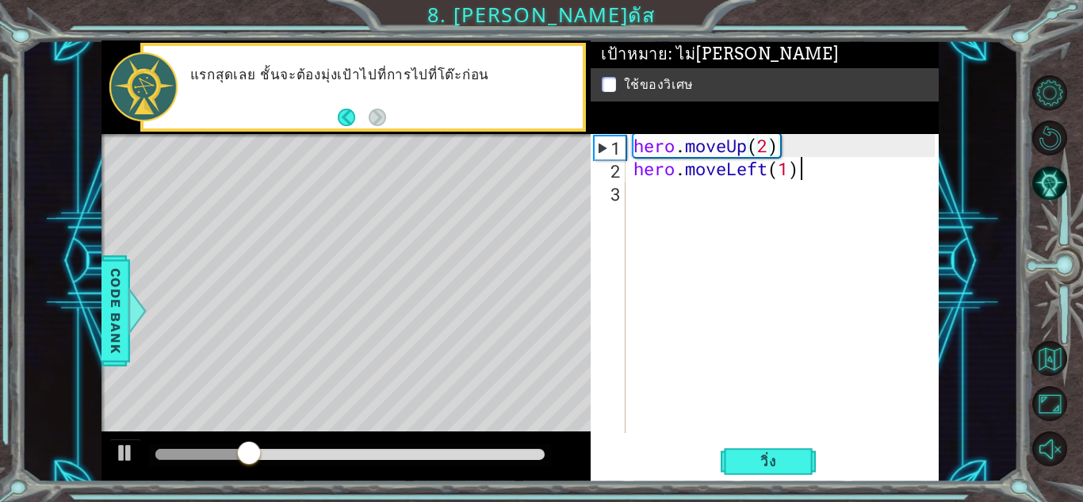
click at [801, 169] on div "hero . moveUp ( 2 ) hero . moveLeft ( 1 )" at bounding box center [786, 306] width 312 height 345
type textarea "hero.moveLeft(1)"
click at [695, 189] on div "hero . moveUp ( 2 ) hero . moveLeft ( 1 )" at bounding box center [786, 306] width 312 height 345
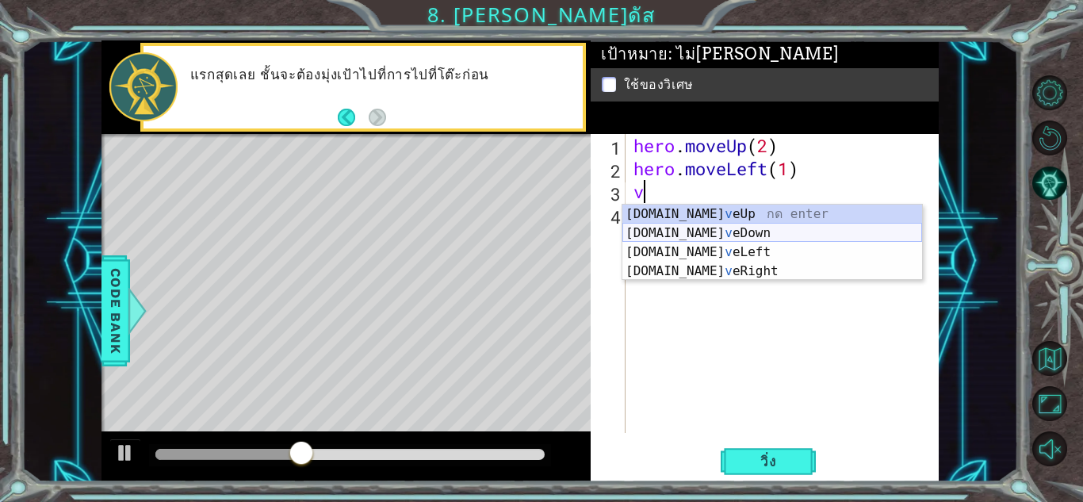
click at [690, 228] on div "[DOMAIN_NAME] v eUp กด enter [DOMAIN_NAME] v [GEOGRAPHIC_DATA] กด enter [DOMAIN…" at bounding box center [772, 262] width 300 height 114
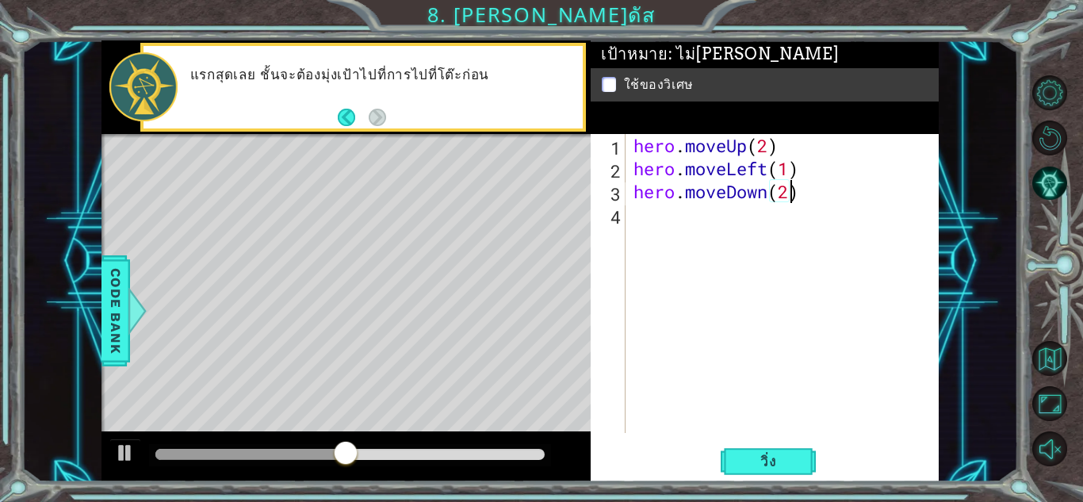
scroll to position [0, 6]
type textarea "hero.moveDown(2)"
click at [770, 472] on button "วิ่ง" at bounding box center [768, 461] width 95 height 35
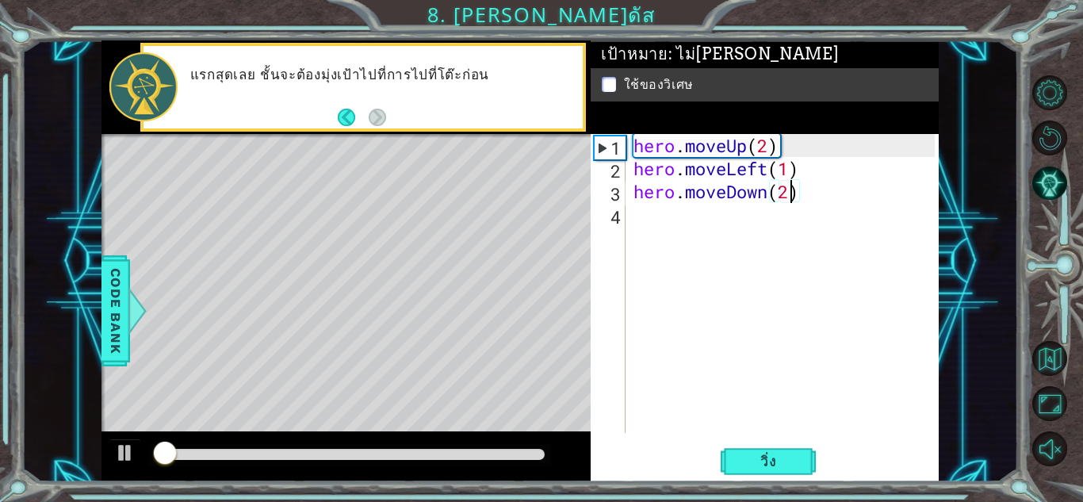
click at [475, 456] on div at bounding box center [349, 454] width 389 height 11
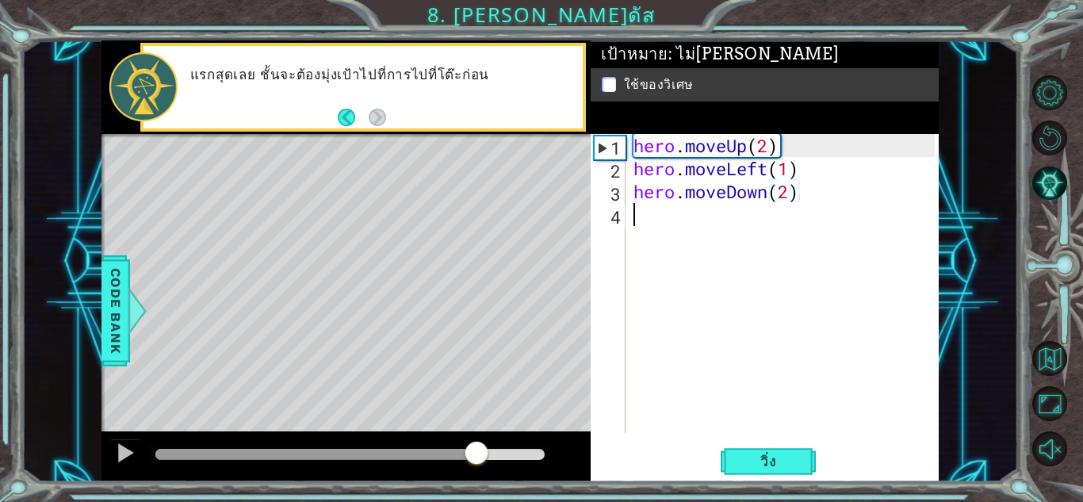
click at [702, 228] on div "hero . moveUp ( 2 ) hero . moveLeft ( 1 ) hero . moveDown ( 2 )" at bounding box center [786, 306] width 312 height 345
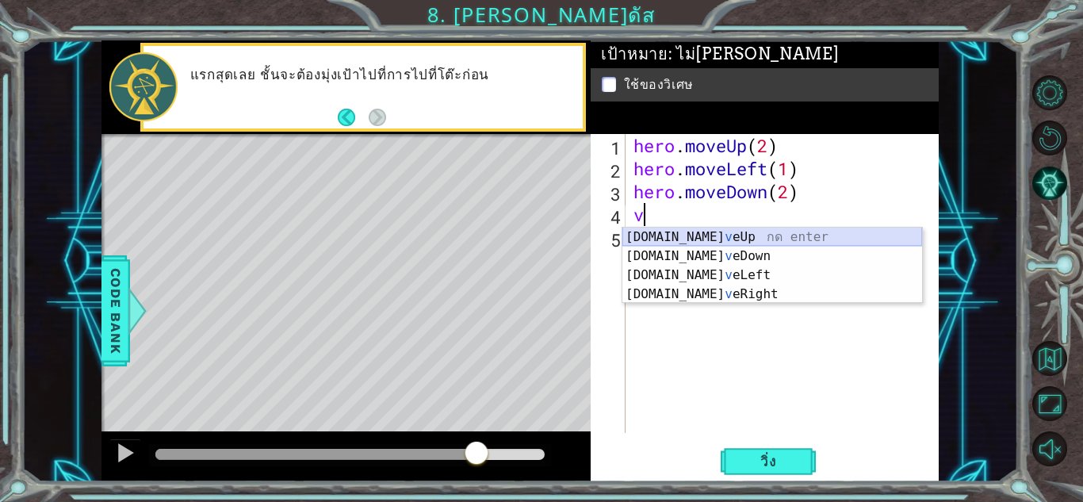
click at [691, 244] on div "[DOMAIN_NAME] v eUp กด enter [DOMAIN_NAME] v [GEOGRAPHIC_DATA] กด enter [DOMAIN…" at bounding box center [772, 285] width 300 height 114
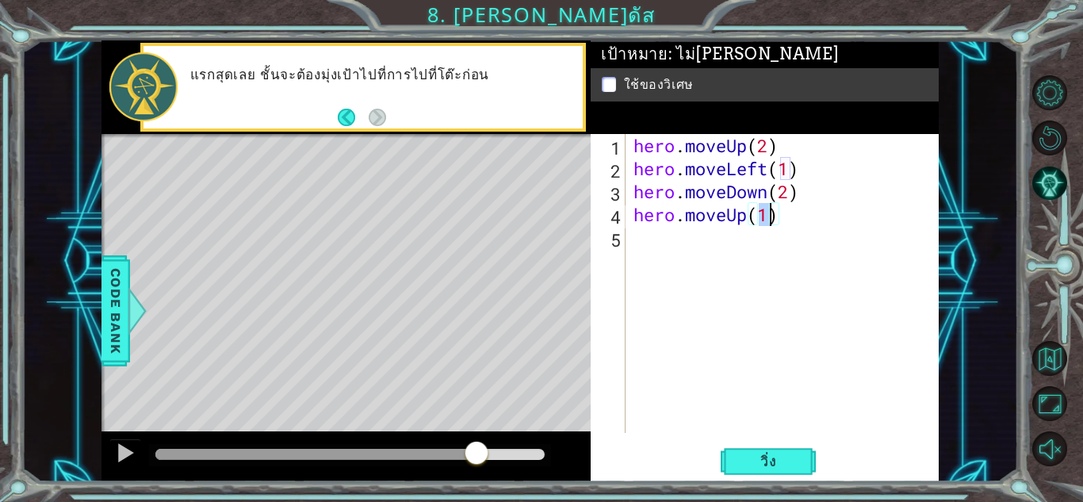
type textarea "hero.moveUp()"
click at [777, 228] on div "hero . moveUp ( 2 ) hero . moveLeft ( 1 ) hero . moveDown ( 2 ) hero . moveUp (…" at bounding box center [786, 306] width 312 height 345
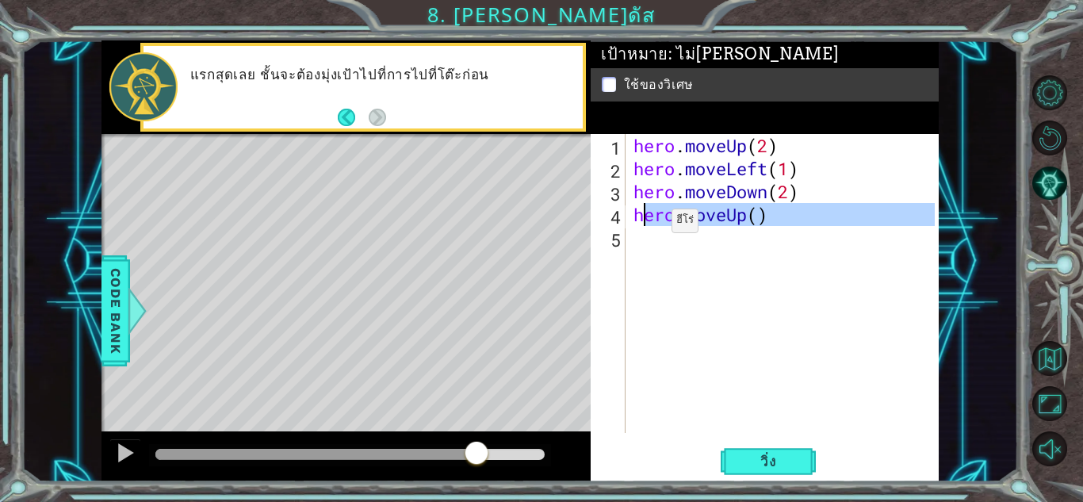
drag, startPoint x: 753, startPoint y: 226, endPoint x: 632, endPoint y: 224, distance: 121.3
click at [632, 224] on div "hero . moveUp ( 2 ) hero . moveLeft ( 1 ) hero . moveDown ( 2 ) hero . moveUp (…" at bounding box center [786, 306] width 312 height 345
type textarea "hero.moveUp()"
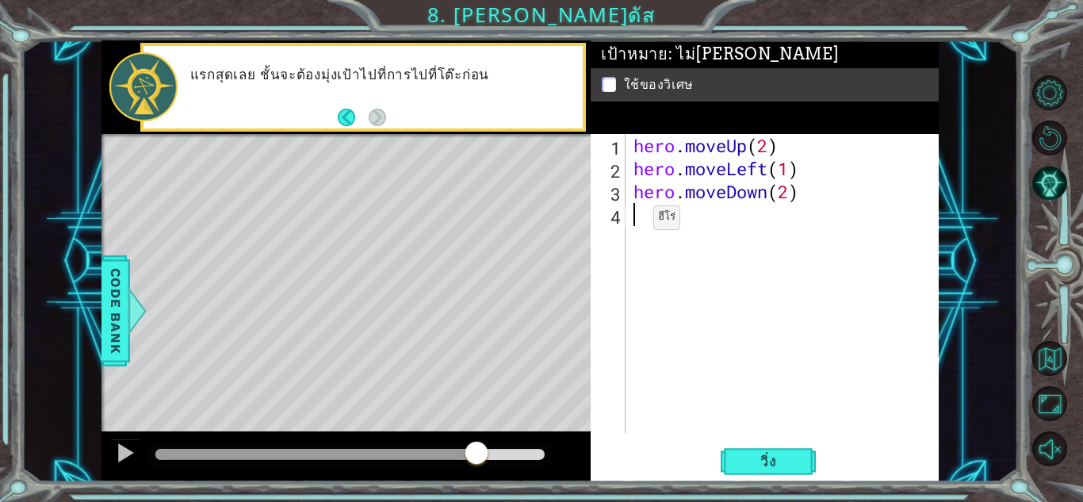
type textarea "v"
type textarea "h"
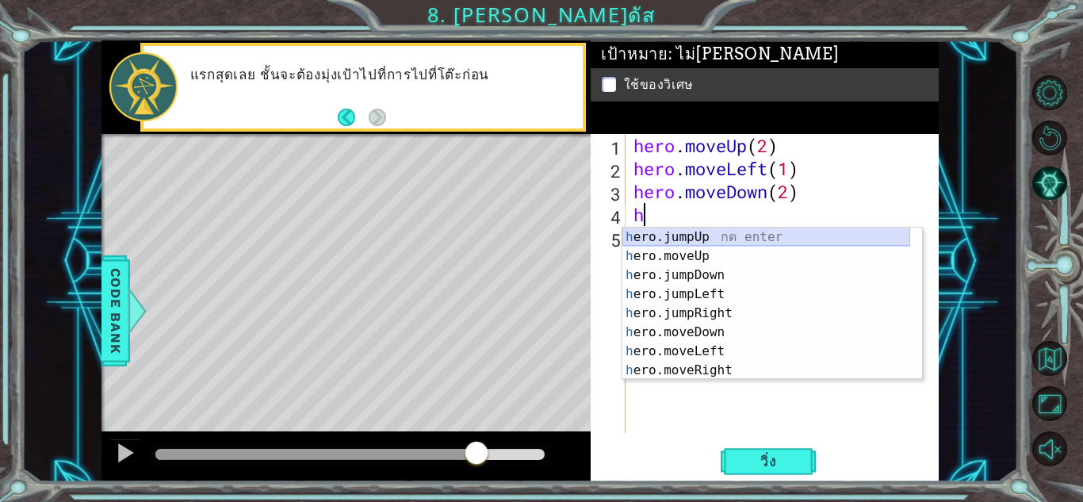
click at [695, 241] on div "h ero.jumpUp กด enter h ero.moveUp กด enter h ero.jumpDown กด enter h ero.jumpL…" at bounding box center [766, 323] width 288 height 190
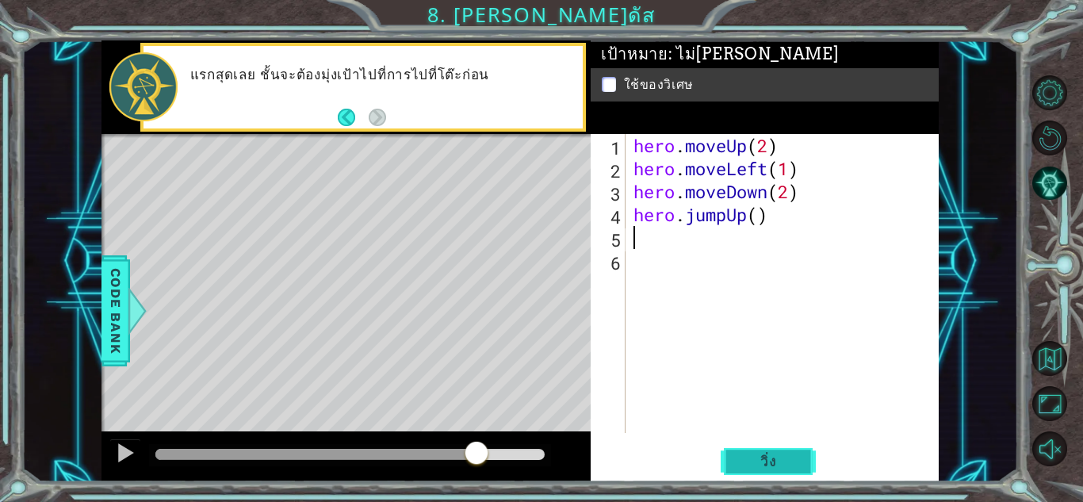
click at [773, 455] on span "วิ่ง" at bounding box center [769, 462] width 48 height 16
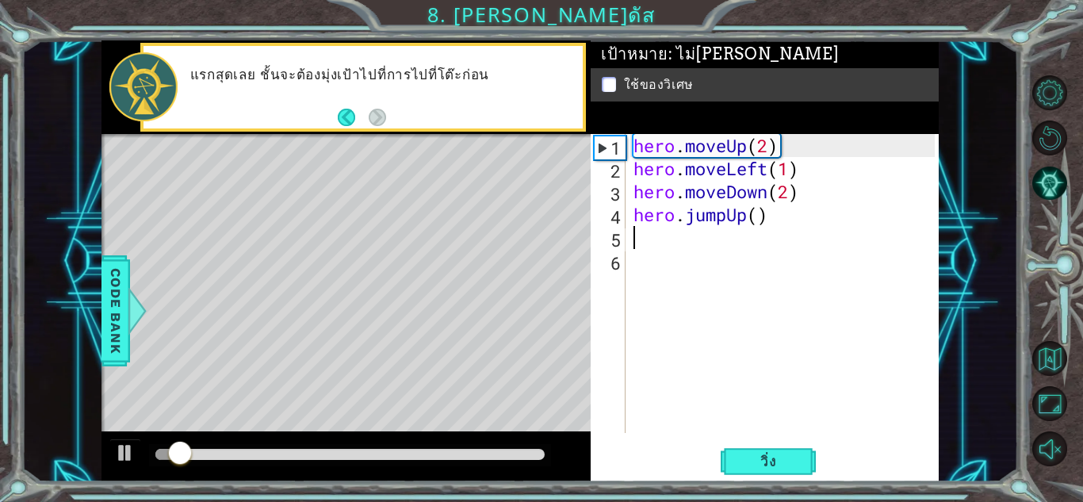
click at [465, 443] on div at bounding box center [345, 456] width 489 height 51
click at [452, 449] on div at bounding box center [349, 454] width 389 height 11
click at [504, 450] on div at bounding box center [349, 454] width 389 height 11
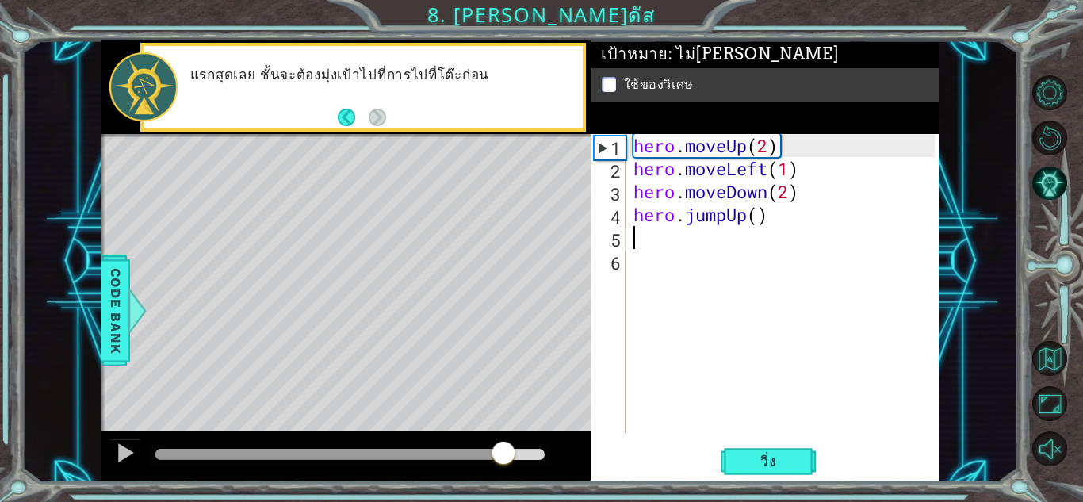
click at [521, 450] on div at bounding box center [349, 454] width 389 height 11
click at [541, 448] on div at bounding box center [350, 455] width 402 height 22
click at [411, 454] on div at bounding box center [338, 454] width 366 height 11
drag, startPoint x: 779, startPoint y: 220, endPoint x: 769, endPoint y: 221, distance: 9.5
click at [769, 221] on div "hero . moveUp ( 2 ) hero . moveLeft ( 1 ) hero . moveDown ( 2 ) hero . jumpUp (…" at bounding box center [786, 306] width 312 height 345
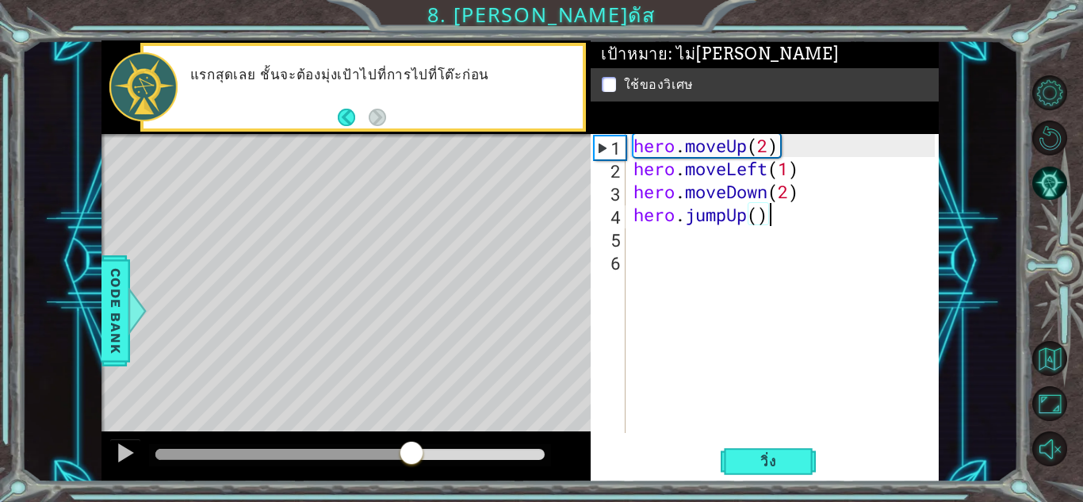
type textarea "hero.jumpUp()"
click at [752, 221] on div "hero . moveUp ( 2 ) hero . moveLeft ( 1 ) hero . moveDown ( 2 ) hero . jumpUp (…" at bounding box center [786, 306] width 312 height 345
click at [258, 465] on div at bounding box center [350, 455] width 402 height 22
click at [125, 455] on div at bounding box center [125, 452] width 21 height 21
click at [576, 220] on div "1 ההההההההההההההההההההההההההההההההההההההההההההההההההההההההההההההההההההההההההההה…" at bounding box center [519, 261] width 837 height 442
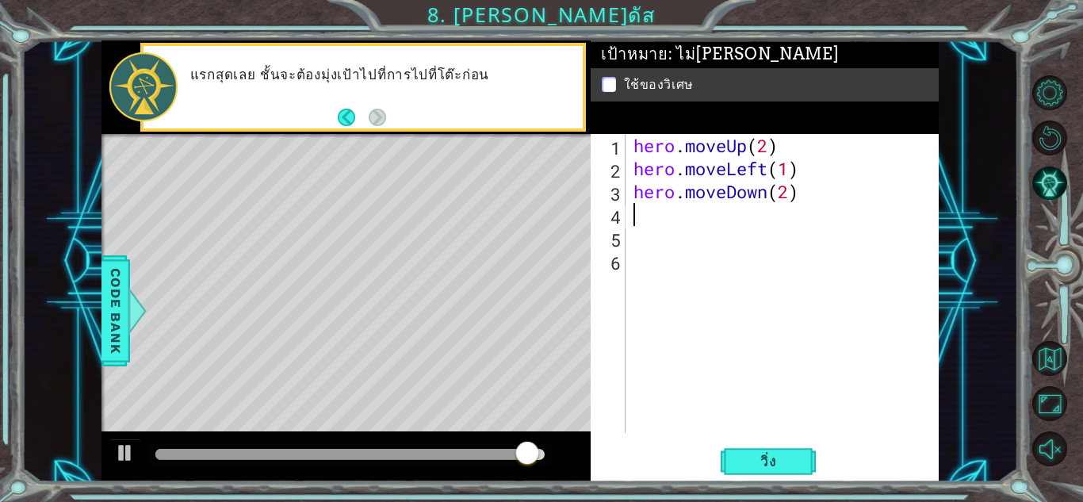
click at [829, 483] on div "1 ההההההההההההההההההההההההההההההההההההההההההההההההההההההההההההההההההההההההההההה…" at bounding box center [541, 251] width 1083 height 502
click at [817, 464] on div "วิ่ง" at bounding box center [768, 461] width 348 height 35
click at [814, 464] on button "วิ่ง" at bounding box center [768, 461] width 95 height 35
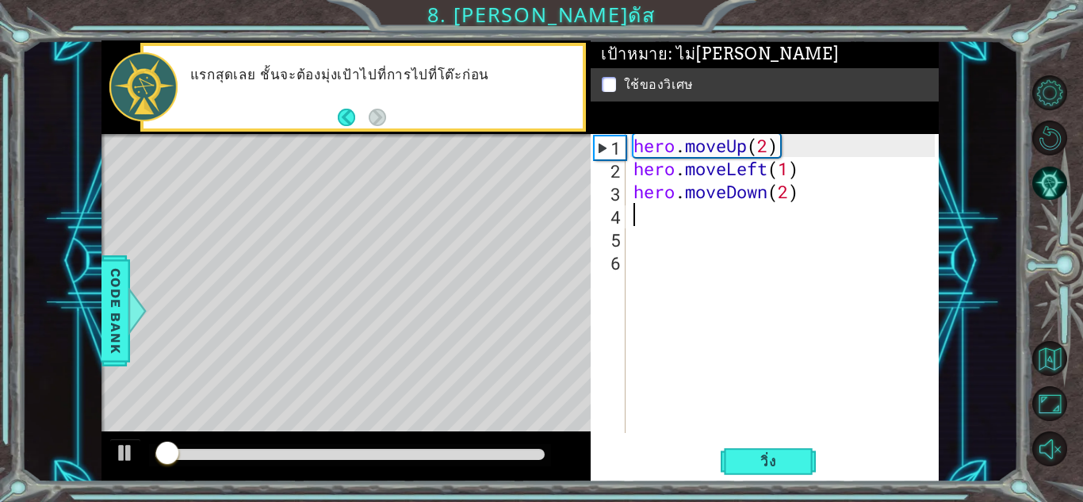
click at [320, 447] on div at bounding box center [350, 455] width 402 height 22
click at [330, 452] on div at bounding box center [349, 454] width 389 height 11
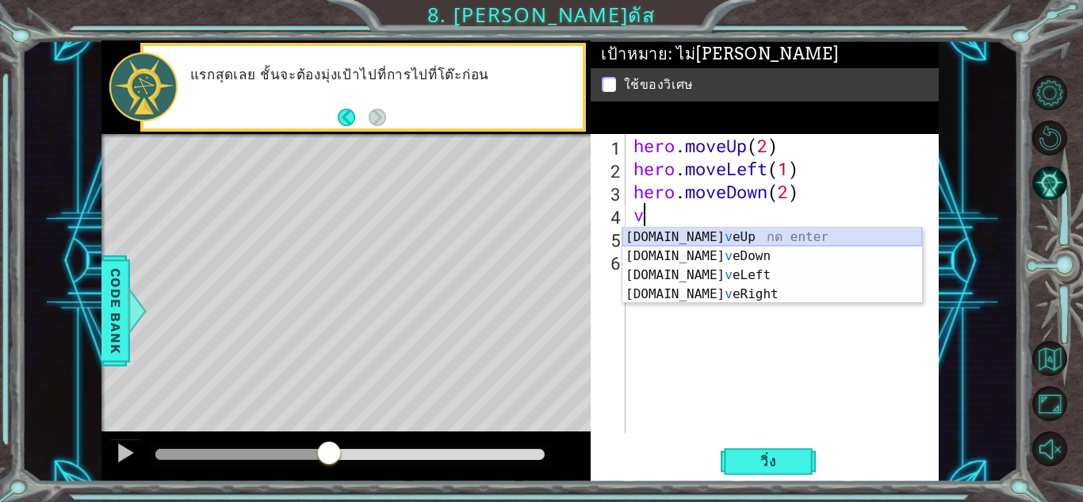
click at [677, 237] on div "[DOMAIN_NAME] v eUp กด enter [DOMAIN_NAME] v [GEOGRAPHIC_DATA] กด enter [DOMAIN…" at bounding box center [772, 285] width 300 height 114
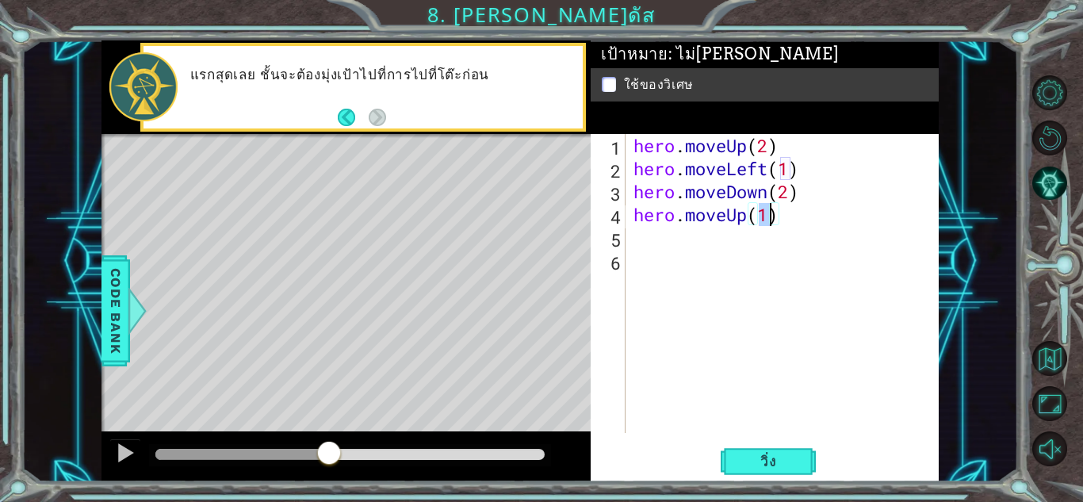
type textarea "hero.moveUp(v)"
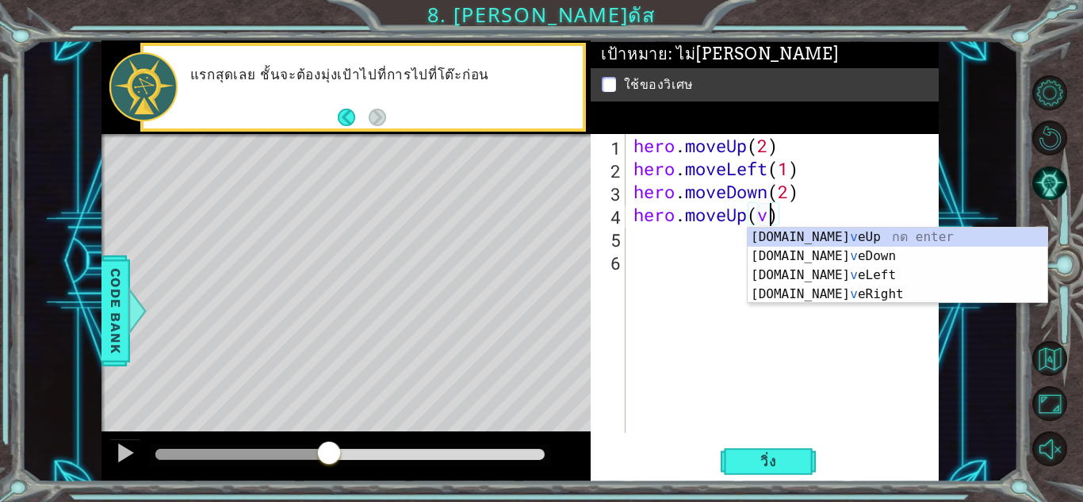
click at [675, 252] on div "hero . moveUp ( 2 ) hero . moveLeft ( 1 ) hero . moveDown ( 2 ) hero . moveUp (…" at bounding box center [786, 306] width 312 height 345
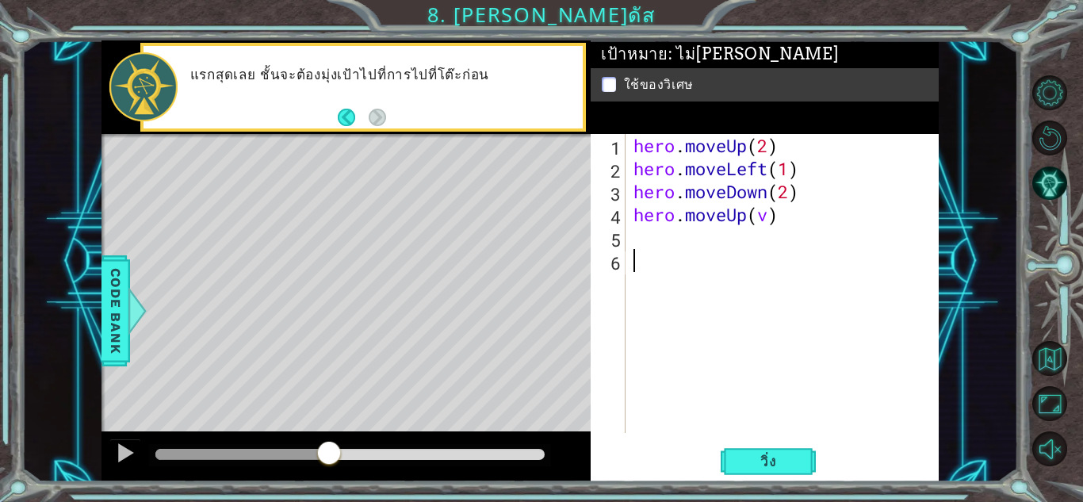
click at [653, 241] on div "hero . moveUp ( 2 ) hero . moveLeft ( 1 ) hero . moveDown ( 2 ) hero . moveUp (…" at bounding box center [786, 306] width 312 height 345
type textarea "v"
type textarea "h"
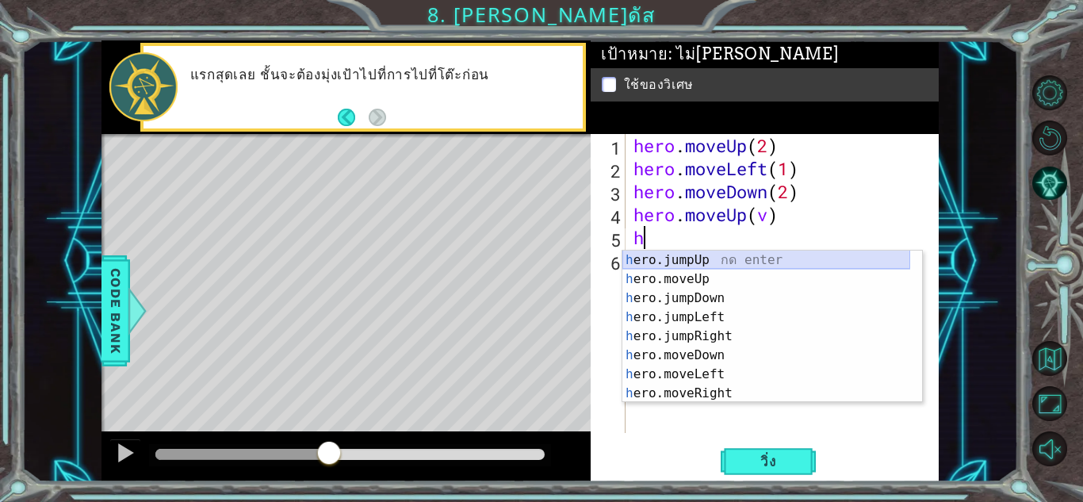
click at [714, 258] on div "h ero.jumpUp กด enter h ero.moveUp กด enter h ero.jumpDown กด enter h ero.jumpL…" at bounding box center [766, 346] width 288 height 190
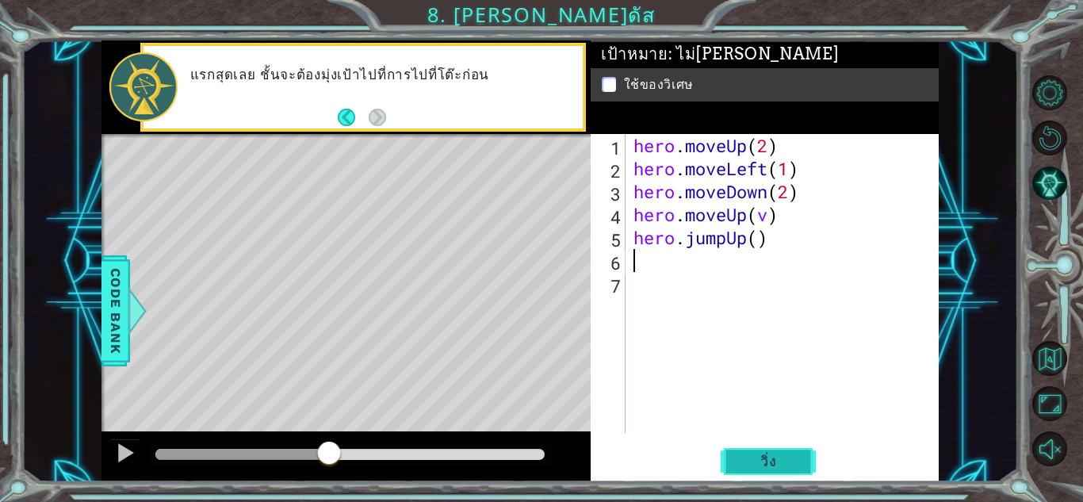
click at [775, 458] on span "วิ่ง" at bounding box center [769, 462] width 48 height 16
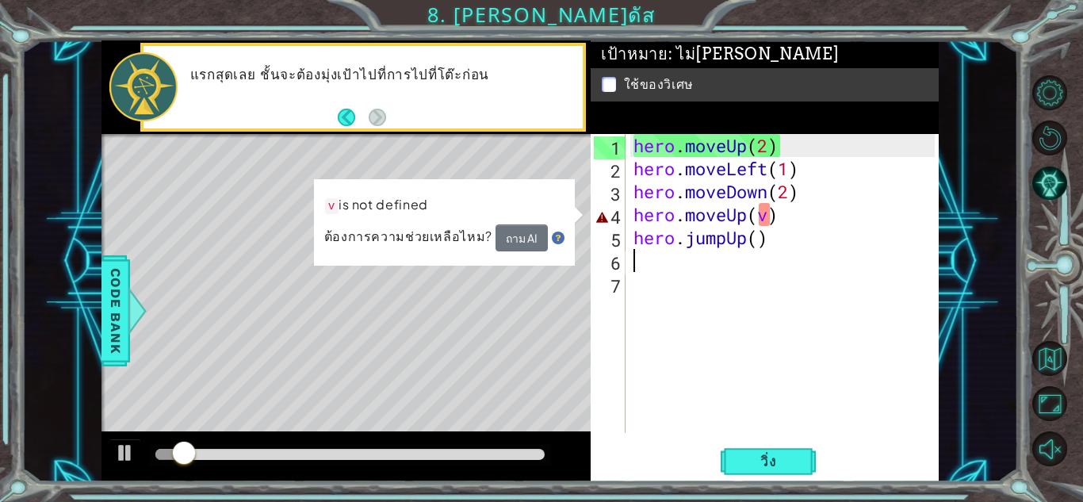
click at [768, 218] on div "hero . moveUp ( 2 ) hero . moveLeft ( 1 ) hero . moveDown ( 2 ) hero . moveUp (…" at bounding box center [786, 306] width 312 height 345
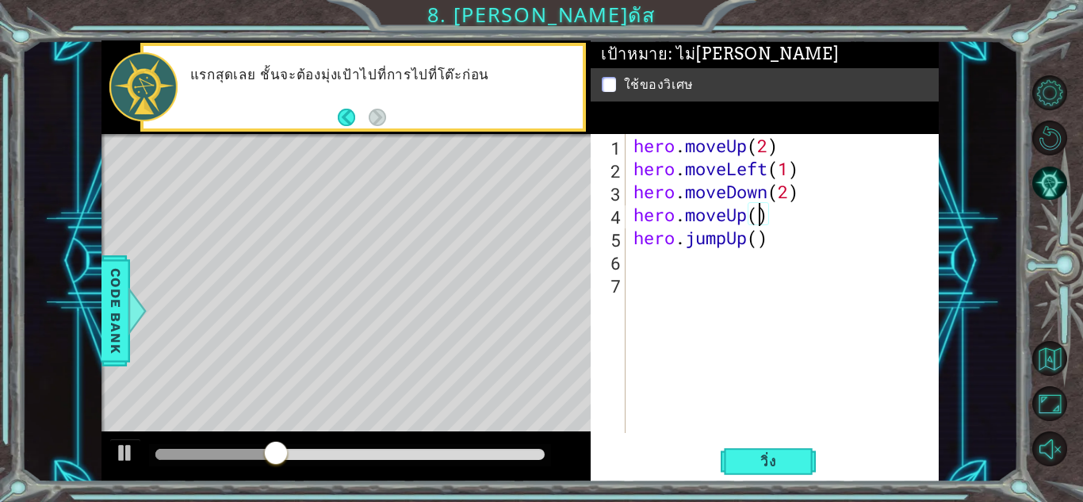
scroll to position [0, 6]
type textarea "hero.moveUp()"
click at [767, 466] on span "วิ่ง" at bounding box center [769, 462] width 48 height 16
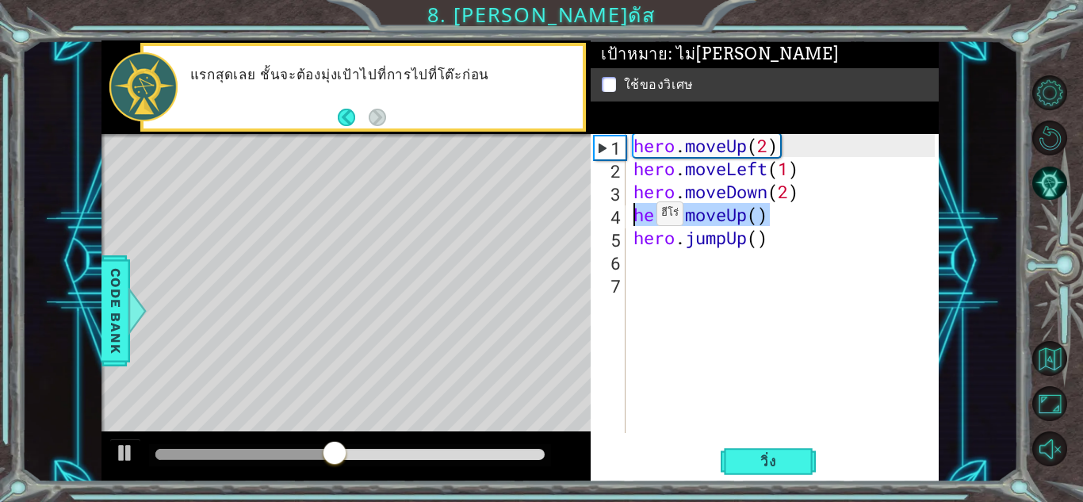
drag, startPoint x: 780, startPoint y: 219, endPoint x: 617, endPoint y: 212, distance: 163.5
click at [632, 217] on div "hero . moveUp ( 2 ) hero . moveLeft ( 1 ) hero . moveDown ( 2 ) hero . moveUp (…" at bounding box center [786, 306] width 312 height 345
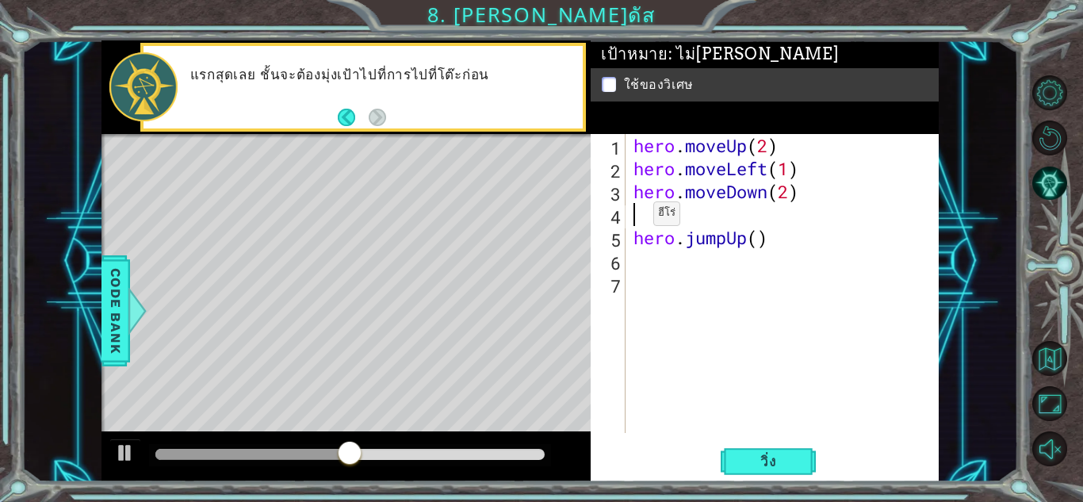
scroll to position [0, 0]
type textarea "v"
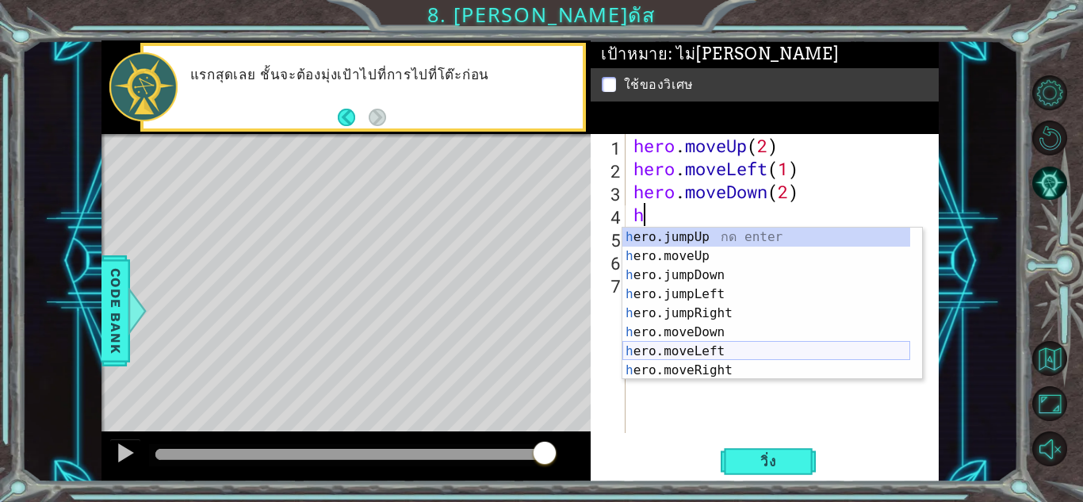
click at [744, 358] on div "h ero.jumpUp กด enter h ero.moveUp กด enter h ero.jumpDown กด enter h ero.jumpL…" at bounding box center [766, 323] width 288 height 190
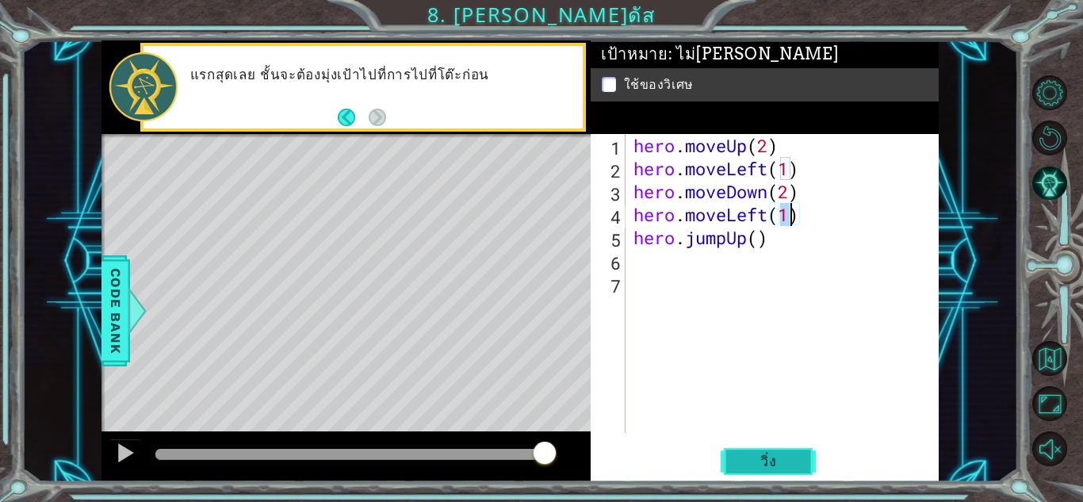
click at [751, 463] on span "วิ่ง" at bounding box center [769, 462] width 48 height 16
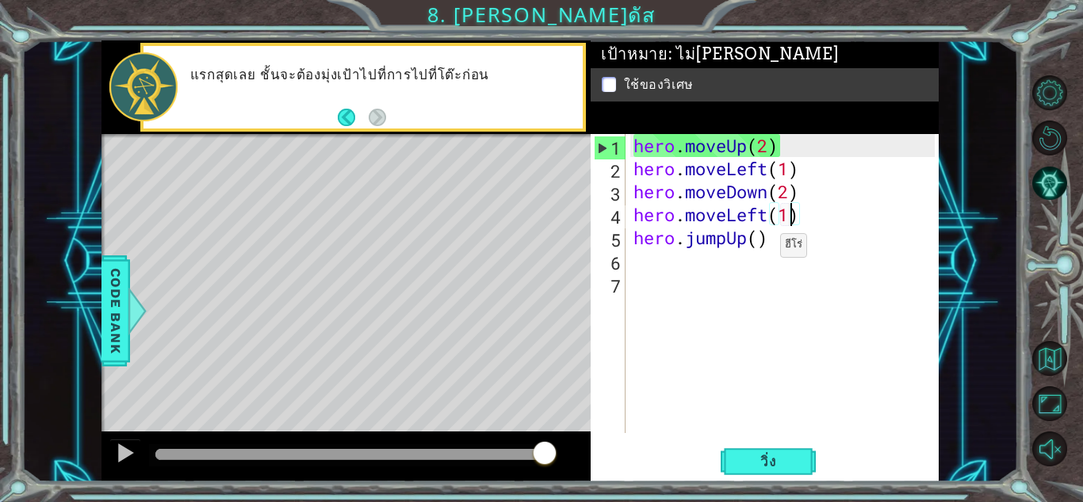
click at [761, 249] on div "hero . moveUp ( 2 ) hero . moveLeft ( 1 ) hero . moveDown ( 2 ) hero . moveLeft…" at bounding box center [786, 306] width 312 height 345
type textarea "hero.jumpUp()"
click at [653, 280] on div "hero . moveUp ( 2 ) hero . moveLeft ( 1 ) hero . moveDown ( 2 ) hero . moveLeft…" at bounding box center [786, 306] width 312 height 345
click at [652, 269] on div "hero . moveUp ( 2 ) hero . moveLeft ( 1 ) hero . moveDown ( 2 ) hero . moveLeft…" at bounding box center [786, 306] width 312 height 345
click at [757, 235] on div "hero . moveUp ( 2 ) hero . moveLeft ( 1 ) hero . moveDown ( 2 ) hero . moveLeft…" at bounding box center [786, 306] width 312 height 345
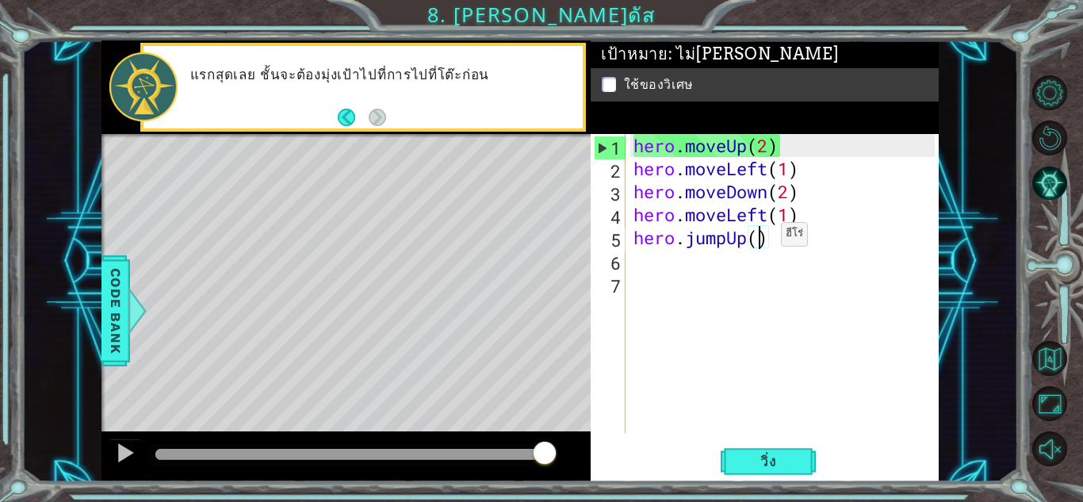
type textarea "hero.jumpUp(1)"
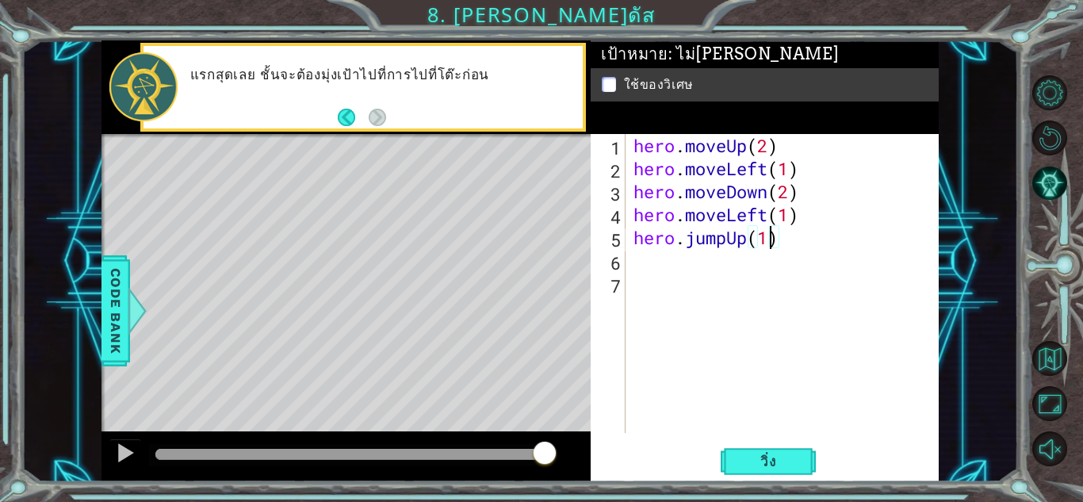
click at [691, 270] on div "hero . moveUp ( 2 ) hero . moveLeft ( 1 ) hero . moveDown ( 2 ) hero . moveLeft…" at bounding box center [786, 306] width 312 height 345
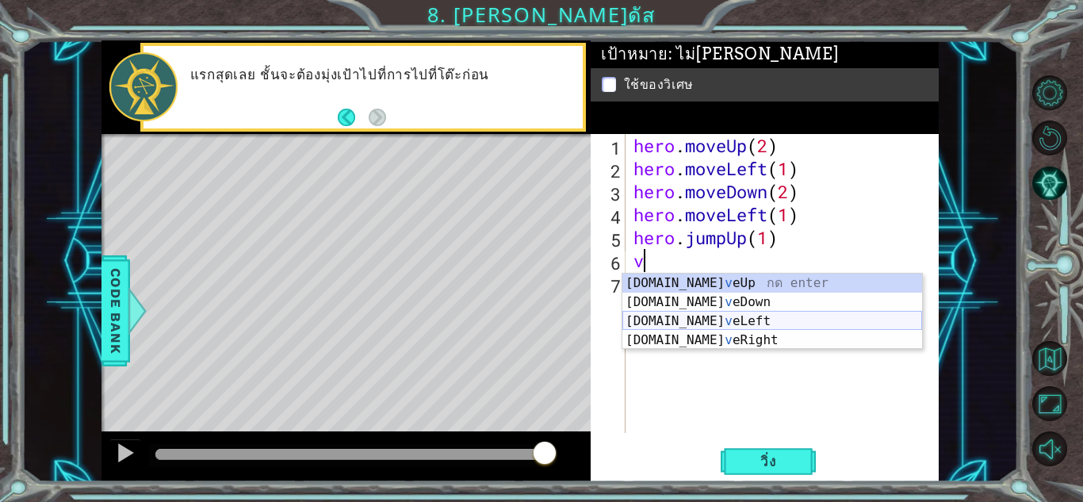
click at [700, 320] on div "[DOMAIN_NAME] v eUp กด enter [DOMAIN_NAME] v [GEOGRAPHIC_DATA] กด enter [DOMAIN…" at bounding box center [772, 331] width 300 height 114
type textarea "hero.moveLeft(1)"
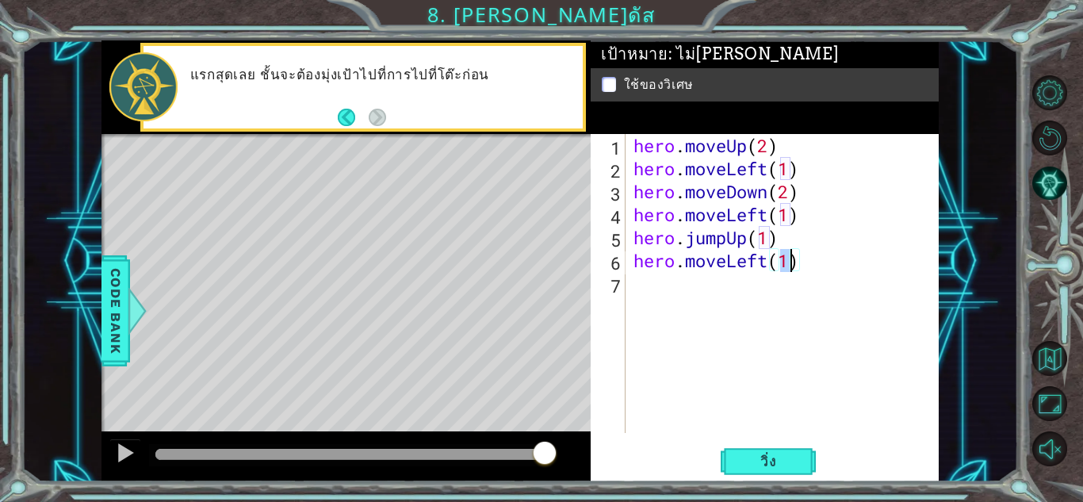
drag, startPoint x: 657, startPoint y: 308, endPoint x: 656, endPoint y: 290, distance: 17.5
click at [657, 305] on div "hero . moveUp ( 2 ) hero . moveLeft ( 1 ) hero . moveDown ( 2 ) hero . moveLeft…" at bounding box center [786, 306] width 312 height 345
click at [655, 290] on div "hero . moveUp ( 2 ) hero . moveLeft ( 1 ) hero . moveDown ( 2 ) hero . moveLeft…" at bounding box center [786, 306] width 312 height 345
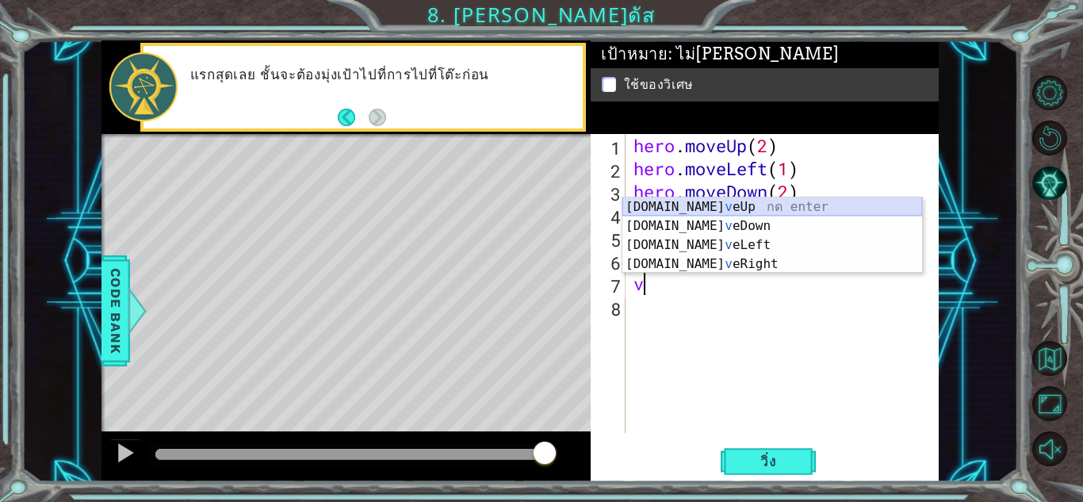
click at [698, 206] on div "[DOMAIN_NAME] v eUp กด enter [DOMAIN_NAME] v [GEOGRAPHIC_DATA] กด enter [DOMAIN…" at bounding box center [772, 254] width 300 height 114
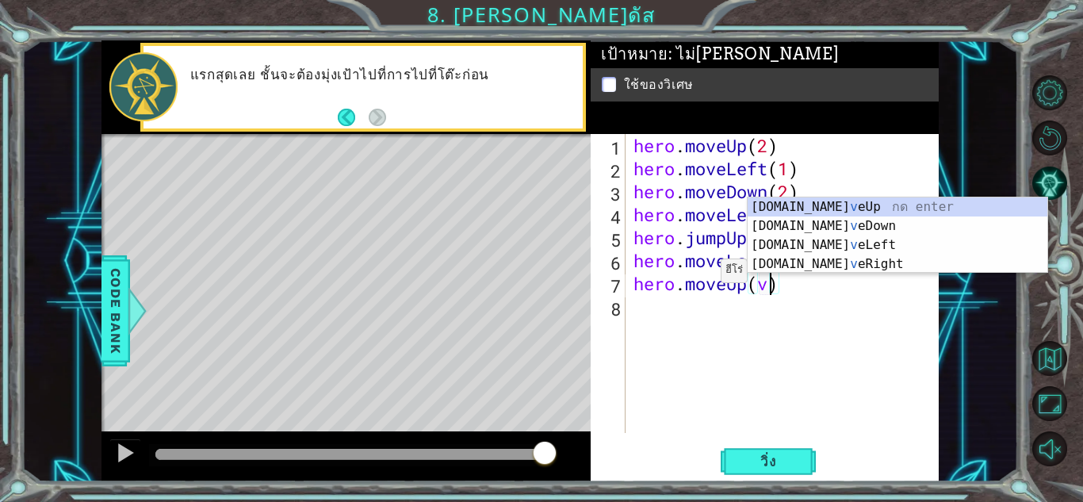
scroll to position [0, 6]
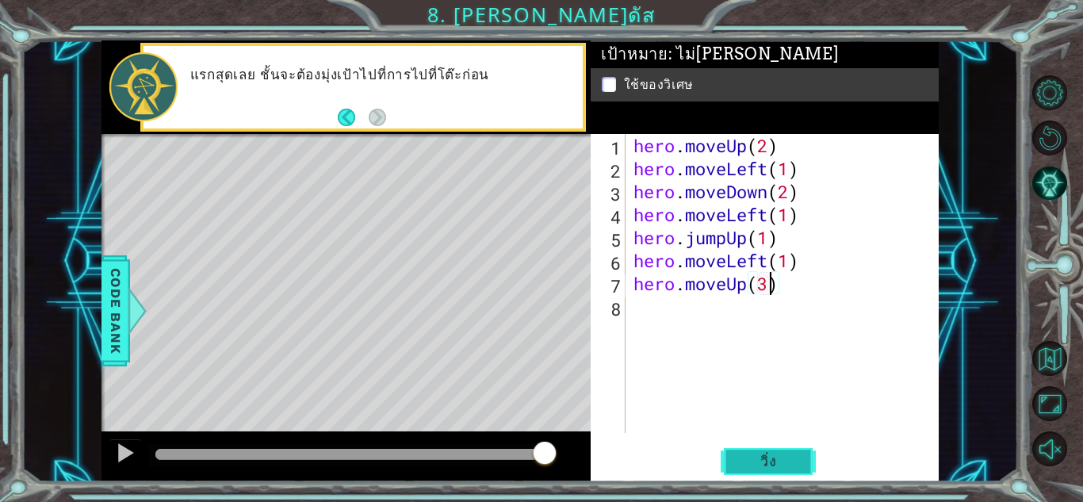
click at [753, 471] on button "วิ่ง" at bounding box center [768, 461] width 95 height 35
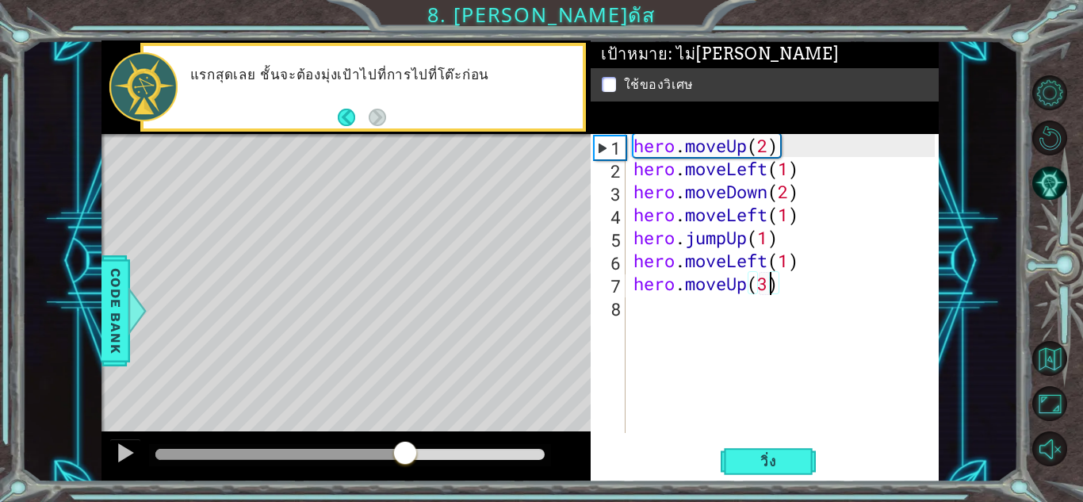
click at [408, 450] on div at bounding box center [349, 454] width 389 height 11
click at [485, 453] on div at bounding box center [349, 454] width 389 height 11
click at [527, 449] on div at bounding box center [349, 454] width 389 height 11
click at [522, 454] on div at bounding box center [521, 454] width 29 height 29
click at [778, 240] on div "hero . moveUp ( 2 ) hero . moveLeft ( 1 ) hero . moveDown ( 2 ) hero . moveLeft…" at bounding box center [786, 306] width 312 height 345
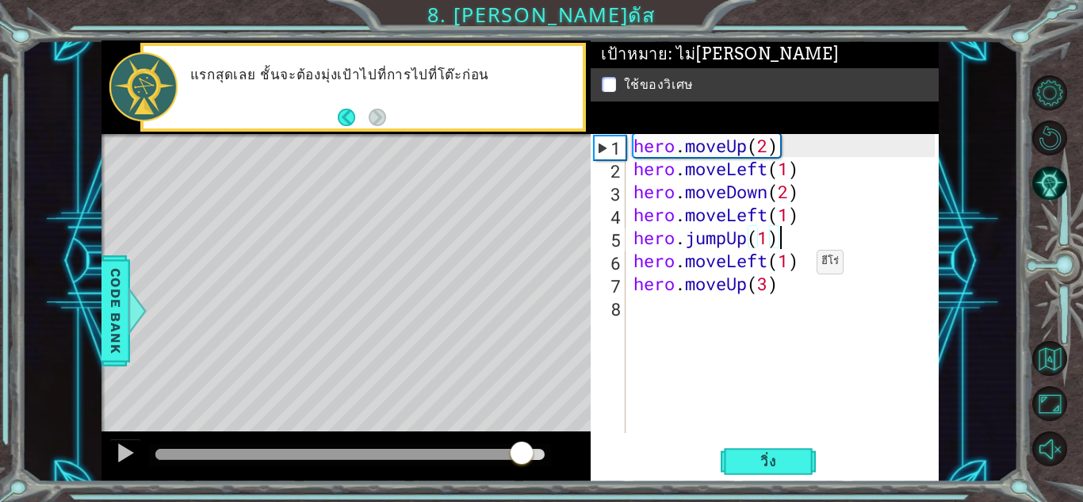
click at [793, 266] on div "hero . moveUp ( 2 ) hero . moveLeft ( 1 ) hero . moveDown ( 2 ) hero . moveLeft…" at bounding box center [786, 306] width 312 height 345
click at [801, 219] on div "hero . moveUp ( 2 ) hero . moveLeft ( 1 ) hero . moveDown ( 2 ) hero . moveLeft…" at bounding box center [786, 306] width 312 height 345
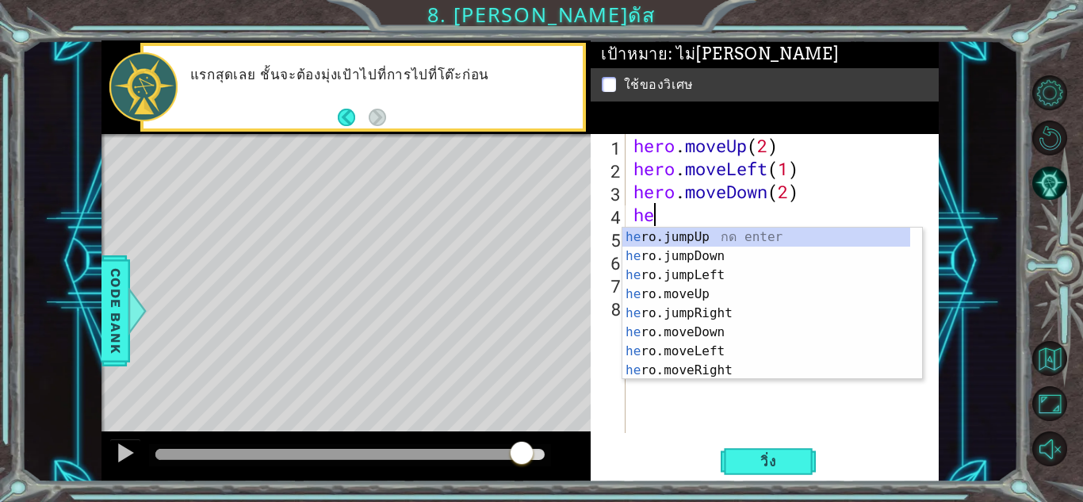
scroll to position [0, 0]
type textarea "h"
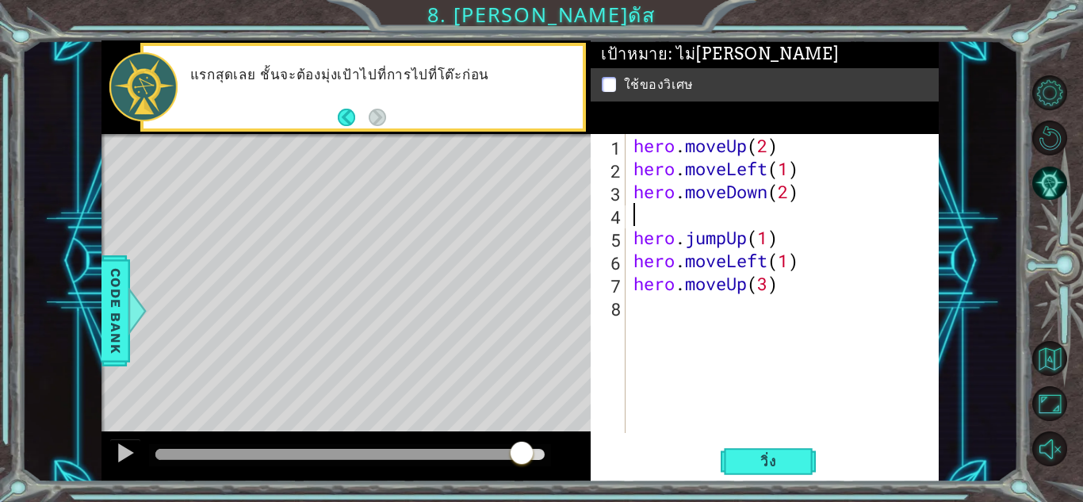
type textarea "hero.moveDown(2)"
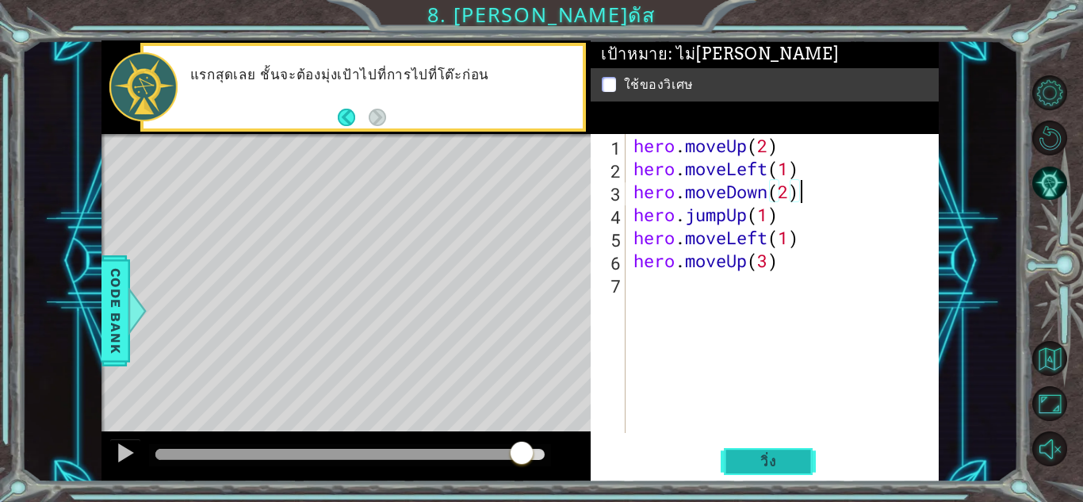
click at [745, 459] on span "วิ่ง" at bounding box center [769, 462] width 48 height 16
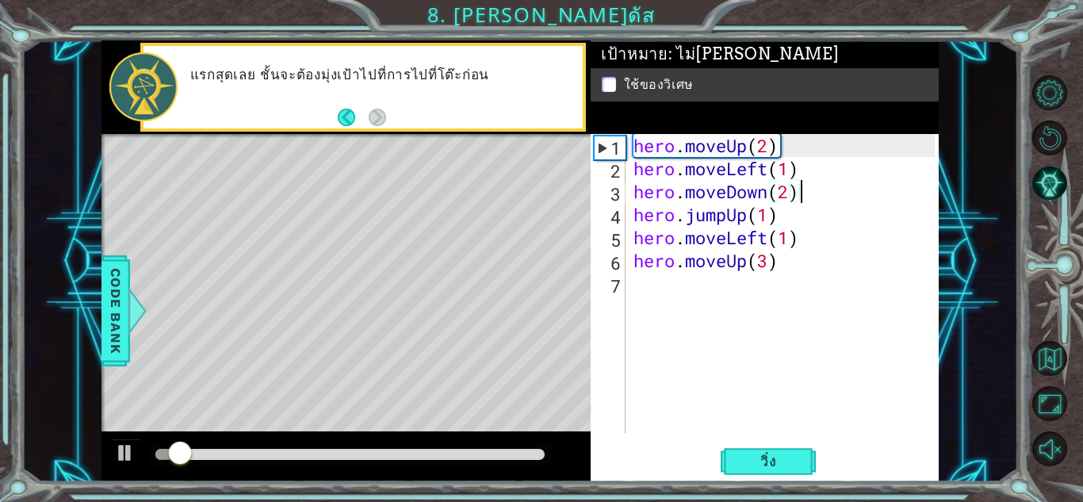
click at [436, 457] on div at bounding box center [349, 454] width 389 height 11
click at [465, 457] on div at bounding box center [349, 454] width 389 height 11
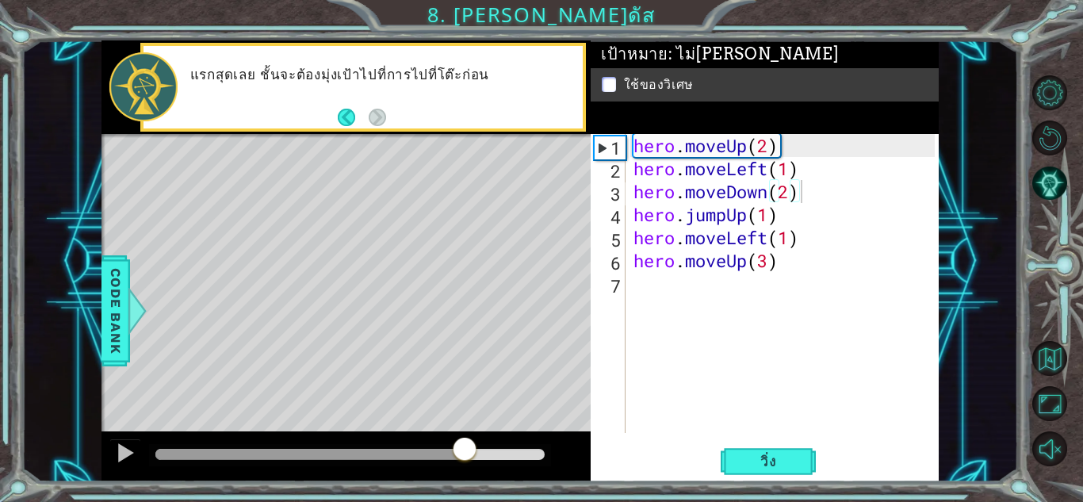
click at [503, 447] on div at bounding box center [350, 455] width 402 height 22
click at [538, 444] on div at bounding box center [350, 455] width 402 height 22
click at [526, 450] on div at bounding box center [349, 454] width 389 height 11
click at [117, 448] on div at bounding box center [125, 452] width 21 height 21
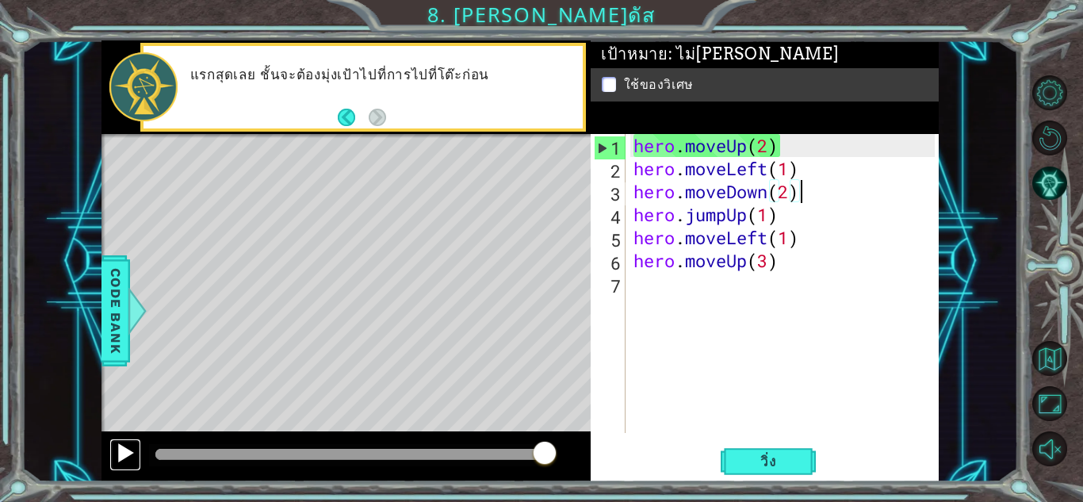
click at [123, 449] on div at bounding box center [125, 452] width 21 height 21
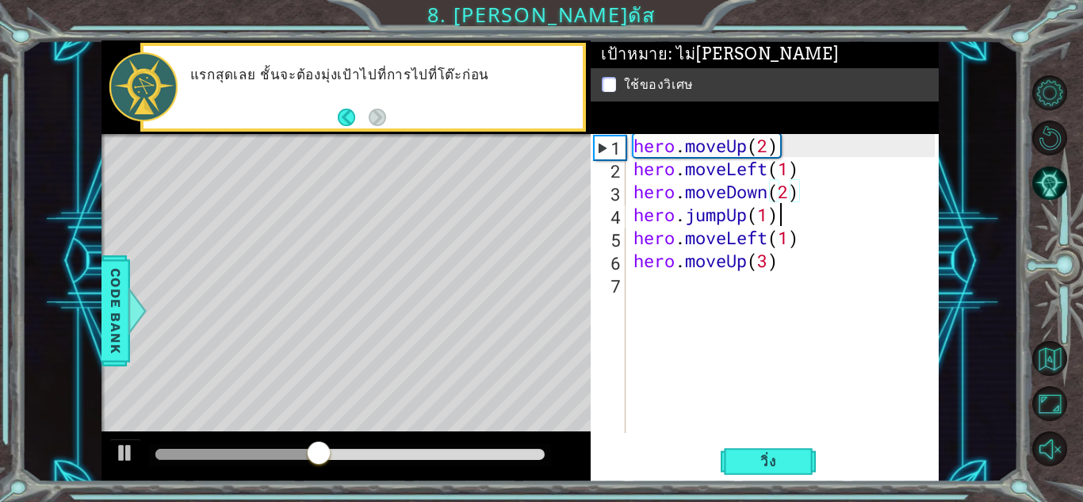
click at [777, 223] on div "hero . moveUp ( 2 ) hero . moveLeft ( 1 ) hero . moveDown ( 2 ) hero . jumpUp (…" at bounding box center [786, 306] width 312 height 345
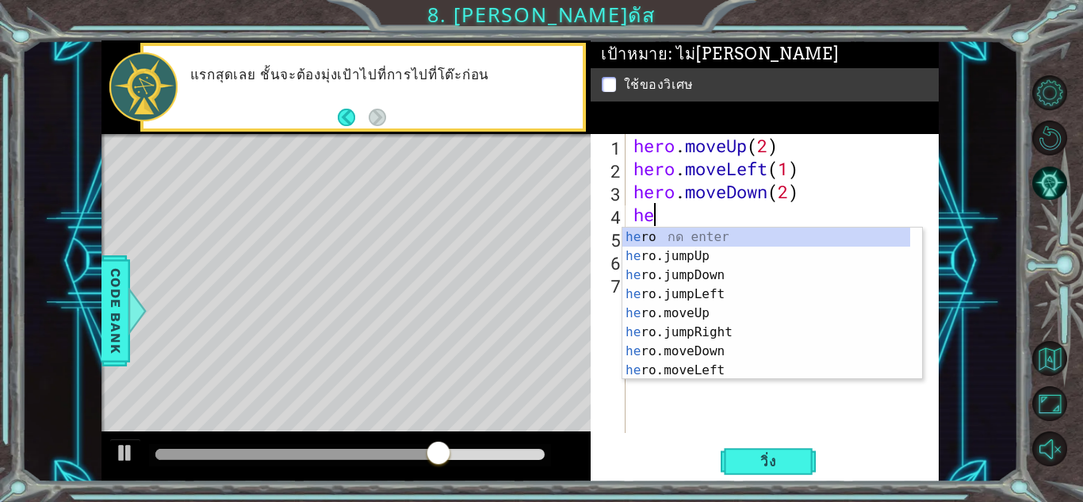
type textarea "h"
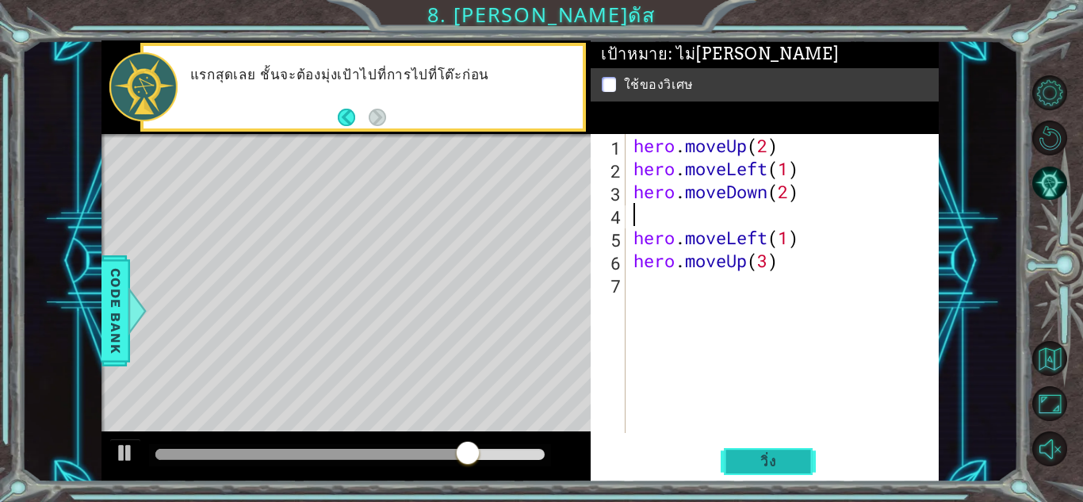
click at [771, 463] on span "วิ่ง" at bounding box center [769, 462] width 48 height 16
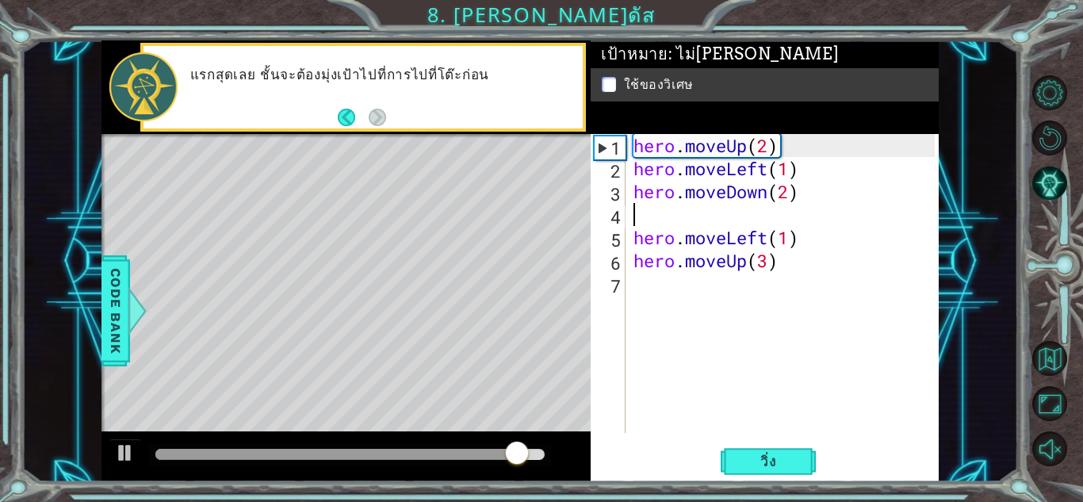
click at [810, 243] on div "hero . moveUp ( 2 ) hero . moveLeft ( 1 ) hero . moveDown ( 2 ) hero . moveLeft…" at bounding box center [786, 306] width 312 height 345
type textarea "hero.moveLeft(1)"
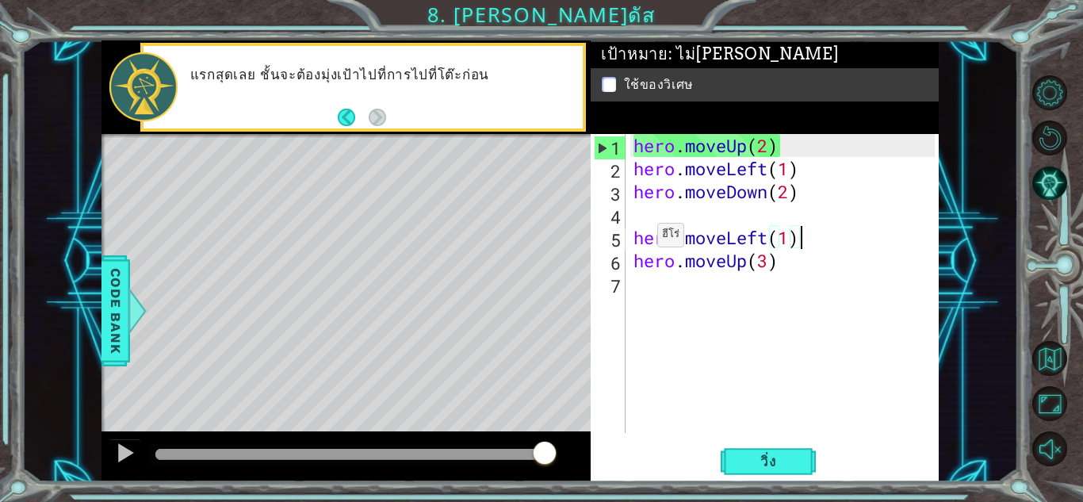
click at [634, 239] on div "hero . moveUp ( 2 ) hero . moveLeft ( 1 ) hero . moveDown ( 2 ) hero . moveLeft…" at bounding box center [786, 306] width 312 height 345
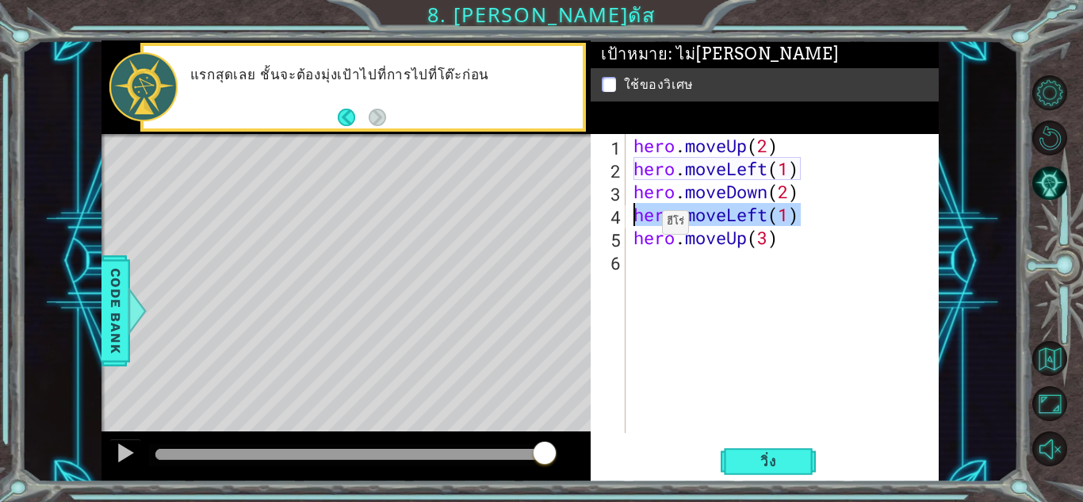
drag, startPoint x: 822, startPoint y: 221, endPoint x: 637, endPoint y: 226, distance: 185.6
click at [637, 226] on div "hero . moveUp ( 2 ) hero . moveLeft ( 1 ) hero . moveDown ( 2 ) hero . moveLeft…" at bounding box center [786, 306] width 312 height 345
type textarea "v"
type textarea "h"
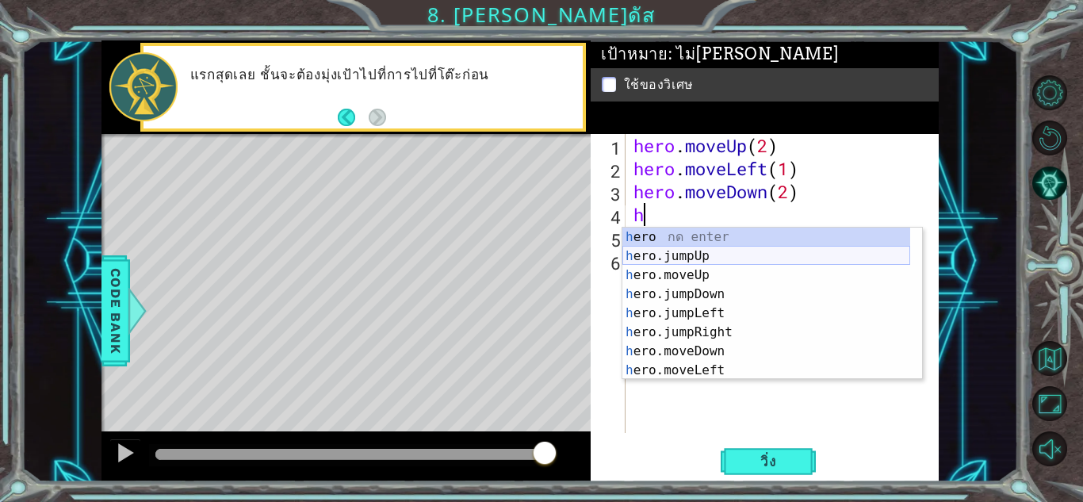
click at [663, 255] on div "h ero กด enter h ero.jumpUp กด enter h ero.moveUp กด enter h ero.jumpDown กด en…" at bounding box center [766, 323] width 288 height 190
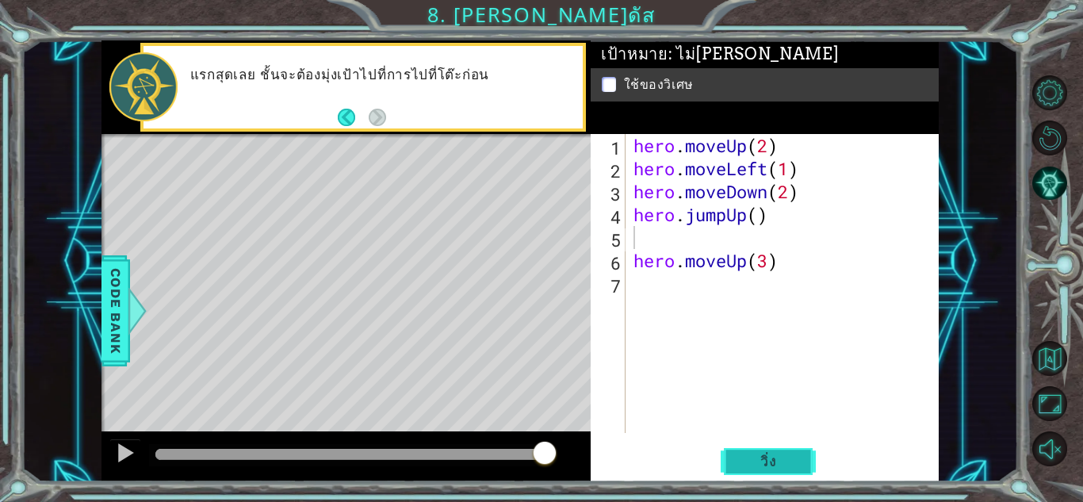
click at [764, 454] on span "วิ่ง" at bounding box center [769, 462] width 48 height 16
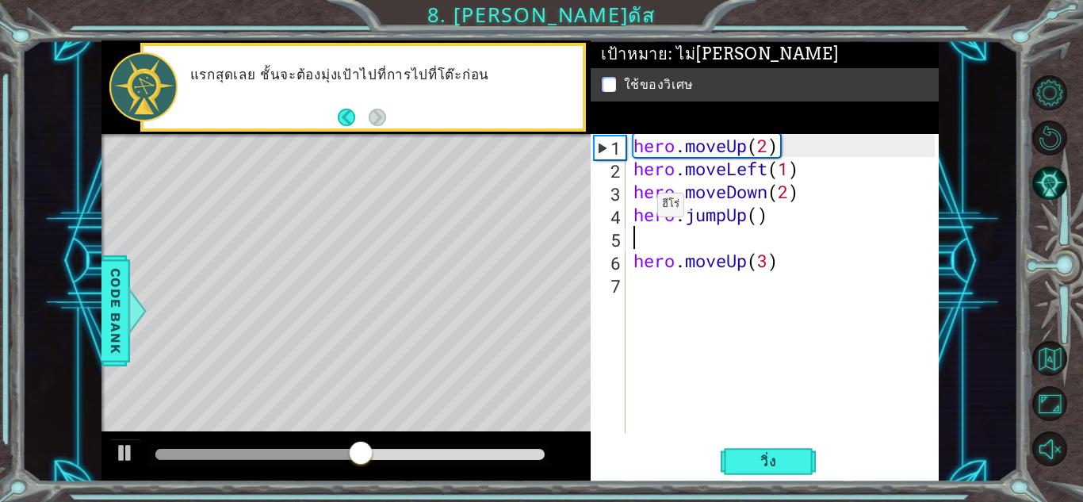
click at [622, 208] on div "4" at bounding box center [610, 216] width 32 height 23
type textarea "hero.jumpUp()"
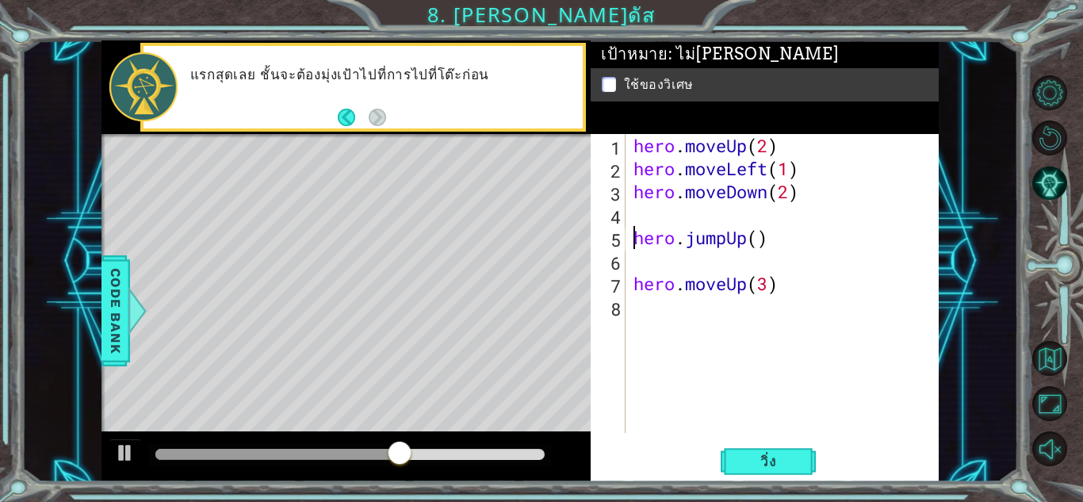
click at [637, 208] on div "hero . moveUp ( 2 ) hero . moveLeft ( 1 ) hero . moveDown ( 2 ) hero . jumpUp (…" at bounding box center [786, 306] width 312 height 345
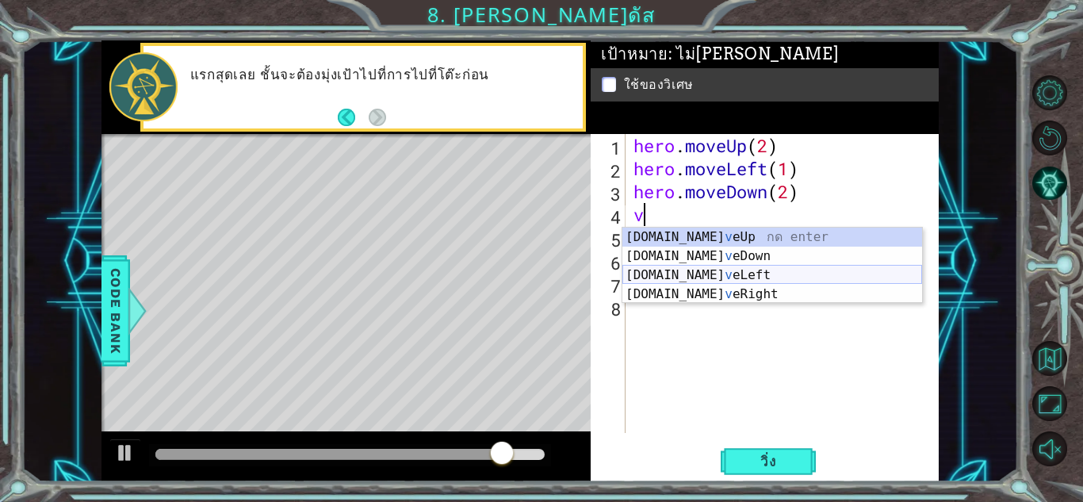
drag, startPoint x: 687, startPoint y: 272, endPoint x: 695, endPoint y: 301, distance: 29.8
click at [687, 273] on div "[DOMAIN_NAME] v eUp กด enter [DOMAIN_NAME] v [GEOGRAPHIC_DATA] กด enter [DOMAIN…" at bounding box center [772, 285] width 300 height 114
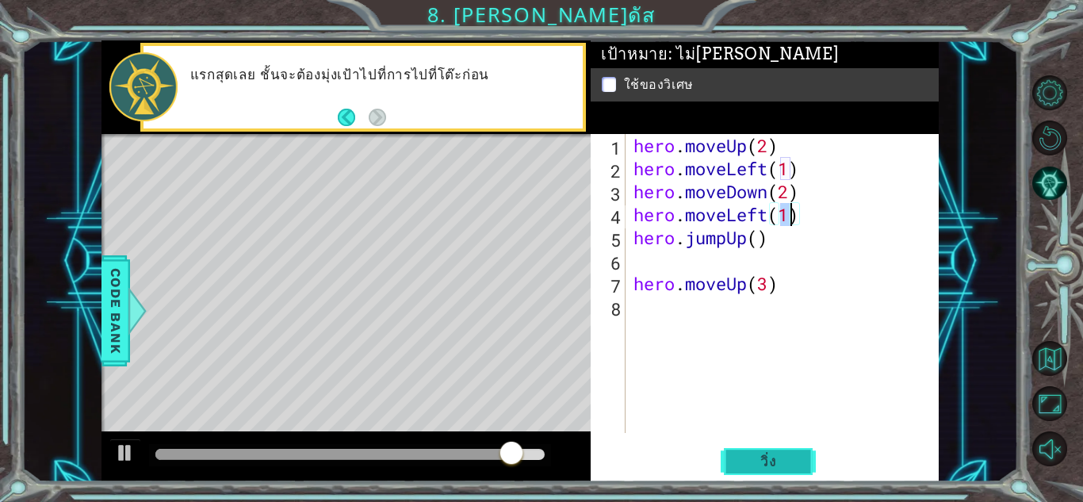
click at [764, 475] on button "วิ่ง" at bounding box center [768, 461] width 95 height 35
type textarea "hero.moveLeft)"
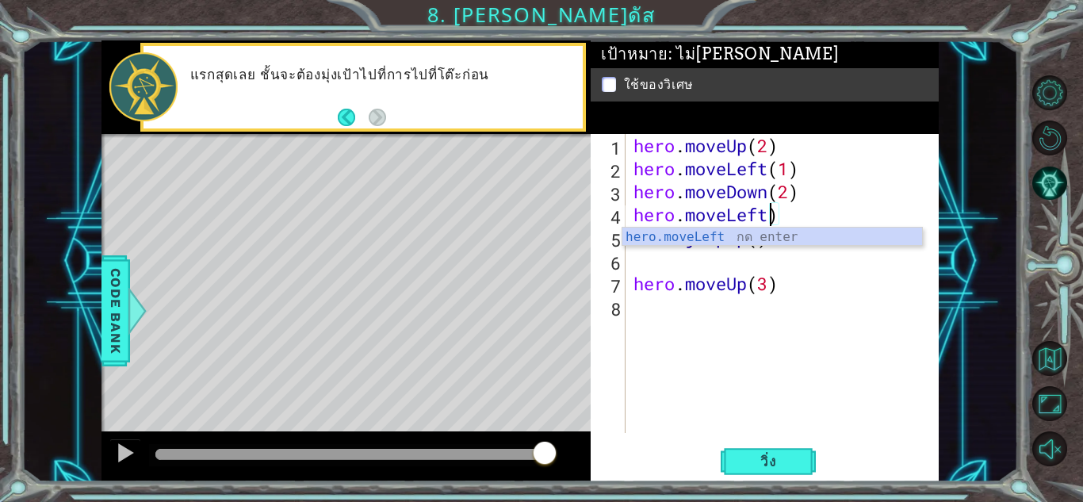
scroll to position [0, 6]
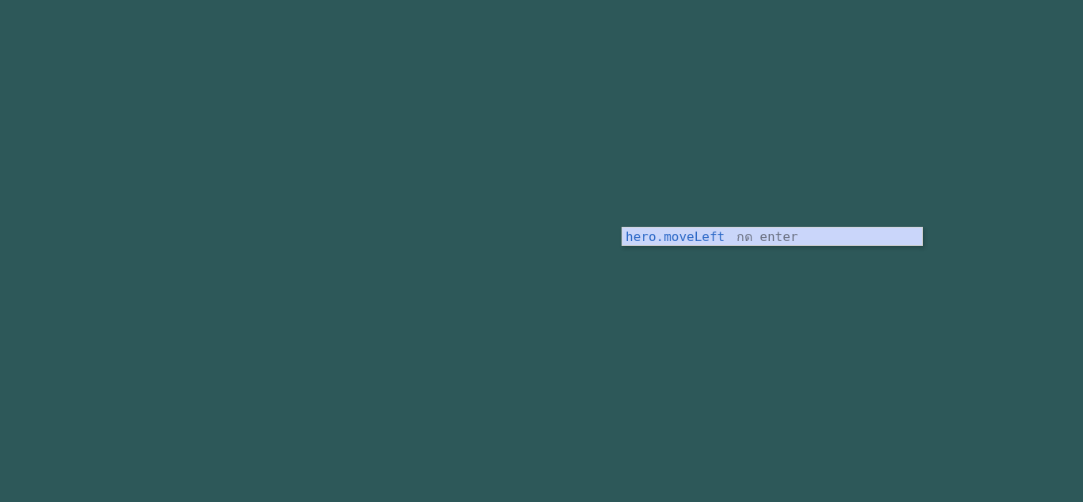
drag, startPoint x: 527, startPoint y: 163, endPoint x: 556, endPoint y: 172, distance: 30.1
click at [530, 163] on div "Goals เกิดข้อผิดพลาดในการโหลดจากเซิร์ฟเวอร์ [PERSON_NAME]รีเฟรชหน้า คุณต้องเข้า…" at bounding box center [541, 251] width 1083 height 502
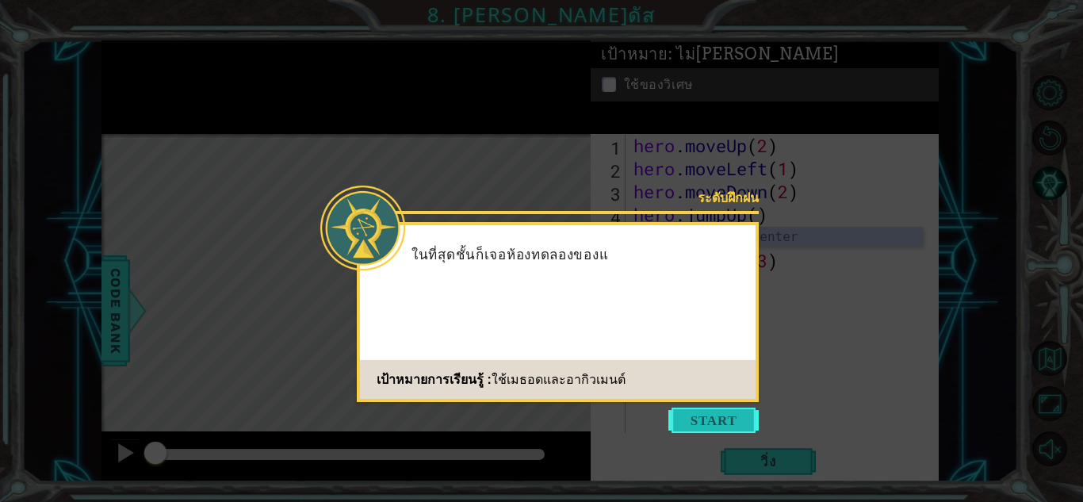
click at [724, 411] on button "Start" at bounding box center [713, 420] width 90 height 25
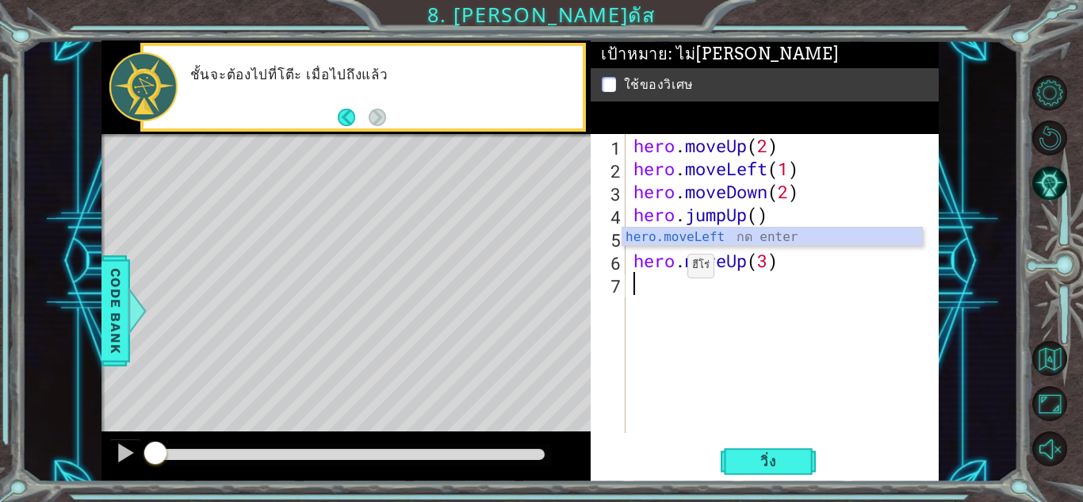
click at [659, 259] on div "hero . moveUp ( 2 ) hero . moveLeft ( 1 ) hero . moveDown ( 2 ) hero . jumpUp (…" at bounding box center [786, 306] width 312 height 345
type textarea "hero.moveUp(3)"
click at [654, 255] on div "hero . moveUp ( 2 ) hero . moveLeft ( 1 ) hero . moveDown ( 2 ) hero . jumpUp (…" at bounding box center [786, 306] width 312 height 345
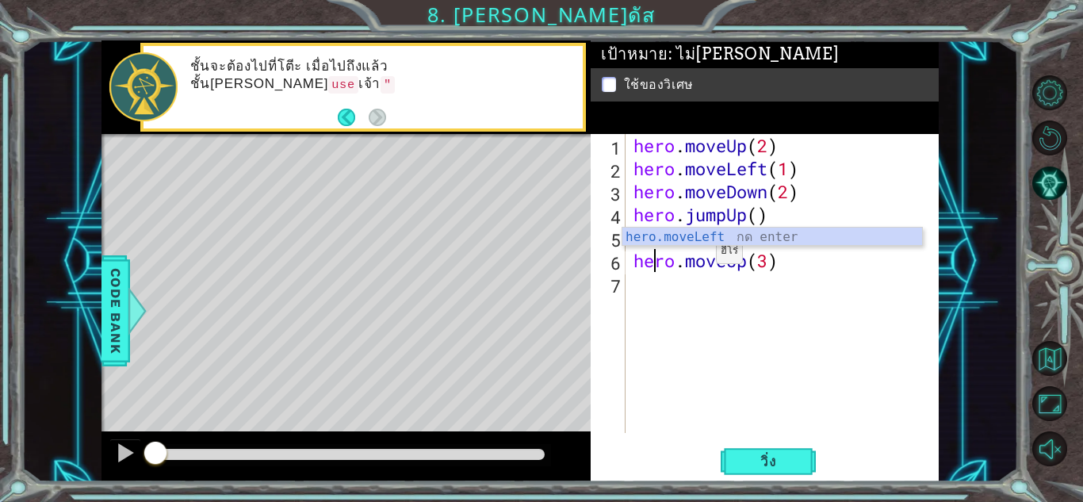
click at [876, 282] on div "hero . moveUp ( 2 ) hero . moveLeft ( 1 ) hero . moveDown ( 2 ) hero . jumpUp (…" at bounding box center [786, 306] width 312 height 345
drag, startPoint x: 810, startPoint y: 251, endPoint x: 806, endPoint y: 227, distance: 24.1
click at [811, 242] on body "1 ההההההההההההההההההההההההההההההההההההההההההההההההההההההההההההההההההההההההההההה…" at bounding box center [541, 251] width 1083 height 502
type textarea "hero.moveUp(3)"
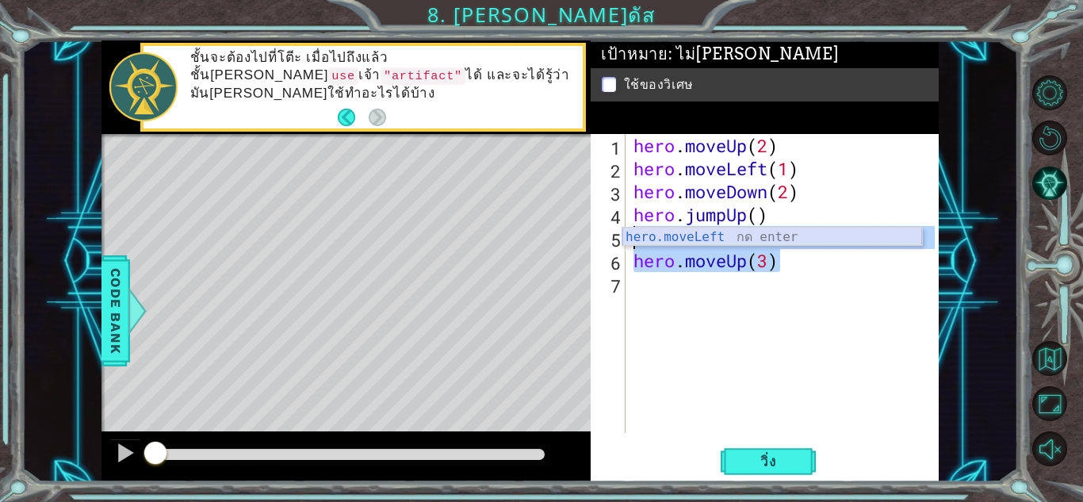
click at [776, 235] on div "hero.moveLeft กด enter" at bounding box center [772, 256] width 300 height 57
click at [648, 239] on div "hero . moveUp ( 2 ) hero . moveLeft ( 1 ) hero . moveDown ( 2 ) hero . jumpUp (…" at bounding box center [782, 283] width 304 height 299
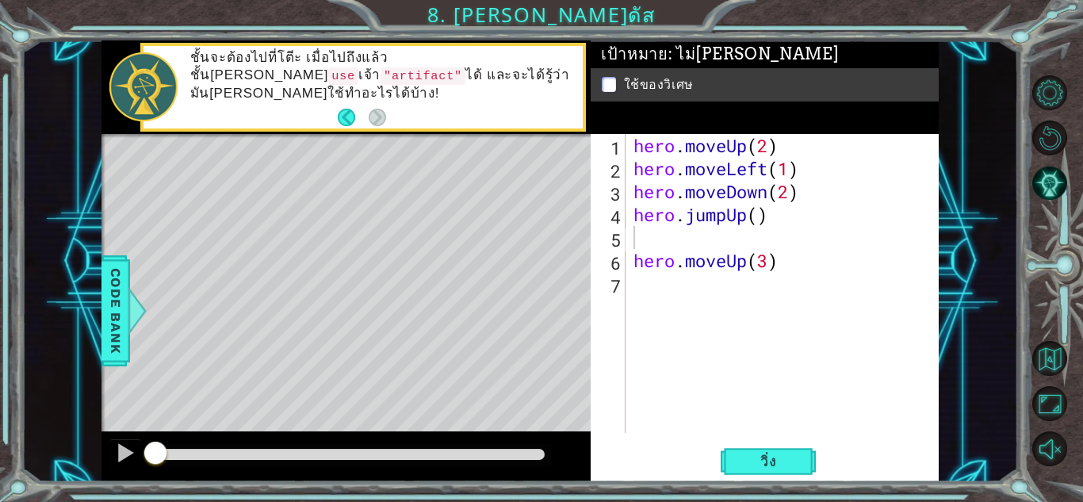
click at [626, 239] on div "1 2 3 4 5 6 7 hero . moveUp ( 2 ) hero . moveLeft ( 1 ) hero . moveDown ( 2 ) h…" at bounding box center [763, 283] width 344 height 299
click at [770, 476] on button "วิ่ง" at bounding box center [768, 461] width 95 height 35
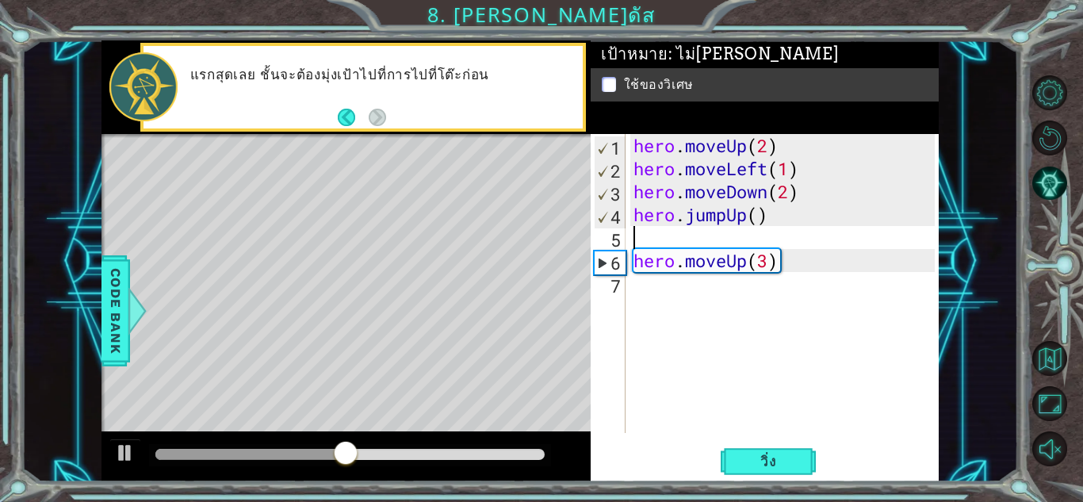
click at [649, 230] on div "hero . moveUp ( 2 ) hero . moveLeft ( 1 ) hero . moveDown ( 2 ) hero . jumpUp (…" at bounding box center [786, 306] width 312 height 345
click at [635, 218] on div "hero . moveUp ( 2 ) hero . moveLeft ( 1 ) hero . moveDown ( 2 ) hero . jumpUp (…" at bounding box center [786, 306] width 312 height 345
click at [785, 193] on div "hero . moveUp ( 2 ) hero . moveLeft ( 1 ) hero . moveDown ( 2 ) hero . jumpUp (…" at bounding box center [786, 306] width 312 height 345
click at [791, 193] on div "hero . moveUp ( 2 ) hero . moveLeft ( 1 ) hero . moveDown ( 2 ) hero . jumpUp (…" at bounding box center [786, 306] width 312 height 345
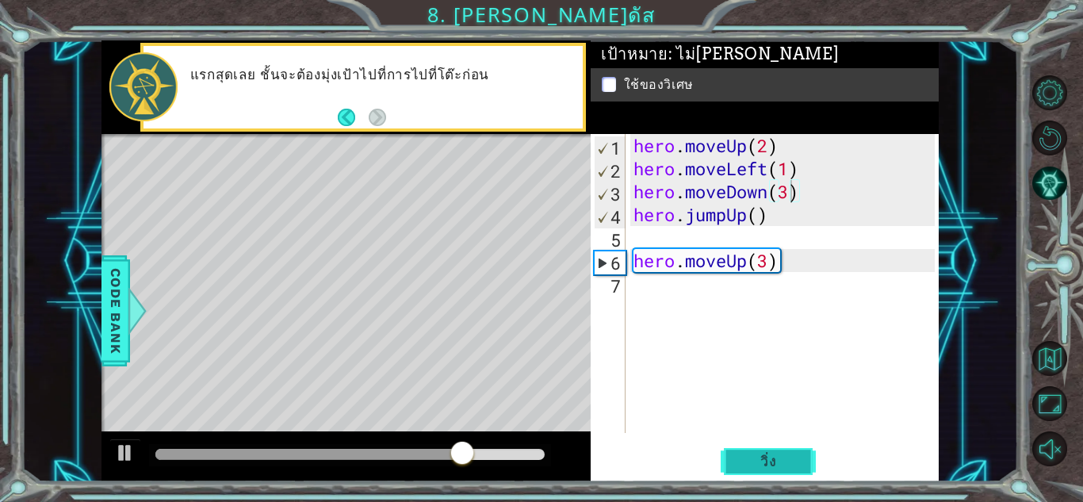
click at [760, 454] on span "วิ่ง" at bounding box center [769, 462] width 48 height 16
click at [791, 214] on div "hero . moveUp ( 2 ) hero . moveLeft ( 1 ) hero . moveDown ( 2 ) hero . jumpUp (…" at bounding box center [786, 306] width 312 height 345
type textarea "hero.jumpUp()"
click at [626, 209] on div "hero.jumpUp() 1 2 3 4 5 6 7 hero . moveUp ( 2 ) hero . moveLeft ( 1 ) hero . mo…" at bounding box center [763, 283] width 344 height 299
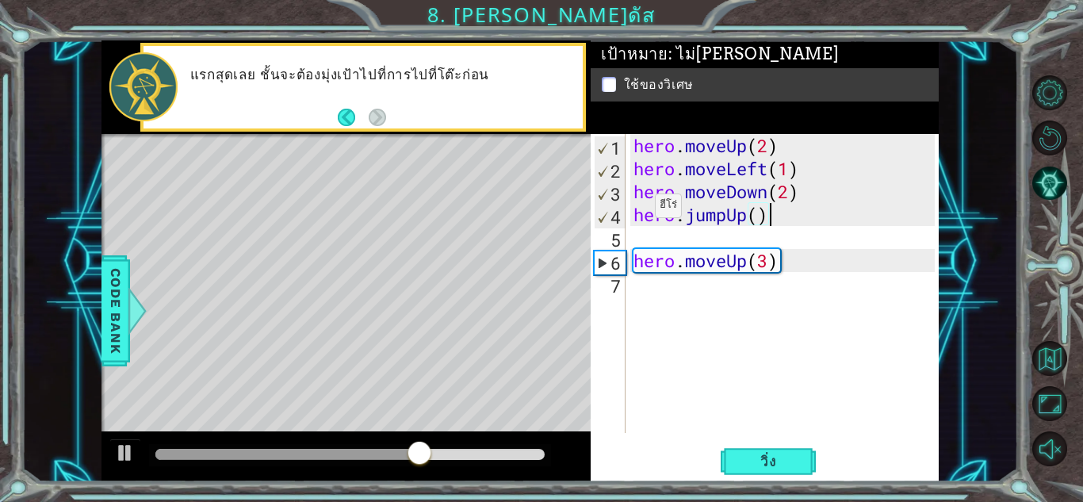
click at [636, 212] on div "hero . moveUp ( 2 ) hero . moveLeft ( 1 ) hero . moveDown ( 2 ) hero . jumpUp (…" at bounding box center [786, 306] width 312 height 345
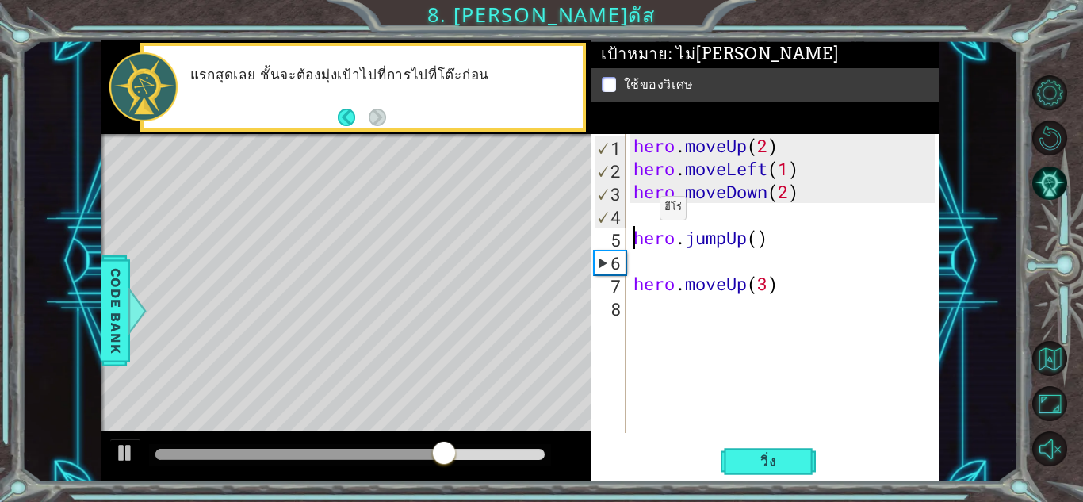
click at [636, 212] on div "hero . moveUp ( 2 ) hero . moveLeft ( 1 ) hero . moveDown ( 2 ) hero . jumpUp (…" at bounding box center [786, 306] width 312 height 345
click at [764, 232] on div "hero . moveUp ( 2 ) hero . moveLeft ( 1 ) hero . moveDown ( 2 ) hero . jumpUp (…" at bounding box center [786, 306] width 312 height 345
click at [750, 239] on div "hero . moveUp ( 2 ) hero . moveLeft ( 1 ) hero . moveDown ( 2 ) hero . jumpUp (…" at bounding box center [786, 306] width 312 height 345
click at [756, 239] on div "hero . moveUp ( 2 ) hero . moveLeft ( 1 ) hero . moveDown ( 2 ) hero . jumpUp (…" at bounding box center [786, 306] width 312 height 345
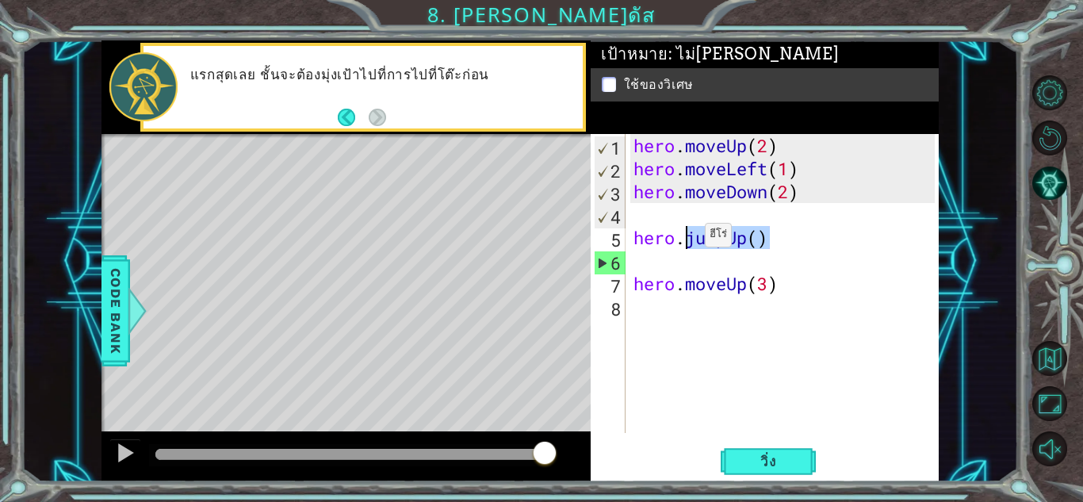
drag, startPoint x: 796, startPoint y: 245, endPoint x: 681, endPoint y: 239, distance: 115.1
click at [681, 239] on div "hero . moveUp ( 2 ) hero . moveLeft ( 1 ) hero . moveDown ( 2 ) hero . jumpUp (…" at bounding box center [786, 306] width 312 height 345
type textarea "hero."
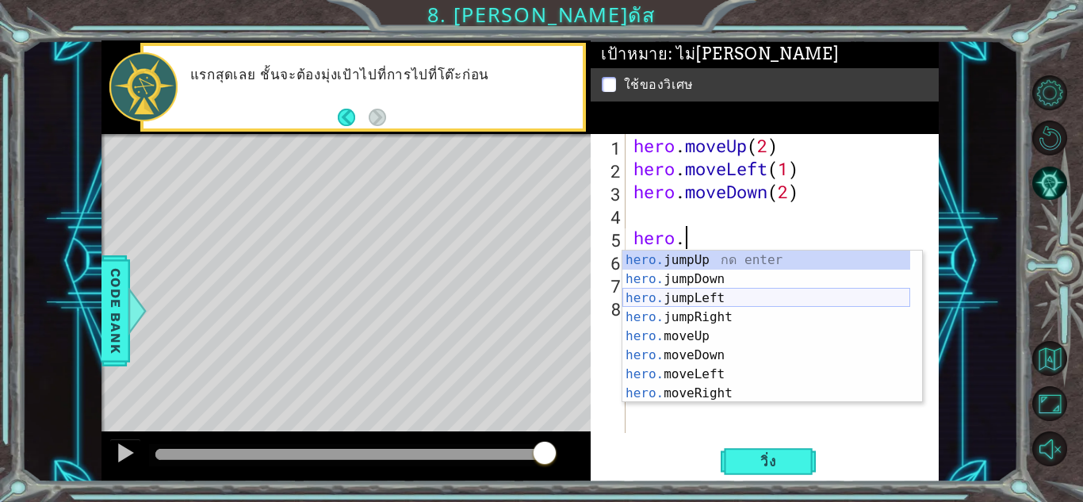
click at [716, 300] on div "hero. jumpUp กด enter hero. jumpDown กด enter hero. jumpLeft กด enter hero. jum…" at bounding box center [766, 346] width 288 height 190
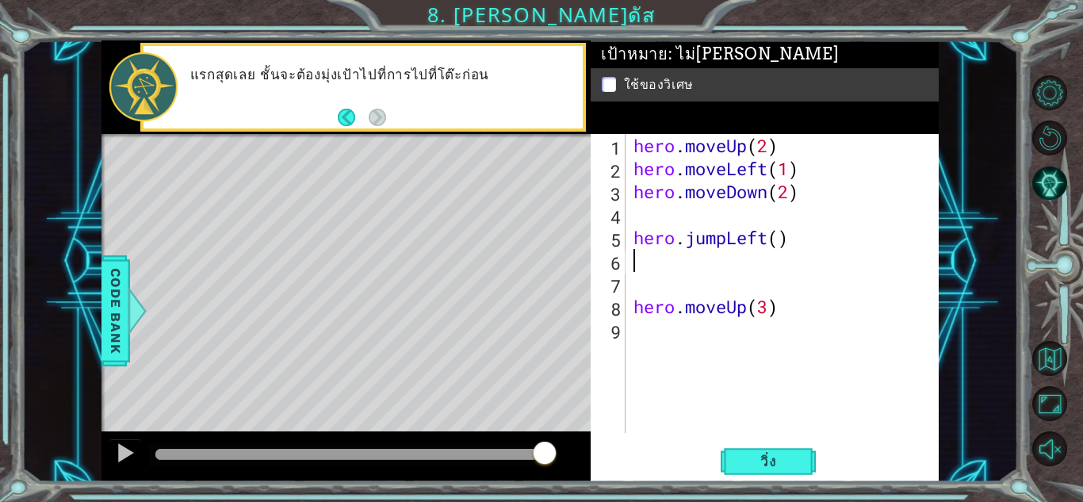
click at [772, 442] on div "1 2 3 4 5 6 7 8 9 hero . moveUp ( 2 ) hero . moveLeft ( 1 ) hero . moveDown ( 2…" at bounding box center [765, 307] width 348 height 347
click at [771, 448] on button "วิ่ง" at bounding box center [768, 461] width 95 height 35
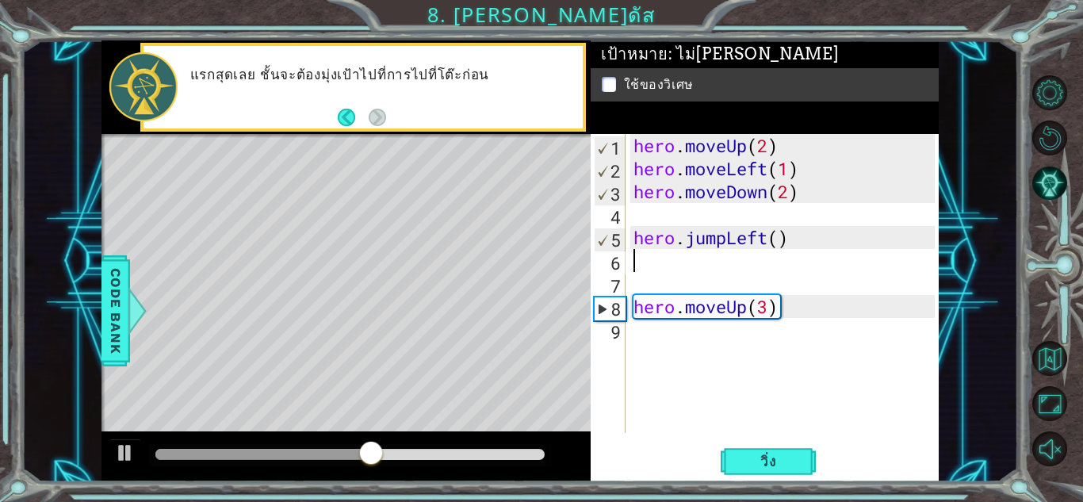
click at [780, 313] on div "hero . moveUp ( 2 ) hero . moveLeft ( 1 ) hero . moveDown ( 2 ) hero . jumpLeft…" at bounding box center [786, 306] width 312 height 345
type textarea "hero.moveUp(3)"
click at [659, 329] on div "hero . moveUp ( 2 ) hero . moveLeft ( 1 ) hero . moveDown ( 2 ) hero . jumpLeft…" at bounding box center [786, 306] width 312 height 345
click at [651, 289] on div "hero . moveUp ( 2 ) hero . moveLeft ( 1 ) hero . moveDown ( 2 ) hero . jumpLeft…" at bounding box center [786, 306] width 312 height 345
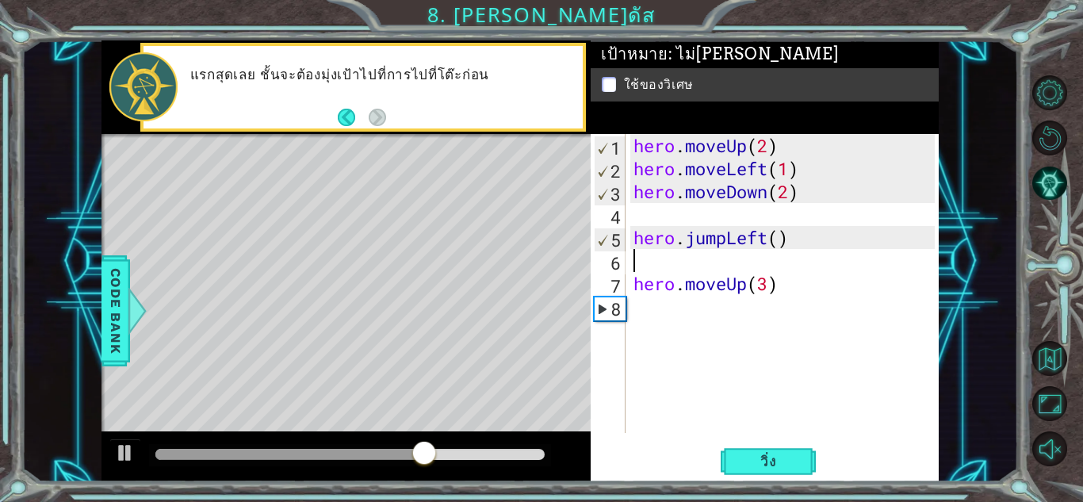
type textarea "hero.jumpLeft()"
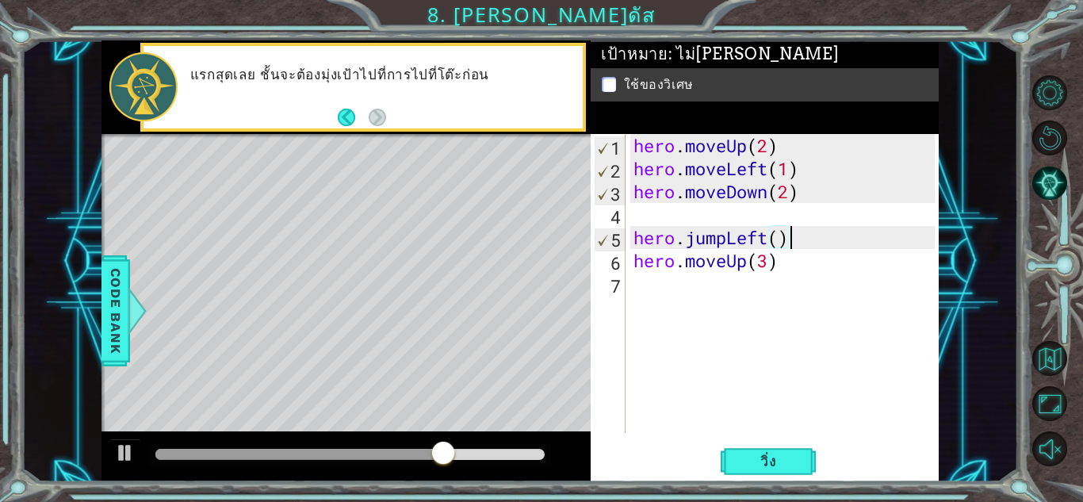
click at [649, 215] on div "hero . moveUp ( 2 ) hero . moveLeft ( 1 ) hero . moveDown ( 2 ) hero . jumpLeft…" at bounding box center [786, 306] width 312 height 345
type textarea "hero.moveDown(2)"
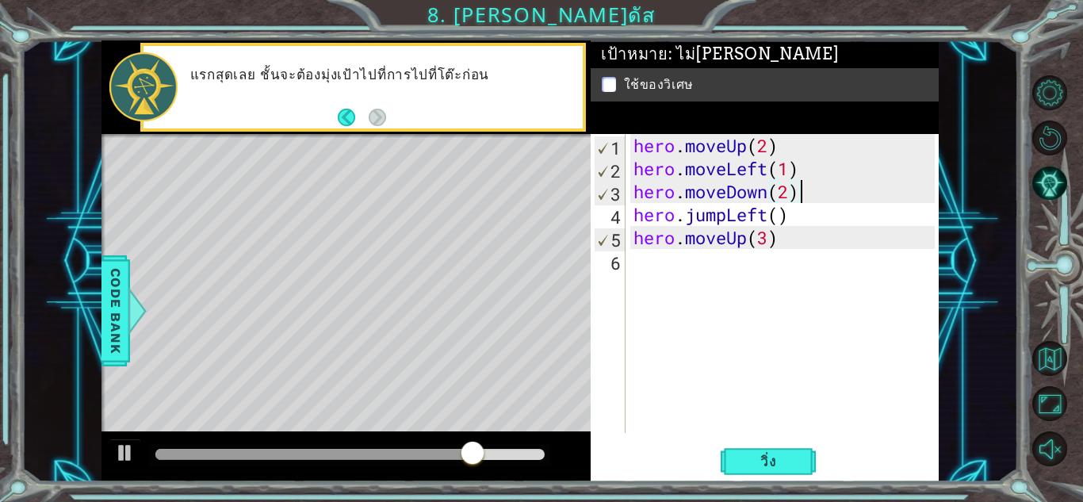
click at [677, 274] on div "hero . moveUp ( 2 ) hero . moveLeft ( 1 ) hero . moveDown ( 2 ) hero . jumpLeft…" at bounding box center [786, 306] width 312 height 345
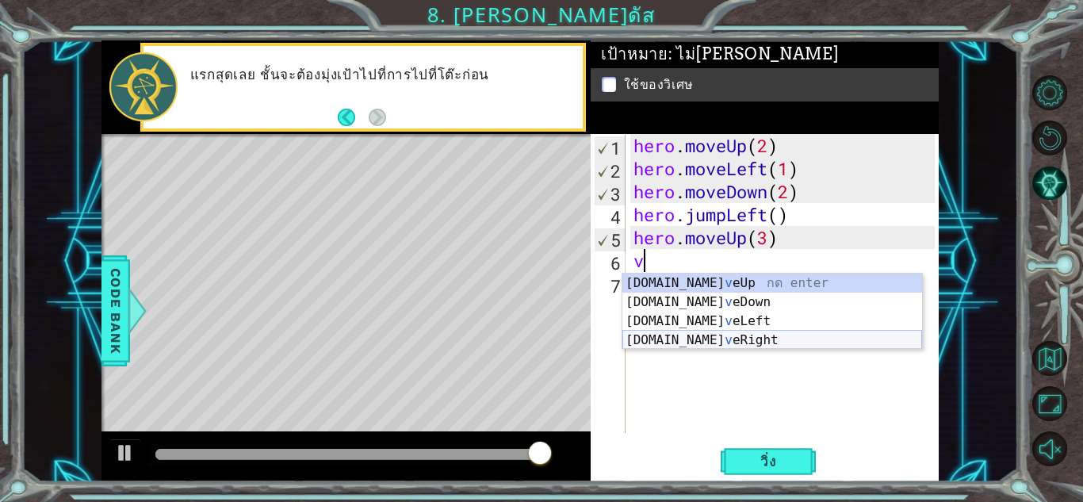
drag, startPoint x: 687, startPoint y: 335, endPoint x: 808, endPoint y: 426, distance: 150.6
click at [691, 335] on div "[DOMAIN_NAME] v eUp กด enter [DOMAIN_NAME] v [GEOGRAPHIC_DATA] กด enter [DOMAIN…" at bounding box center [772, 331] width 300 height 114
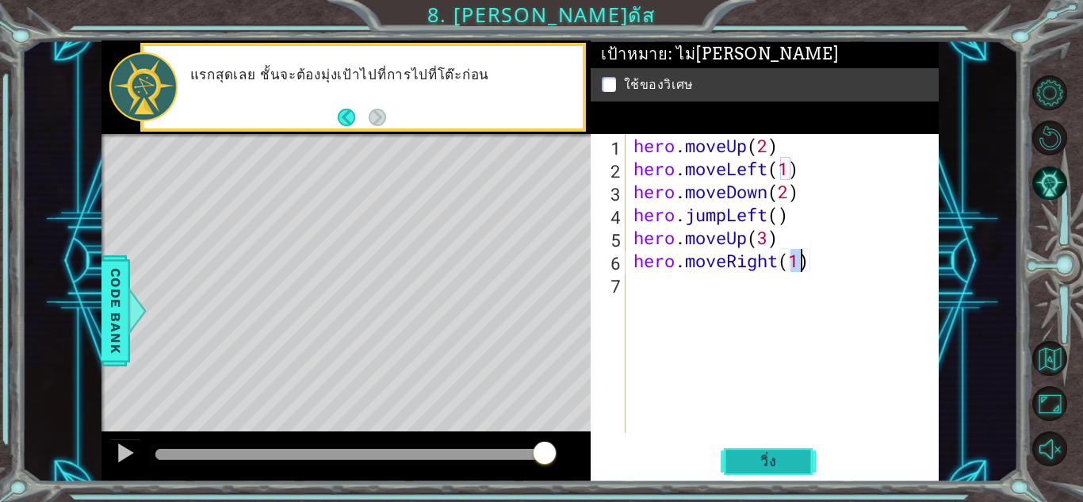
type textarea "hero.moveRight(1)"
click at [763, 454] on span "วิ่ง" at bounding box center [769, 462] width 48 height 16
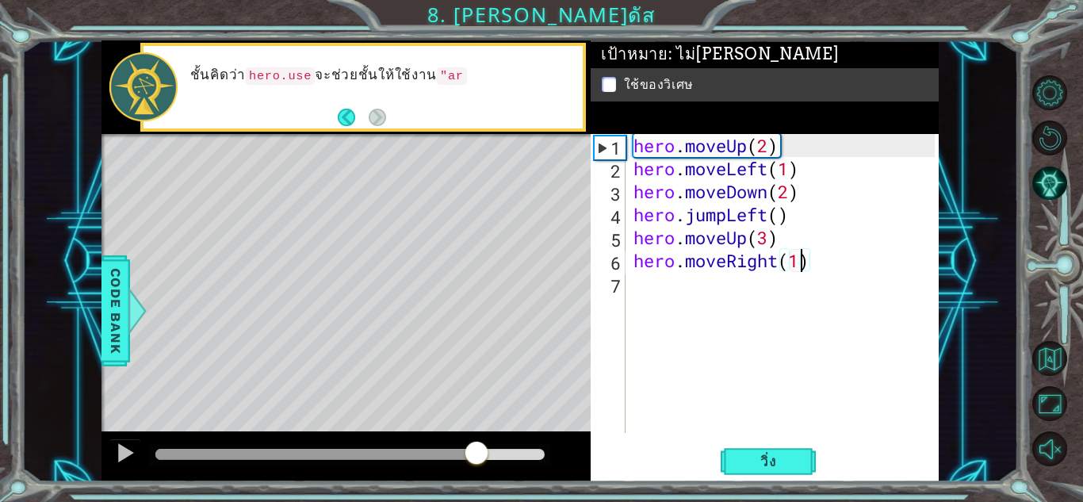
click at [477, 451] on div at bounding box center [349, 454] width 389 height 11
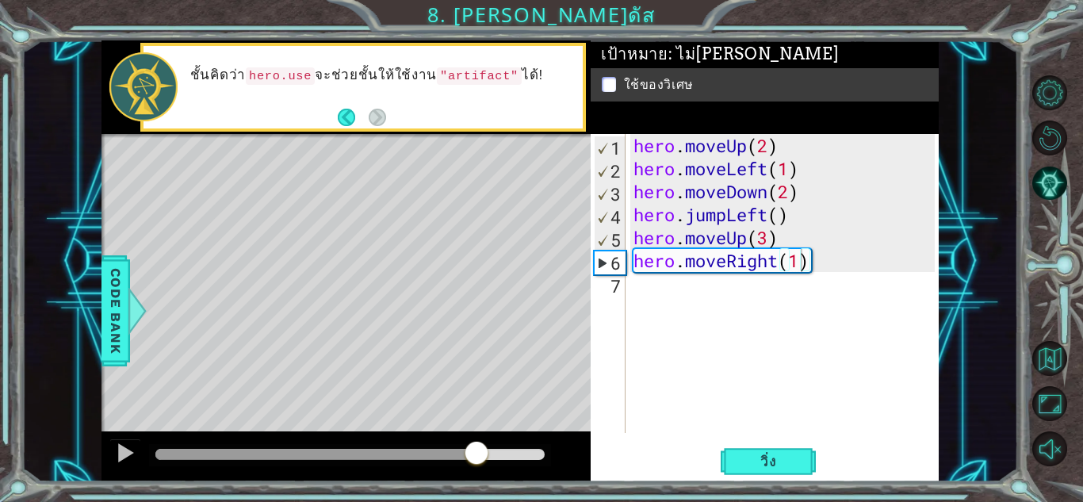
drag, startPoint x: 434, startPoint y: 69, endPoint x: 457, endPoint y: 76, distance: 23.3
click at [457, 76] on code ""artifact"" at bounding box center [479, 75] width 85 height 17
drag, startPoint x: 434, startPoint y: 79, endPoint x: 525, endPoint y: 80, distance: 90.4
click at [519, 79] on p "ชั้นคิดว่า hero.use จะช่วยชั้นให้ใช้งาน "artifact" ได้!" at bounding box center [380, 76] width 381 height 18
click at [714, 286] on div "hero . moveUp ( 2 ) hero . moveLeft ( 1 ) hero . moveDown ( 2 ) hero . jumpLeft…" at bounding box center [786, 306] width 312 height 345
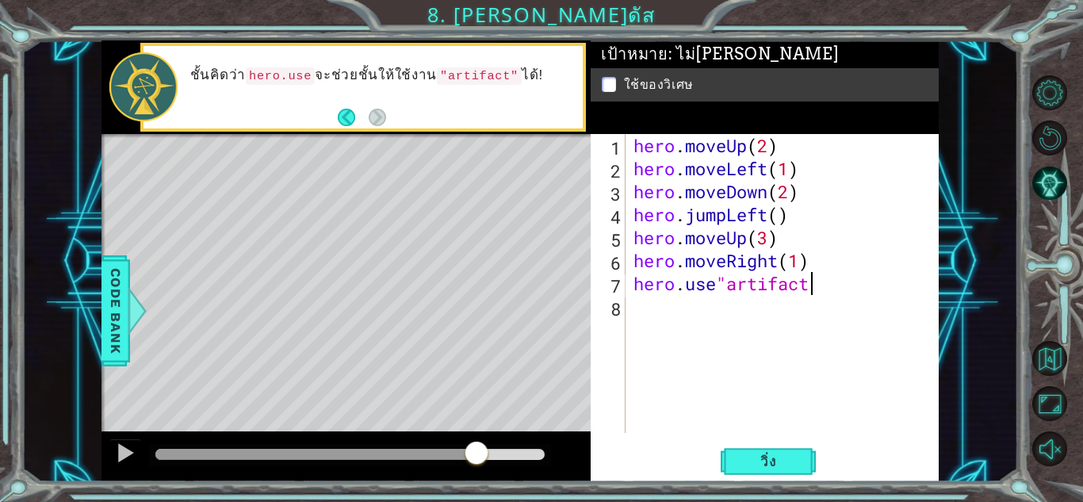
scroll to position [0, 7]
click at [778, 454] on span "วิ่ง" at bounding box center [769, 462] width 48 height 16
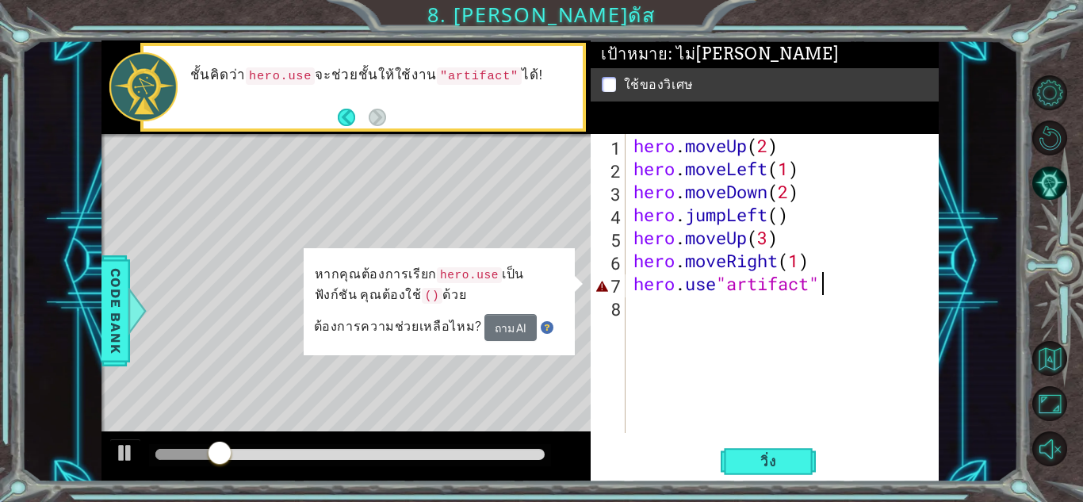
click at [732, 277] on div "hero . moveUp ( 2 ) hero . moveLeft ( 1 ) hero . moveDown ( 2 ) hero . jumpLeft…" at bounding box center [786, 306] width 312 height 345
click at [720, 276] on div "hero . moveUp ( 2 ) hero . moveLeft ( 1 ) hero . moveDown ( 2 ) hero . jumpLeft…" at bounding box center [786, 306] width 312 height 345
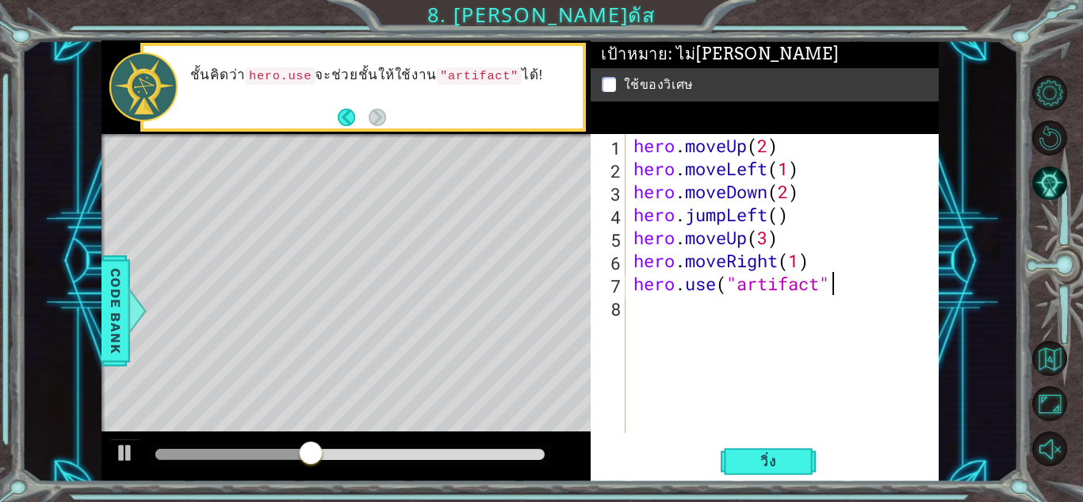
click at [836, 278] on div "hero . moveUp ( 2 ) hero . moveLeft ( 1 ) hero . moveDown ( 2 ) hero . jumpLeft…" at bounding box center [786, 306] width 312 height 345
type textarea "hero.use("artifact")"
click at [765, 465] on span "วิ่ง" at bounding box center [769, 462] width 48 height 16
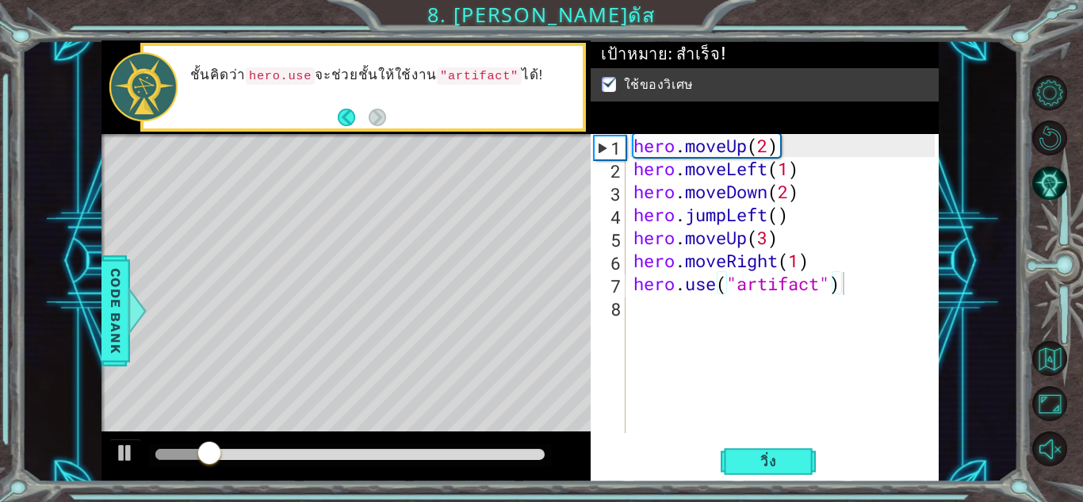
click at [439, 460] on div at bounding box center [350, 455] width 402 height 22
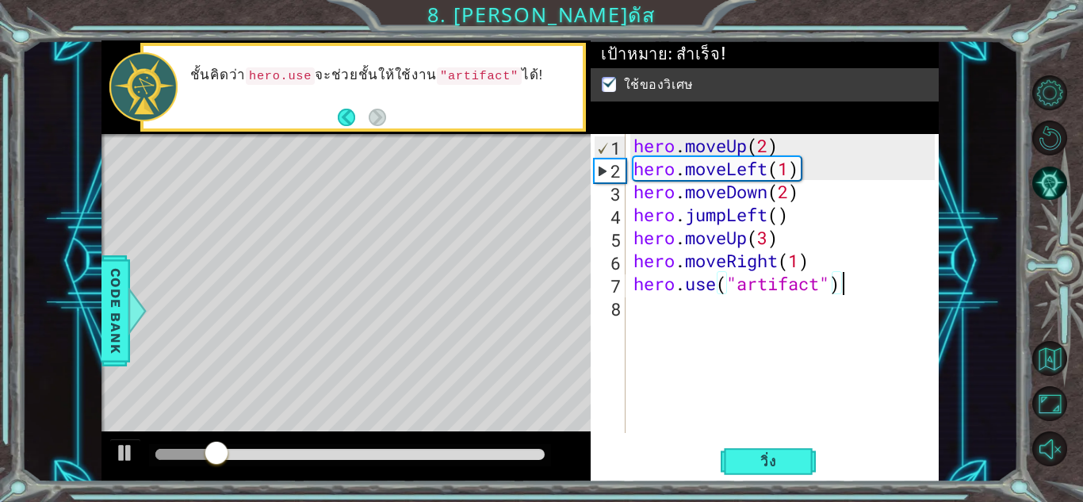
click at [454, 450] on div at bounding box center [349, 454] width 389 height 11
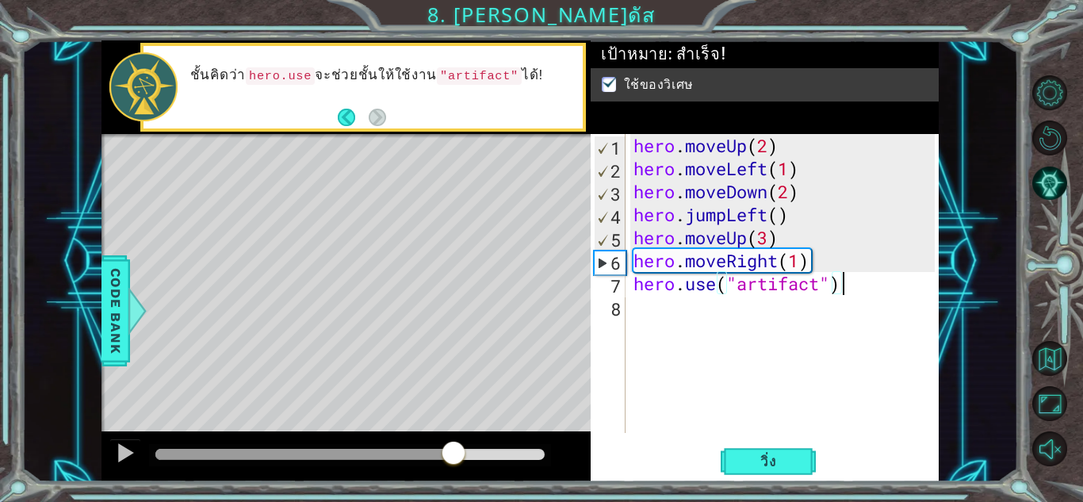
click at [473, 451] on div at bounding box center [349, 454] width 389 height 11
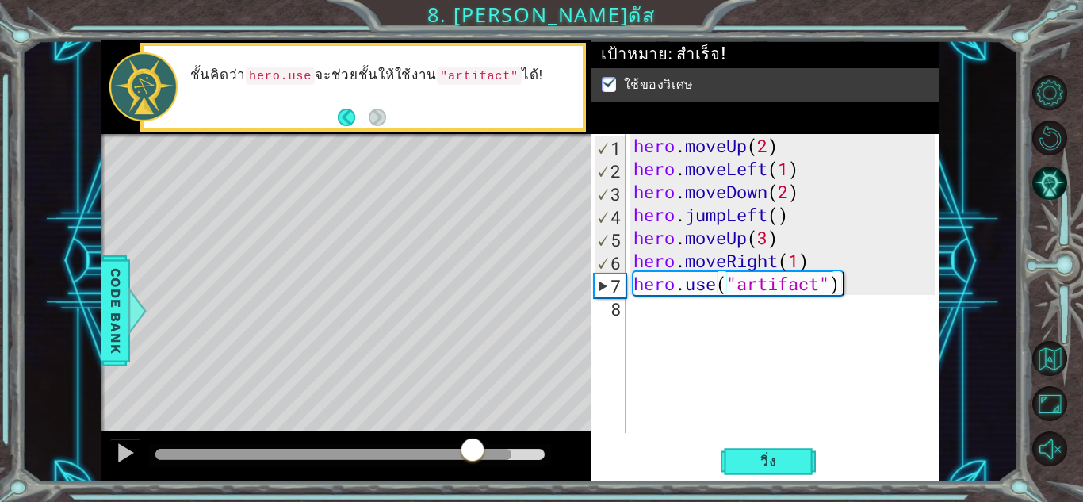
click at [513, 456] on div at bounding box center [349, 454] width 389 height 11
click at [536, 449] on div at bounding box center [349, 454] width 389 height 11
click at [121, 450] on div at bounding box center [125, 452] width 21 height 21
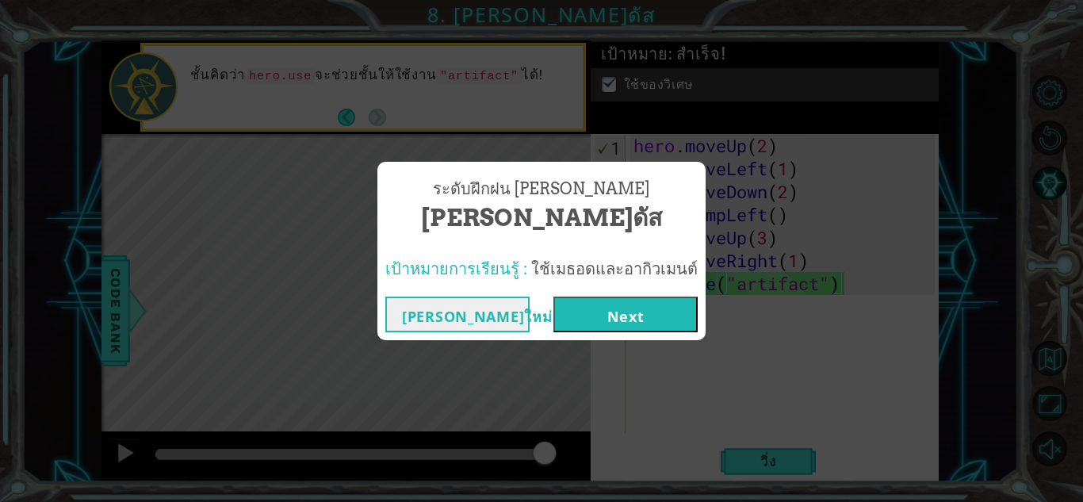
click at [636, 326] on button "Next" at bounding box center [625, 315] width 144 height 36
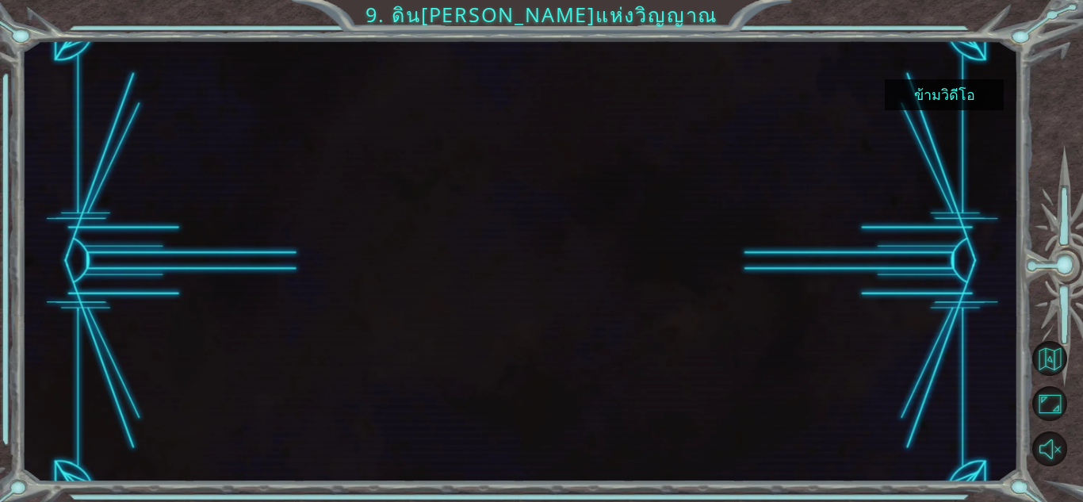
click at [939, 91] on button "ข้ามวิดีโอ" at bounding box center [944, 94] width 119 height 31
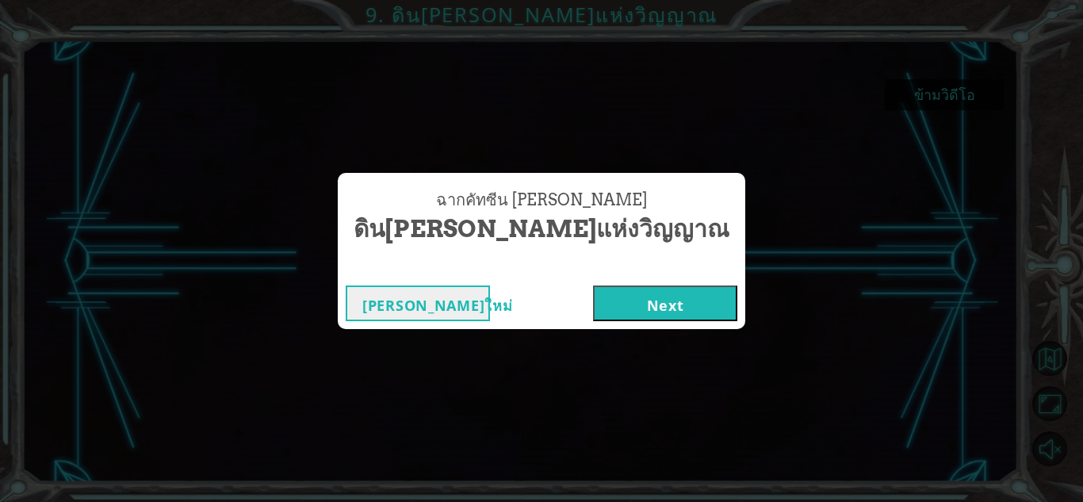
click at [594, 304] on button "Next" at bounding box center [665, 303] width 144 height 36
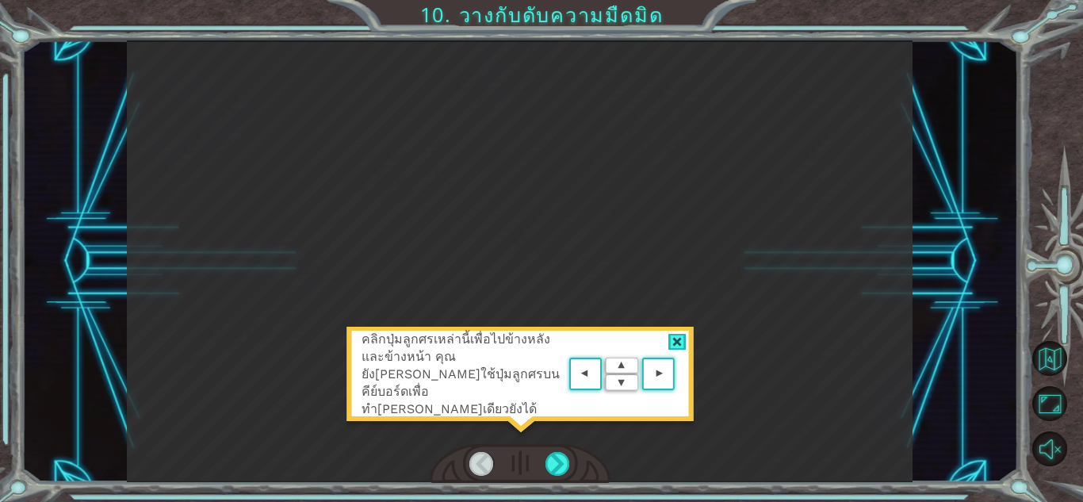
click at [676, 339] on div at bounding box center [677, 342] width 18 height 17
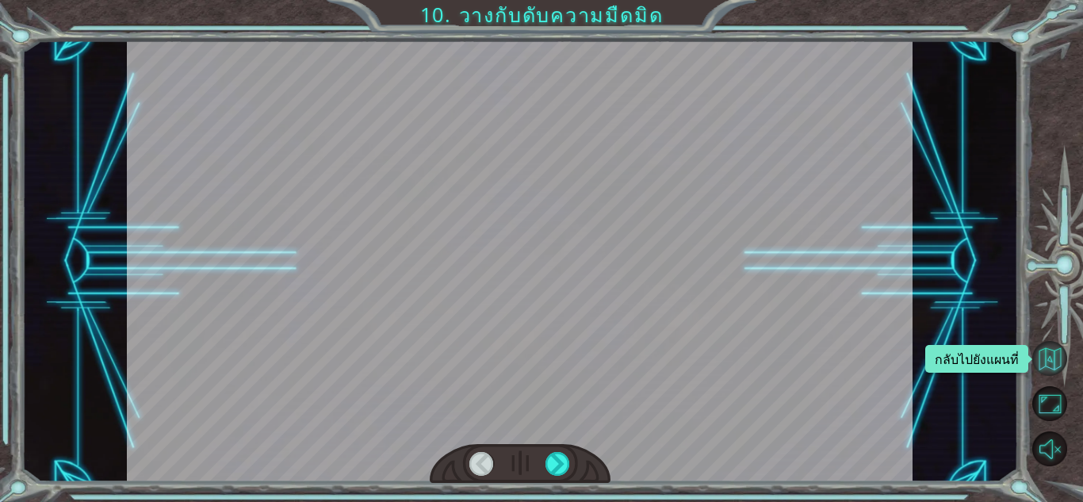
click at [1066, 362] on button "กลับไปยังแผนที่" at bounding box center [1049, 358] width 35 height 35
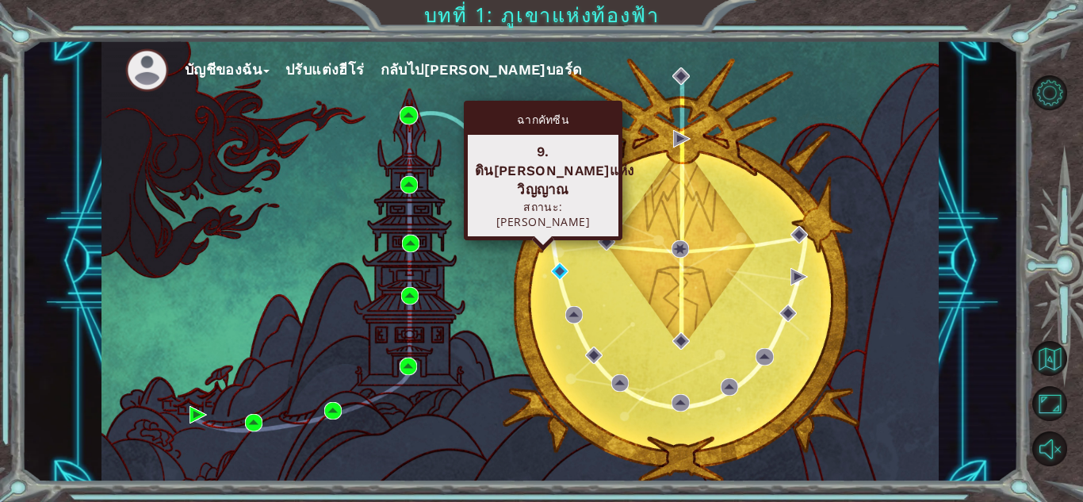
click at [539, 225] on img at bounding box center [542, 222] width 17 height 17
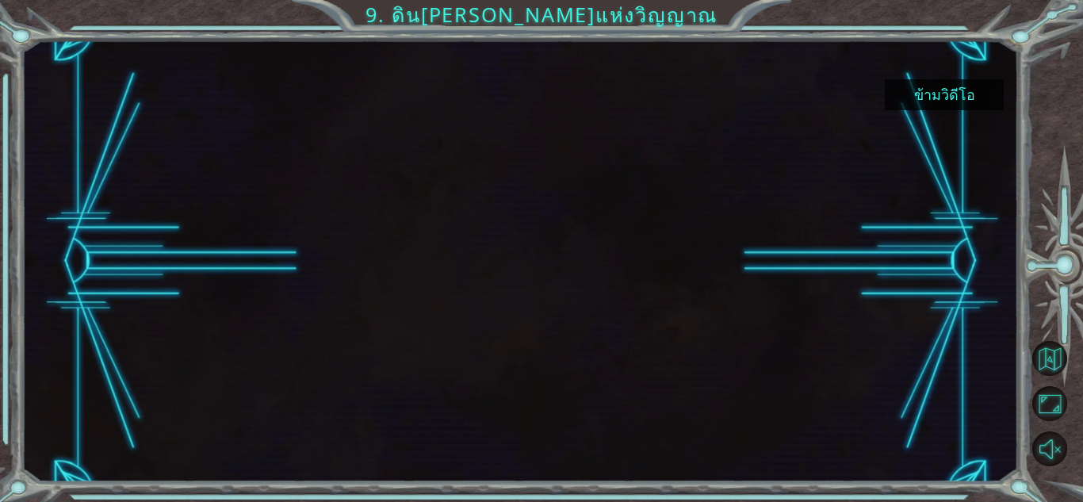
click at [939, 86] on button "ข้ามวิดีโอ" at bounding box center [944, 94] width 119 height 31
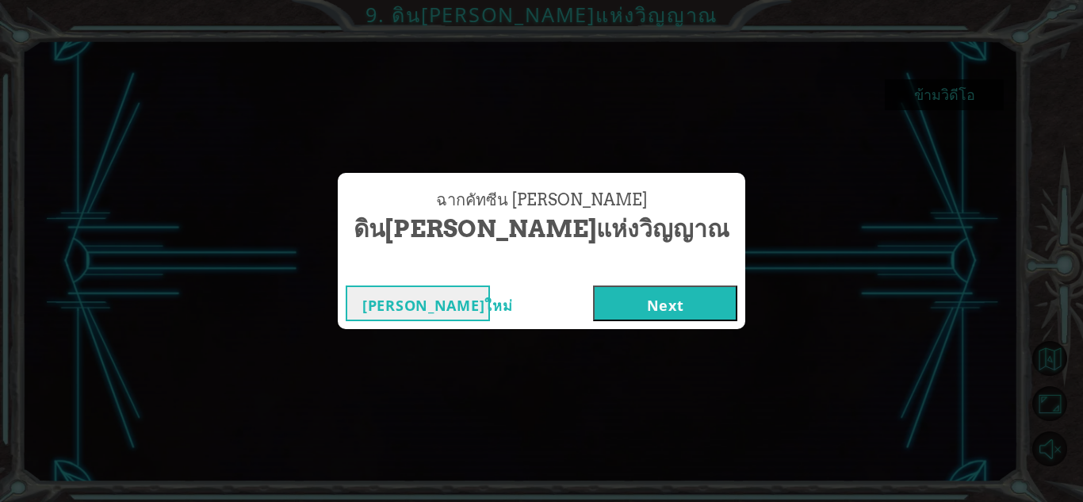
click at [593, 289] on button "Next" at bounding box center [665, 303] width 144 height 36
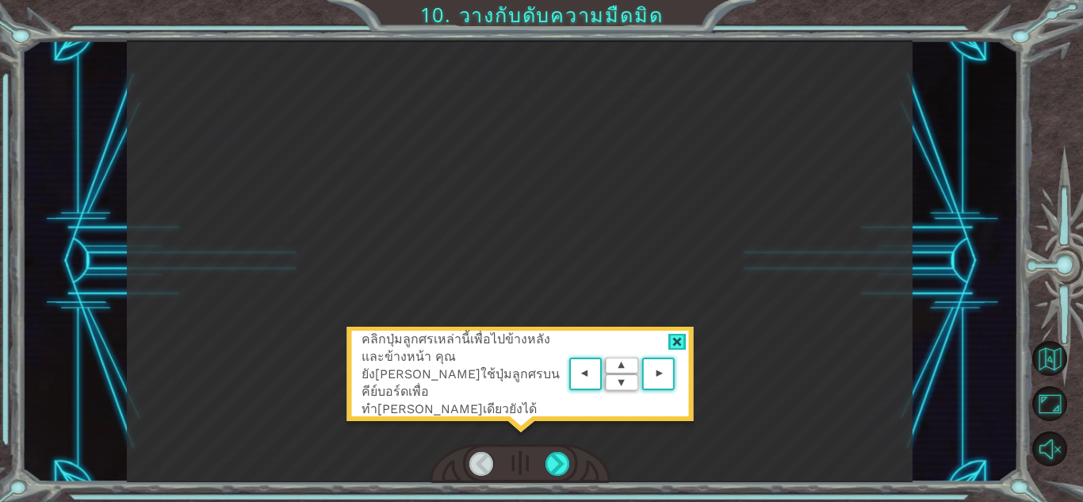
click at [677, 343] on div at bounding box center [677, 342] width 18 height 17
